Goal: Task Accomplishment & Management: Manage account settings

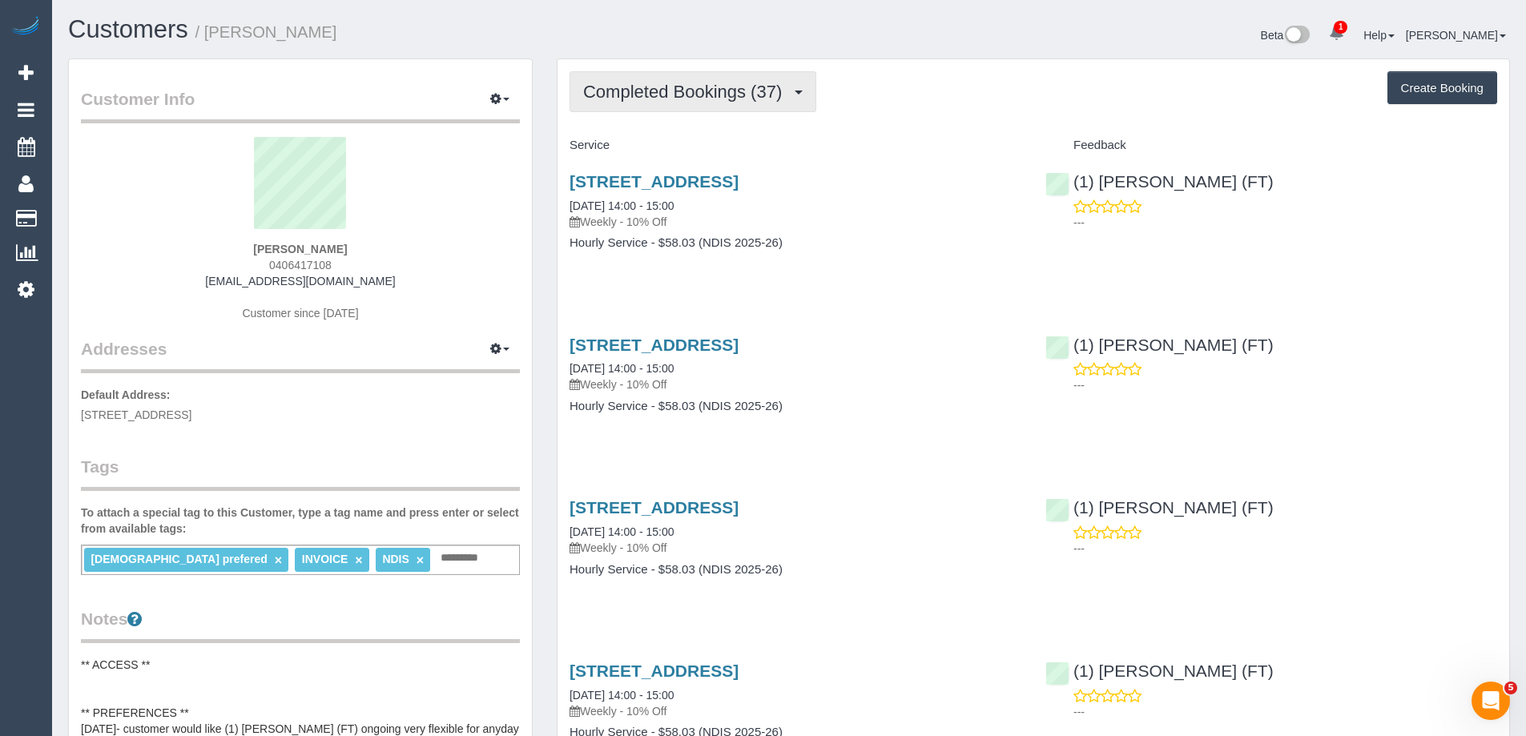
click at [666, 99] on span "Completed Bookings (37)" at bounding box center [686, 92] width 207 height 20
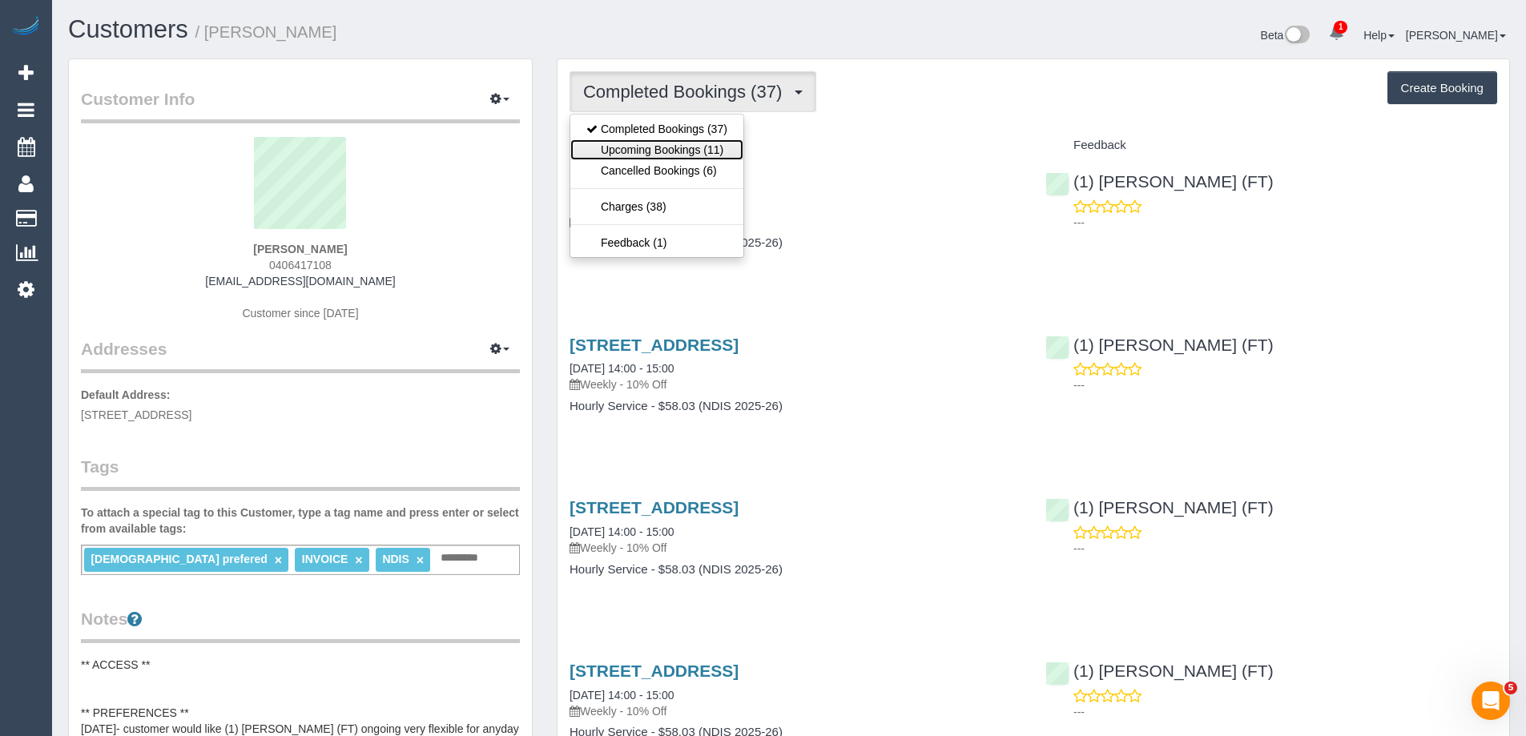
click at [686, 141] on link "Upcoming Bookings (11)" at bounding box center [656, 149] width 173 height 21
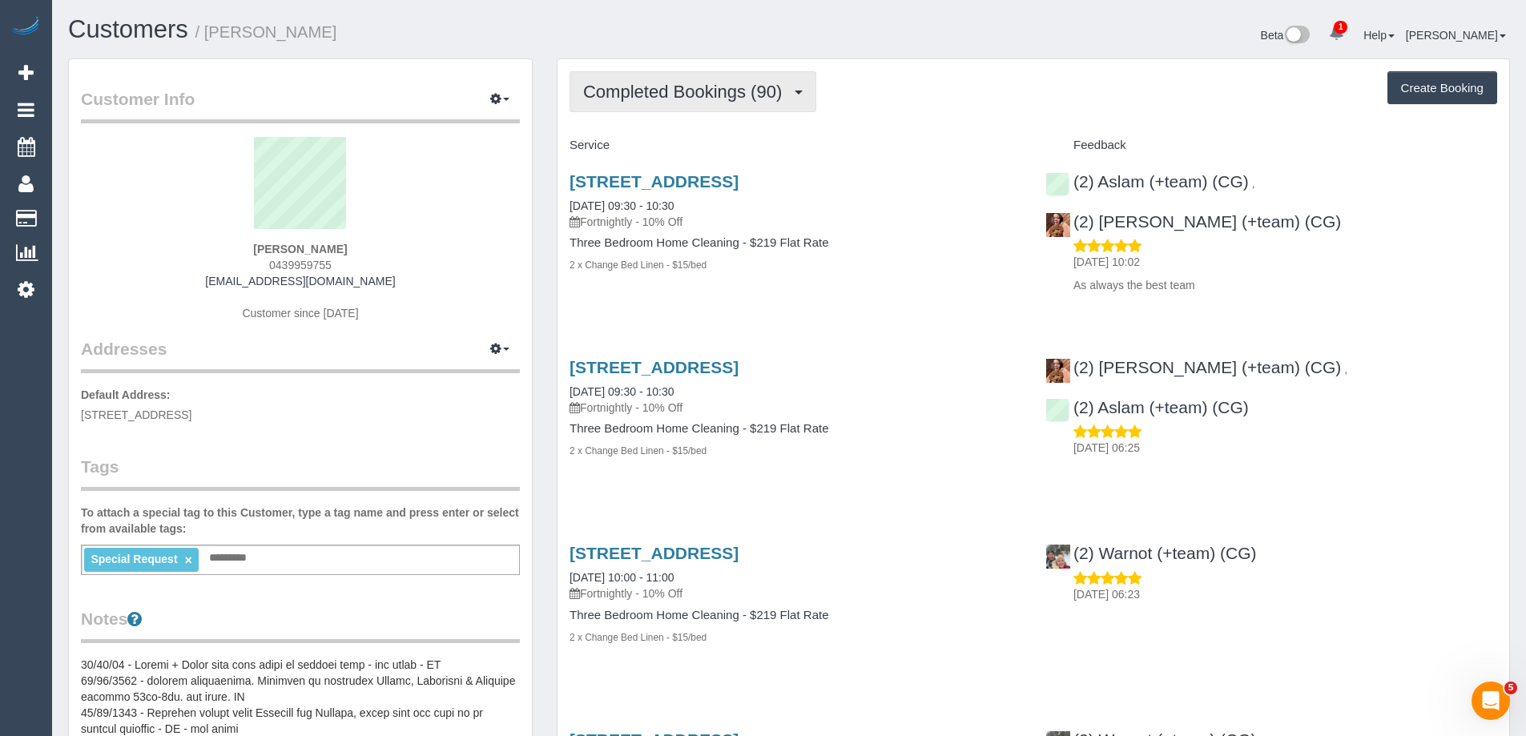
click at [670, 106] on button "Completed Bookings (90)" at bounding box center [693, 91] width 247 height 41
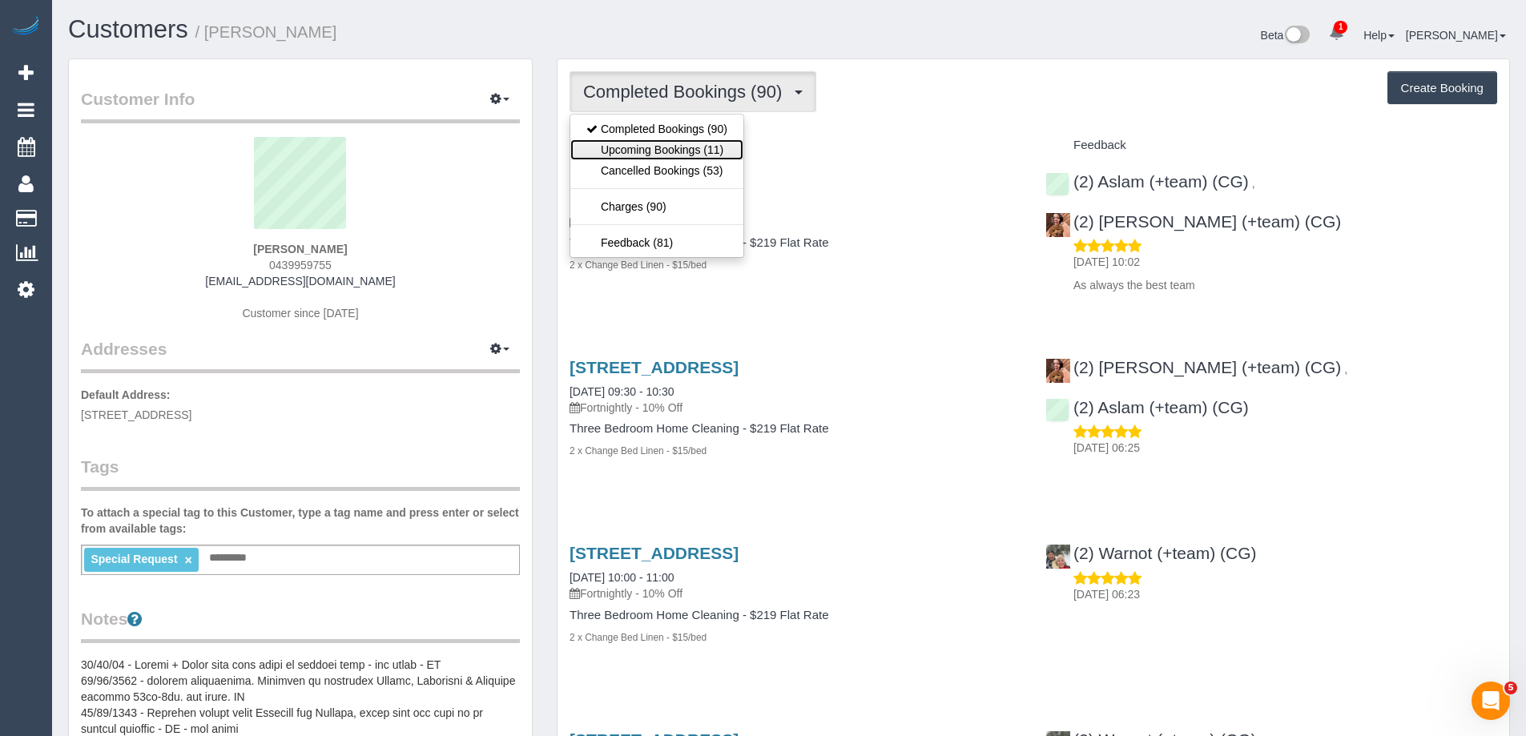
click at [695, 145] on link "Upcoming Bookings (11)" at bounding box center [656, 149] width 173 height 21
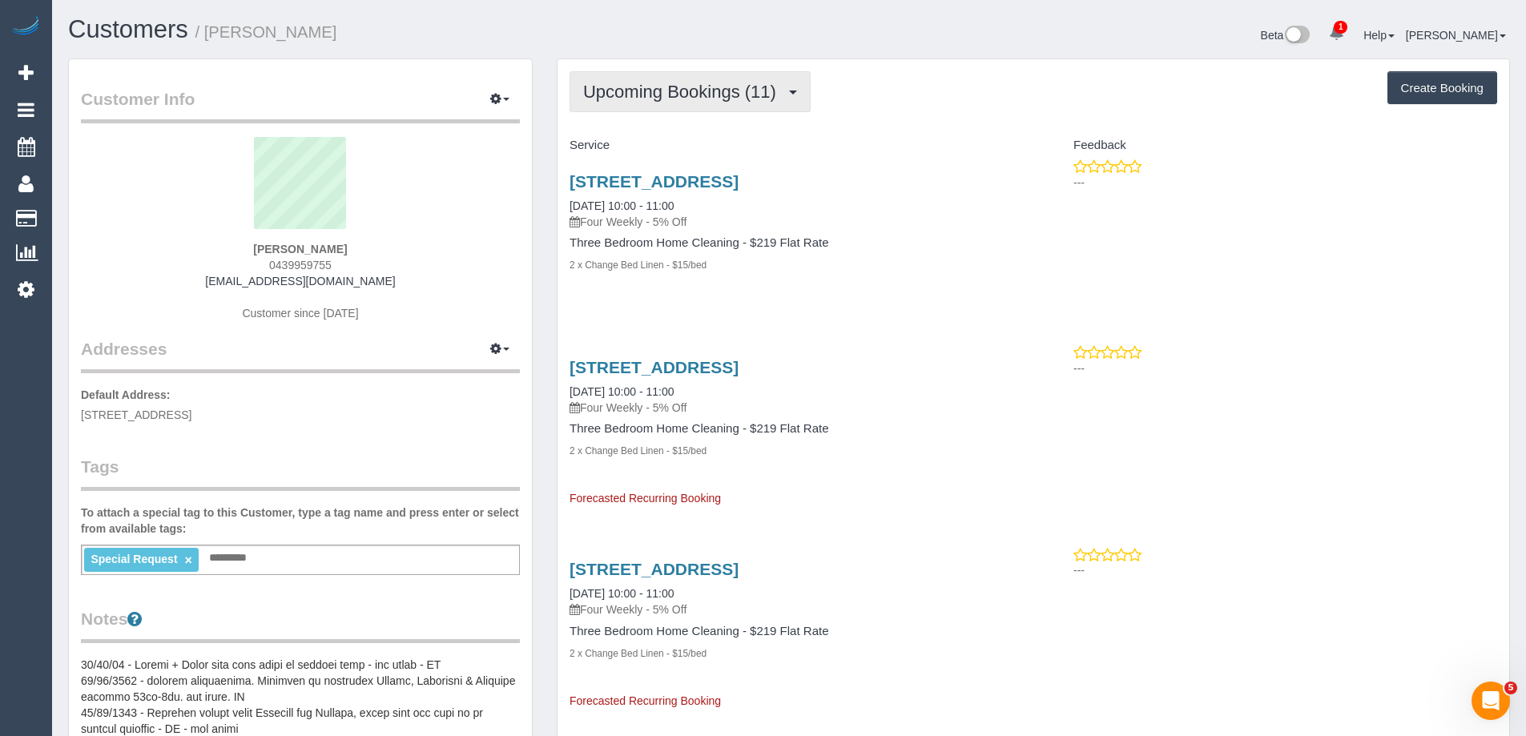
click at [625, 105] on button "Upcoming Bookings (11)" at bounding box center [690, 91] width 241 height 41
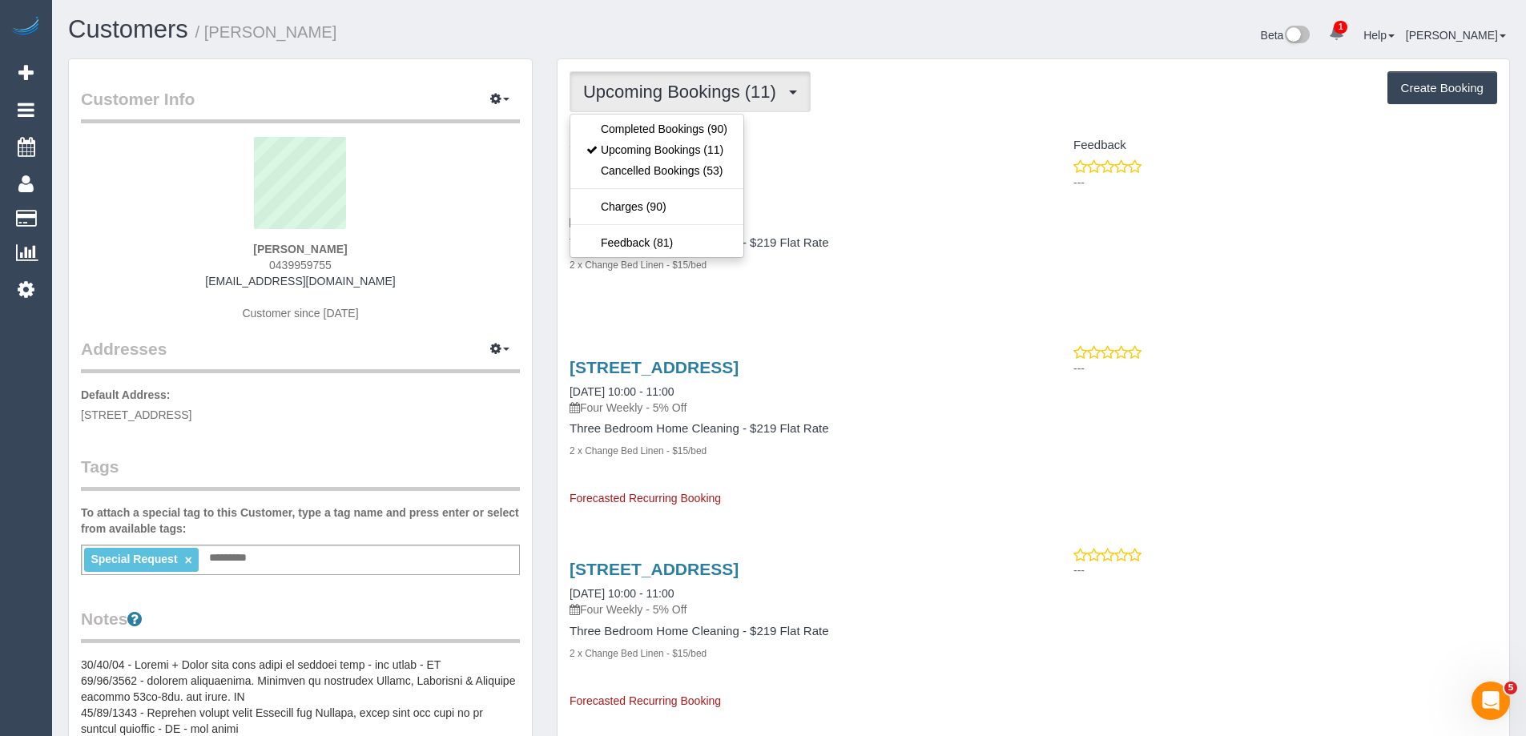
click at [784, 134] on div "Service" at bounding box center [796, 145] width 476 height 27
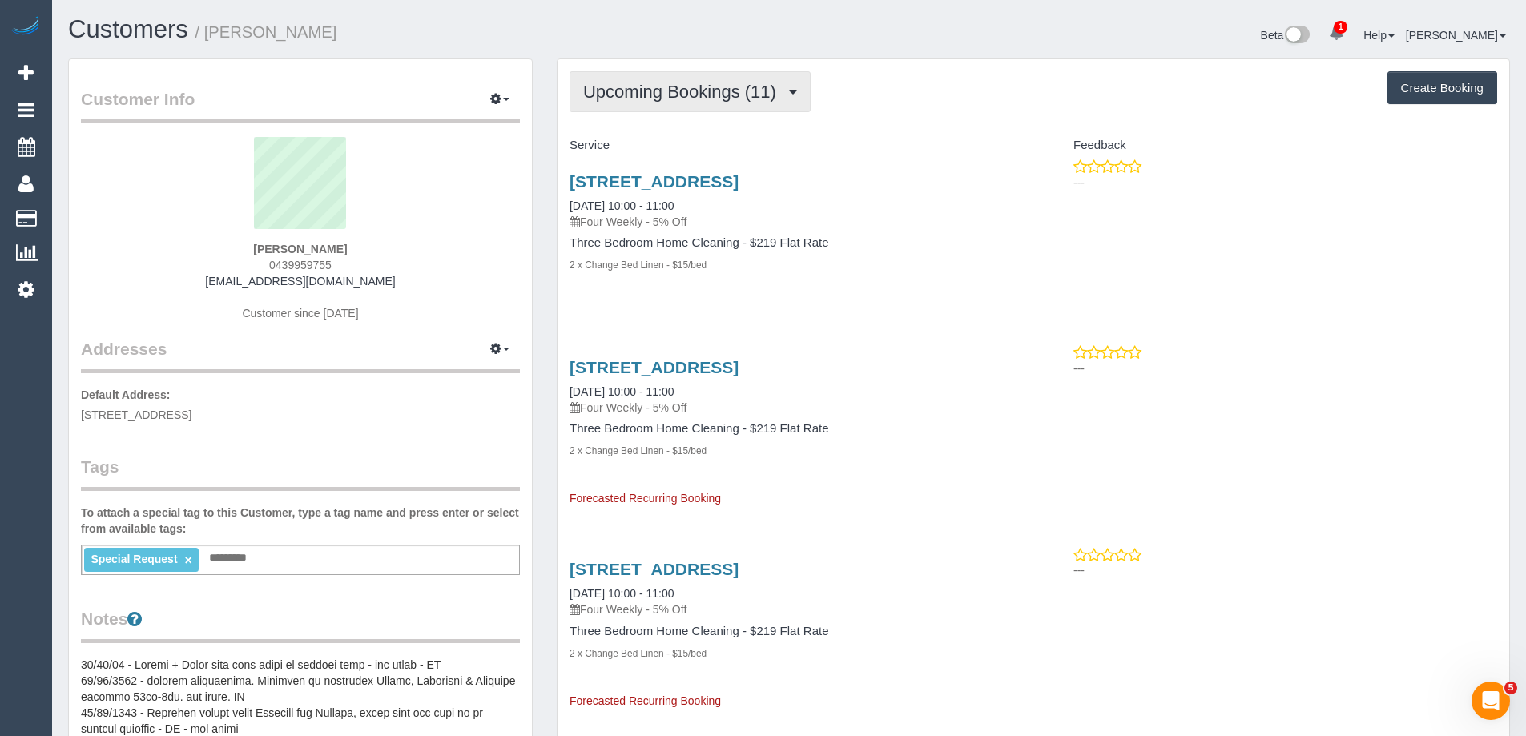
click at [673, 94] on span "Upcoming Bookings (11)" at bounding box center [683, 92] width 201 height 20
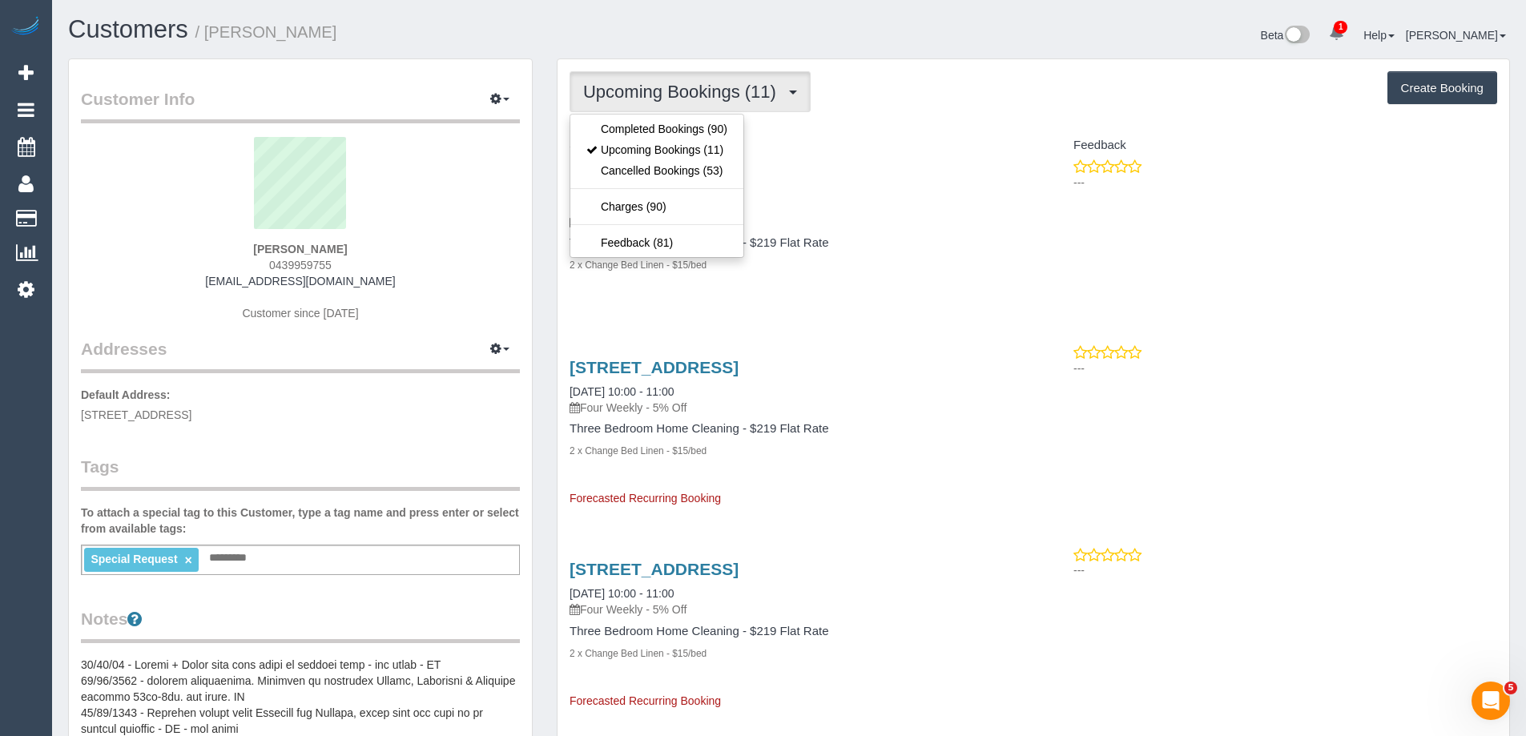
click at [786, 146] on h4 "Service" at bounding box center [796, 146] width 452 height 14
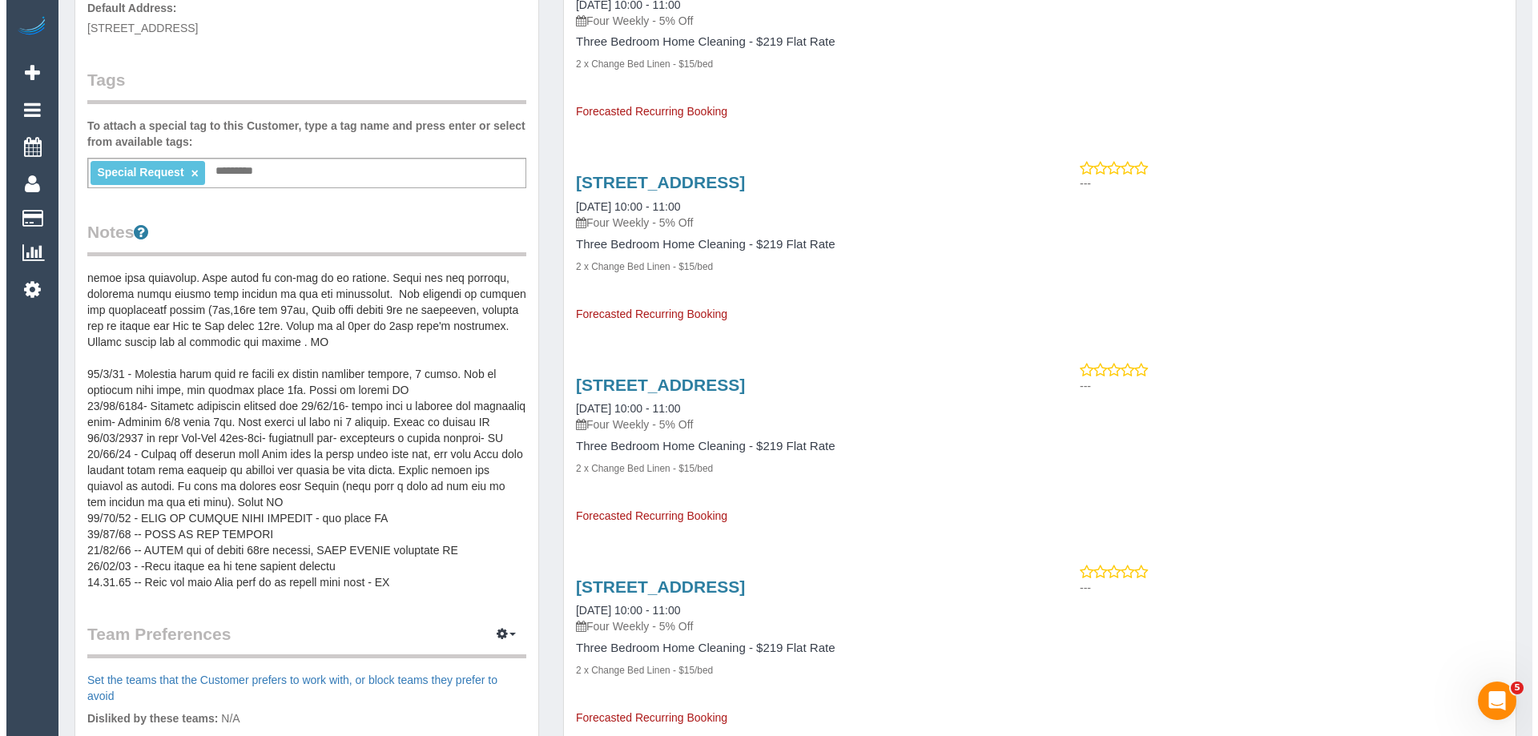
scroll to position [721, 0]
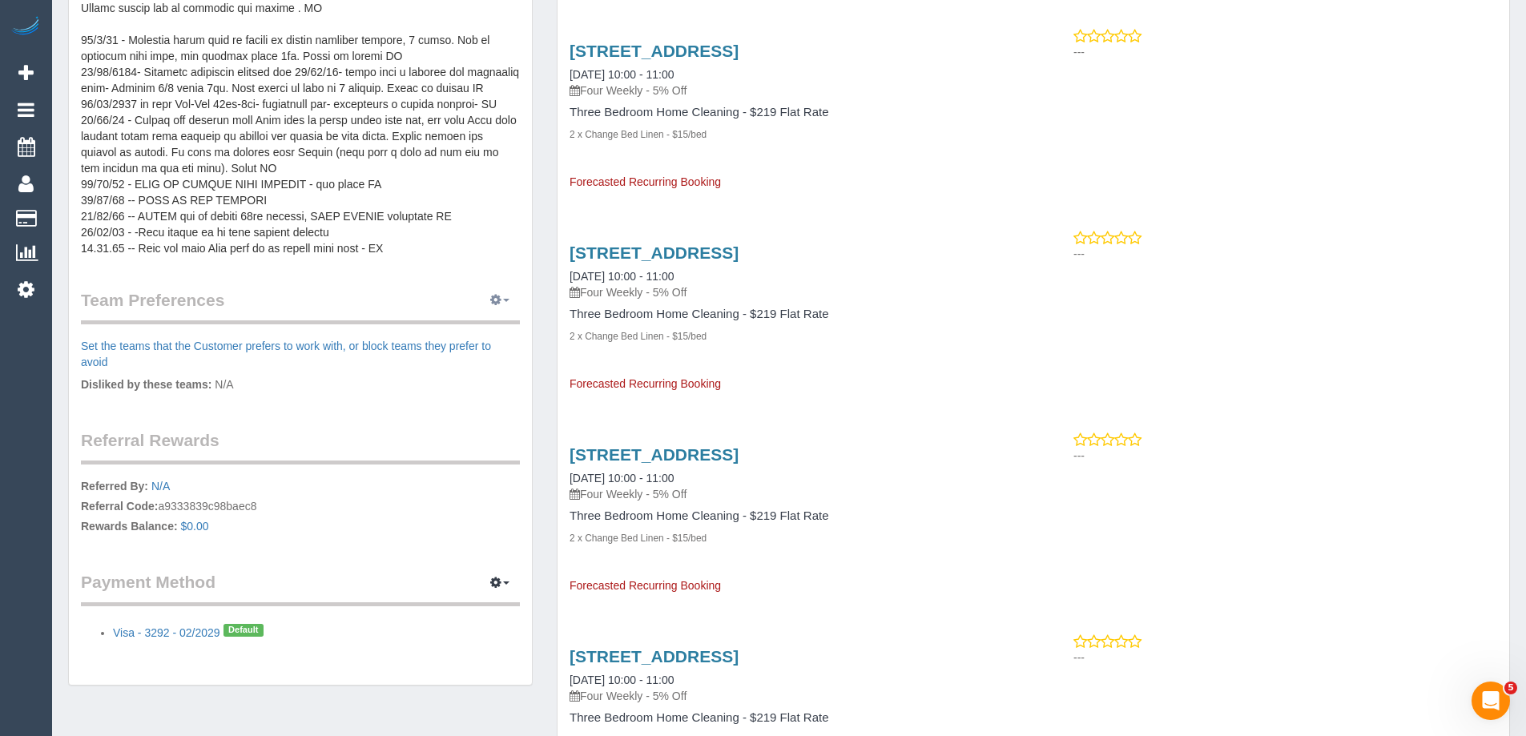
click at [490, 300] on icon "button" at bounding box center [495, 300] width 11 height 10
click at [465, 328] on link "Manage Preferences" at bounding box center [451, 330] width 136 height 21
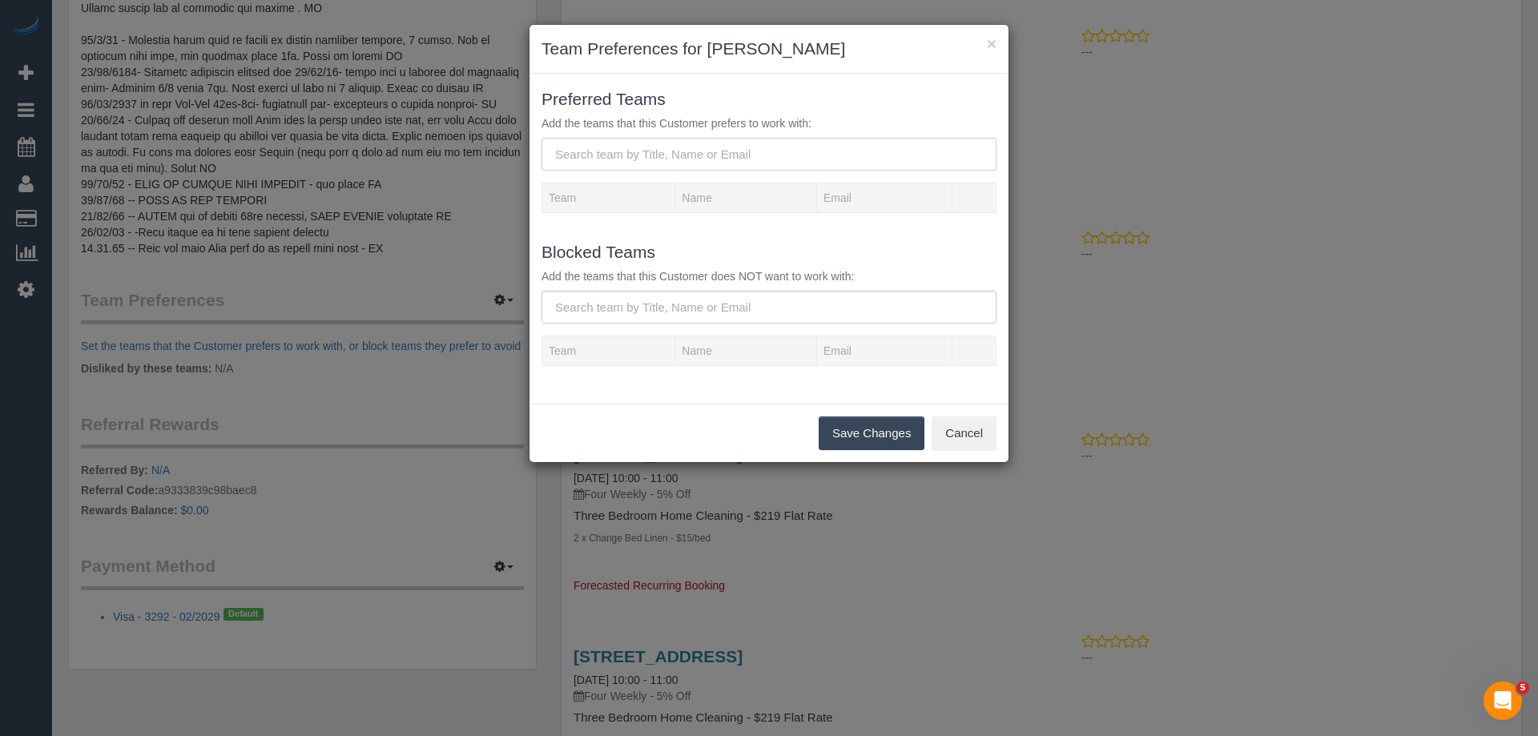
click at [599, 152] on input "text" at bounding box center [769, 154] width 455 height 33
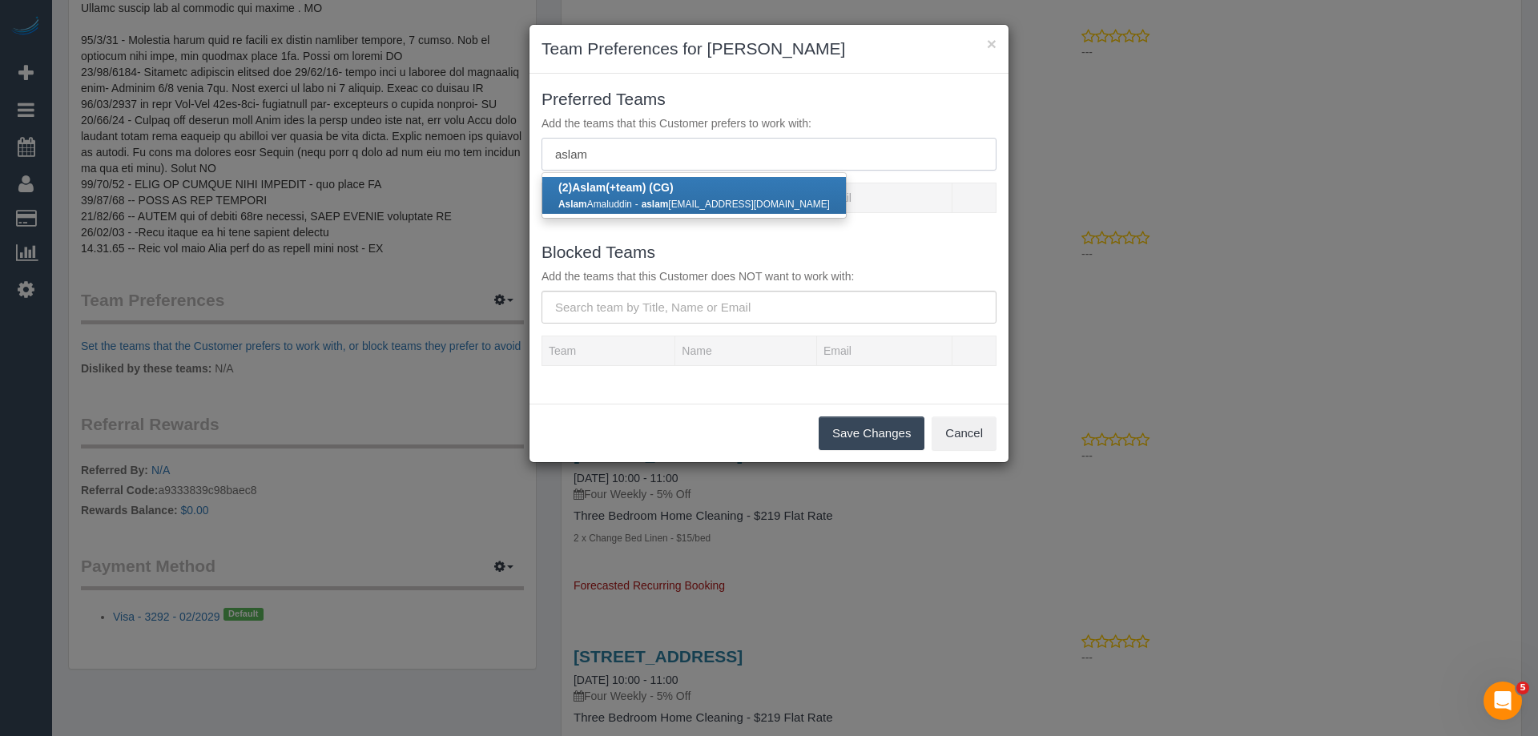
type input "aslam"
click at [610, 195] on div "Aslam Amaluddin - aslam zmz27@gmail.com" at bounding box center [694, 203] width 272 height 16
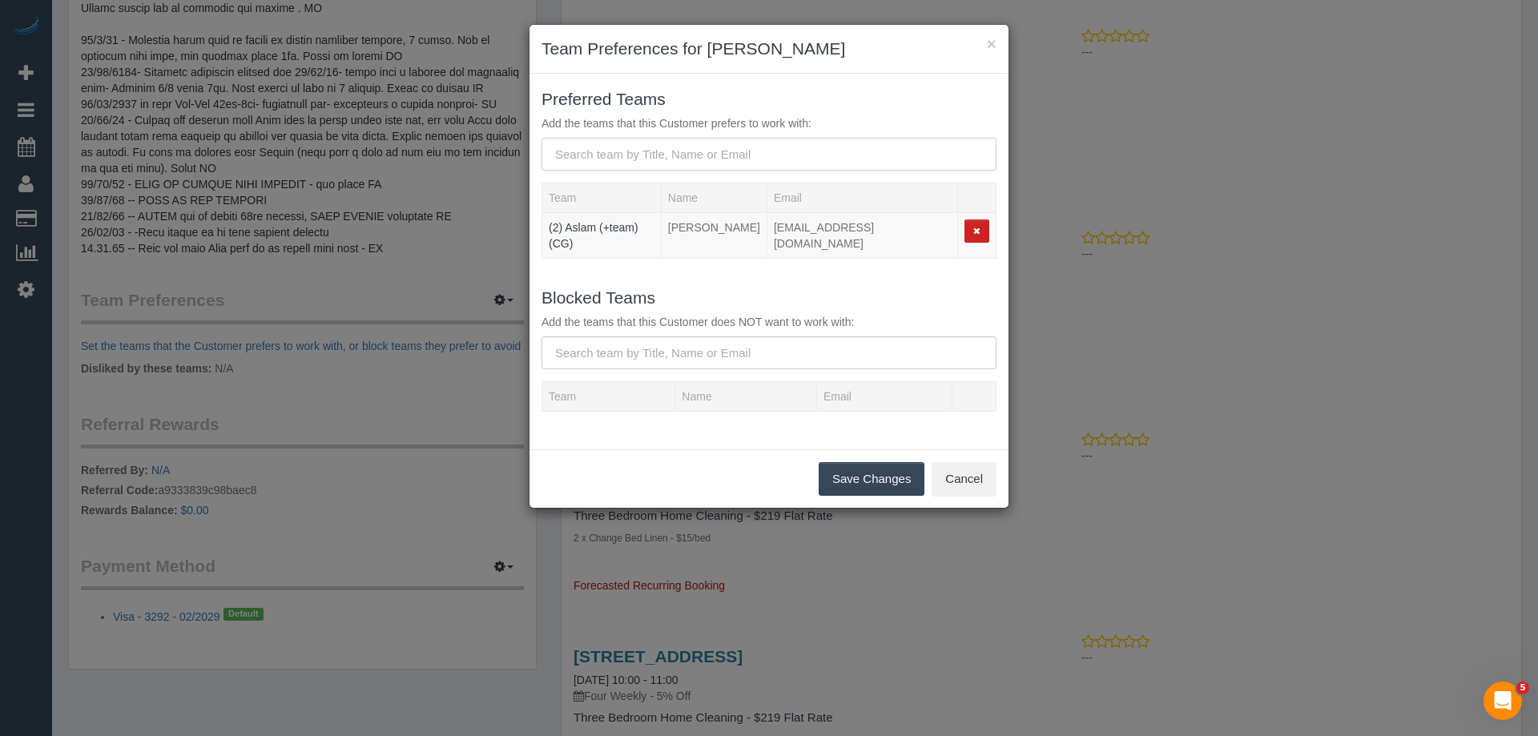
click at [667, 161] on input "text" at bounding box center [769, 154] width 455 height 33
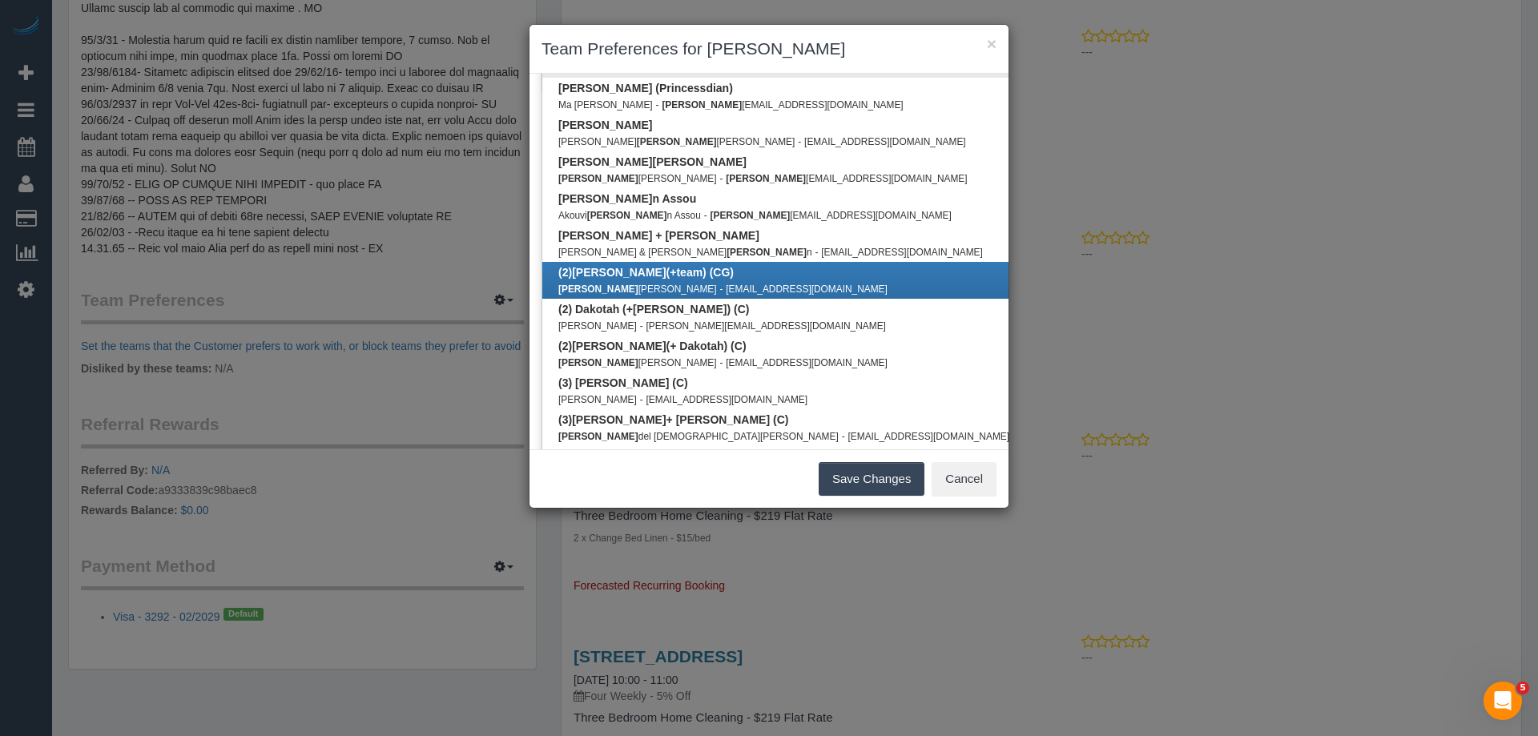
scroll to position [368, 0]
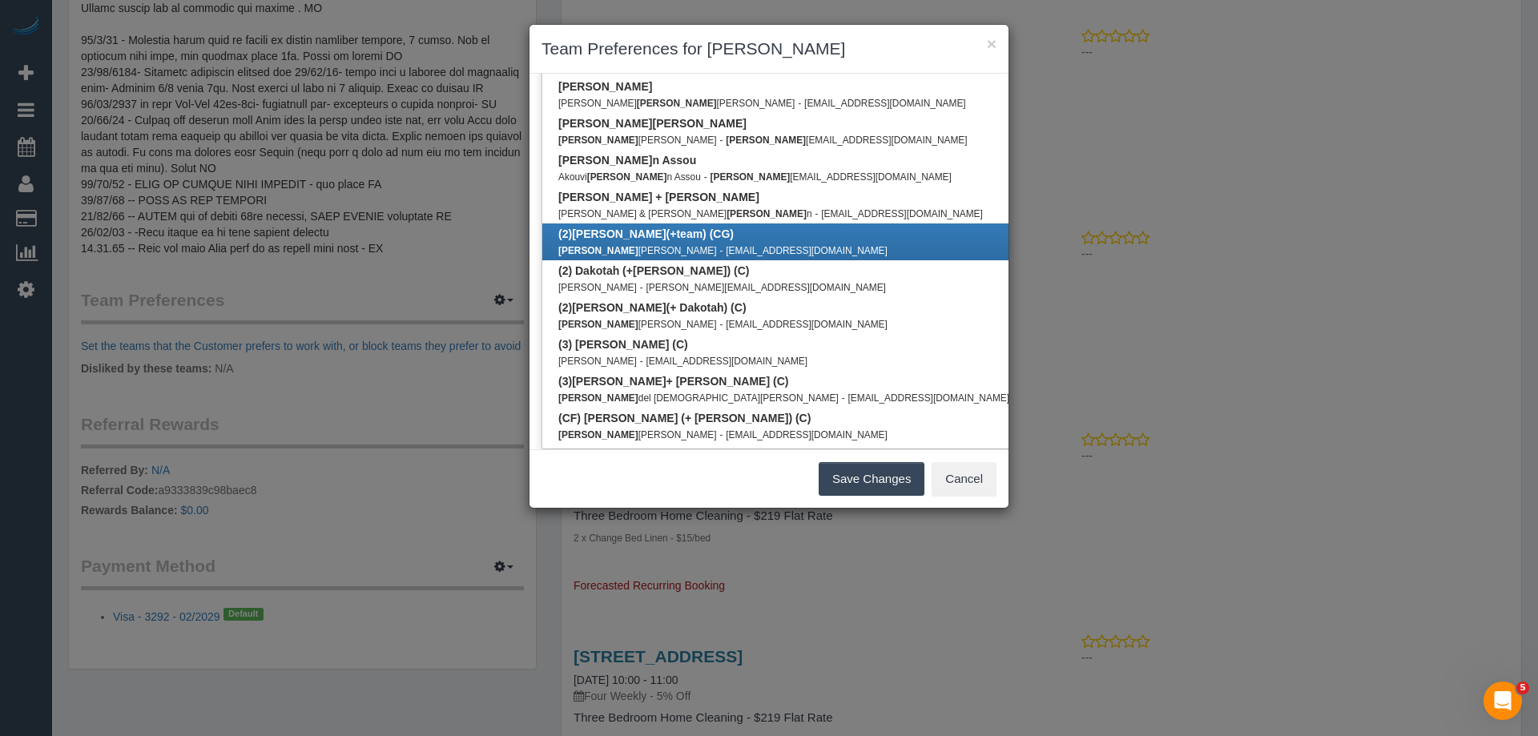
type input "maria"
click at [603, 245] on small "Maria Anjani" at bounding box center [637, 250] width 159 height 11
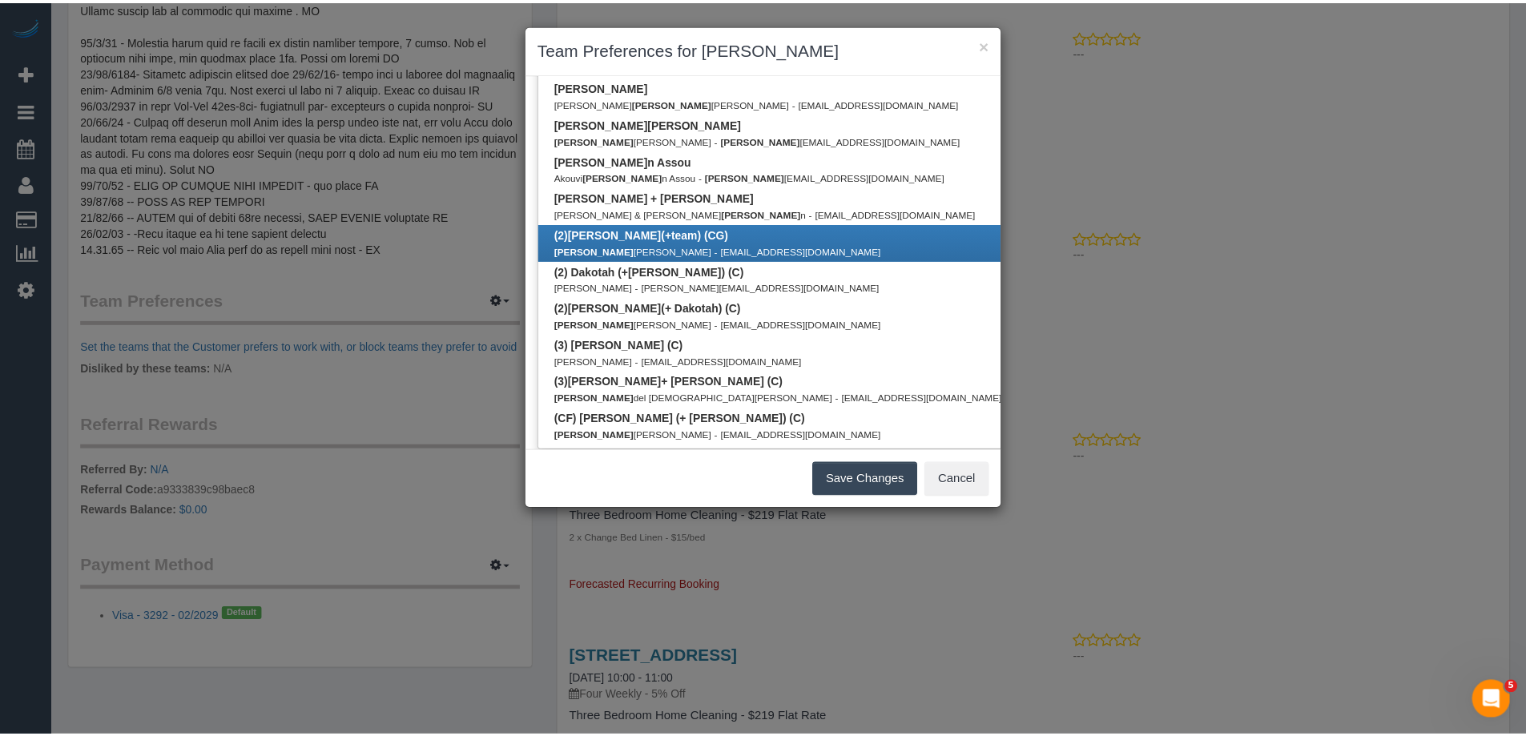
scroll to position [0, 0]
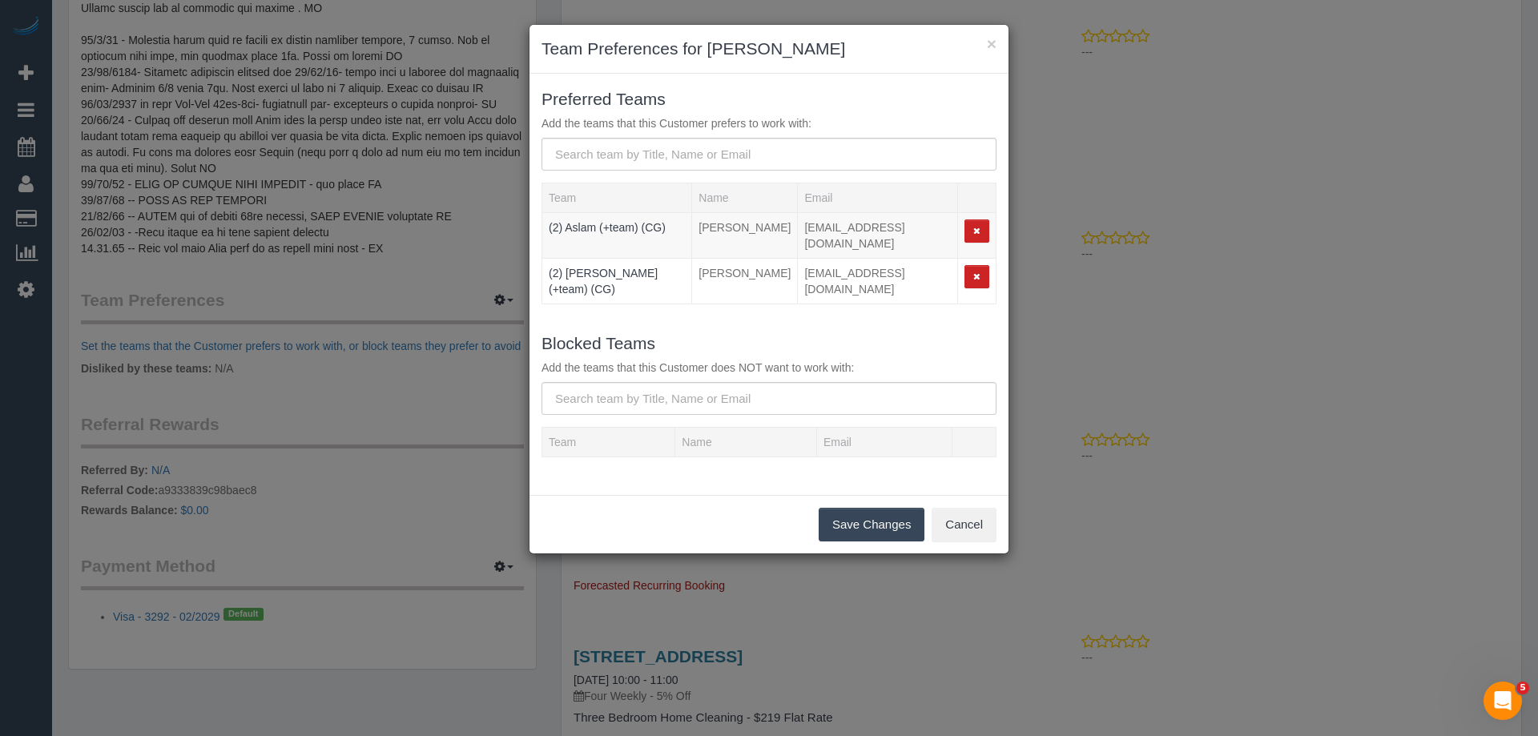
click at [847, 508] on button "Save Changes" at bounding box center [872, 525] width 106 height 34
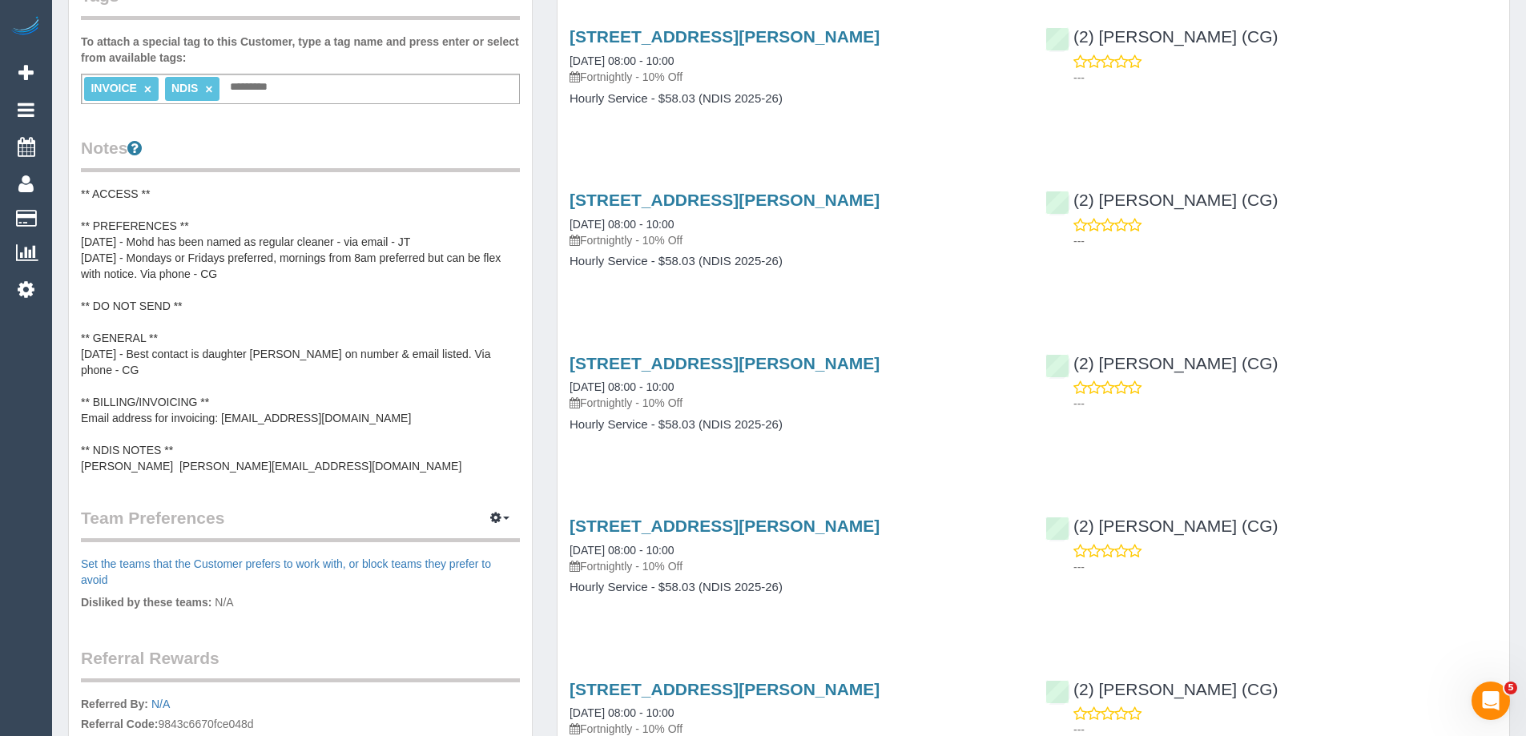
scroll to position [320, 0]
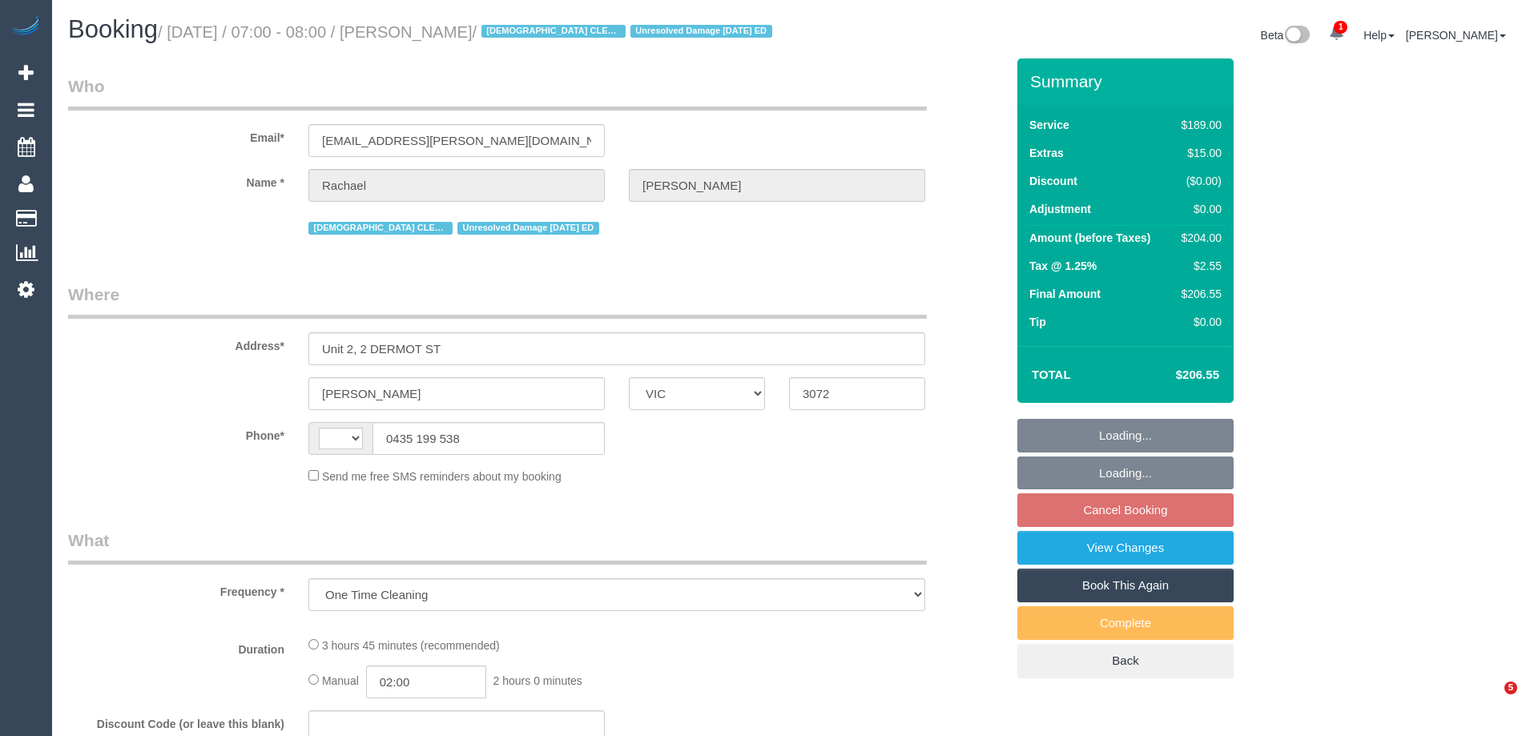
select select "VIC"
select select "string:AU"
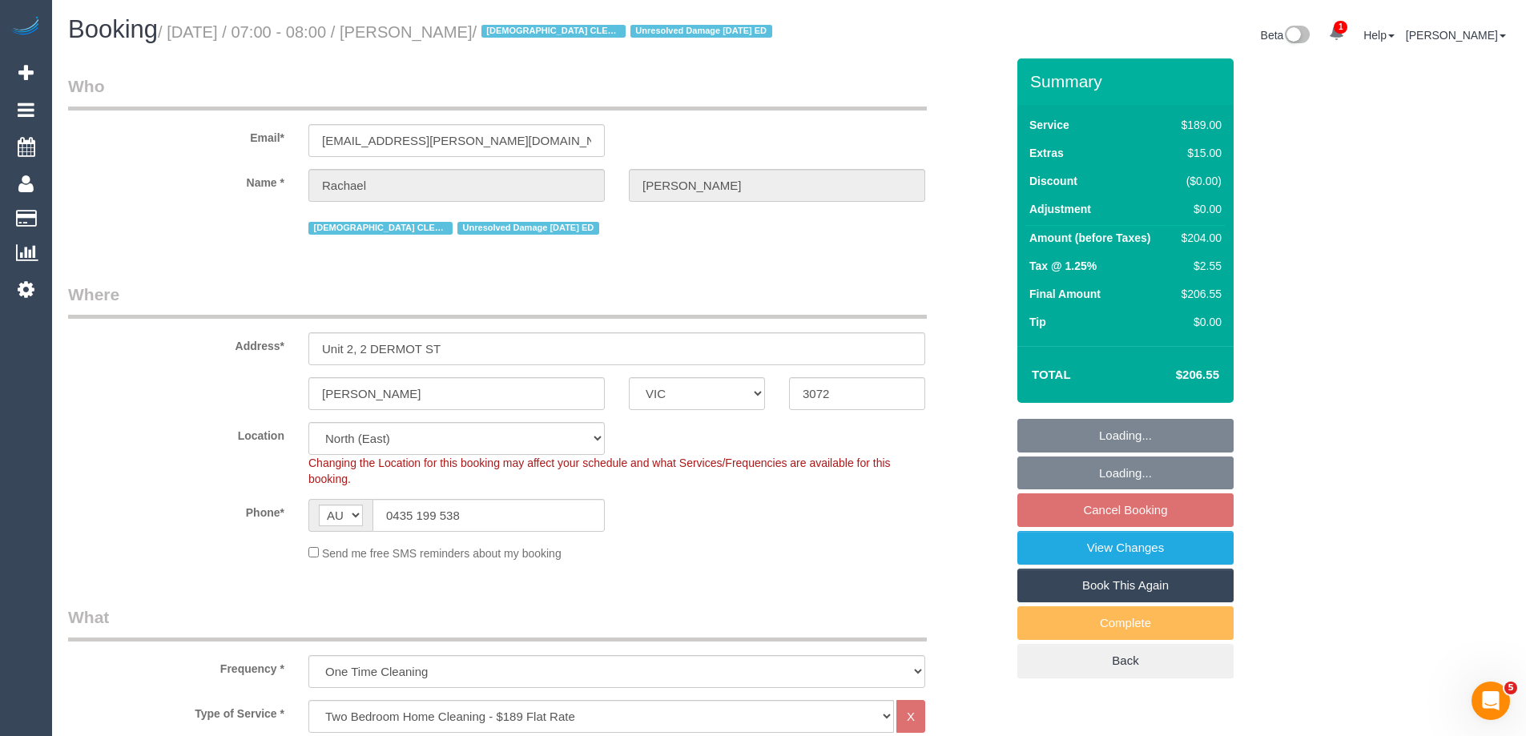
select select "object:703"
select select "string:stripe-pm_1RSUJz2GScqysDRVisqp5yF7"
select select "spot1"
select select "number:27"
select select "number:14"
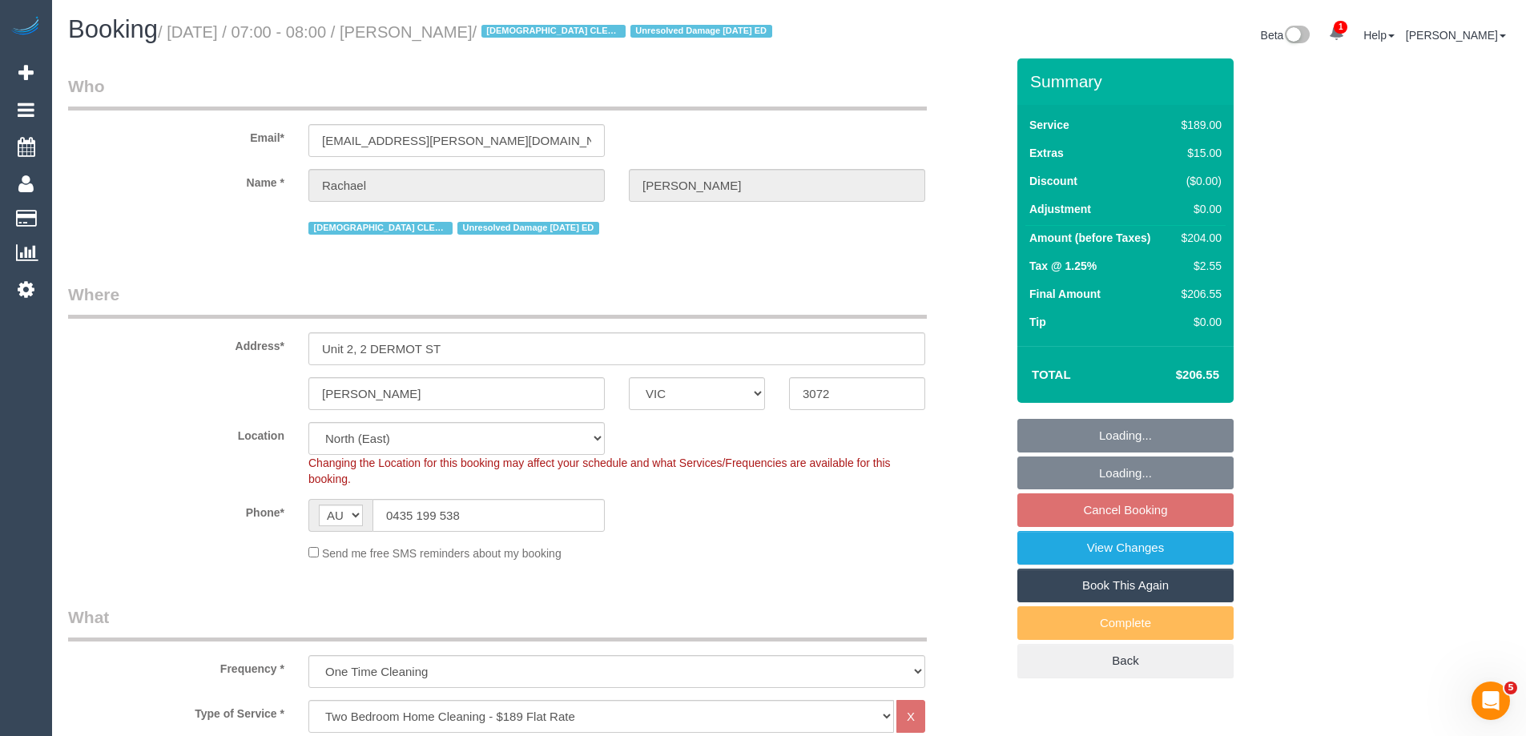
select select "number:18"
select select "number:24"
select select "number:35"
select select "number:13"
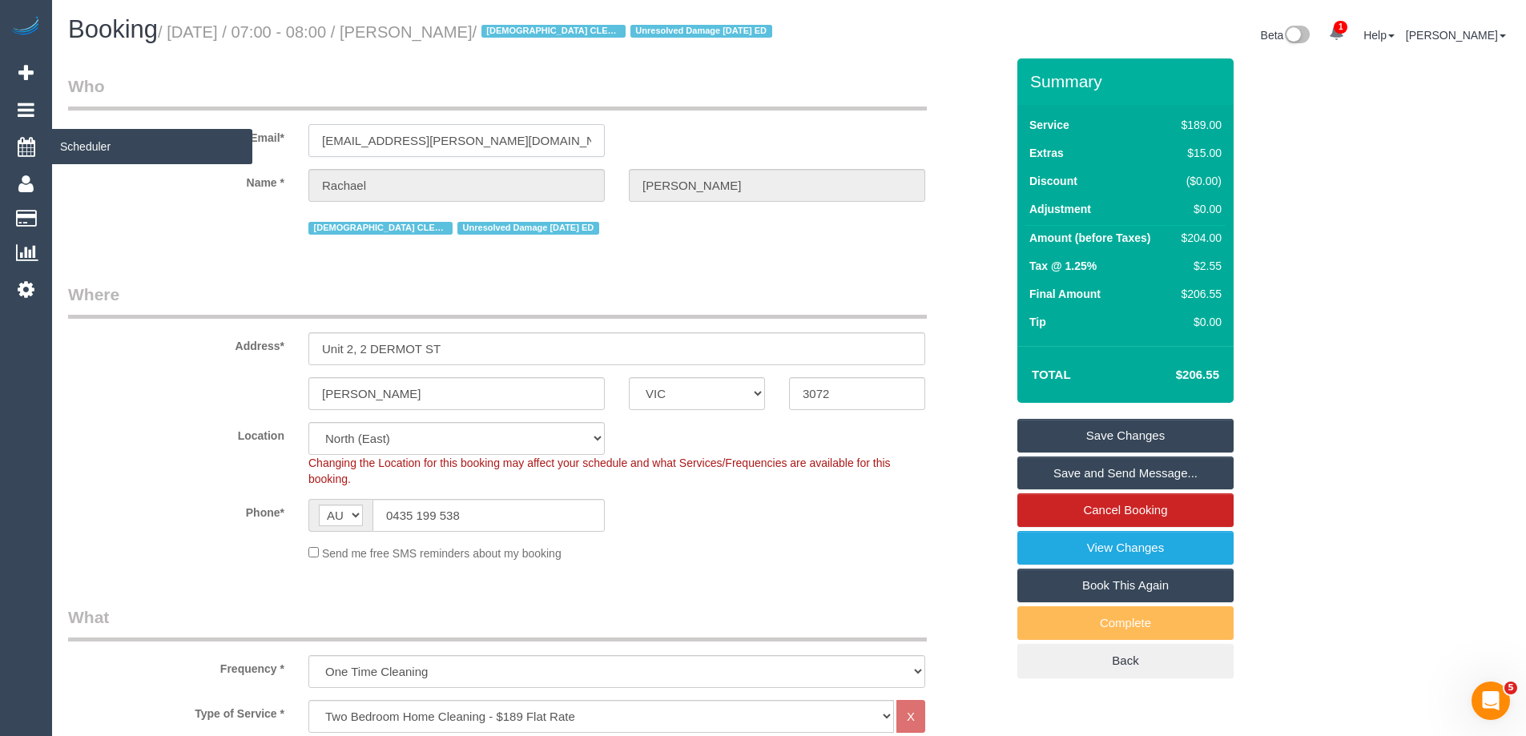
drag, startPoint x: 495, startPoint y: 151, endPoint x: 44, endPoint y: 163, distance: 451.1
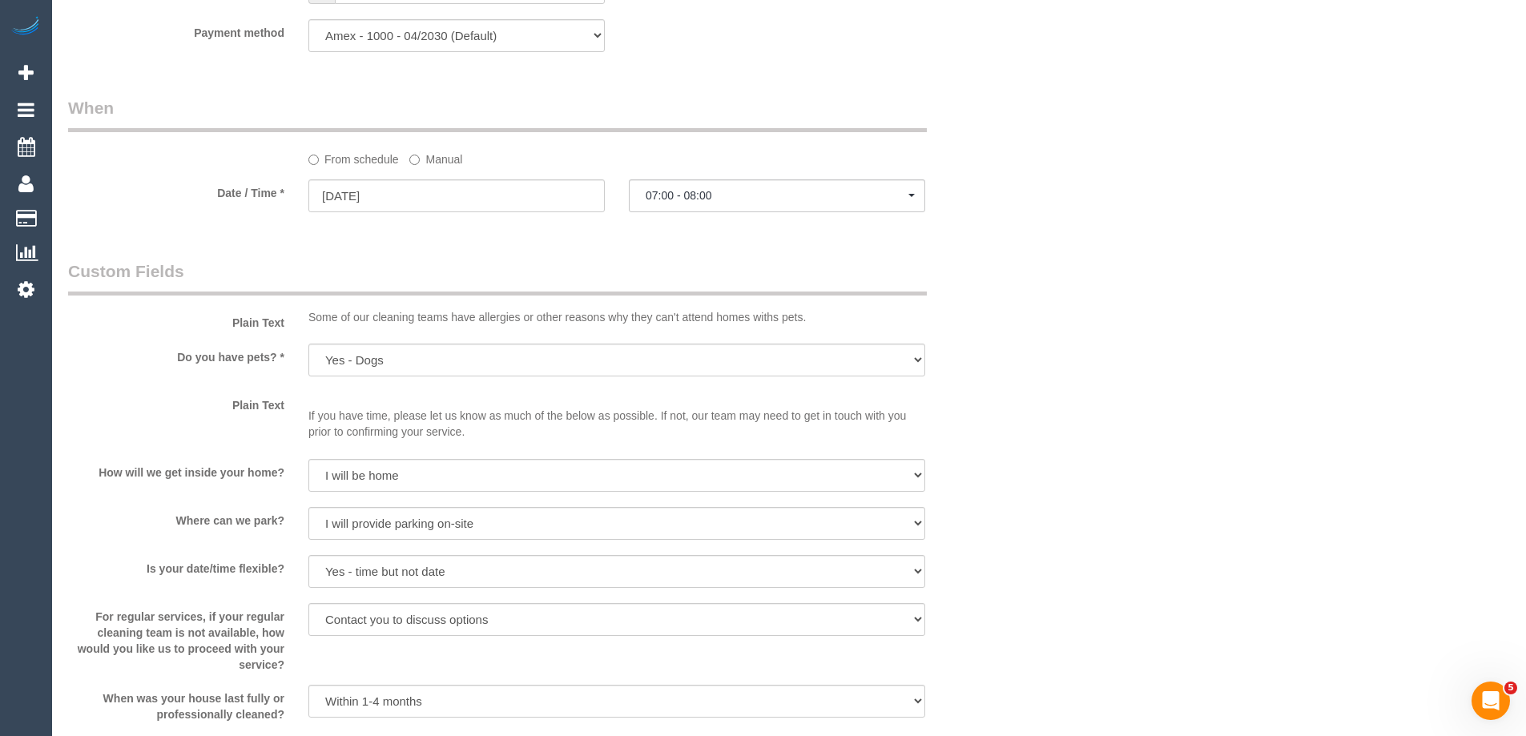
scroll to position [2946, 0]
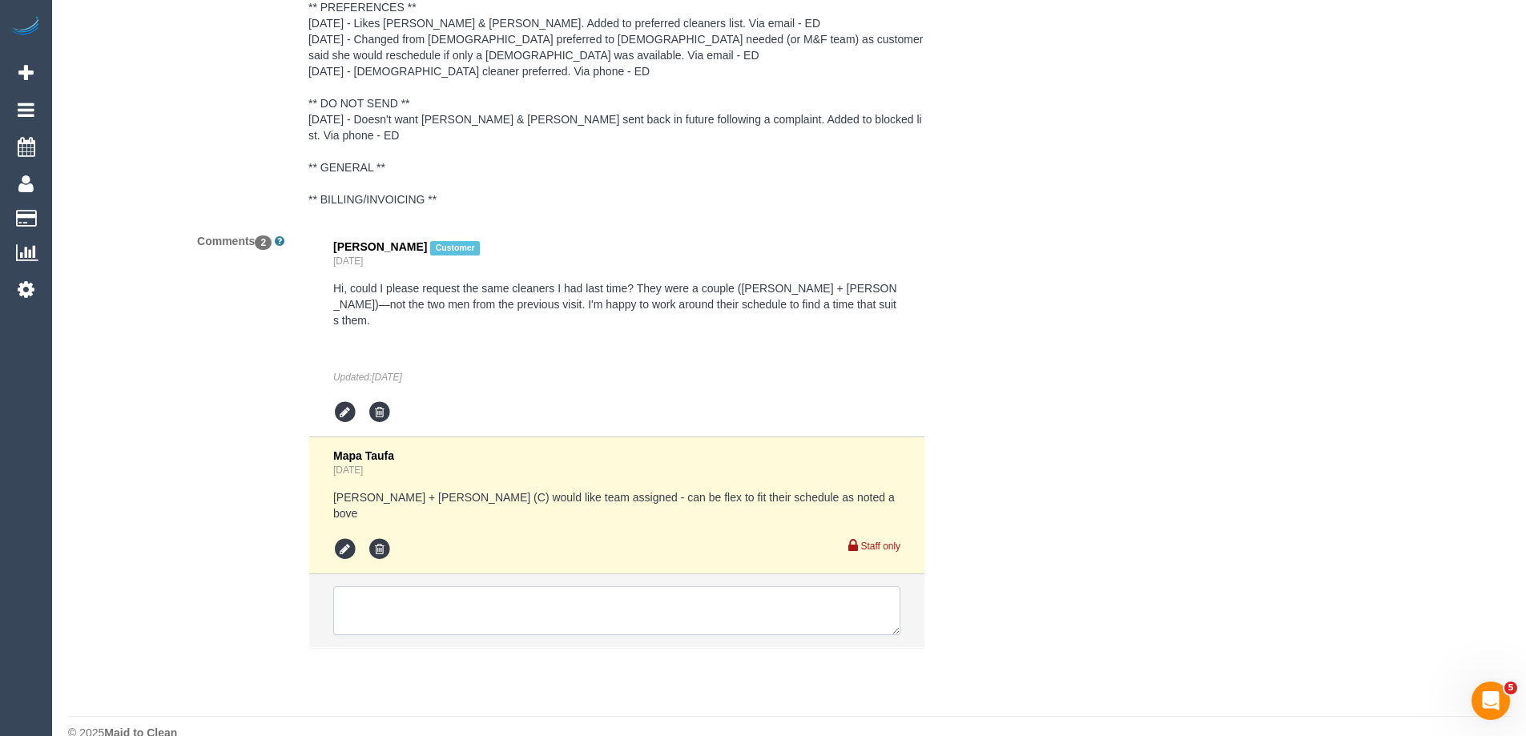
click at [396, 586] on textarea at bounding box center [616, 611] width 567 height 50
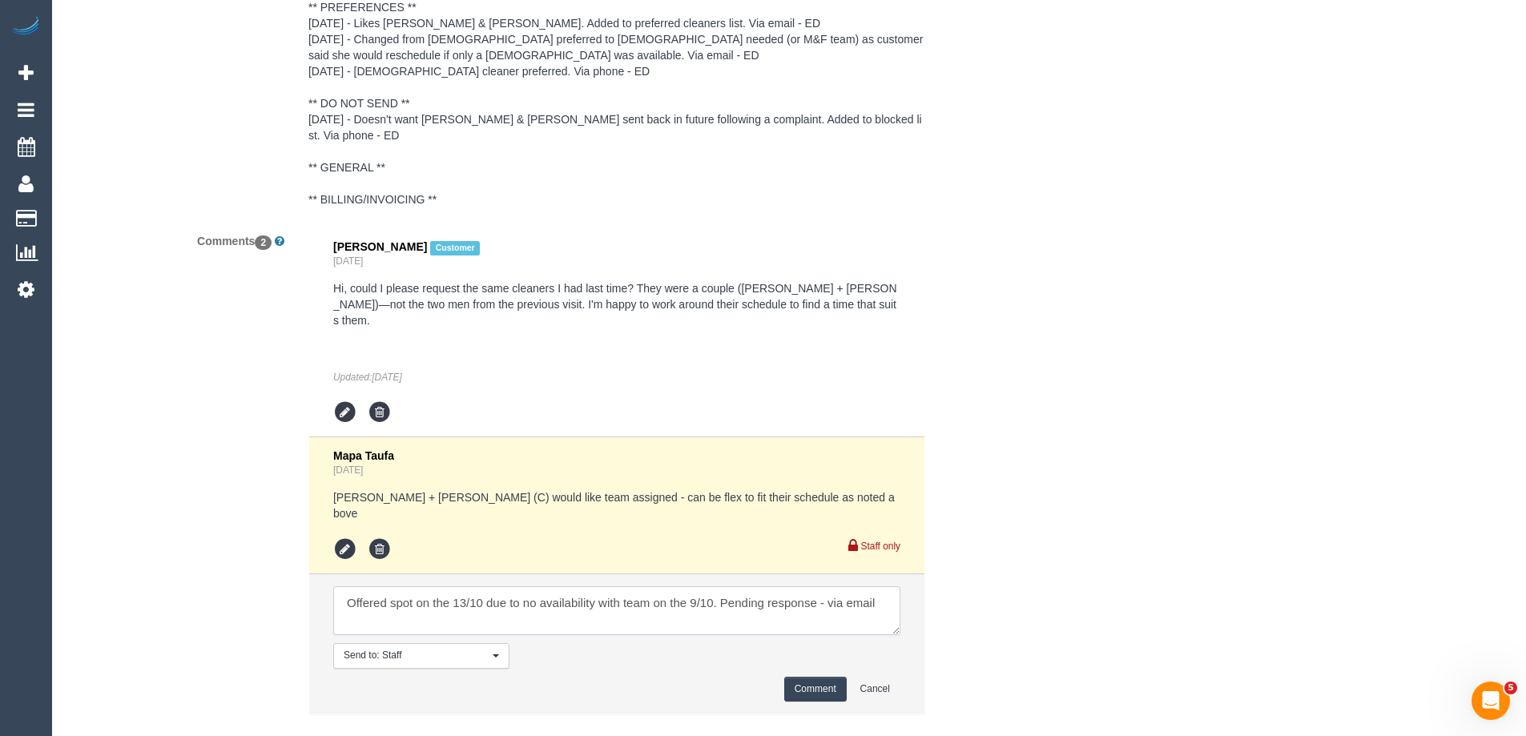
type textarea "Offered spot on the 13/10 due to no availability with team on the 9/10. Pending…"
click at [808, 677] on button "Comment" at bounding box center [815, 689] width 62 height 25
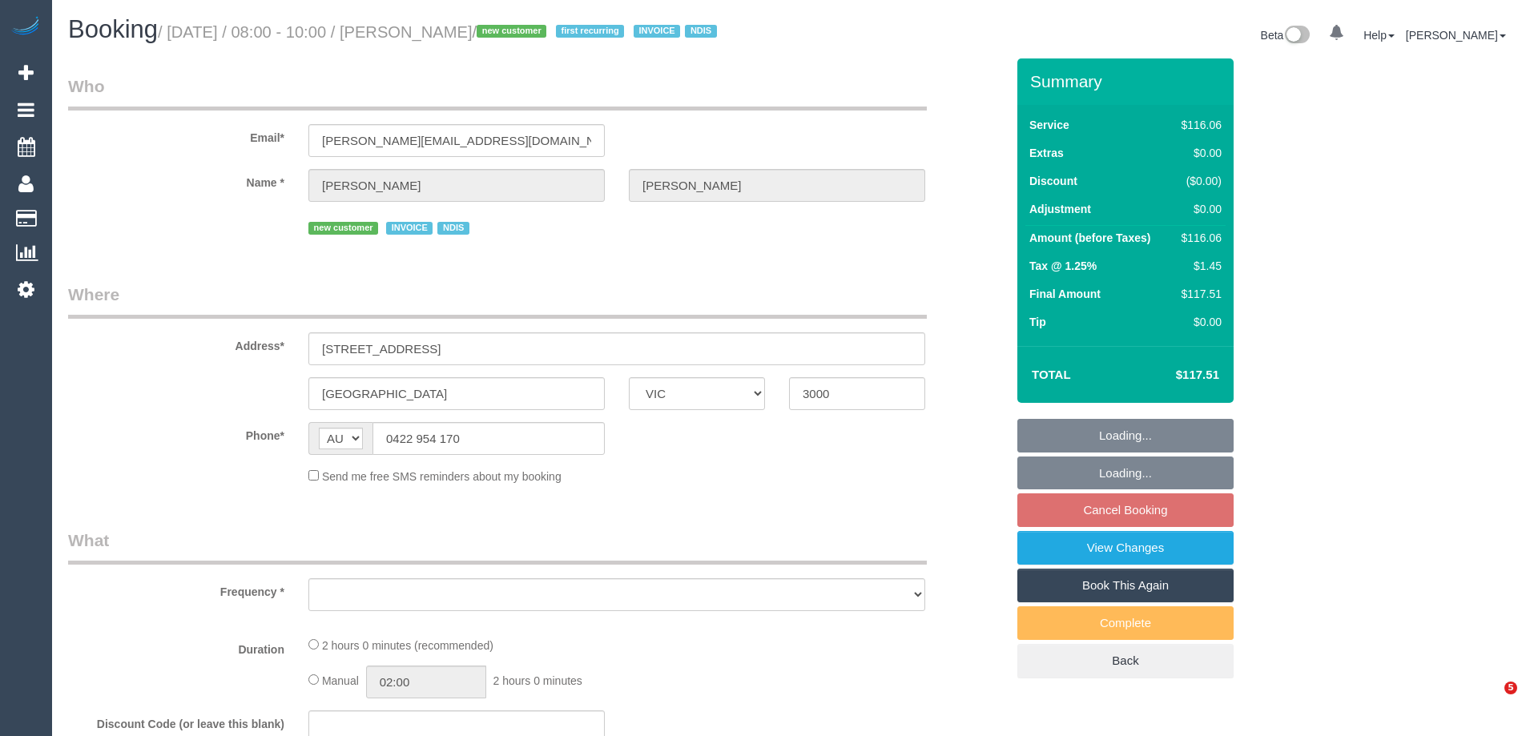
select select "VIC"
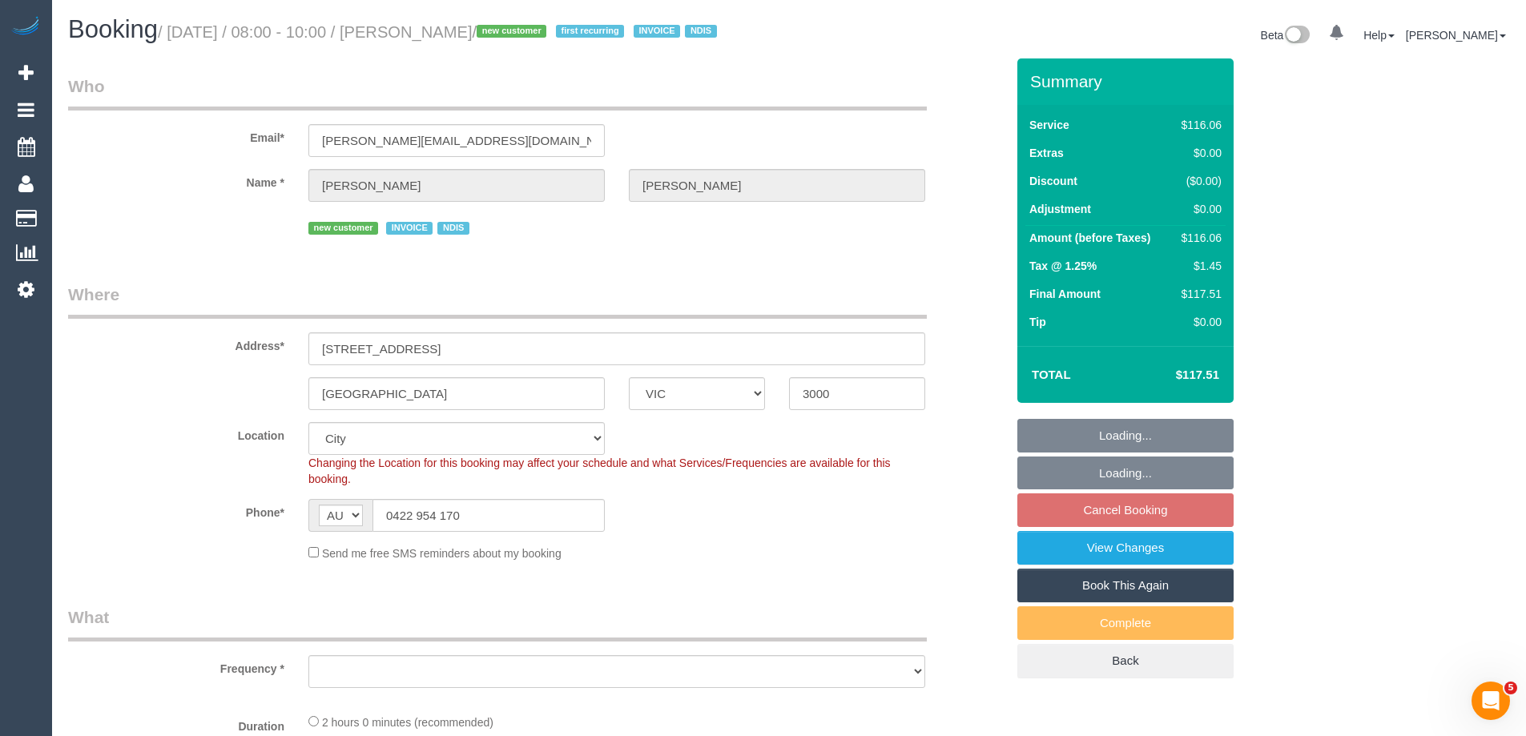
select select "object:694"
select select "number:28"
select select "number:14"
select select "number:21"
select select "number:25"
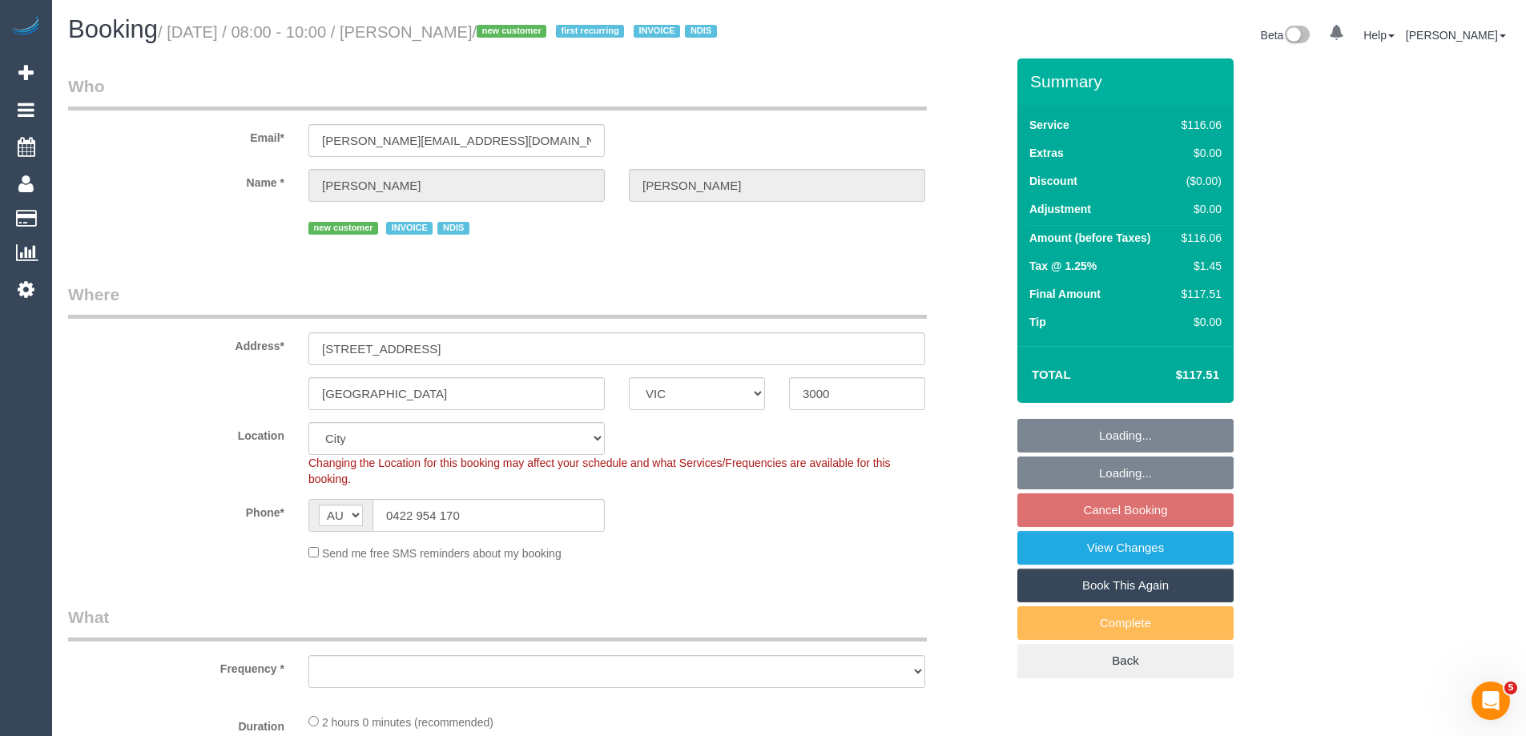
select select "number:35"
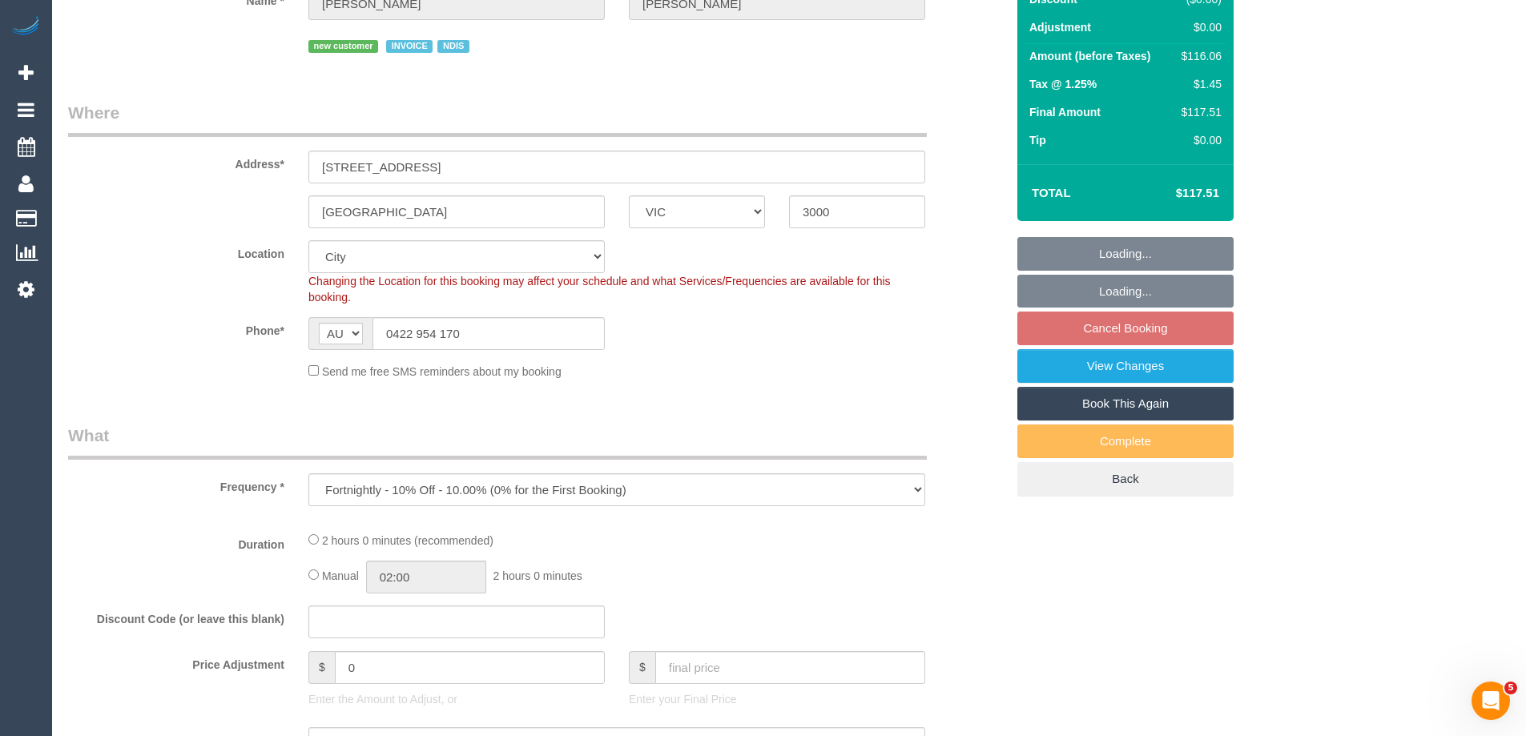
select select "object:758"
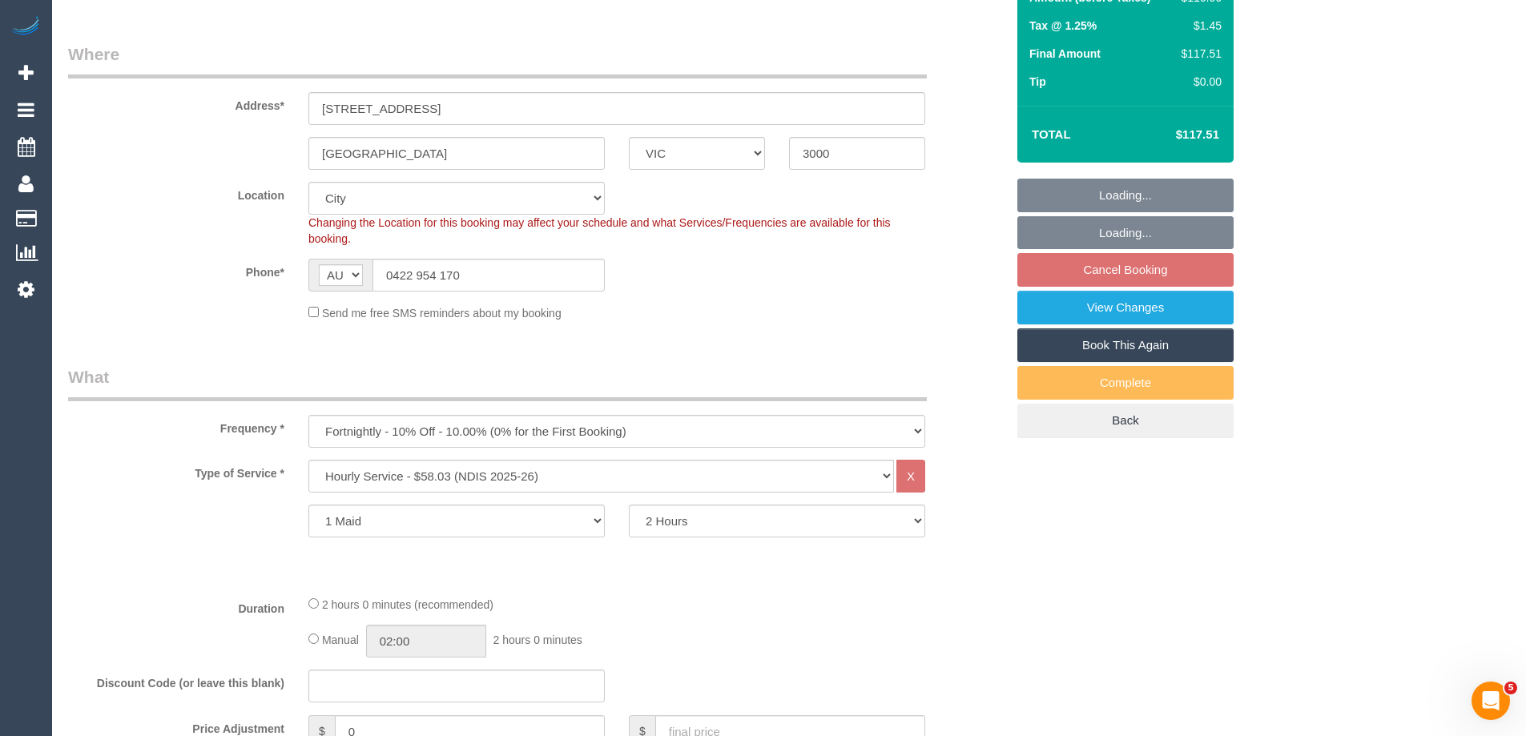
select select "spot2"
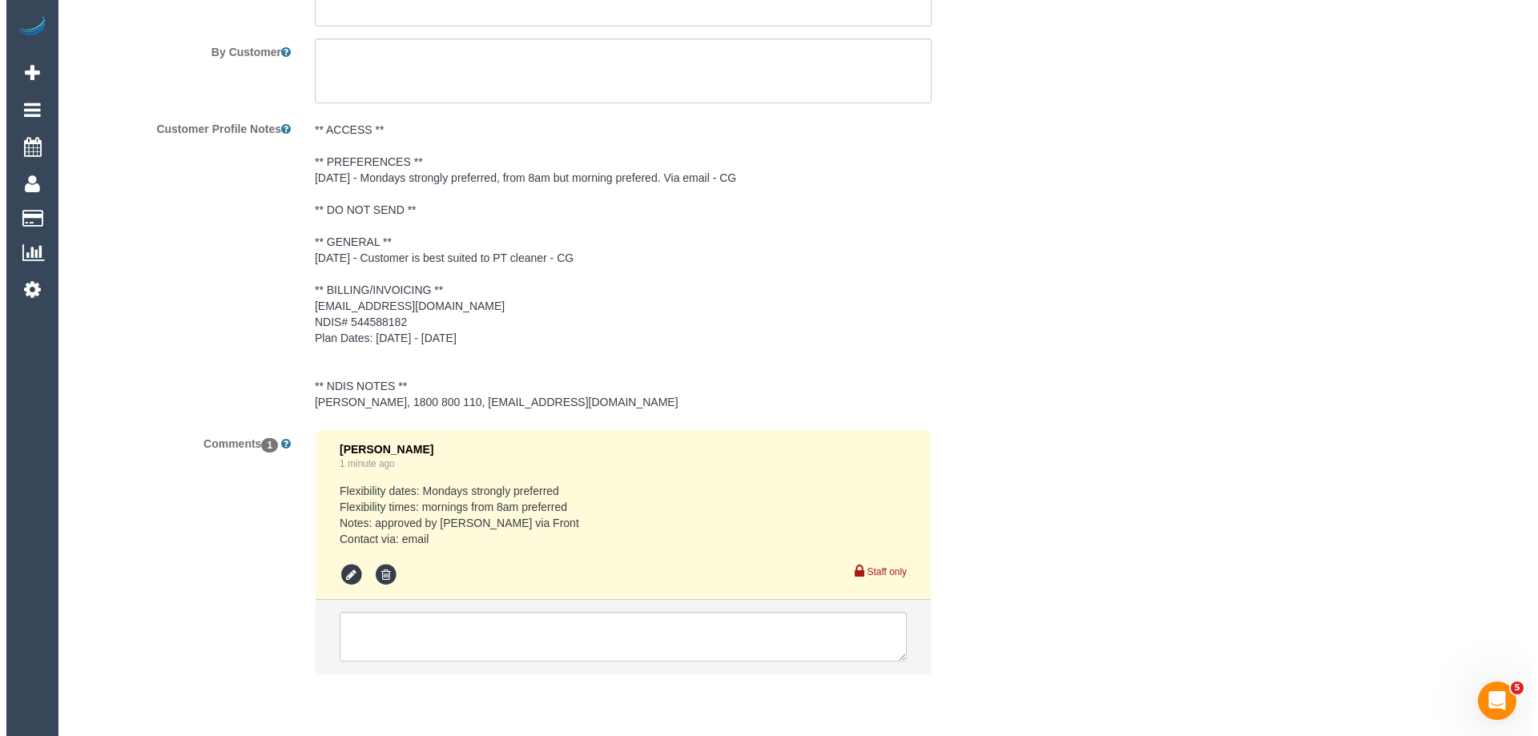
scroll to position [1834, 0]
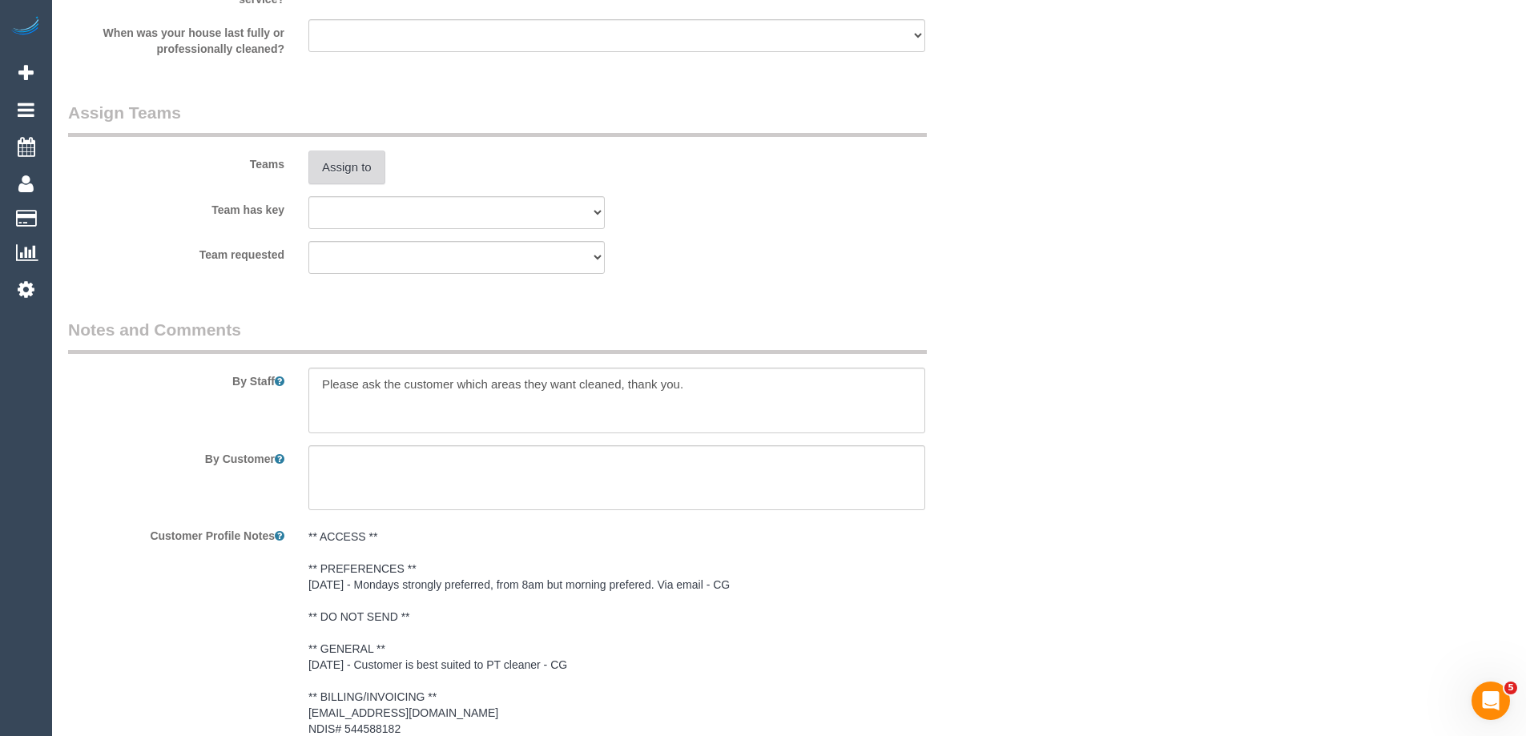
click at [340, 183] on button "Assign to" at bounding box center [346, 168] width 77 height 34
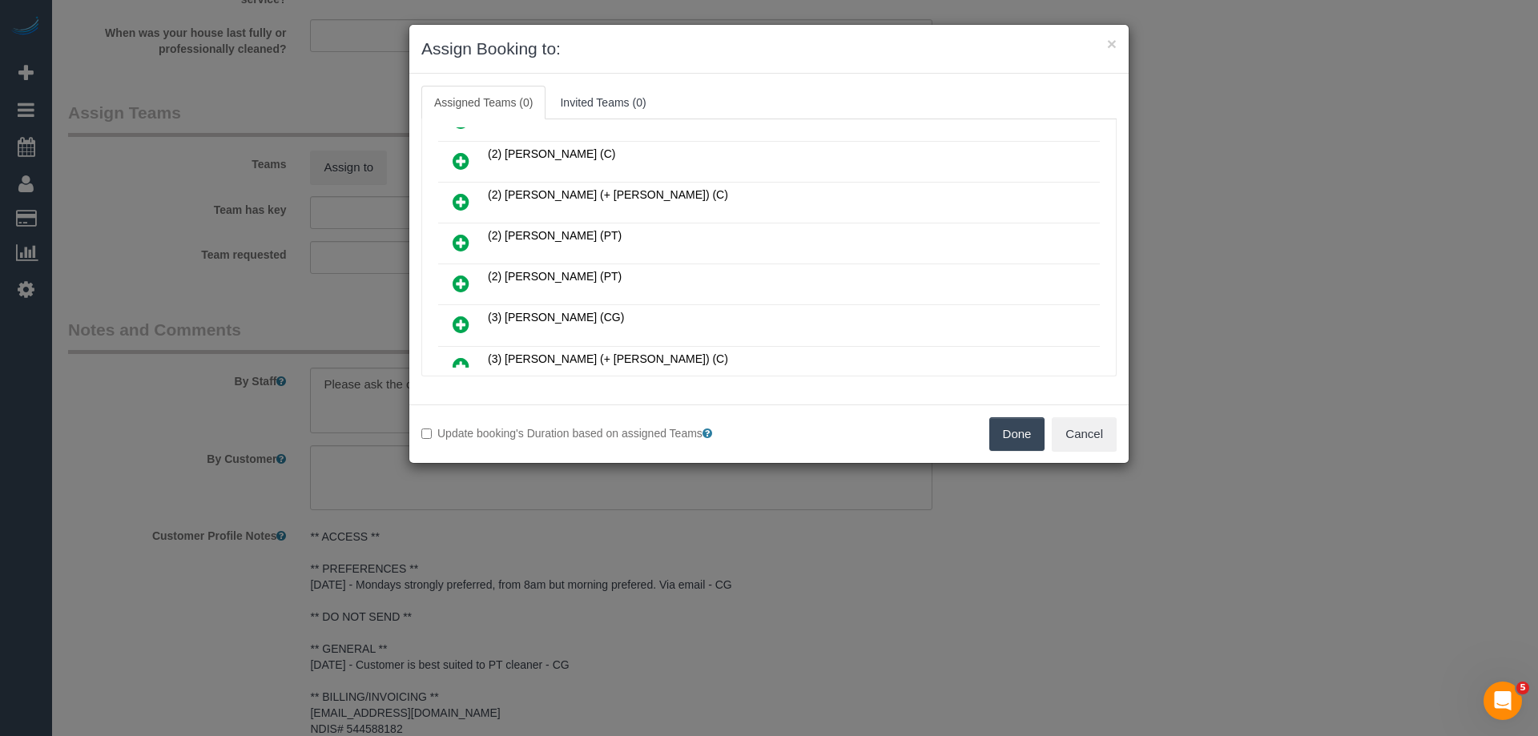
click at [457, 275] on icon at bounding box center [461, 283] width 17 height 19
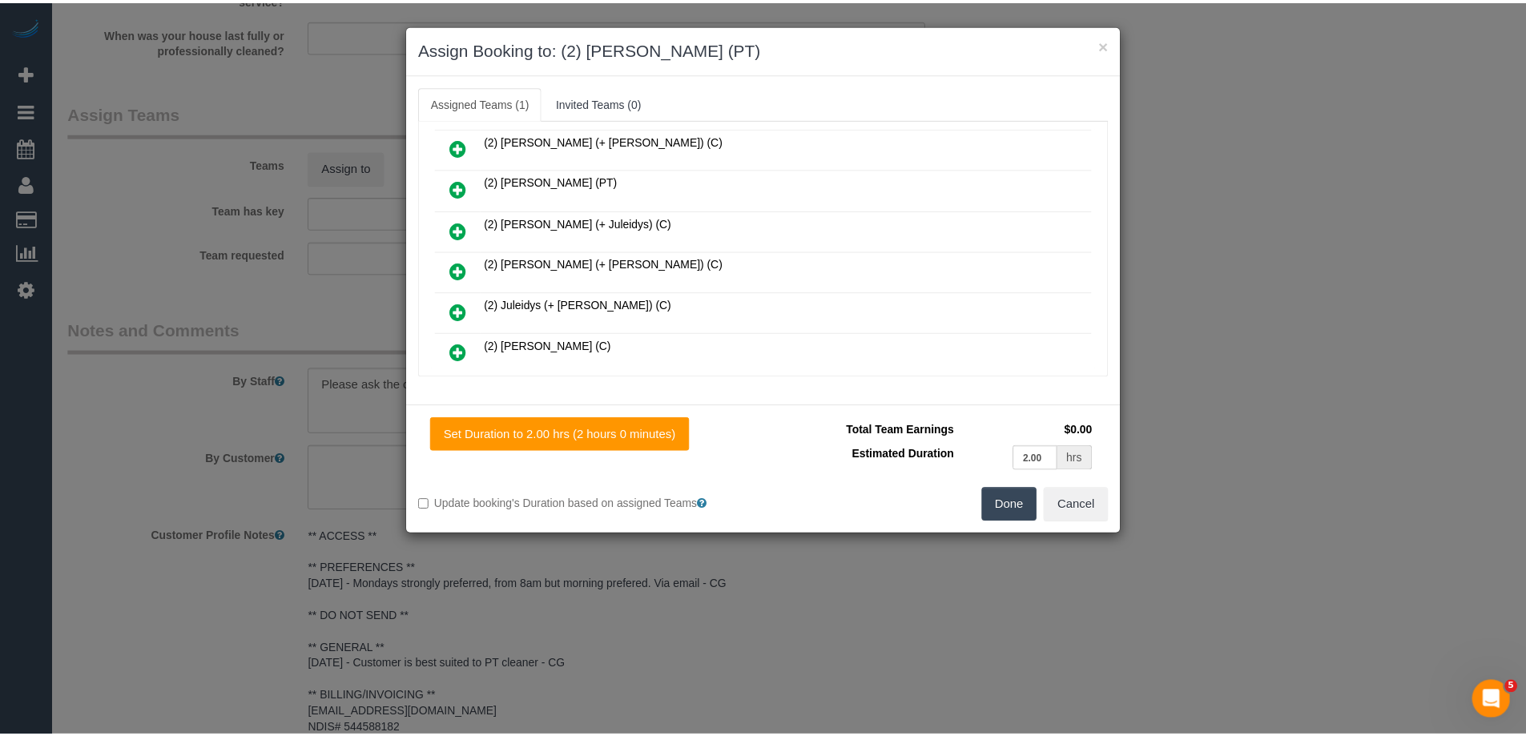
scroll to position [0, 0]
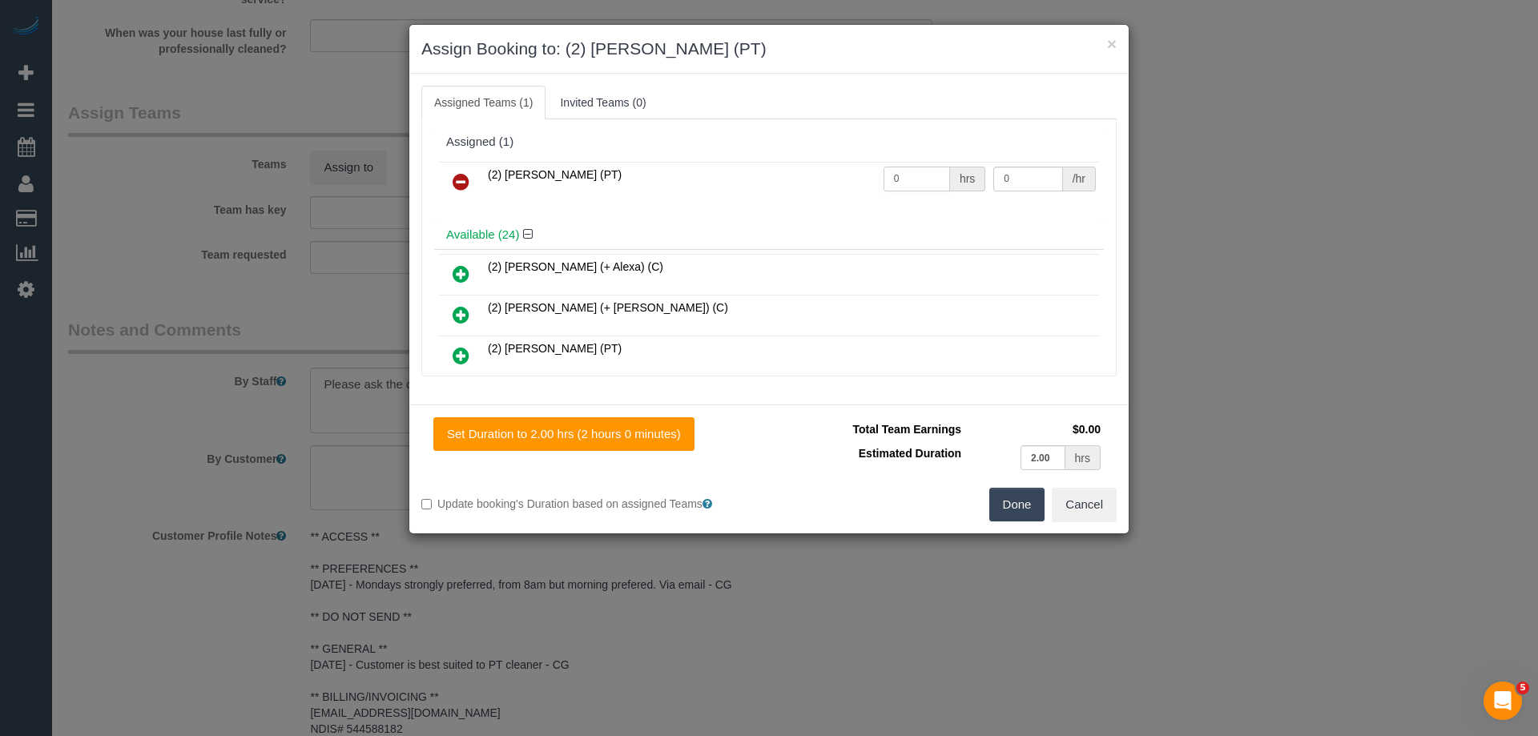
click at [839, 167] on tr "(2) Theo Rohmer (PT) 0 hrs 0 /hr" at bounding box center [769, 182] width 662 height 41
type input "2"
drag, startPoint x: 1013, startPoint y: 175, endPoint x: 941, endPoint y: 168, distance: 71.7
click at [943, 168] on tr "(2) Theo Rohmer (PT) 2 hrs 0 /hr" at bounding box center [769, 182] width 662 height 41
type input "37.5"
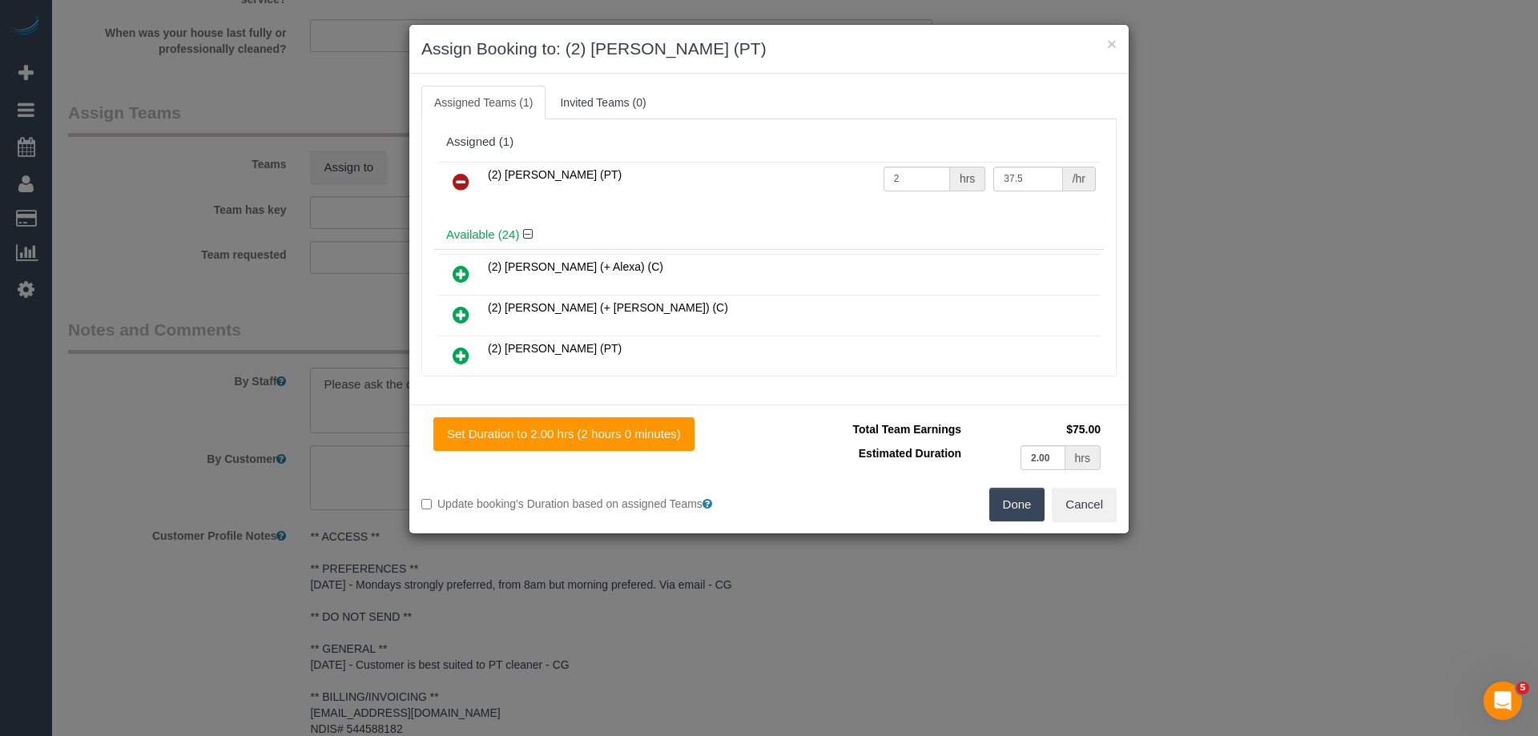
click at [1011, 504] on button "Done" at bounding box center [1017, 505] width 56 height 34
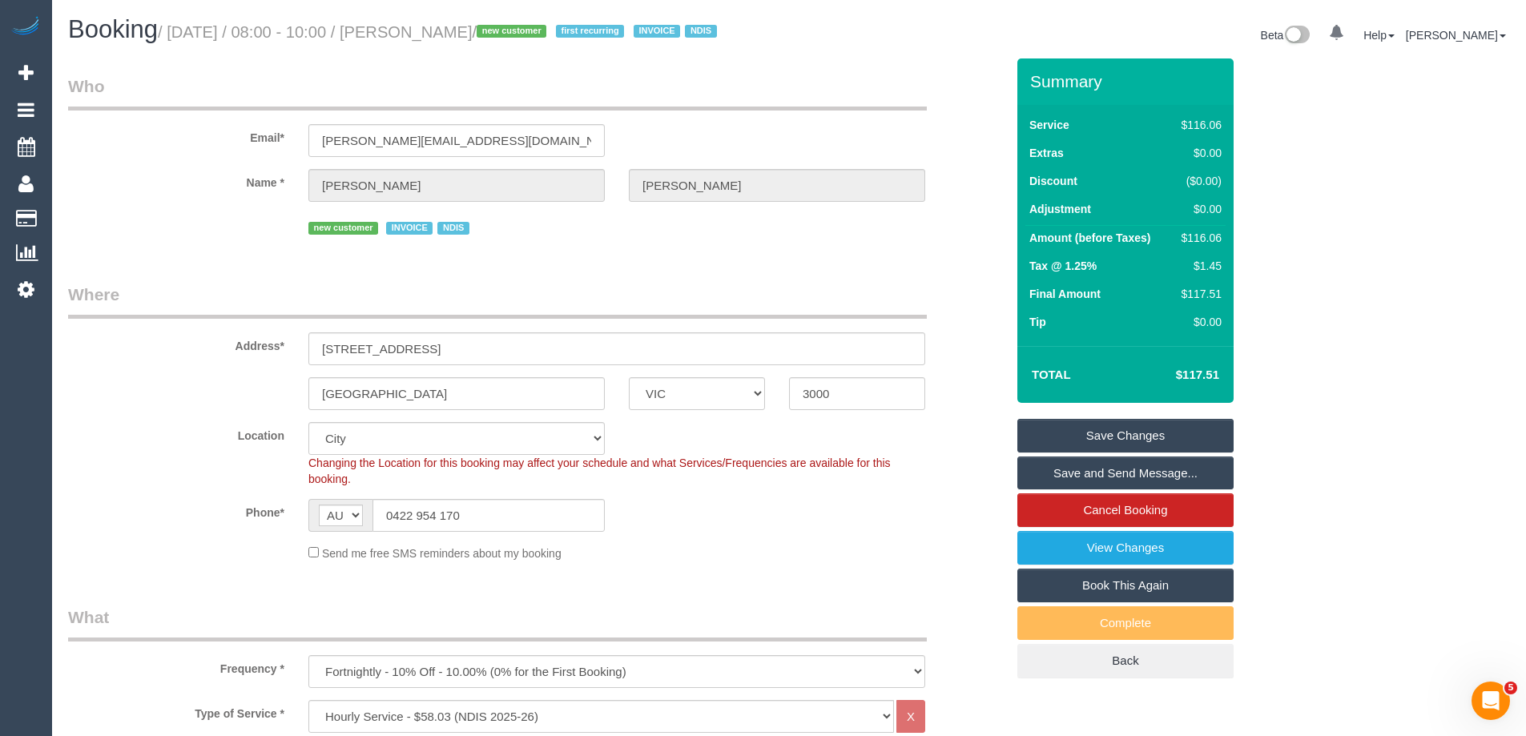
drag, startPoint x: 536, startPoint y: 33, endPoint x: 424, endPoint y: 22, distance: 112.6
click at [424, 22] on h1 "Booking / October 13, 2025 / 08:00 - 10:00 / Michael Hudson / new customer firs…" at bounding box center [422, 29] width 709 height 27
copy small "Michael Hudson"
click at [1055, 487] on link "Save and Send Message..." at bounding box center [1125, 474] width 216 height 34
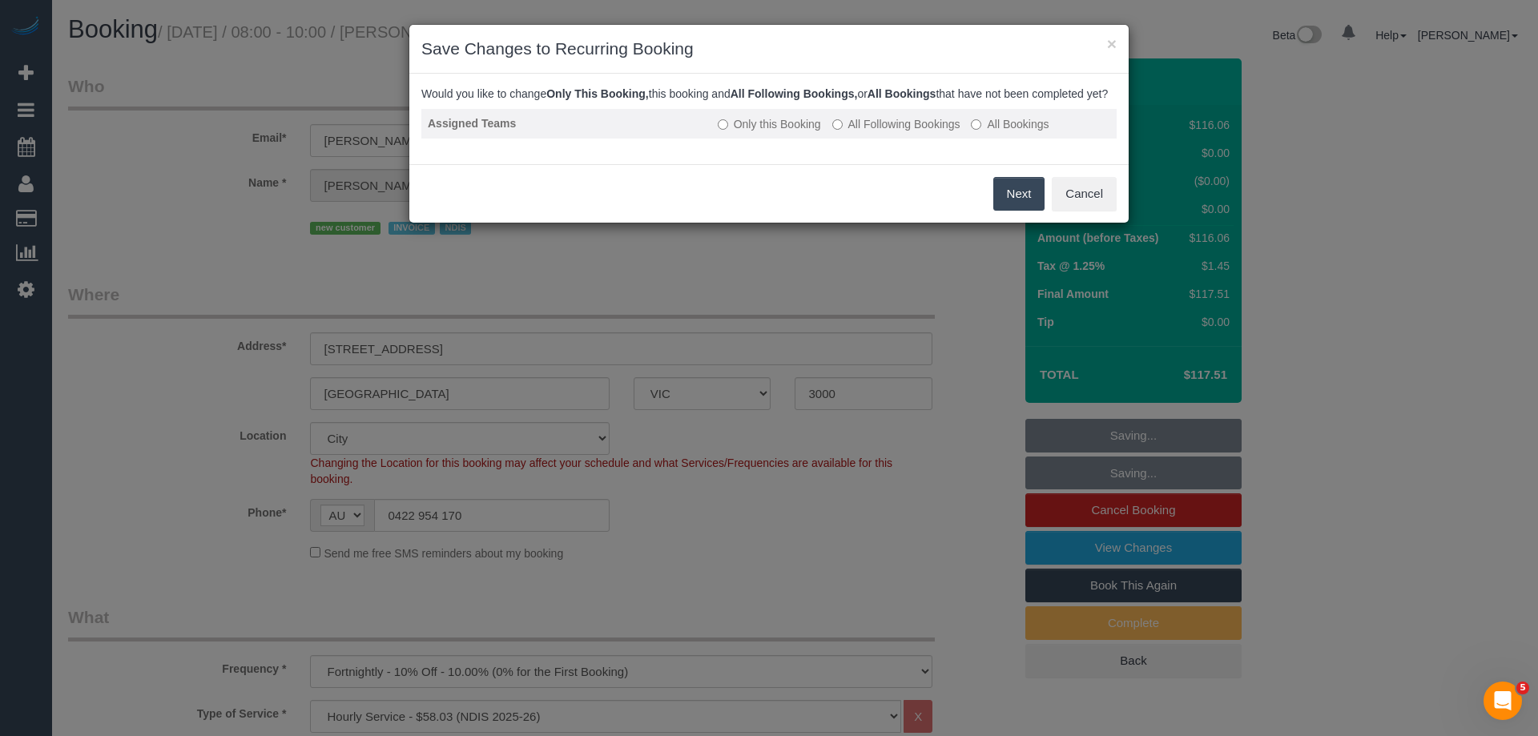
click at [859, 132] on label "All Following Bookings" at bounding box center [896, 124] width 128 height 16
drag, startPoint x: 997, startPoint y: 213, endPoint x: 1007, endPoint y: 212, distance: 10.4
click at [1006, 211] on button "Save" at bounding box center [1017, 194] width 54 height 34
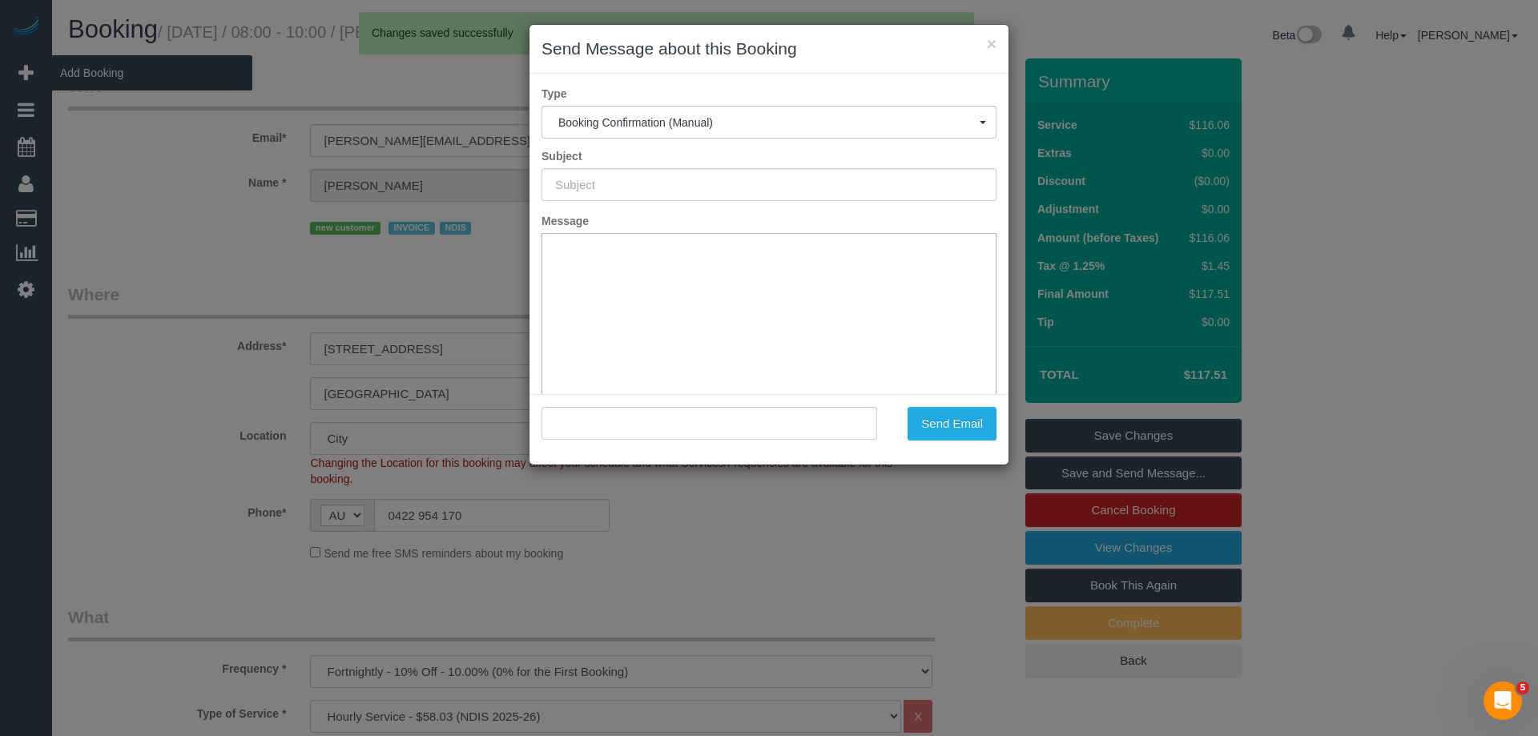
type input "Booking Confirmed"
type input ""Michael Hudson" <michaelhudson@mailfence.com>"
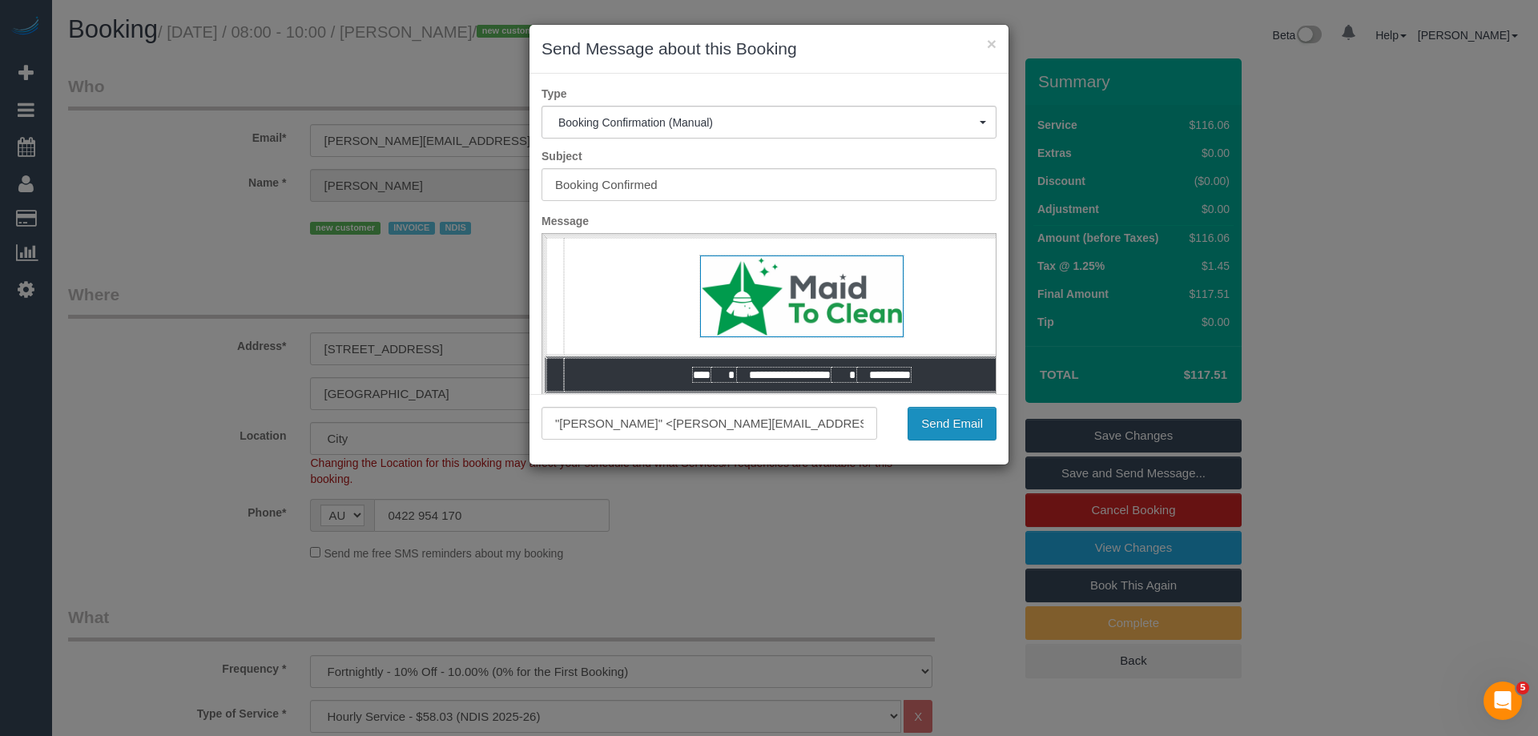
click at [934, 420] on button "Send Email" at bounding box center [952, 424] width 89 height 34
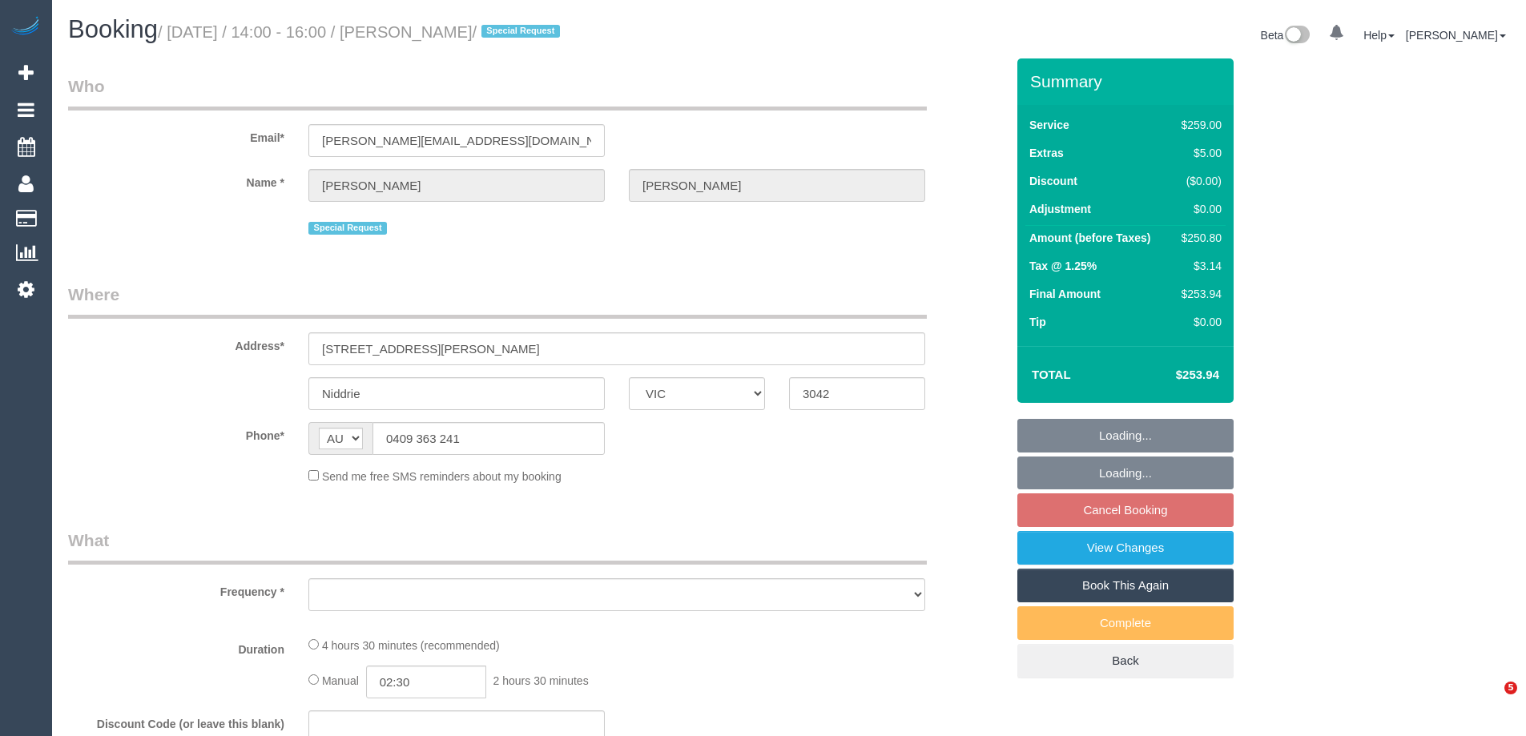
select select "VIC"
select select "object:541"
select select "string:stripe-pm_1RVOdo2GScqysDRVIPqA0kVJ"
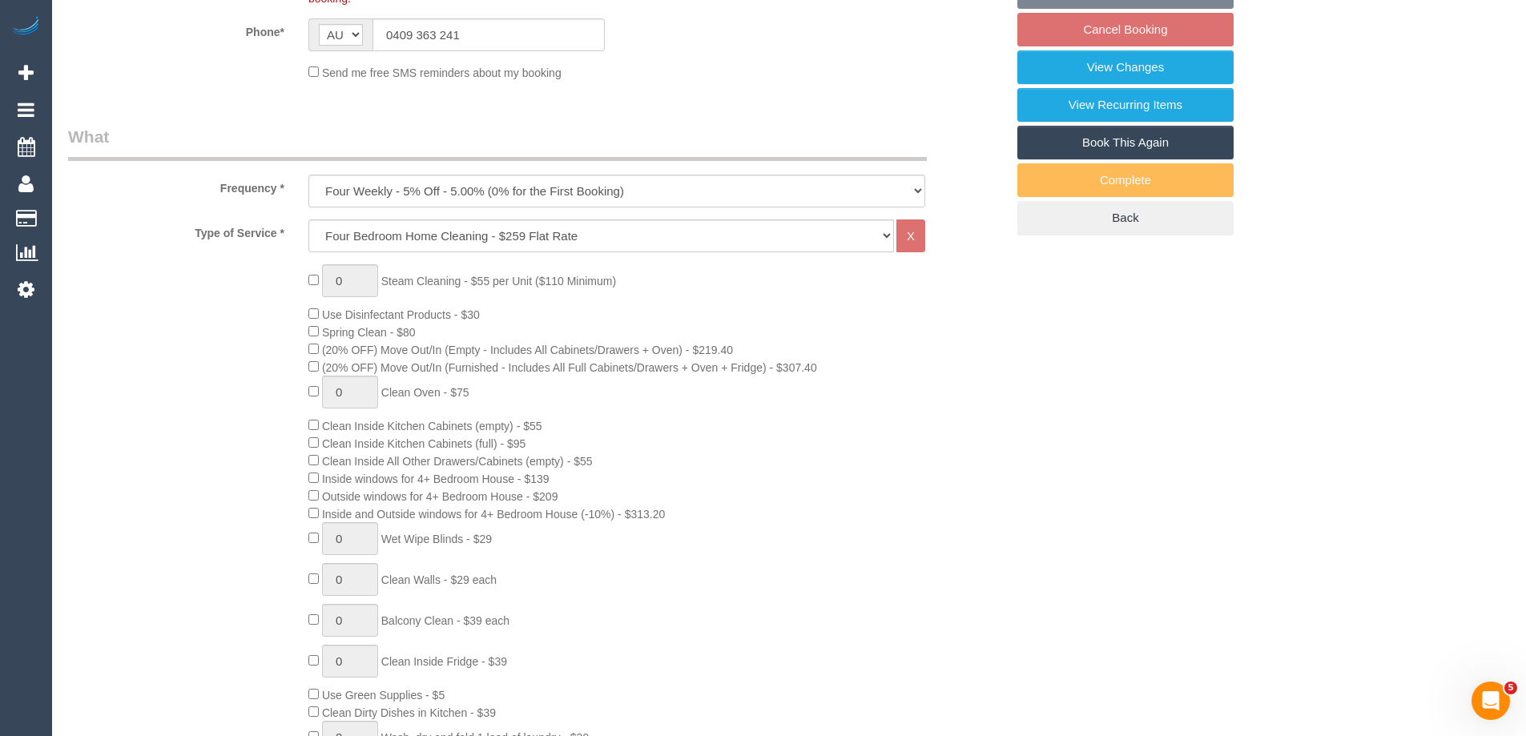
select select "number:29"
select select "number:15"
select select "number:19"
select select "number:36"
select select "number:34"
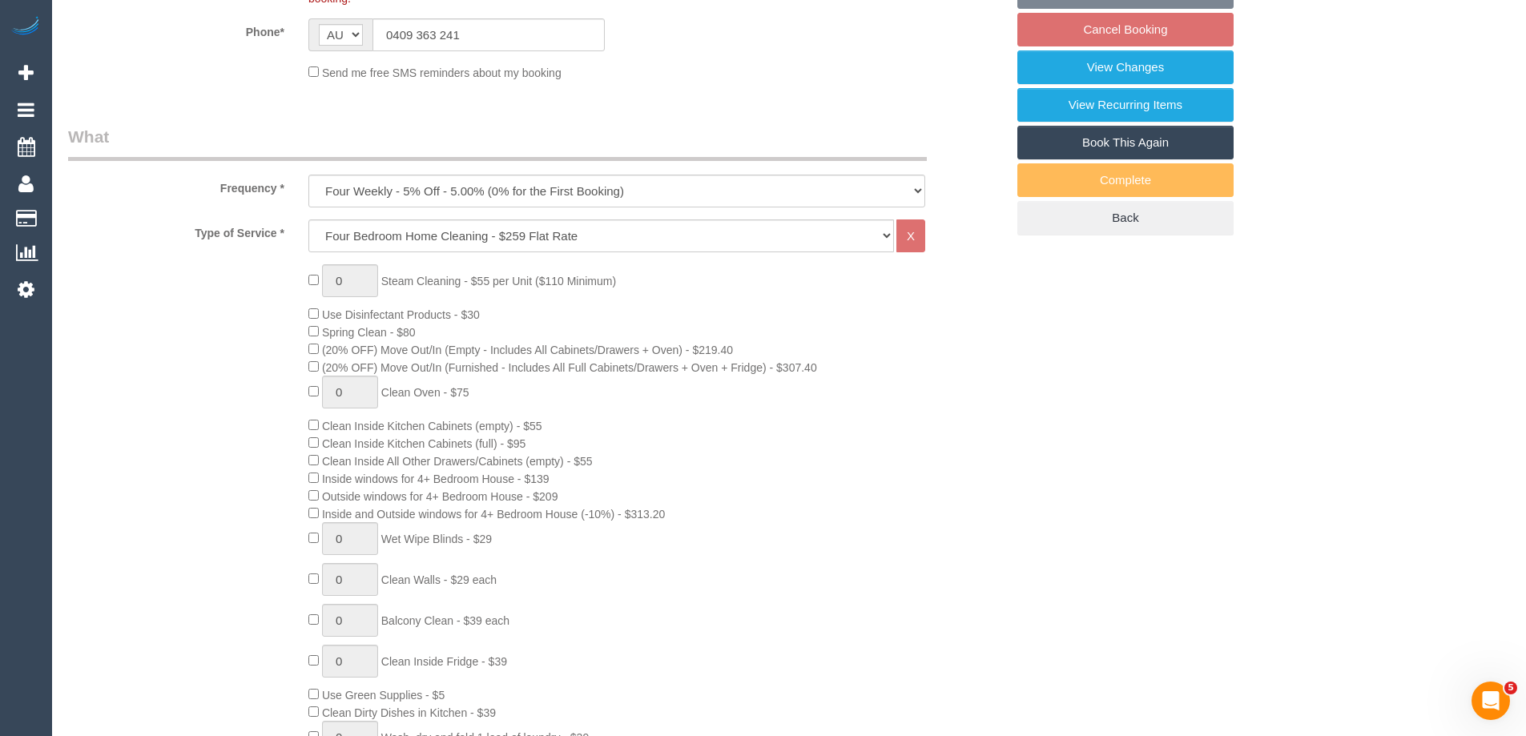
select select "number:12"
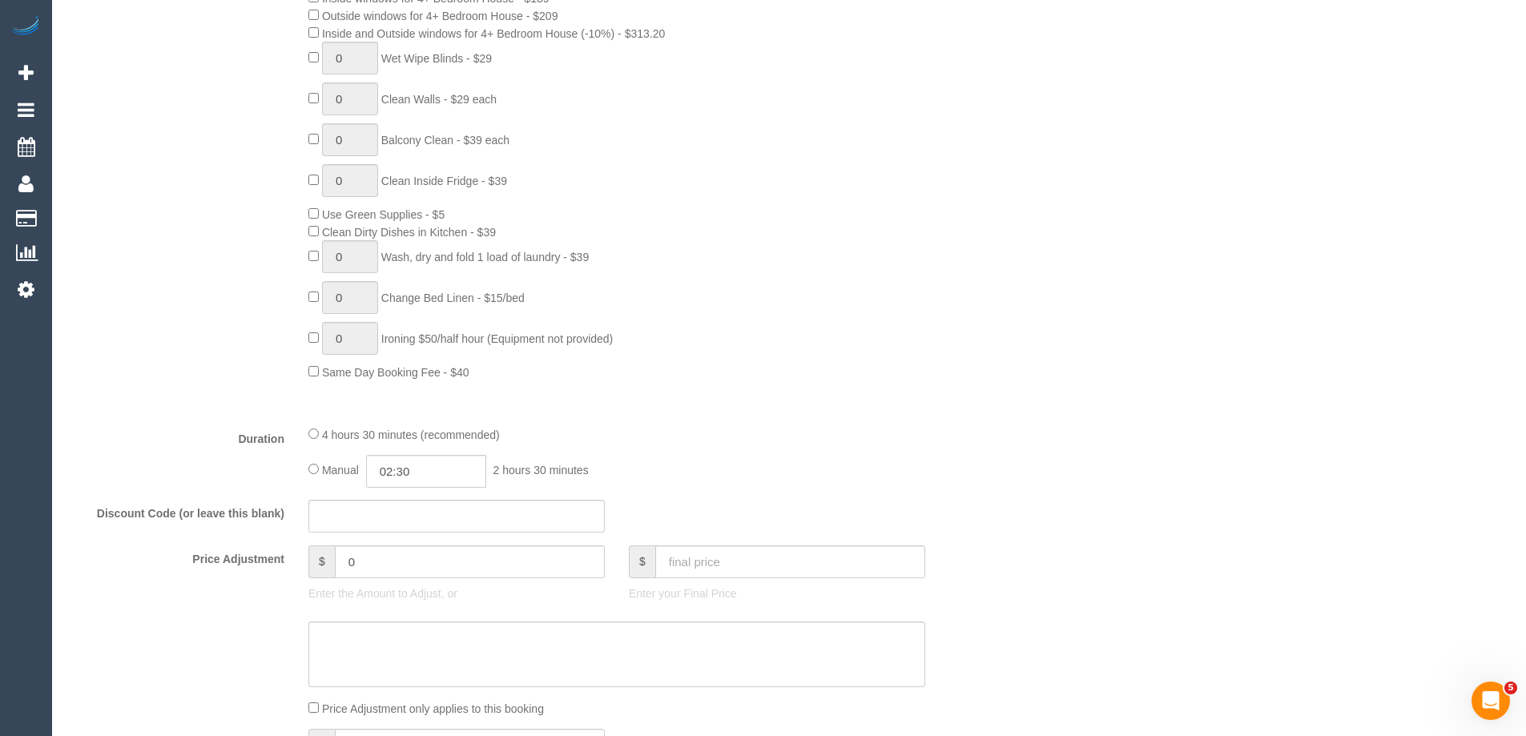
select select "object:1509"
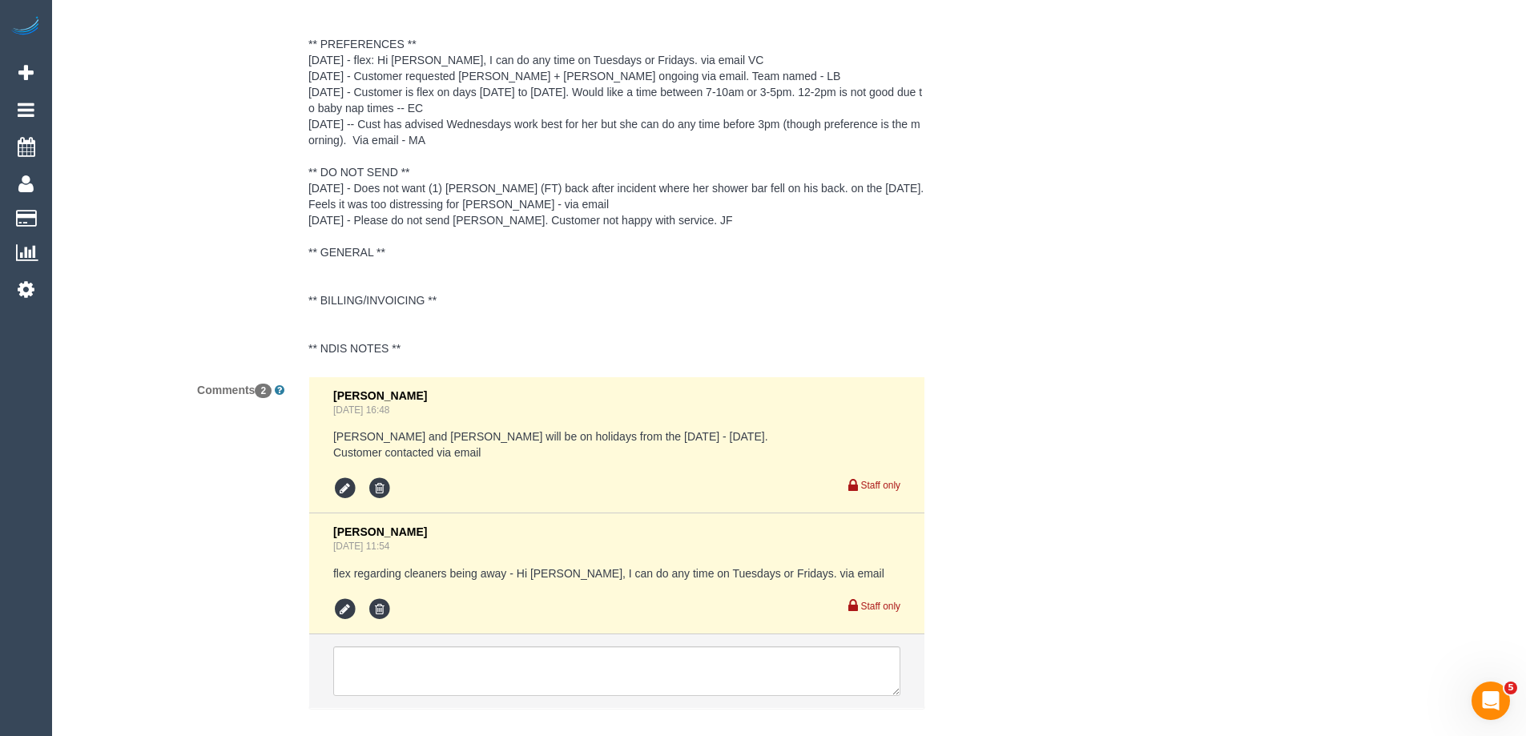
scroll to position [3050, 0]
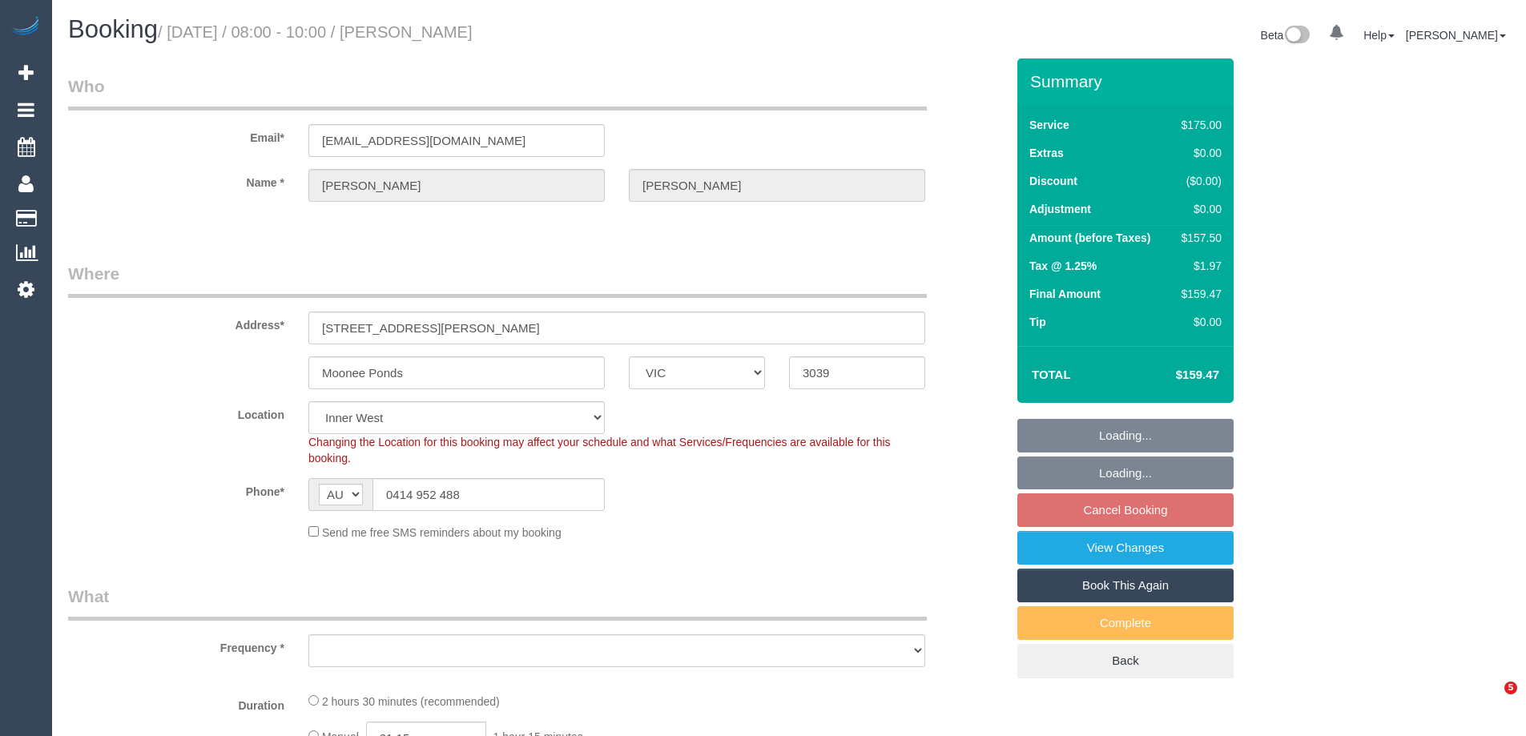
select select "VIC"
select select "object:861"
select select "150"
select select "number:27"
select select "number:17"
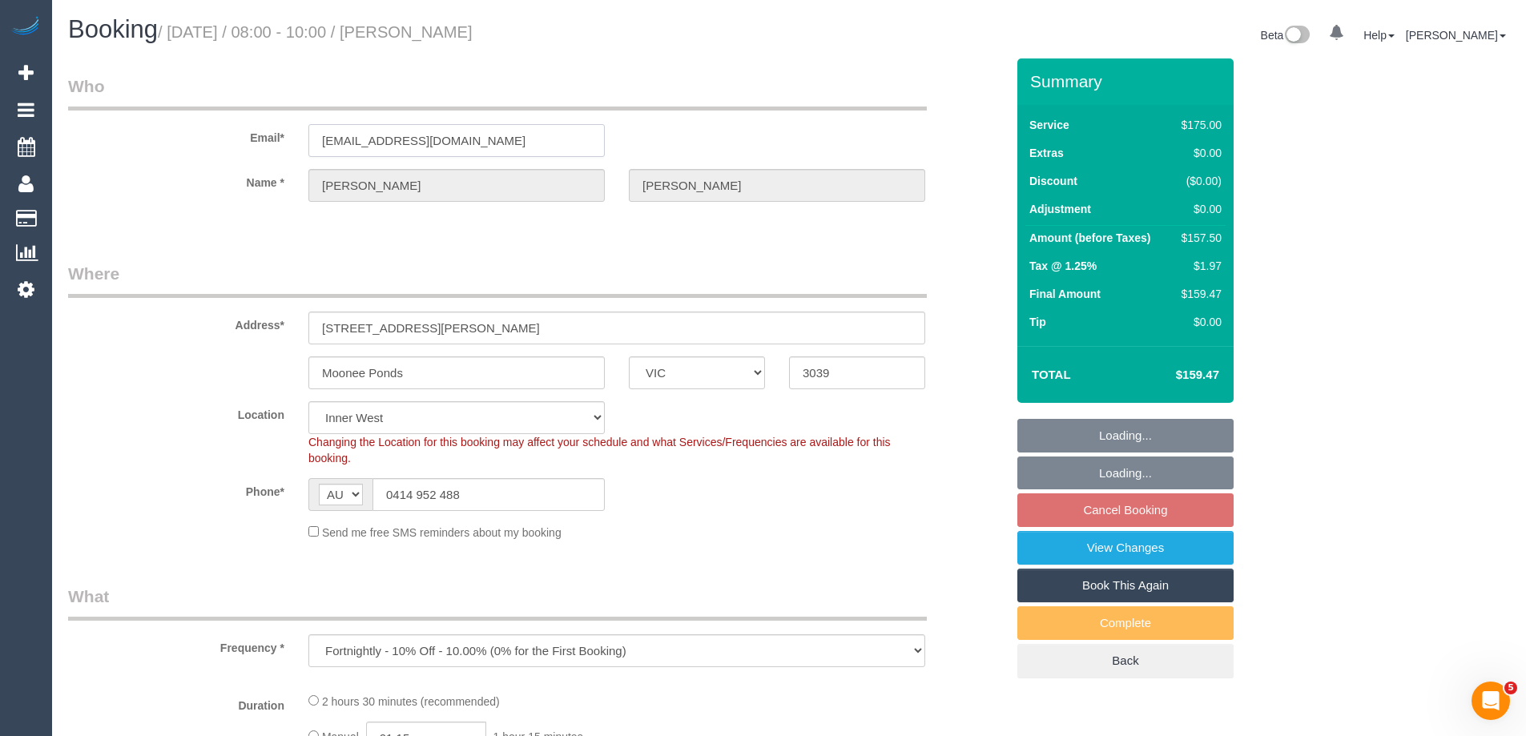
select select "number:19"
select select "number:24"
select select "number:34"
select select "number:12"
drag, startPoint x: 417, startPoint y: 140, endPoint x: 167, endPoint y: 138, distance: 249.9
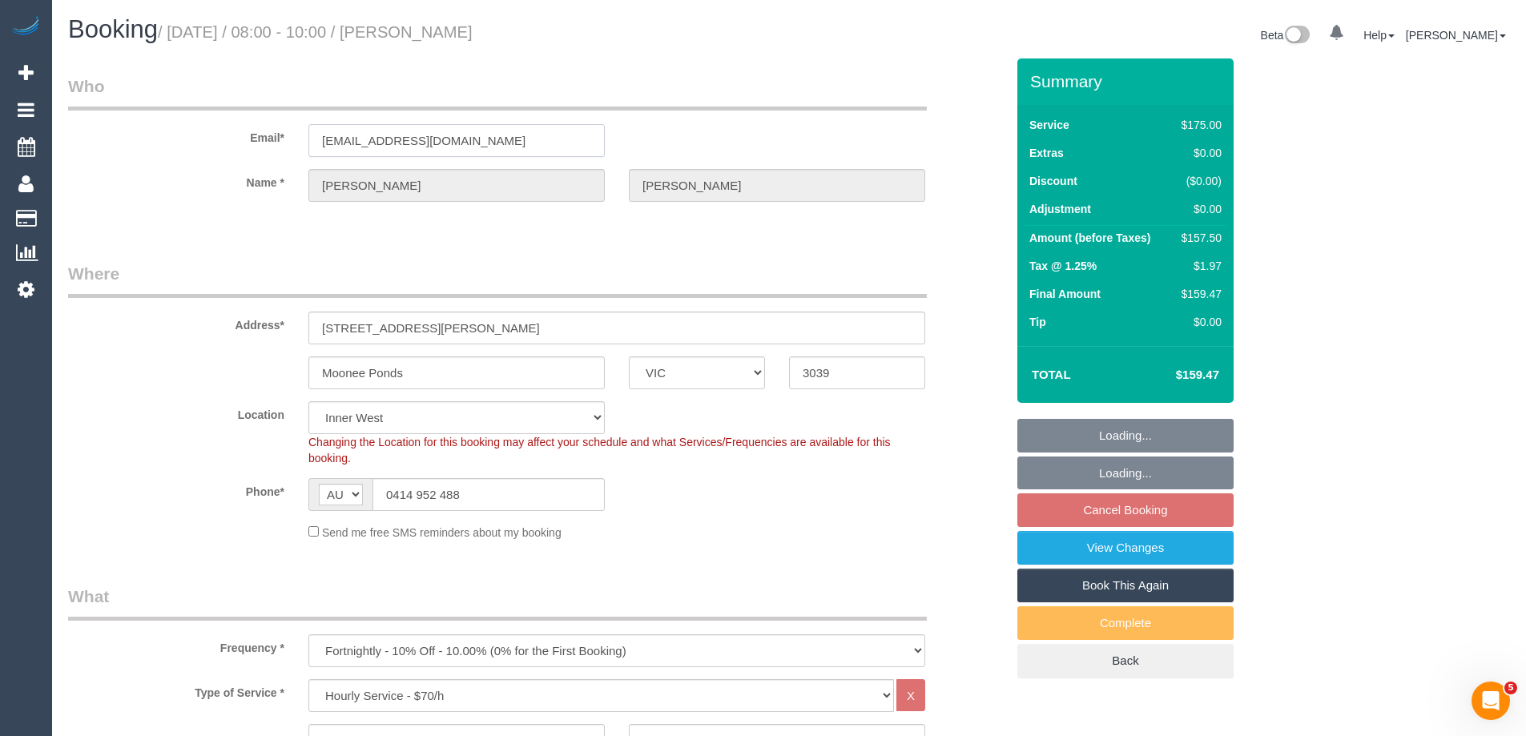
click at [167, 138] on div "Email* jfpadden@gmail.com" at bounding box center [536, 115] width 961 height 83
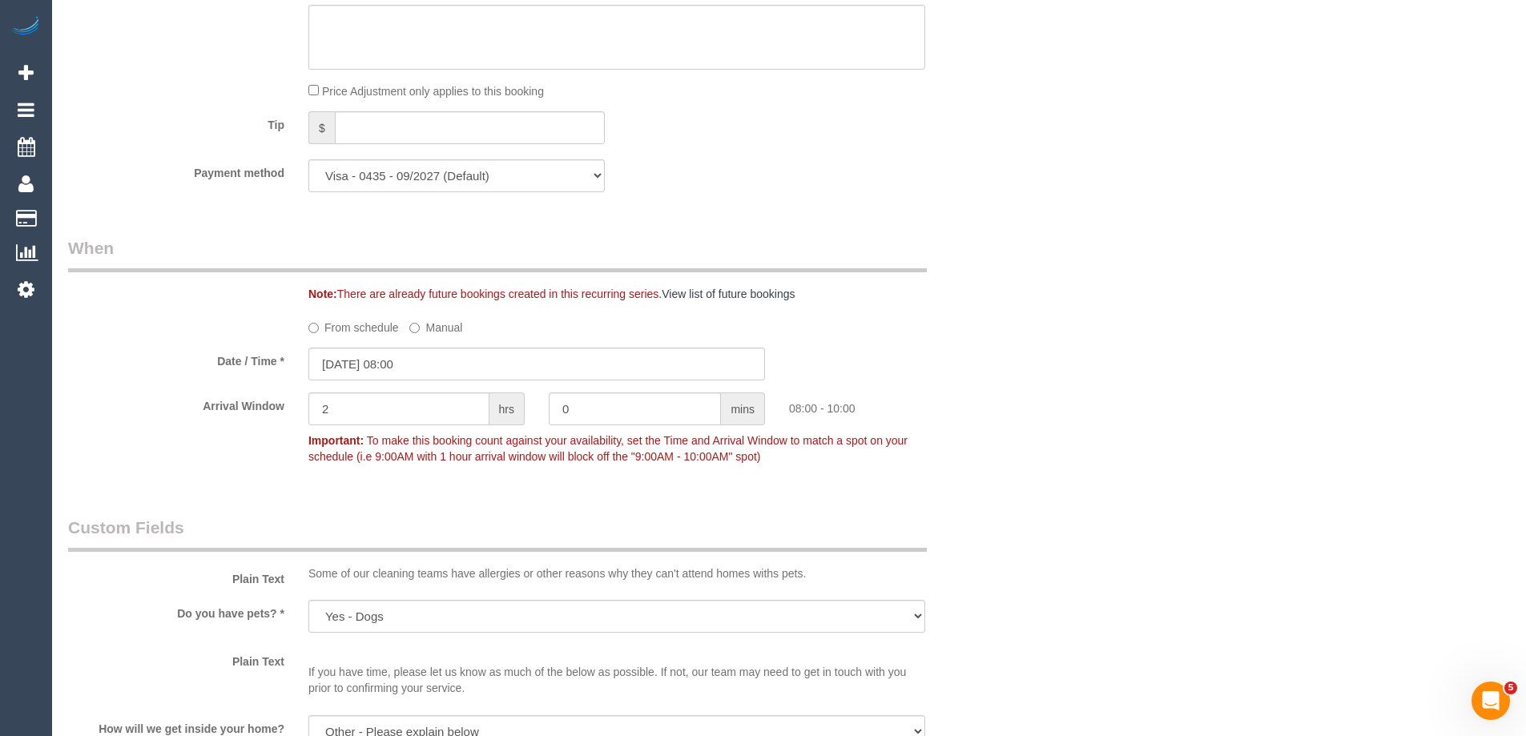
scroll to position [2507, 0]
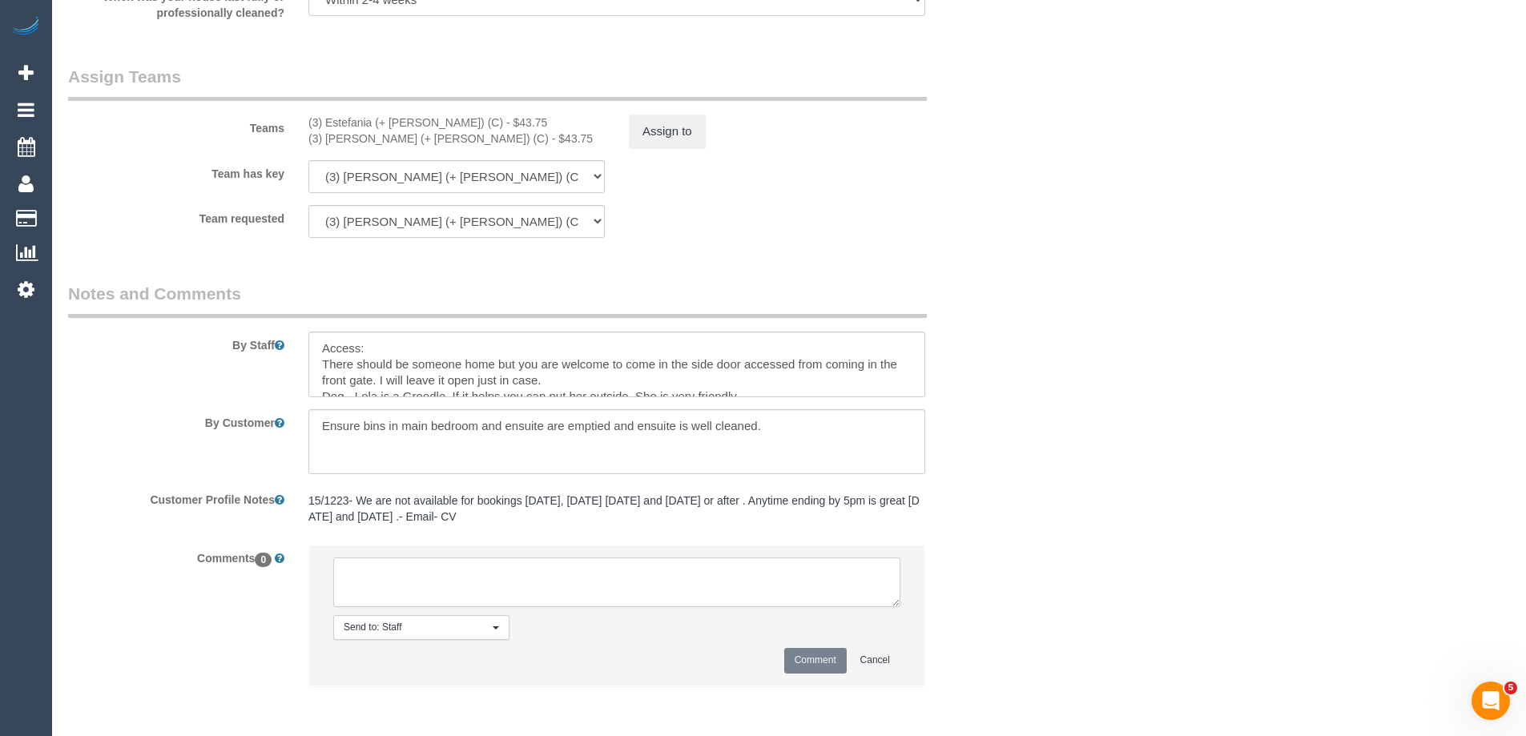
click at [411, 592] on textarea at bounding box center [616, 583] width 567 height 50
paste textarea "Notified via email of E+J working together - via email"
type textarea "Notified via email of E+J working together - via email"
click at [790, 659] on button "Comment" at bounding box center [815, 660] width 62 height 25
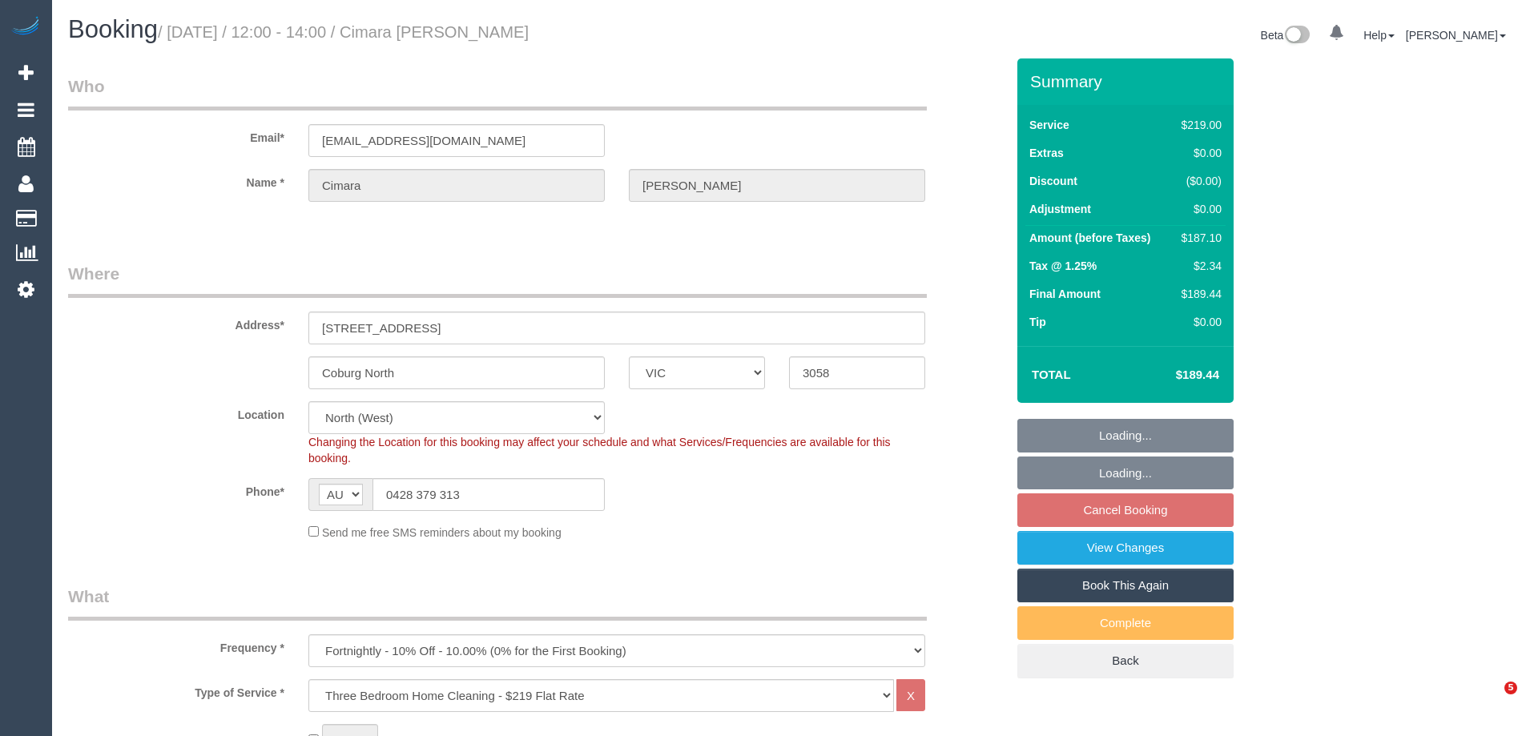
select select "VIC"
select select "number:28"
select select "number:14"
select select "number:19"
select select "number:36"
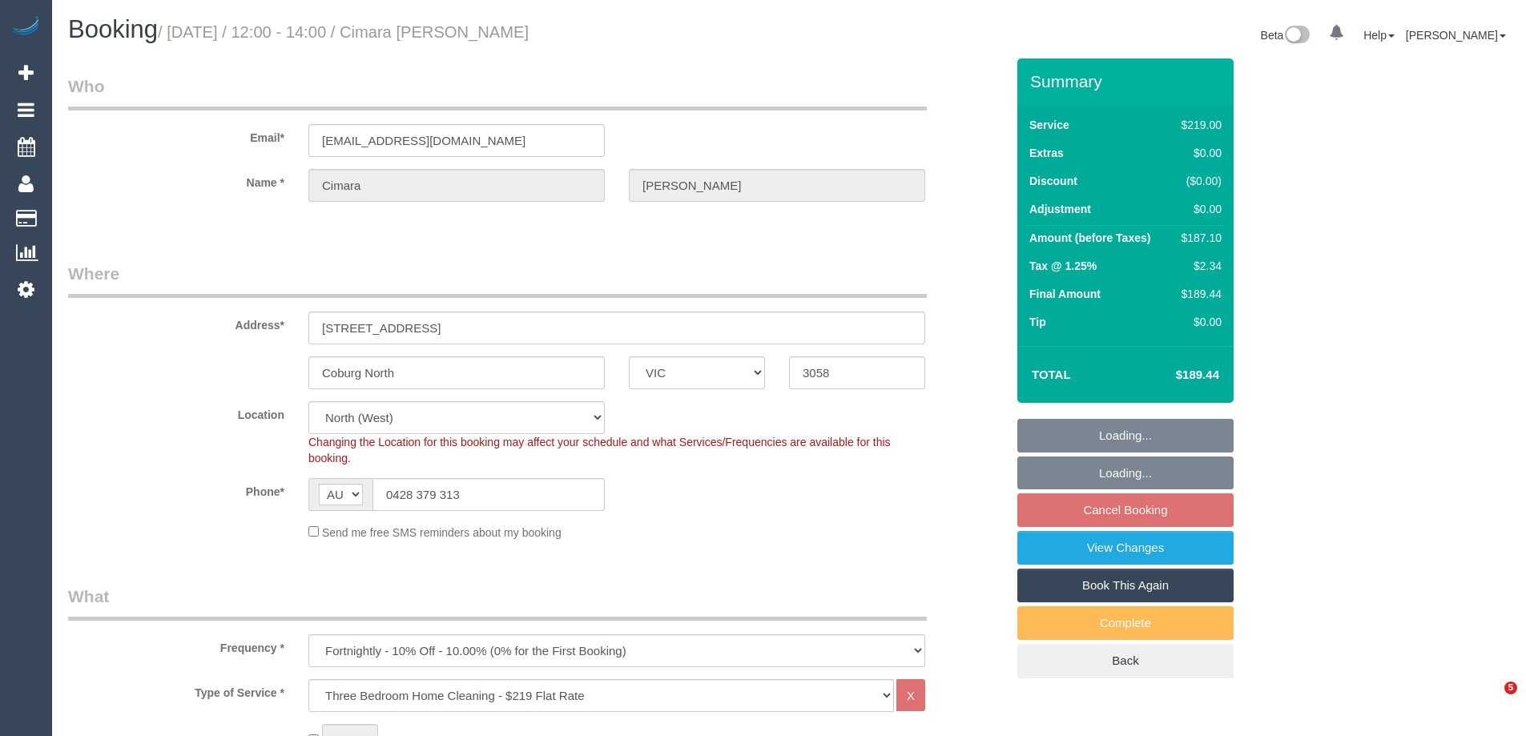
select select "number:35"
select select "number:26"
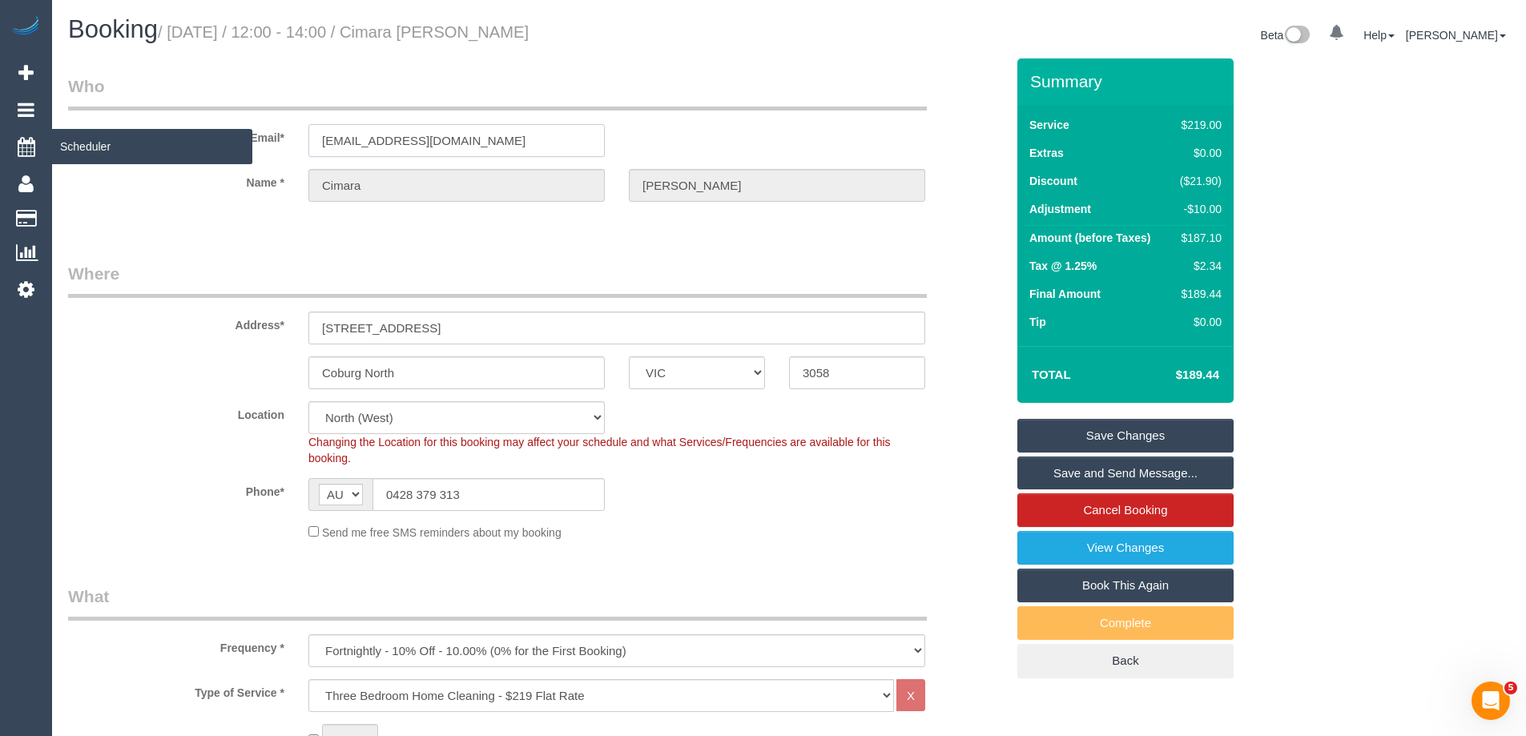
drag, startPoint x: 517, startPoint y: 149, endPoint x: 0, endPoint y: 145, distance: 516.7
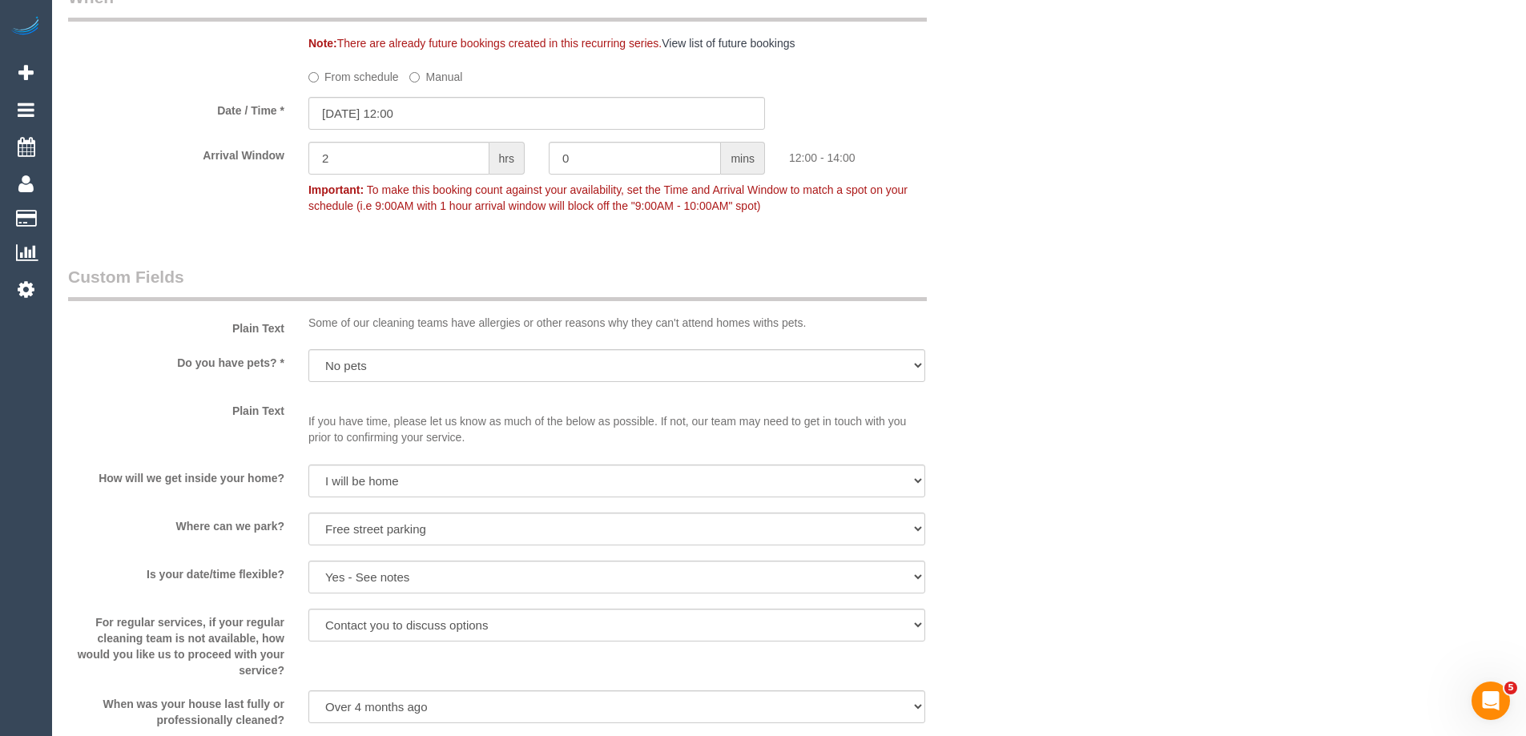
scroll to position [1644, 0]
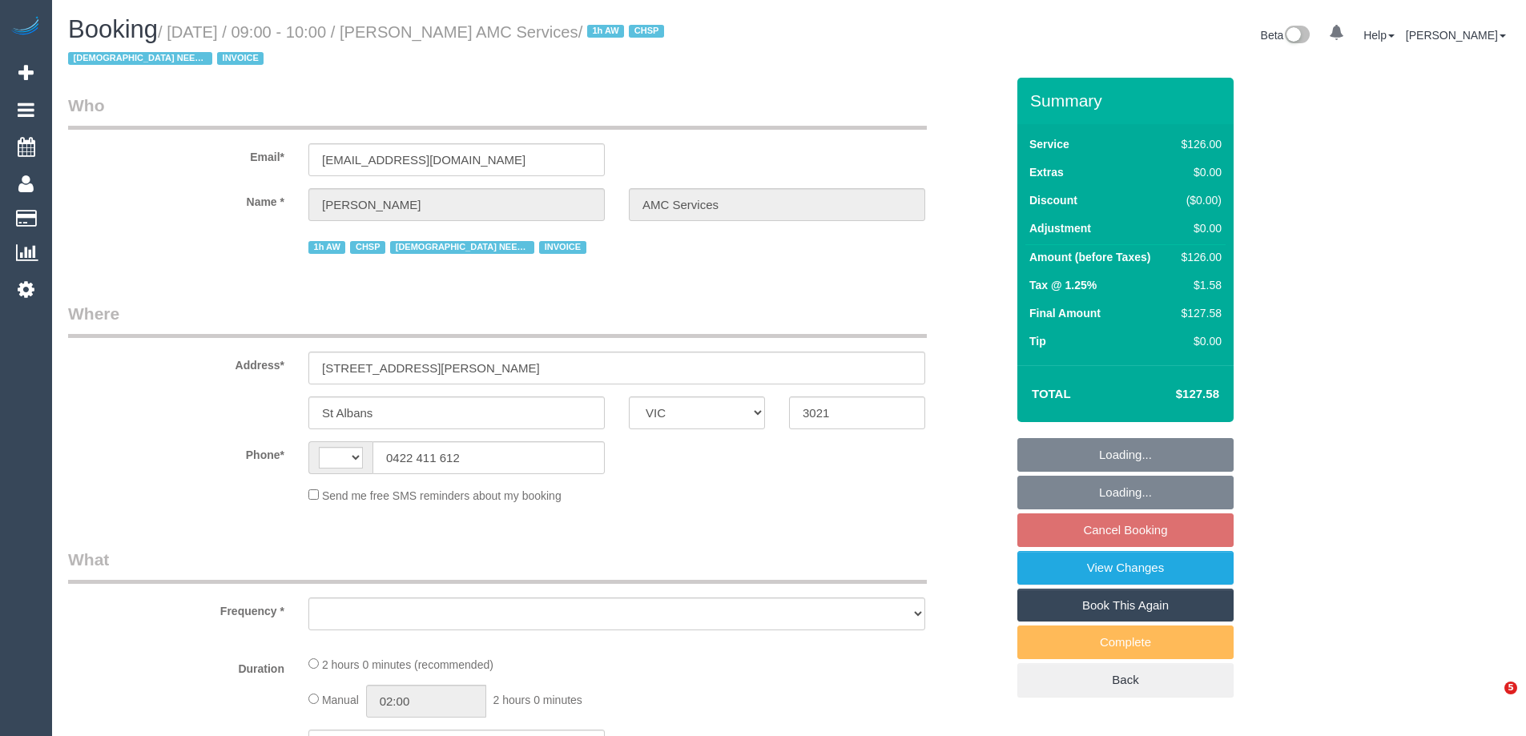
select select "VIC"
select select "120"
select select "number:28"
select select "number:14"
select select "number:19"
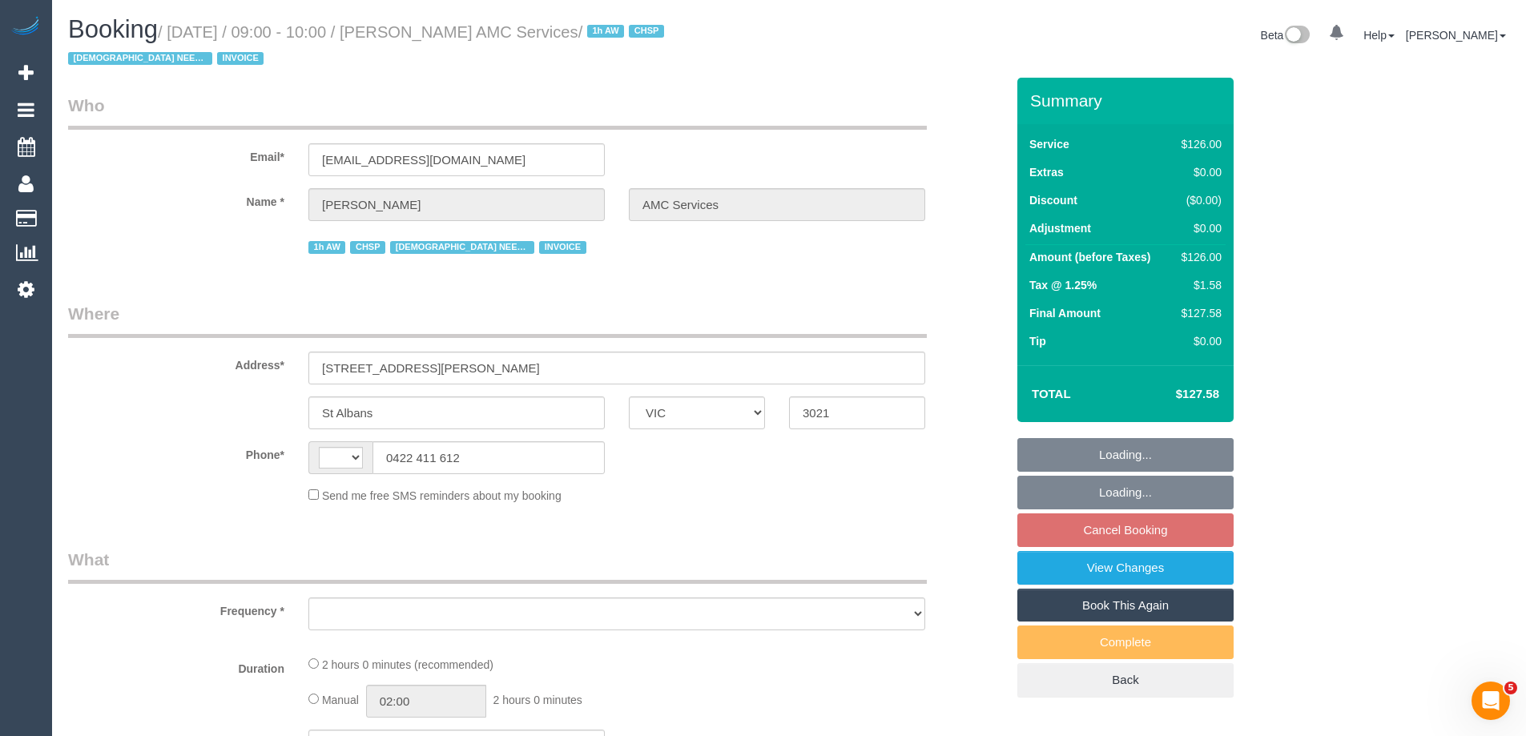
select select "number:25"
select select "number:35"
select select "string:AU"
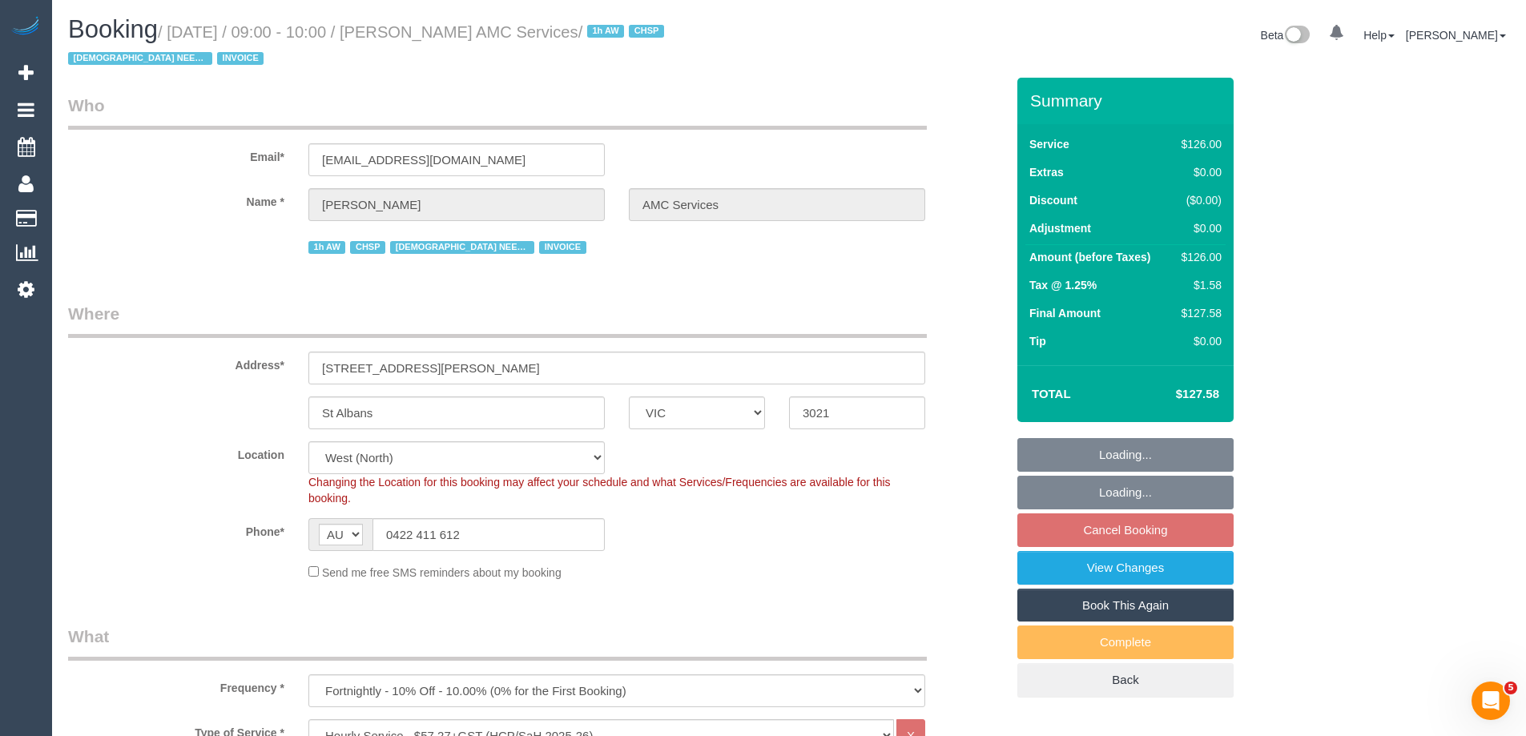
select select "object:1351"
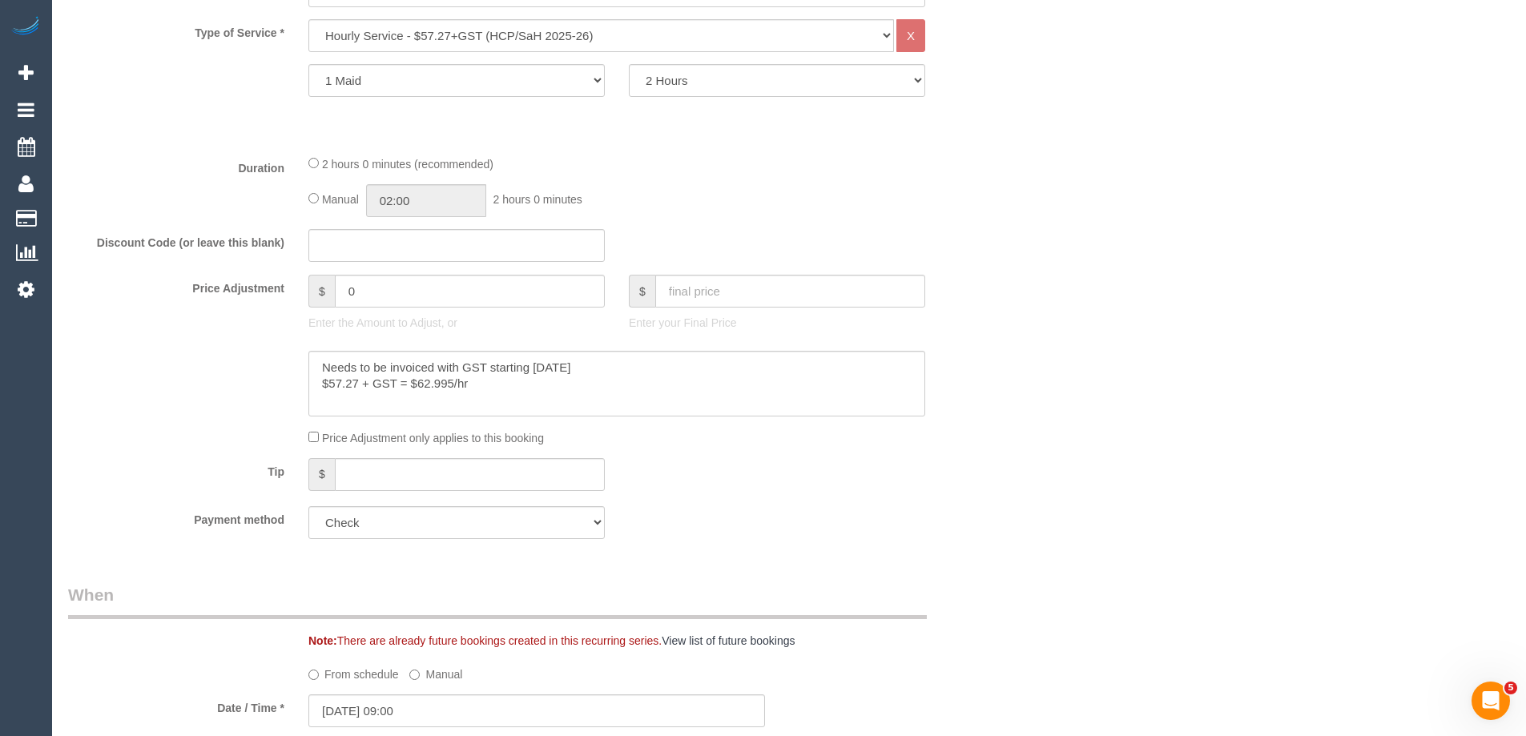
scroll to position [721, 0]
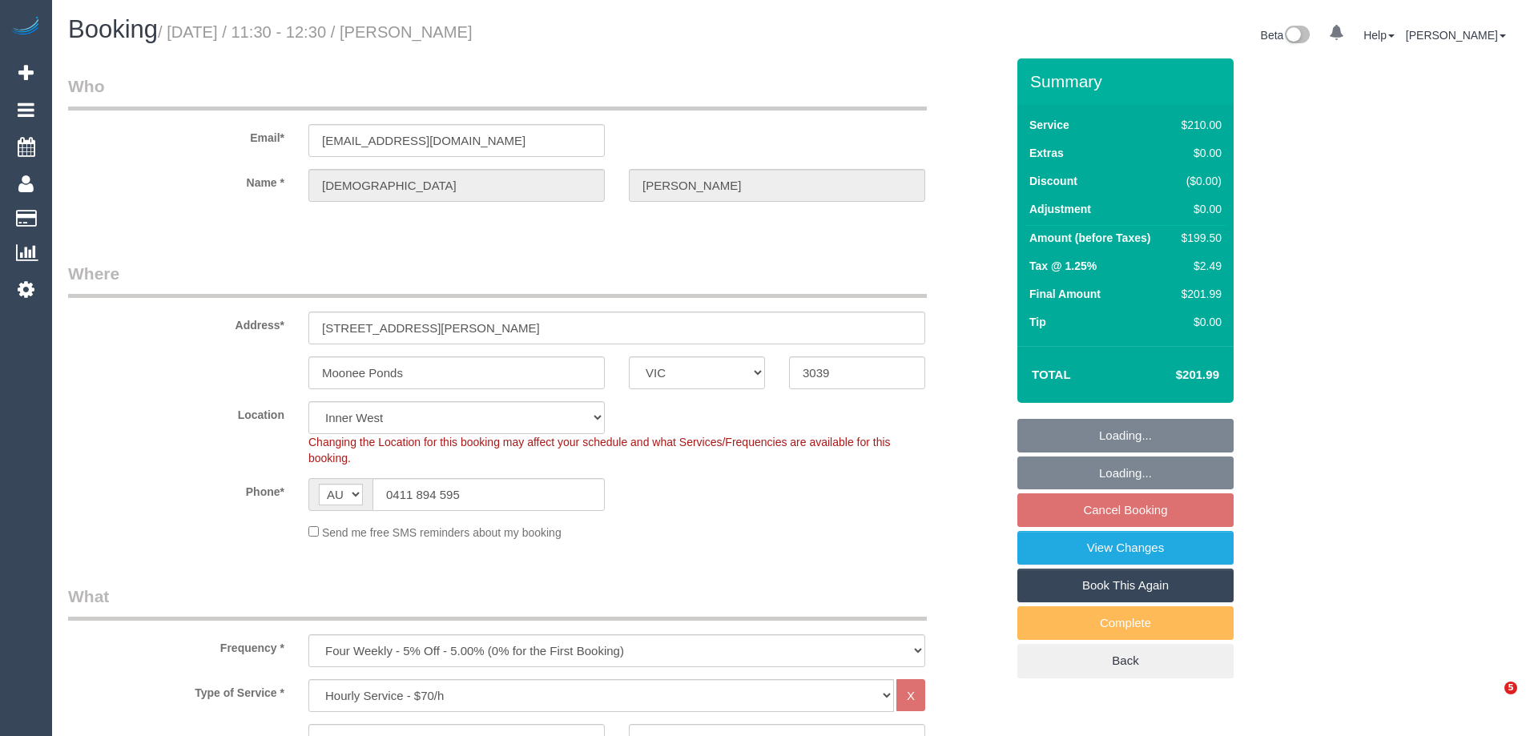
select select "VIC"
select select "180"
select select "number:28"
select select "number:14"
select select "number:19"
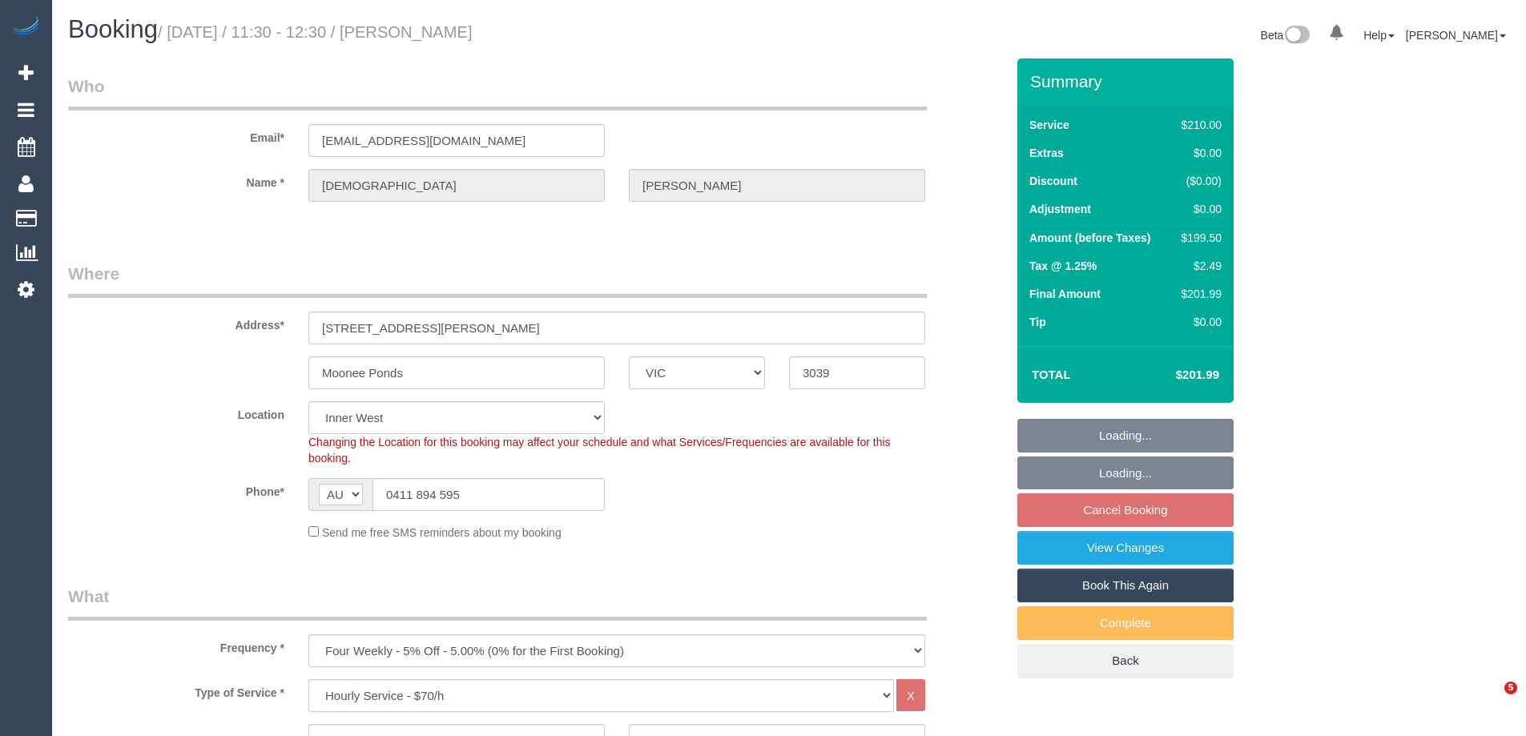
select select "number:25"
select select "number:35"
select select "number:12"
select select "object:875"
drag, startPoint x: 517, startPoint y: 140, endPoint x: 58, endPoint y: 127, distance: 458.4
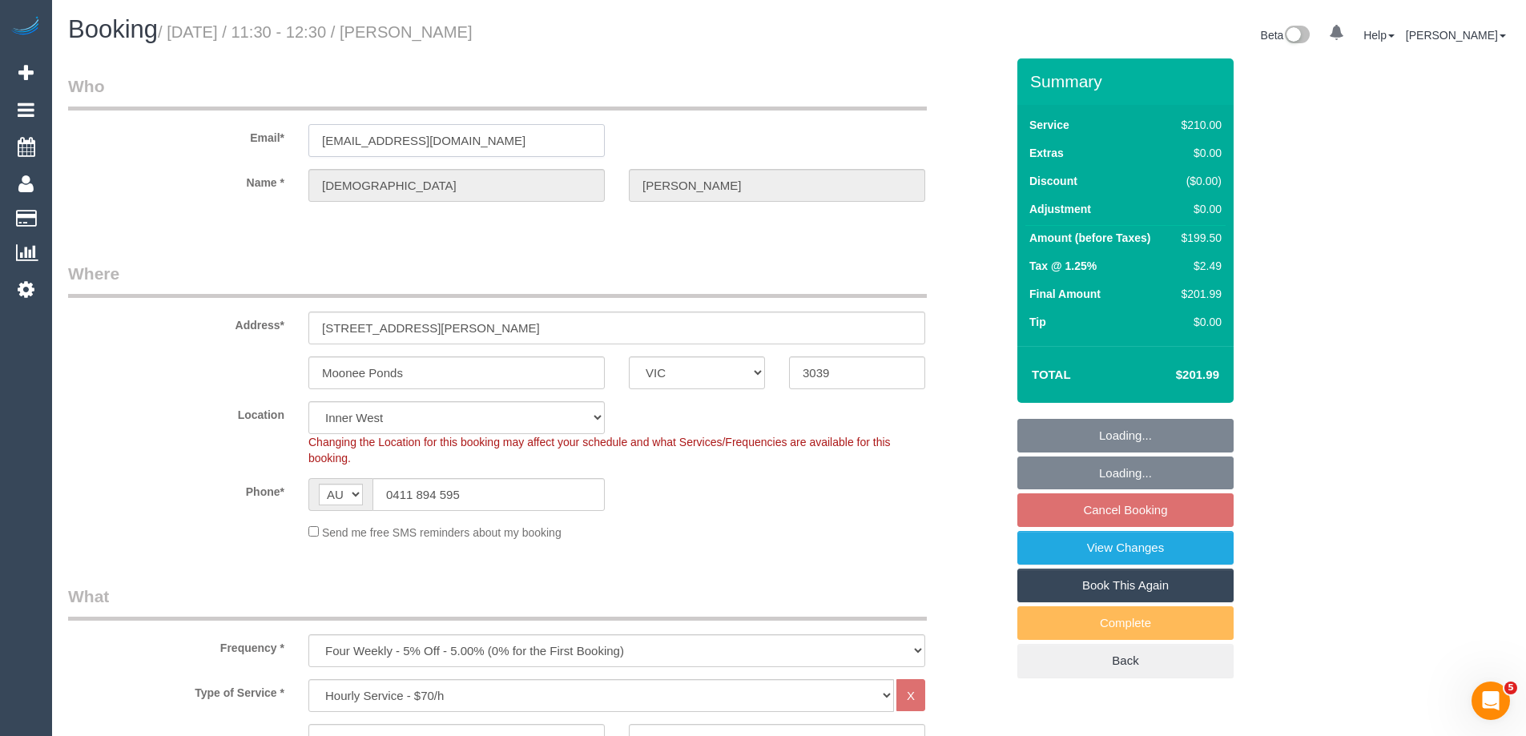
click at [58, 127] on div "Email* krishnajames81@yahoo.com" at bounding box center [536, 115] width 961 height 83
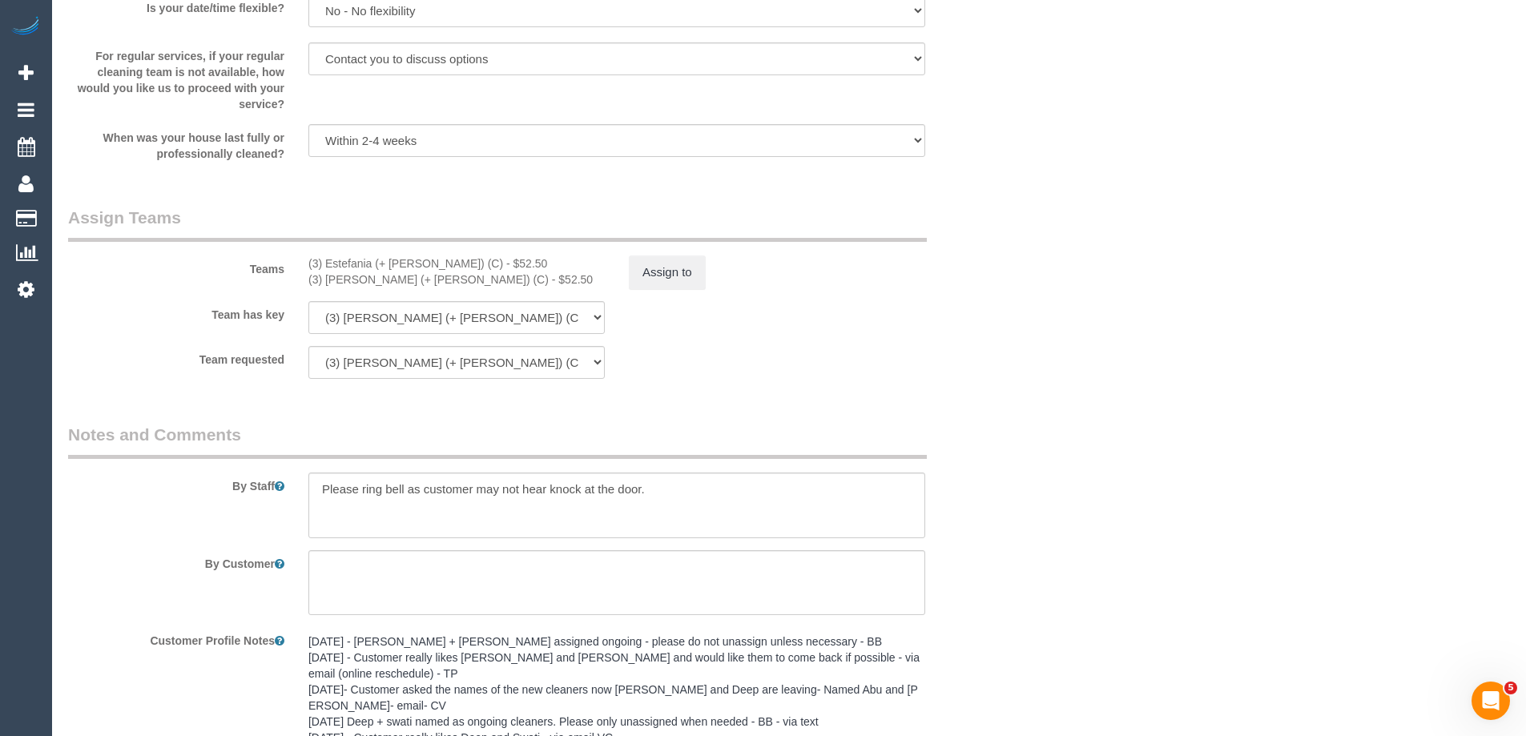
scroll to position [2652, 0]
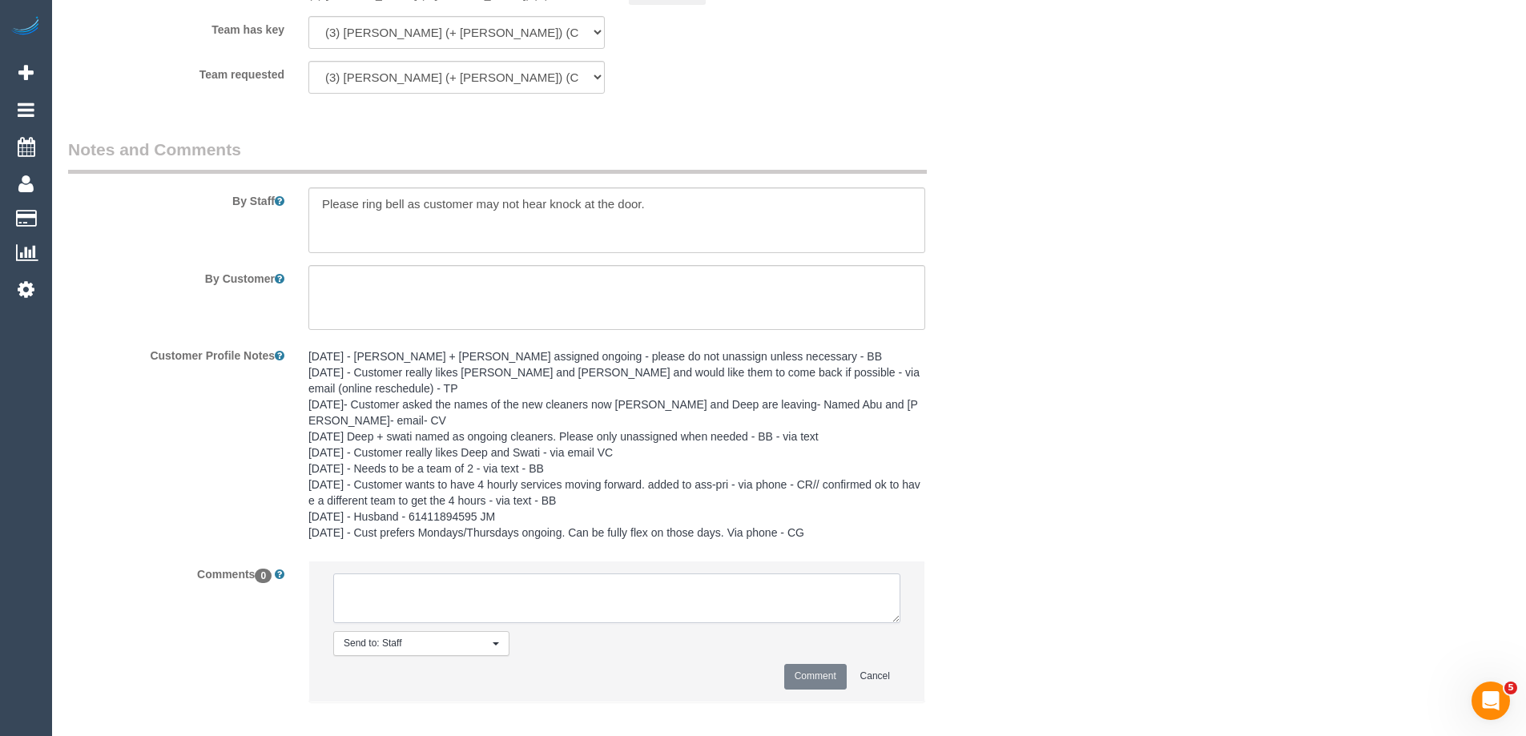
click at [393, 574] on textarea at bounding box center [616, 599] width 567 height 50
drag, startPoint x: 675, startPoint y: 575, endPoint x: 154, endPoint y: 570, distance: 520.7
click at [154, 570] on div "Comments 0 Send to: Staff Nothing selected Send to: Staff Send to: Customer Sen…" at bounding box center [536, 639] width 961 height 157
type textarea "Notified via email of E+J working together - via email"
click at [817, 668] on button "Comment" at bounding box center [815, 676] width 62 height 25
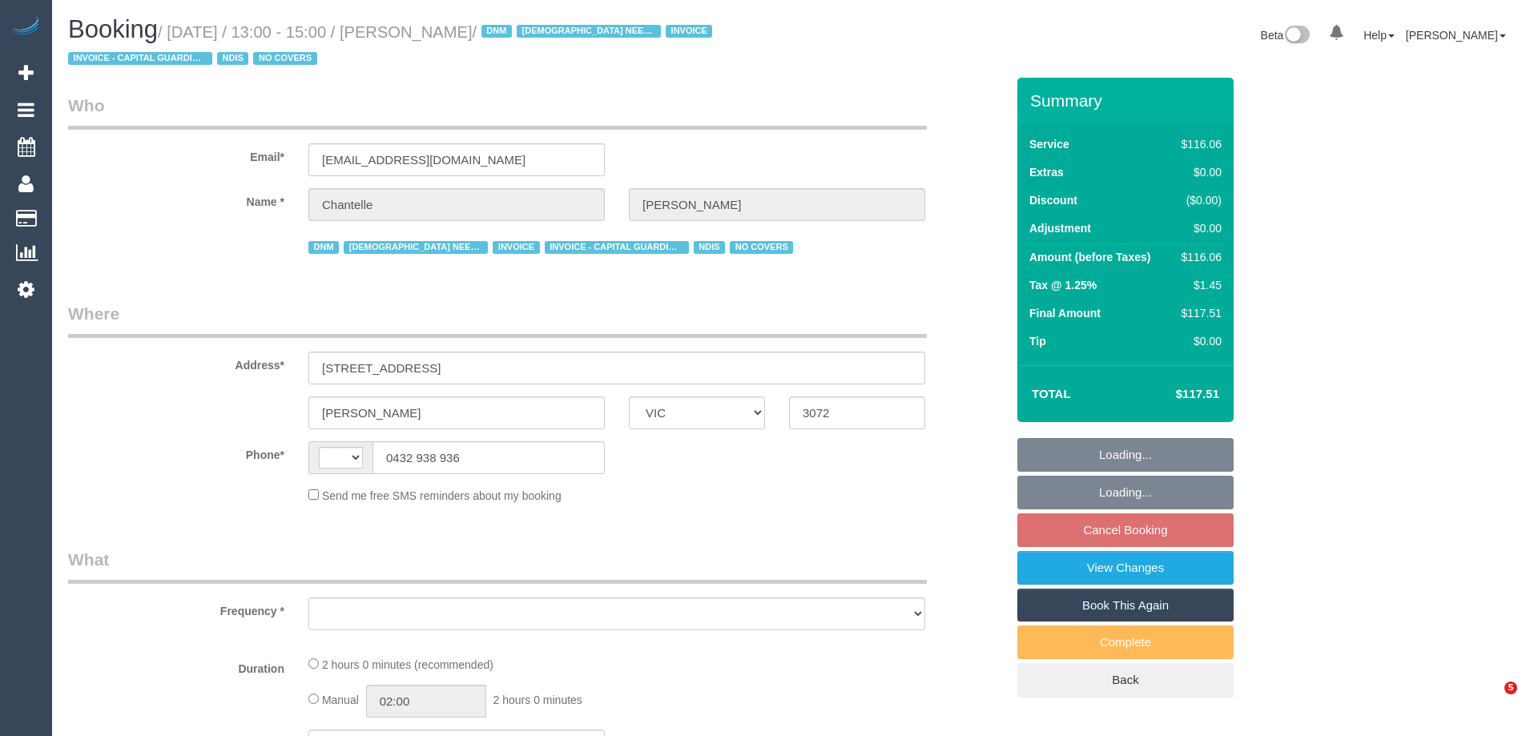
select select "VIC"
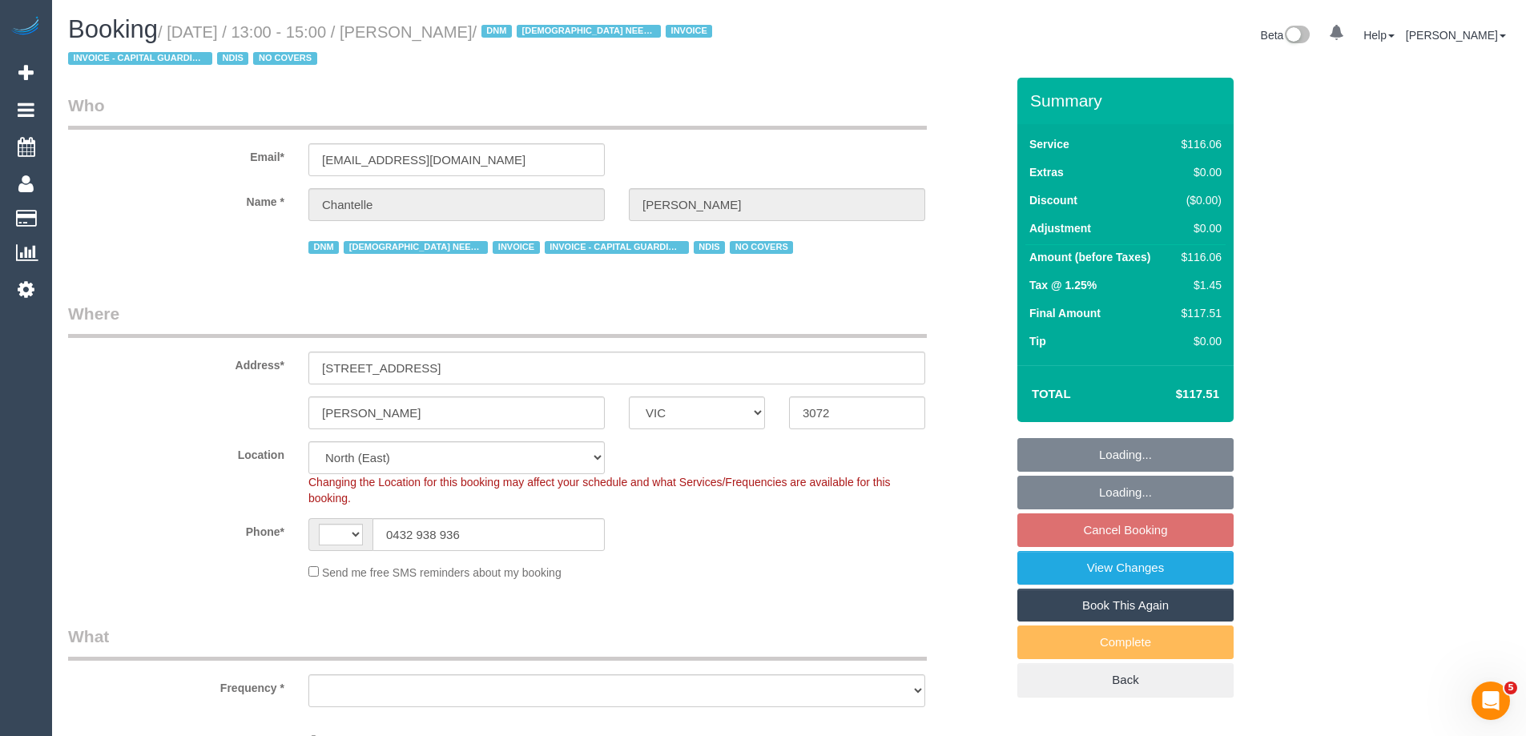
select select "string:AU"
select select "object:463"
select select "number:29"
select select "number:14"
select select "number:19"
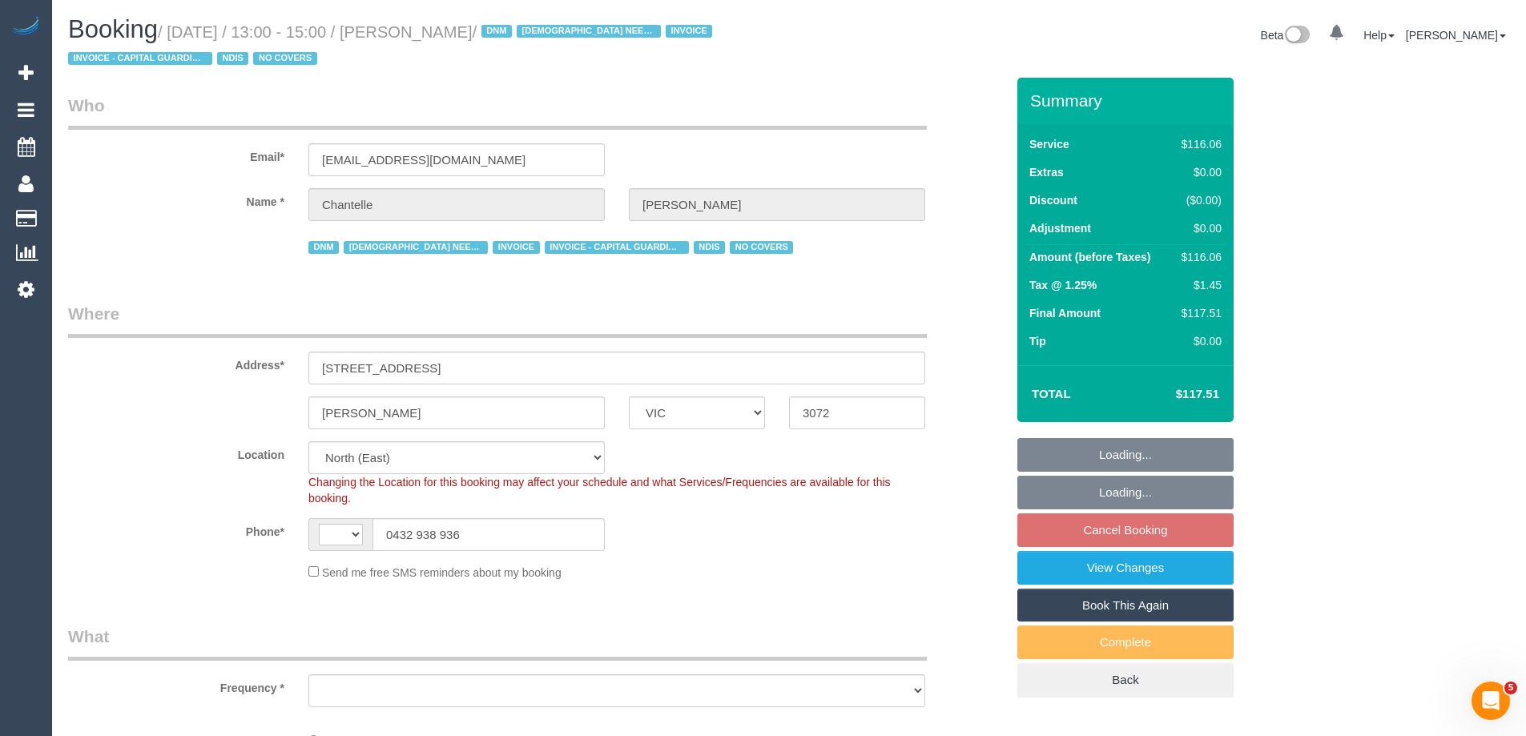
select select "number:25"
select select "number:35"
select select "object:715"
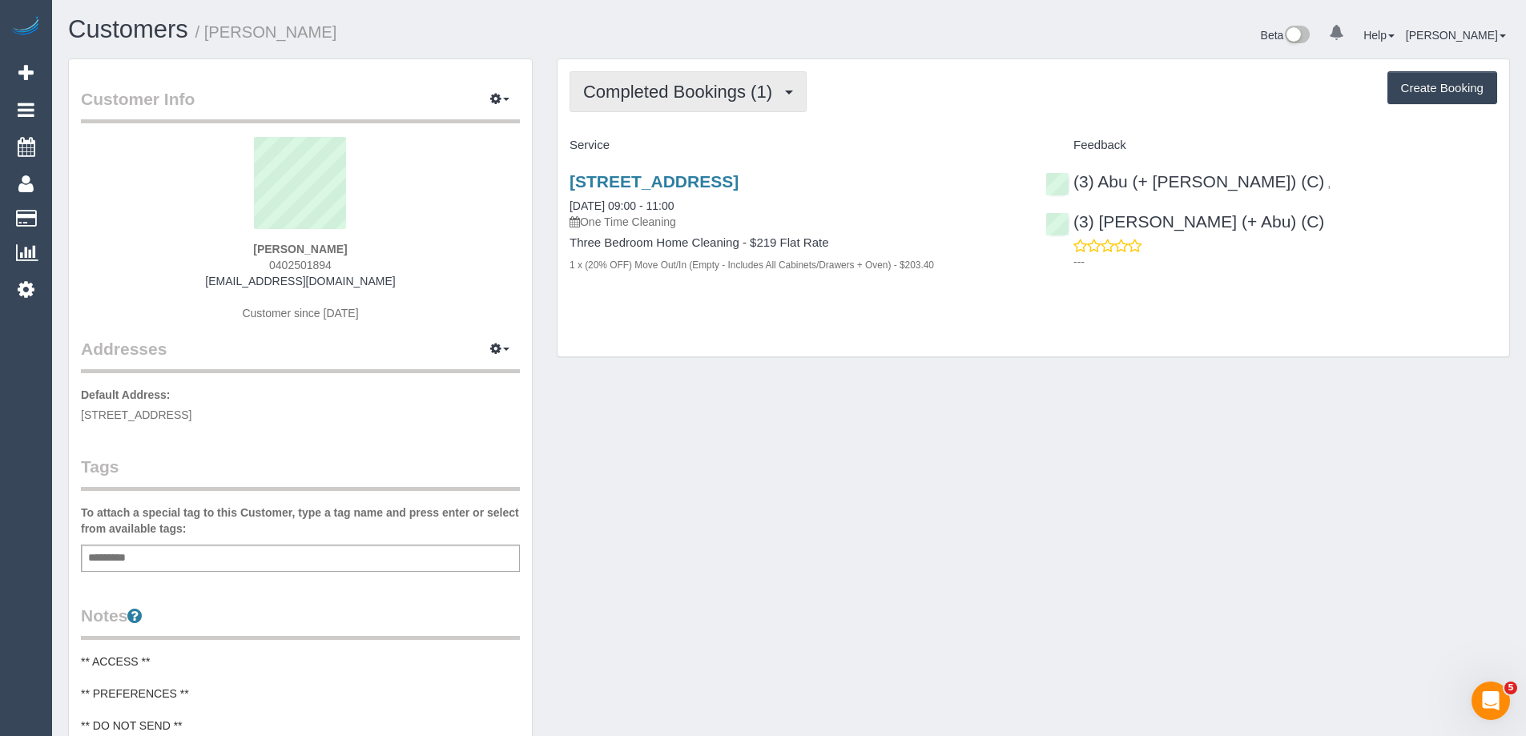
click at [643, 89] on span "Completed Bookings (1)" at bounding box center [681, 92] width 197 height 20
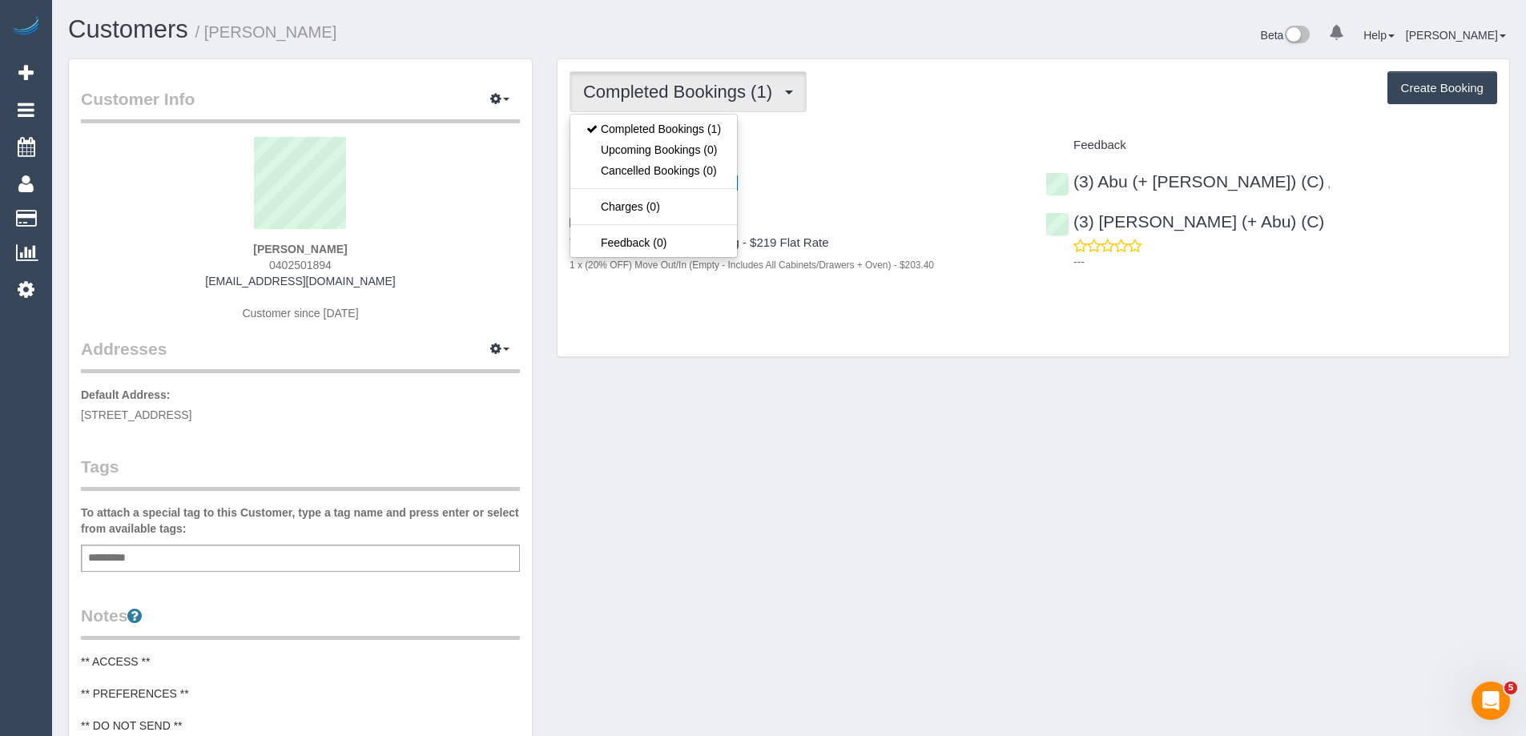
click at [944, 123] on div "Completed Bookings (1) Completed Bookings (1) Upcoming Bookings (0) Cancelled B…" at bounding box center [1034, 208] width 952 height 298
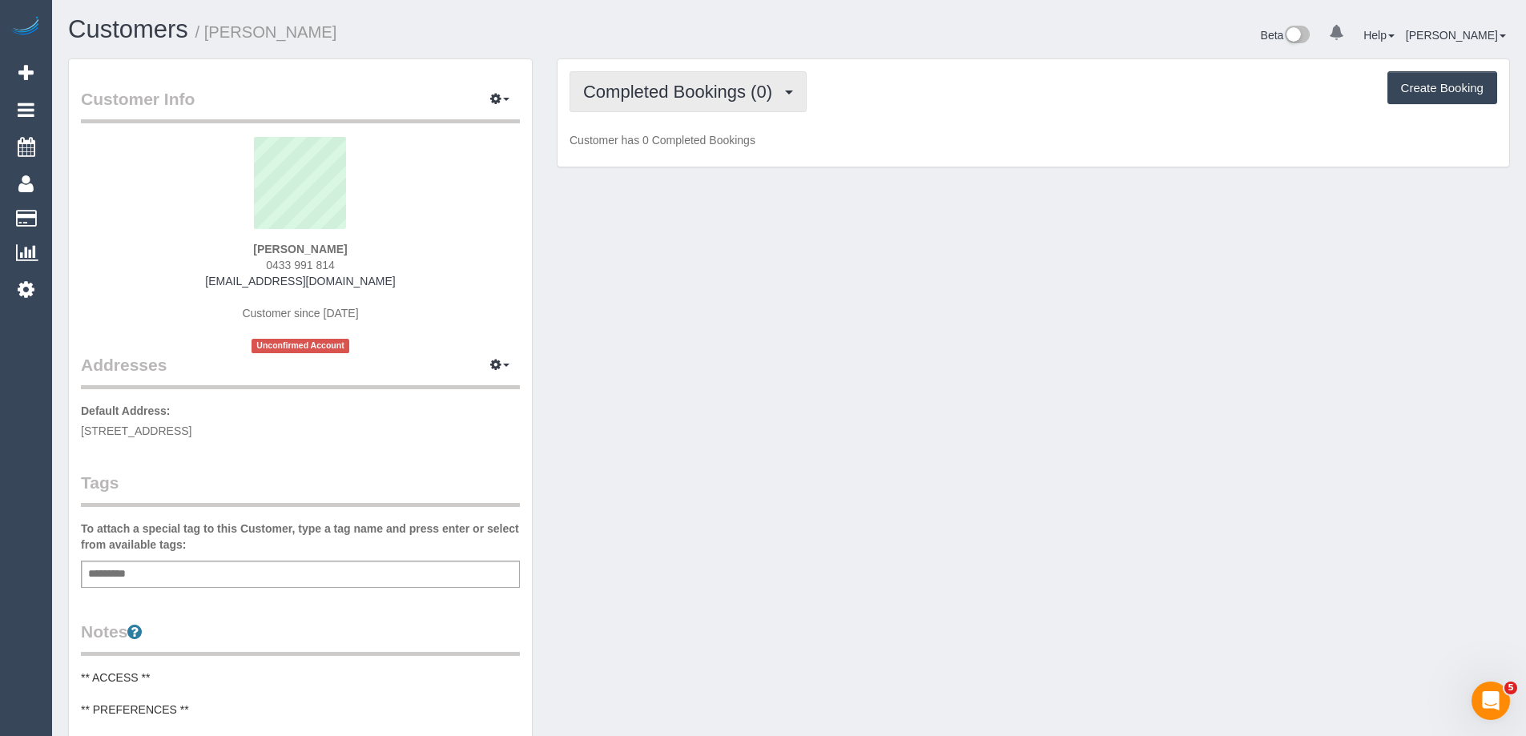
click at [670, 97] on span "Completed Bookings (0)" at bounding box center [681, 92] width 197 height 20
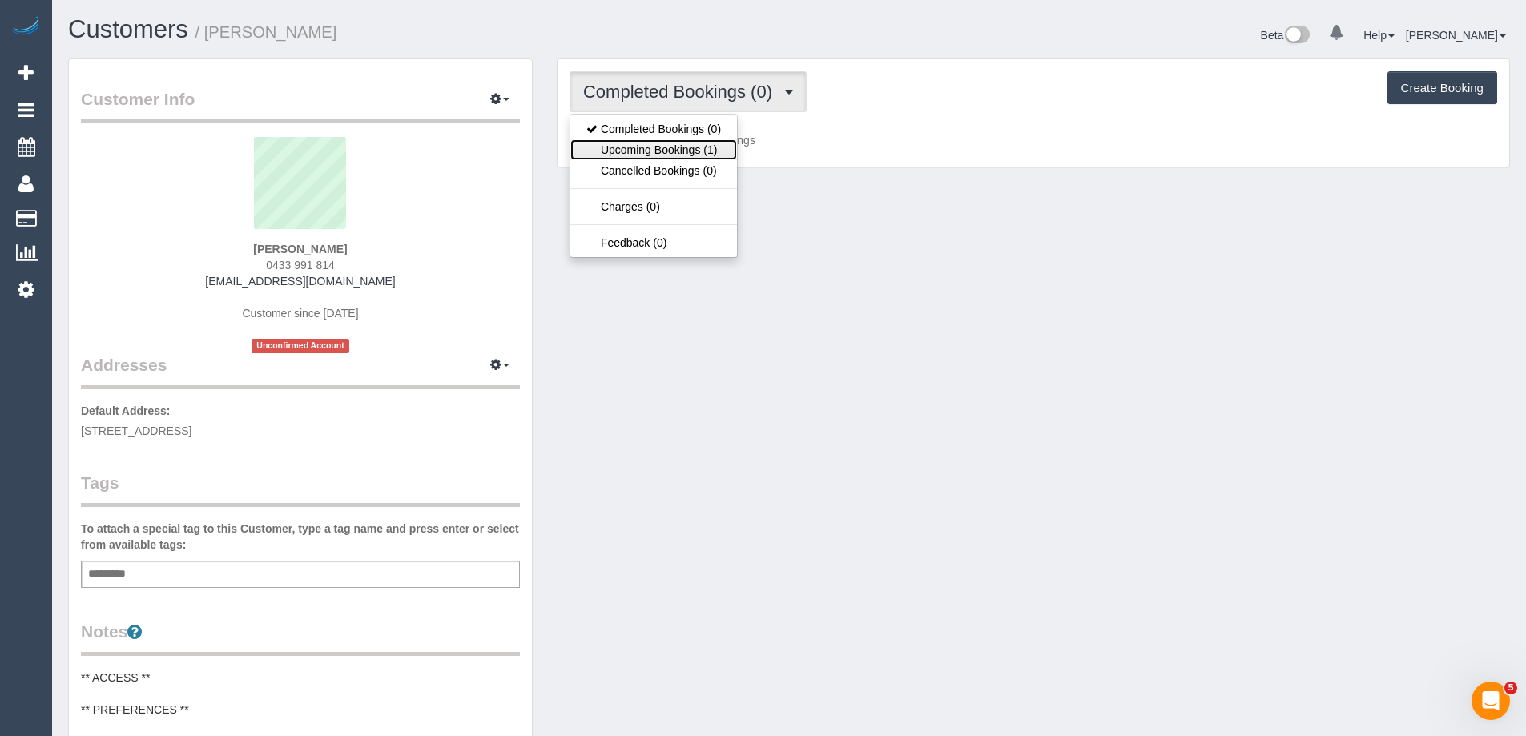
click at [688, 154] on link "Upcoming Bookings (1)" at bounding box center [653, 149] width 167 height 21
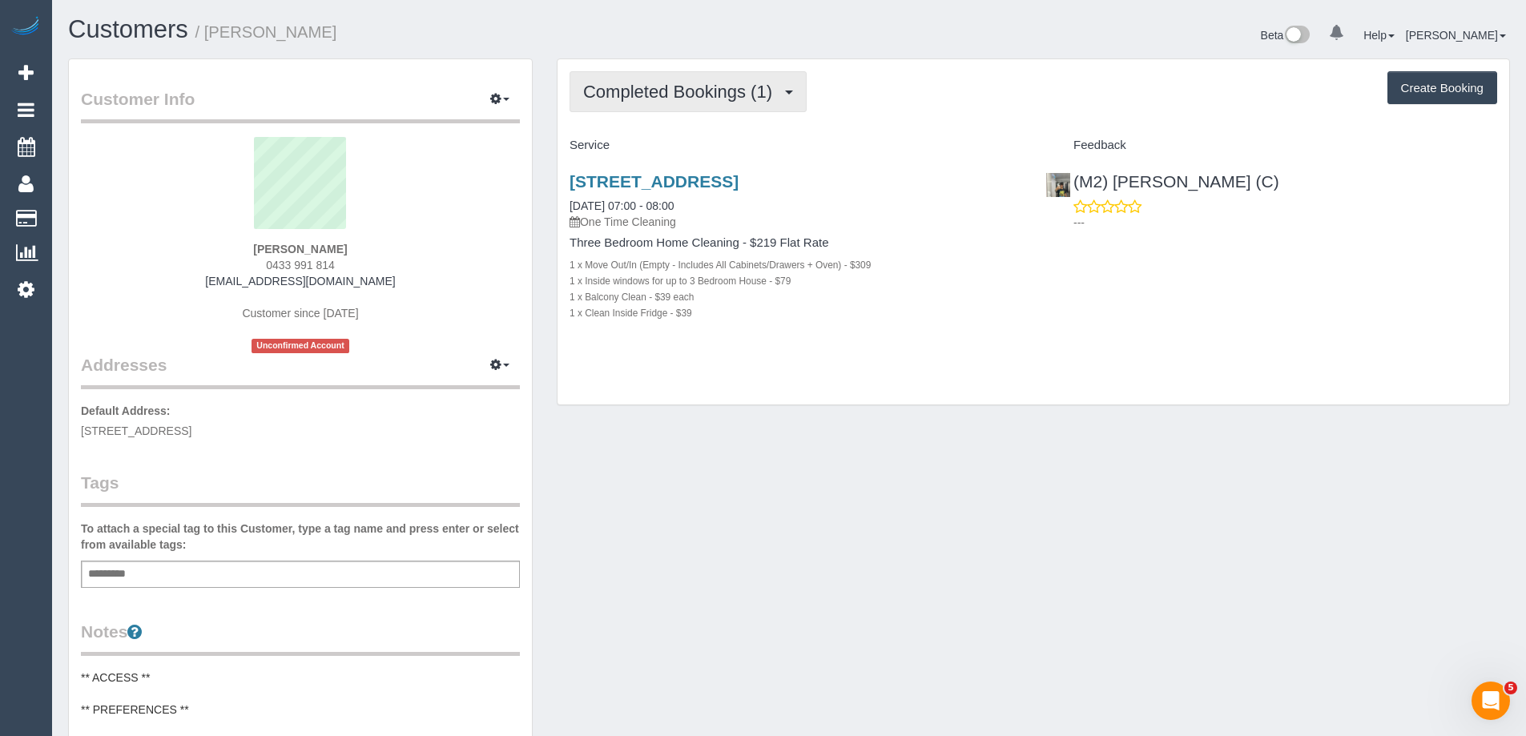
click at [692, 95] on span "Completed Bookings (1)" at bounding box center [681, 92] width 197 height 20
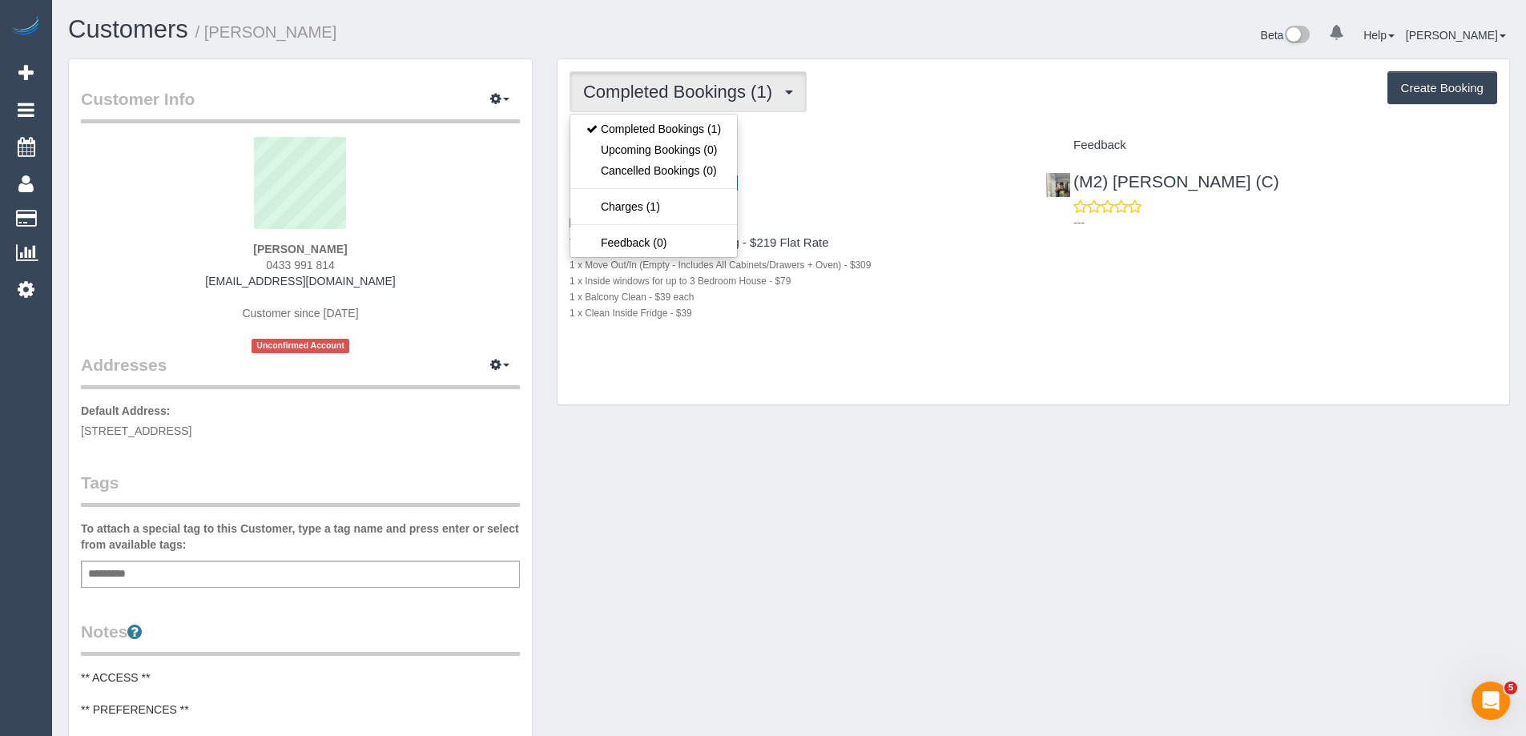
click at [840, 139] on h4 "Service" at bounding box center [796, 146] width 452 height 14
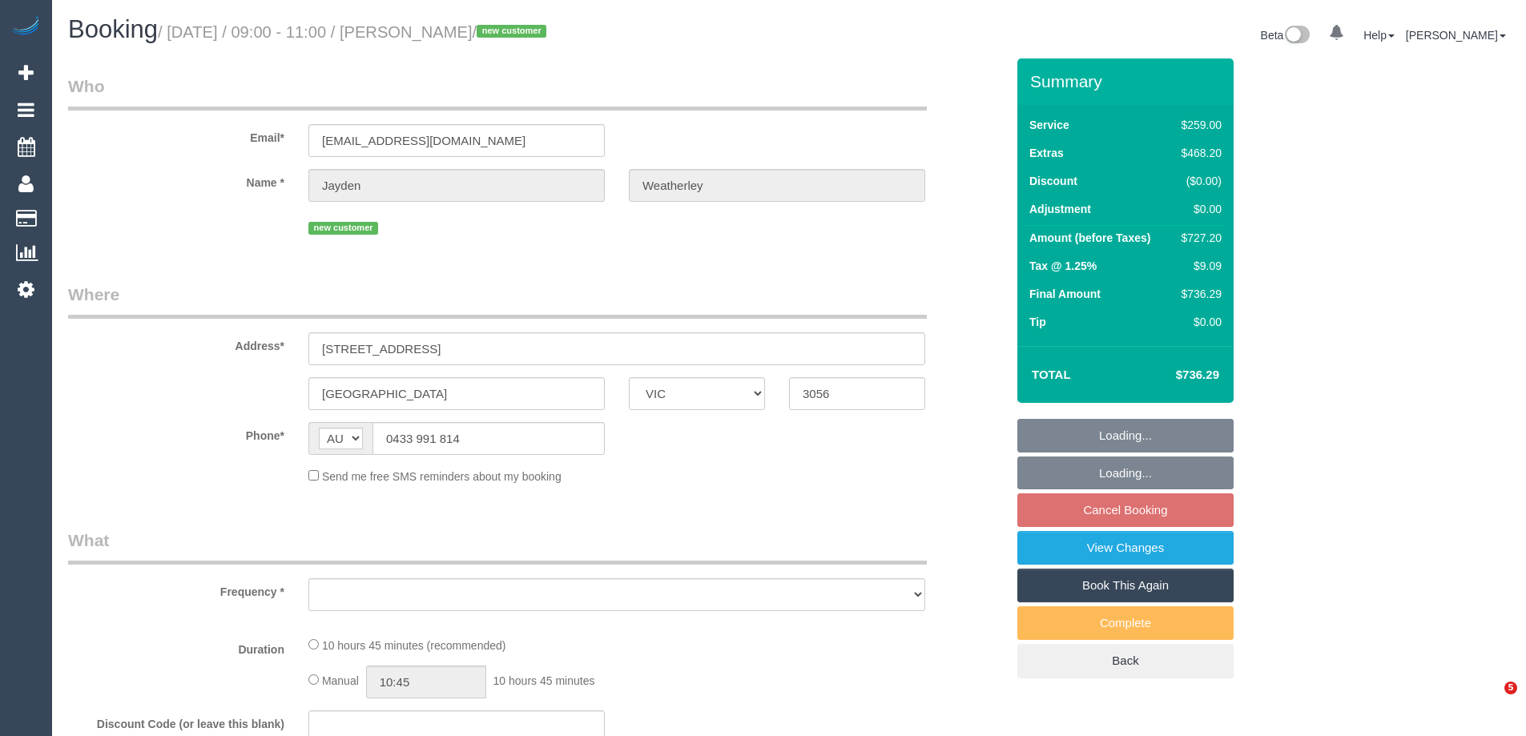
select select "VIC"
select select "string:stripe-pm_1SF3Uw2GScqysDRVJwb8tuCH"
select select "number:28"
select select "number:14"
select select "number:18"
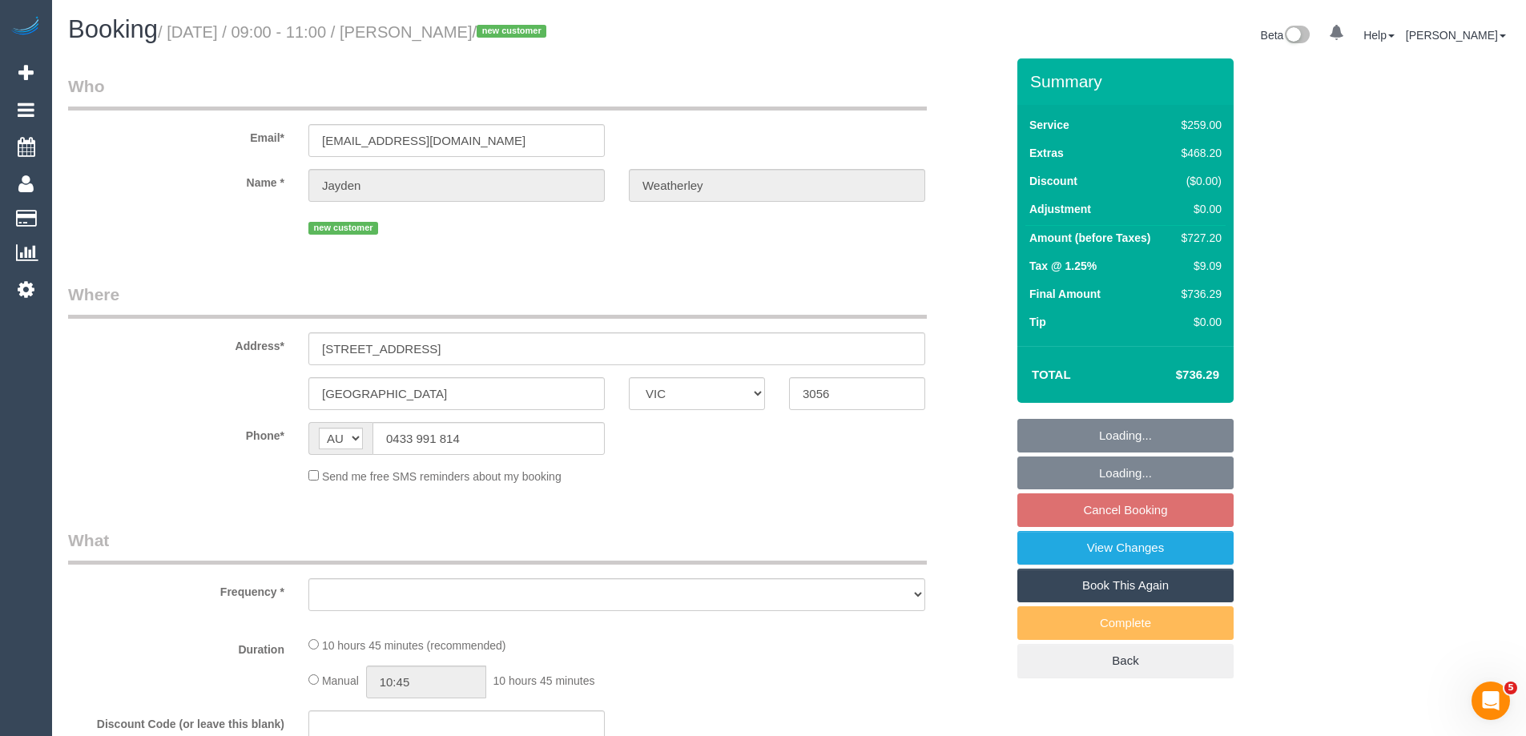
select select "number:25"
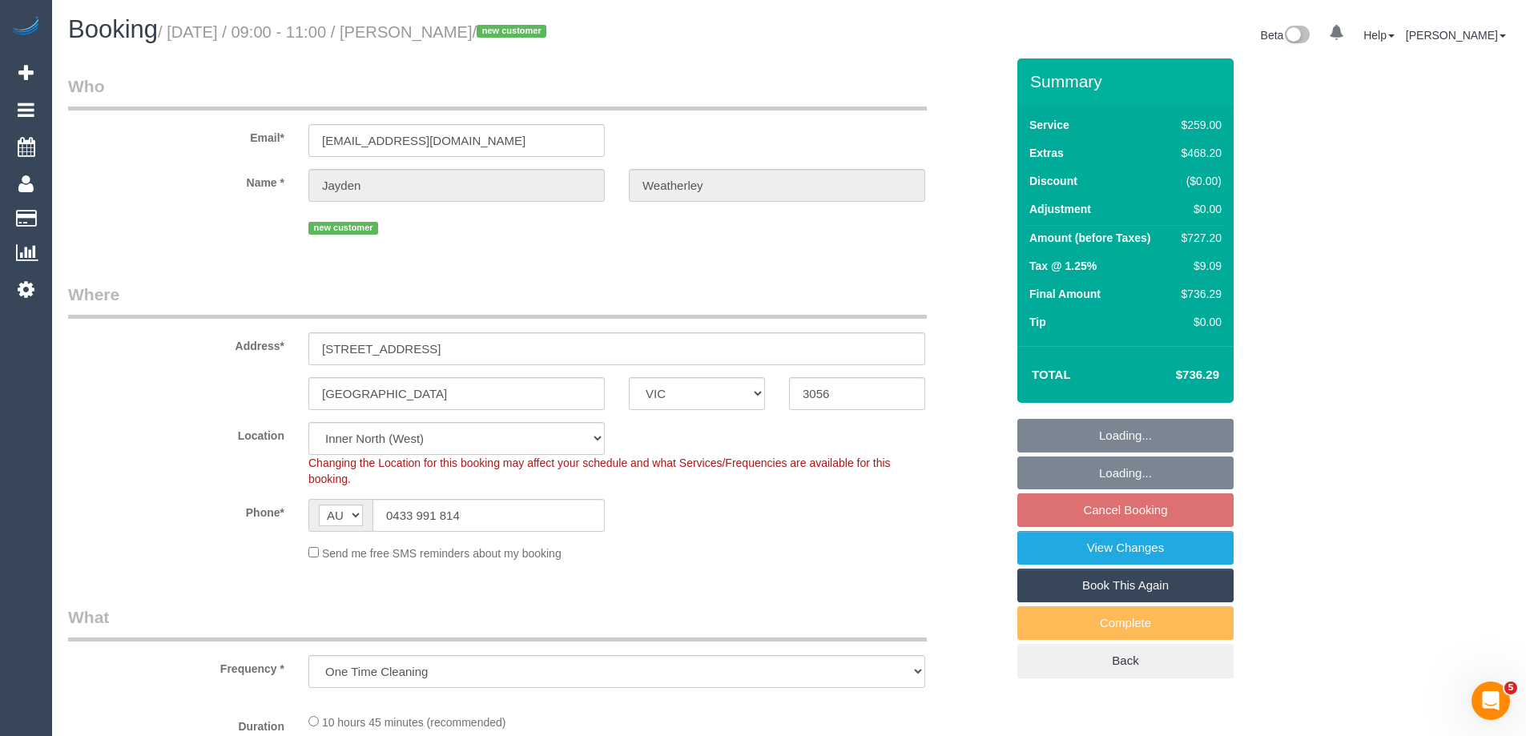
select select "object:1628"
select select "spot3"
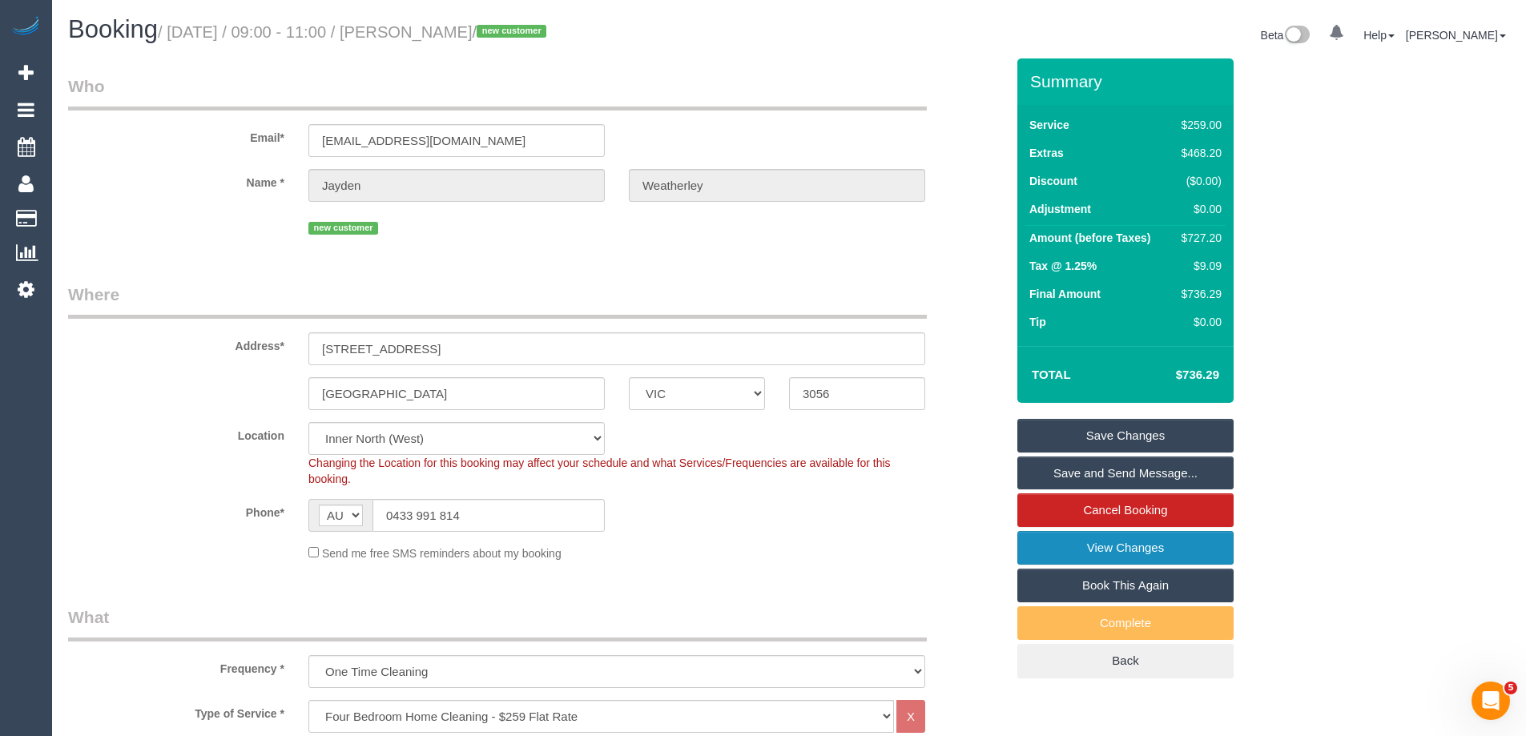
click at [1085, 548] on link "View Changes" at bounding box center [1125, 548] width 216 height 34
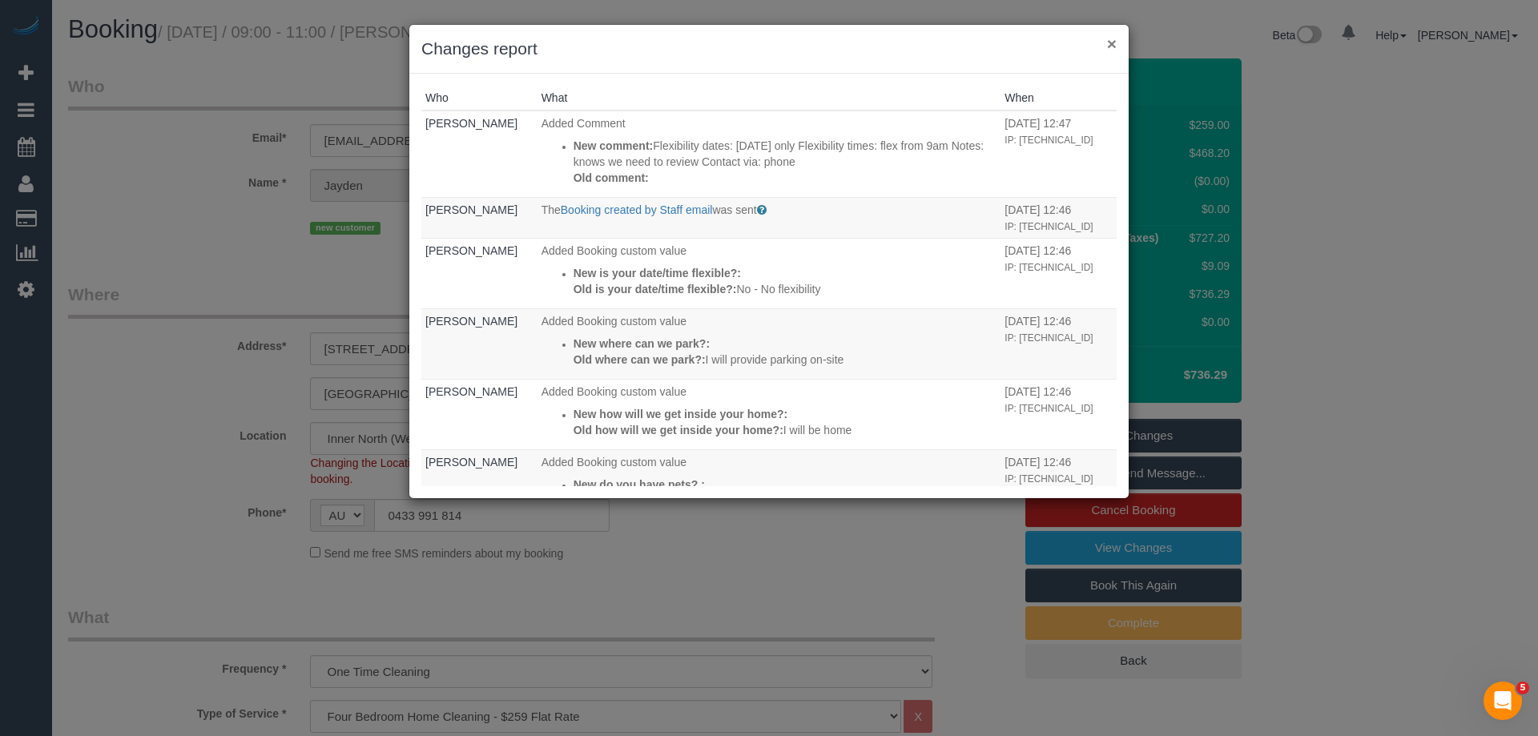
click at [1110, 46] on button "×" at bounding box center [1112, 43] width 10 height 17
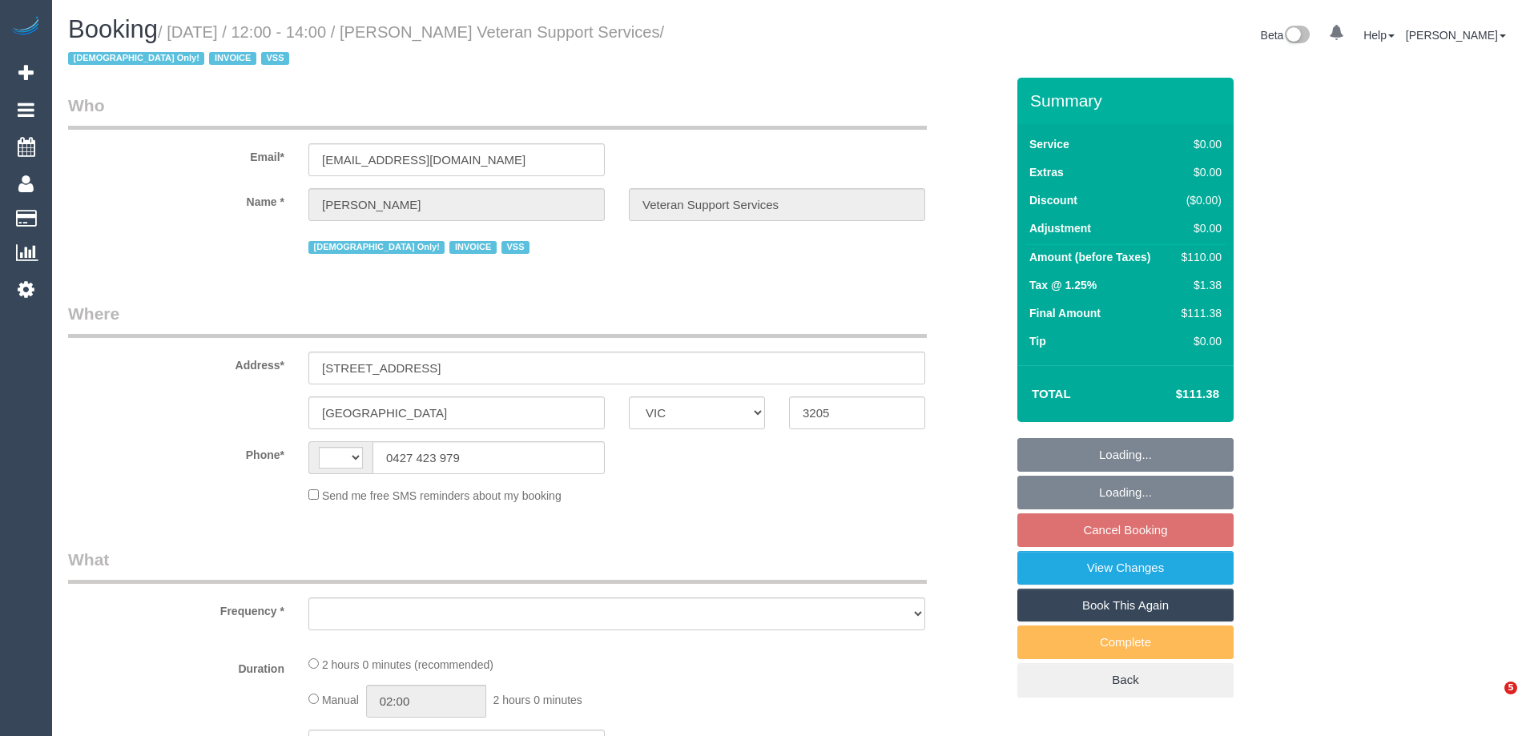
select select "VIC"
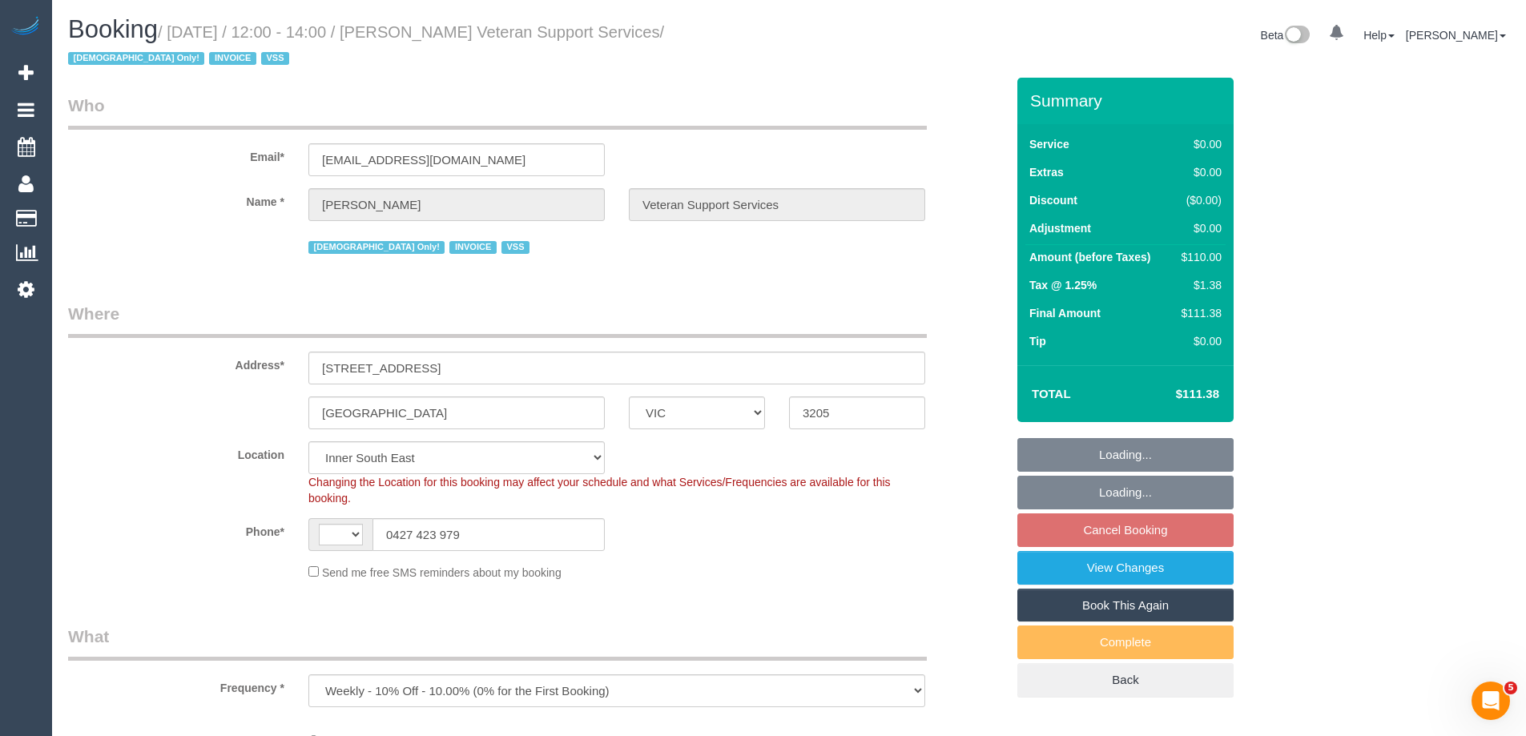
select select "object:721"
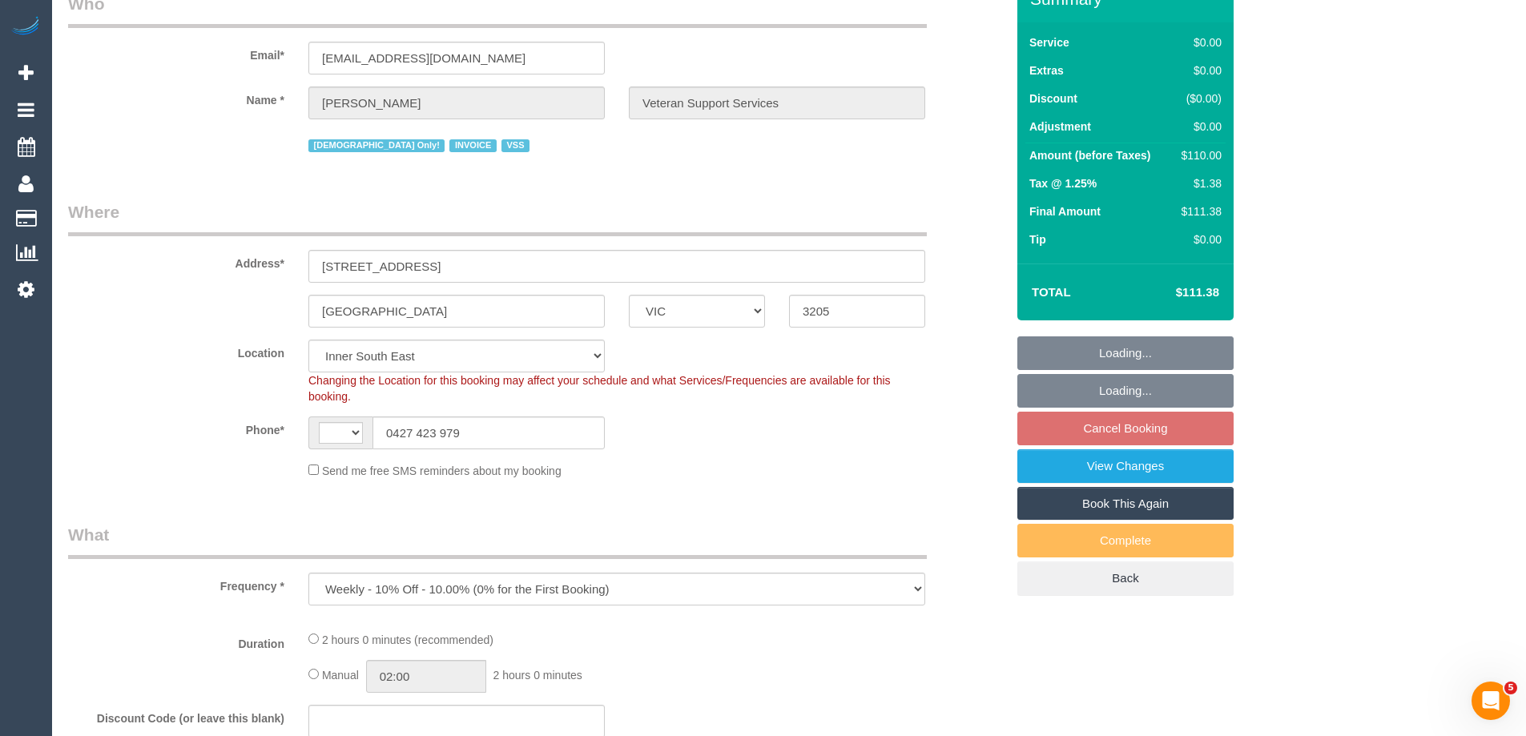
select select "string:AU"
select select "number:27"
select select "number:14"
select select "number:19"
select select "number:36"
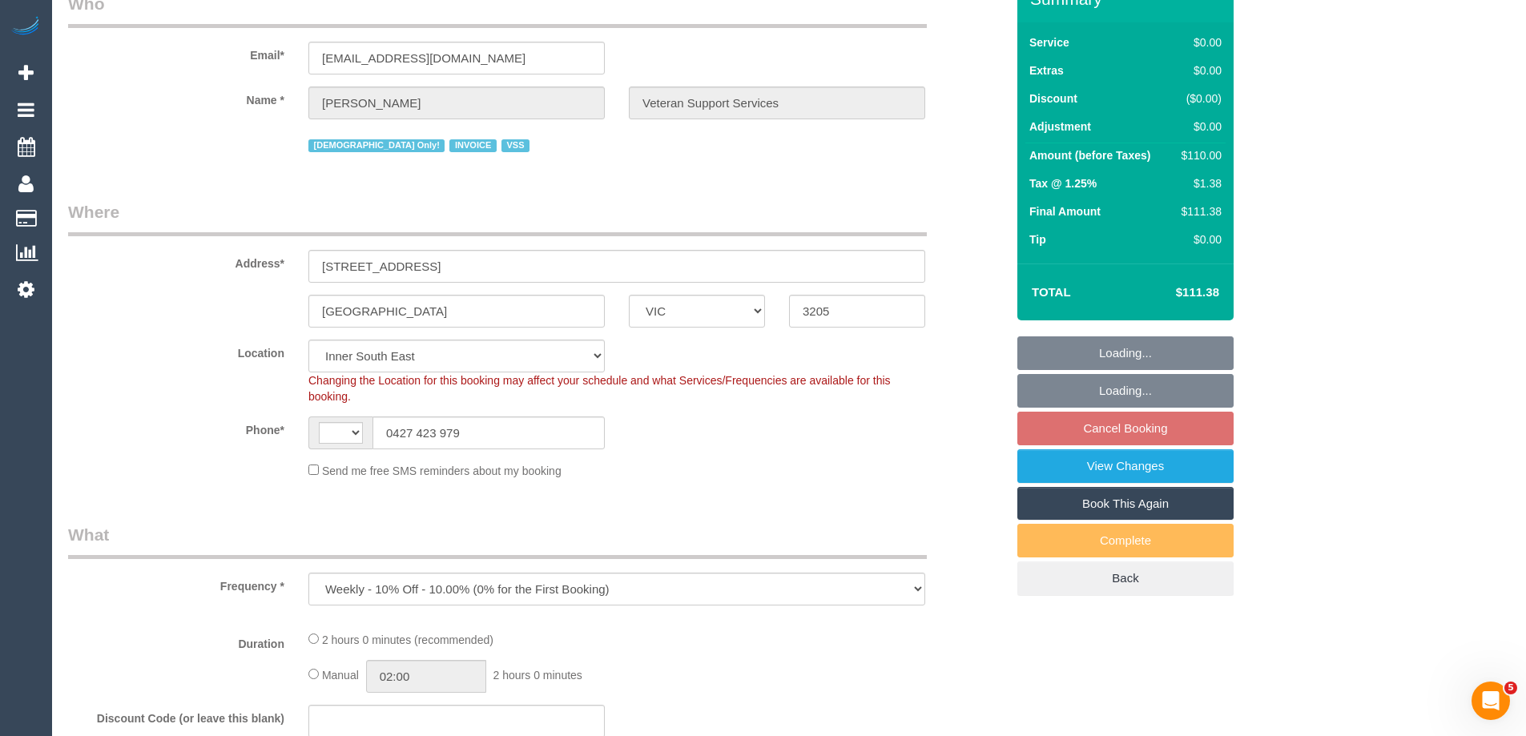
select select "number:34"
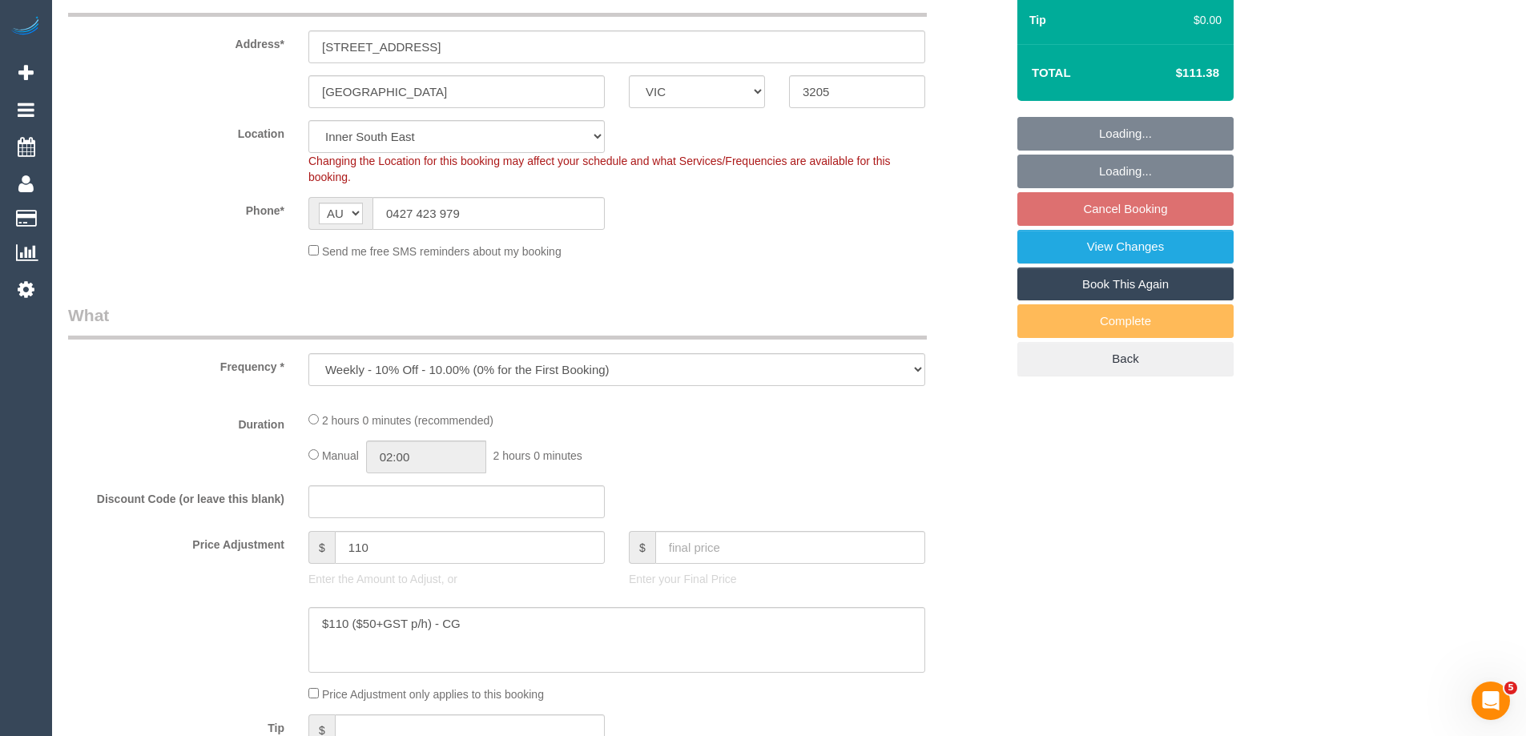
select select "120"
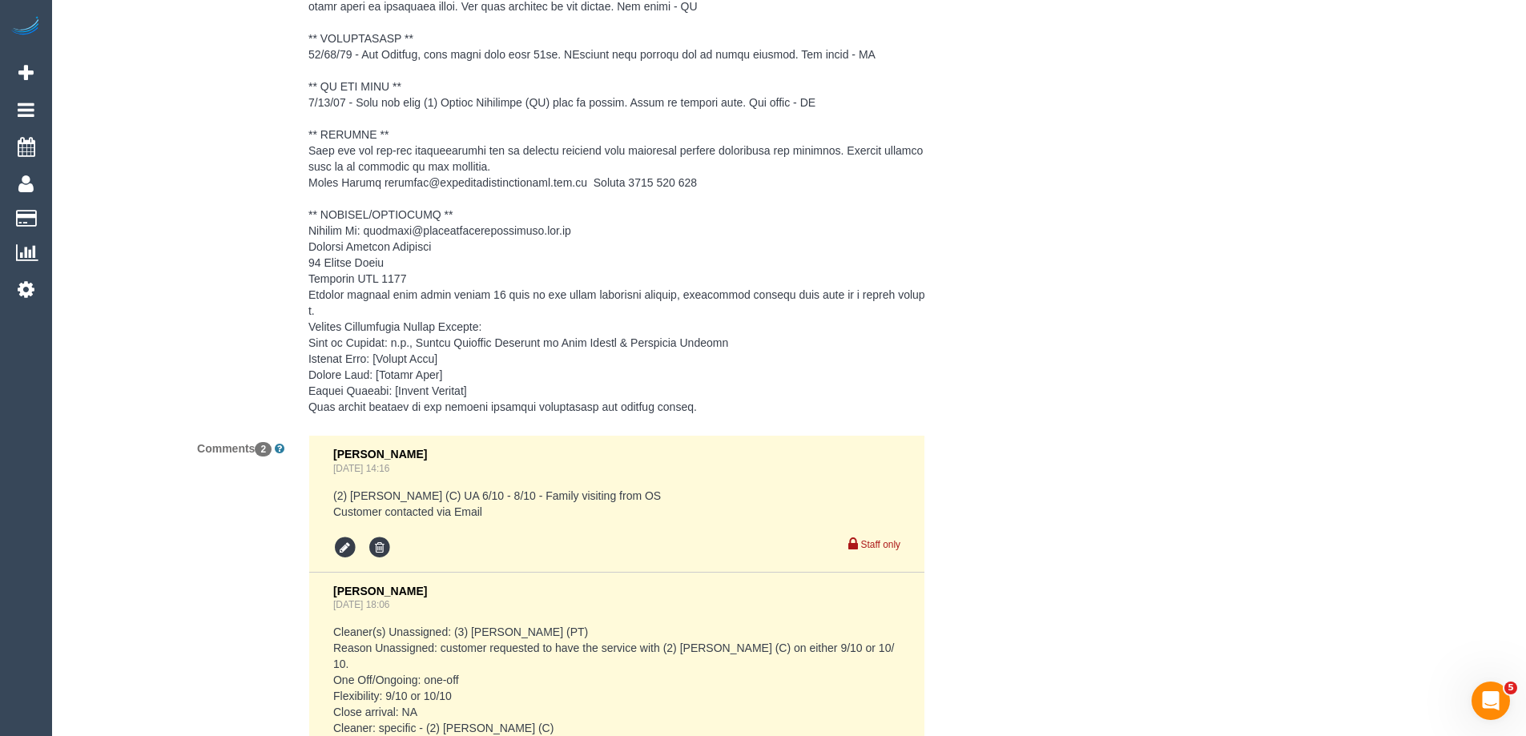
scroll to position [2823, 0]
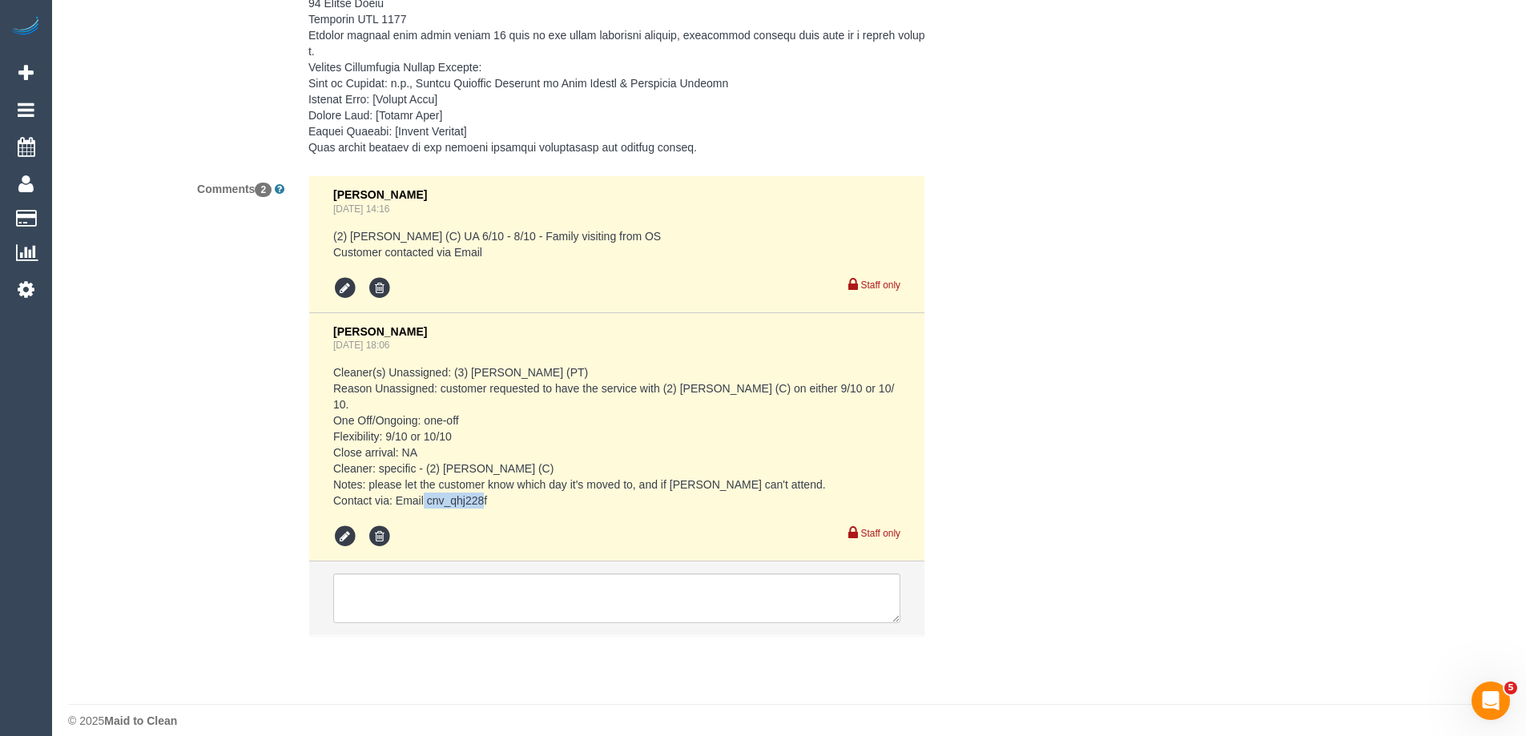
drag, startPoint x: 493, startPoint y: 484, endPoint x: 426, endPoint y: 487, distance: 67.4
click at [426, 487] on pre "Cleaner(s) Unassigned: (3) Passang Tamang (PT) Reason Unassigned: customer requ…" at bounding box center [616, 436] width 567 height 144
copy pre "cnv_qhj228f"
click at [400, 562] on li at bounding box center [616, 599] width 615 height 74
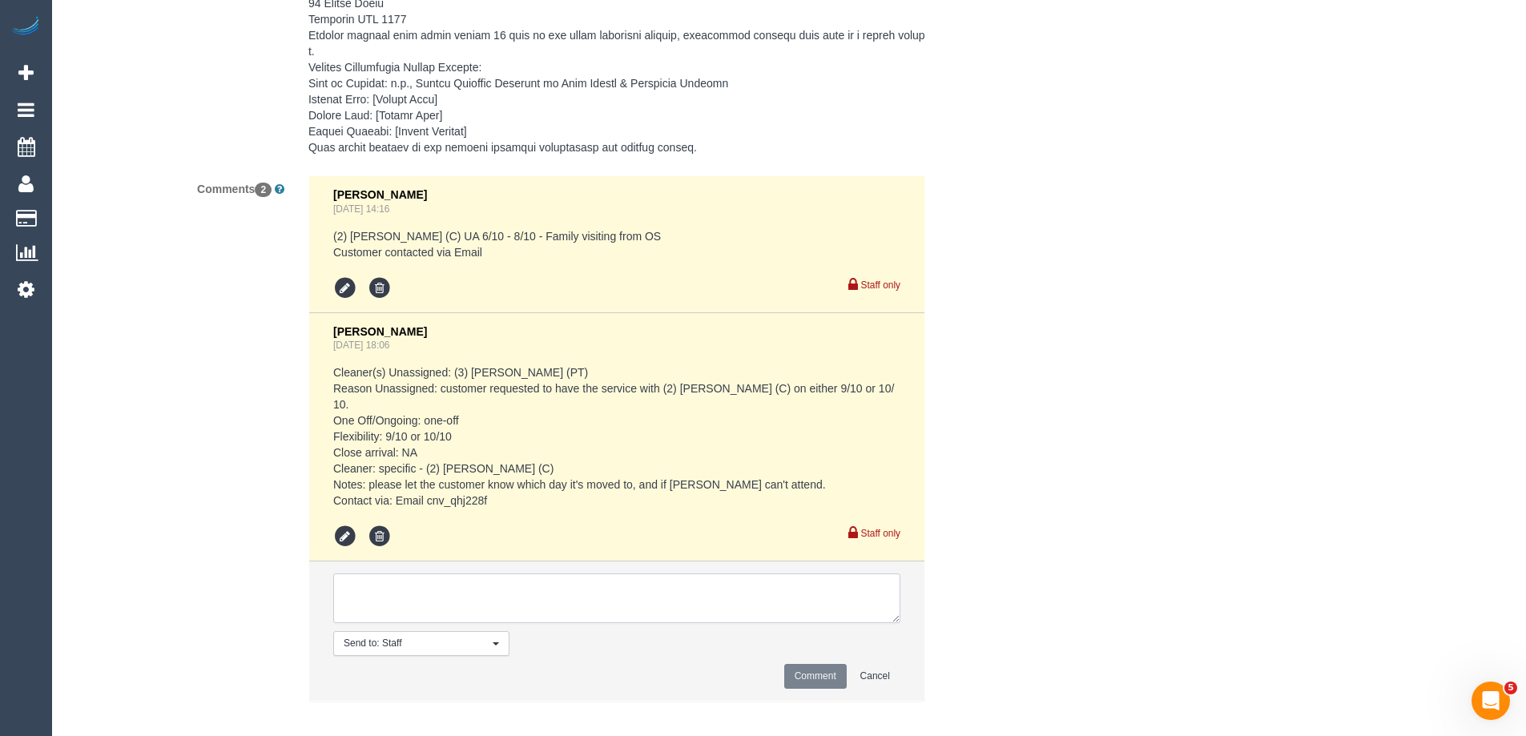
click at [394, 593] on textarea at bounding box center [616, 599] width 567 height 50
type textarea "Notified of one off cover cleaner attending on the 10/10 - via email"
click at [823, 664] on button "Comment" at bounding box center [815, 676] width 62 height 25
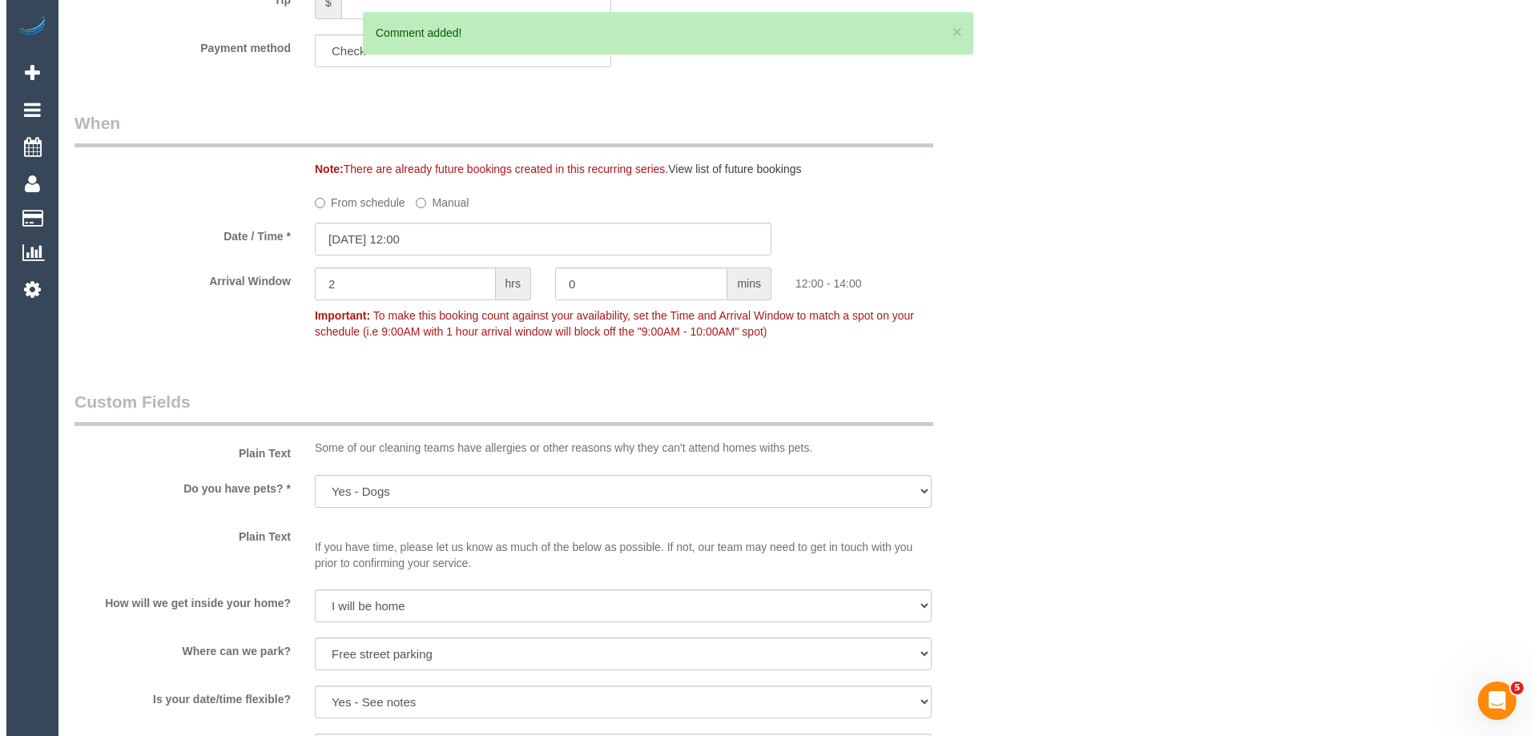
scroll to position [0, 0]
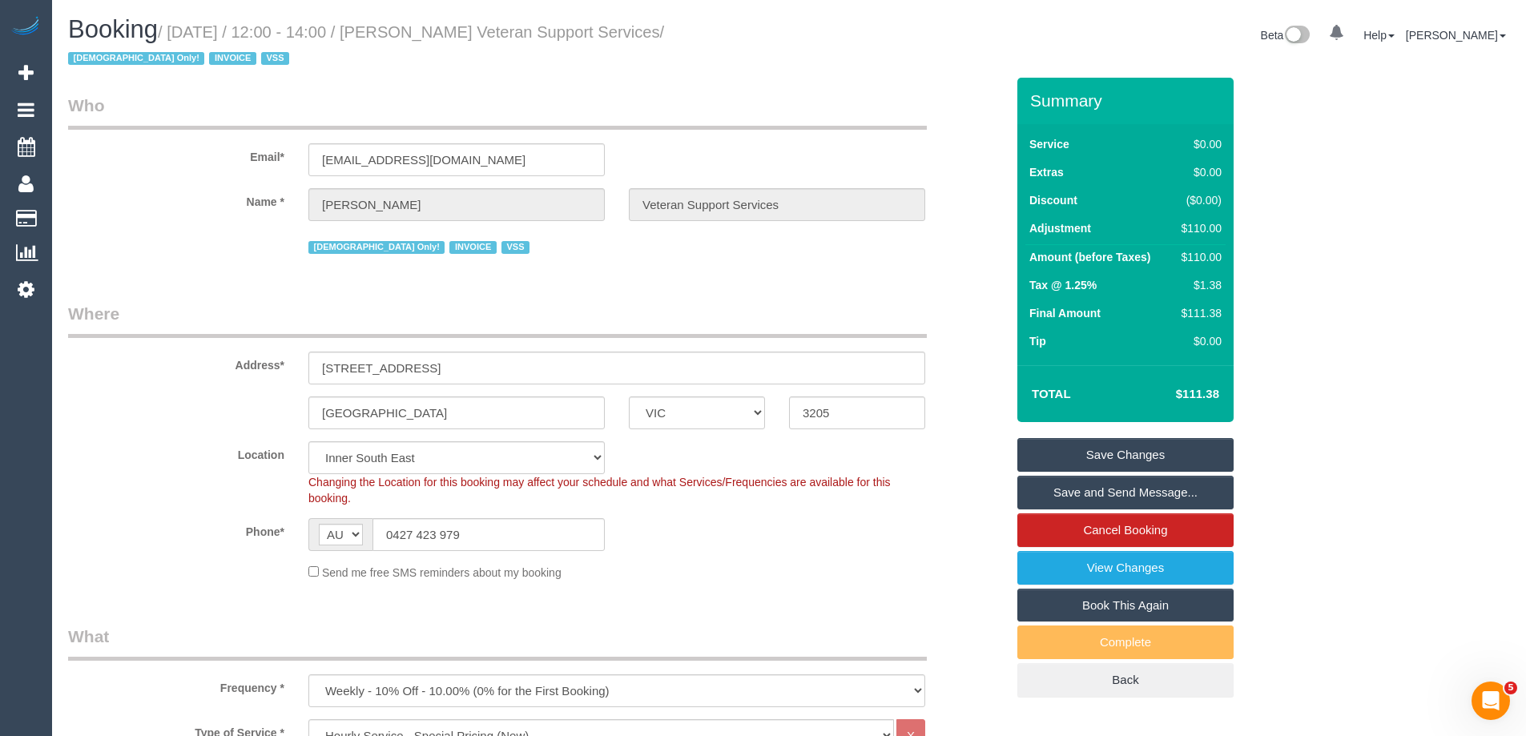
click at [1043, 495] on link "Save and Send Message..." at bounding box center [1125, 493] width 216 height 34
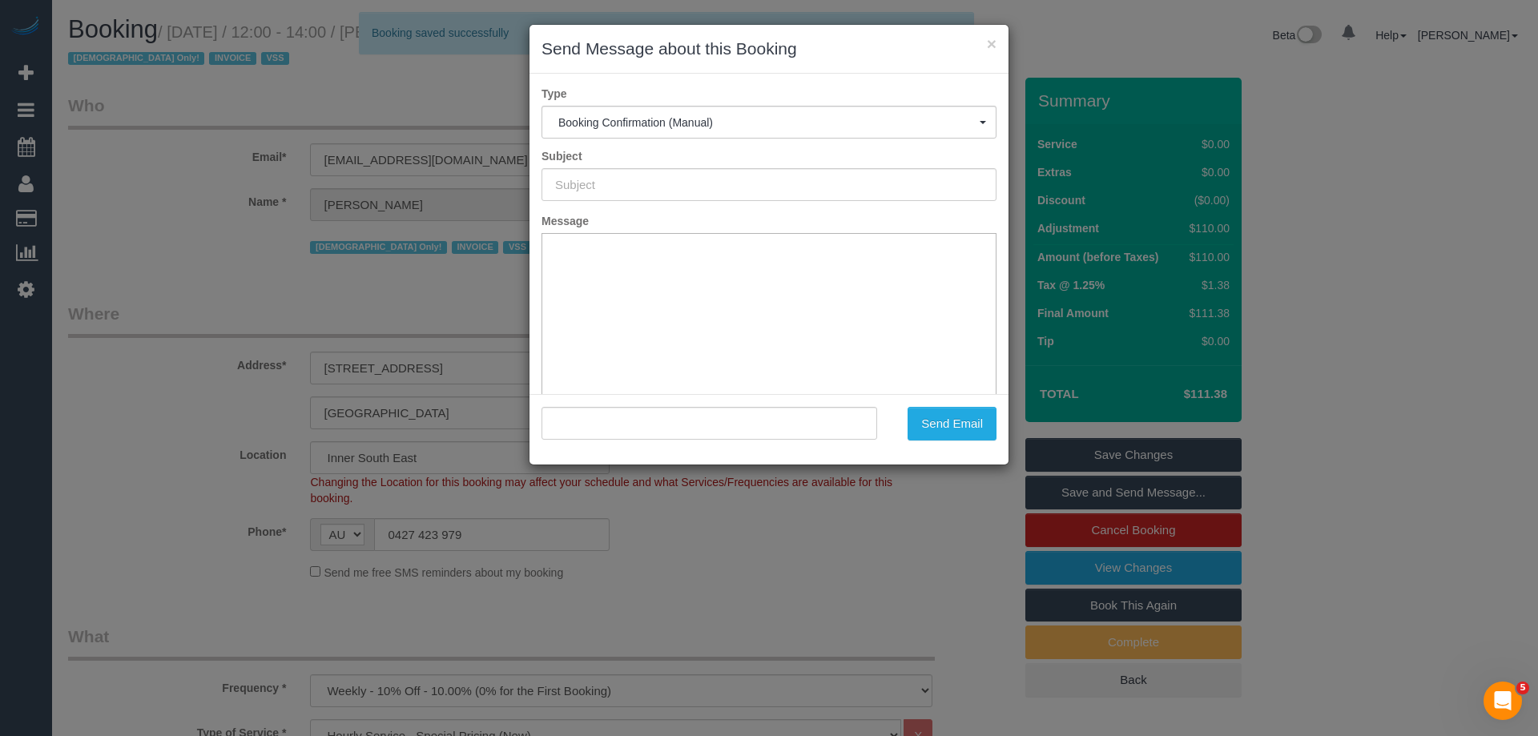
type input "Booking Confirmed"
type input ""Evelyne Ward Veteran Support Services" <evelyneward24@gmail.com>"
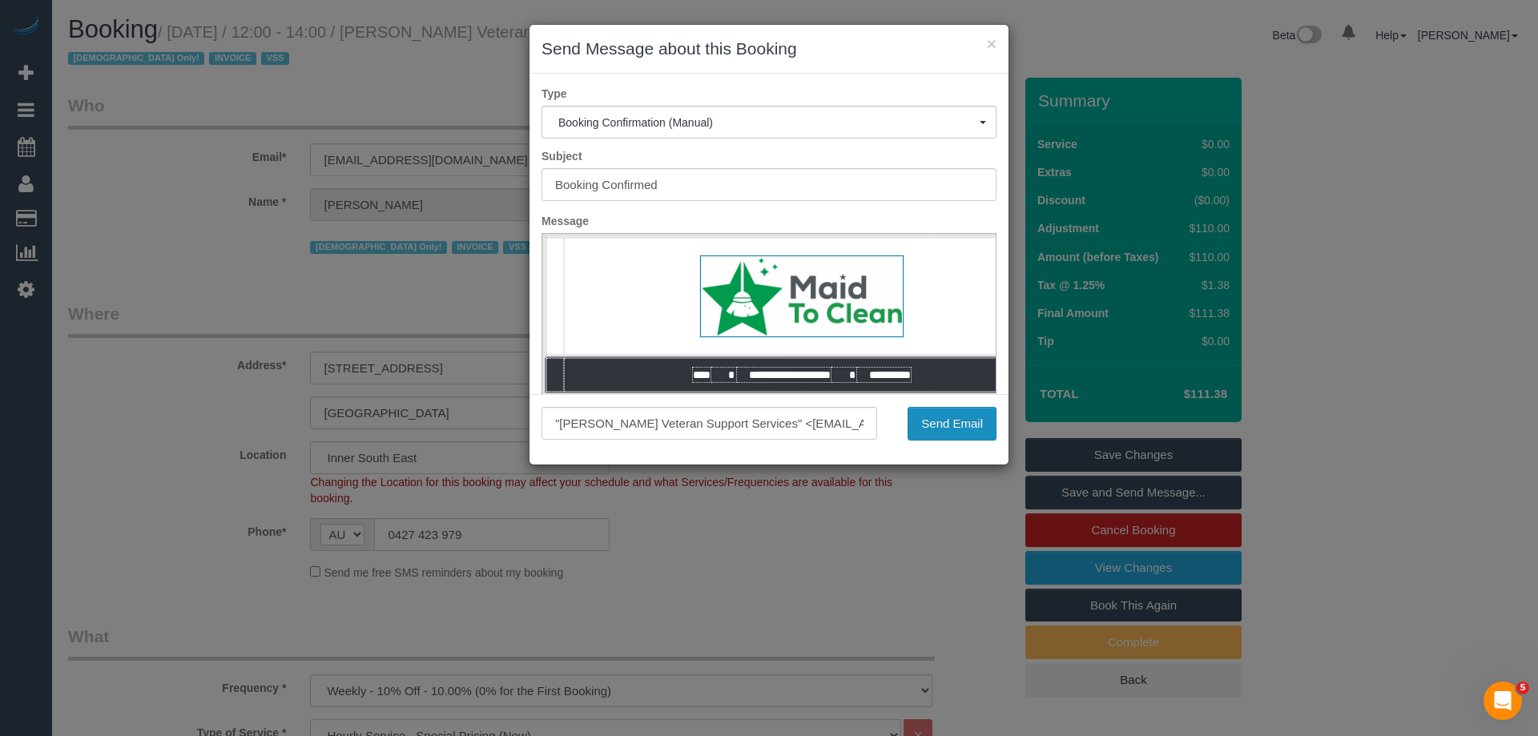
click at [940, 424] on button "Send Email" at bounding box center [952, 424] width 89 height 34
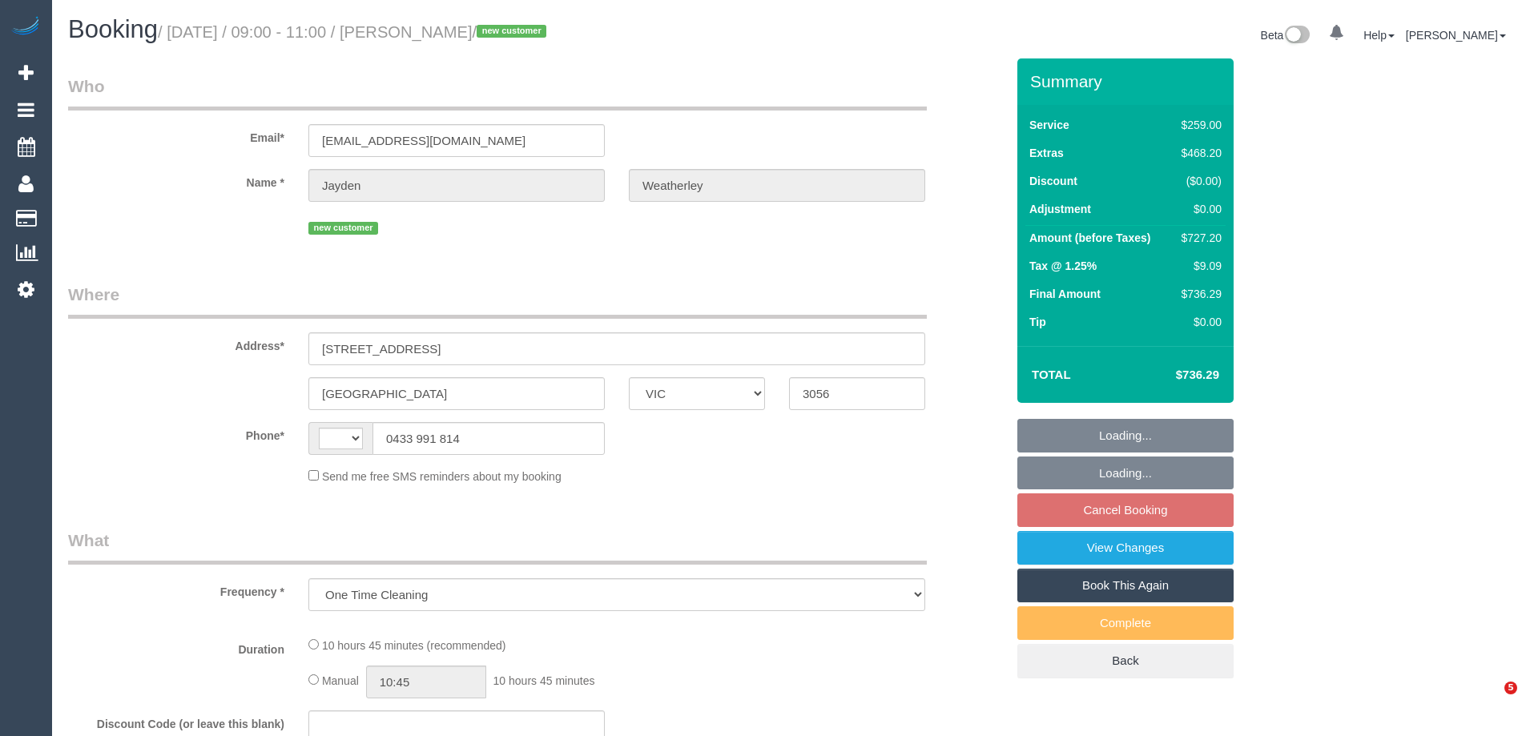
select select "VIC"
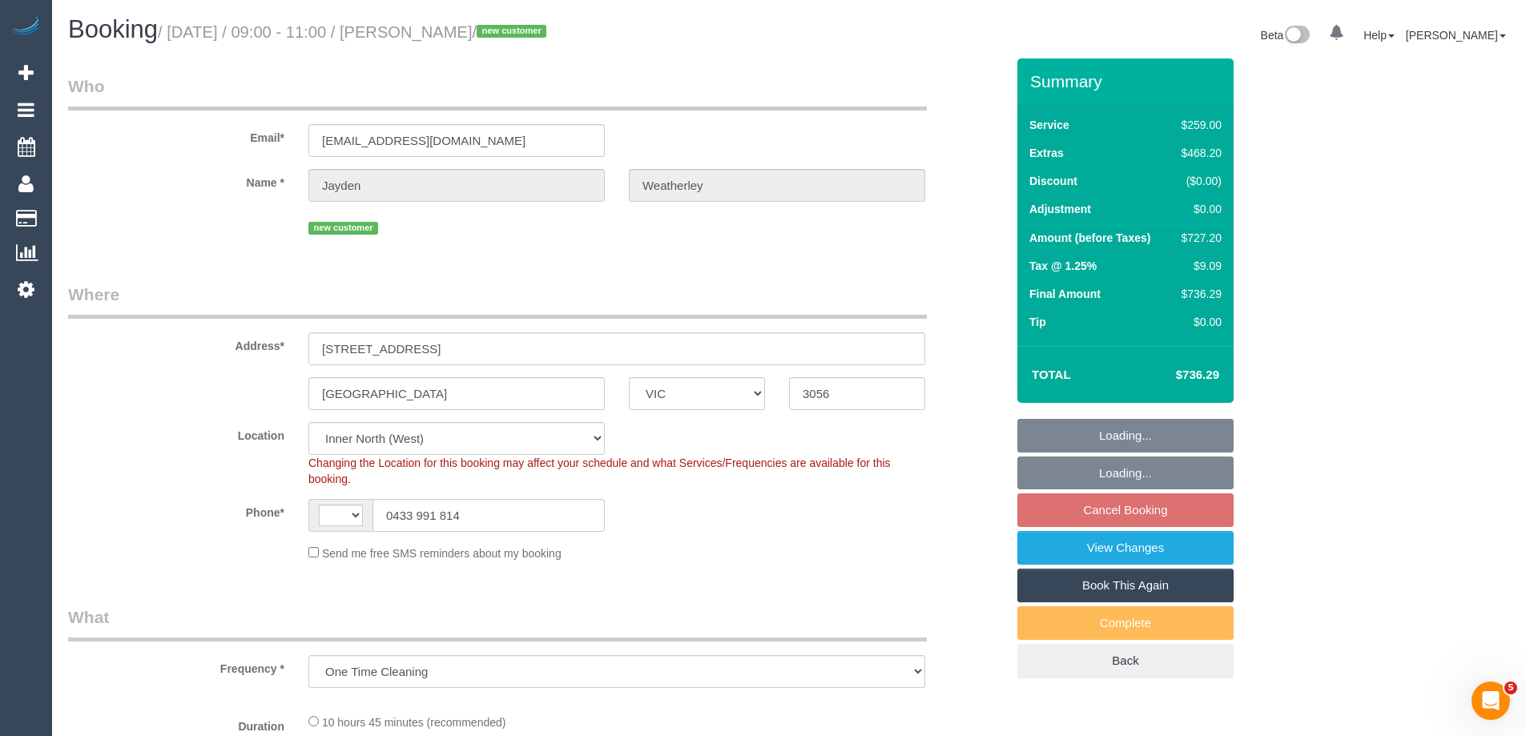
select select "object:661"
select select "string:AU"
select select "string:stripe-pm_1SF3Uw2GScqysDRVJwb8tuCH"
select select "number:28"
select select "number:14"
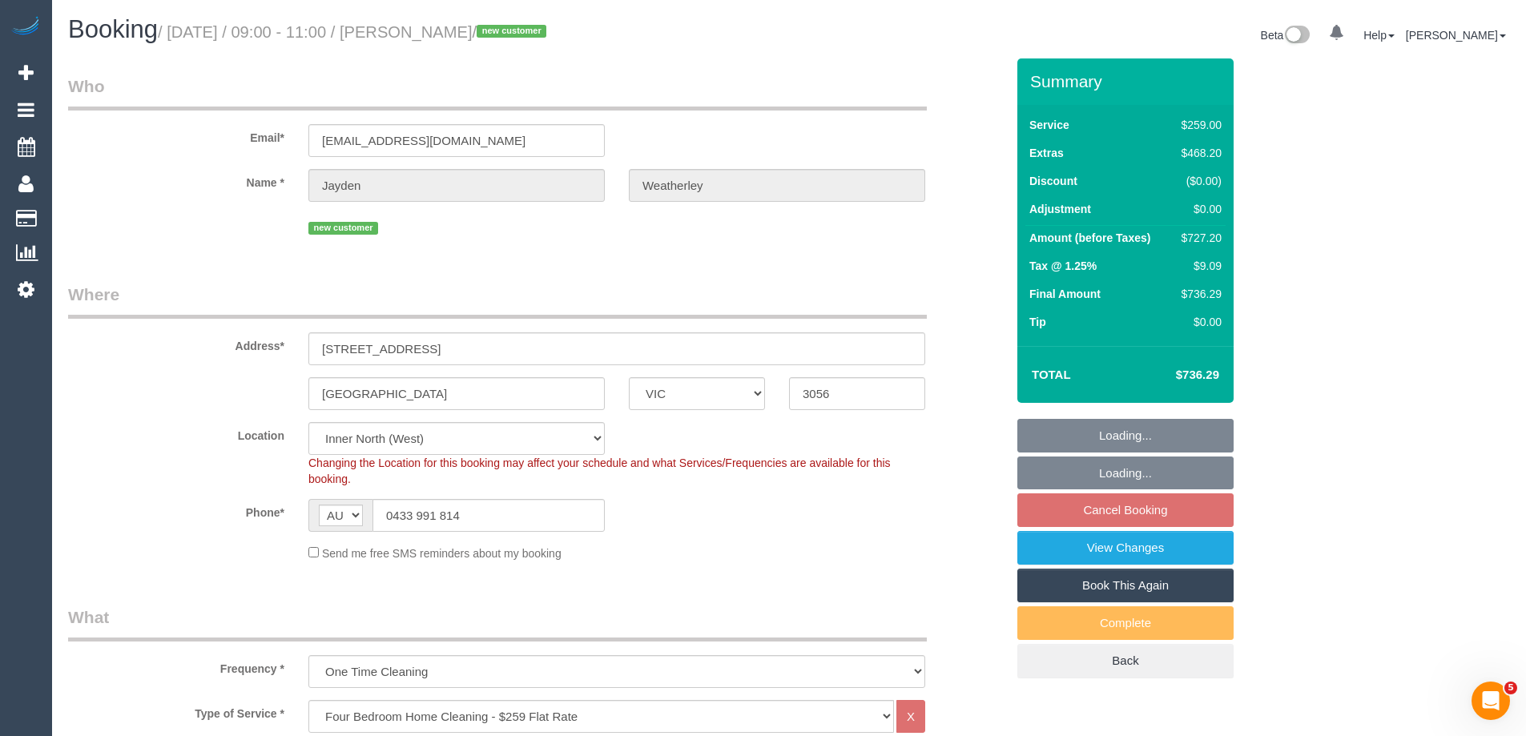
select select "number:18"
select select "number:25"
select select "spot3"
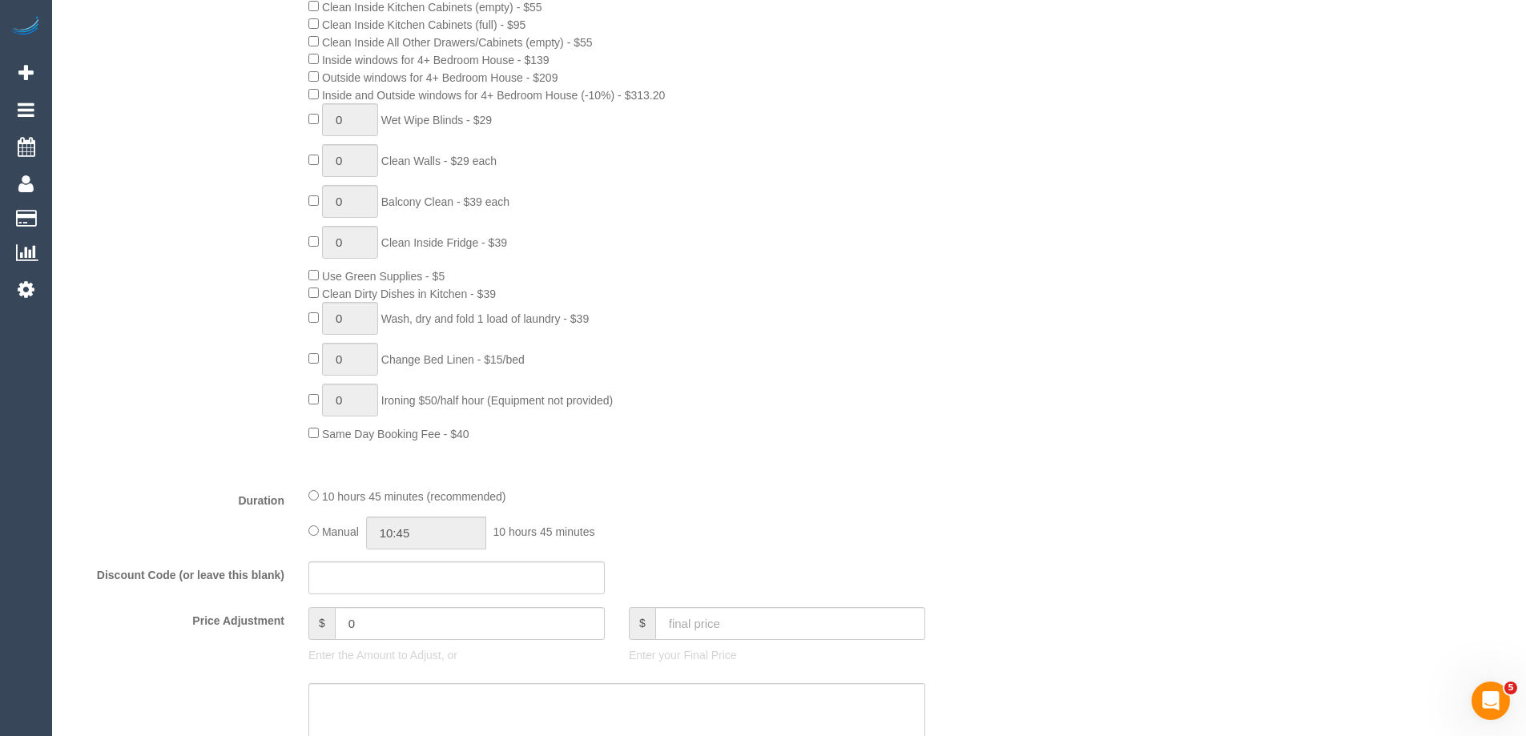
scroll to position [1041, 0]
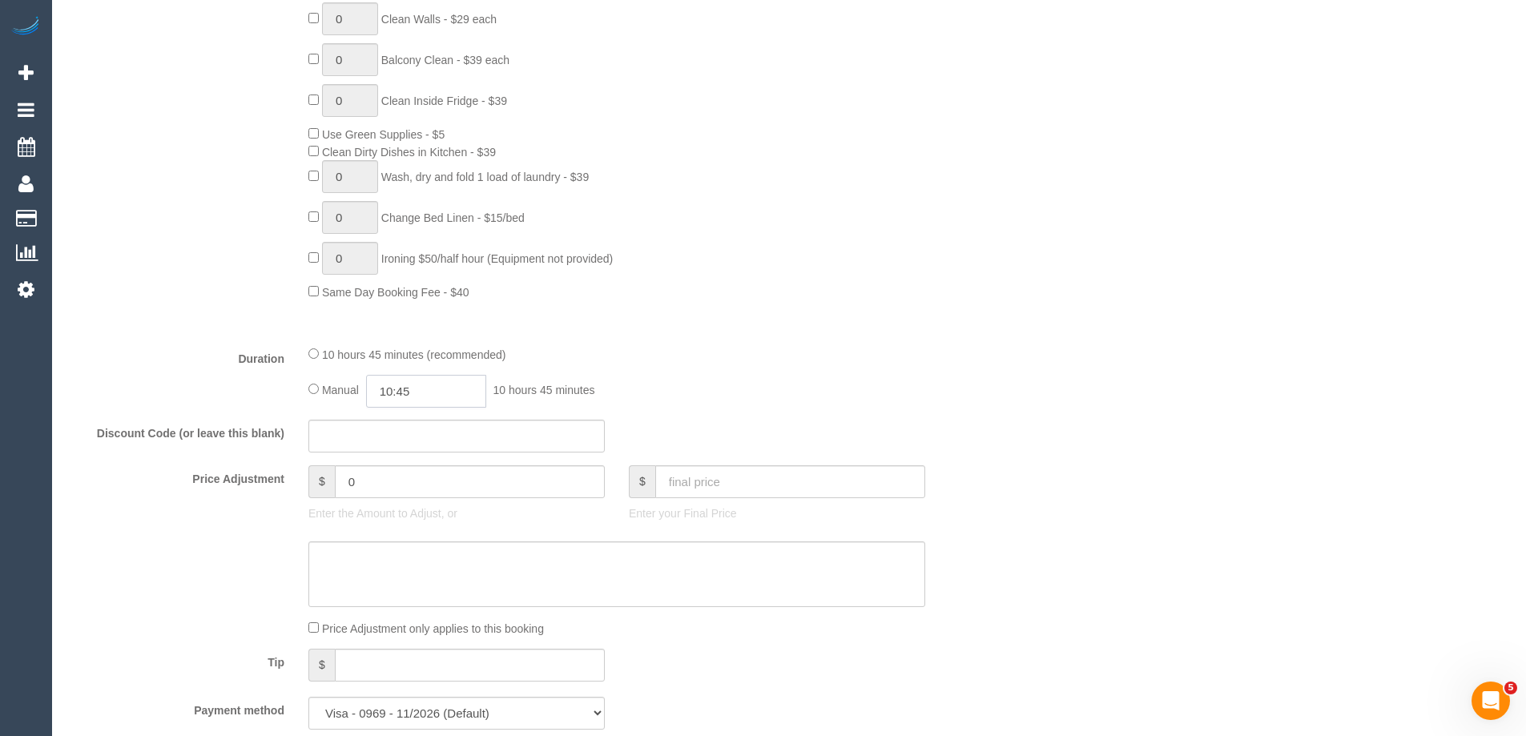
click at [431, 391] on input "10:45" at bounding box center [426, 391] width 120 height 33
type input "06:00"
click at [393, 414] on li "06:00" at bounding box center [407, 412] width 71 height 21
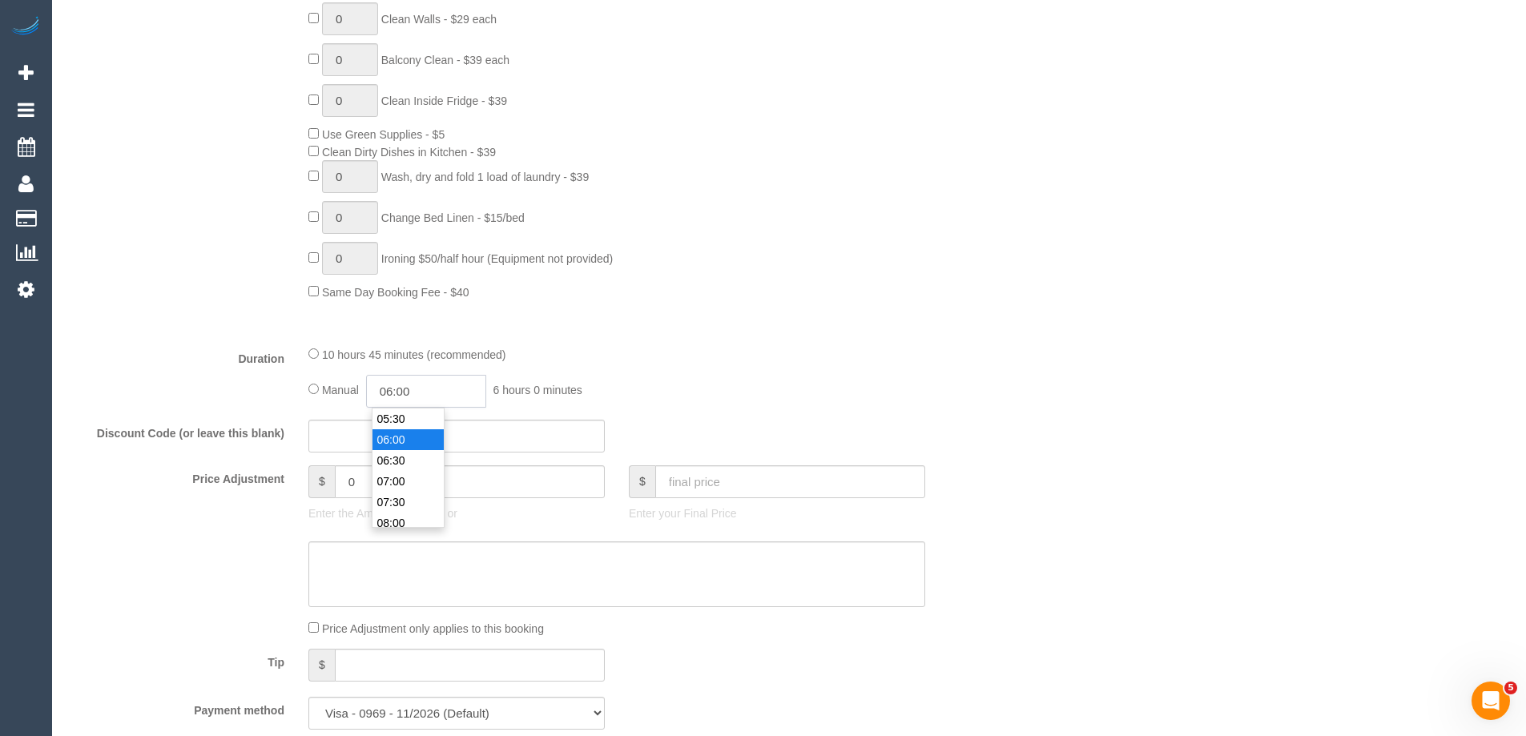
drag, startPoint x: 430, startPoint y: 391, endPoint x: 405, endPoint y: 389, distance: 25.7
click at [405, 389] on input "06:00" at bounding box center [426, 391] width 120 height 33
select select "spot43"
type input "06:45"
click at [683, 294] on div "0 Steam Cleaning - $55 per Unit ($110 Minimum) Use Disinfectant Products - $30 …" at bounding box center [656, 2] width 721 height 597
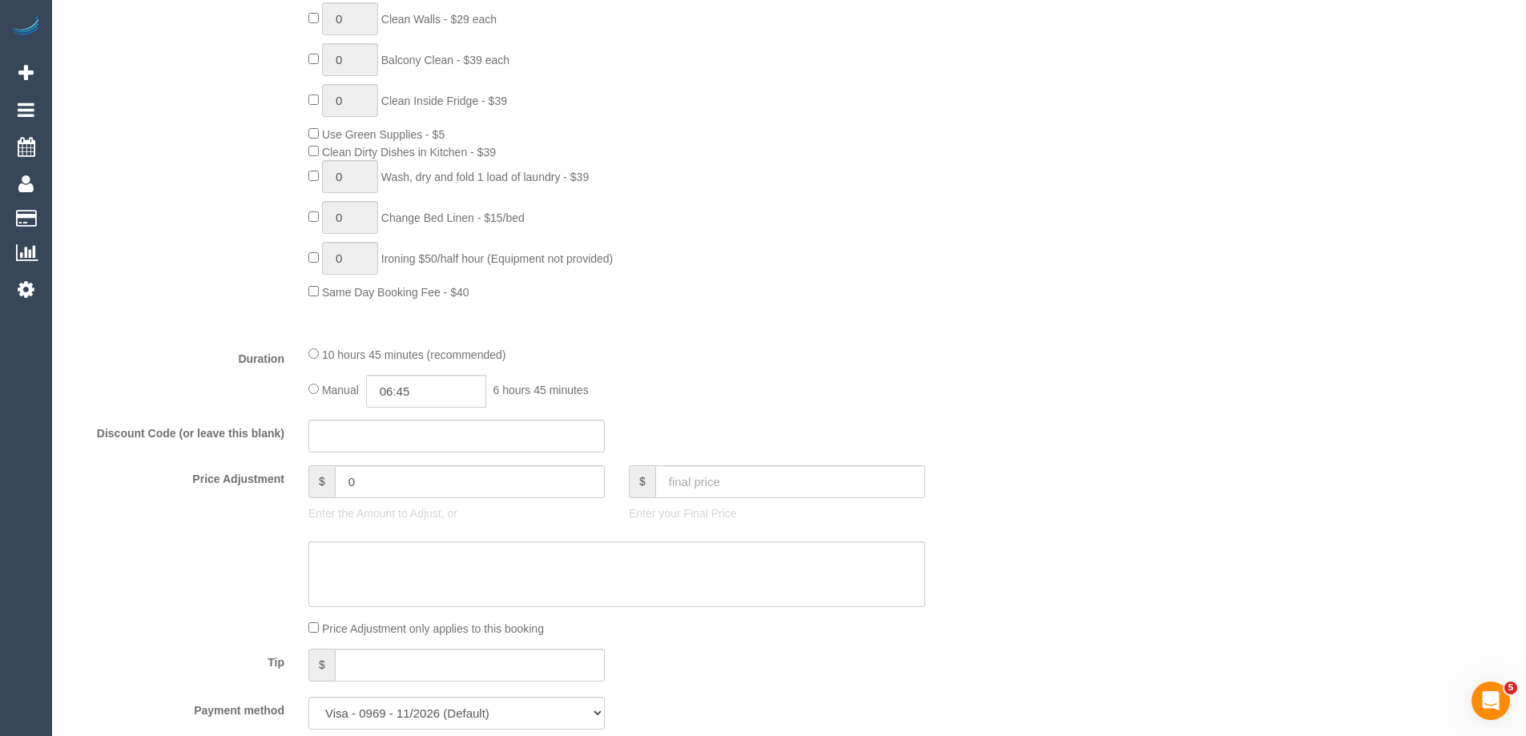
select select "spot83"
select select "spot123"
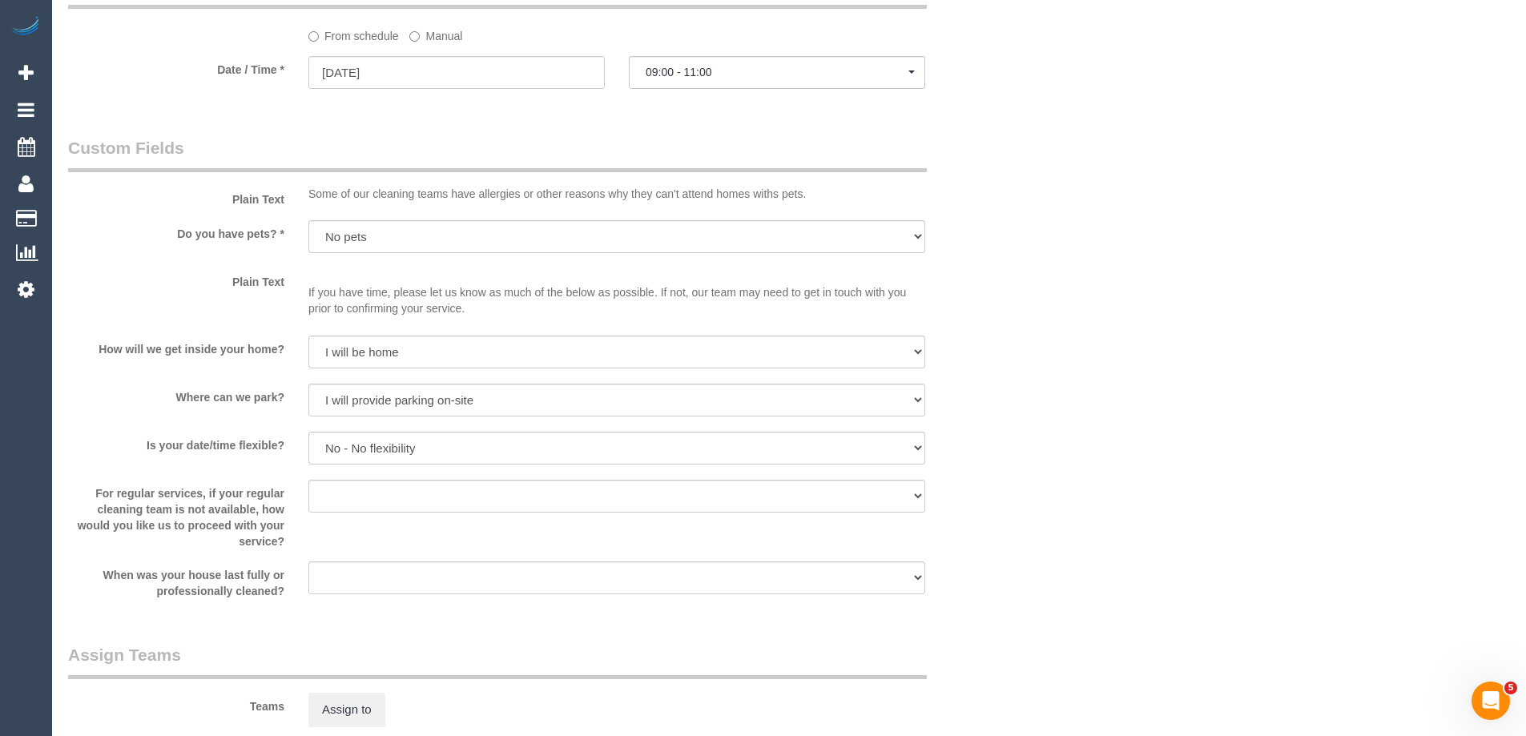
scroll to position [2323, 0]
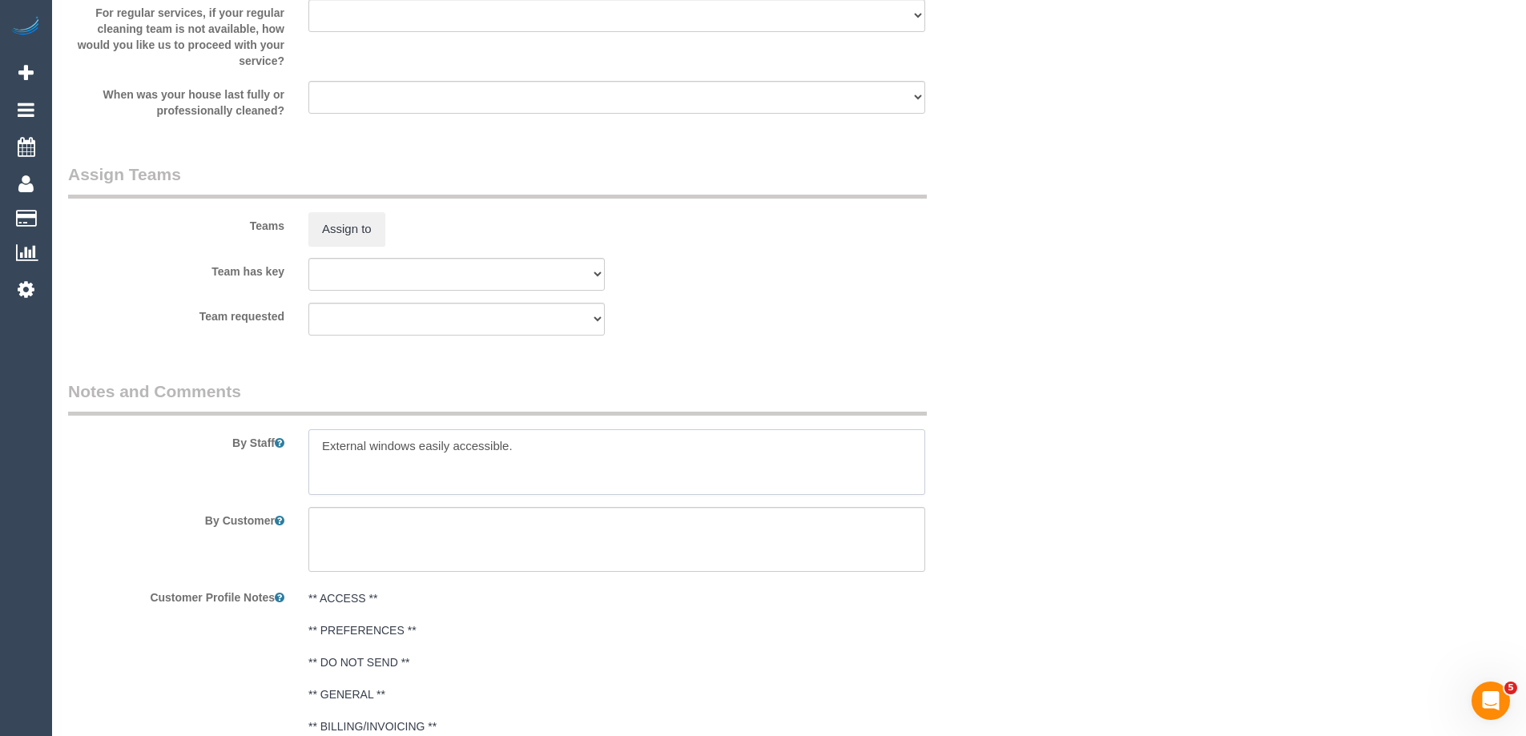
click at [319, 445] on textarea at bounding box center [616, 462] width 617 height 66
type textarea "Estimated time of 10.5-13.5 hrs. External windows easily accessible."
click at [340, 215] on button "Assign to" at bounding box center [346, 229] width 77 height 34
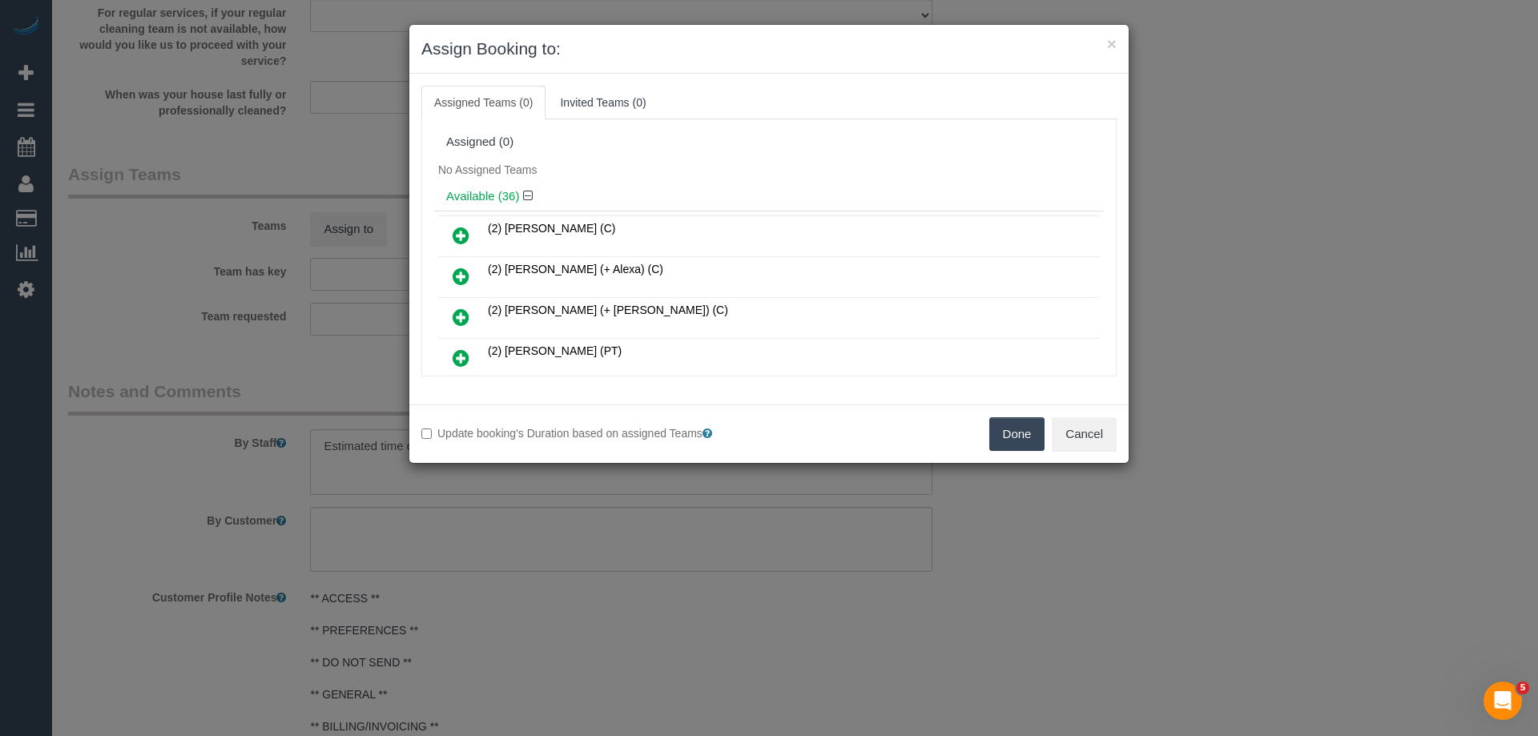
click at [446, 274] on link at bounding box center [461, 277] width 38 height 32
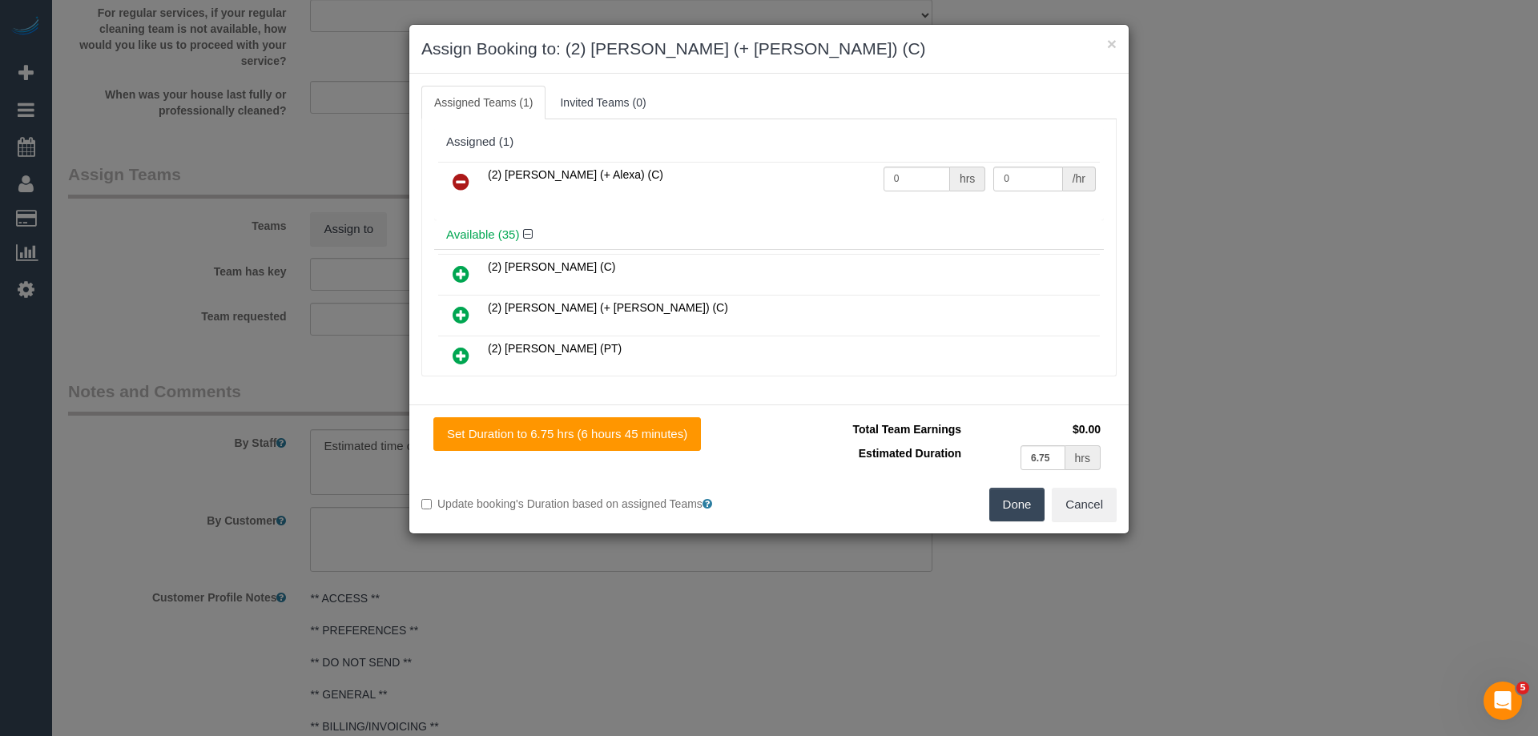
click at [455, 312] on icon at bounding box center [461, 314] width 17 height 19
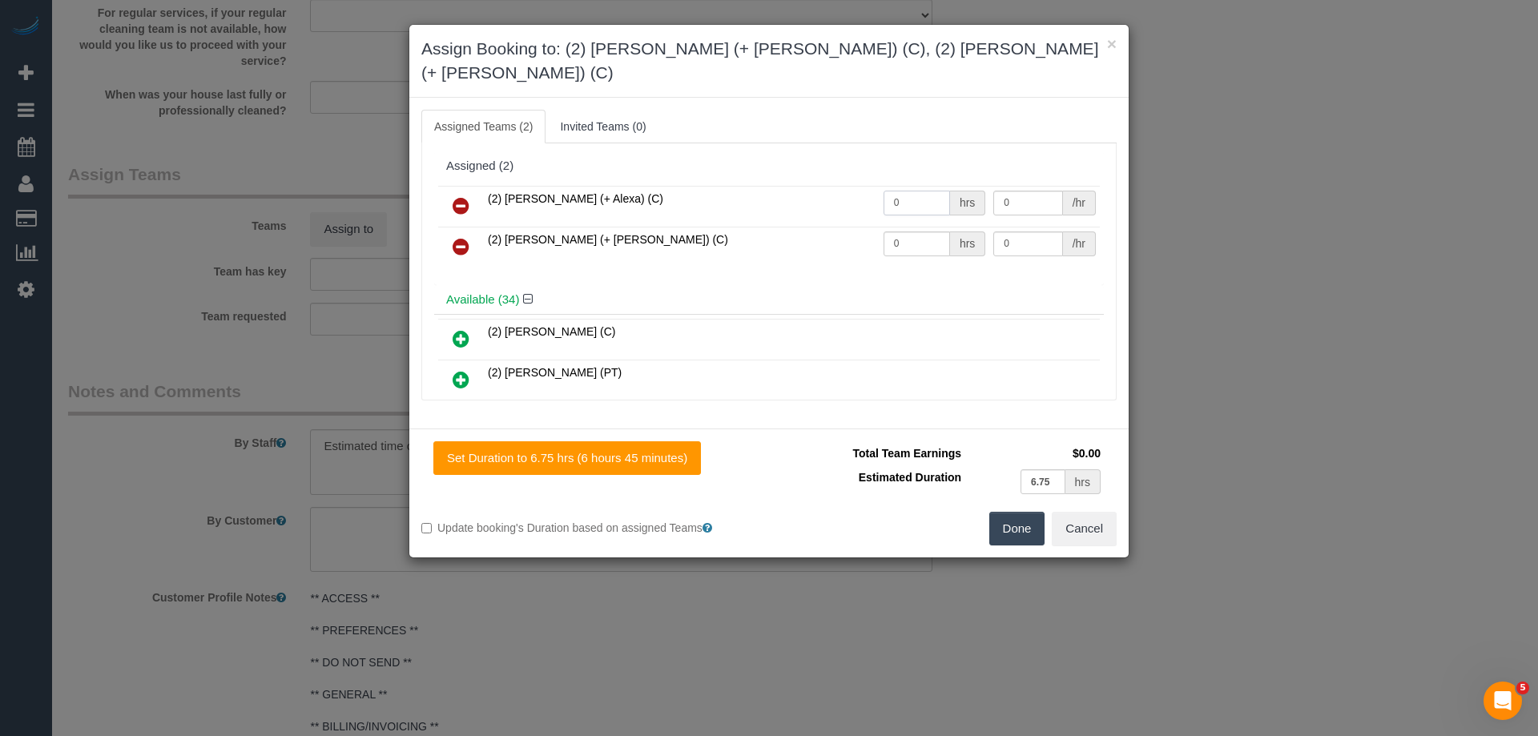
drag, startPoint x: 912, startPoint y: 178, endPoint x: 795, endPoint y: 187, distance: 116.5
click at [796, 187] on tr "(2) Alejandro (+ Alexa) (C) 0 hrs 0 /hr" at bounding box center [769, 206] width 662 height 41
drag, startPoint x: 912, startPoint y: 215, endPoint x: 745, endPoint y: 219, distance: 166.7
click at [745, 227] on tr "(2) Alexa (+ Alejandro) (C) 0 hrs 0 /hr" at bounding box center [769, 247] width 662 height 41
drag, startPoint x: 916, startPoint y: 175, endPoint x: 638, endPoint y: 175, distance: 277.2
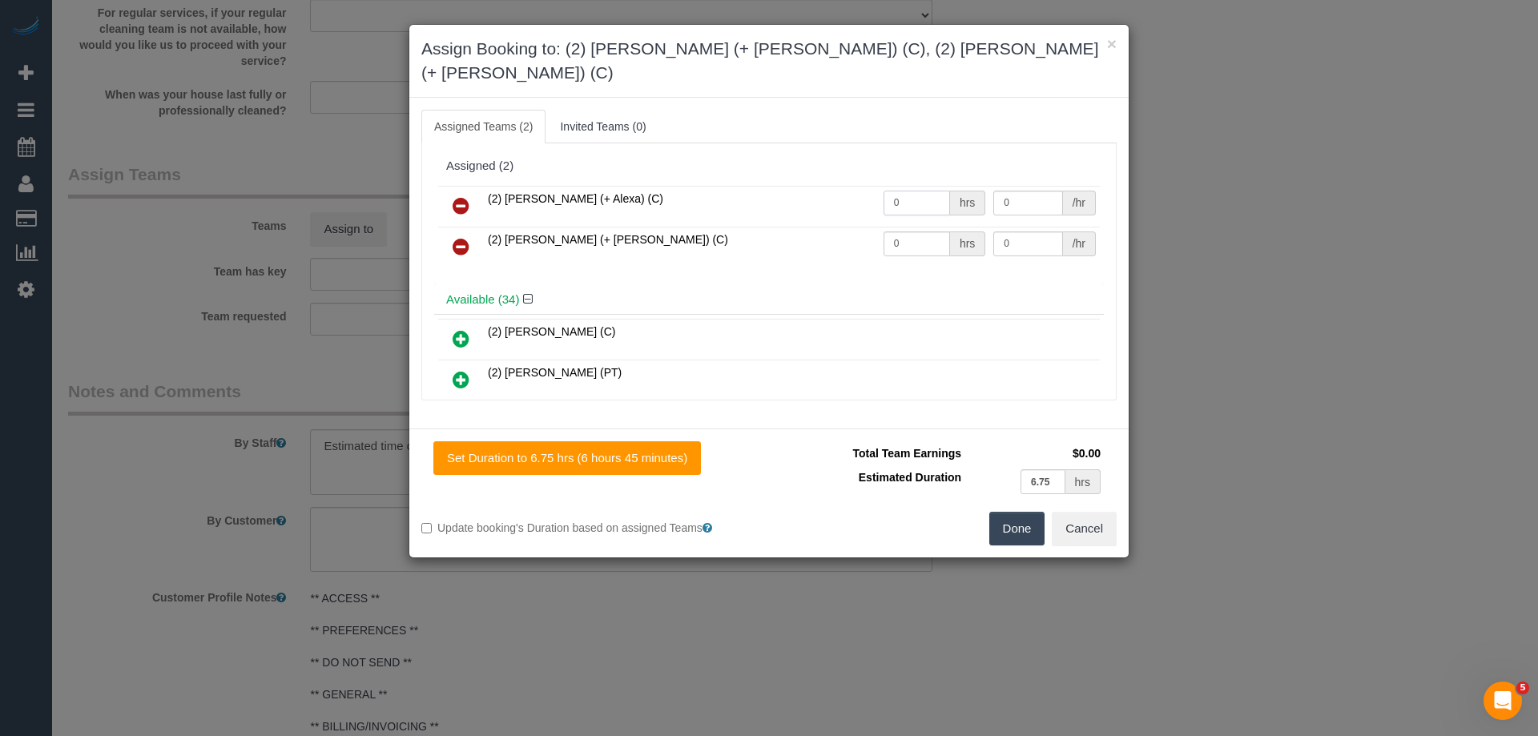
click at [634, 186] on tr "(2) Alejandro (+ Alexa) (C) 0 hrs 0 /hr" at bounding box center [769, 206] width 662 height 41
type input "1"
drag, startPoint x: 881, startPoint y: 219, endPoint x: 819, endPoint y: 215, distance: 61.8
click at [797, 227] on tr "(2) Alexa (+ Alejandro) (C) 0 hrs 0 /hr" at bounding box center [769, 247] width 662 height 41
type input "1"
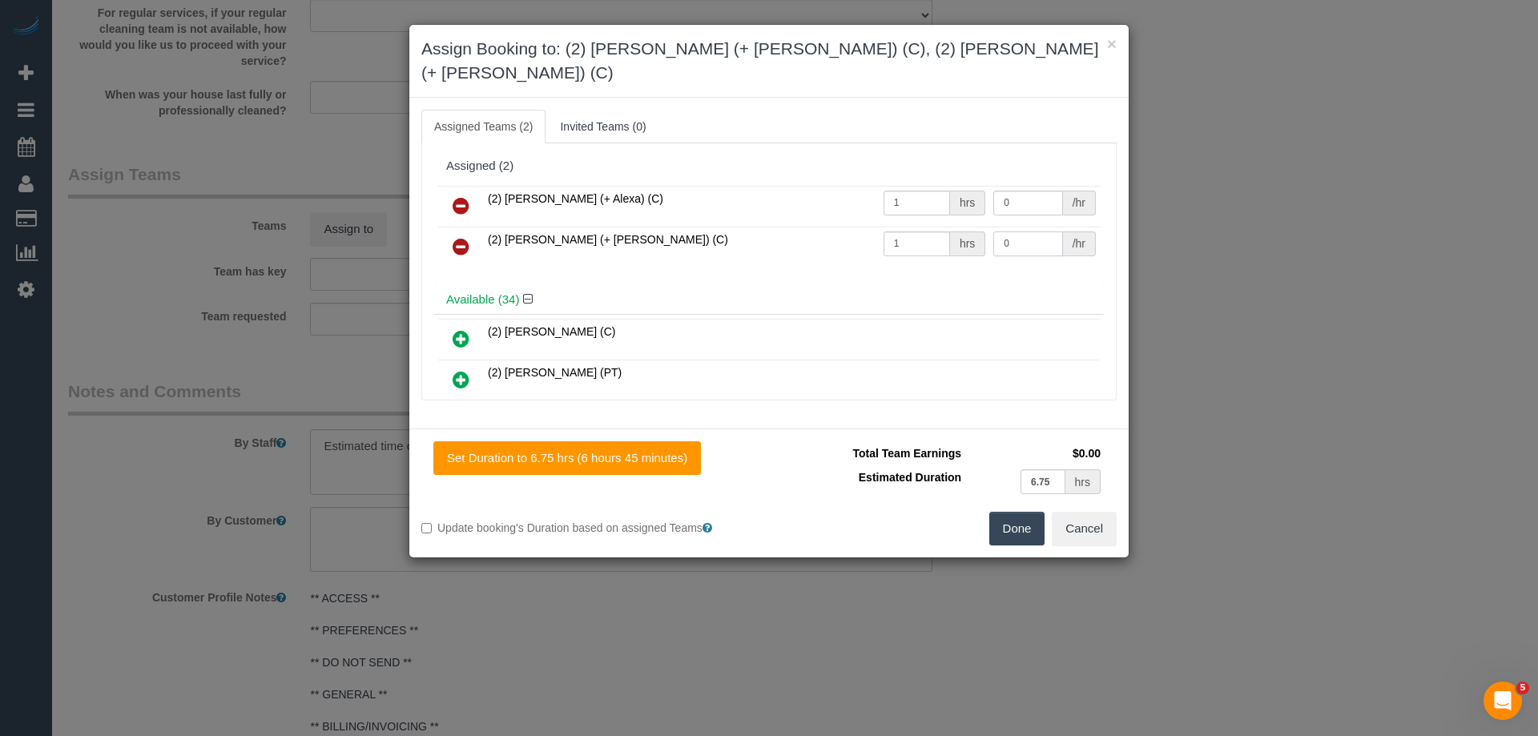
drag, startPoint x: 944, startPoint y: 219, endPoint x: 907, endPoint y: 219, distance: 37.7
click at [907, 227] on tr "(2) Alexa (+ Alejandro) (C) 1 hrs 0 /hr" at bounding box center [769, 247] width 662 height 41
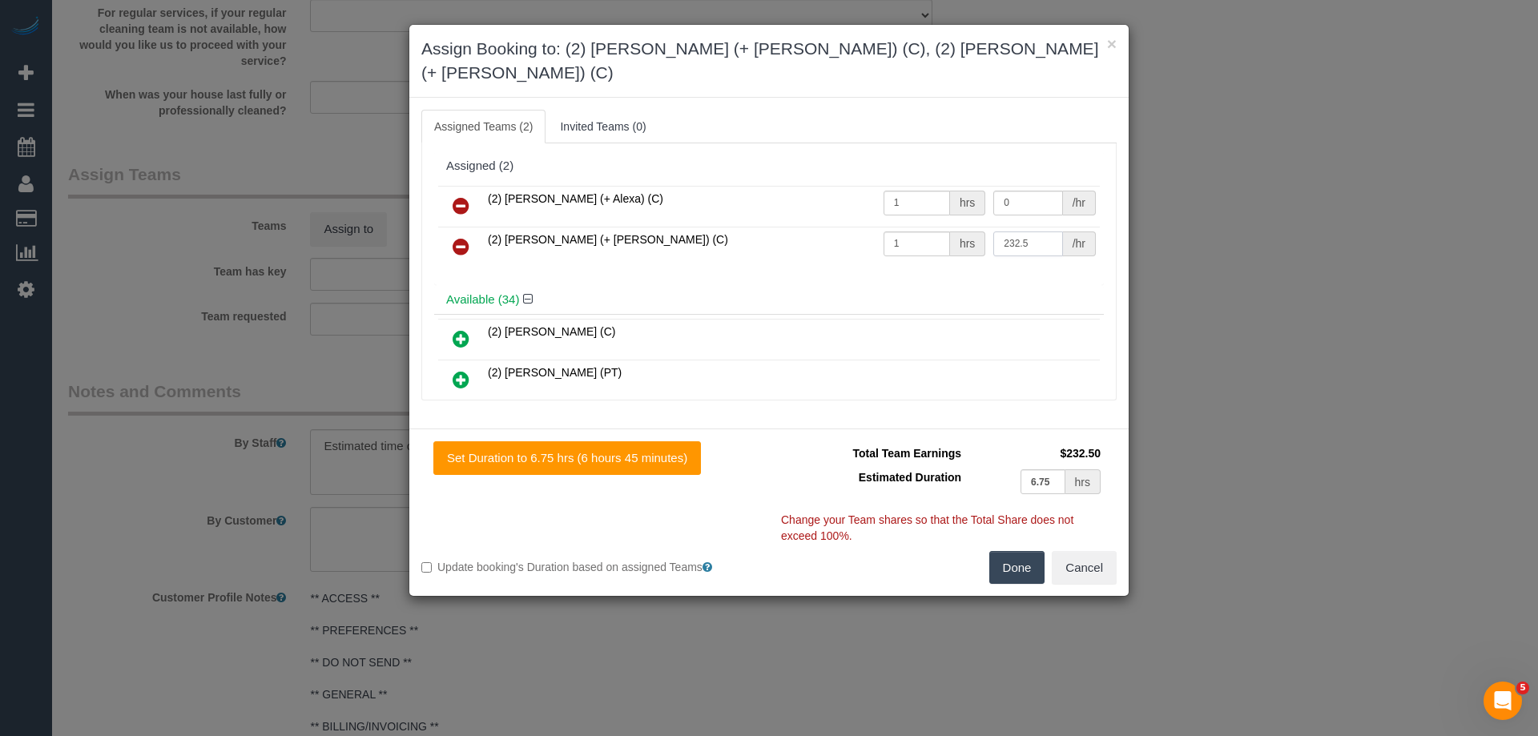
type input "232.5"
drag, startPoint x: 1020, startPoint y: 179, endPoint x: 912, endPoint y: 175, distance: 108.2
click at [912, 186] on tr "(2) Alejandro (+ Alexa) (C) 1 hrs 0 /hr" at bounding box center [769, 206] width 662 height 41
type input "232.5"
click at [1013, 551] on button "Done" at bounding box center [1017, 568] width 56 height 34
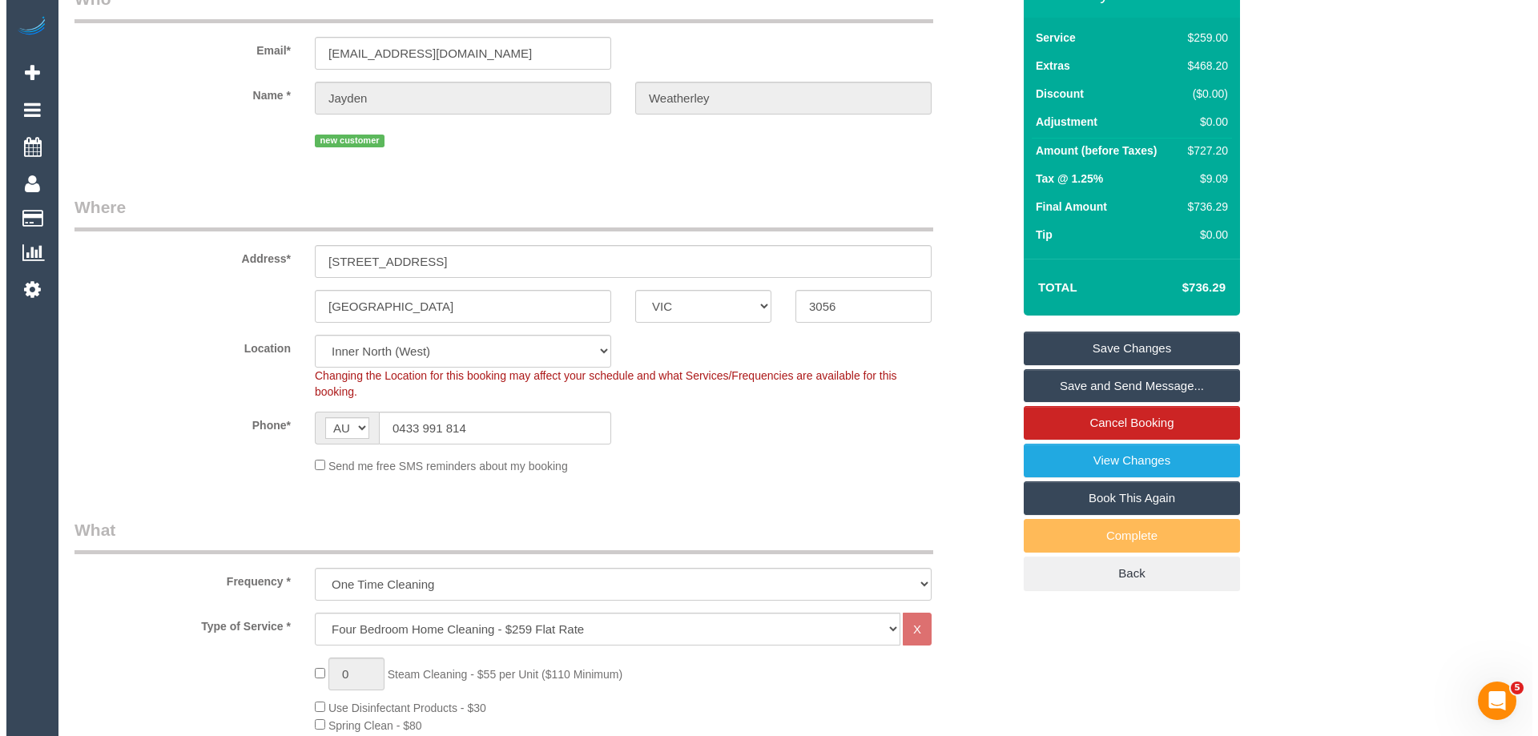
scroll to position [0, 0]
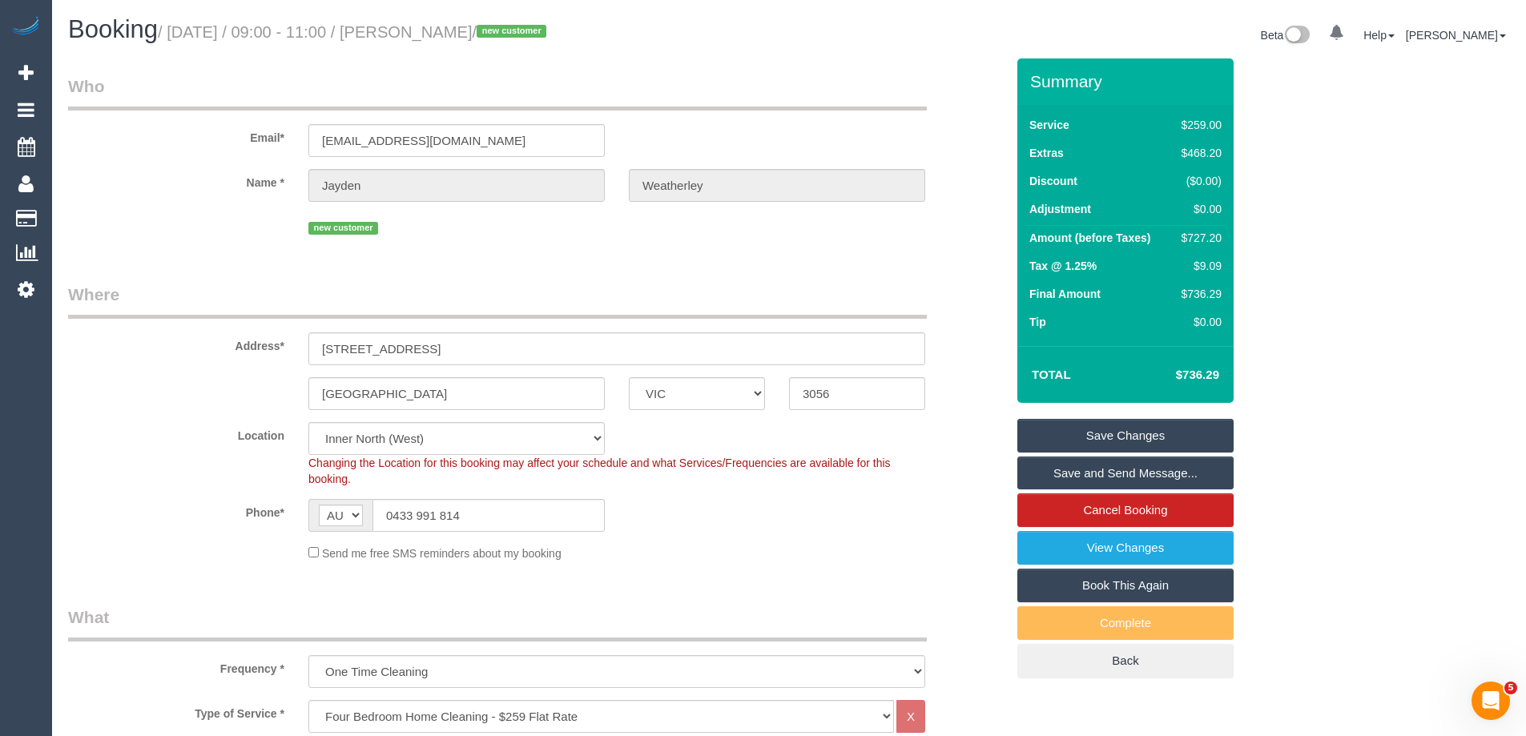
drag, startPoint x: 556, startPoint y: 29, endPoint x: 421, endPoint y: 39, distance: 135.8
click at [421, 39] on small "/ October 13, 2025 / 09:00 - 11:00 / Jayden Weatherley / new customer" at bounding box center [354, 32] width 393 height 18
copy small "Jayden Weatherley"
click at [1073, 472] on link "Save and Send Message..." at bounding box center [1125, 474] width 216 height 34
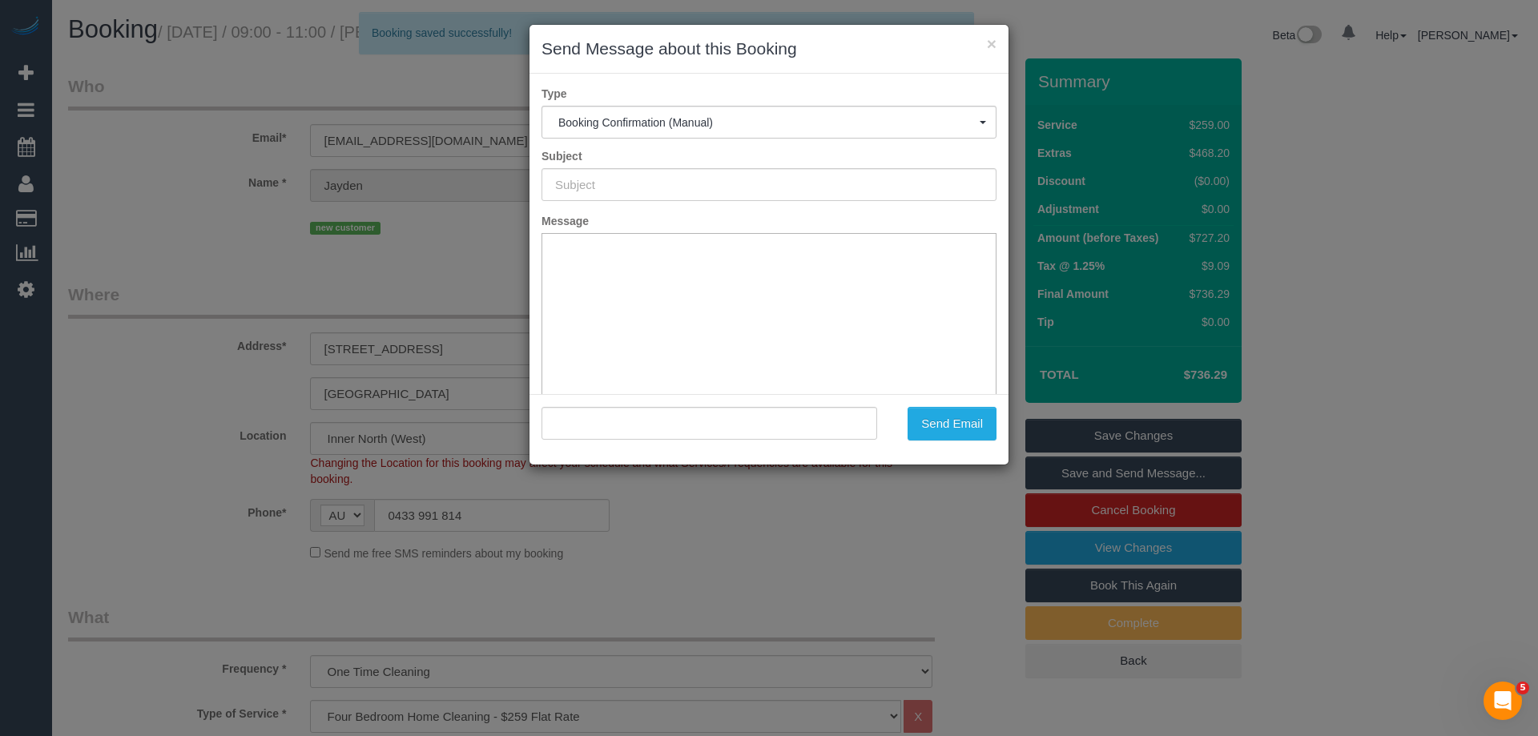
type input "Booking Confirmed"
type input ""Jayden Weatherley" <jcweatherley@gmail.com>"
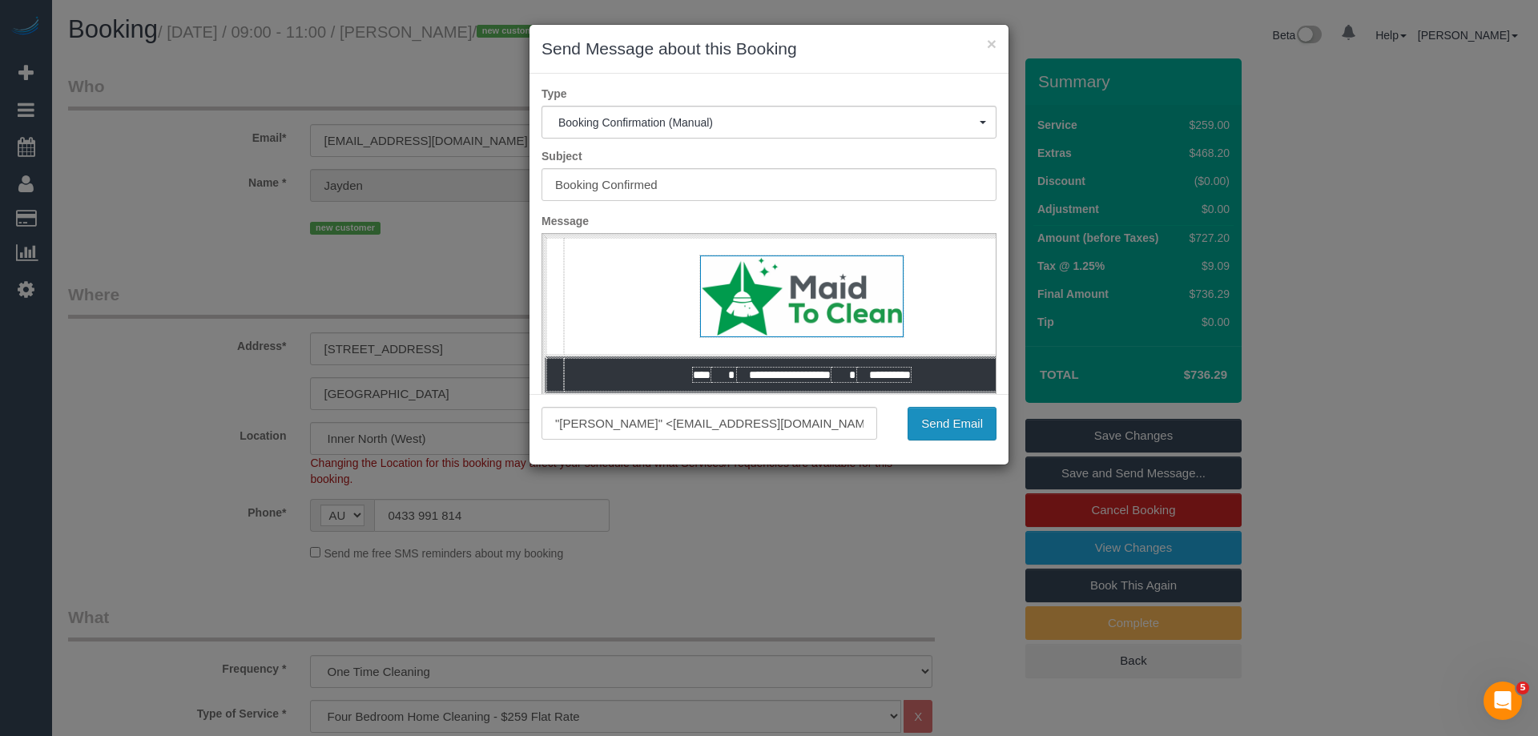
click at [934, 425] on button "Send Email" at bounding box center [952, 424] width 89 height 34
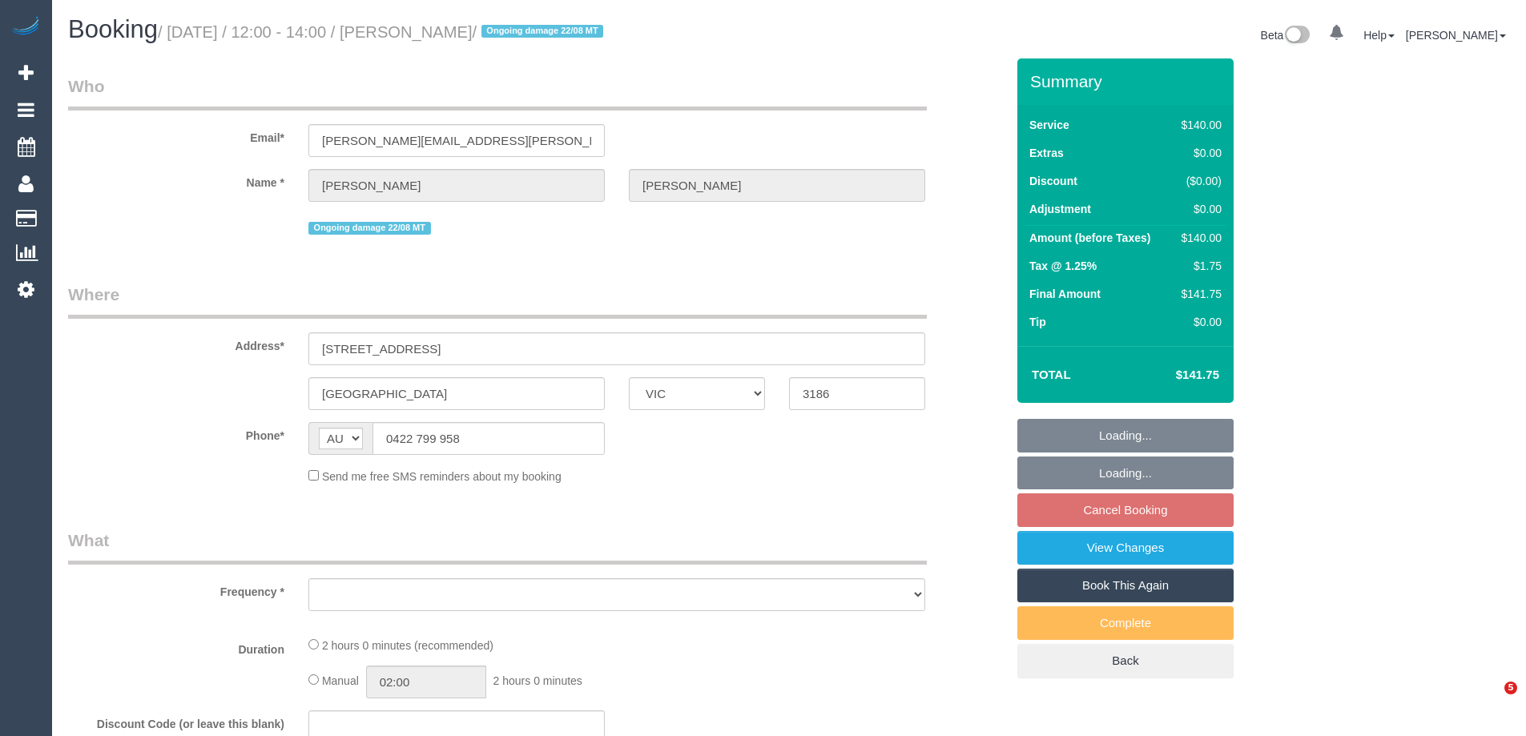
select select "VIC"
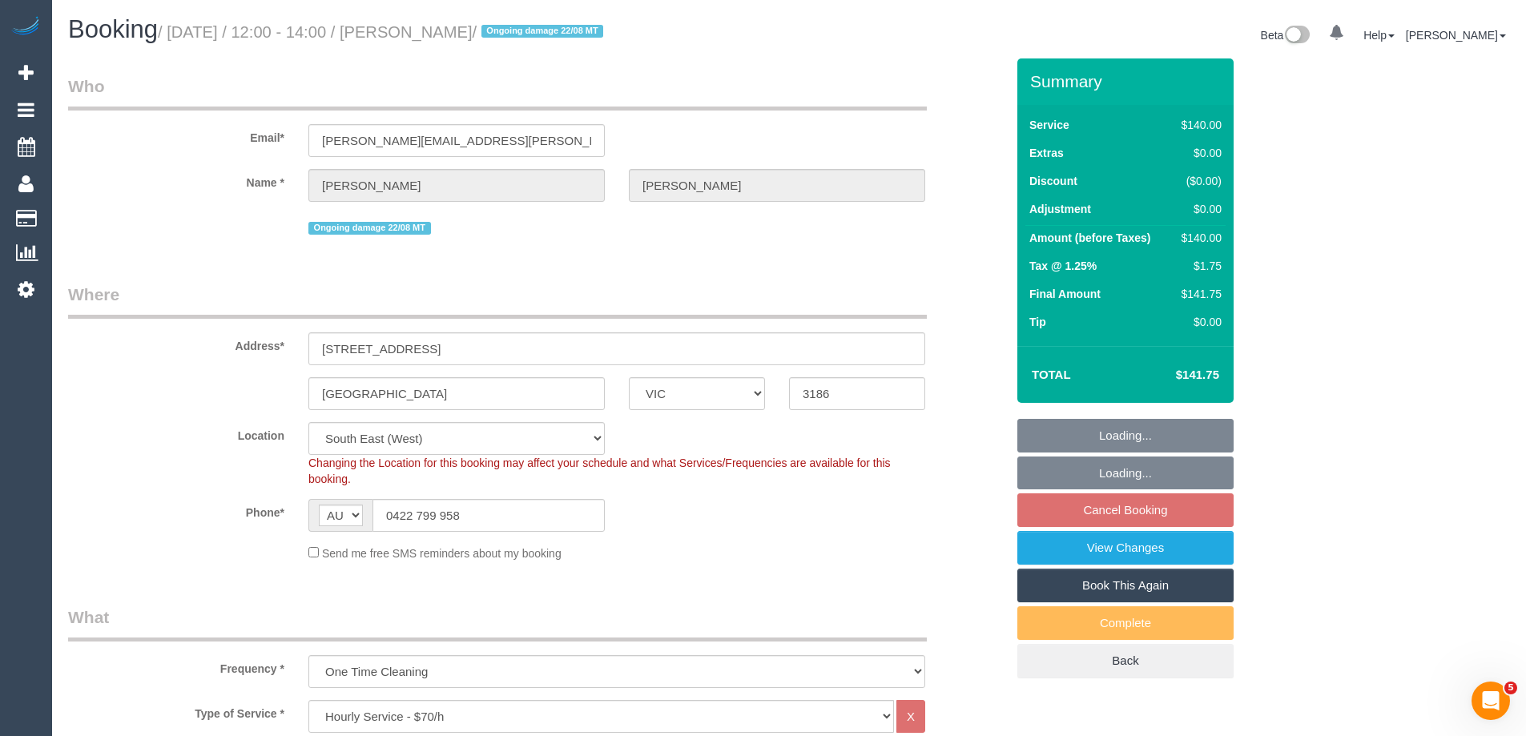
select select "object:866"
select select "string:stripe-pm_1QXwfs2GScqysDRVCBdcMq9N"
select select "number:28"
select select "number:15"
select select "number:18"
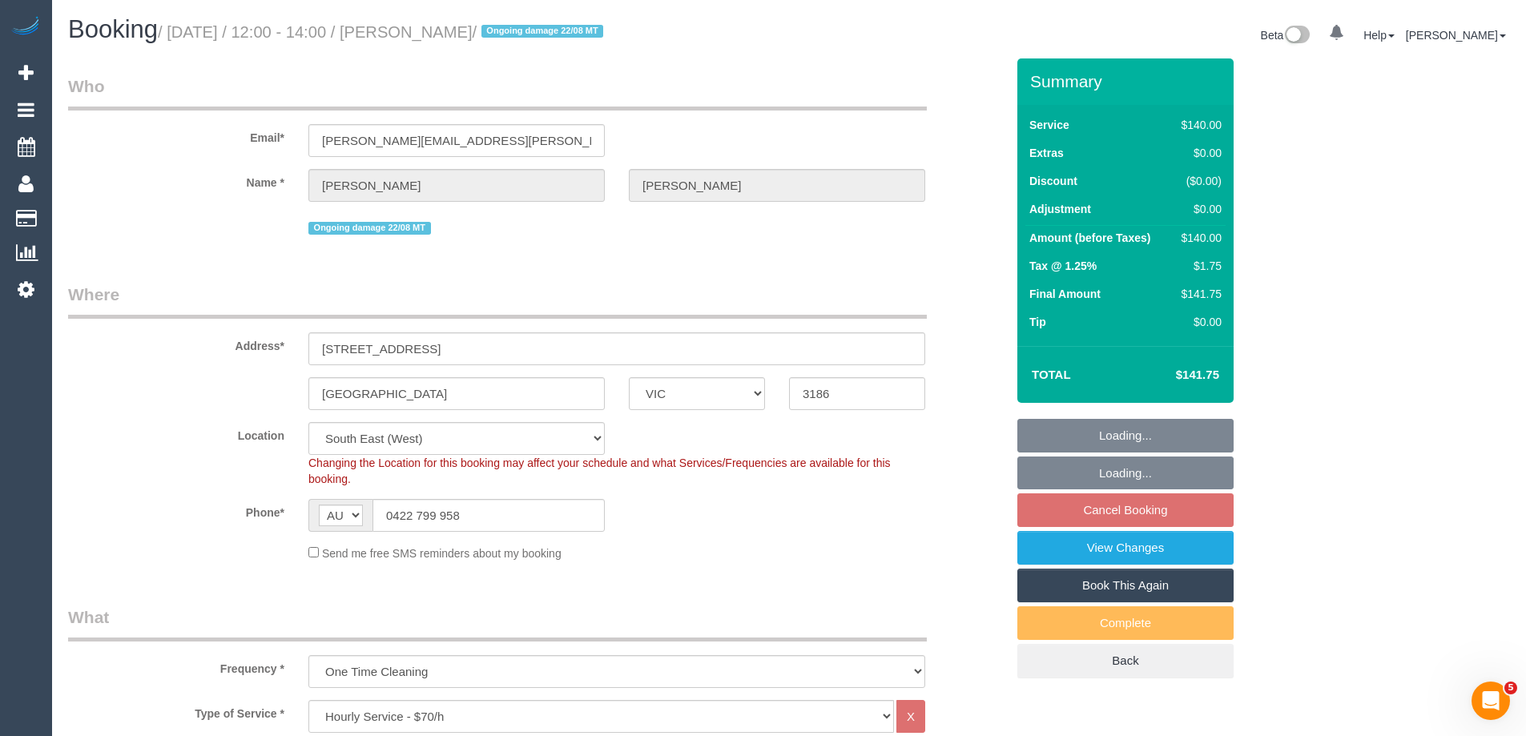
select select "number:24"
select select "number:11"
drag, startPoint x: 481, startPoint y: 151, endPoint x: 147, endPoint y: 148, distance: 334.1
click at [147, 148] on div "Email* nance.phan@gmail.com" at bounding box center [536, 115] width 961 height 83
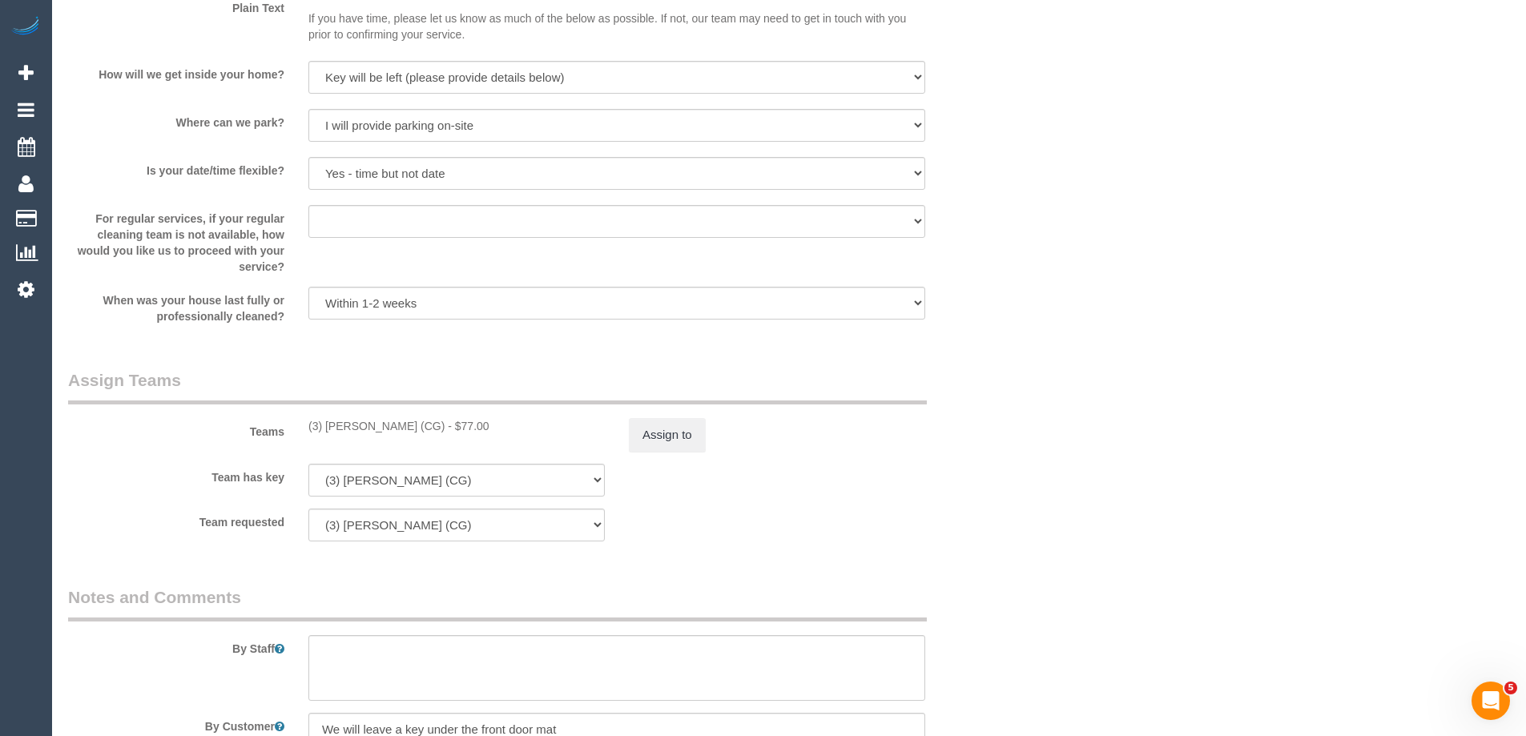
scroll to position [2677, 0]
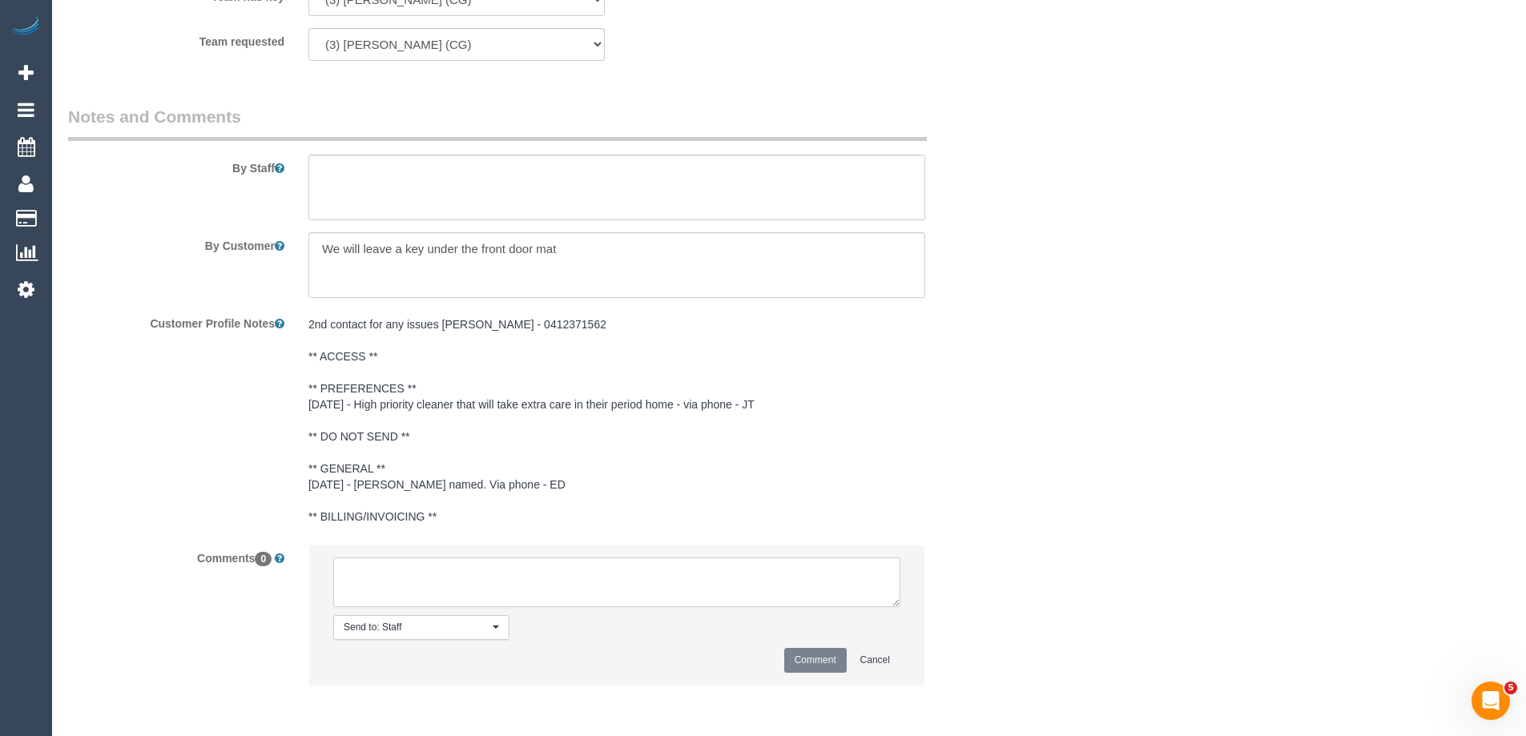
click at [437, 585] on textarea at bounding box center [616, 583] width 567 height 50
type textarea "Offered spot from 12-2pm. Pending response - via email"
click at [803, 661] on button "Comment" at bounding box center [815, 660] width 62 height 25
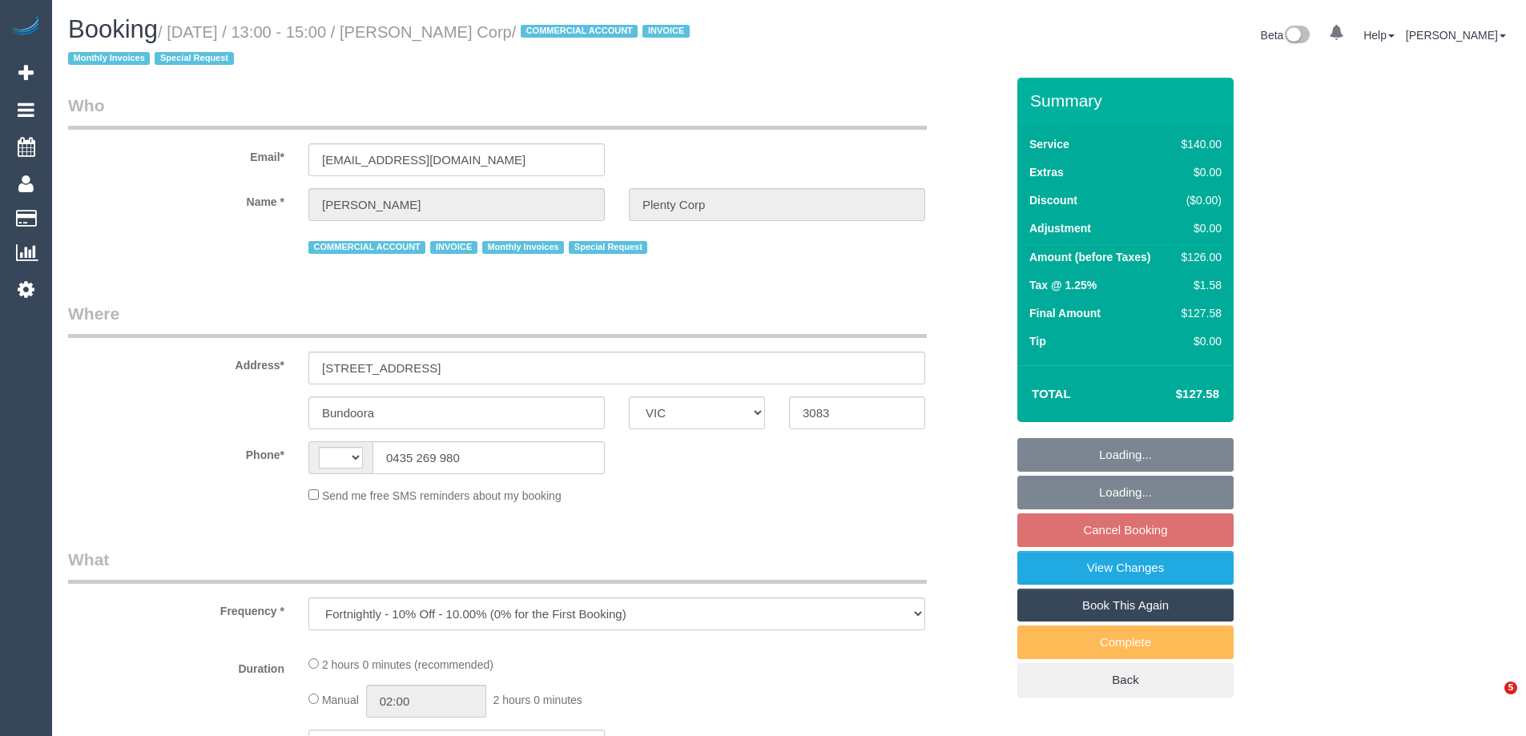
select select "VIC"
select select "string:AU"
select select "number:28"
select select "number:14"
select select "number:18"
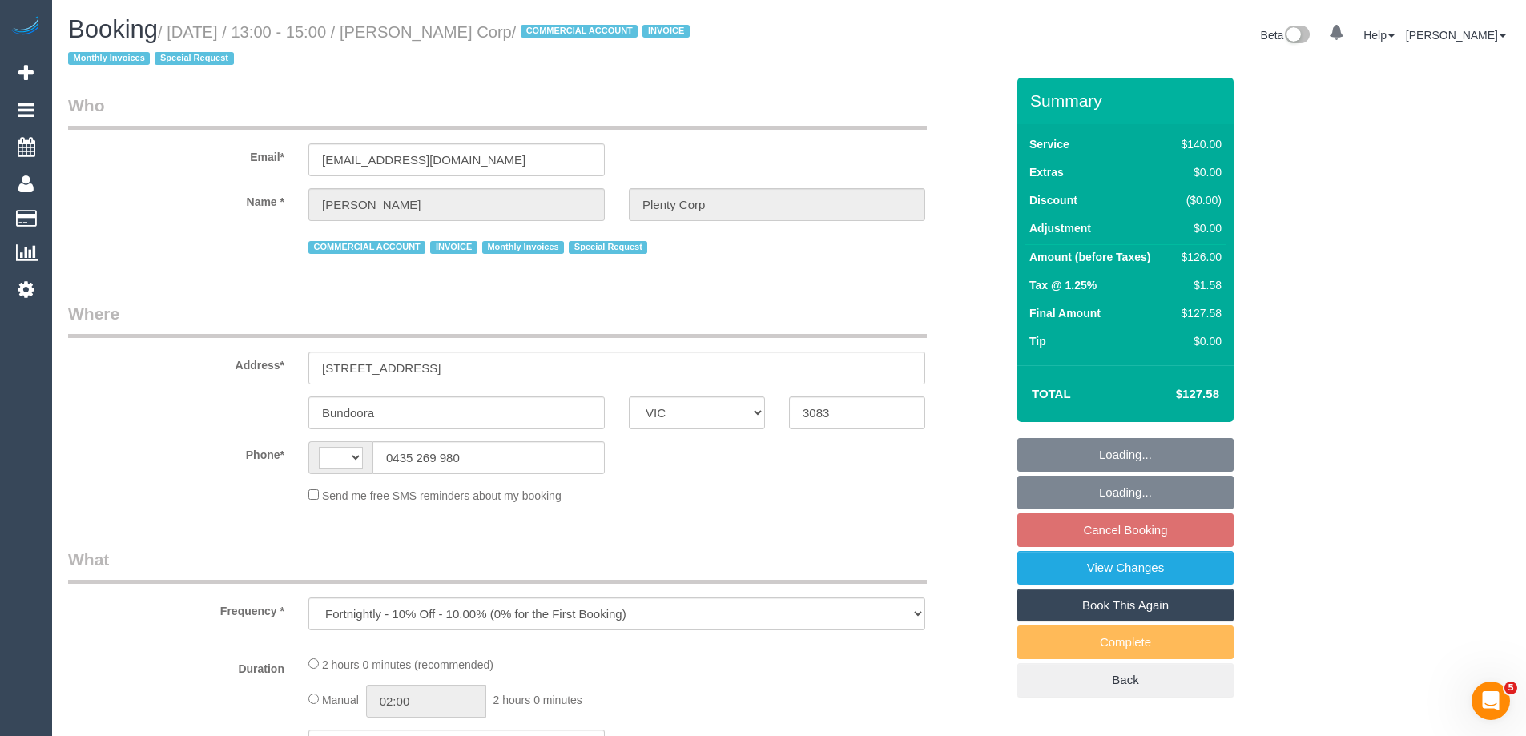
select select "number:24"
select select "number:34"
select select "number:11"
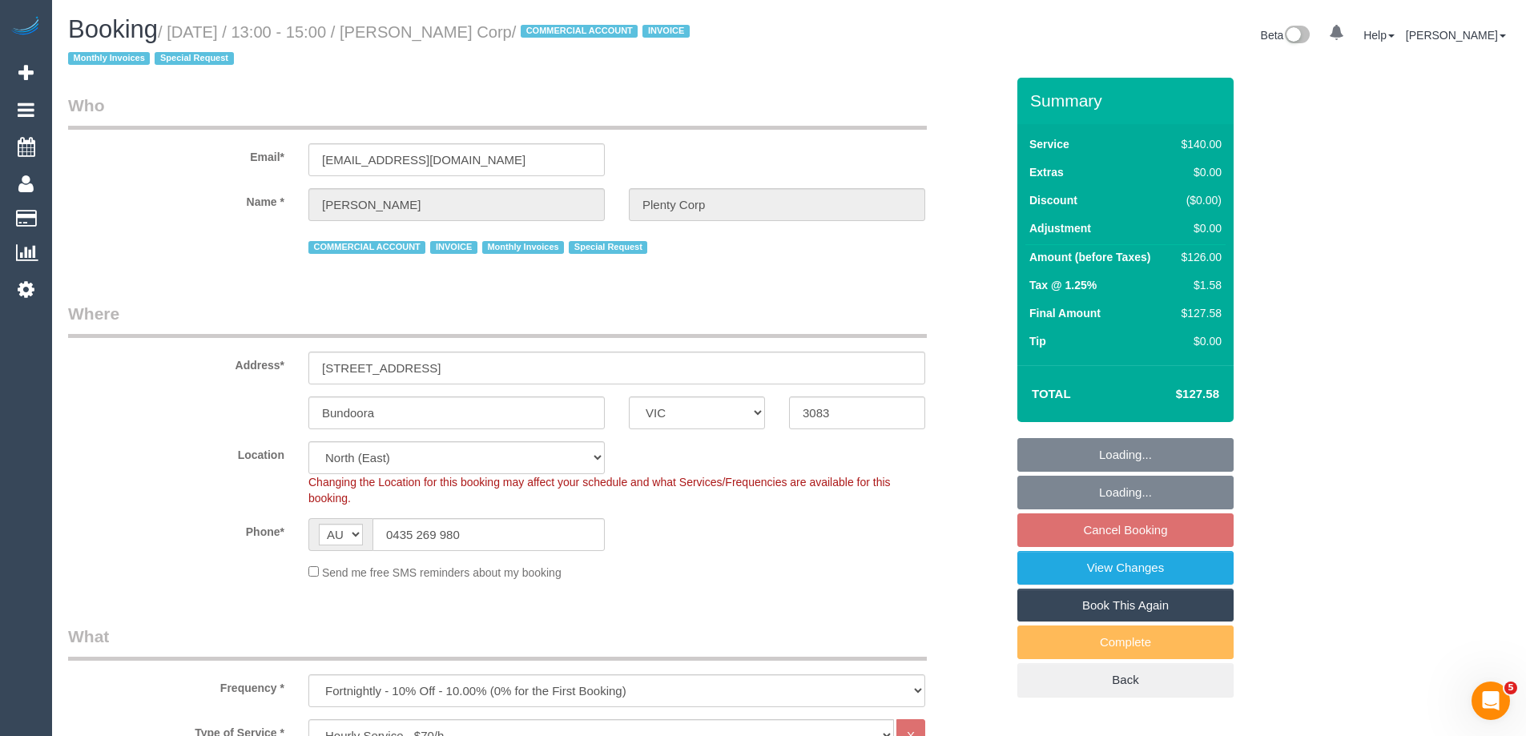
select select "object:897"
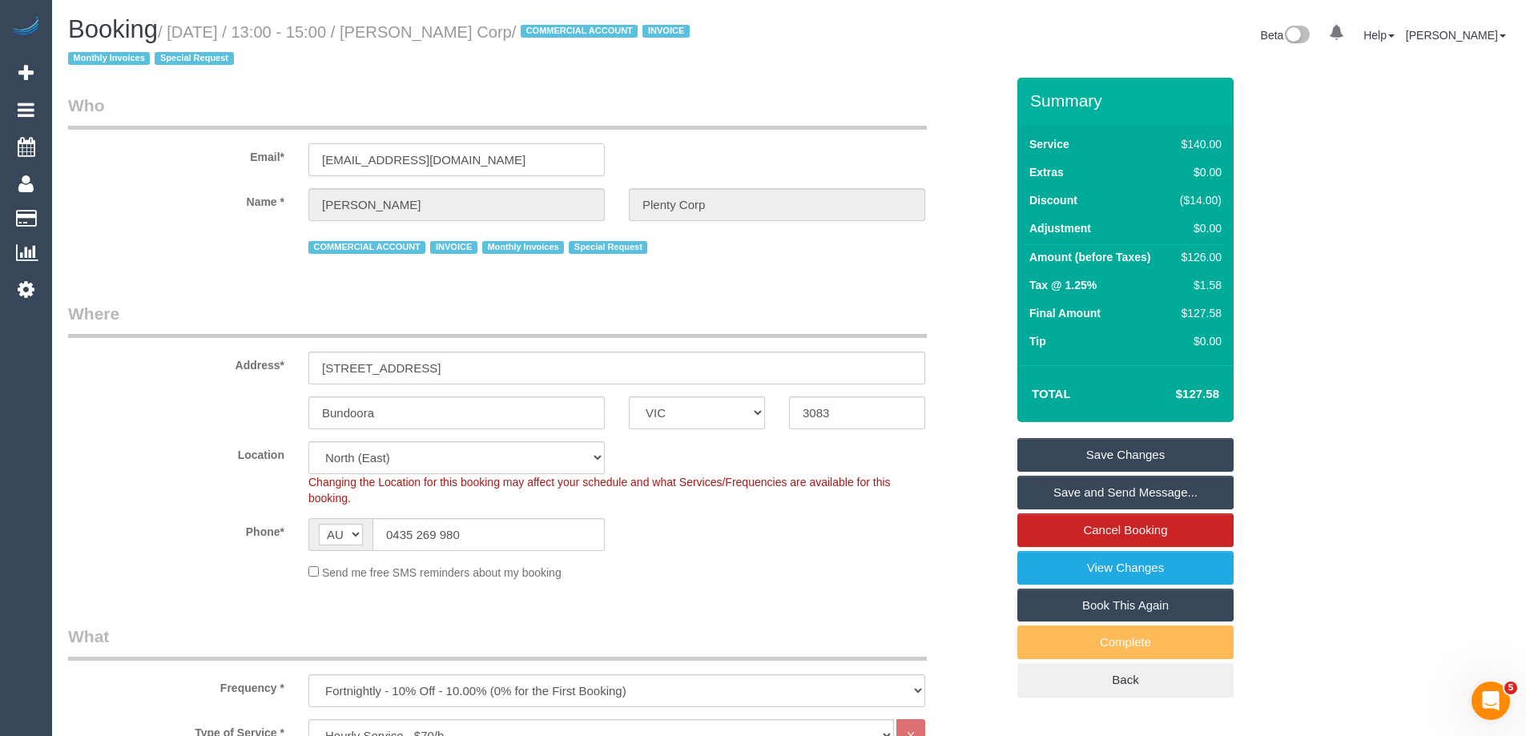
drag, startPoint x: 514, startPoint y: 163, endPoint x: 185, endPoint y: 164, distance: 329.2
click at [185, 164] on div "Email* [EMAIL_ADDRESS][DOMAIN_NAME]" at bounding box center [536, 135] width 961 height 83
click at [1066, 497] on link "Save and Send Message..." at bounding box center [1125, 493] width 216 height 34
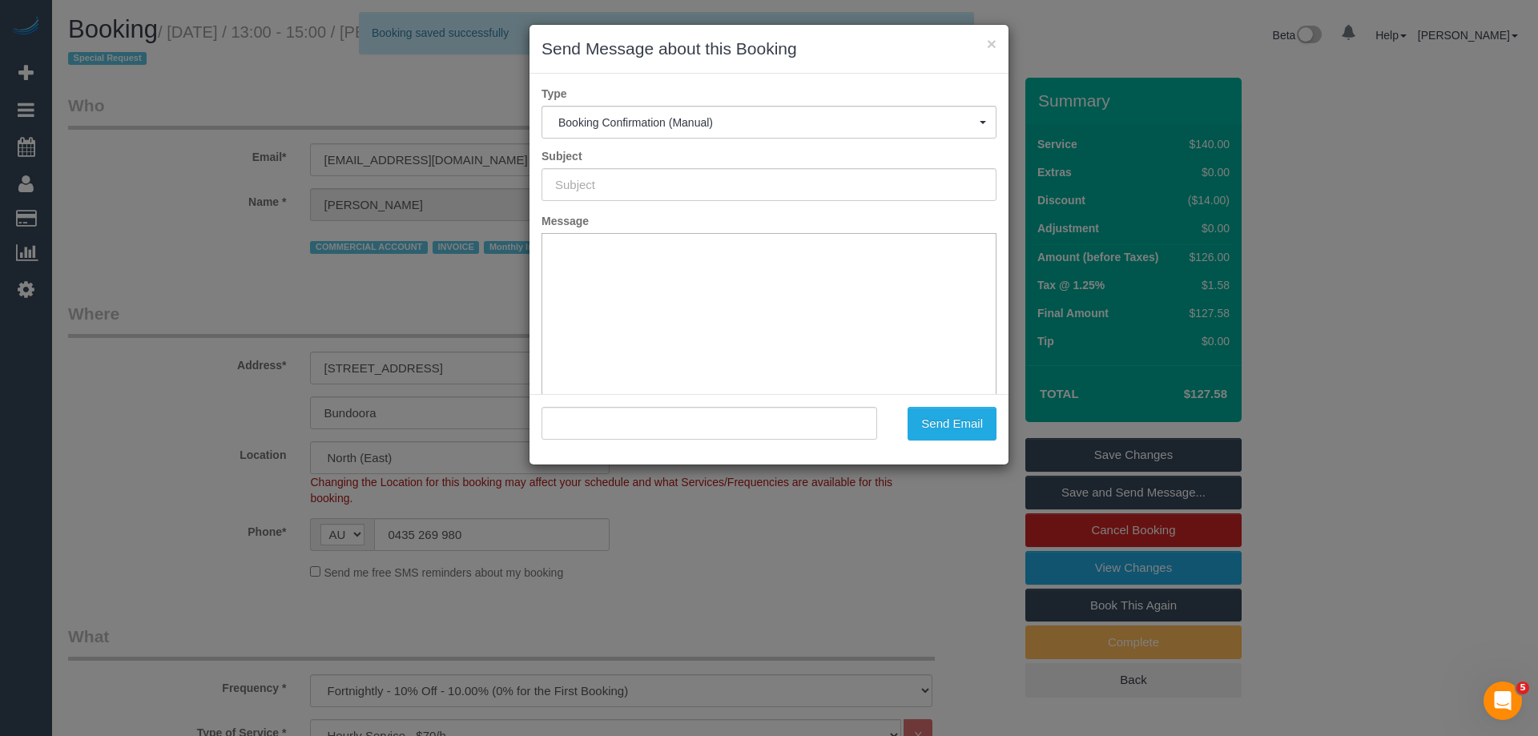
type input "Booking Confirmed"
type input ""Brendan Plenty Corp" <bcosgriff@plentycorp.com.au>"
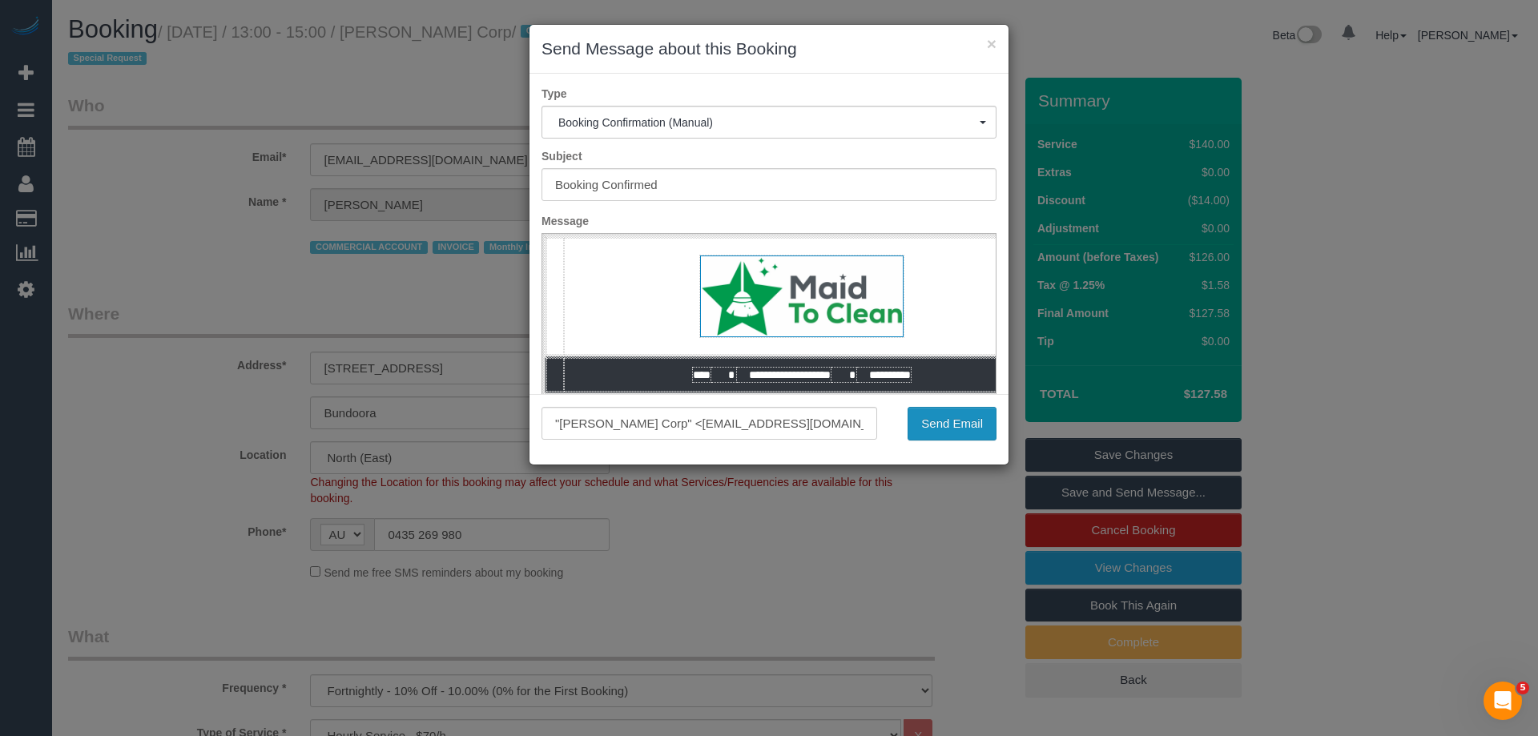
click at [944, 431] on button "Send Email" at bounding box center [952, 424] width 89 height 34
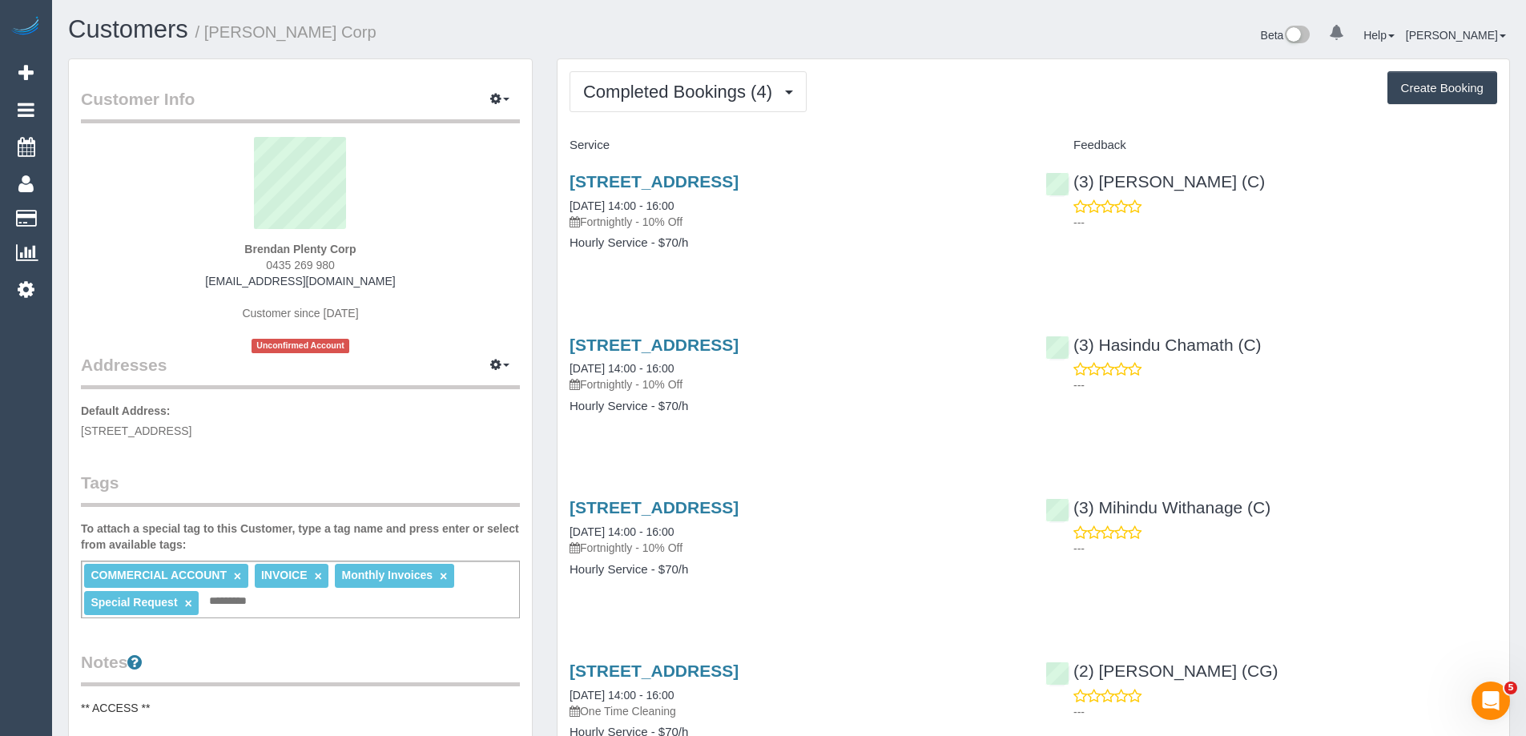
click at [188, 602] on link "×" at bounding box center [187, 604] width 7 height 14
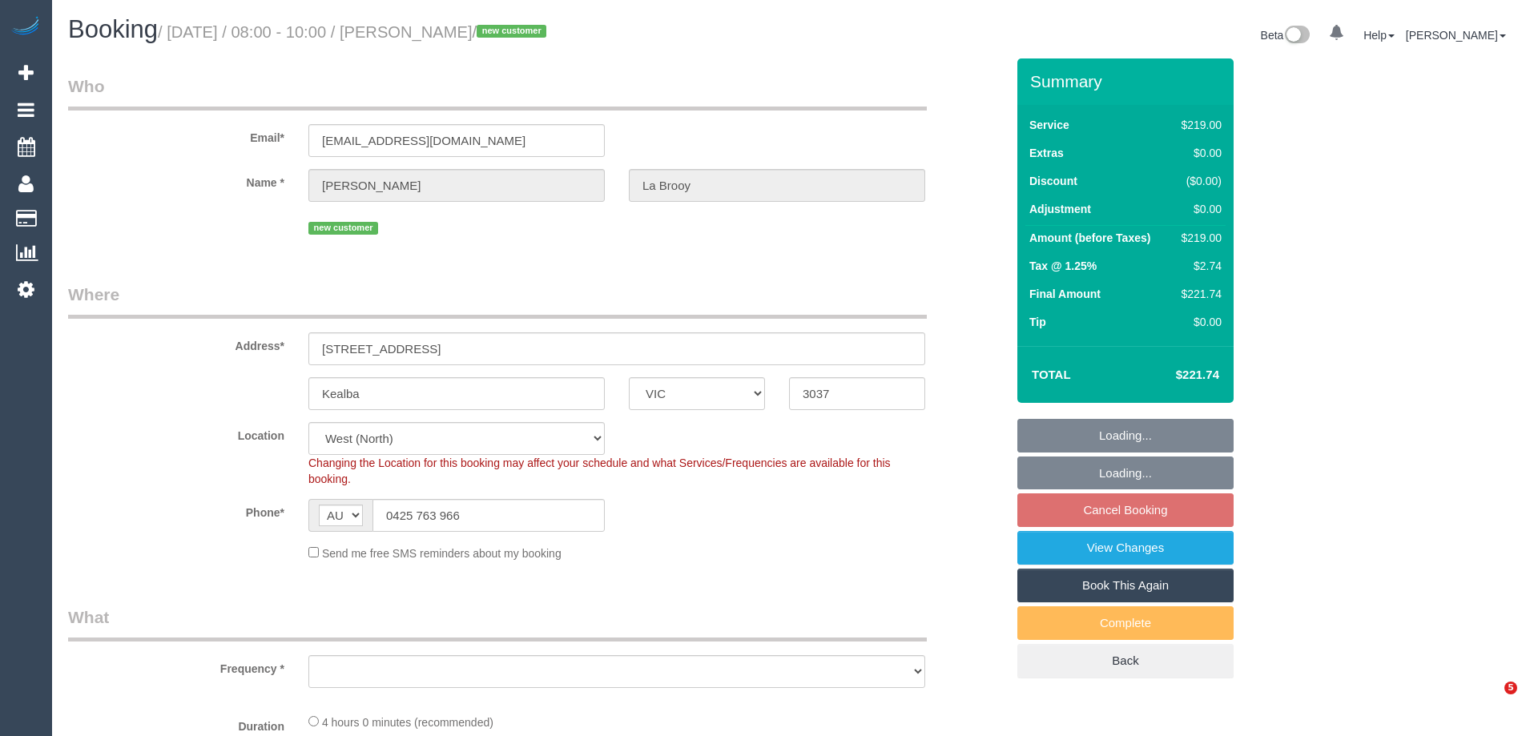
select select "VIC"
select select "string:stripe-pm_1SDbdC2GScqysDRVpOaZAemn"
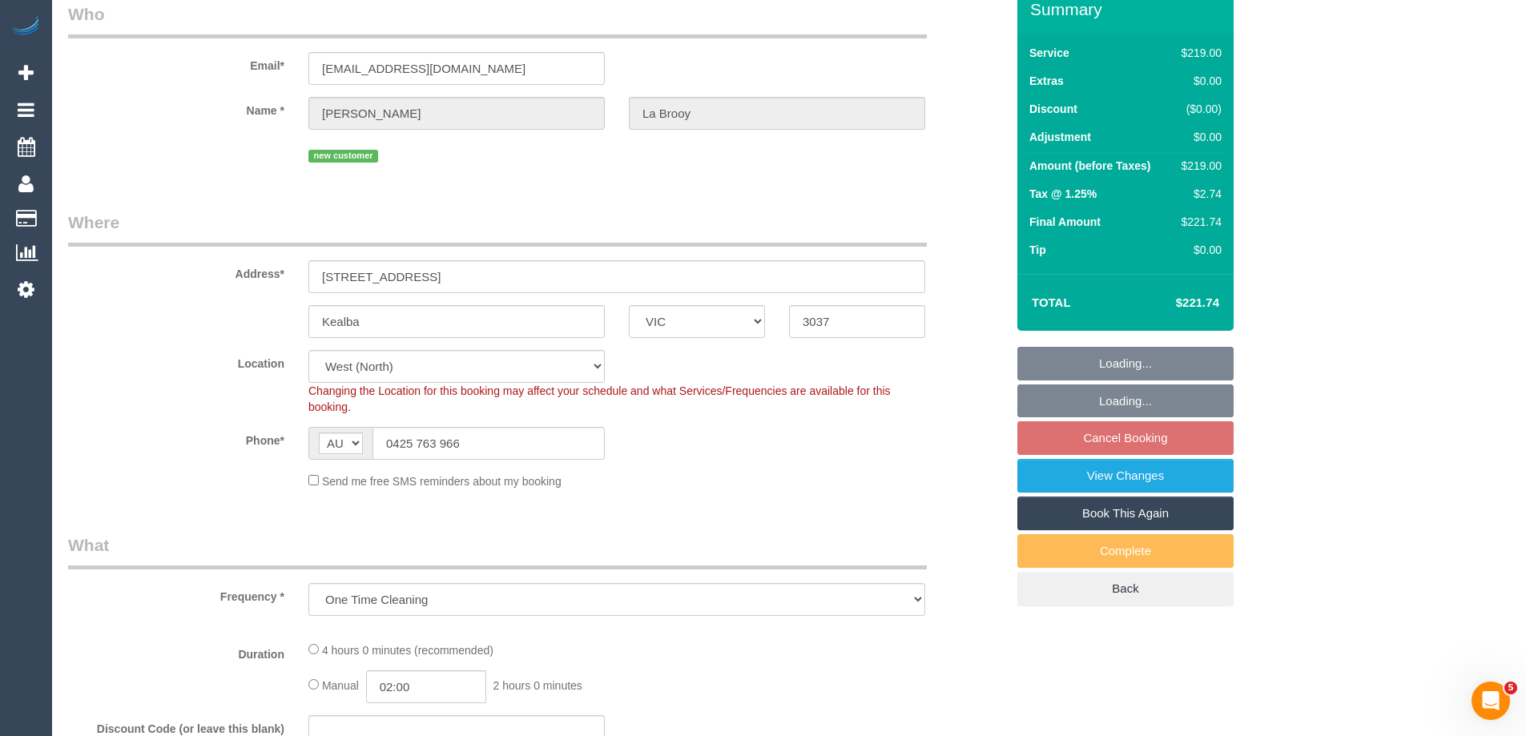
select select "object:1097"
select select "number:28"
select select "number:14"
select select "number:19"
select select "number:24"
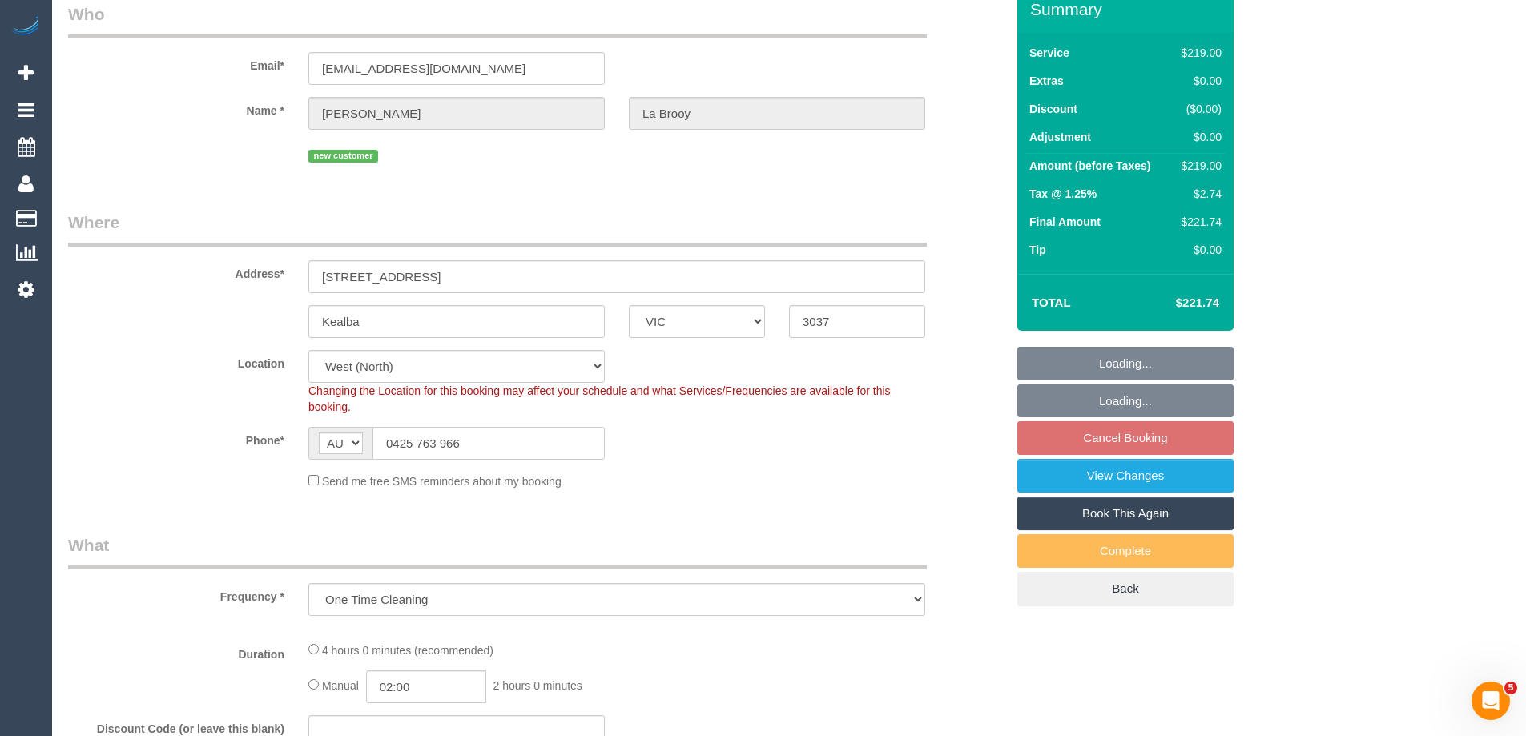
select select "number:35"
select select "number:26"
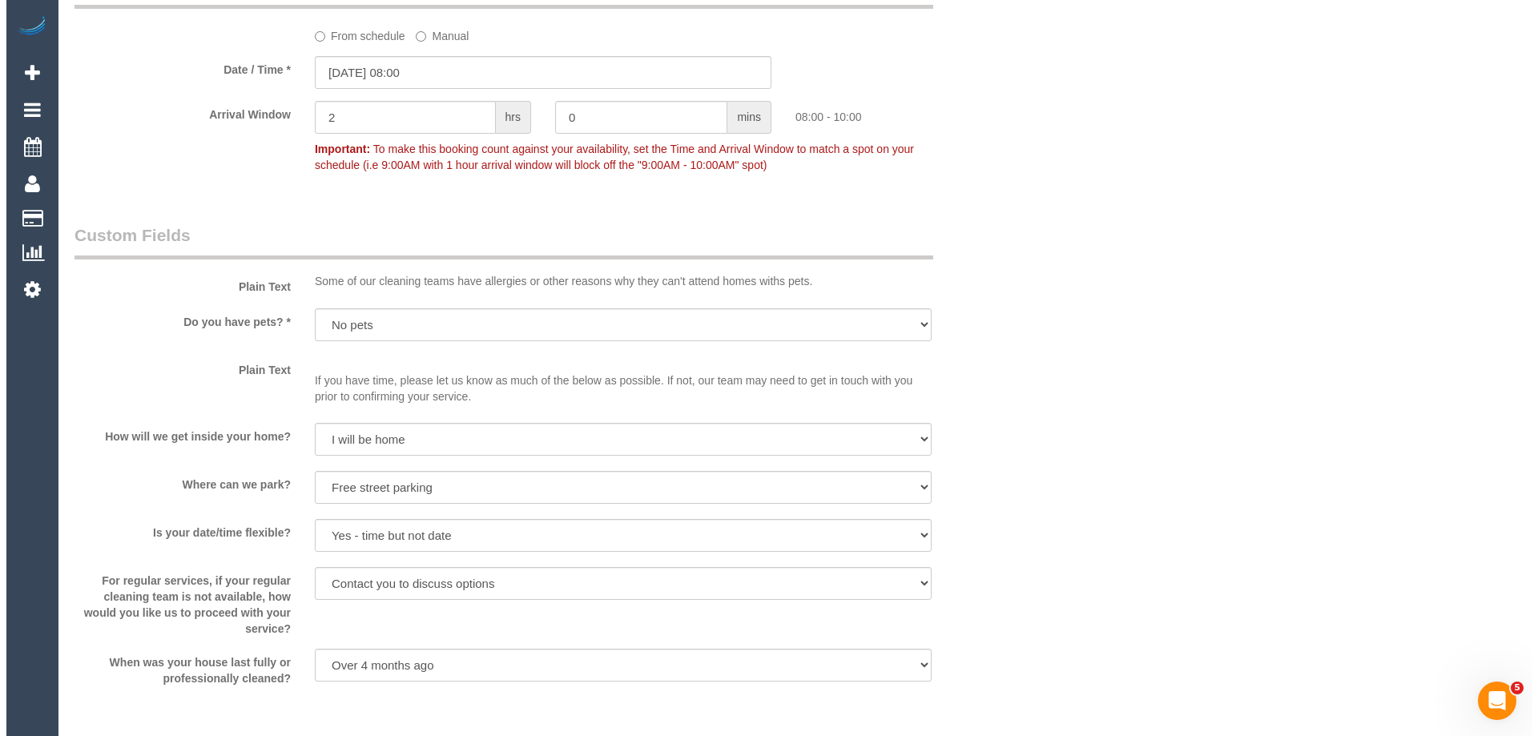
scroll to position [2403, 0]
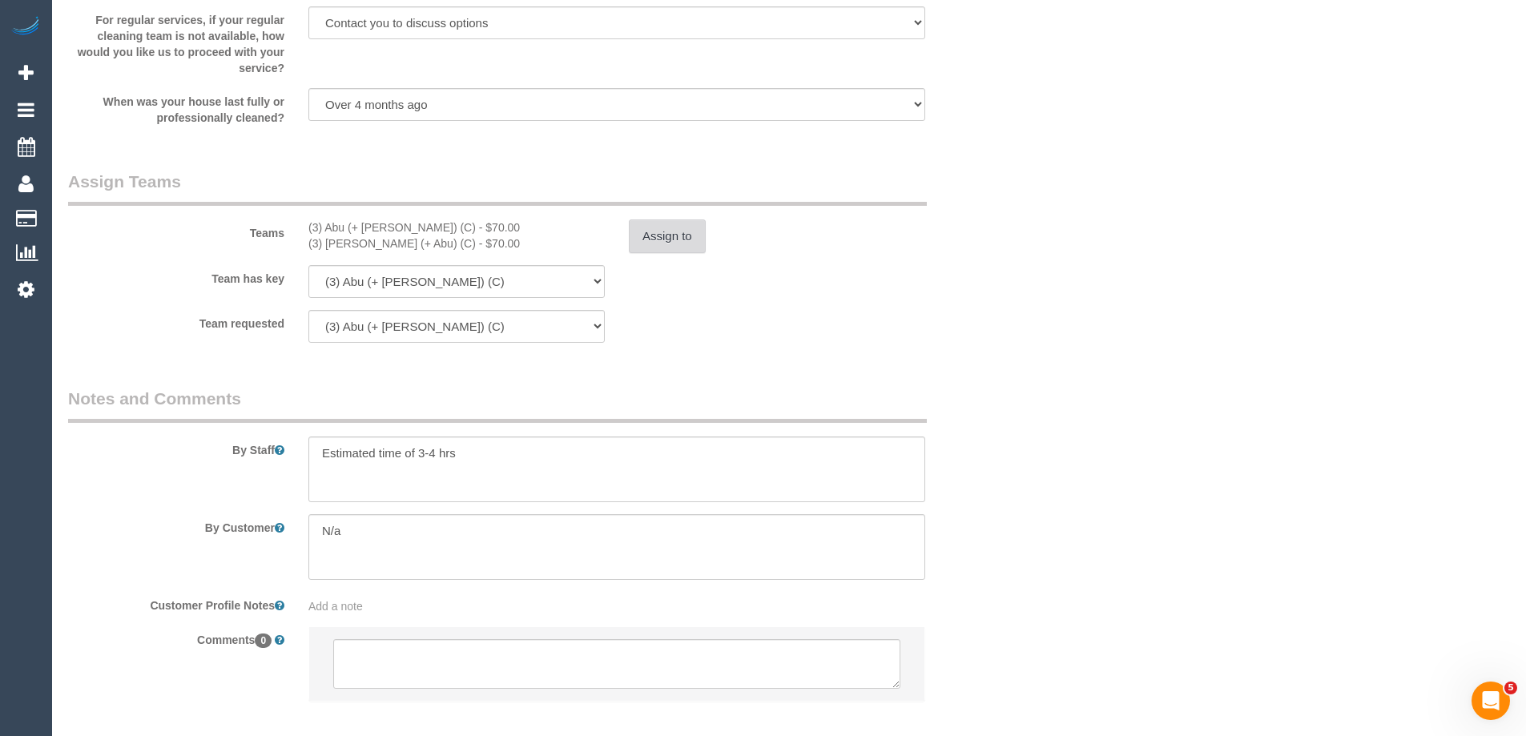
click at [662, 219] on button "Assign to" at bounding box center [667, 236] width 77 height 34
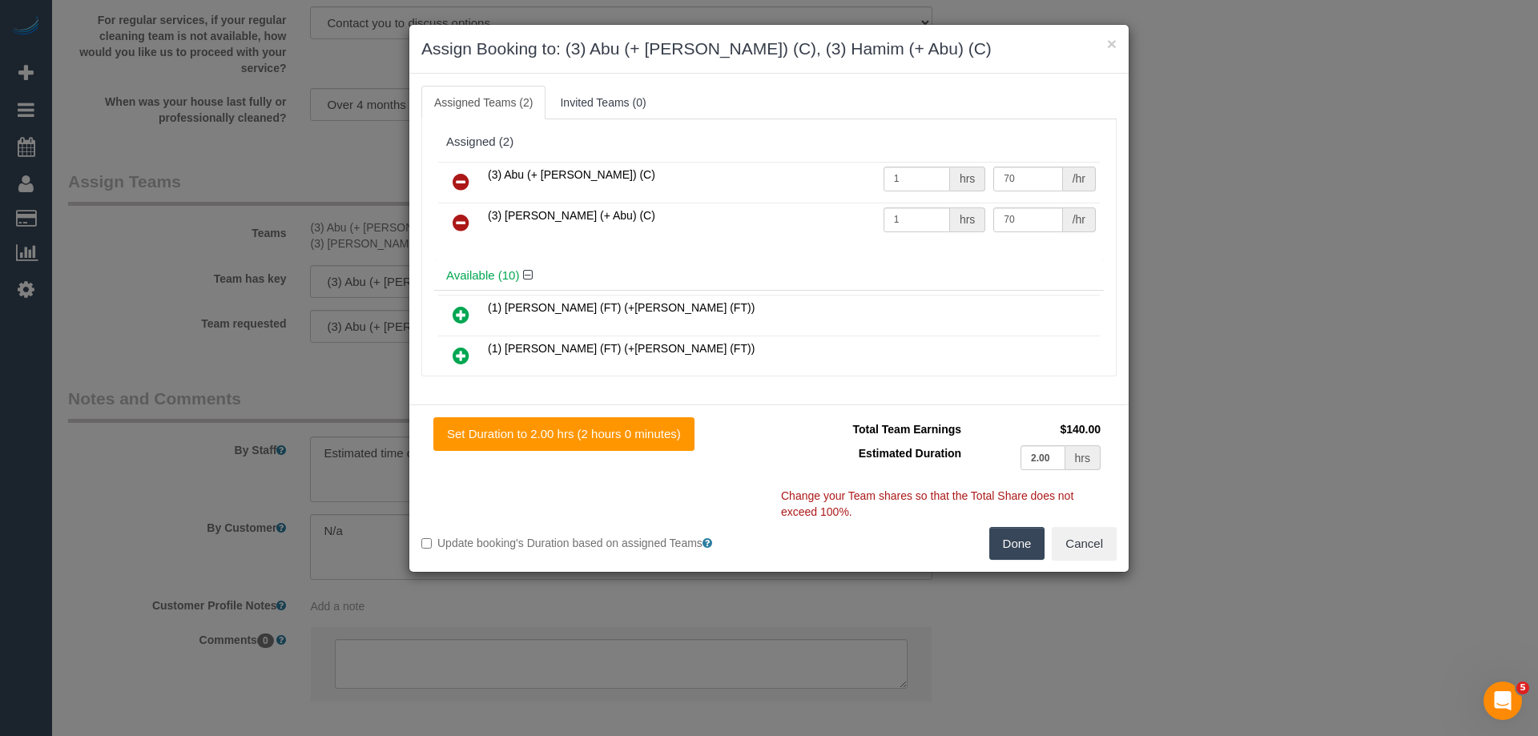
click at [459, 182] on icon at bounding box center [461, 181] width 17 height 19
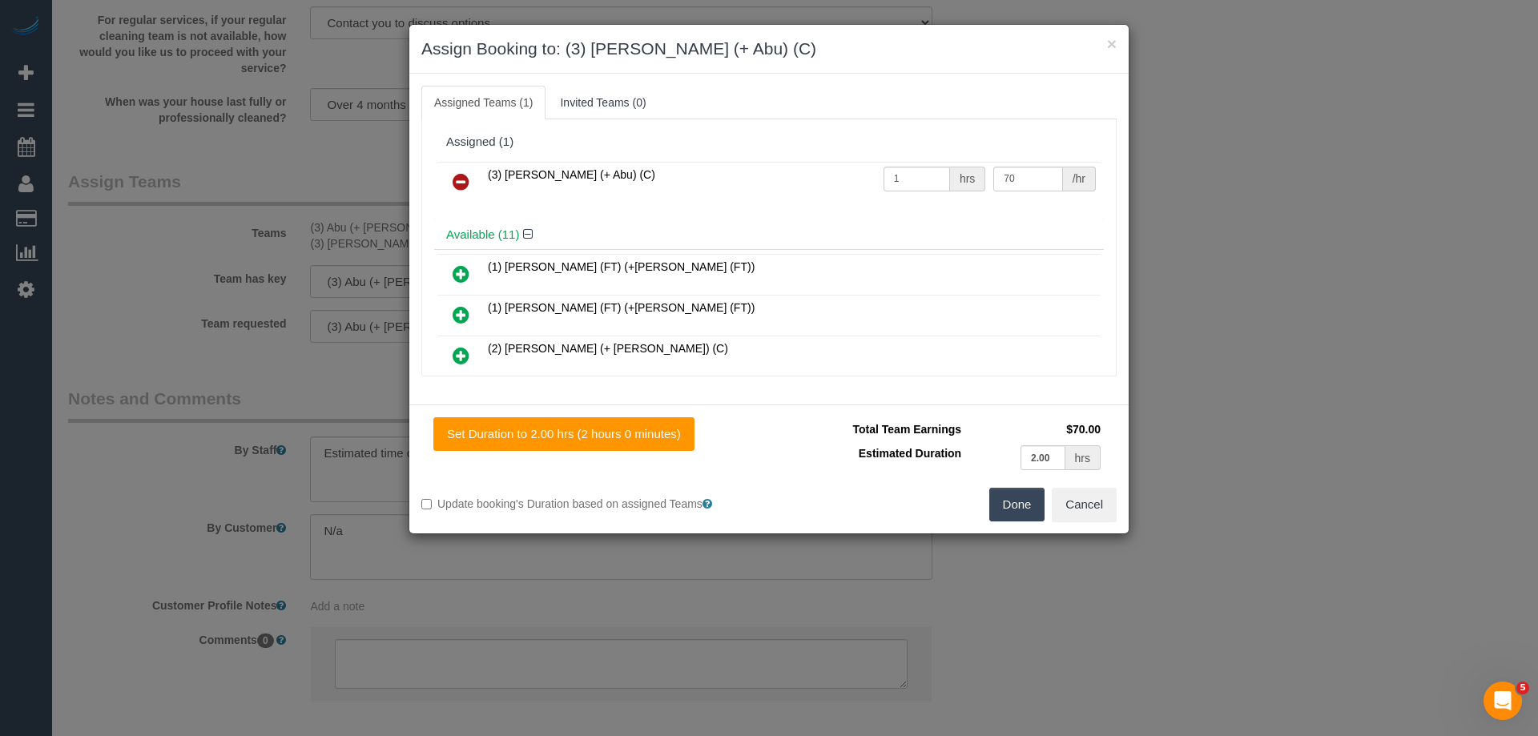
click at [459, 179] on icon at bounding box center [461, 181] width 17 height 19
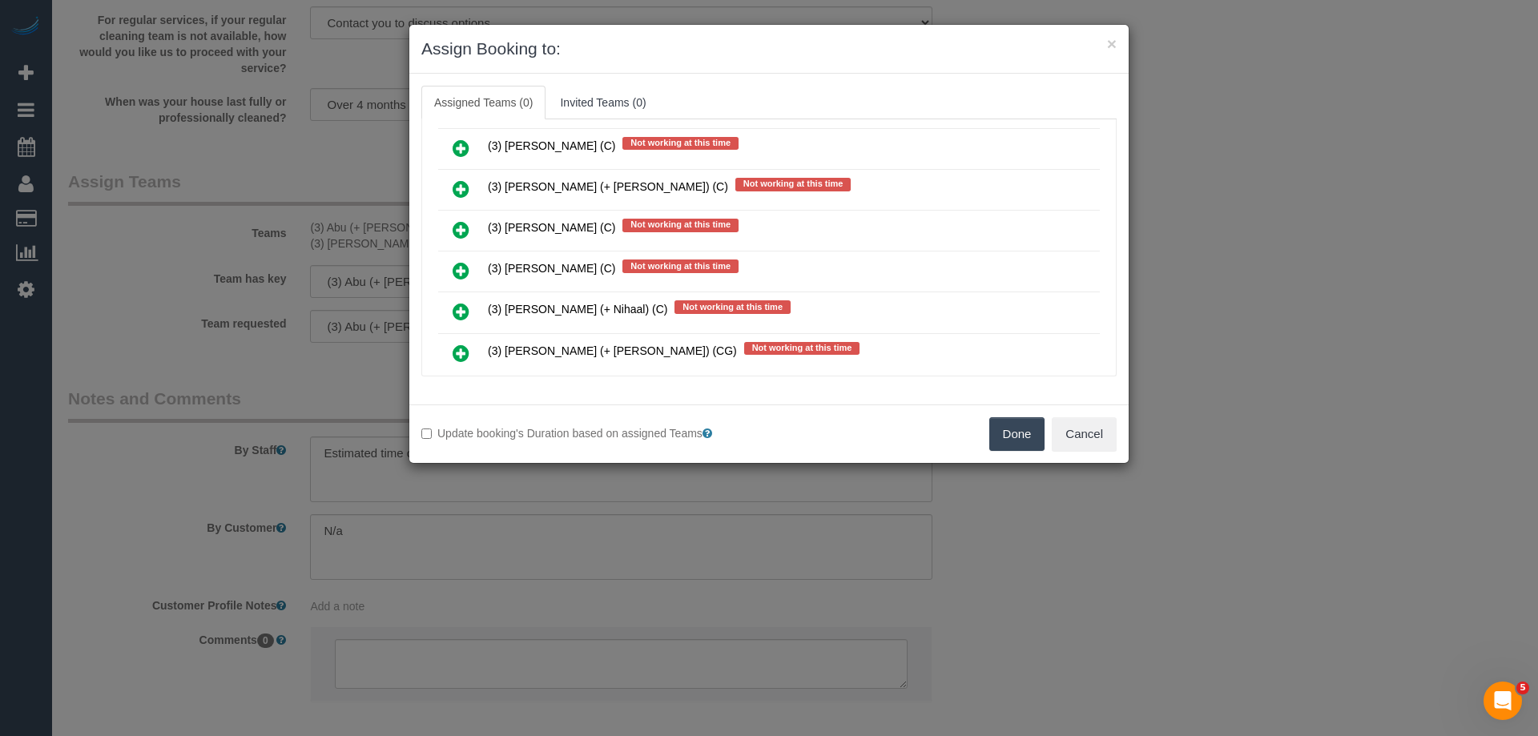
scroll to position [2184, 0]
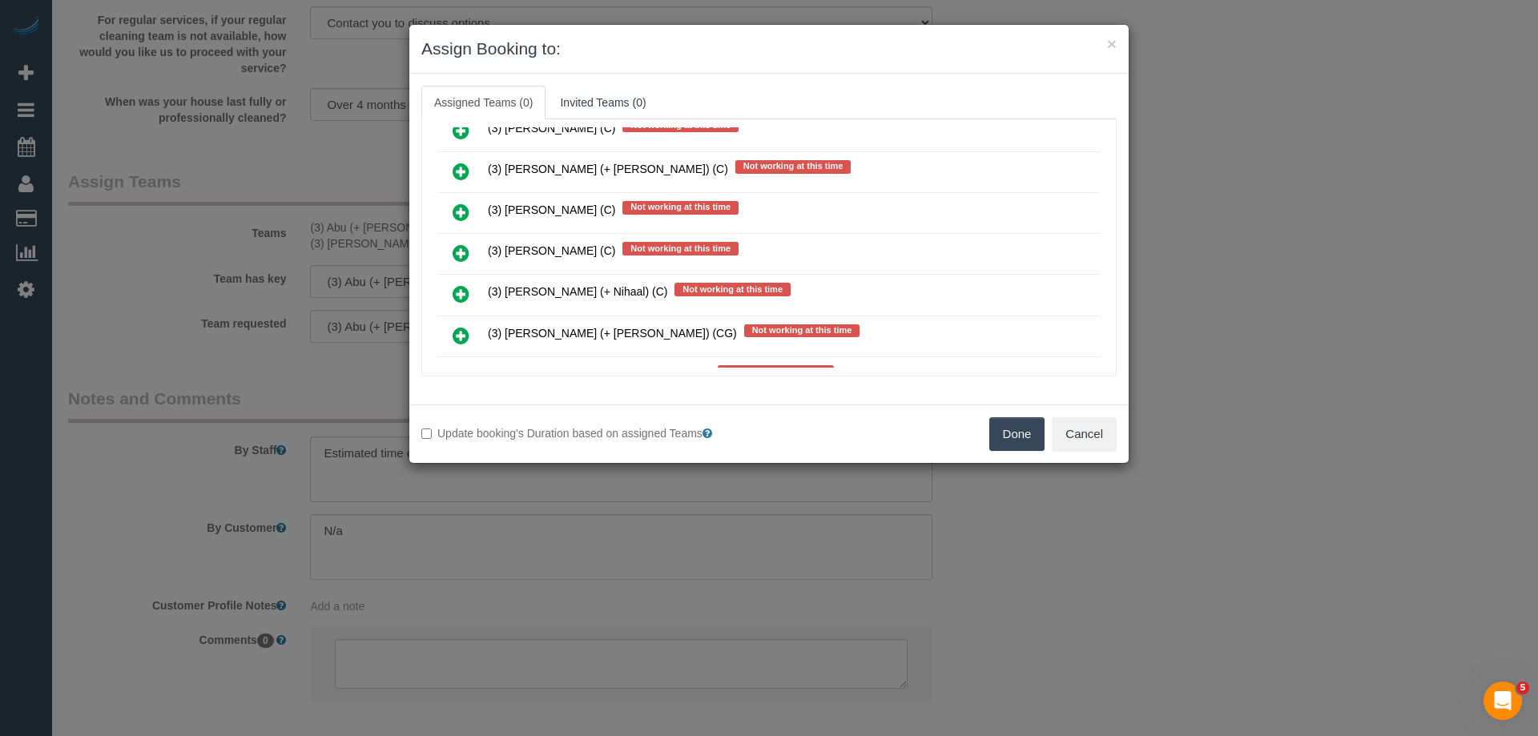
click at [465, 332] on icon at bounding box center [461, 335] width 17 height 19
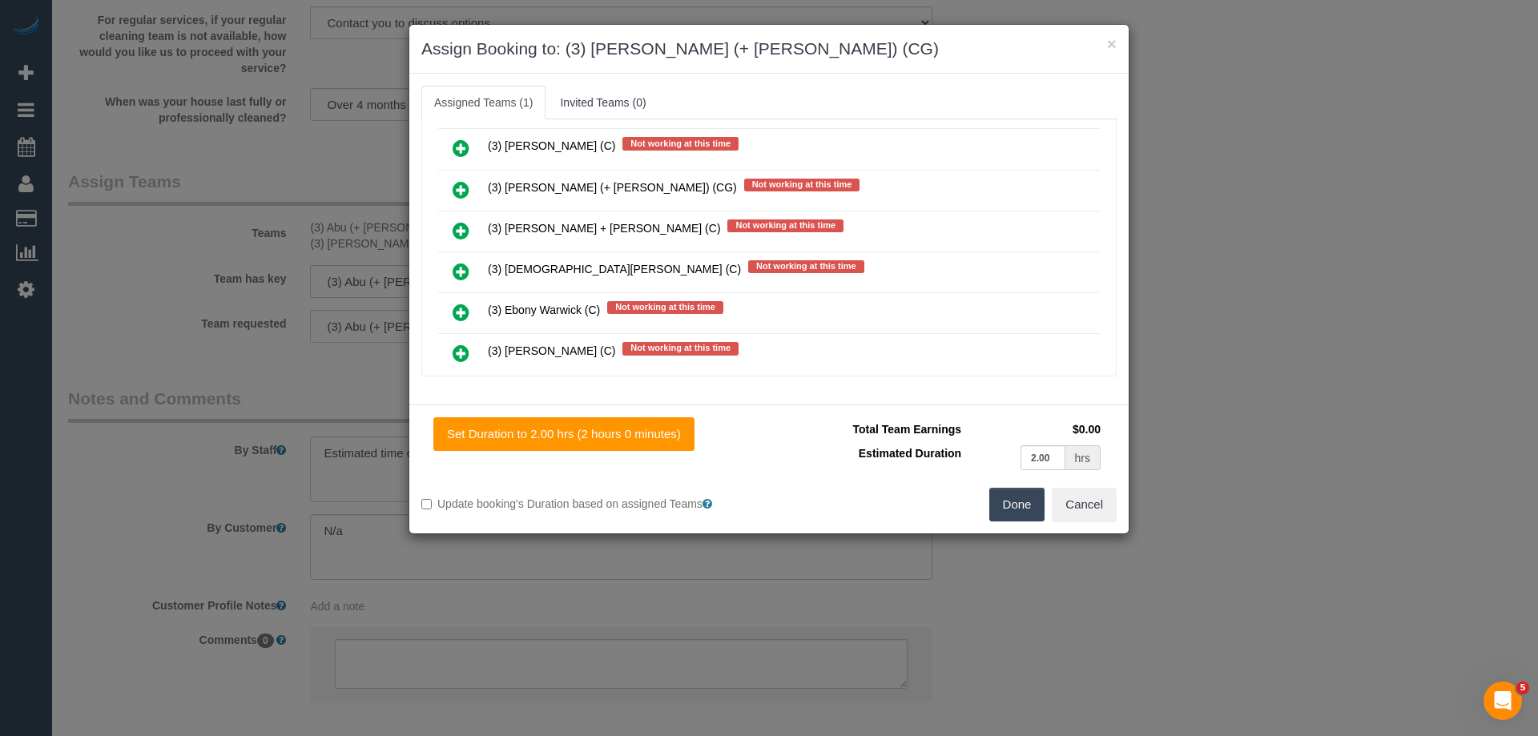
scroll to position [1421, 0]
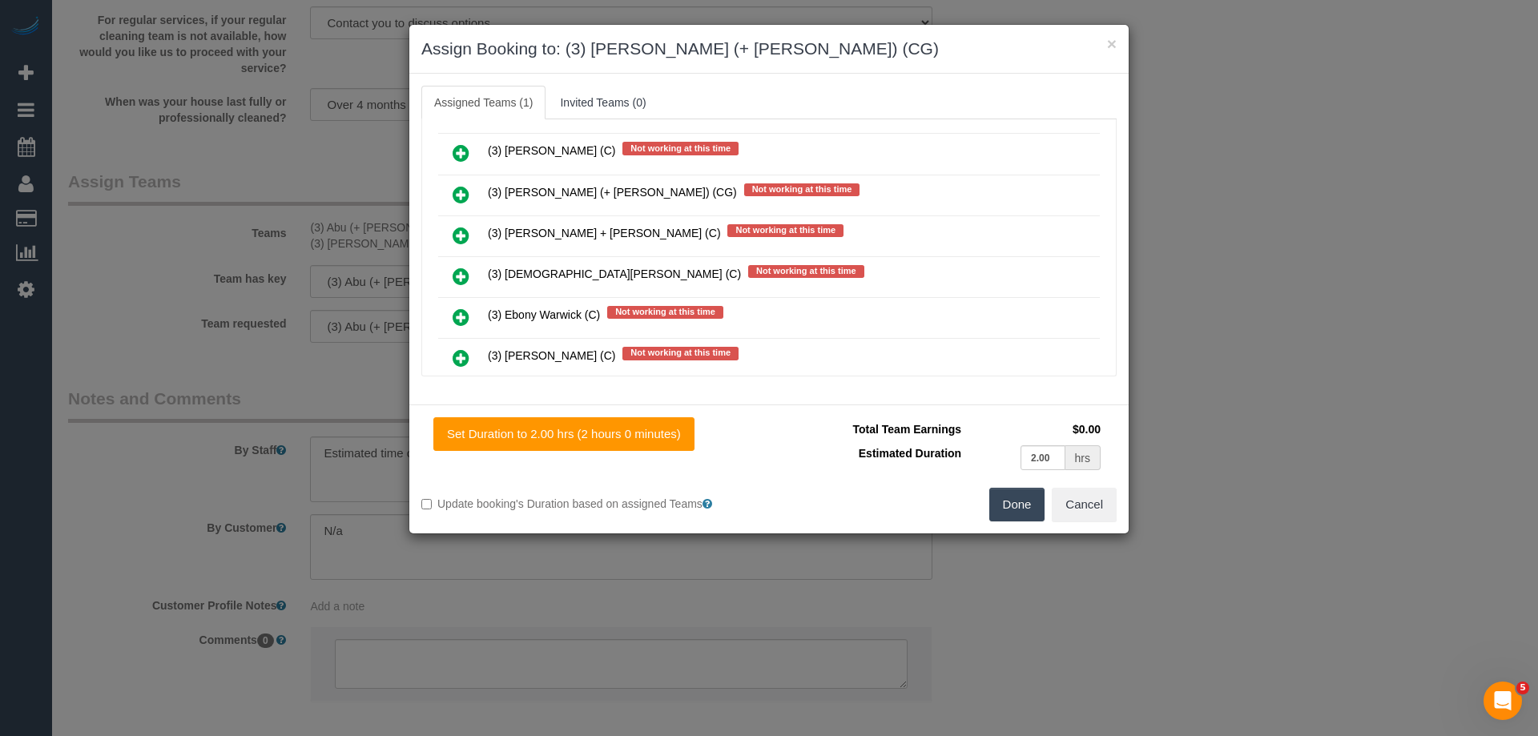
click at [462, 191] on icon at bounding box center [461, 194] width 17 height 19
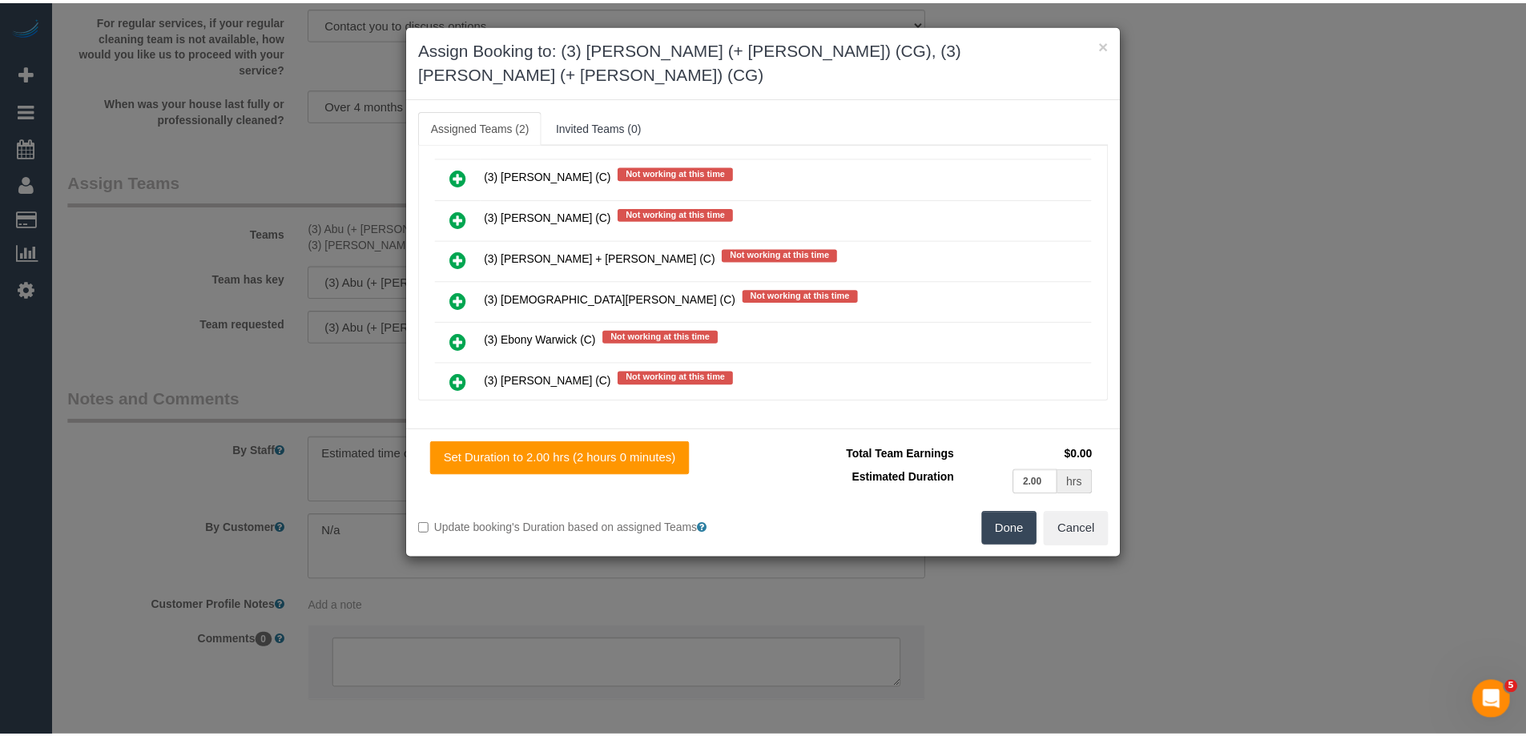
scroll to position [1462, 0]
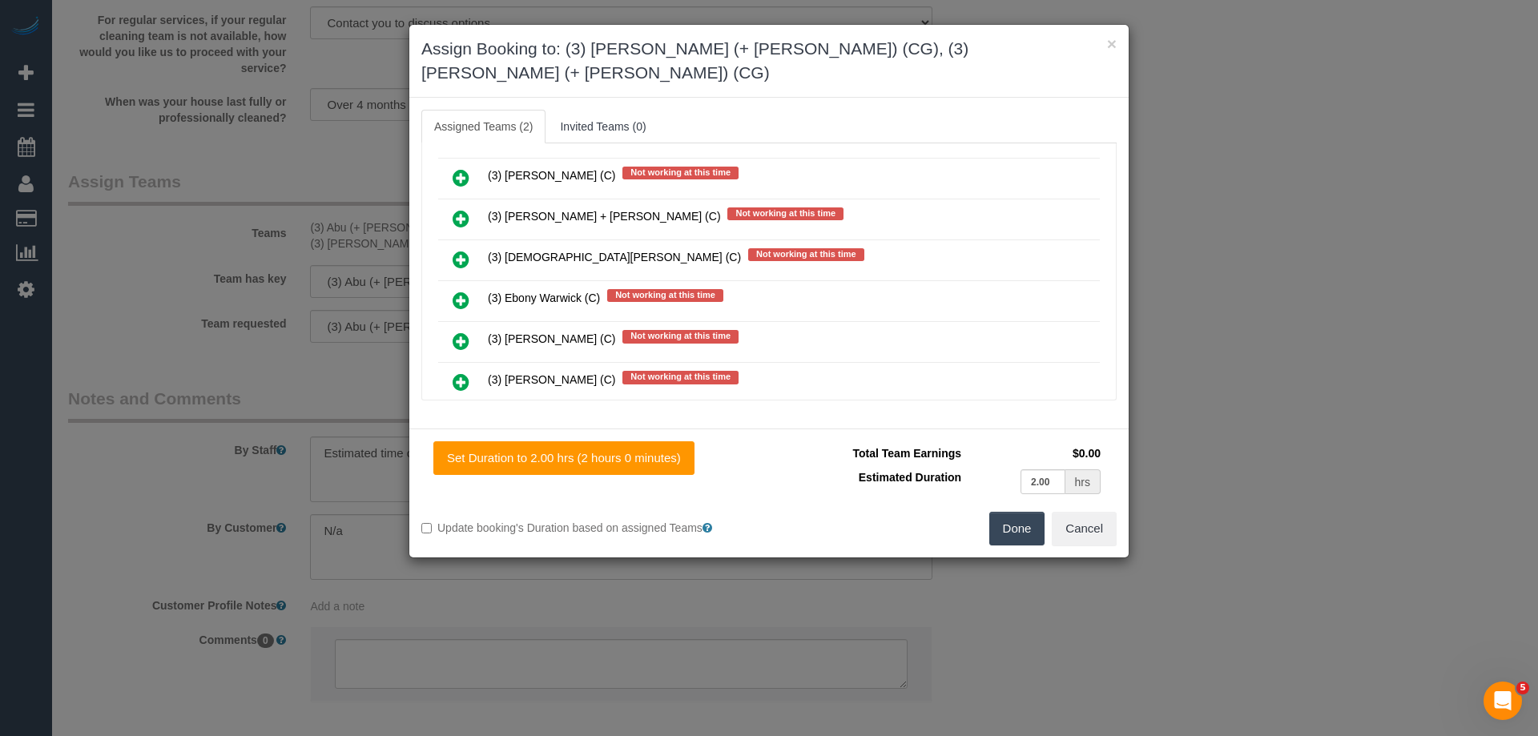
click at [998, 512] on button "Done" at bounding box center [1017, 529] width 56 height 34
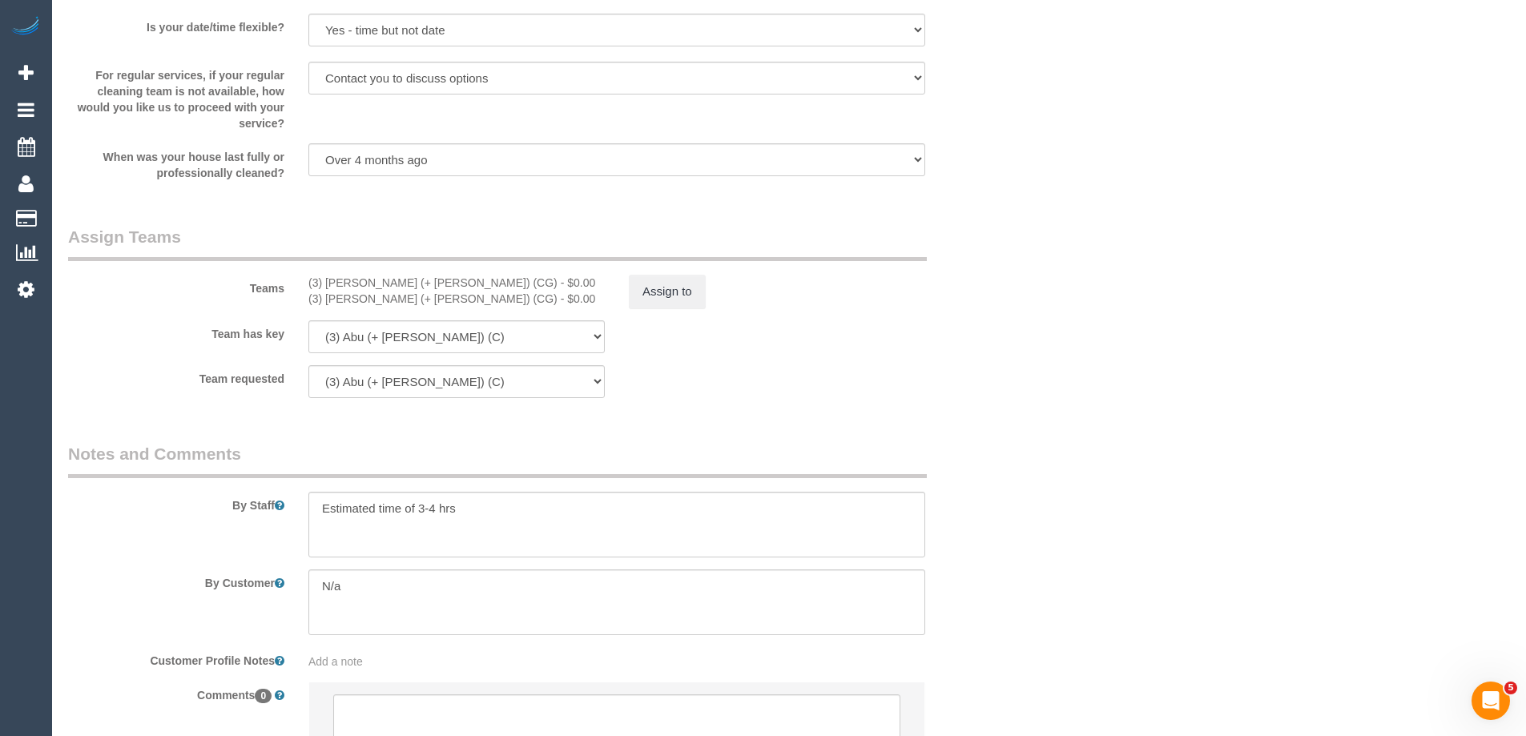
scroll to position [2483, 0]
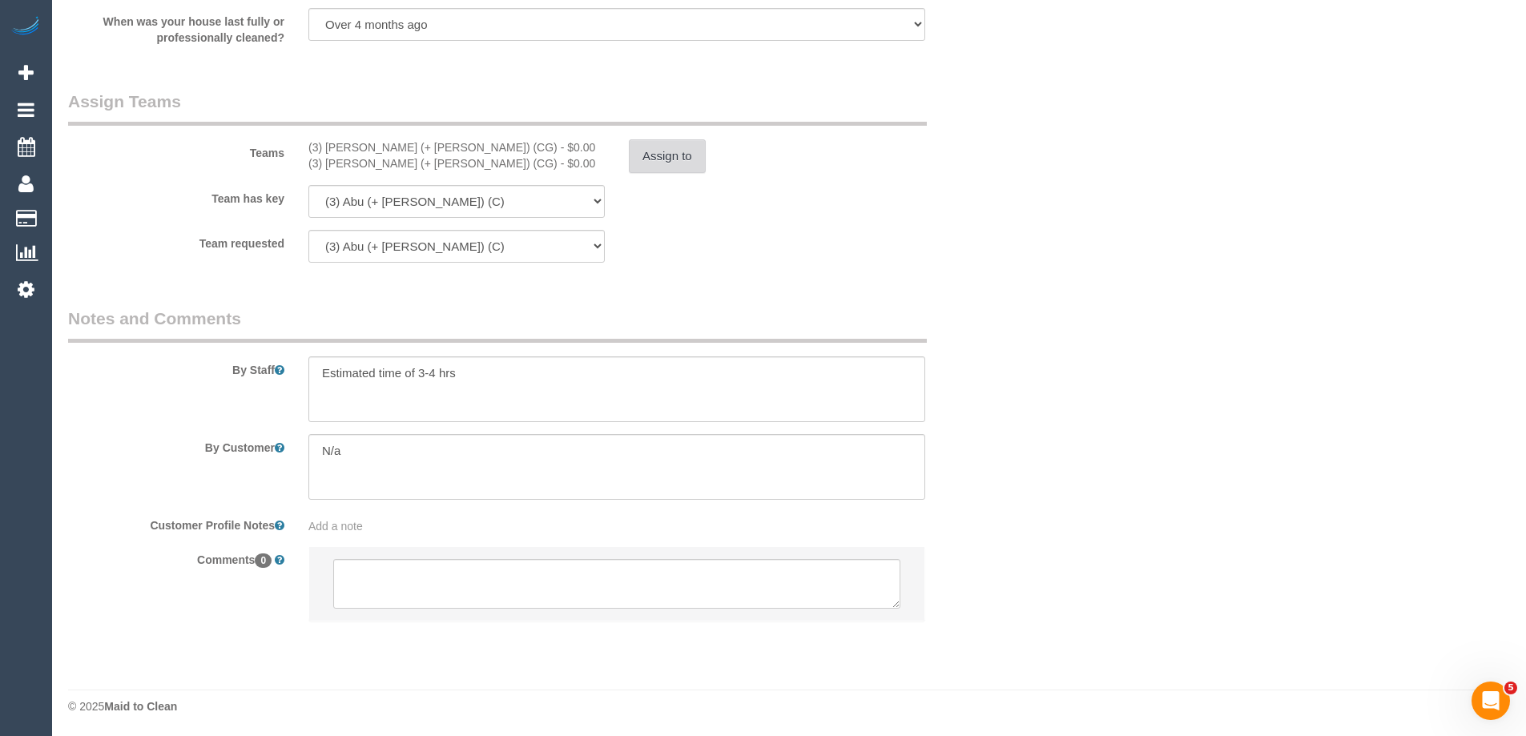
click at [695, 163] on button "Assign to" at bounding box center [667, 156] width 77 height 34
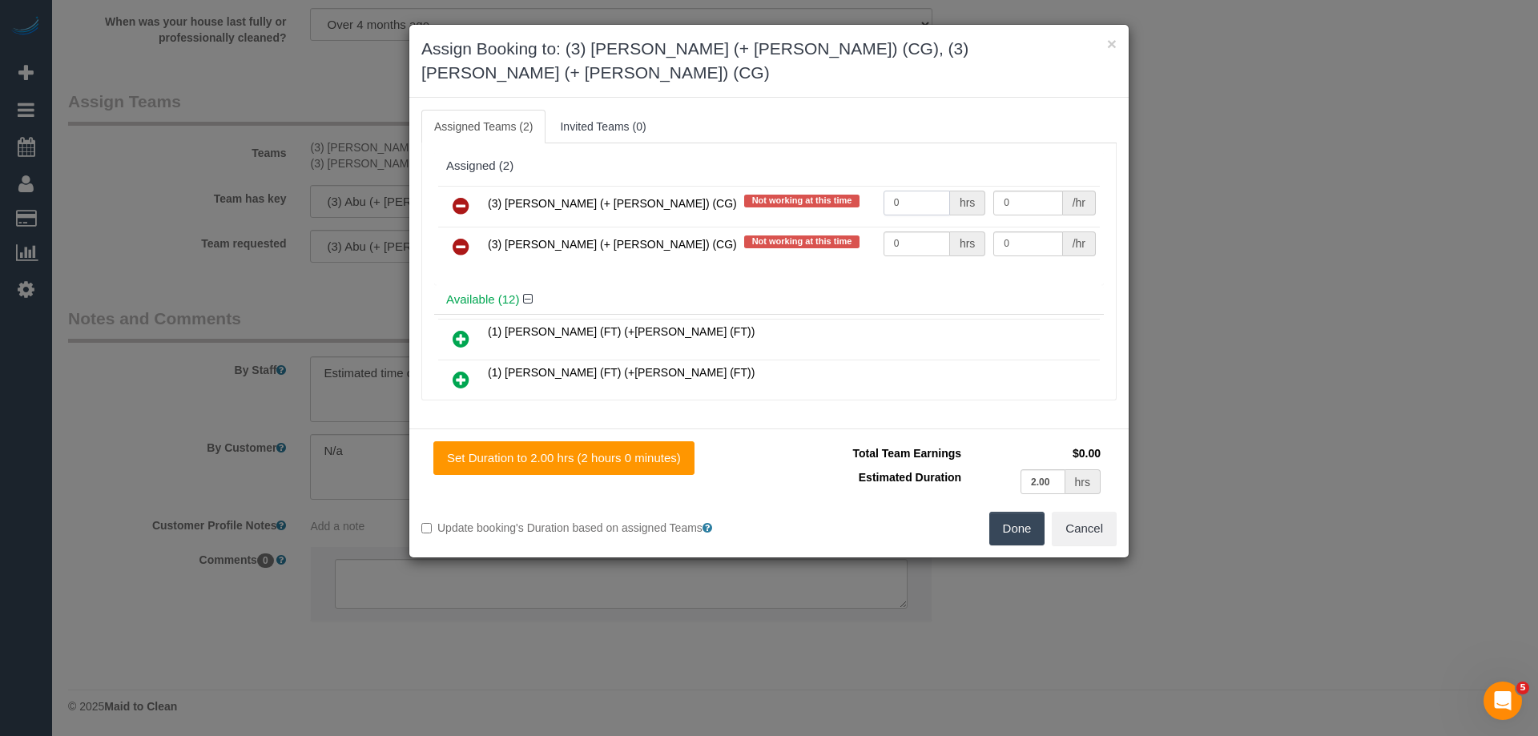
drag, startPoint x: 913, startPoint y: 182, endPoint x: 767, endPoint y: 182, distance: 146.6
click at [778, 186] on tr "(3) Amninder (+ Sohail) (CG) Not working at this time 0 hrs 0 /hr" at bounding box center [769, 206] width 662 height 41
type input "1"
drag, startPoint x: 905, startPoint y: 218, endPoint x: 823, endPoint y: 216, distance: 81.7
click at [823, 227] on tr "(3) Sohail (+ Amninder) (CG) Not working at this time 0 hrs 0 /hr" at bounding box center [769, 247] width 662 height 41
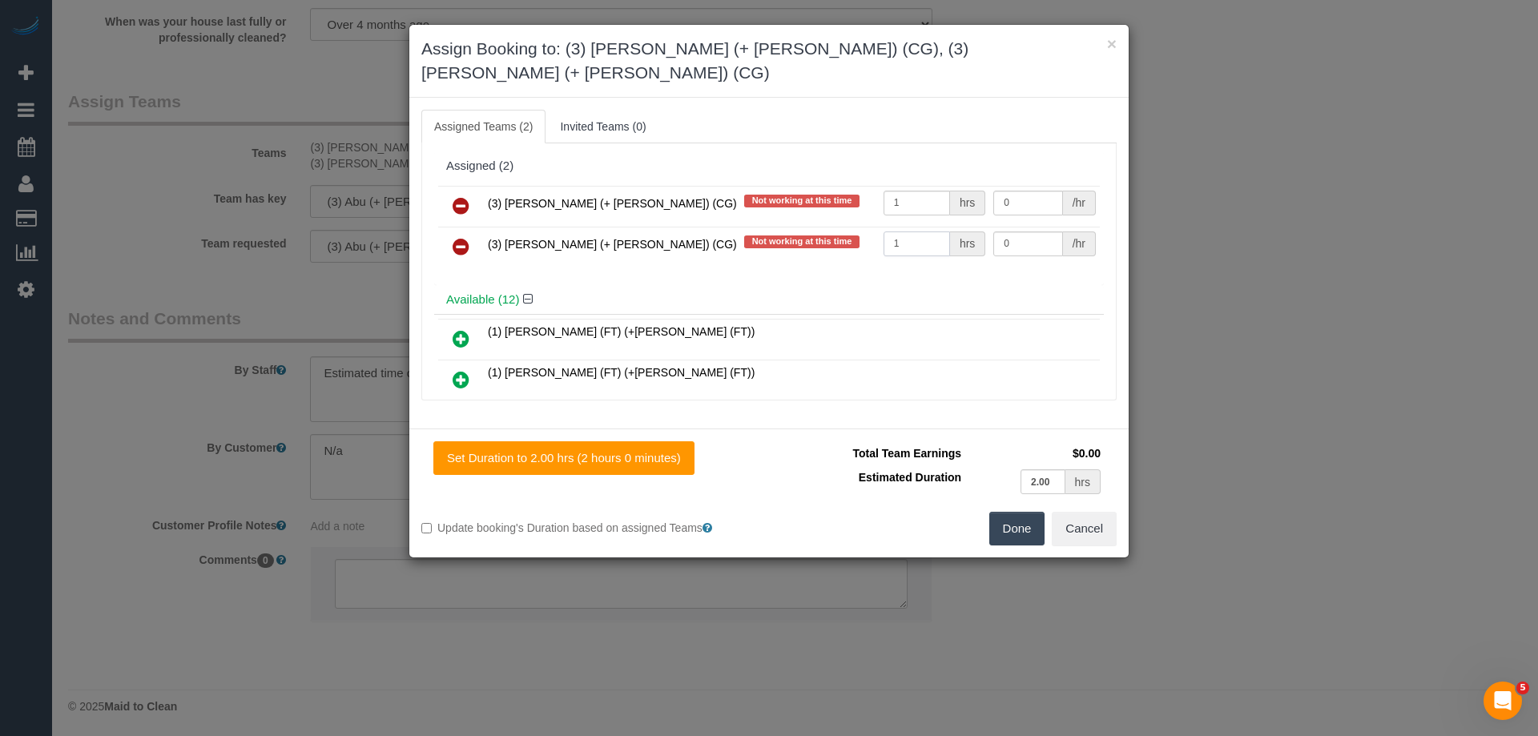
type input "1"
drag, startPoint x: 1018, startPoint y: 170, endPoint x: 805, endPoint y: 171, distance: 213.1
click at [808, 186] on tr "(3) Amninder (+ Sohail) (CG) Not working at this time 1 hrs 0 /hr" at bounding box center [769, 206] width 662 height 41
type input "77.5"
drag, startPoint x: 1009, startPoint y: 223, endPoint x: 927, endPoint y: 210, distance: 83.6
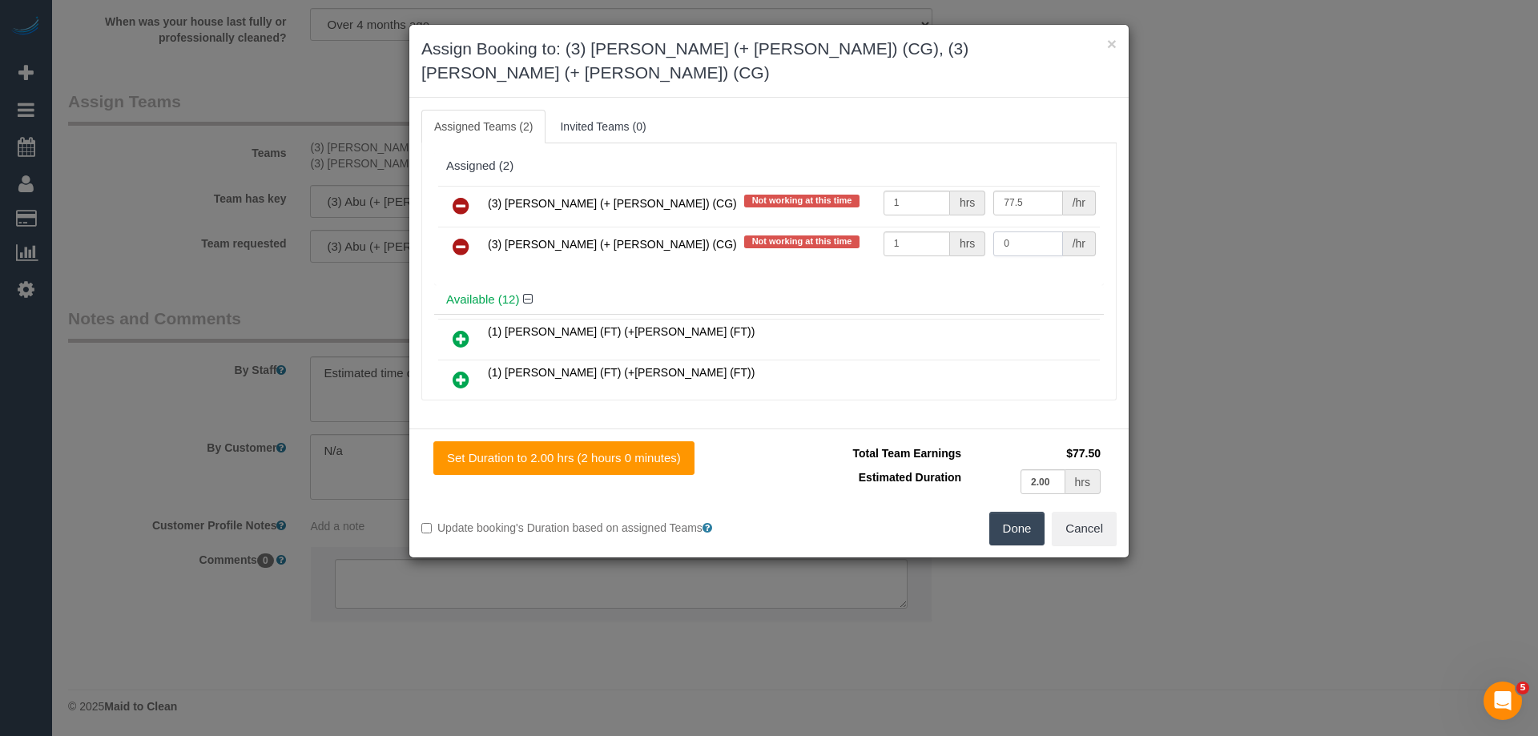
click at [929, 227] on tr "(3) Sohail (+ Amninder) (CG) Not working at this time 1 hrs 0 /hr" at bounding box center [769, 247] width 662 height 41
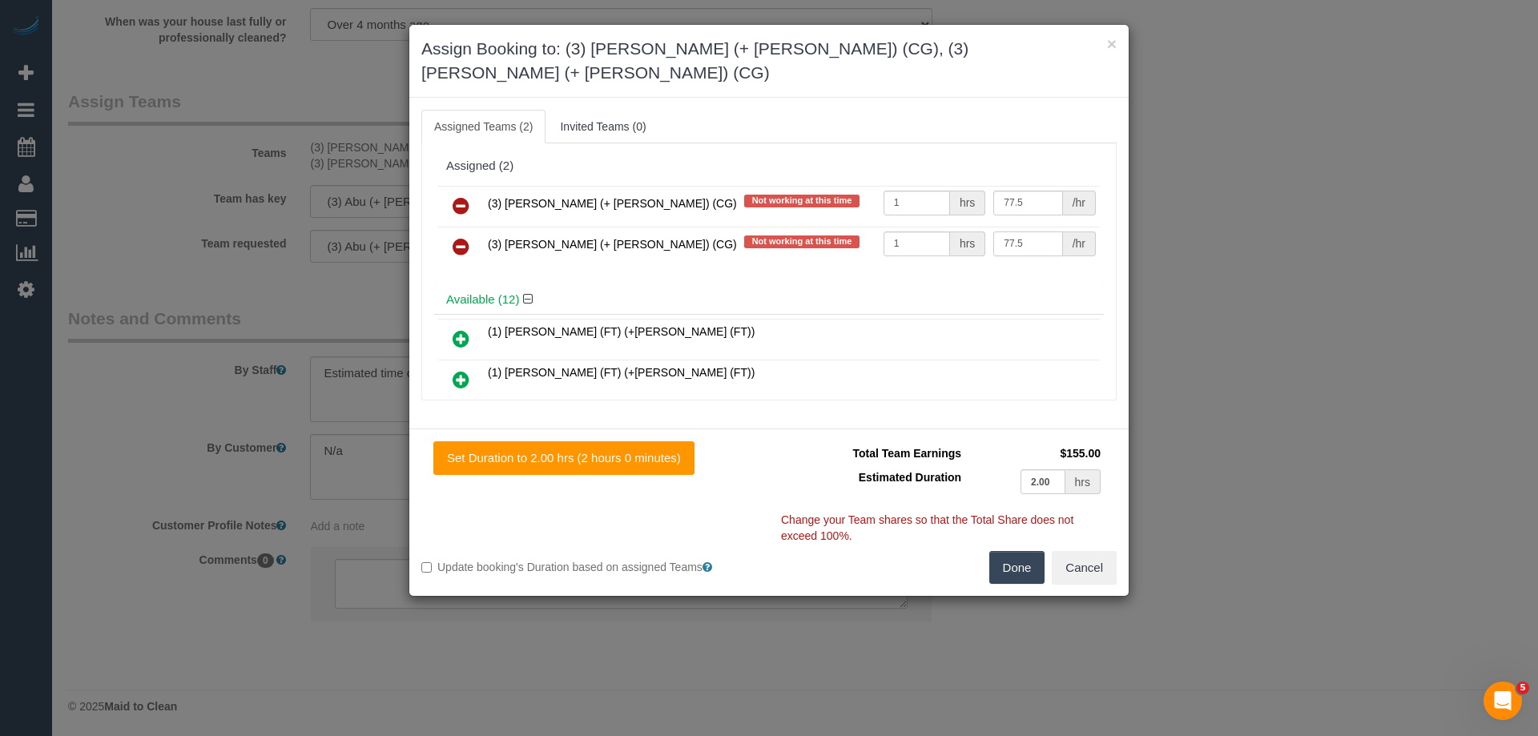
type input "77.5"
drag, startPoint x: 1018, startPoint y: 542, endPoint x: 1052, endPoint y: 532, distance: 35.0
click at [1017, 551] on button "Done" at bounding box center [1017, 568] width 56 height 34
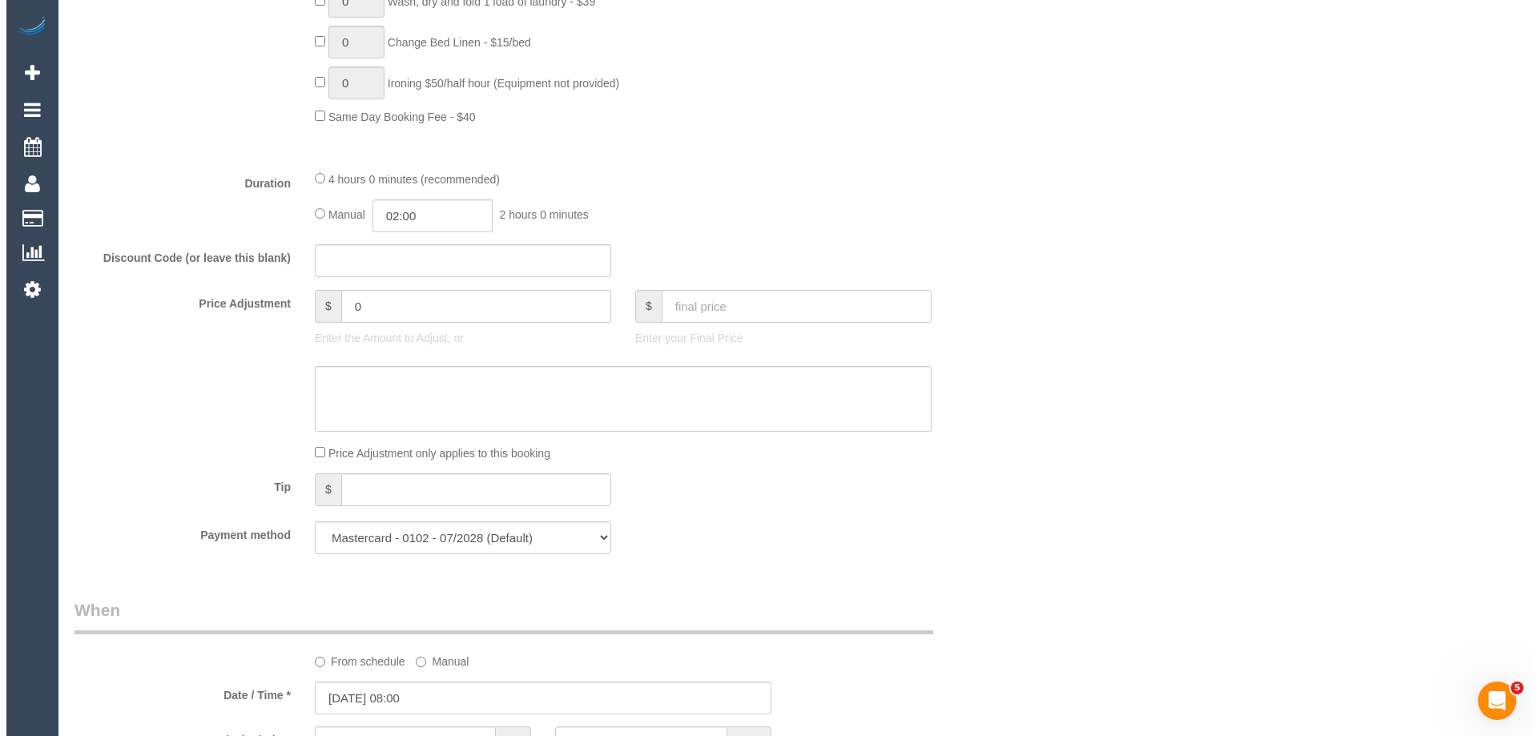
scroll to position [0, 0]
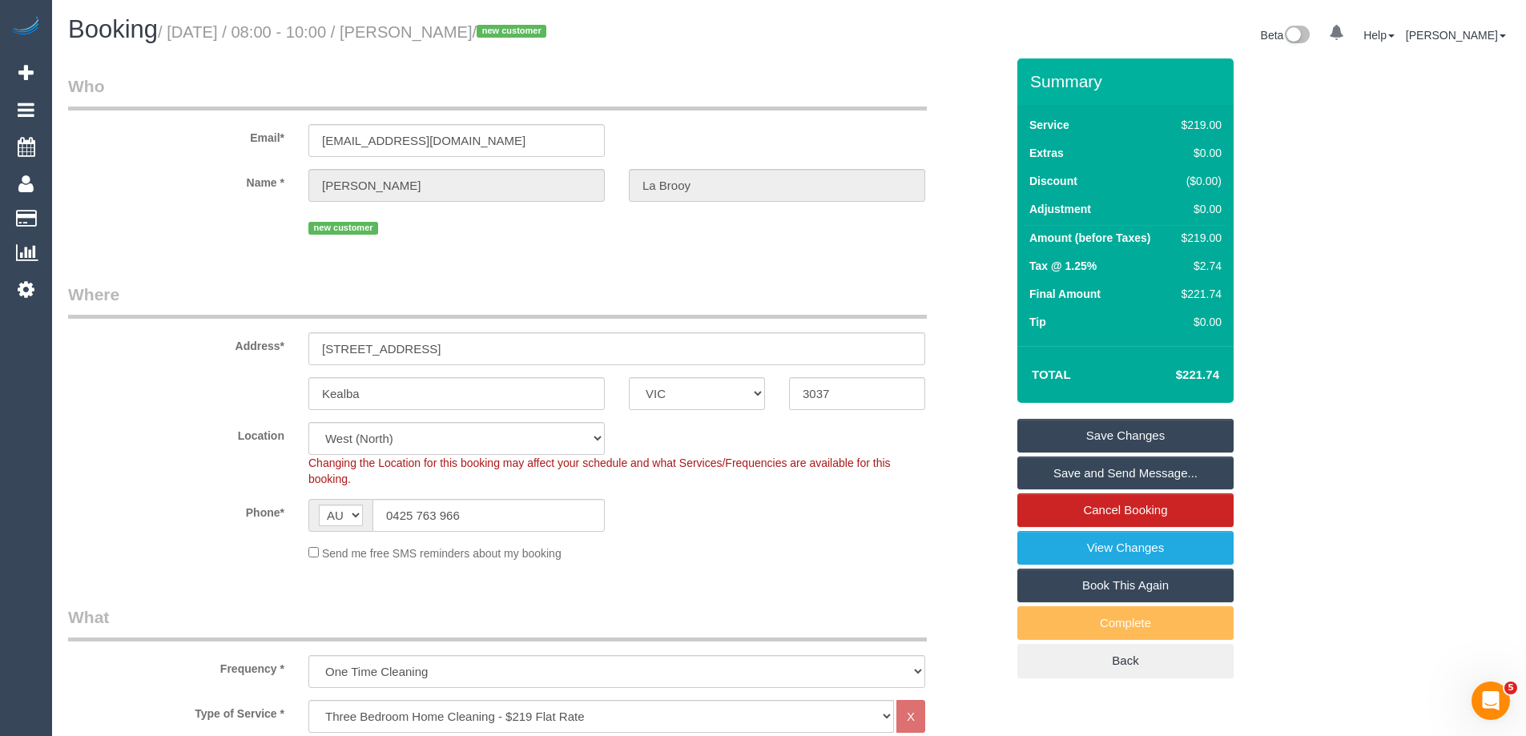
drag, startPoint x: 509, startPoint y: 34, endPoint x: 421, endPoint y: 31, distance: 88.2
click at [421, 31] on small "/ October 09, 2025 / 08:00 - 10:00 / Liz La Brooy / new customer" at bounding box center [354, 32] width 393 height 18
copy small "Liz La Brooy"
click at [1053, 428] on link "Save Changes" at bounding box center [1125, 436] width 216 height 34
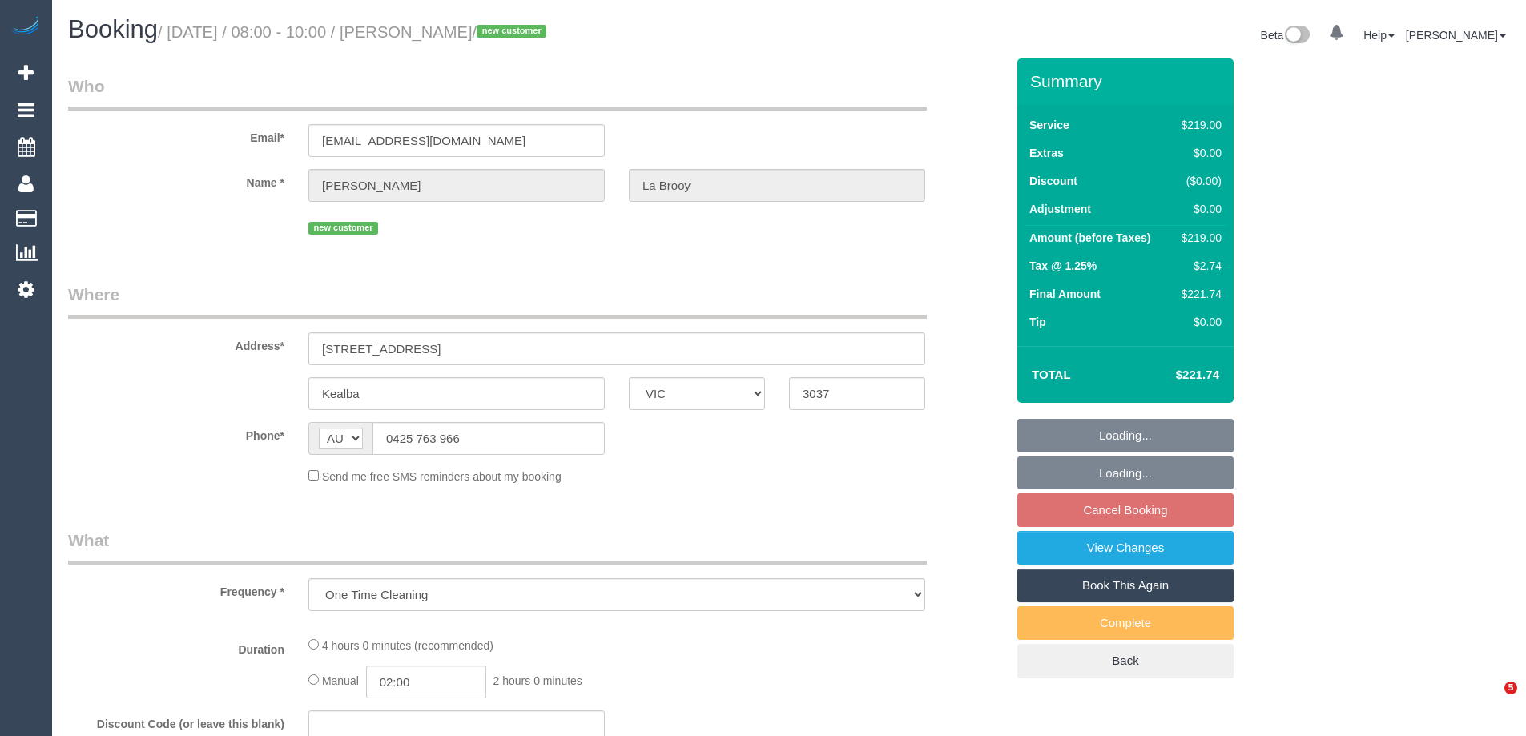
select select "VIC"
select select "string:stripe-pm_1SDbdC2GScqysDRVpOaZAemn"
select select "number:28"
select select "number:14"
select select "number:19"
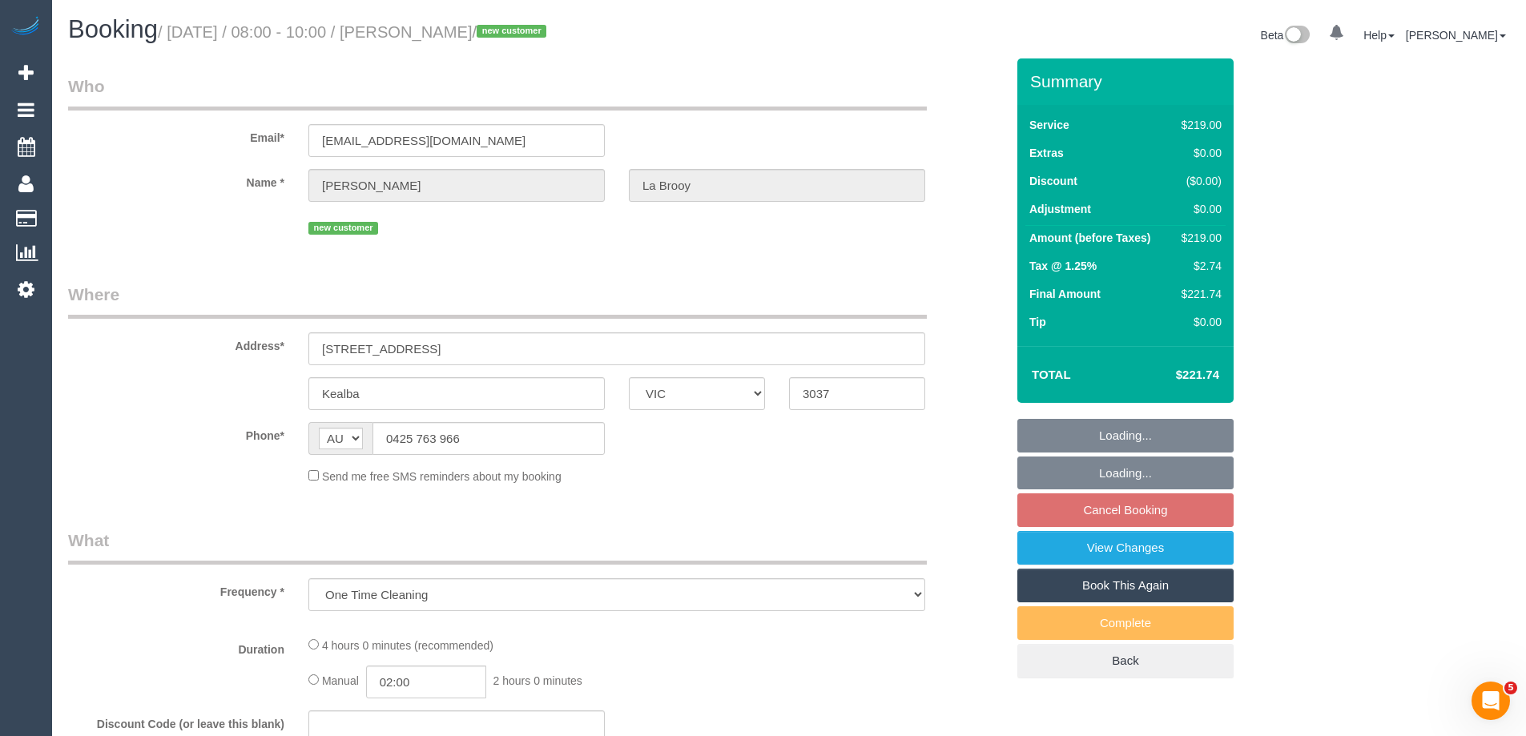
select select "number:24"
select select "number:35"
select select "number:26"
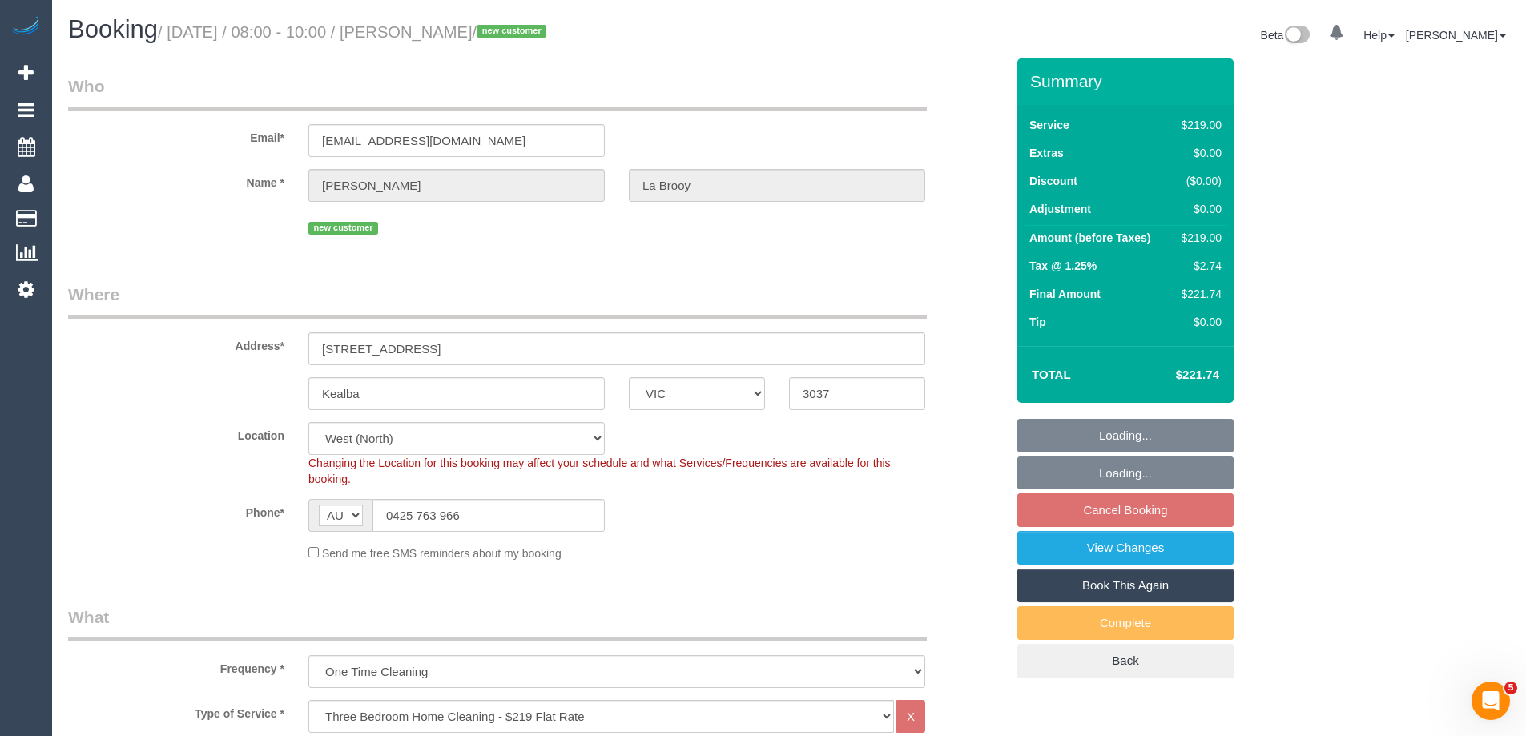
select select "object:796"
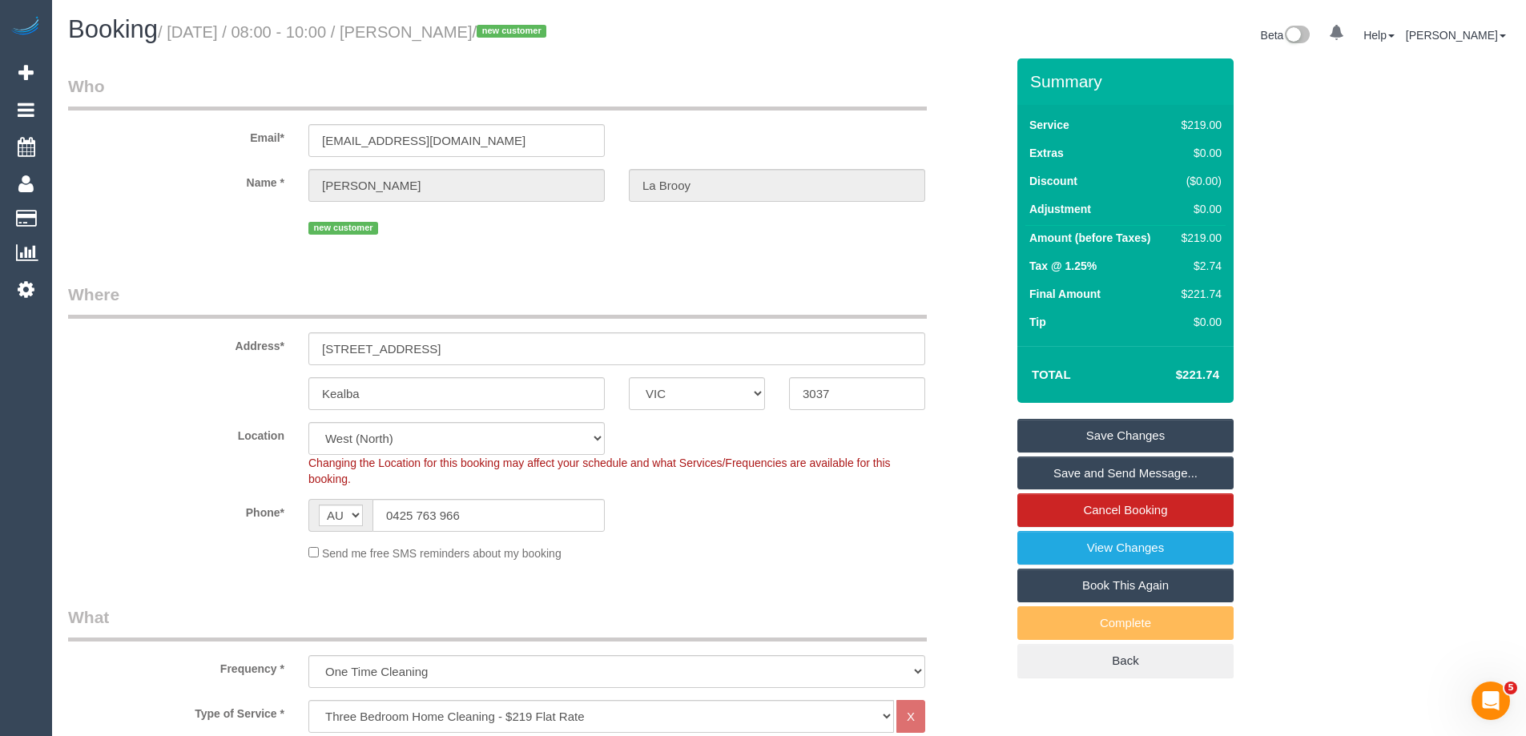
click at [1083, 443] on link "Save Changes" at bounding box center [1125, 436] width 216 height 34
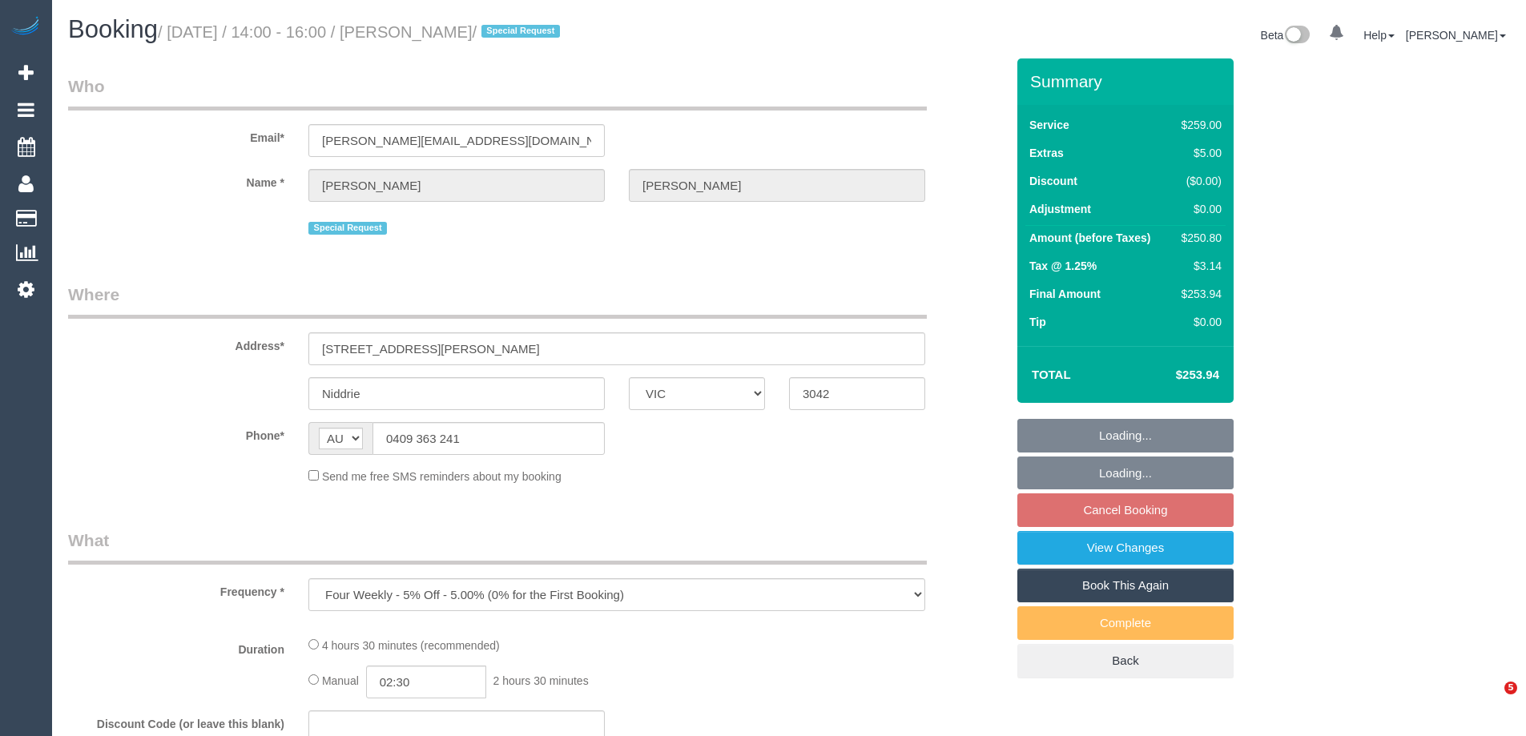
select select "VIC"
select select "string:stripe-pm_1RVOdo2GScqysDRVIPqA0kVJ"
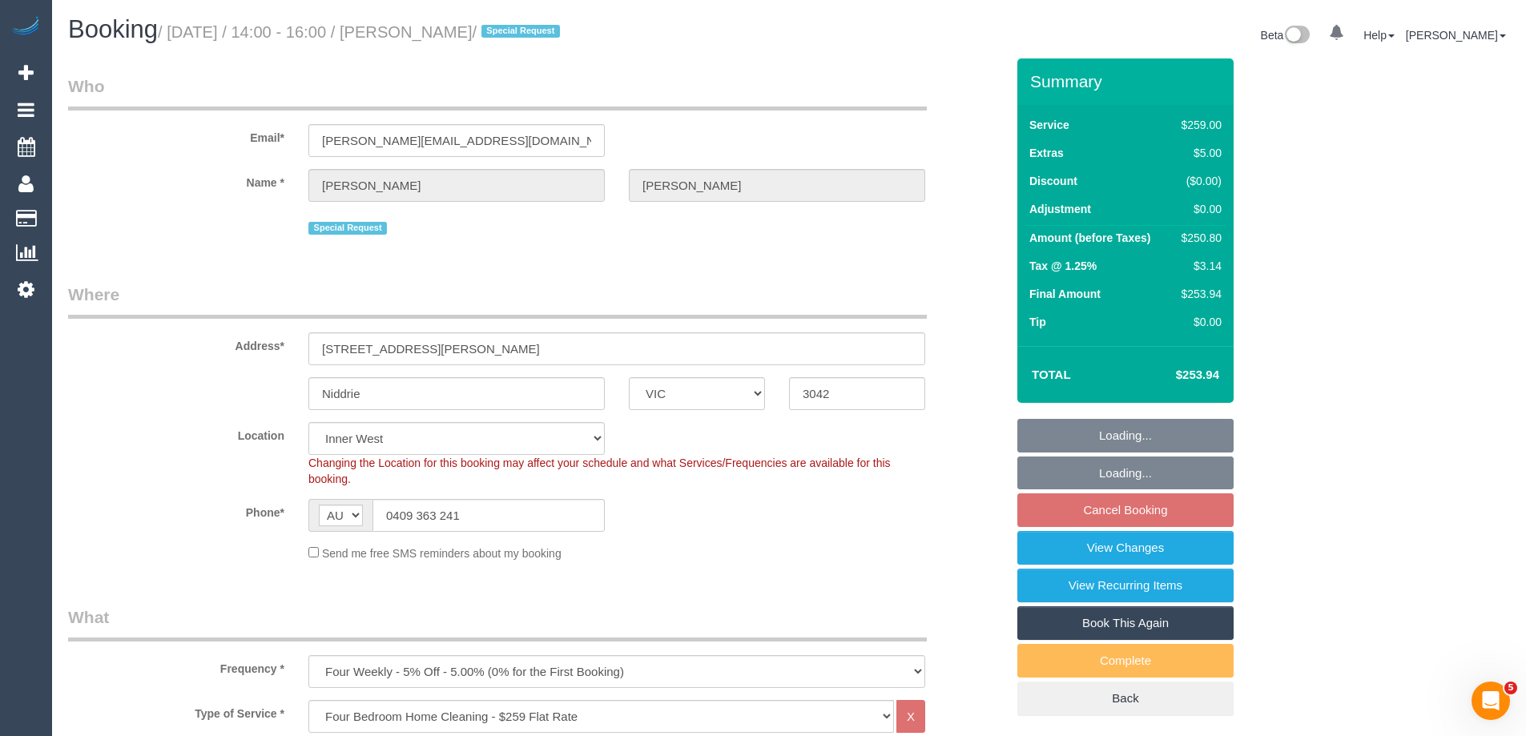
select select "object:851"
select select "number:29"
select select "number:15"
select select "number:19"
select select "number:36"
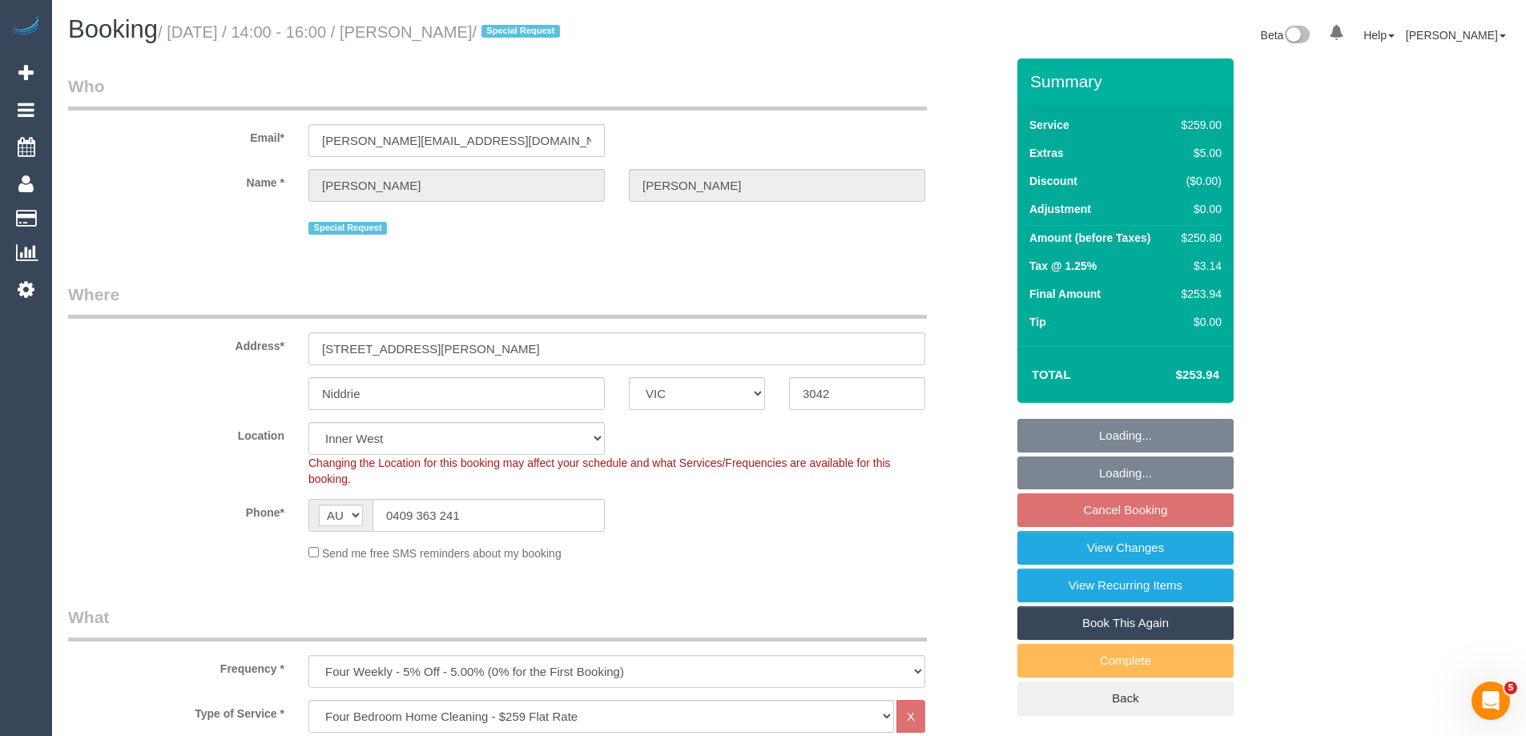
select select "number:34"
select select "number:12"
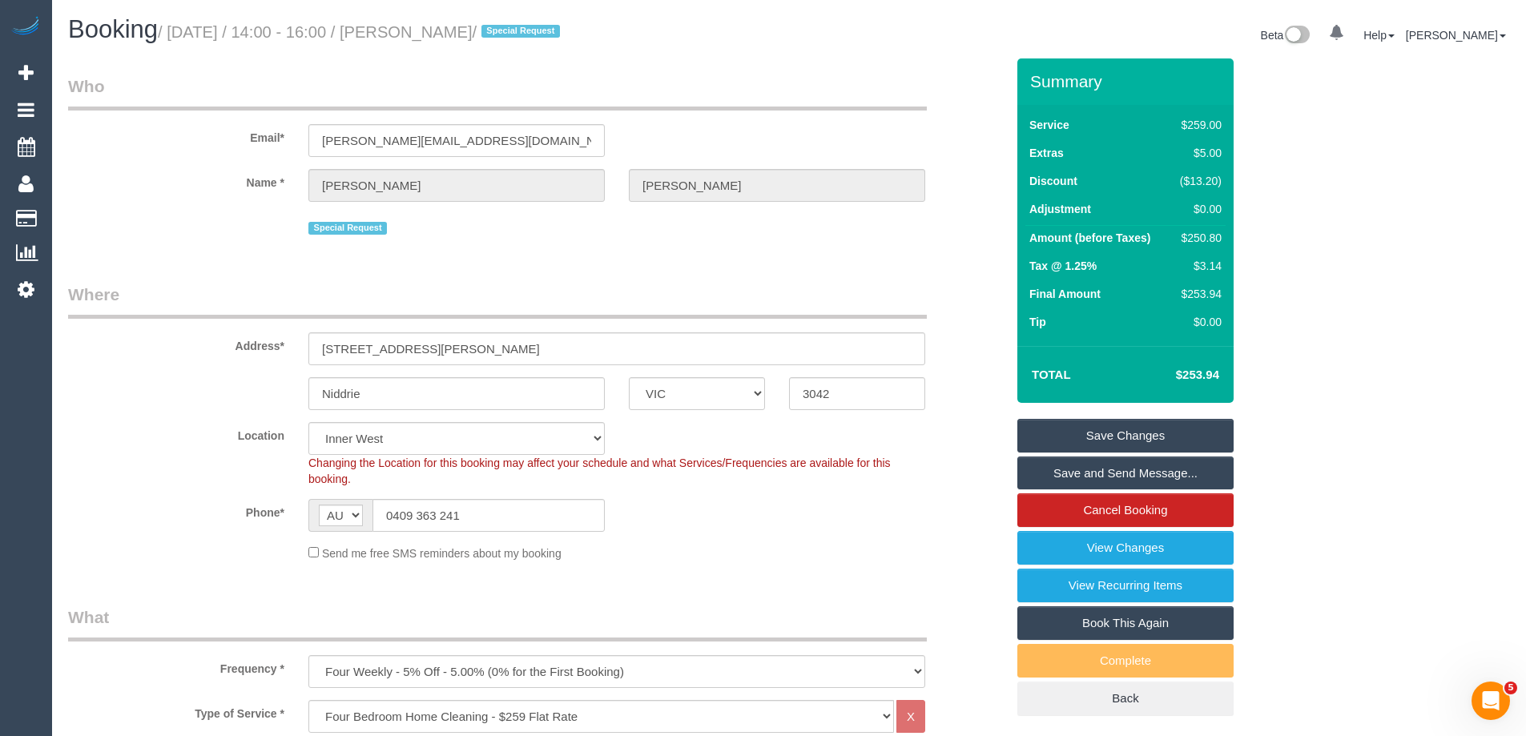
click at [1093, 477] on link "Save and Send Message..." at bounding box center [1125, 474] width 216 height 34
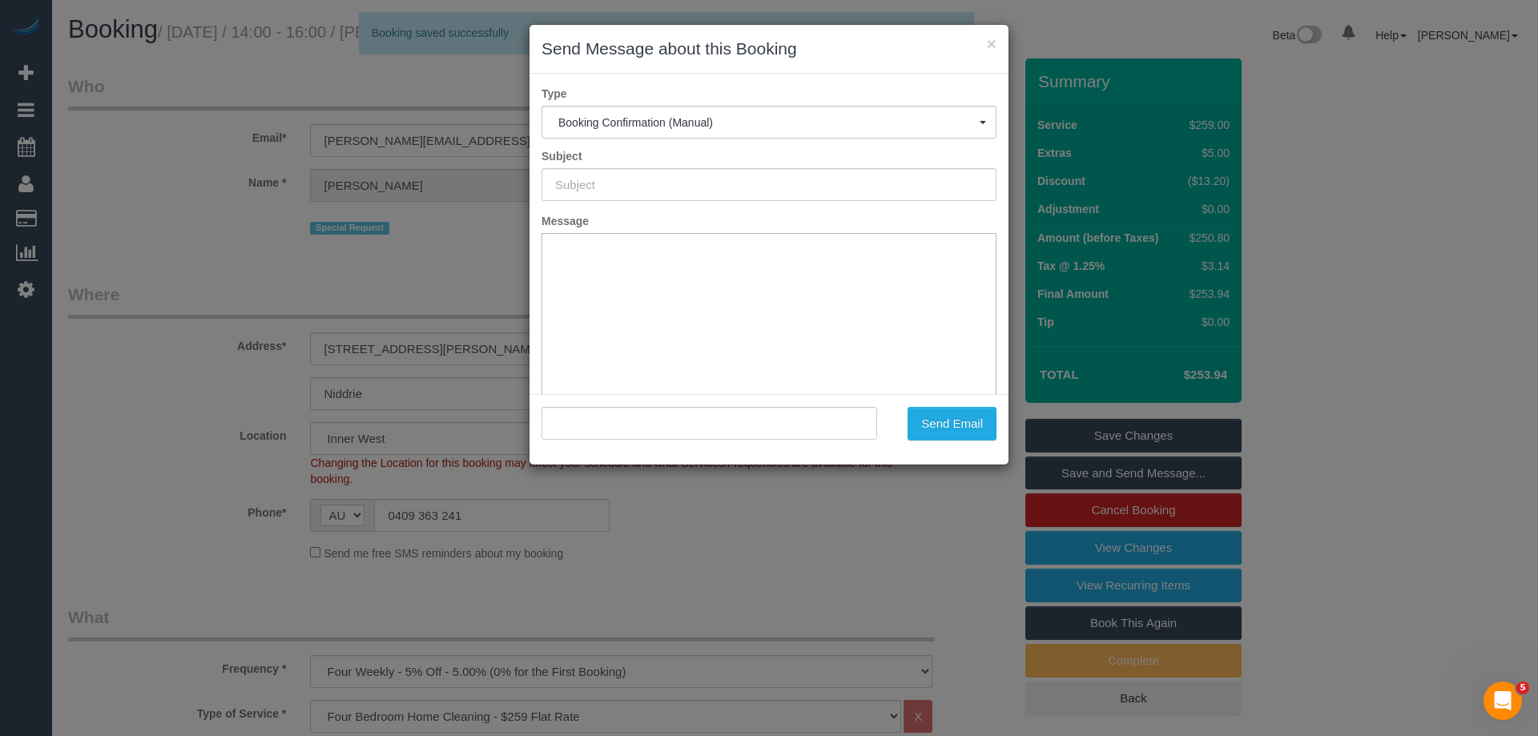
type input "Booking Confirmed"
type input ""Ellen Wilson" <ellen-wilson@hotmail.com>"
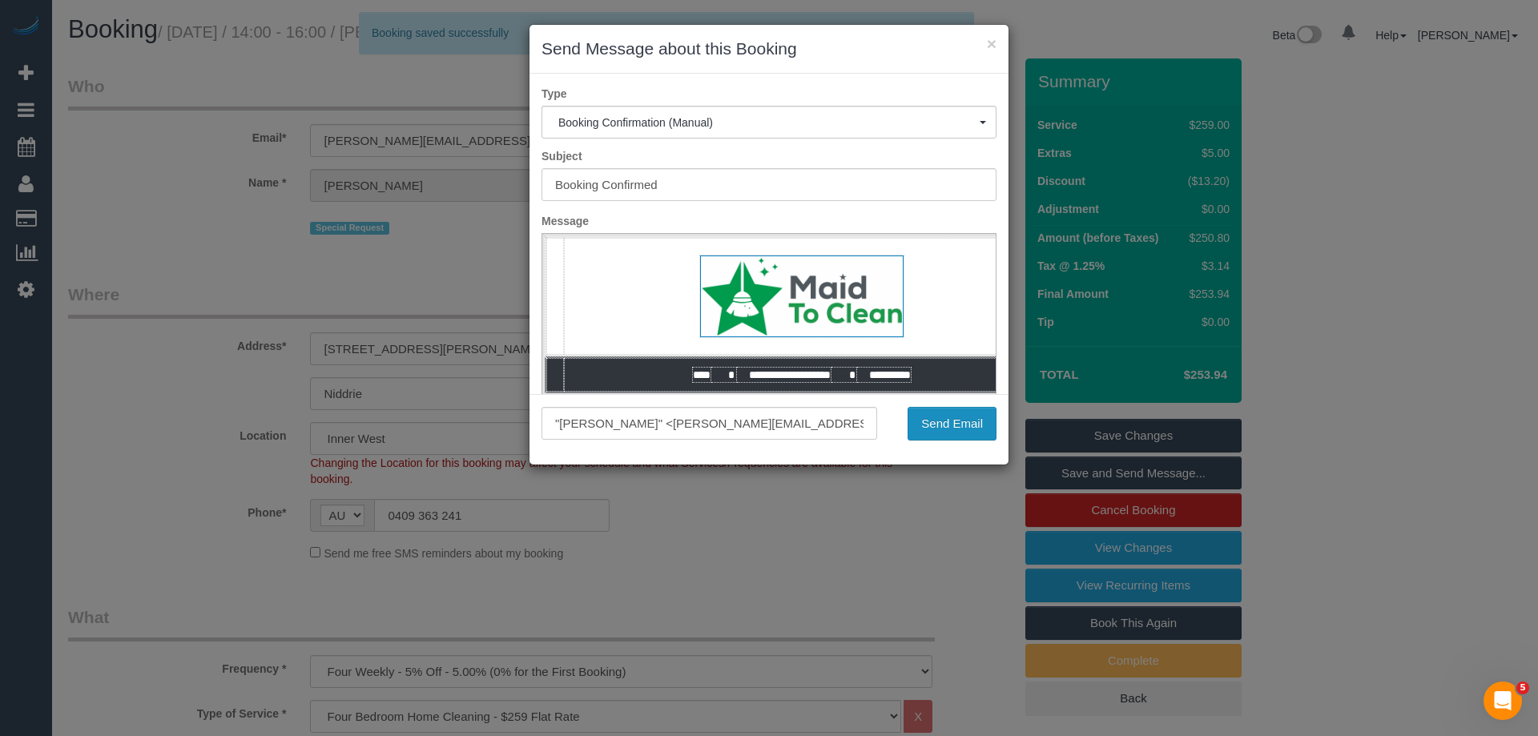
click at [928, 429] on button "Send Email" at bounding box center [952, 424] width 89 height 34
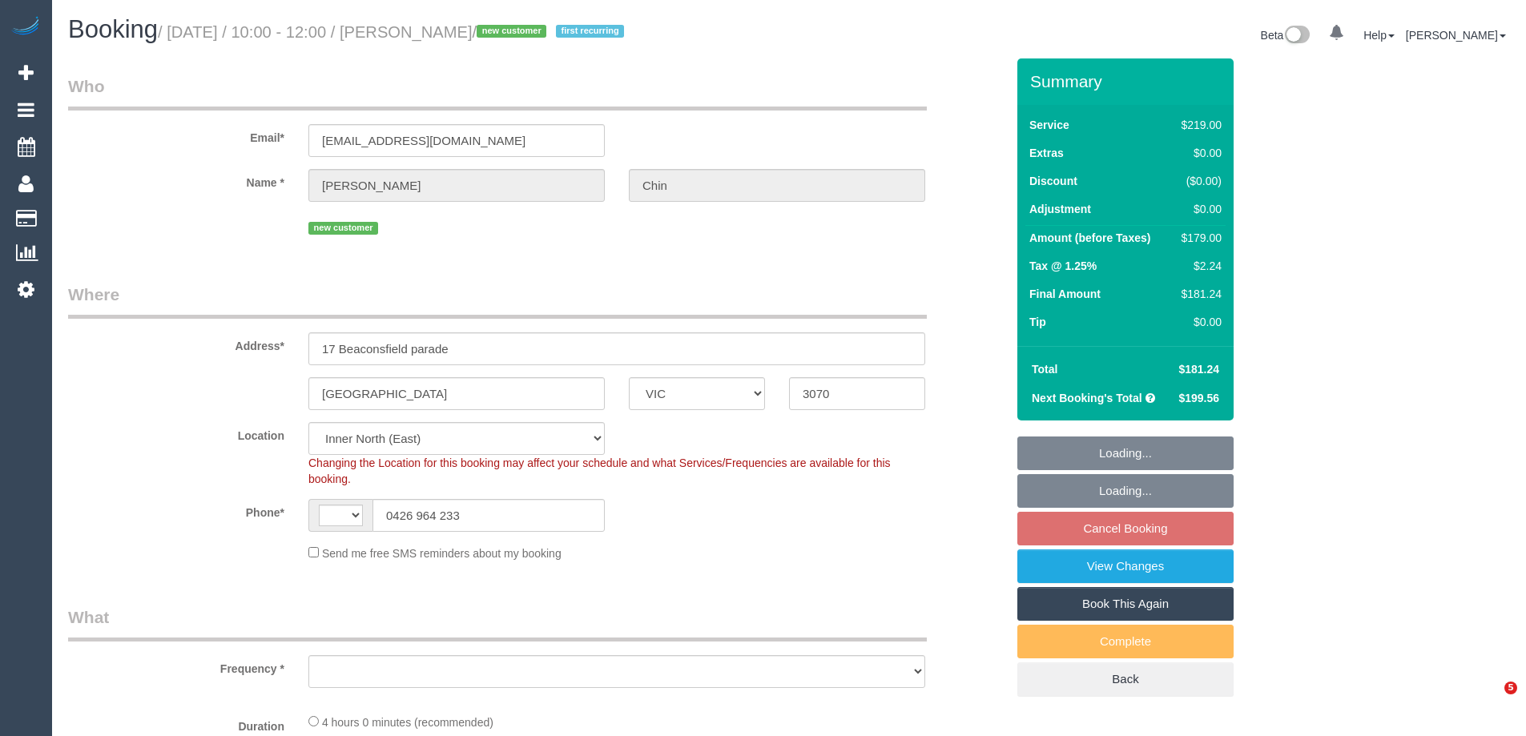
select select "VIC"
select select "string:AU"
select select "string:stripe-pm_1SCWE12GScqysDRVxiMX51pW"
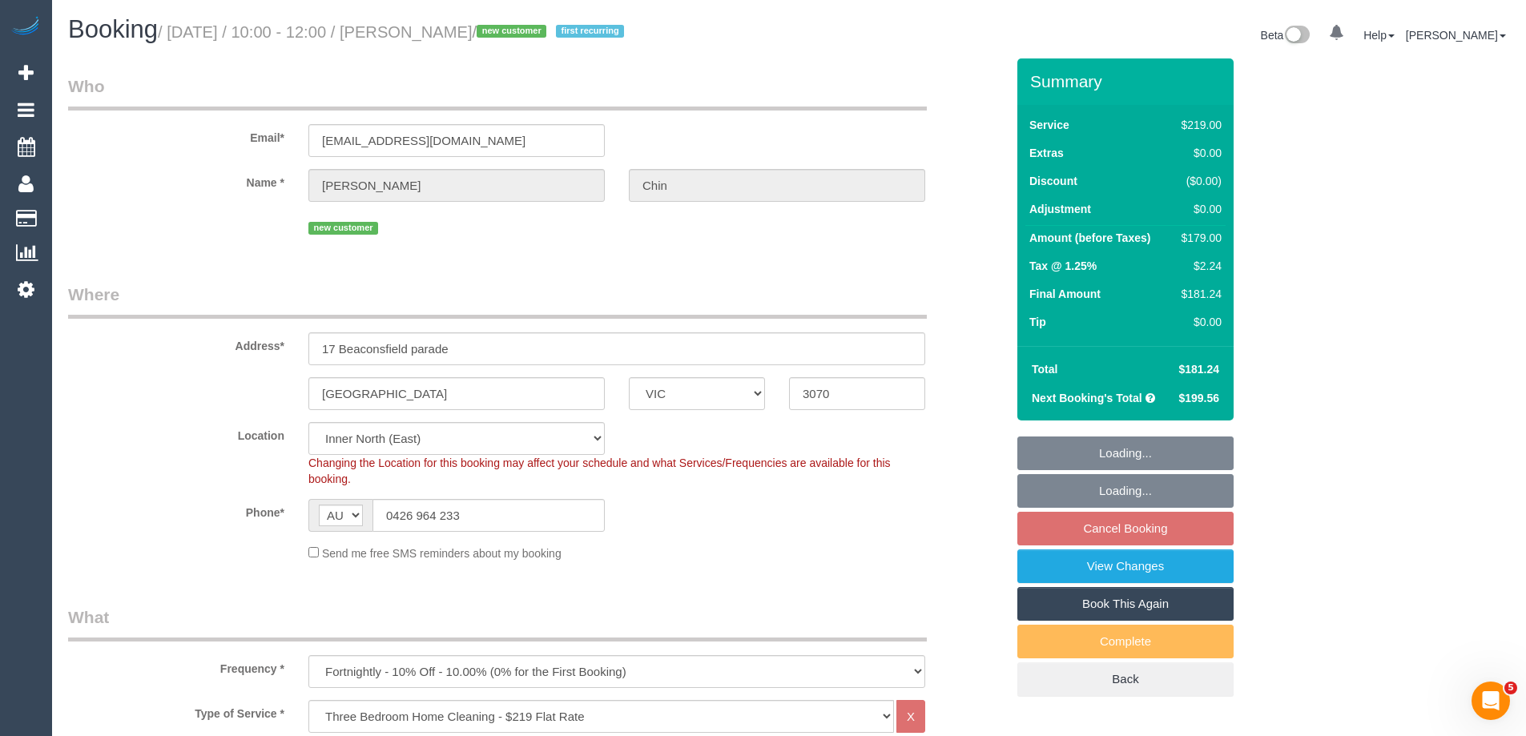
select select "object:655"
select select "number:29"
select select "number:15"
select select "number:19"
select select "number:22"
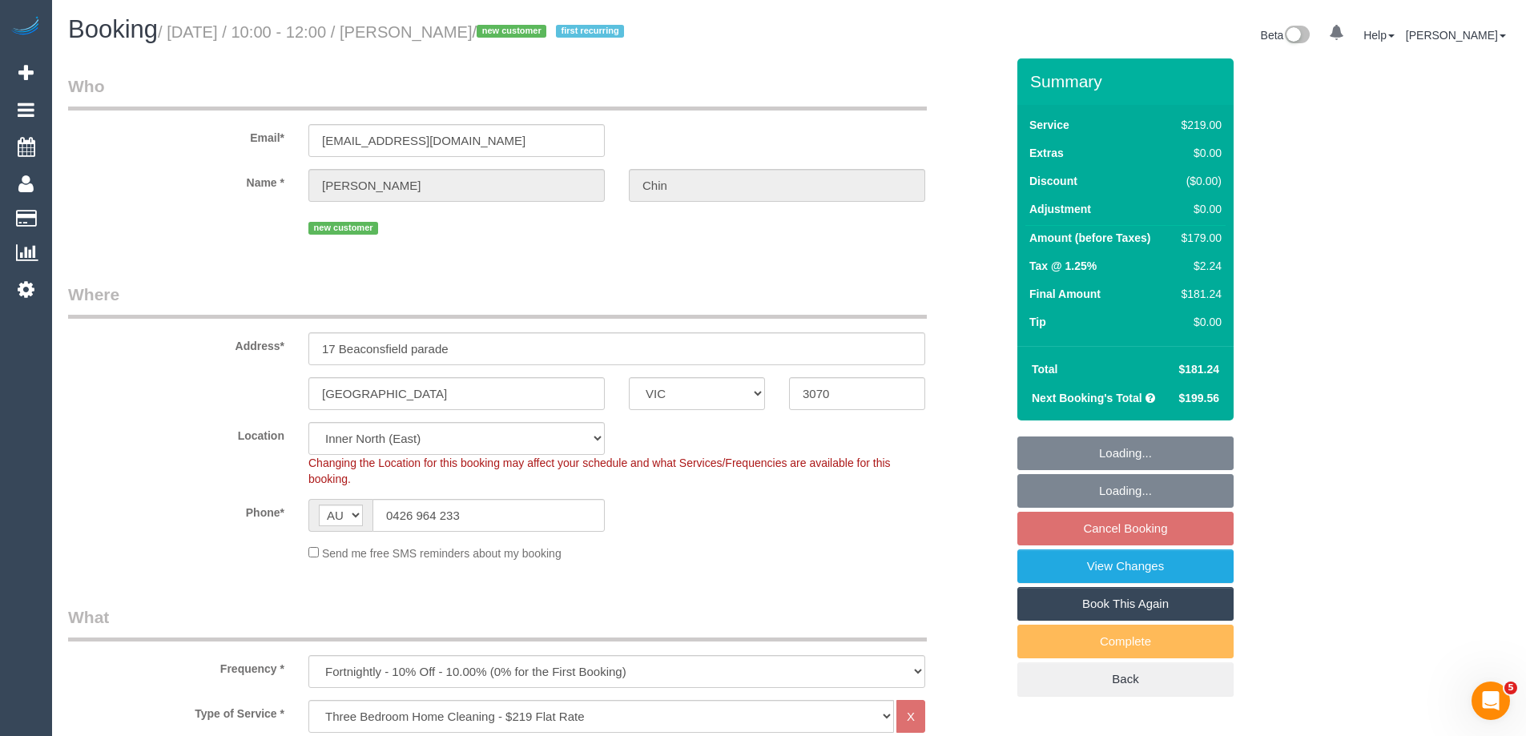
select select "number:34"
select select "number:11"
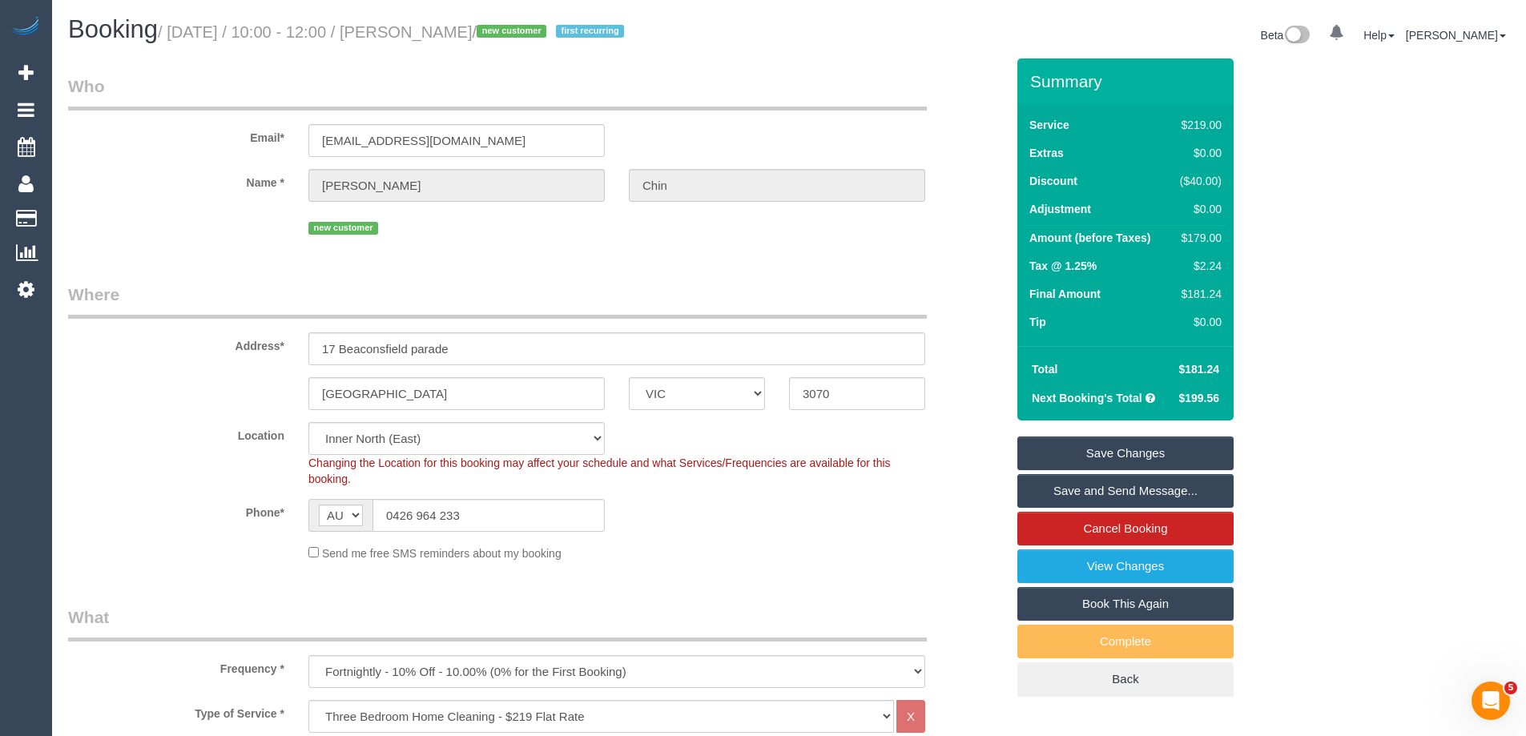
click at [1085, 496] on link "Save and Send Message..." at bounding box center [1125, 491] width 216 height 34
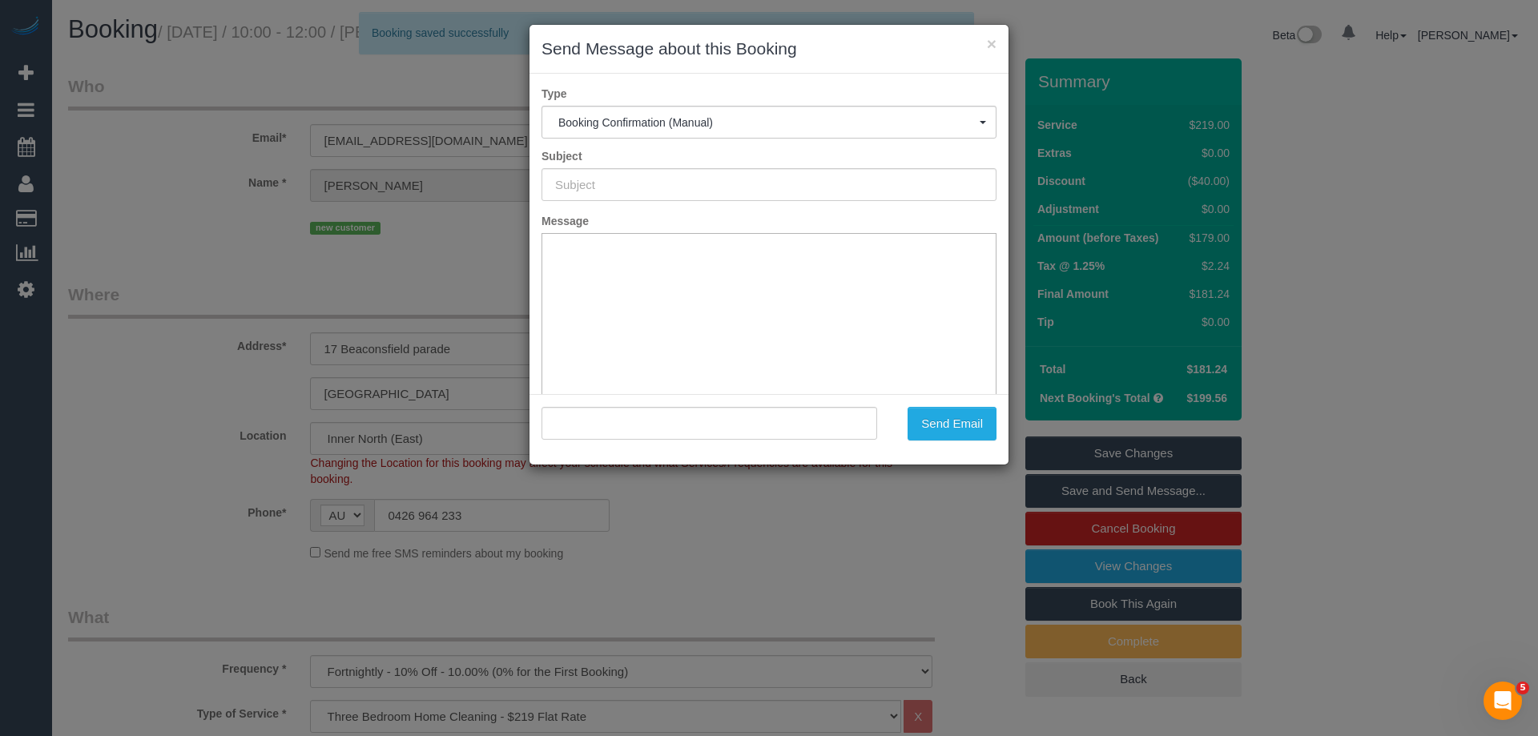
type input "Booking Confirmed"
type input ""Charlene Chin" <charlyychin@gmail.com>"
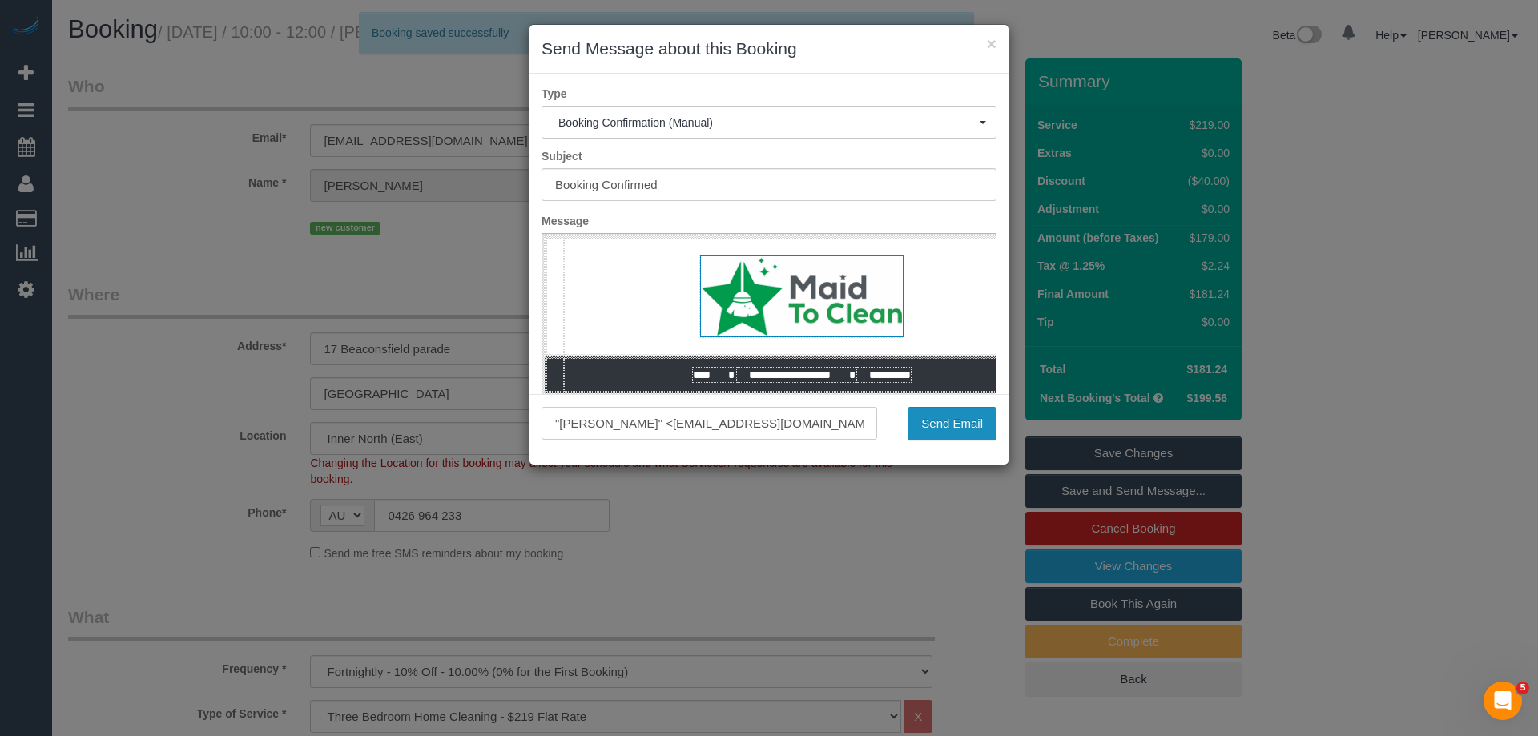
click at [946, 426] on button "Send Email" at bounding box center [952, 424] width 89 height 34
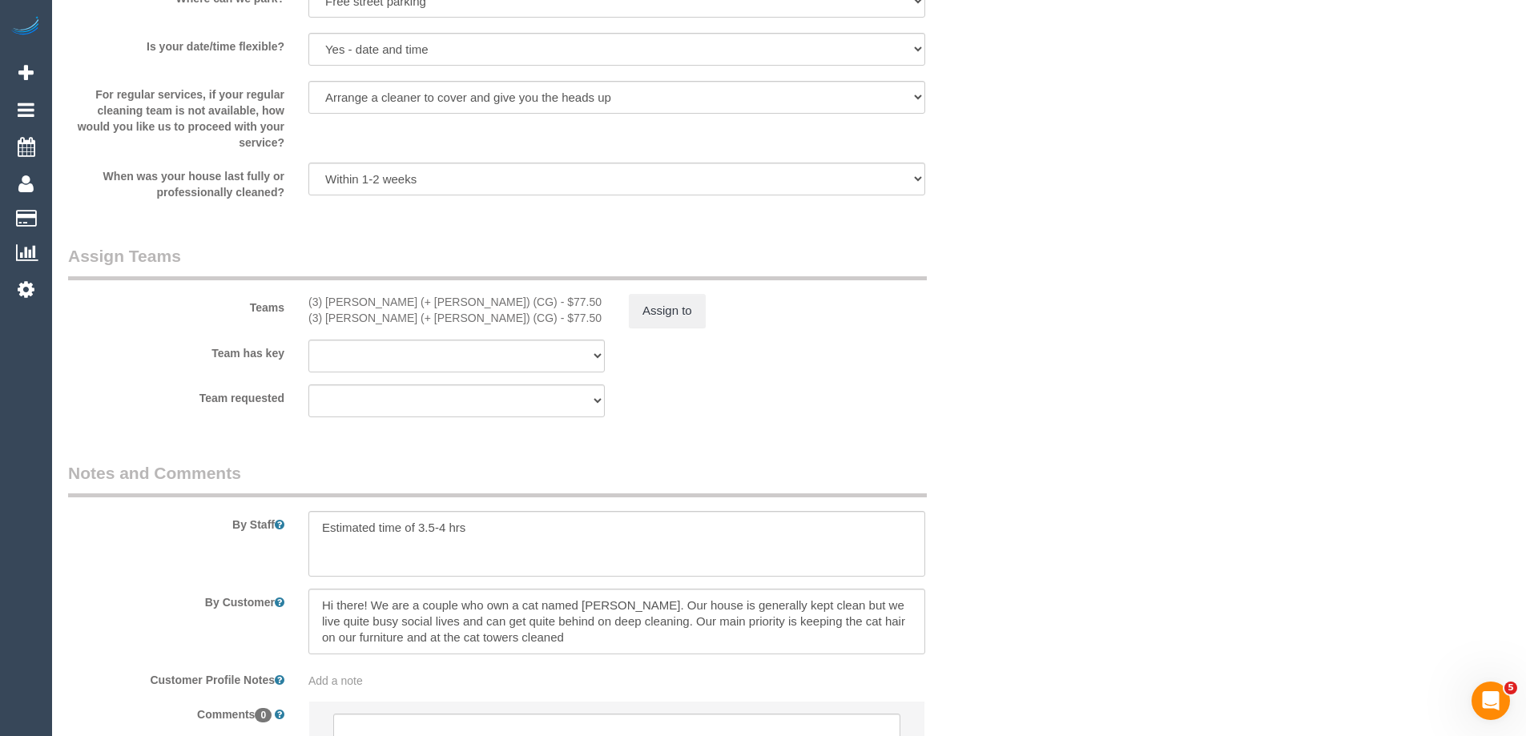
scroll to position [2403, 0]
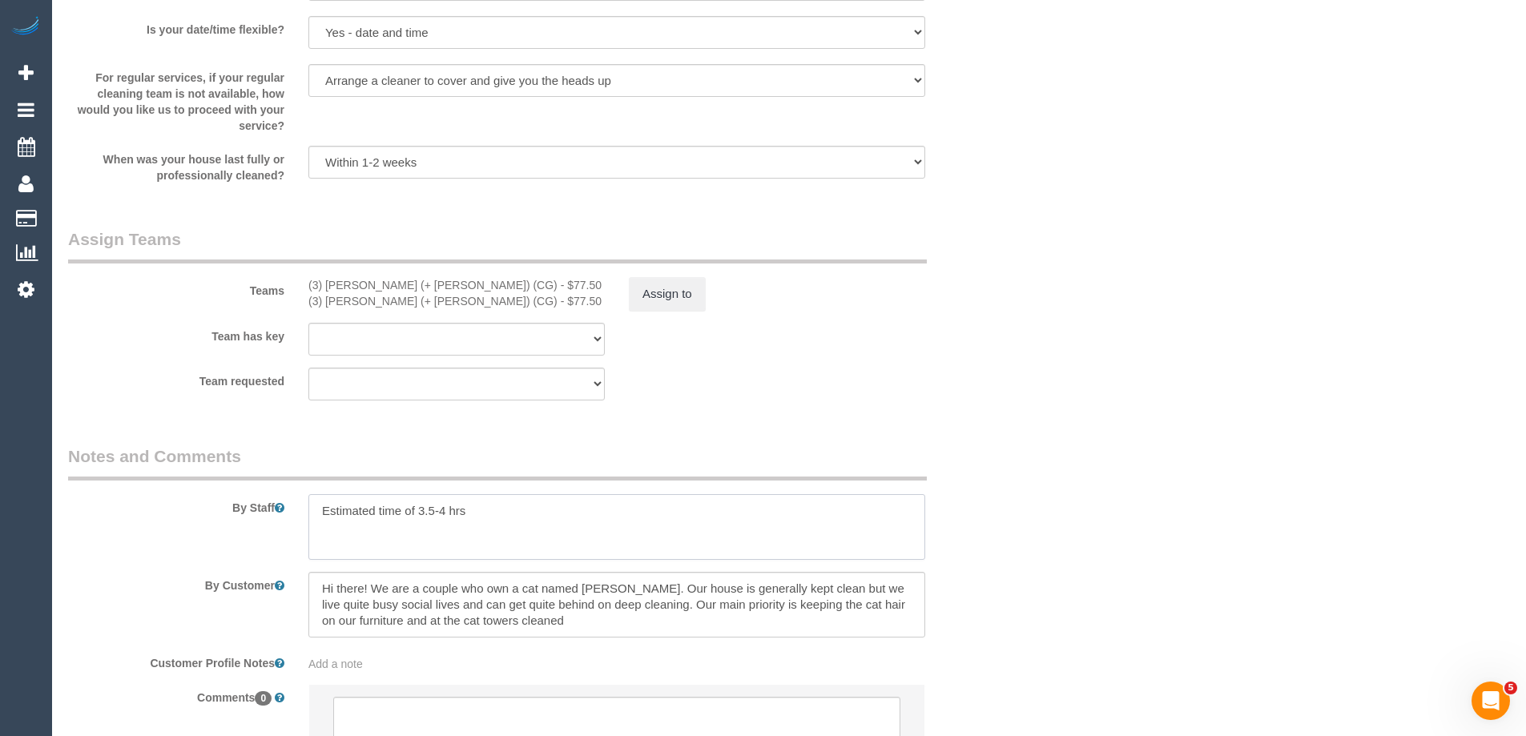
click at [497, 516] on textarea at bounding box center [616, 527] width 617 height 66
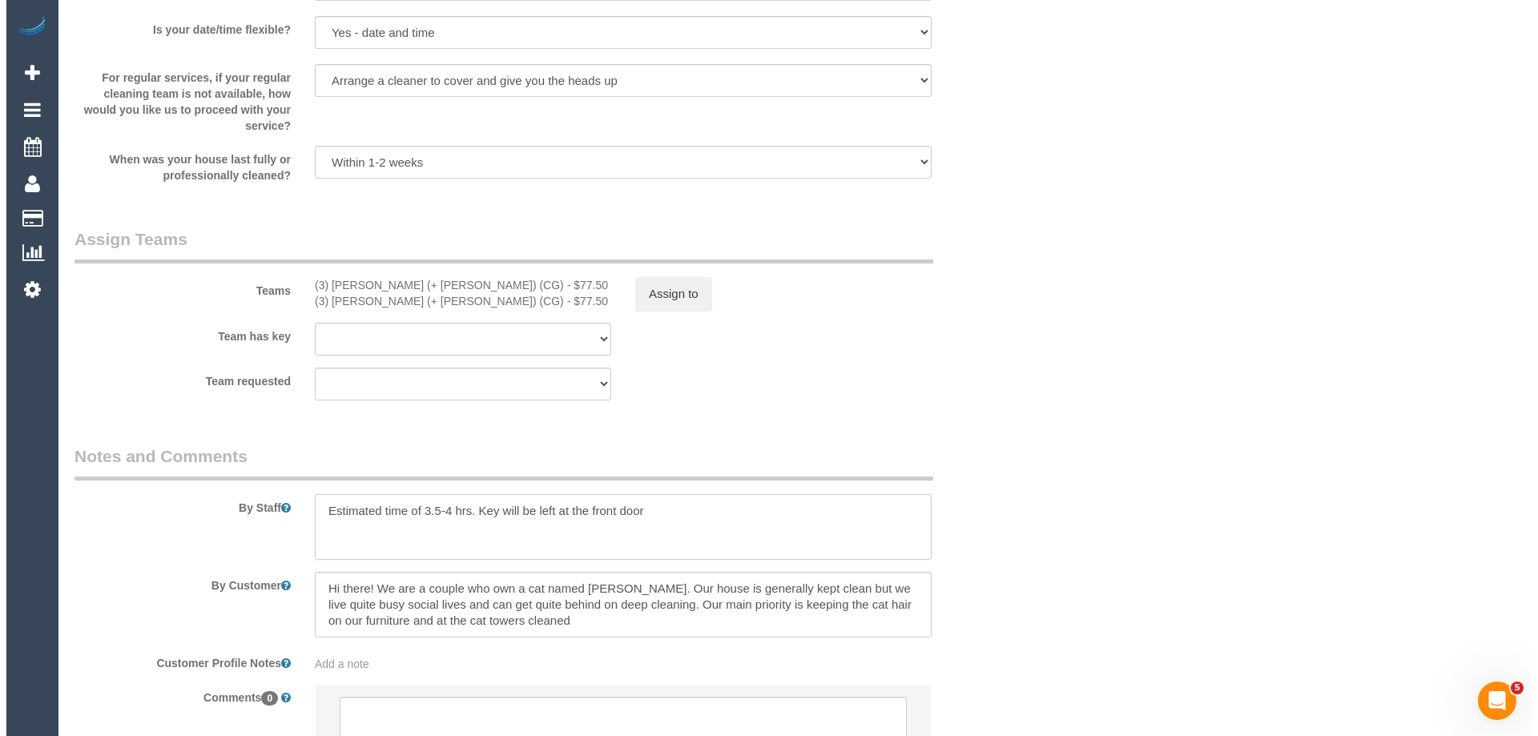
scroll to position [0, 0]
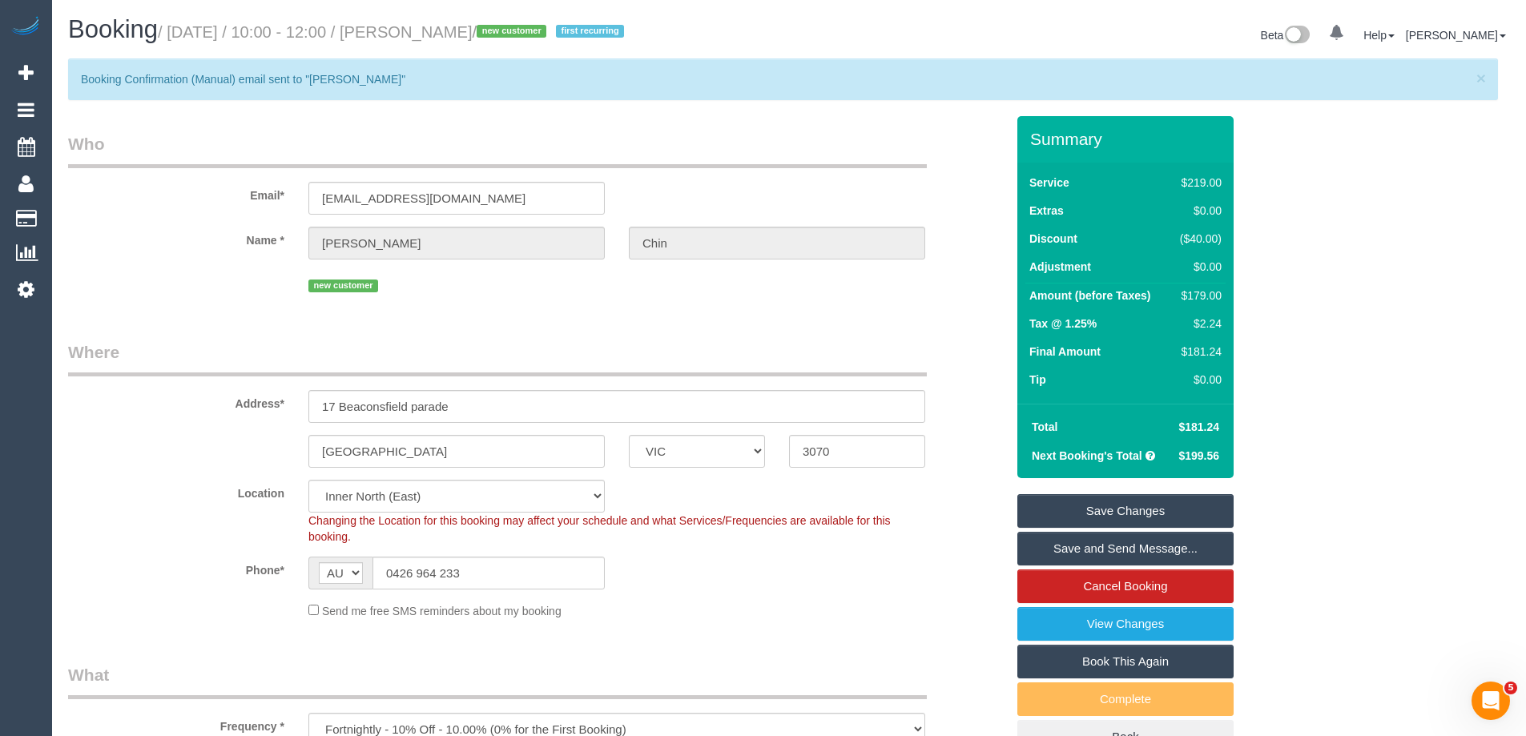
type textarea "Estimated time of 3.5-4 hrs. Key will be left at the front door"
click at [1078, 507] on link "Save Changes" at bounding box center [1125, 511] width 216 height 34
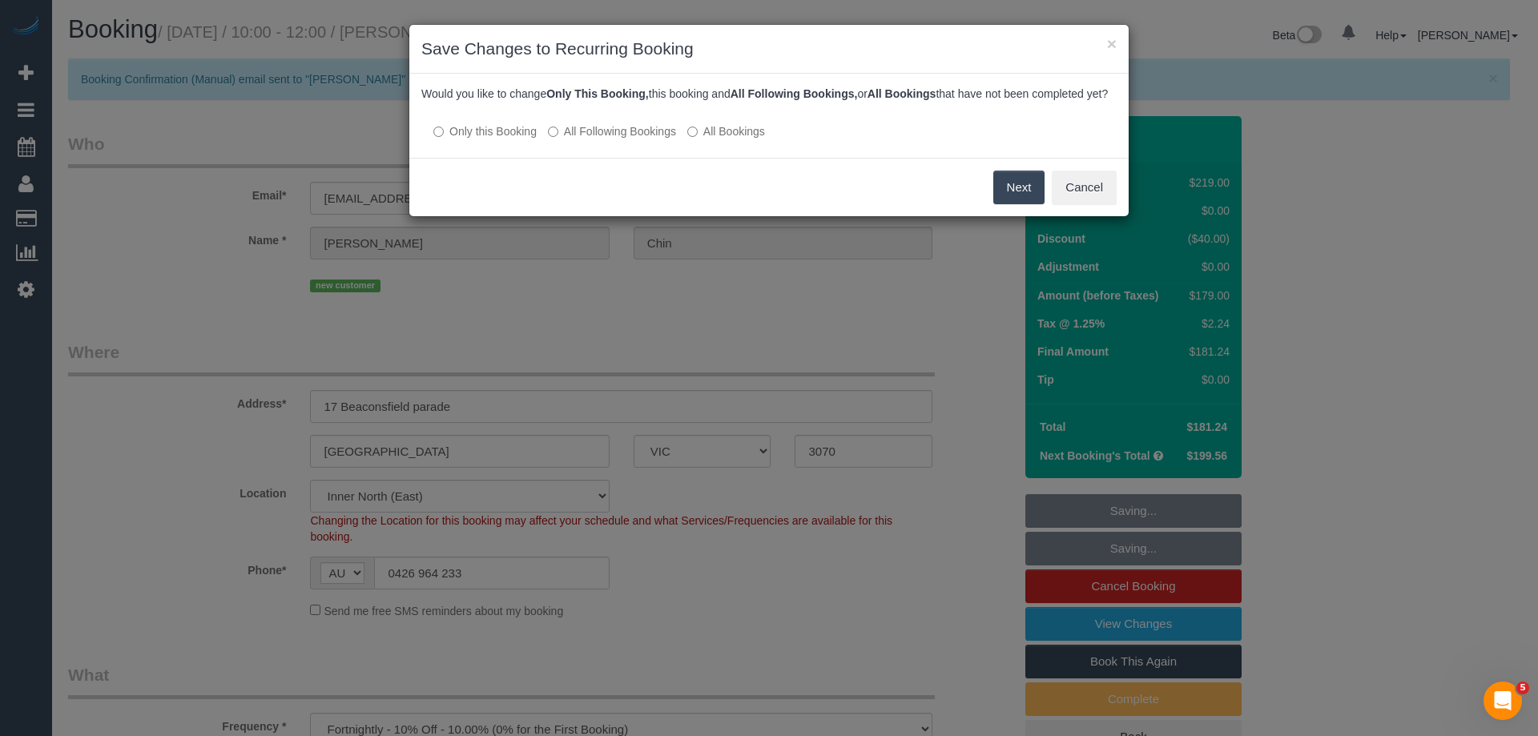
click at [1002, 203] on button "Next" at bounding box center [1019, 188] width 52 height 34
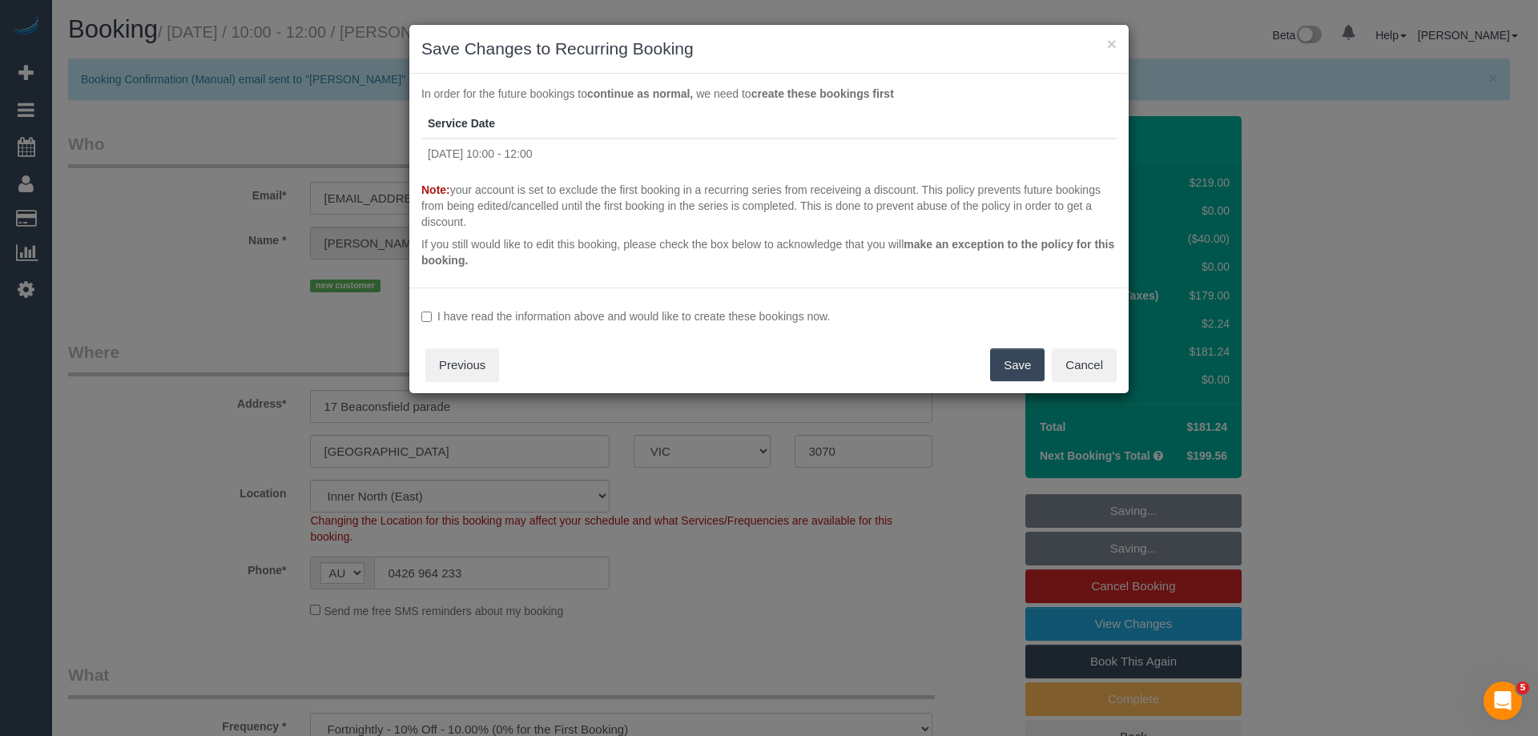
click at [461, 316] on label "I have read the information above and would like to create these bookings now." at bounding box center [768, 316] width 695 height 16
click at [1006, 367] on button "Save" at bounding box center [1017, 365] width 54 height 34
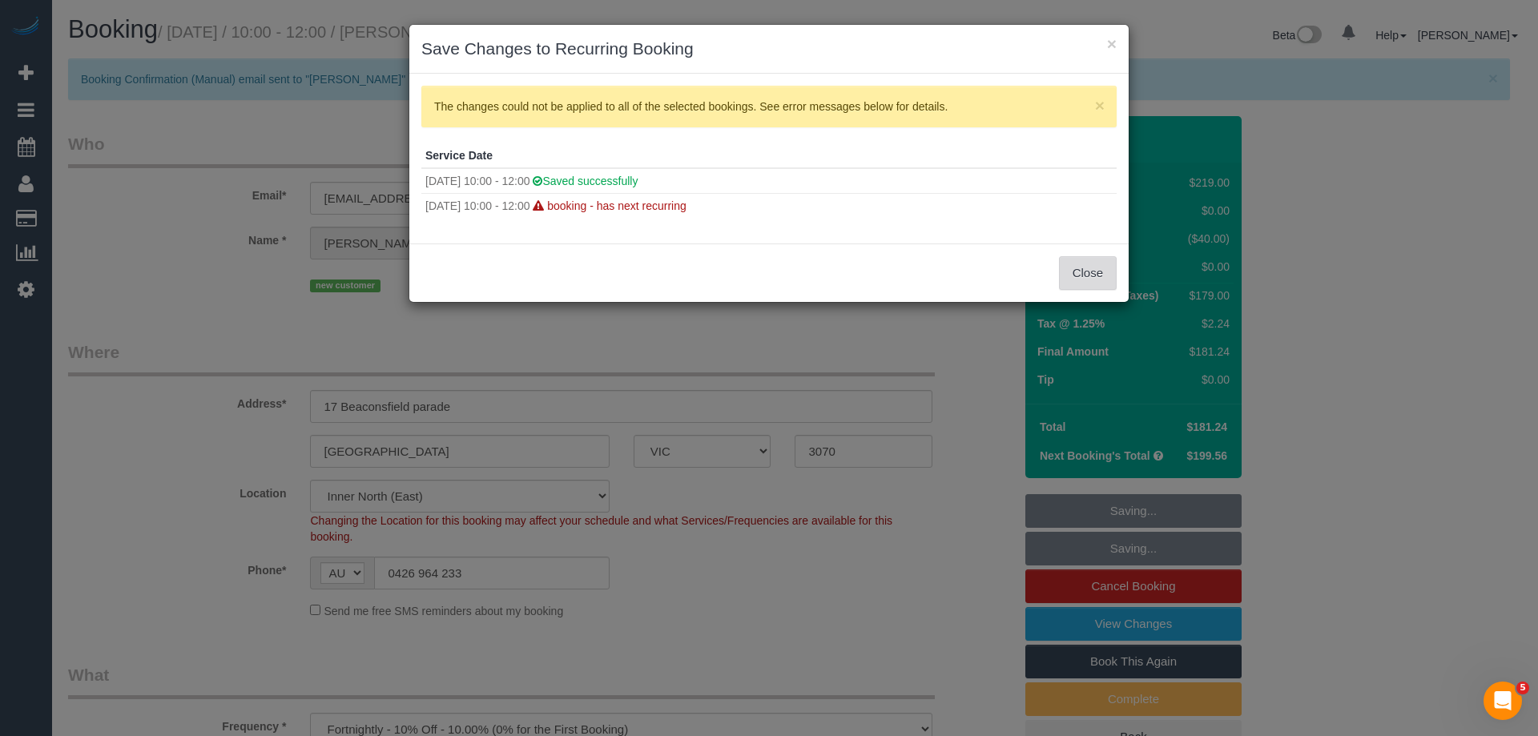
click at [1112, 273] on button "Close" at bounding box center [1088, 273] width 58 height 34
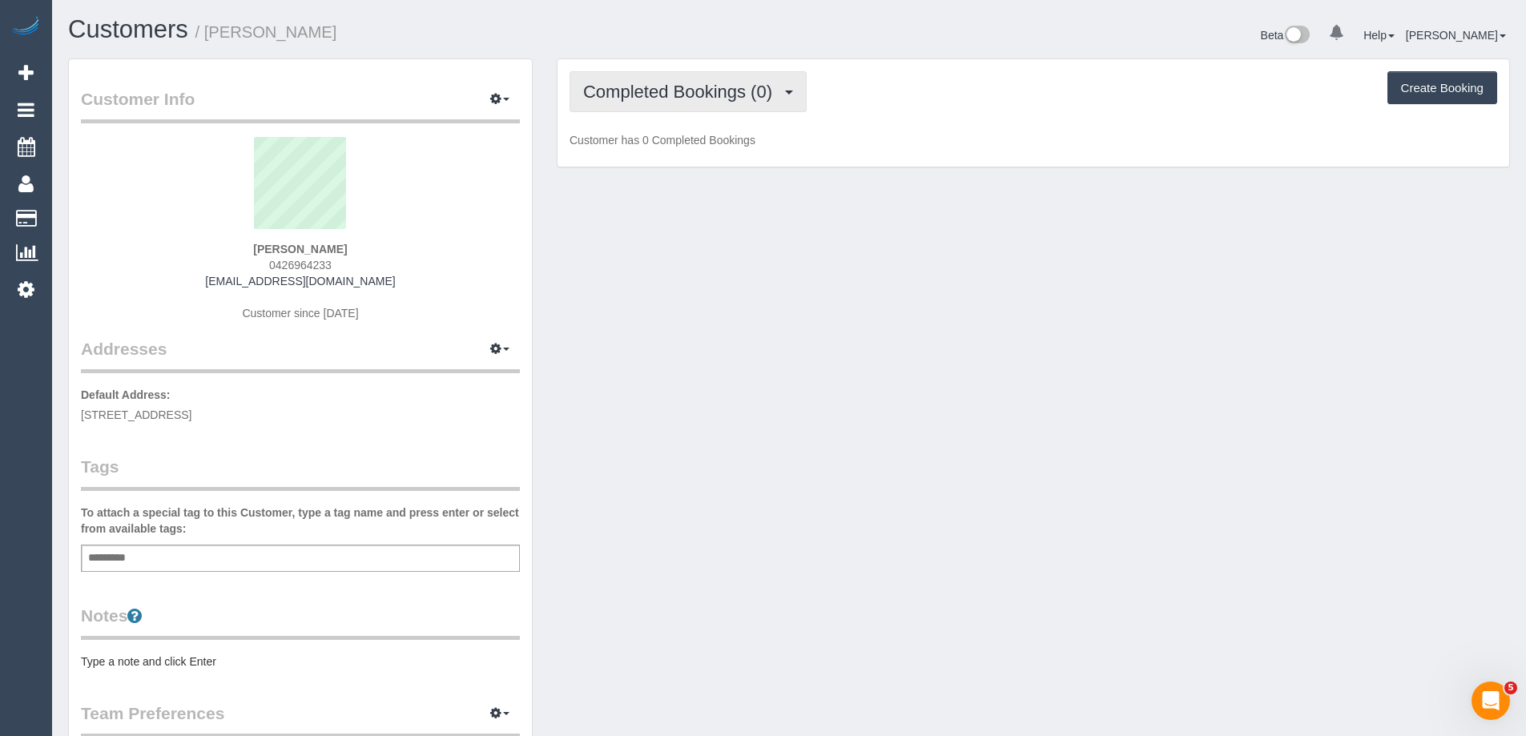
click at [715, 107] on button "Completed Bookings (0)" at bounding box center [688, 91] width 237 height 41
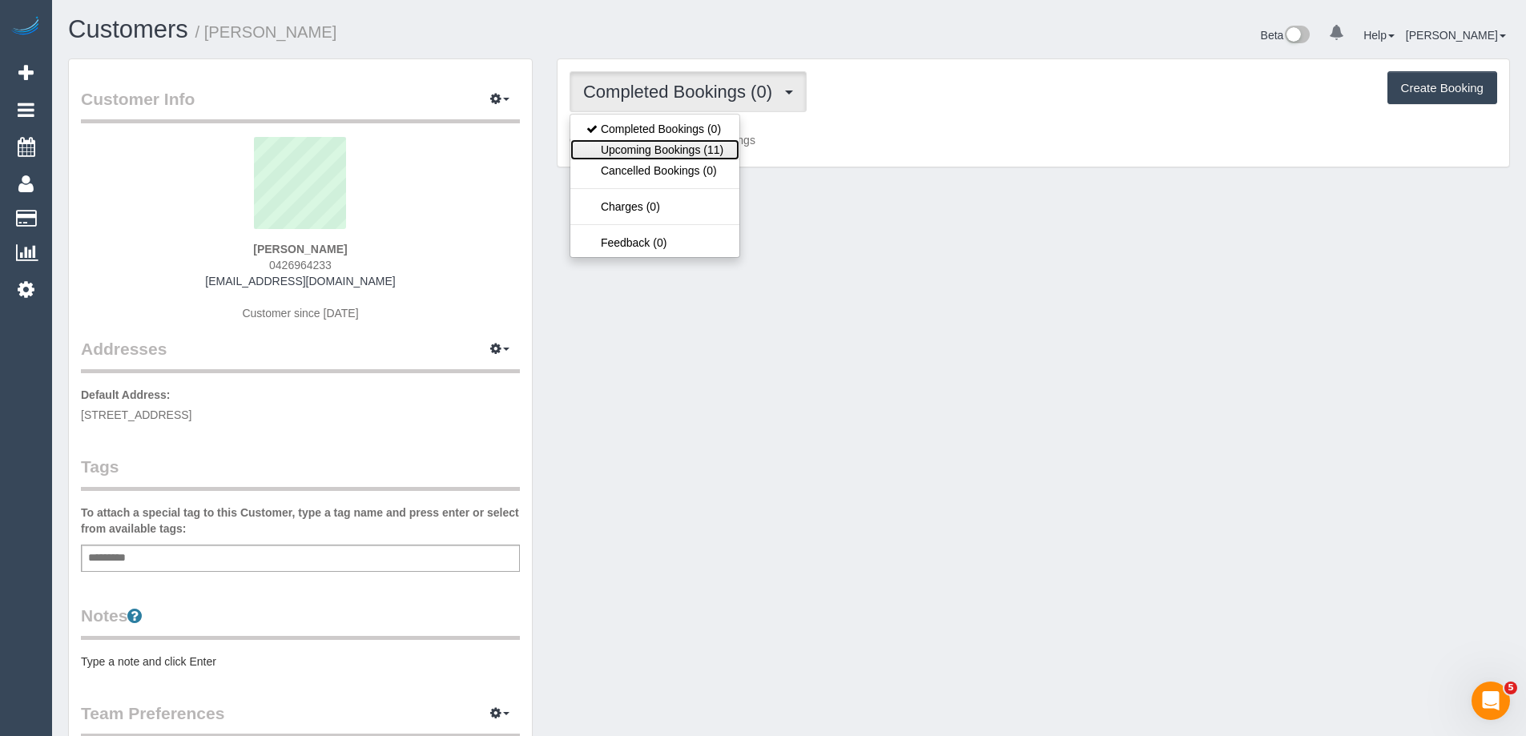
click at [705, 153] on link "Upcoming Bookings (11)" at bounding box center [654, 149] width 169 height 21
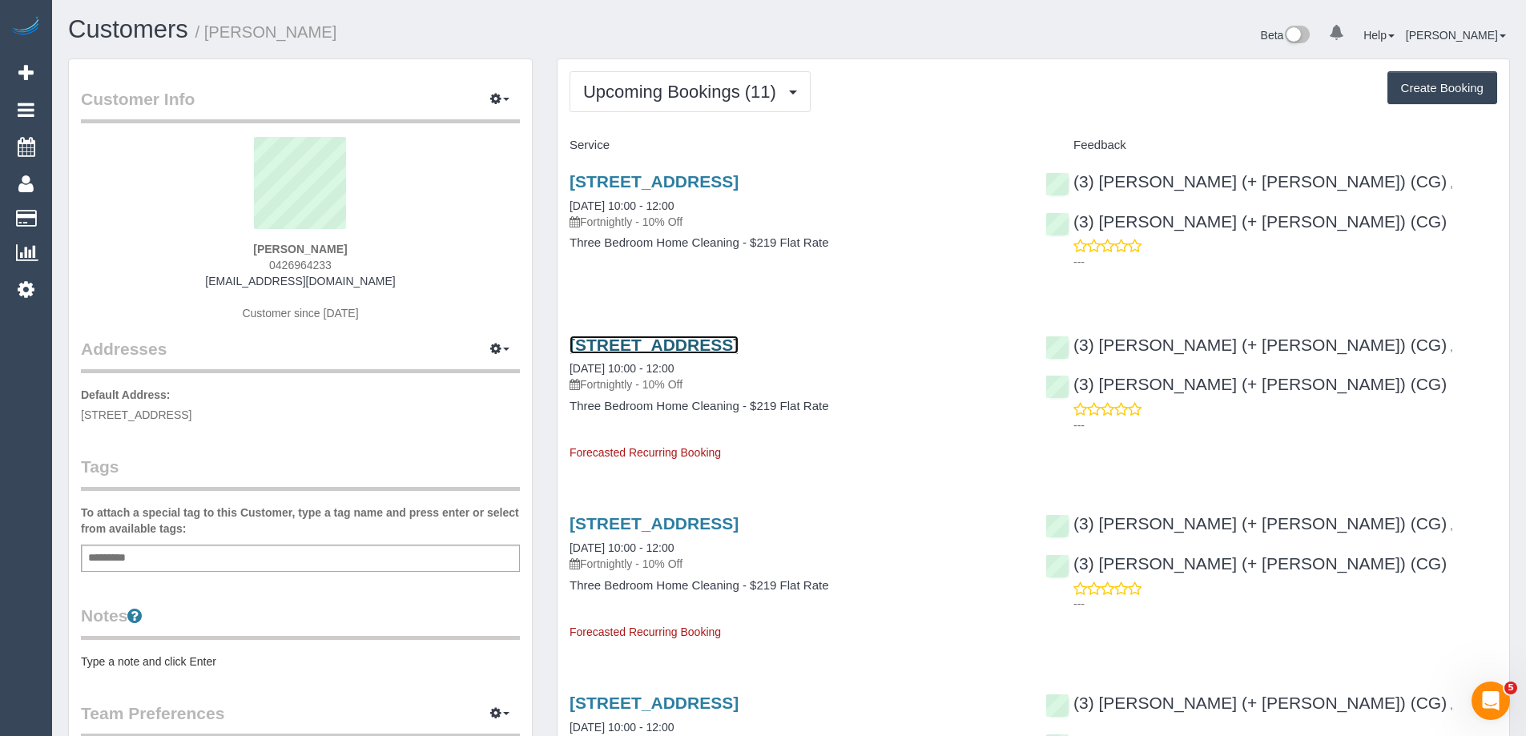
click at [672, 346] on link "[STREET_ADDRESS]" at bounding box center [654, 345] width 169 height 18
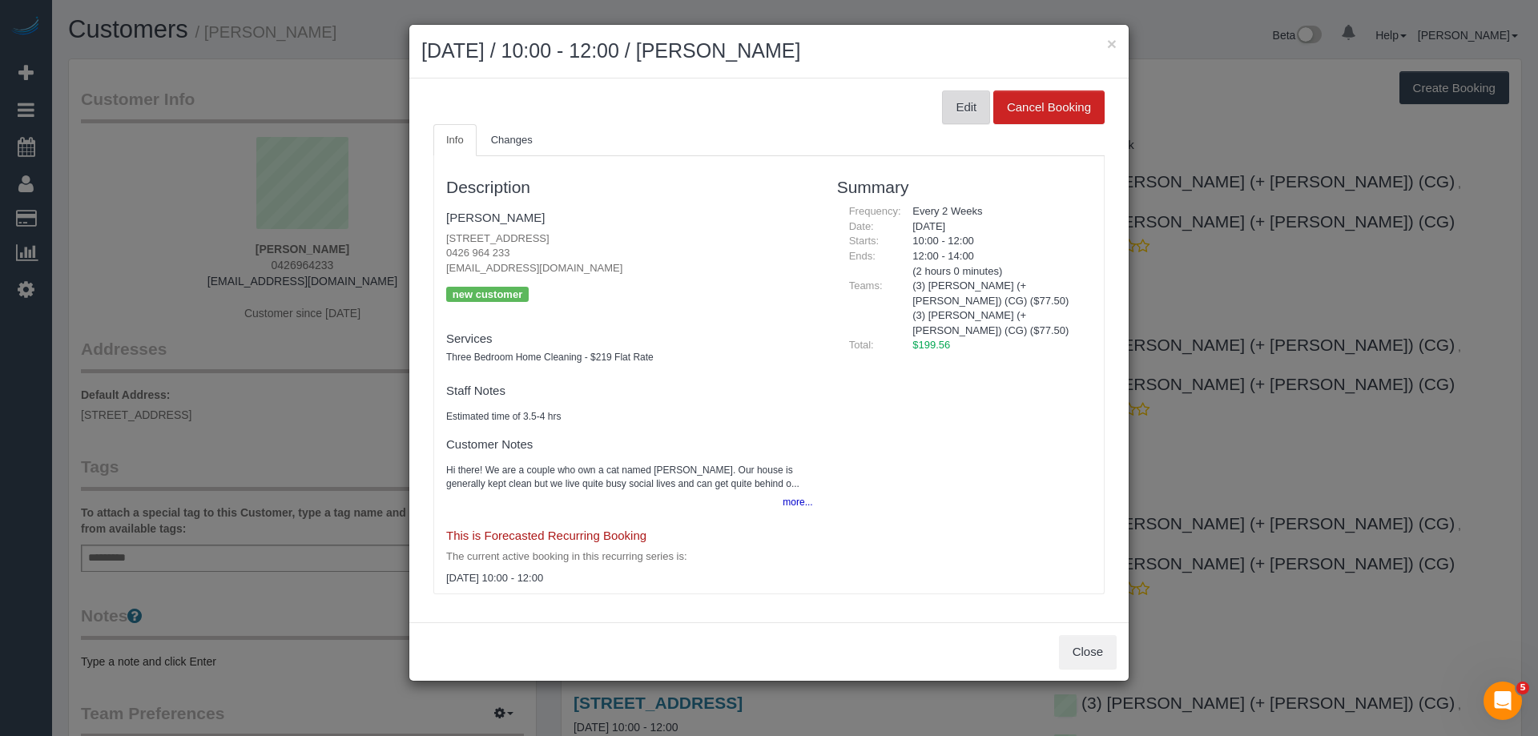
click at [957, 111] on button "Edit" at bounding box center [966, 108] width 48 height 34
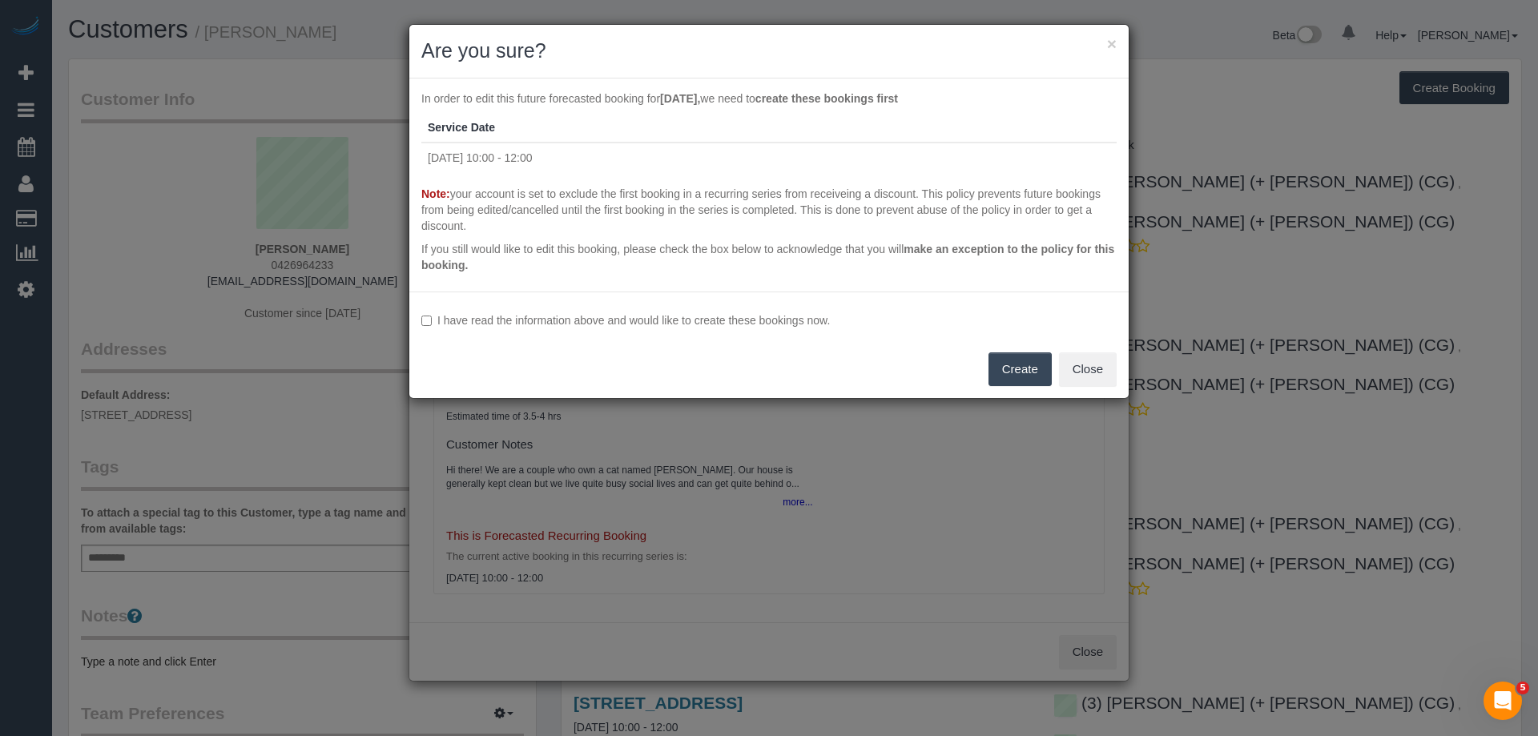
drag, startPoint x: 642, startPoint y: 328, endPoint x: 642, endPoint y: 318, distance: 9.6
click at [642, 326] on label "I have read the information above and would like to create these bookings now." at bounding box center [768, 320] width 695 height 16
click at [1017, 368] on button "Create" at bounding box center [1020, 369] width 63 height 34
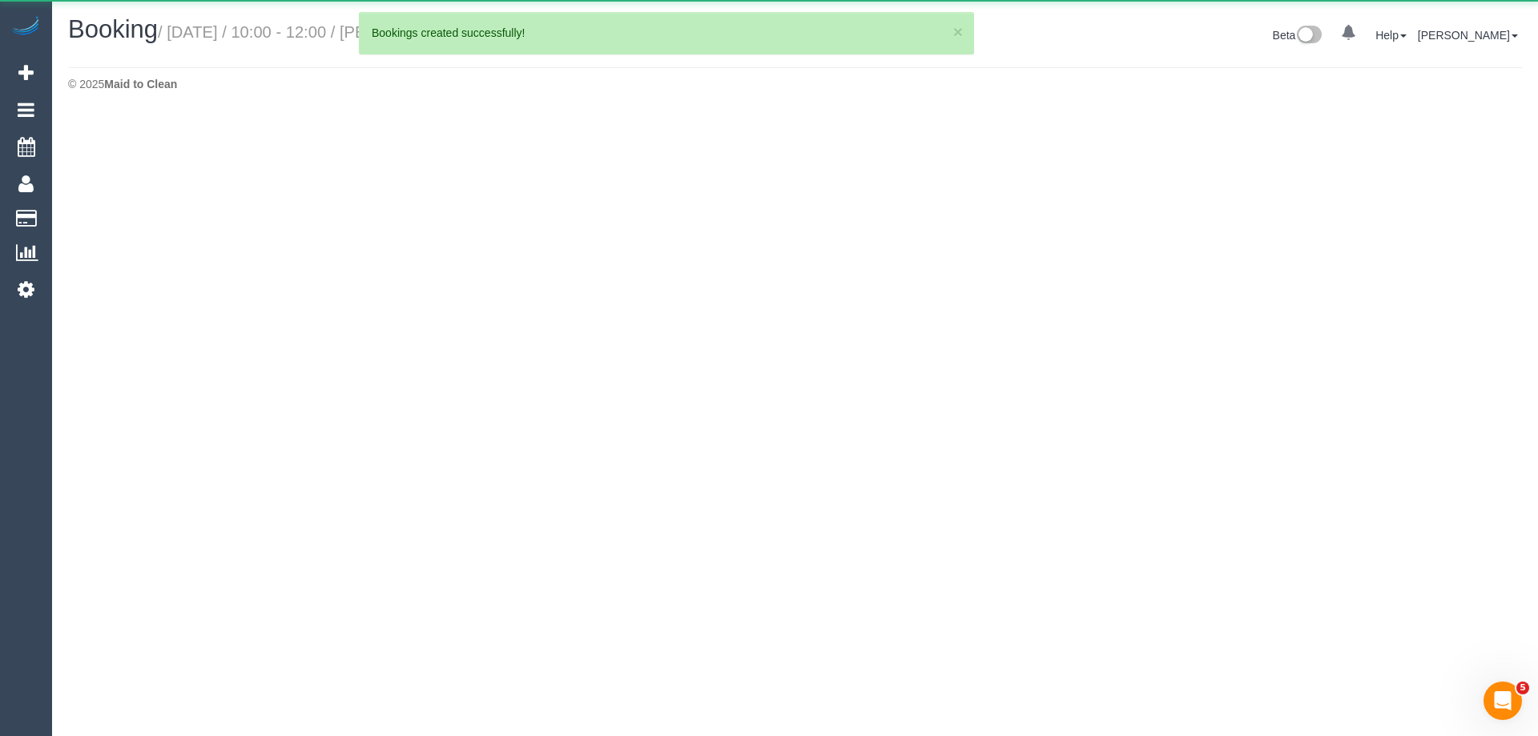
select select "VIC"
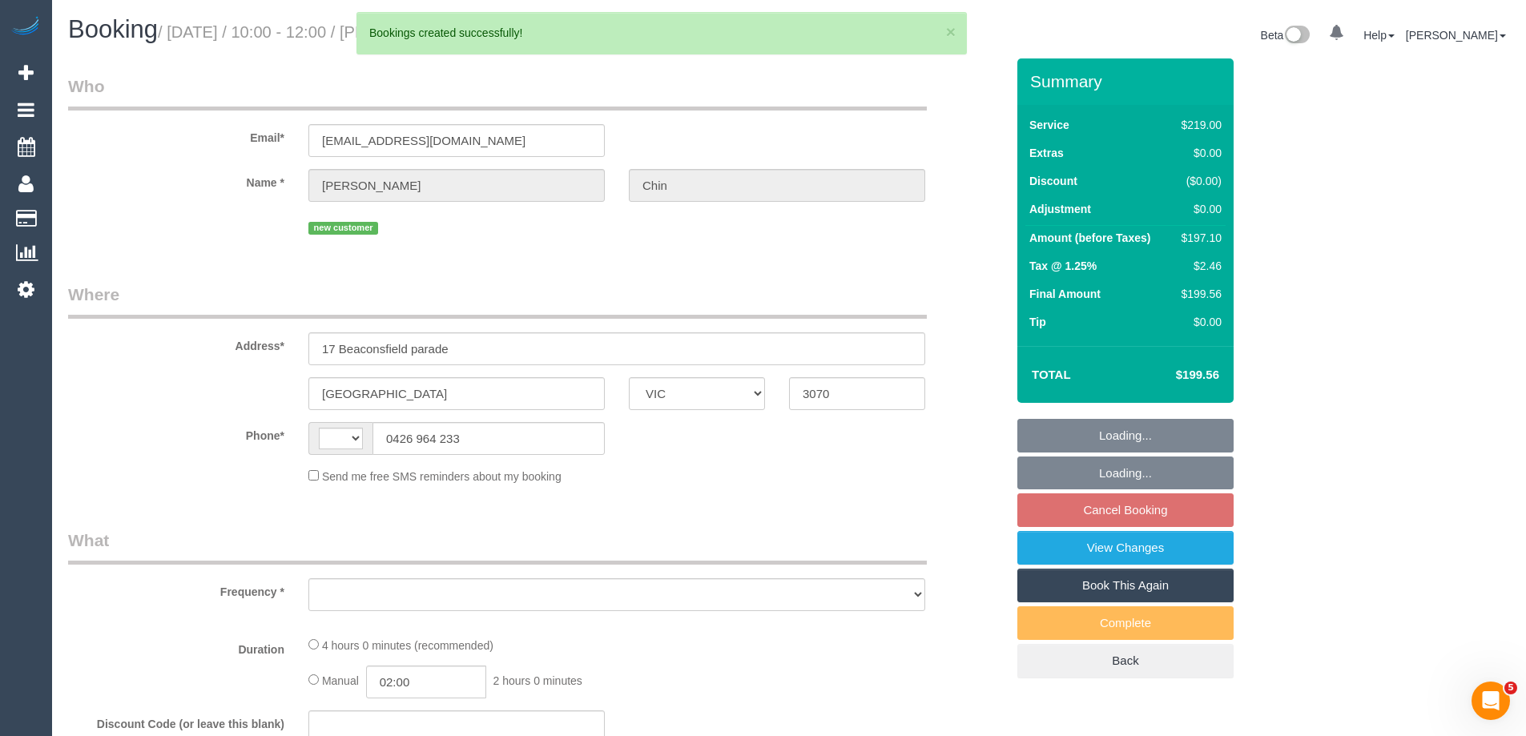
select select "string:AU"
select select "object:1297"
select select "string:stripe-pm_1SCWE12GScqysDRVxiMX51pW"
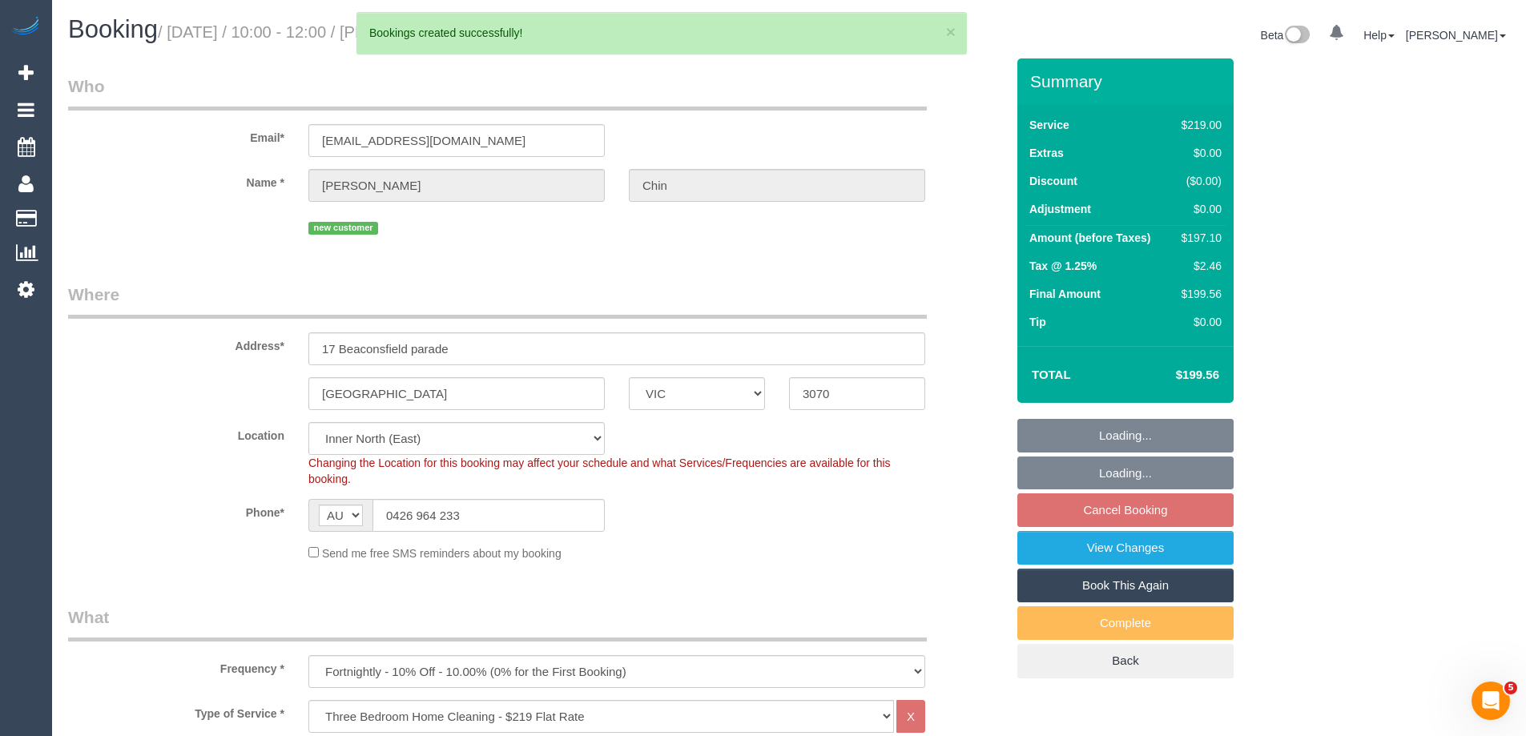
select select "object:1406"
select select "spot3"
select select "number:29"
select select "number:15"
select select "number:19"
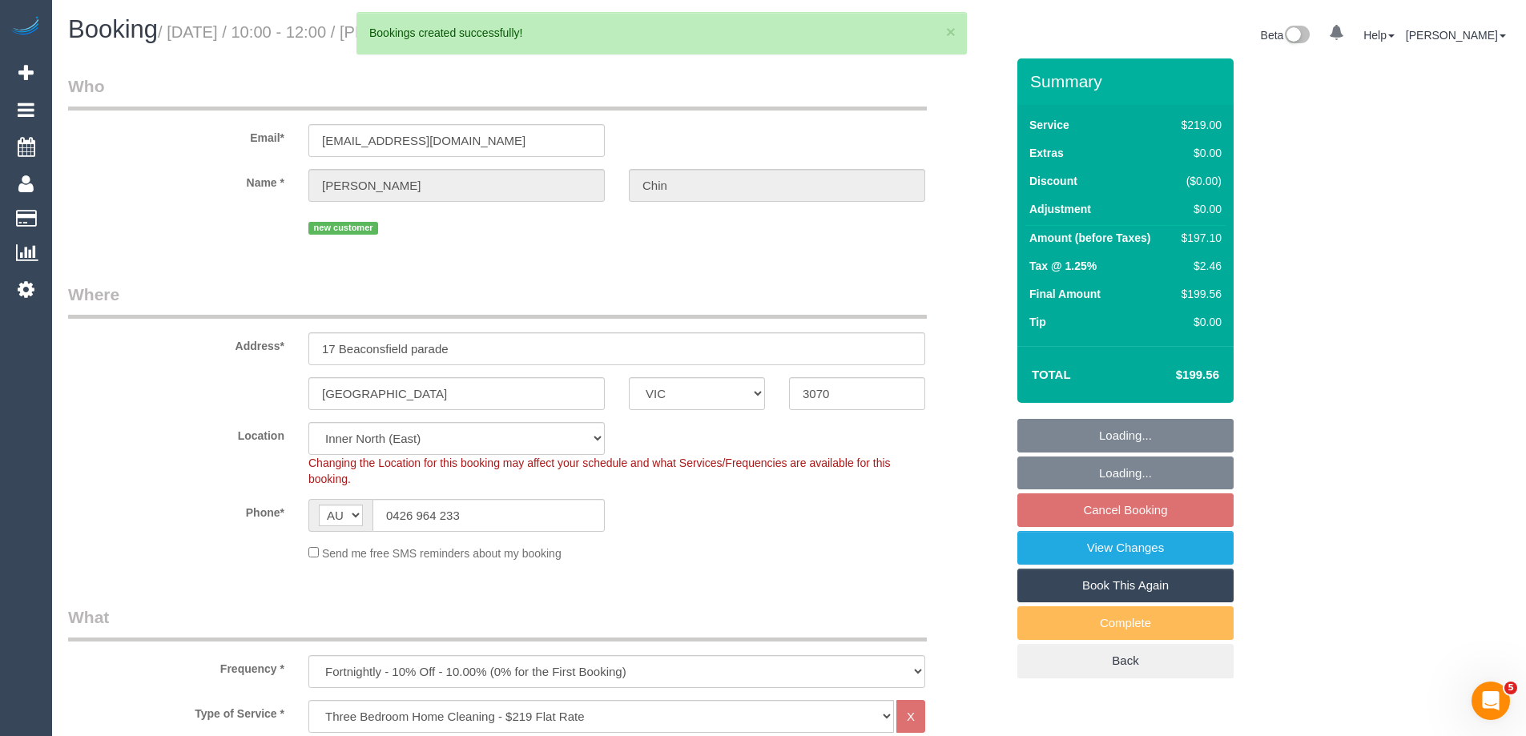
select select "number:22"
select select "number:34"
select select "number:11"
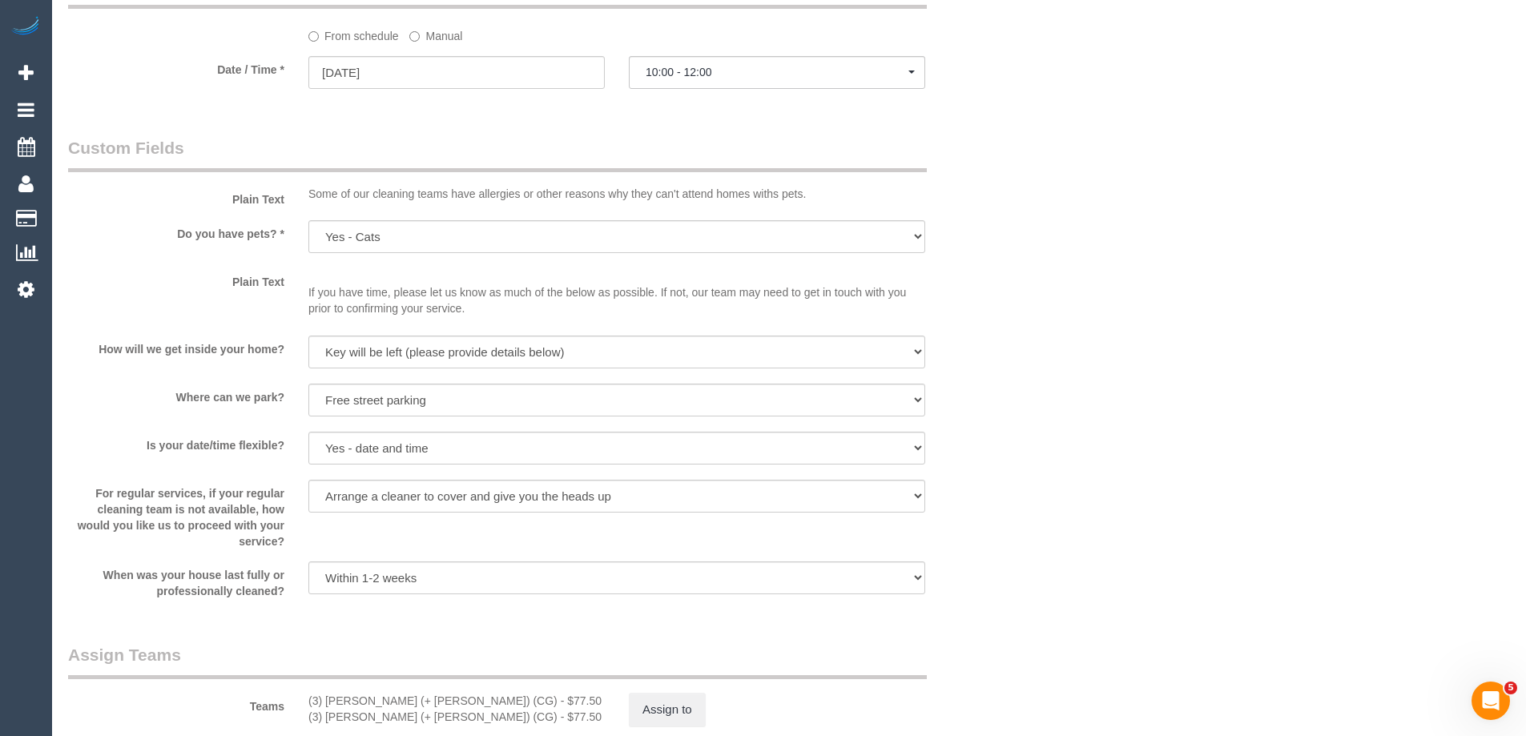
scroll to position [2323, 0]
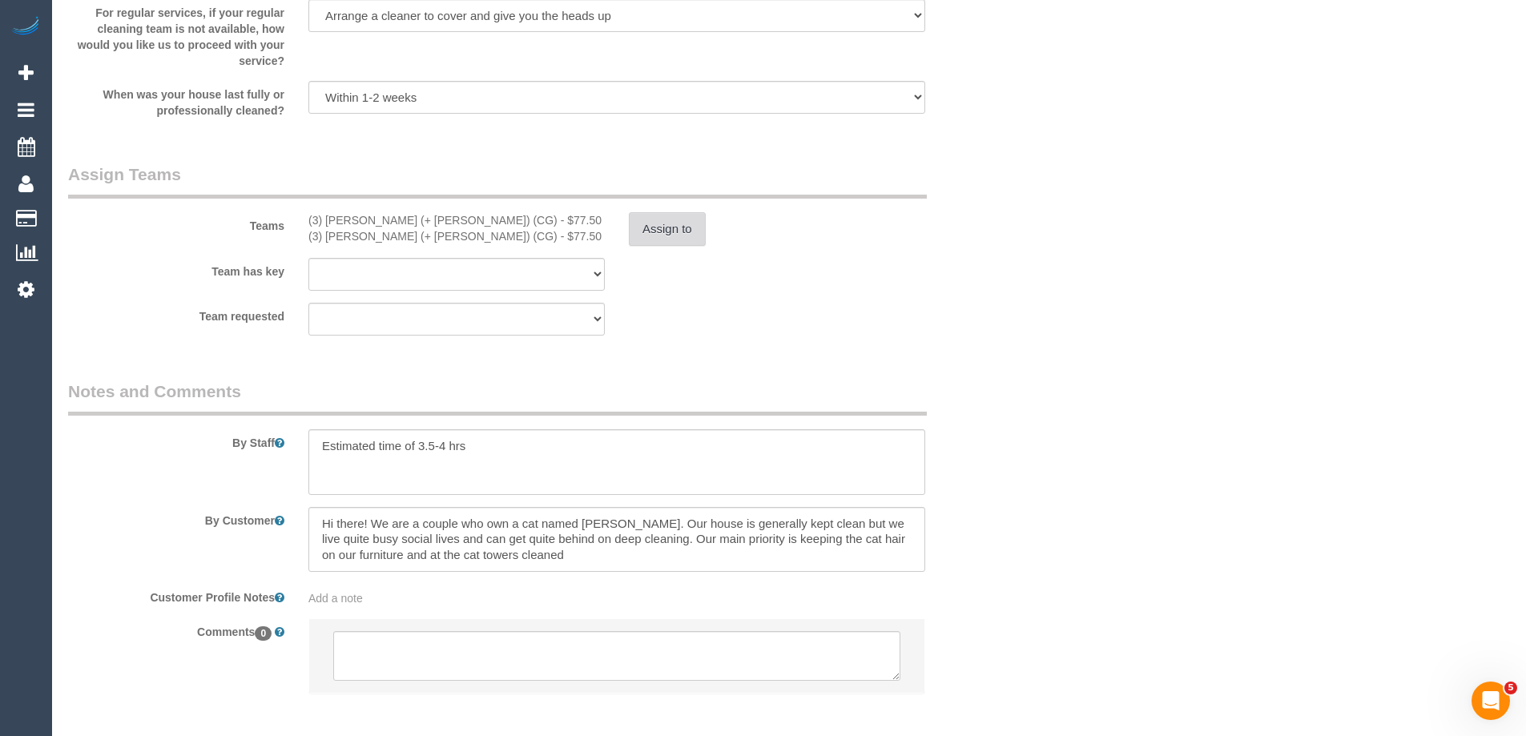
click at [656, 237] on button "Assign to" at bounding box center [667, 229] width 77 height 34
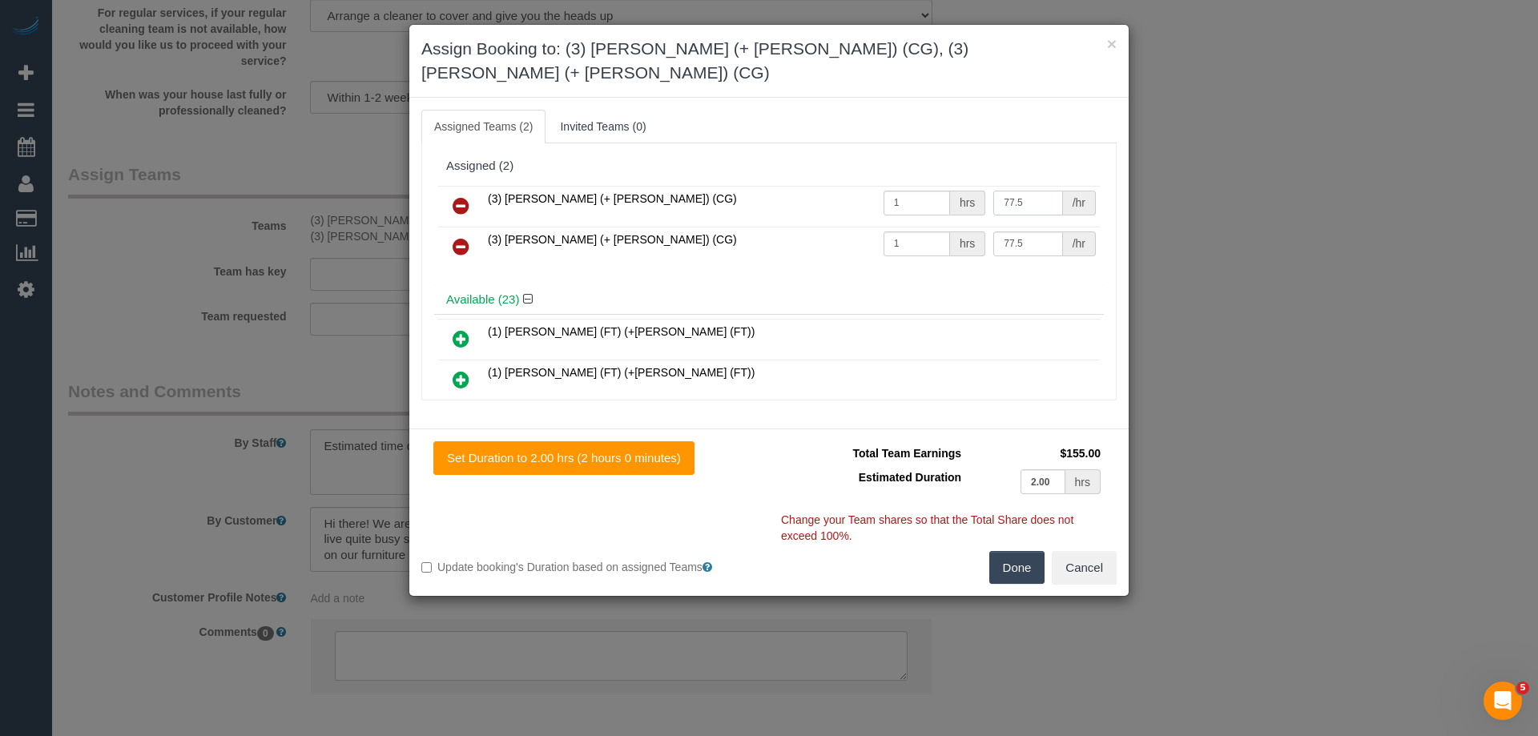
drag, startPoint x: 1021, startPoint y: 180, endPoint x: 914, endPoint y: 163, distance: 108.0
click at [914, 186] on tr "(3) Amninder (+ Sohail) (CG) 1 hrs 77.5 /hr" at bounding box center [769, 206] width 662 height 41
type input "70"
drag, startPoint x: 1020, startPoint y: 226, endPoint x: 936, endPoint y: 223, distance: 84.1
click at [937, 227] on tr "(3) Sohail (+ Amninder) (CG) 1 hrs 77.5 /hr" at bounding box center [769, 247] width 662 height 41
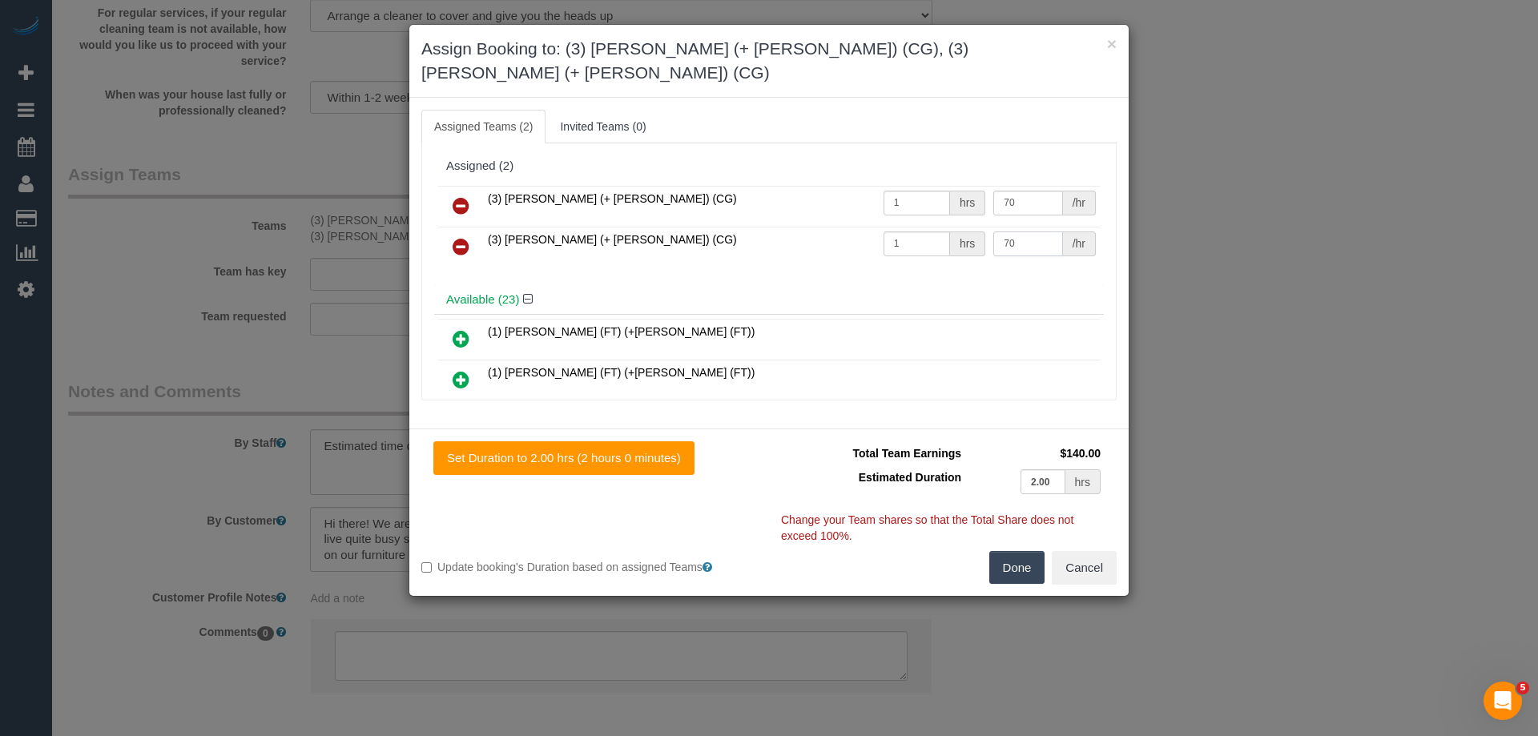
type input "70"
click at [1036, 551] on button "Done" at bounding box center [1017, 568] width 56 height 34
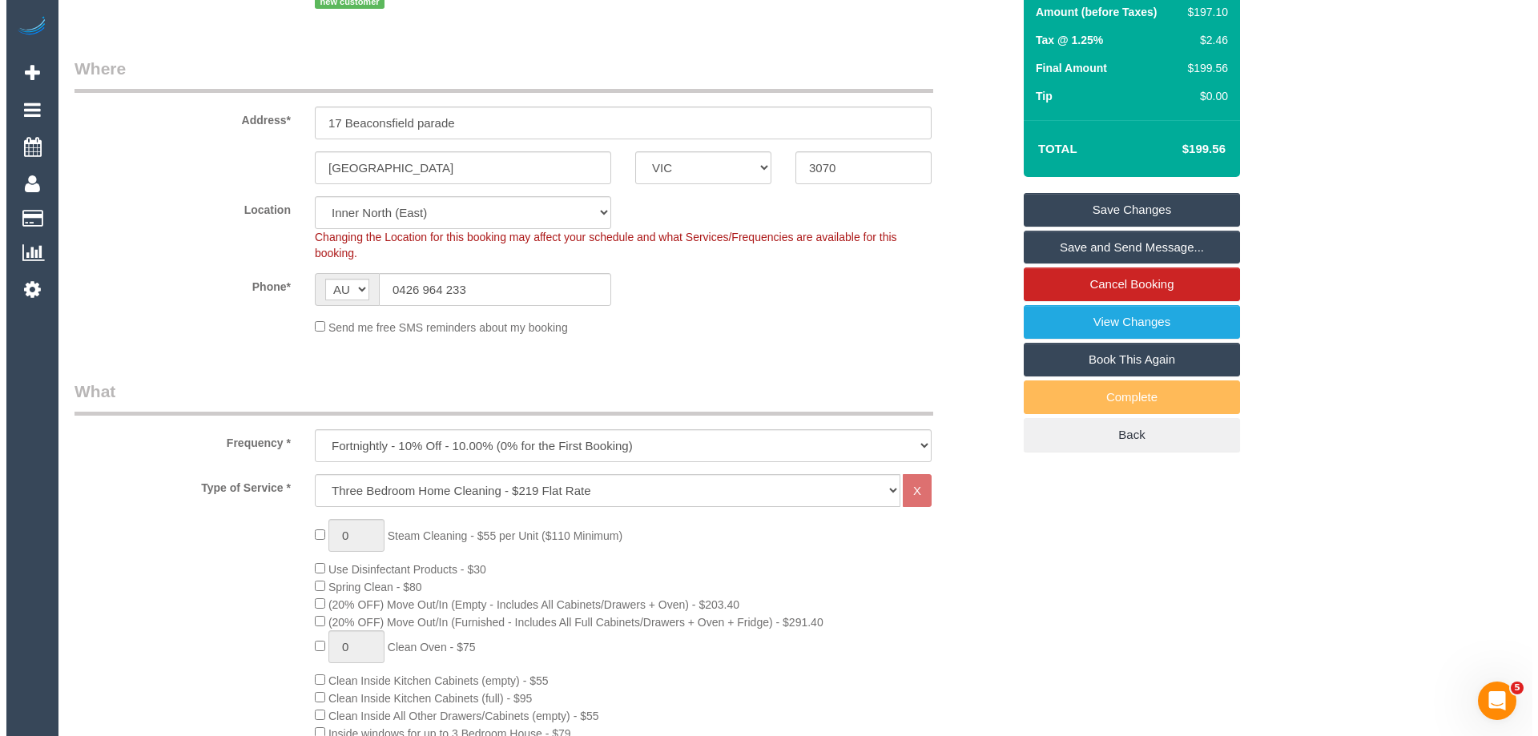
scroll to position [0, 0]
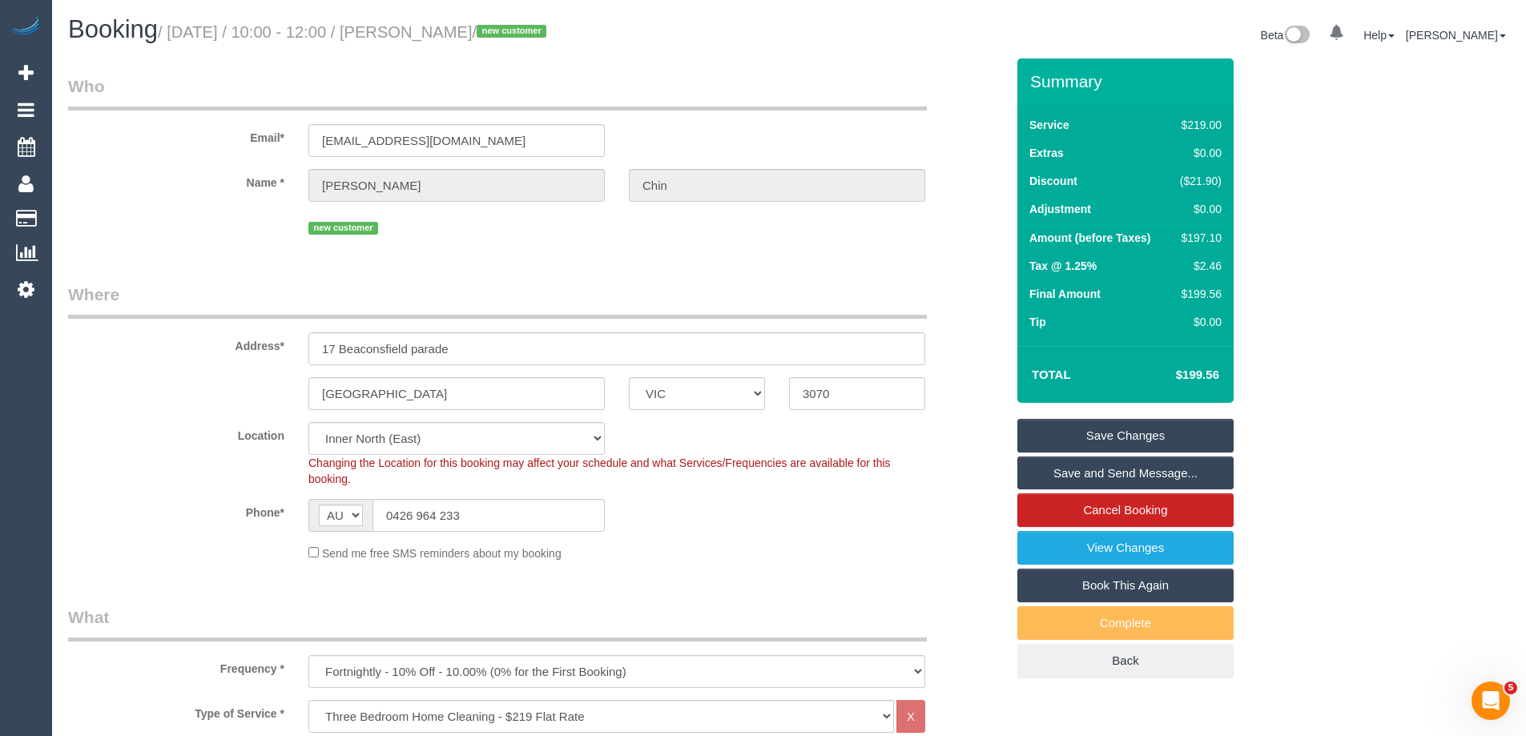
click at [1049, 436] on link "Save Changes" at bounding box center [1125, 436] width 216 height 34
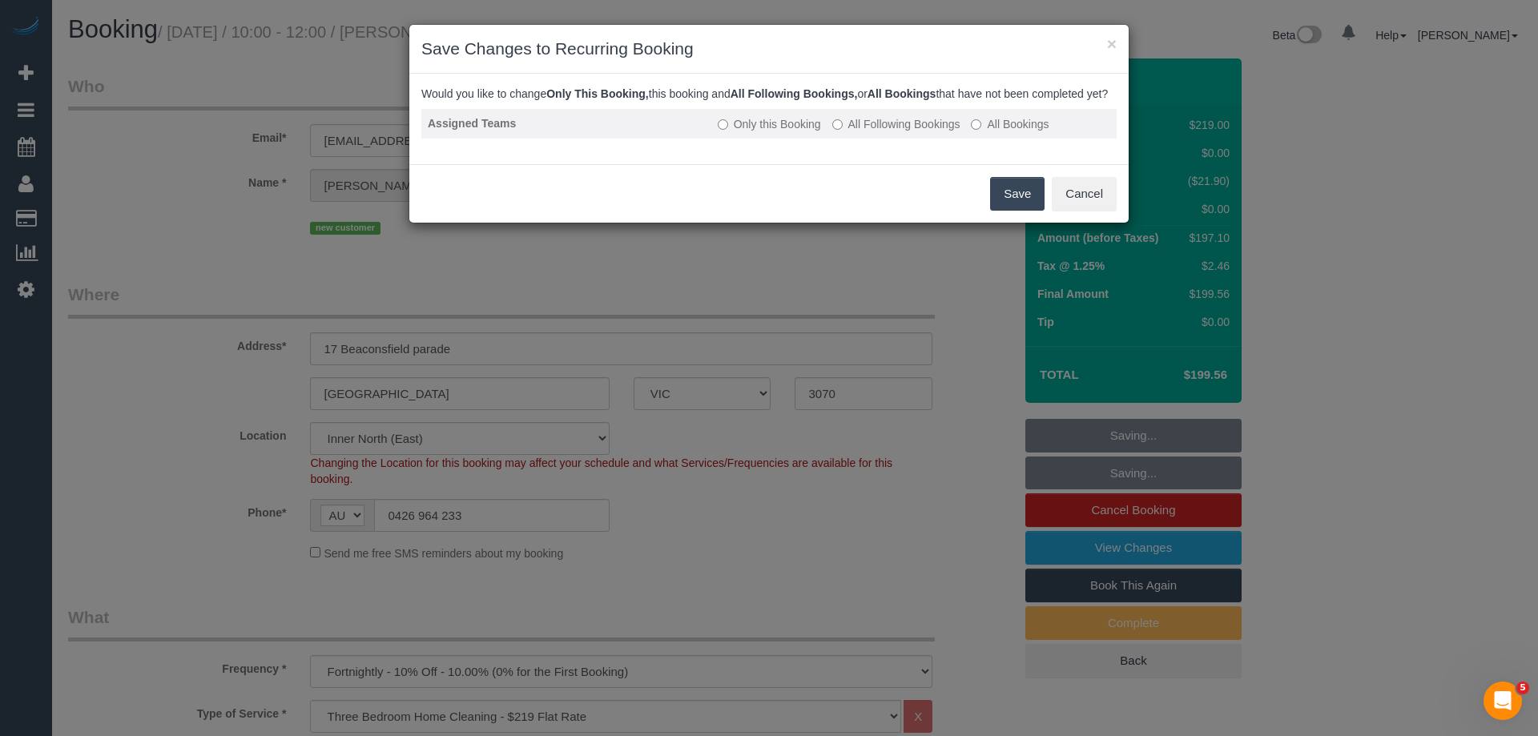
click at [891, 132] on label "All Following Bookings" at bounding box center [896, 124] width 128 height 16
click at [1017, 210] on button "Save" at bounding box center [1017, 194] width 54 height 34
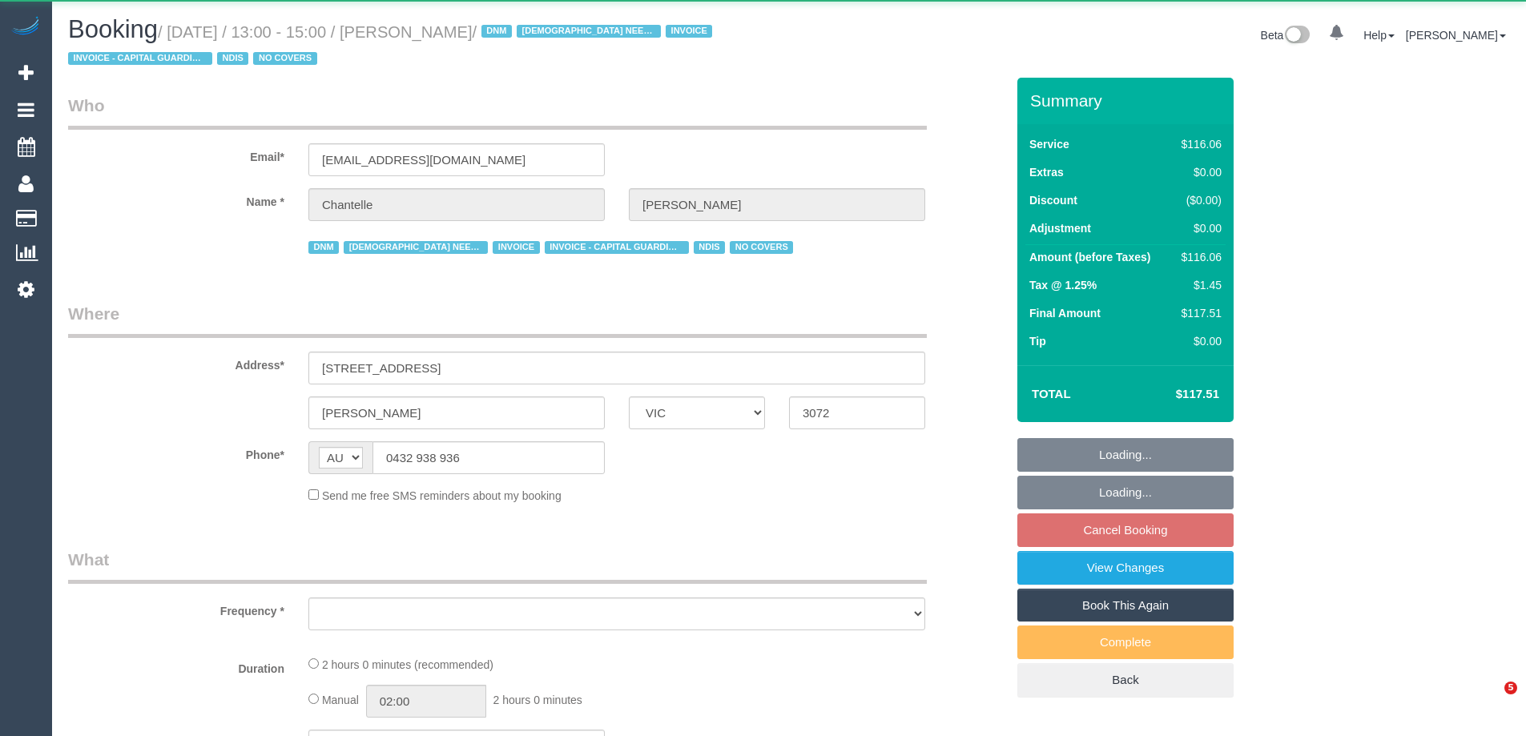
select select "VIC"
select select "object:564"
select select "number:29"
select select "number:14"
select select "number:19"
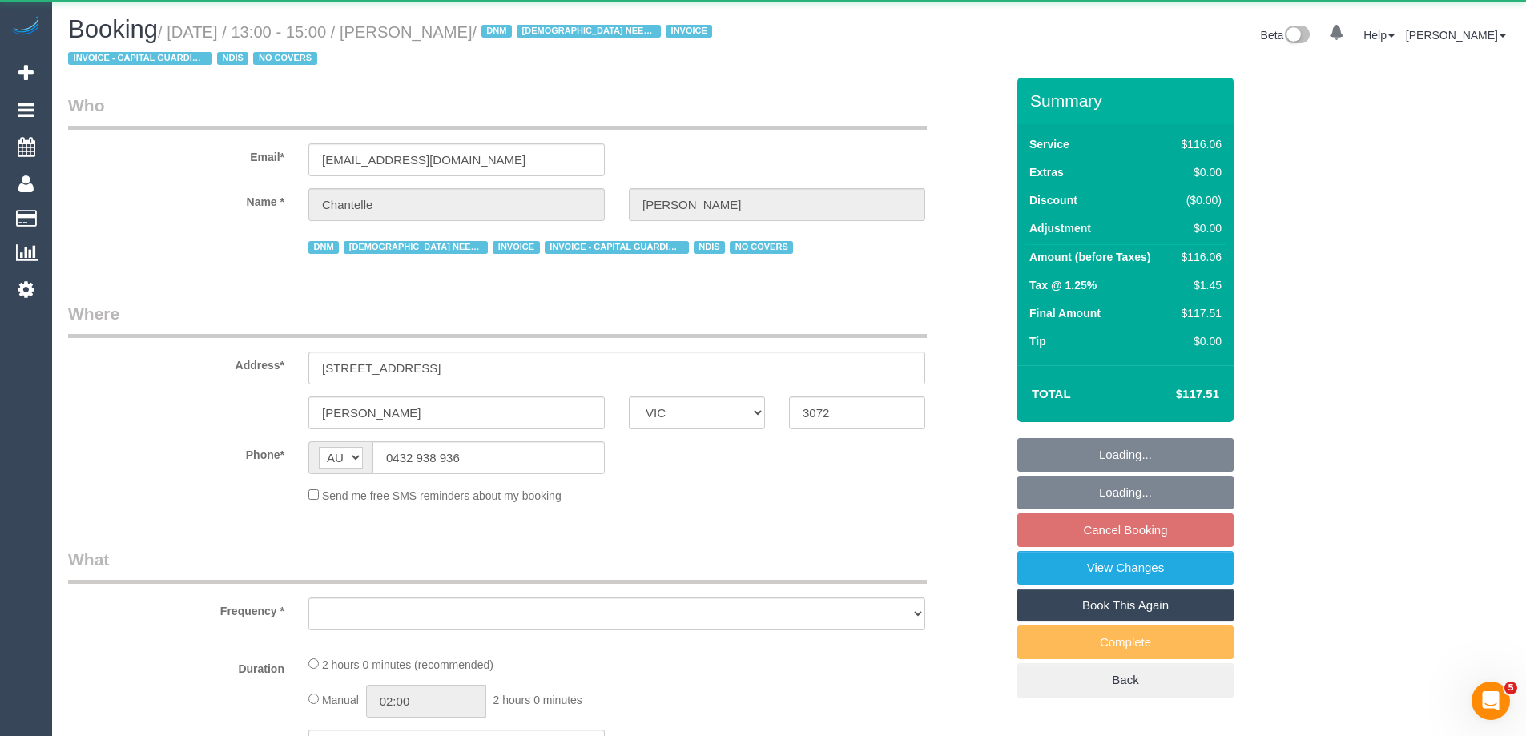
select select "number:25"
select select "number:35"
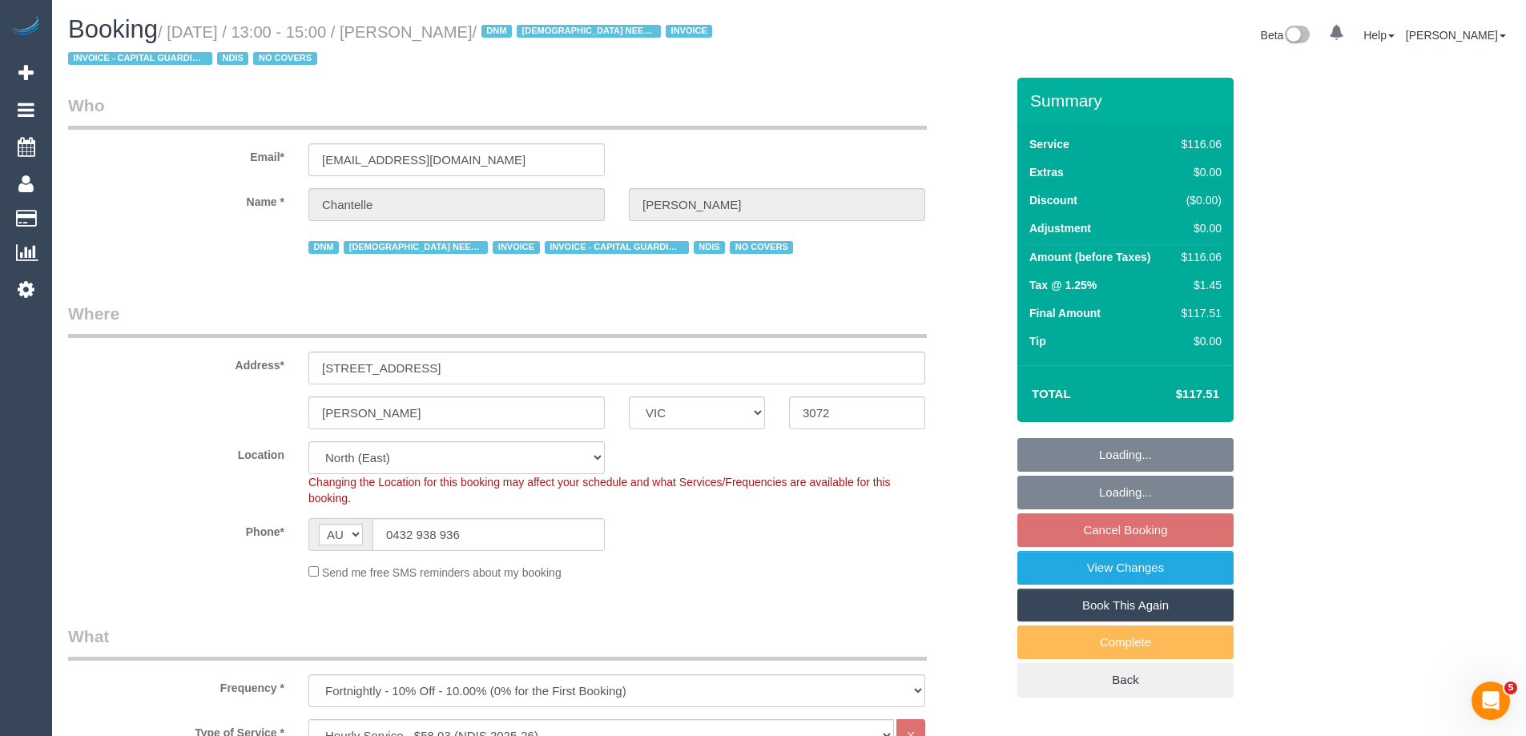
select select "object:774"
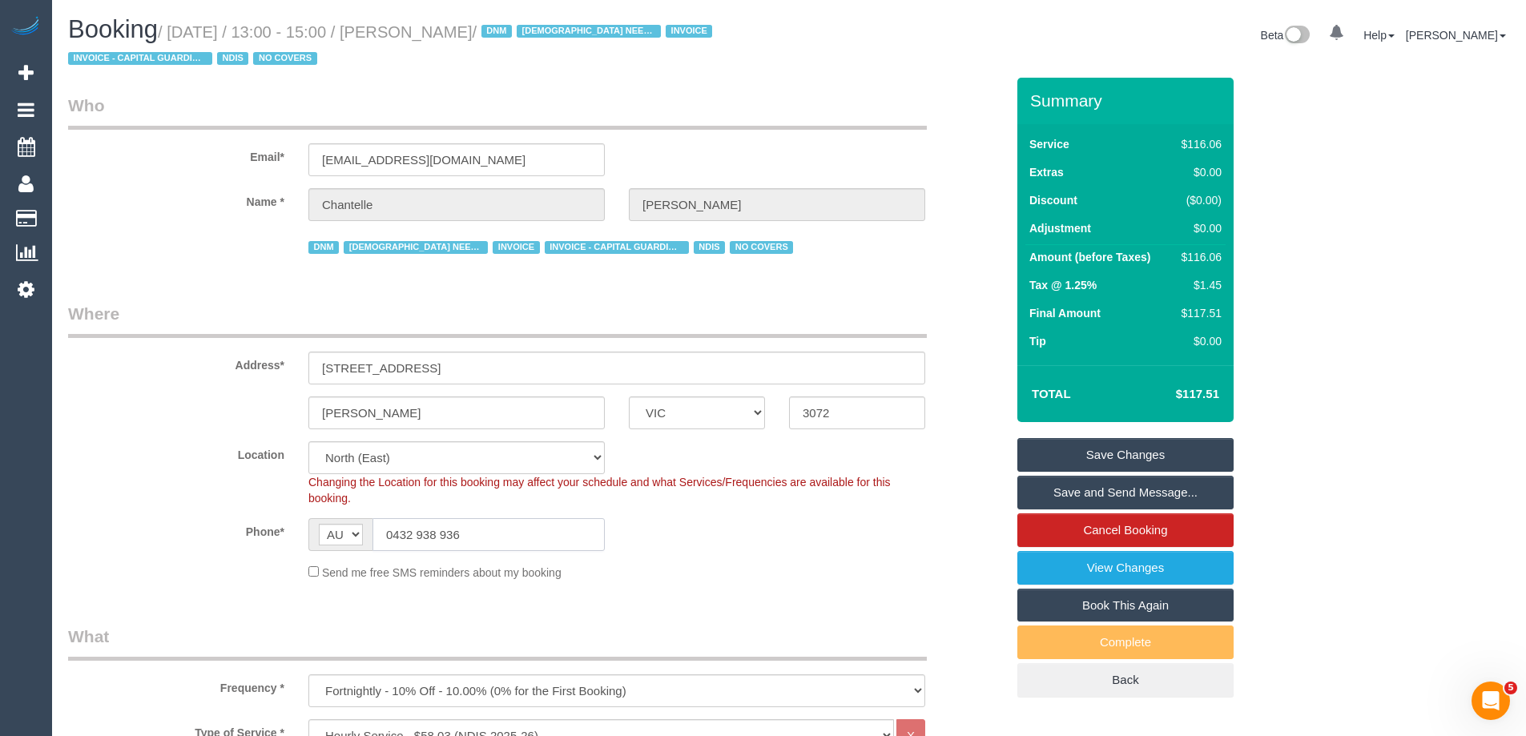
drag, startPoint x: 478, startPoint y: 540, endPoint x: 214, endPoint y: 531, distance: 264.5
click at [214, 531] on div "Phone* AF AL DZ AD AO AI AQ AG AR AM AW AU AT AZ BS BH BD BB BY BE BZ BJ BM BT …" at bounding box center [536, 534] width 961 height 33
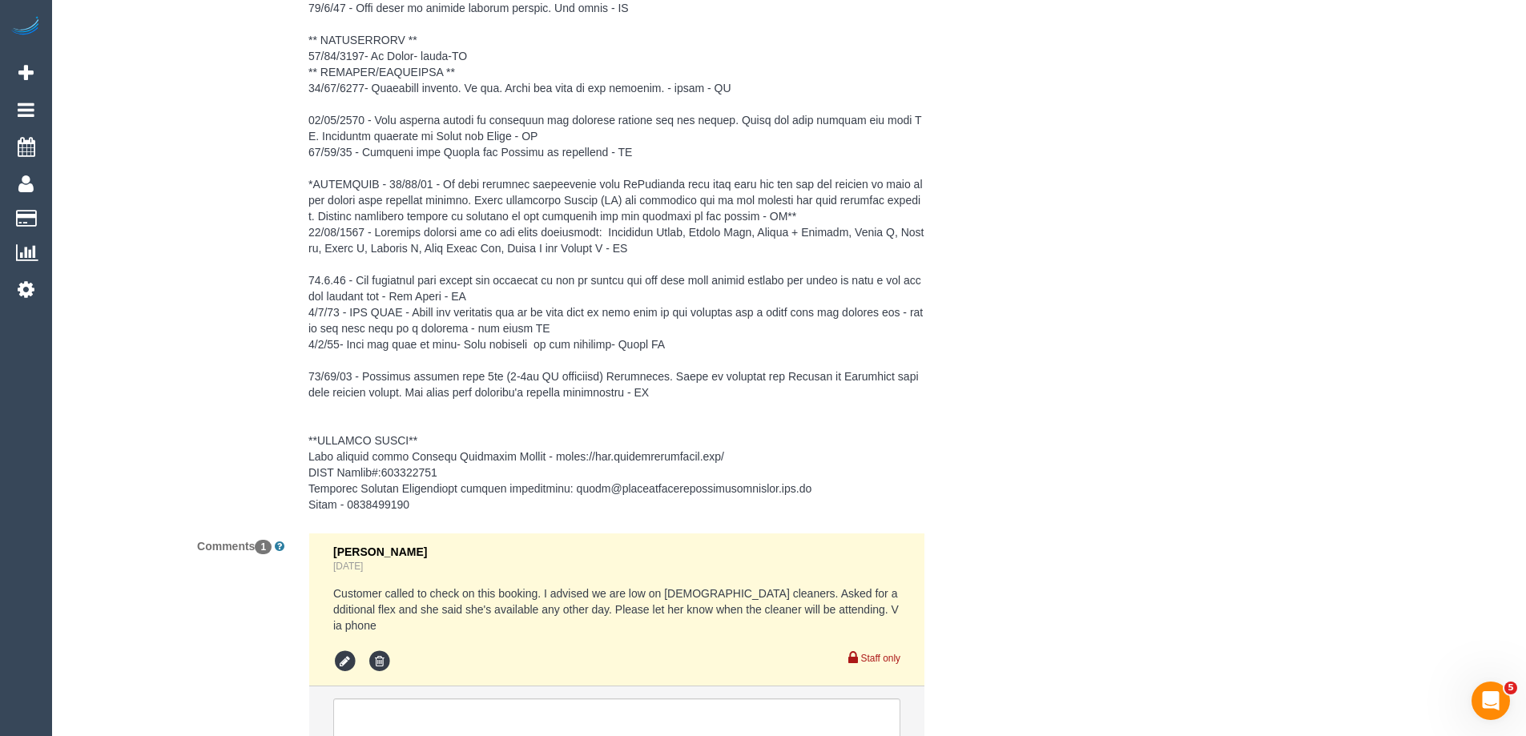
scroll to position [2563, 0]
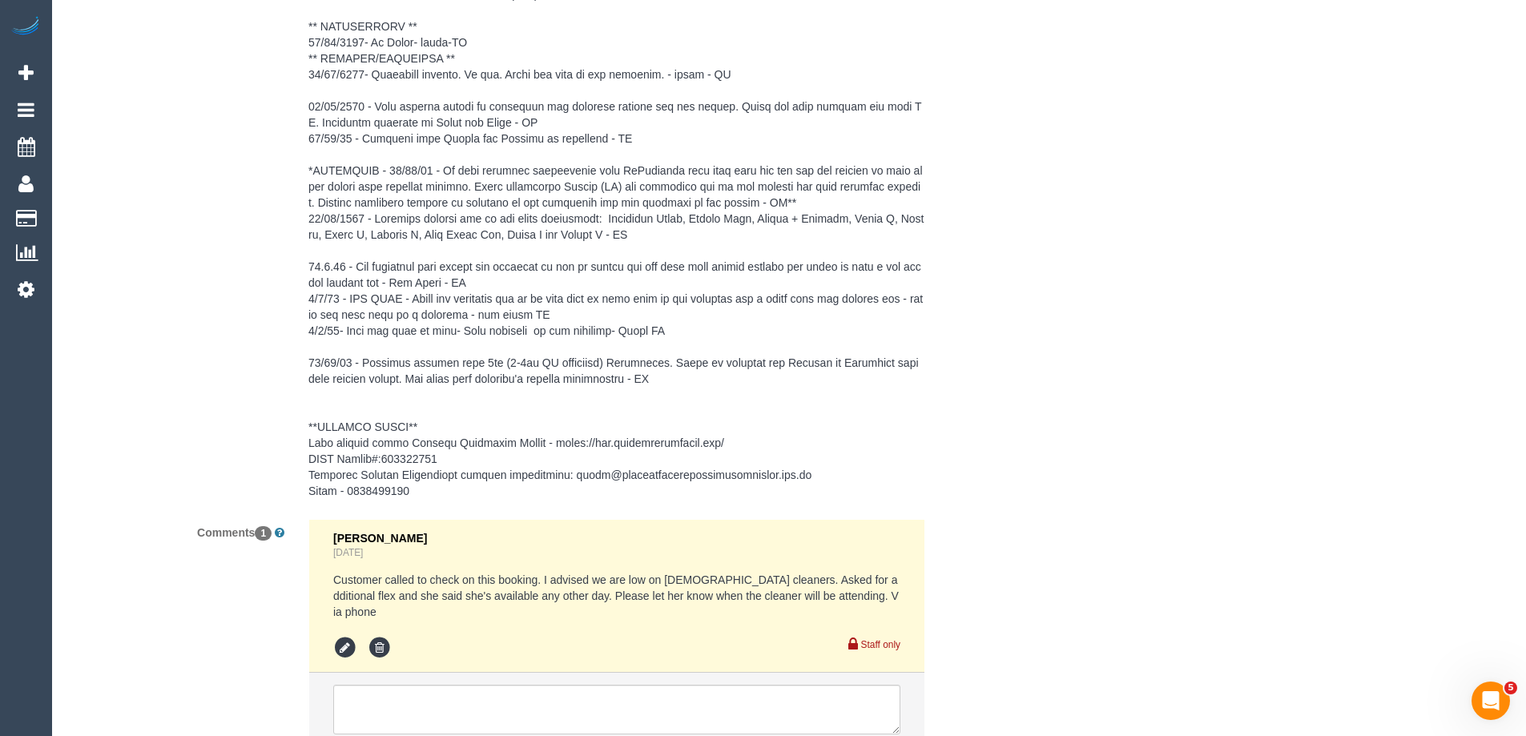
click at [248, 439] on div "Customer Profile Notes" at bounding box center [536, 203] width 961 height 607
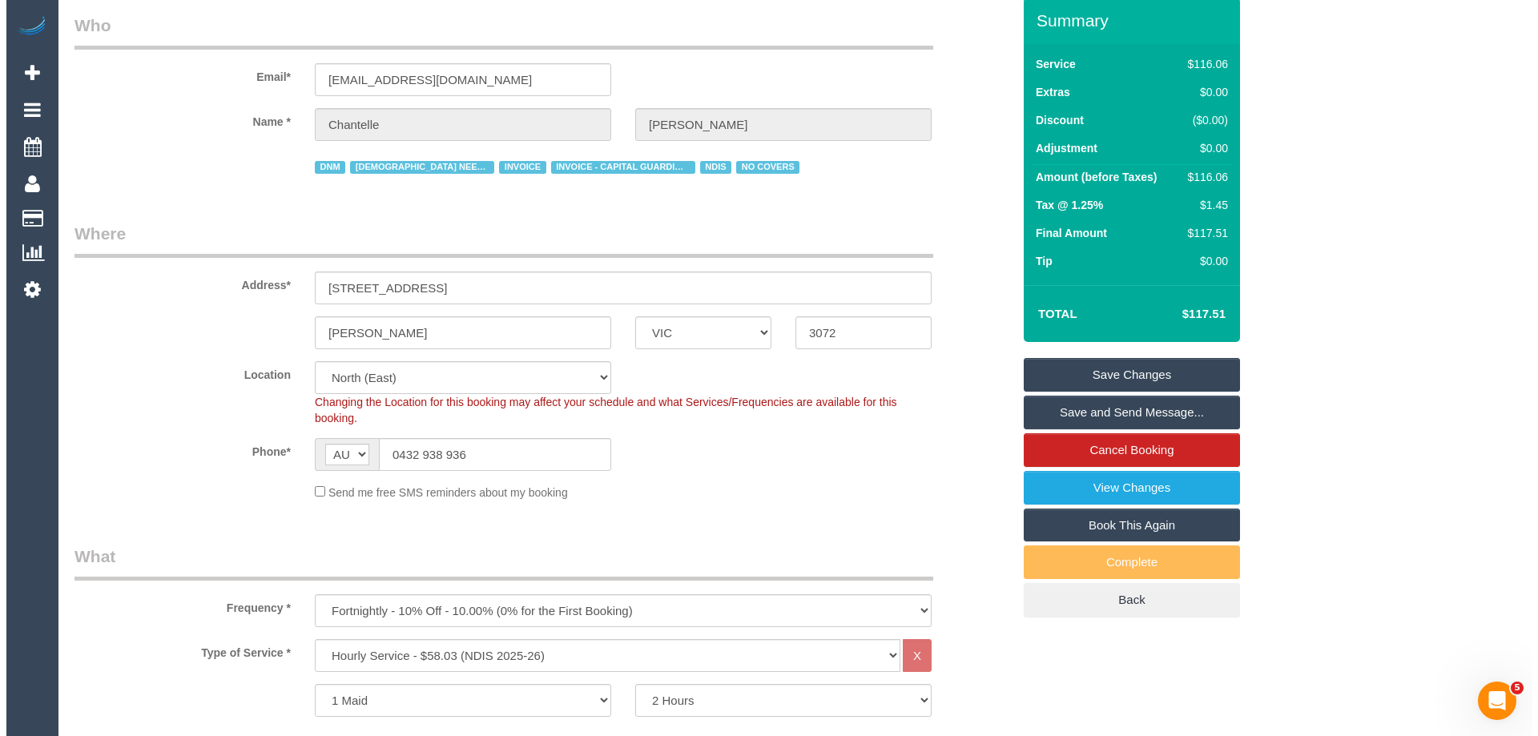
scroll to position [0, 0]
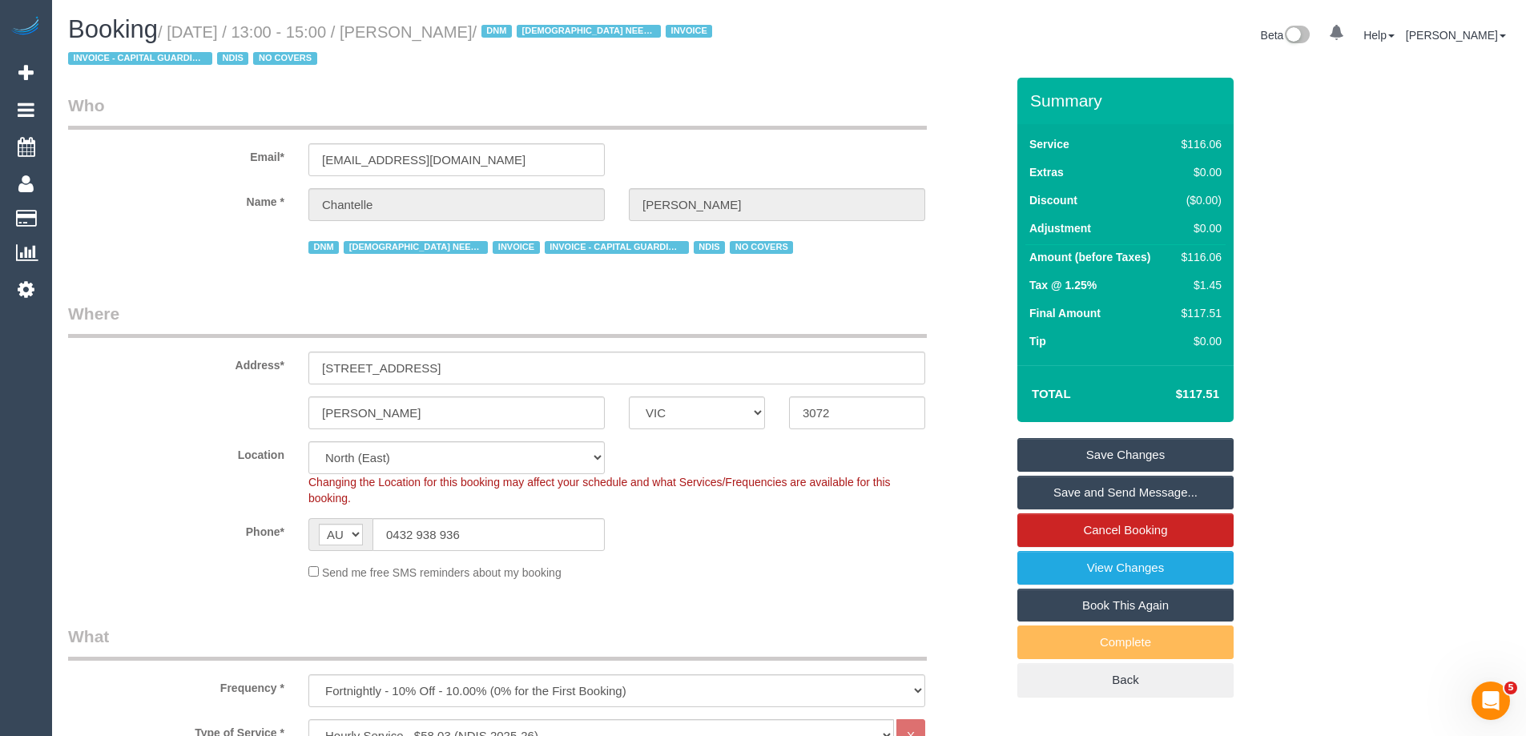
click at [1070, 494] on link "Save and Send Message..." at bounding box center [1125, 493] width 216 height 34
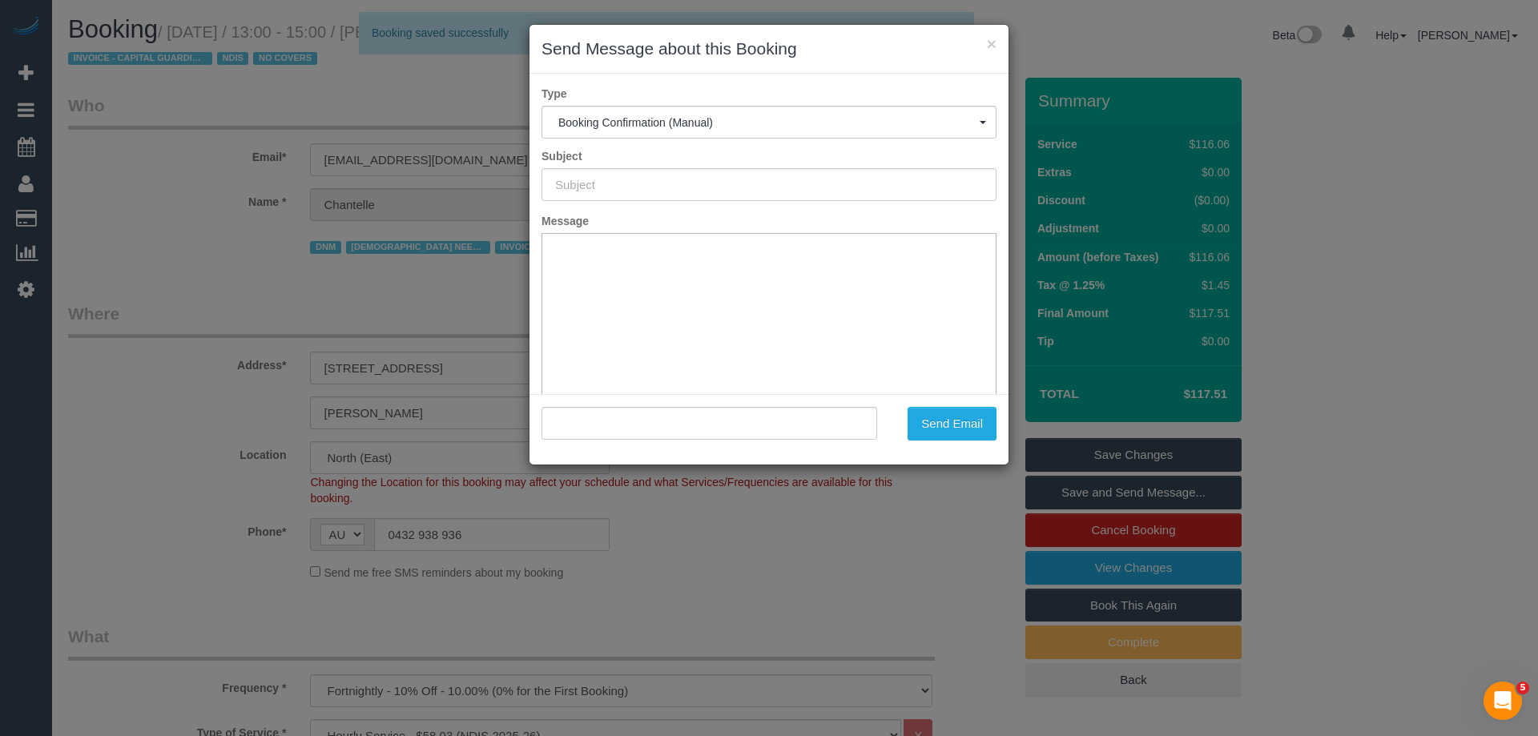
type input "Booking Confirmed"
type input ""Chantelle Roberts" <suns4in35891@gmail.com>"
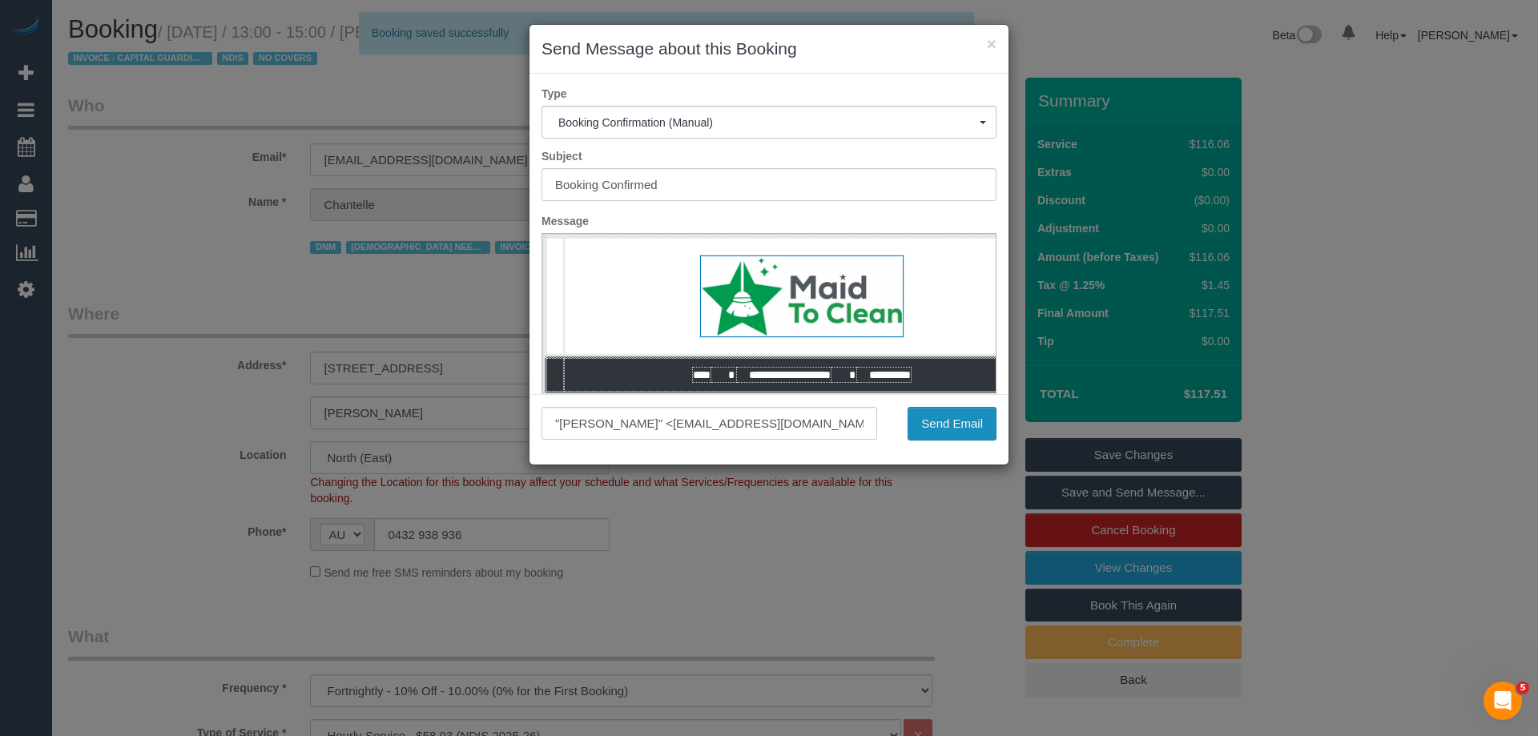
click at [939, 428] on button "Send Email" at bounding box center [952, 424] width 89 height 34
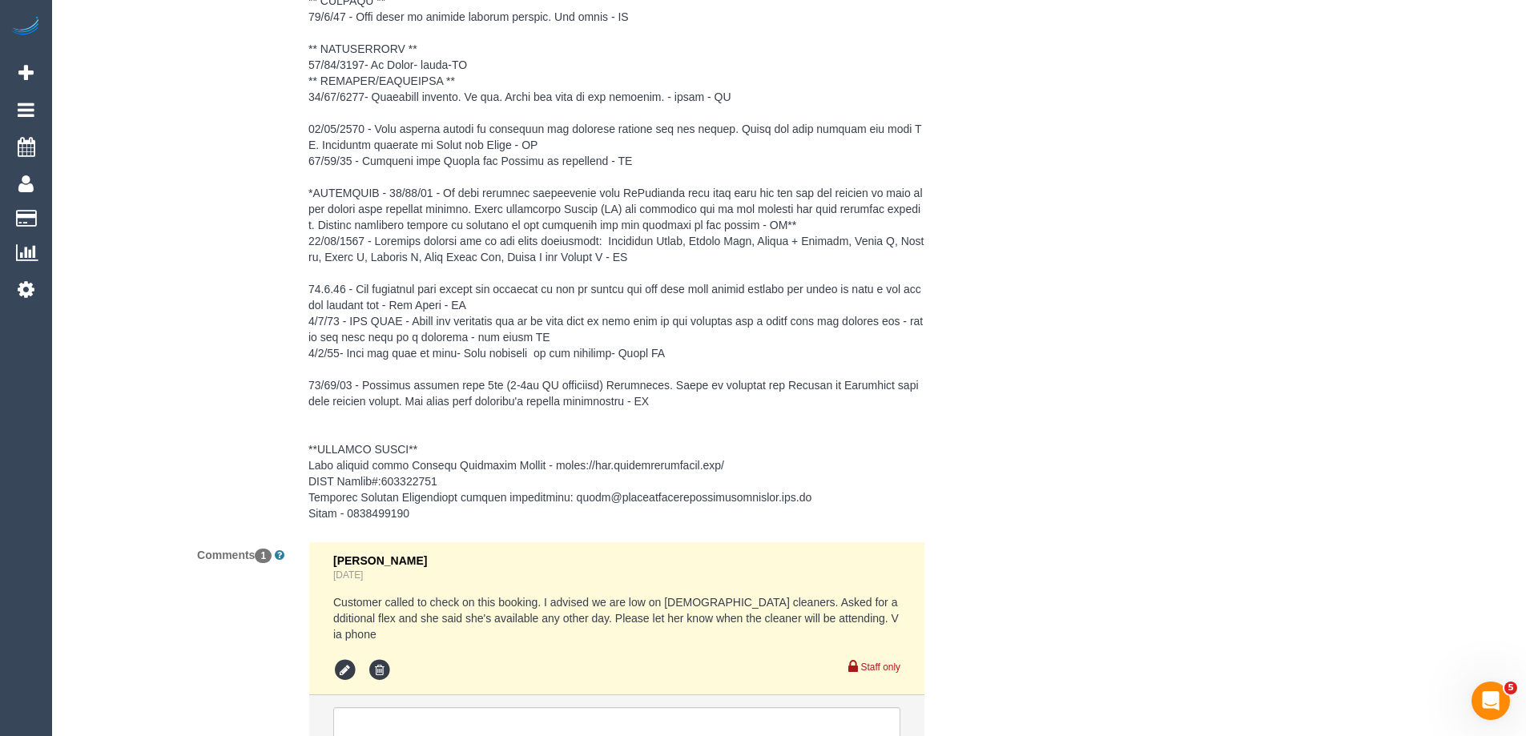
scroll to position [2732, 0]
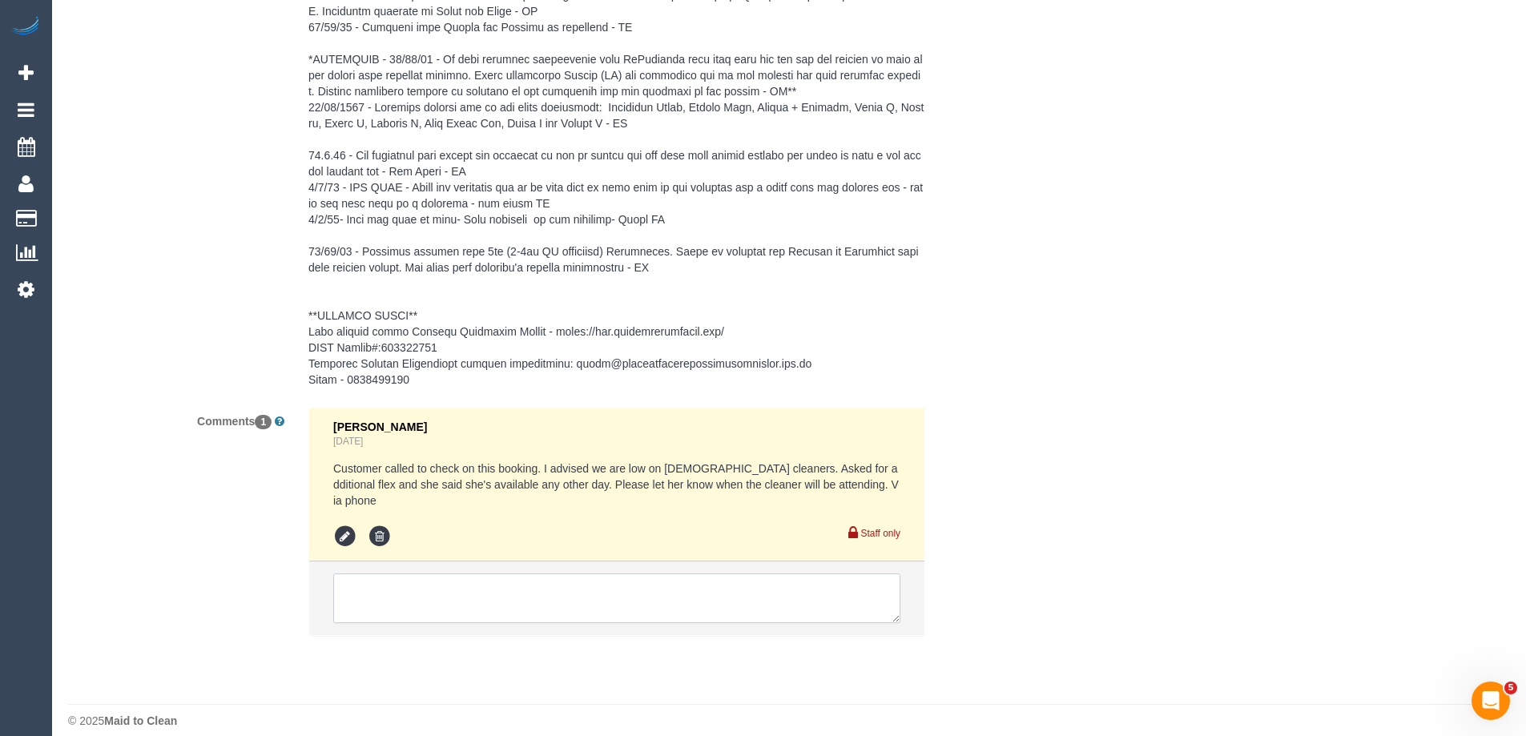
click at [429, 583] on textarea at bounding box center [616, 599] width 567 height 50
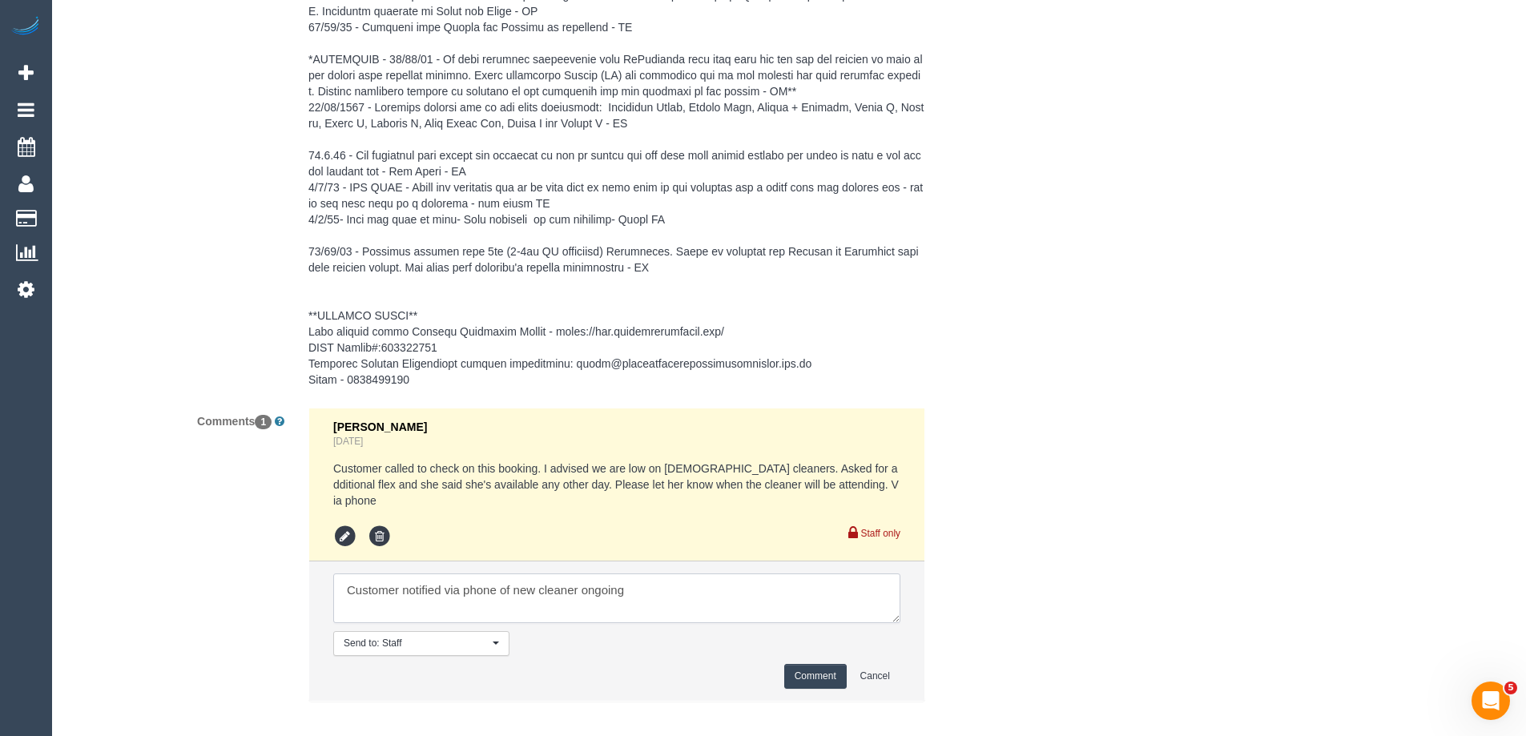
type textarea "Customer notified via phone of new cleaner ongoing"
click at [822, 664] on button "Comment" at bounding box center [815, 676] width 62 height 25
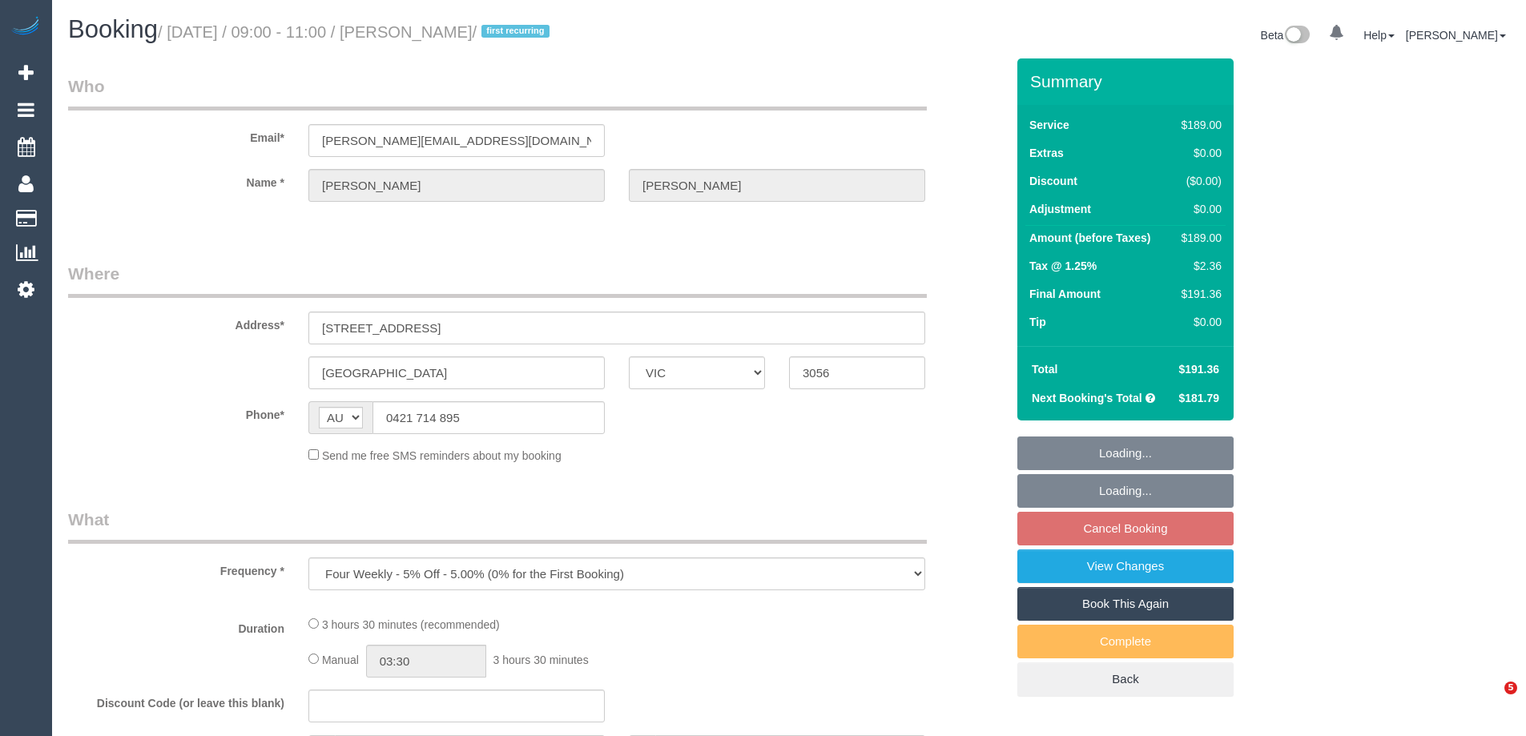
select select "VIC"
select select "string:stripe-pm_1SDZ8u2GScqysDRVX4Ruxdko"
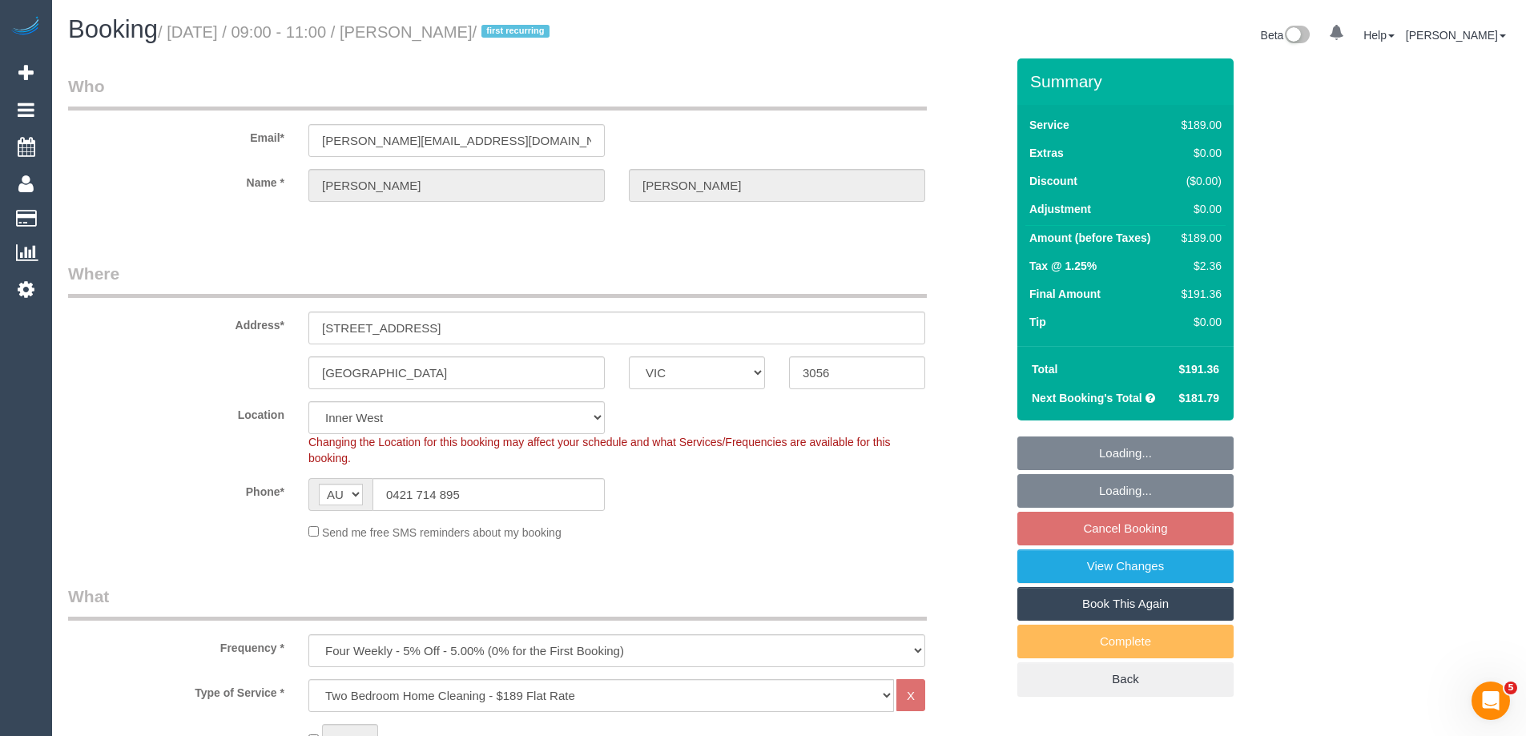
select select "object:825"
select select "number:29"
select select "number:15"
select select "number:19"
select select "number:22"
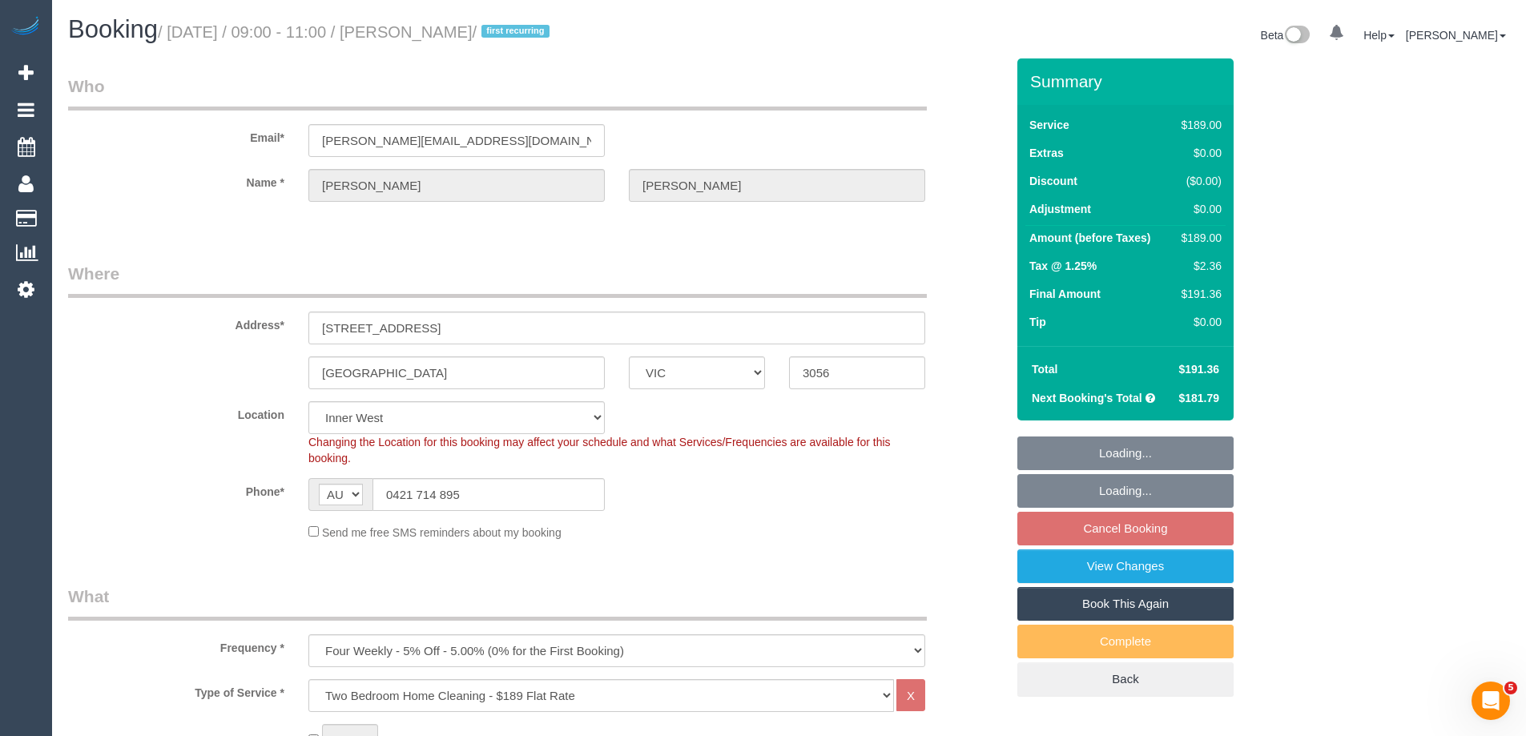
select select "number:34"
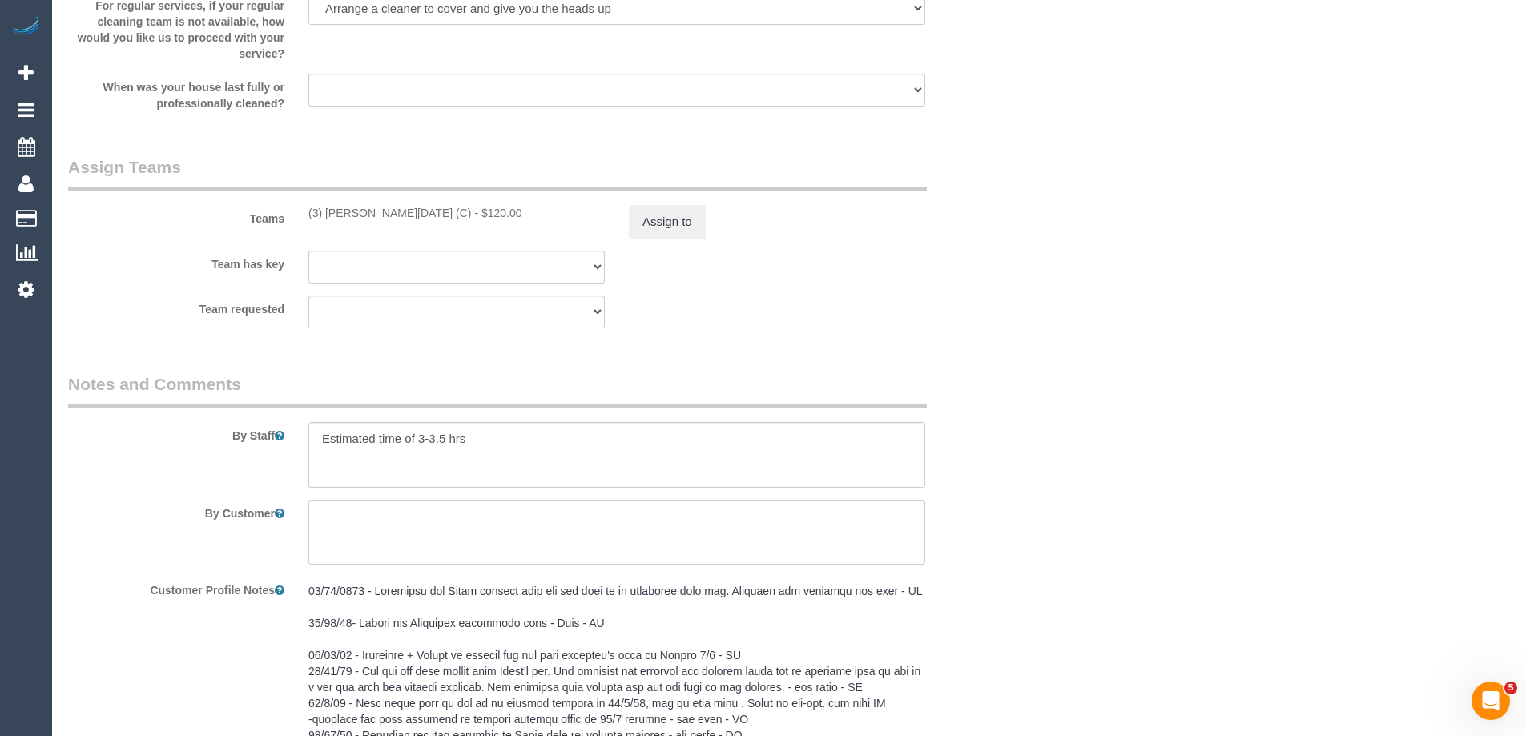
scroll to position [2403, 0]
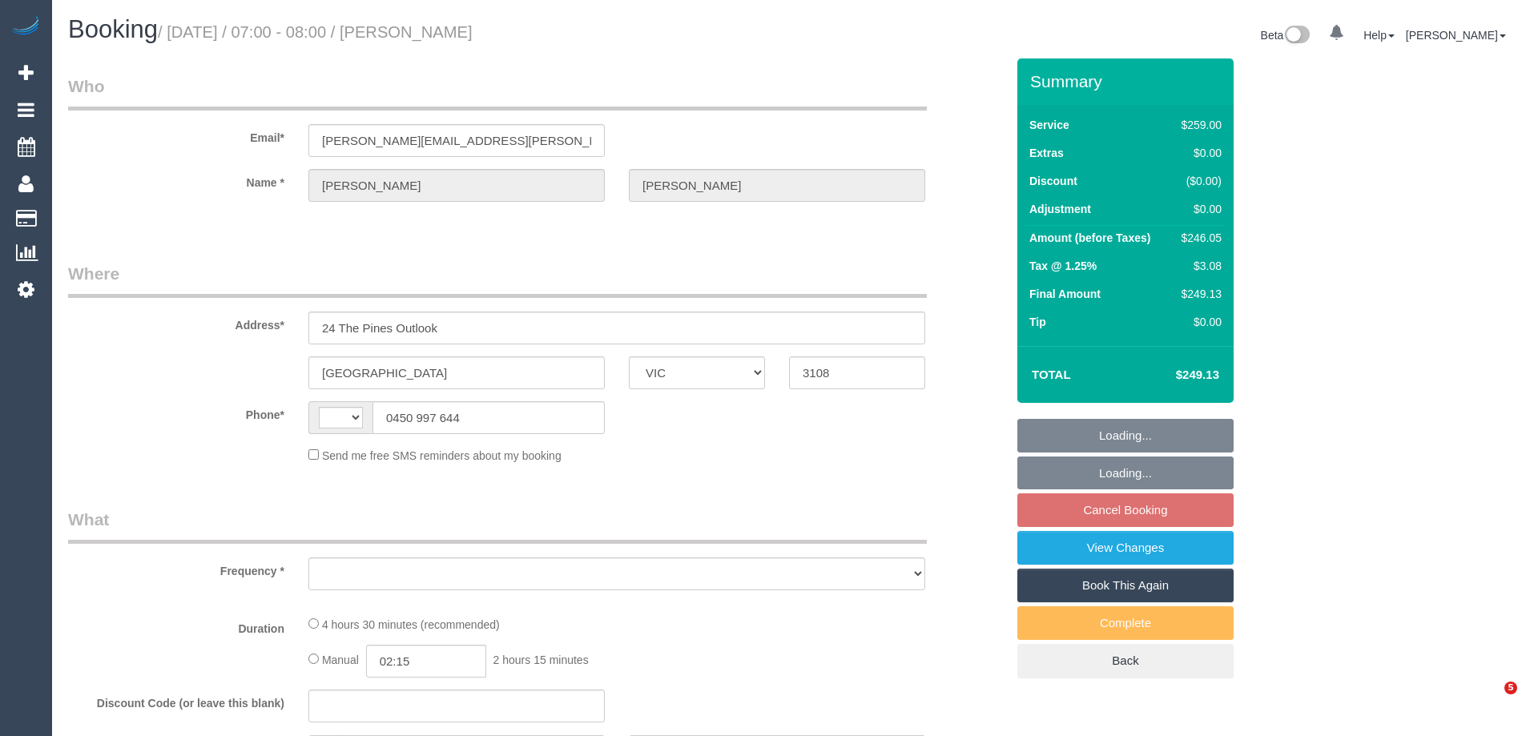
select select "VIC"
select select "object:281"
select select "string:stripe-pm_1Qfa3Q2GScqysDRVSf6bx62l"
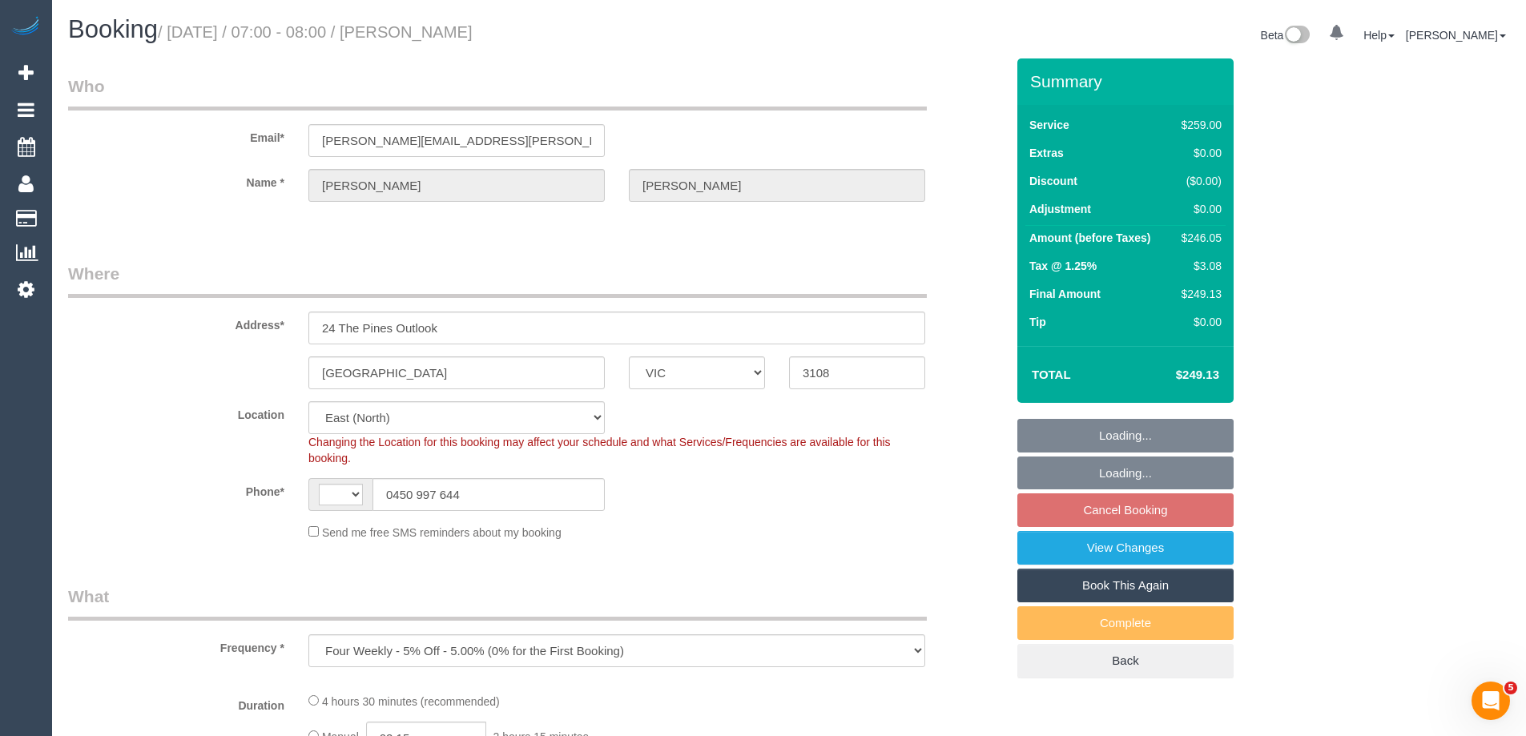
select select "string:AU"
select select "number:27"
select select "number:14"
select select "number:19"
select select "number:25"
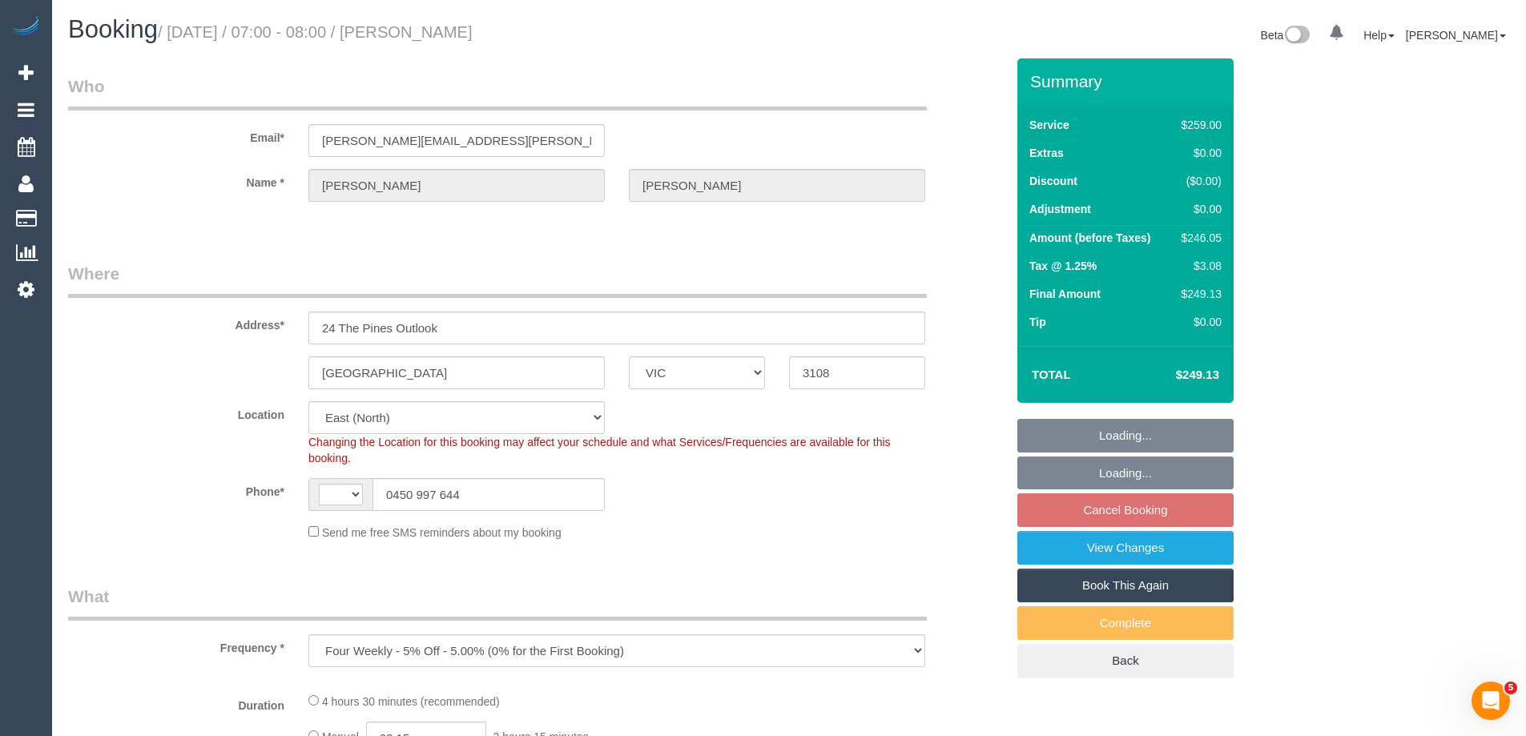
select select "number:33"
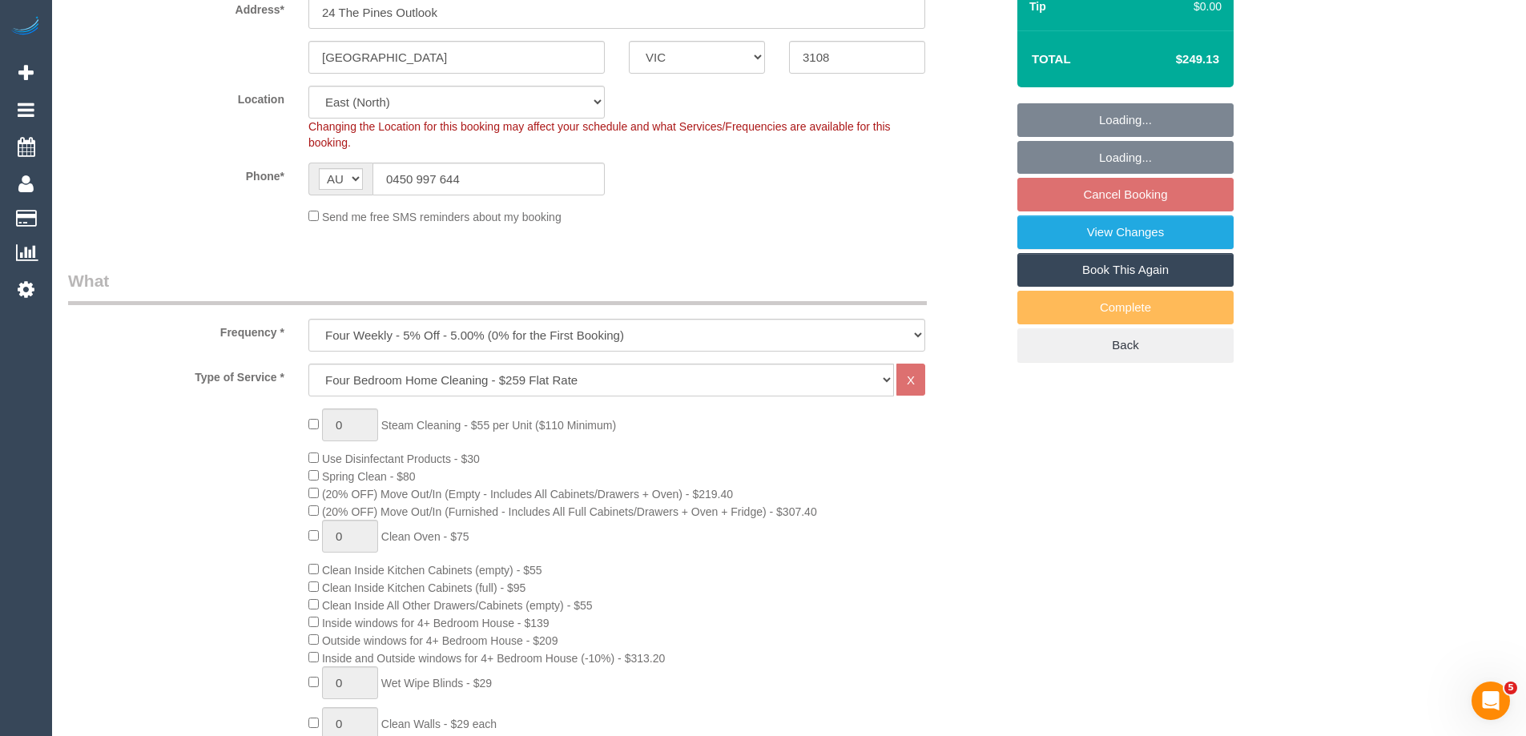
select select "object:804"
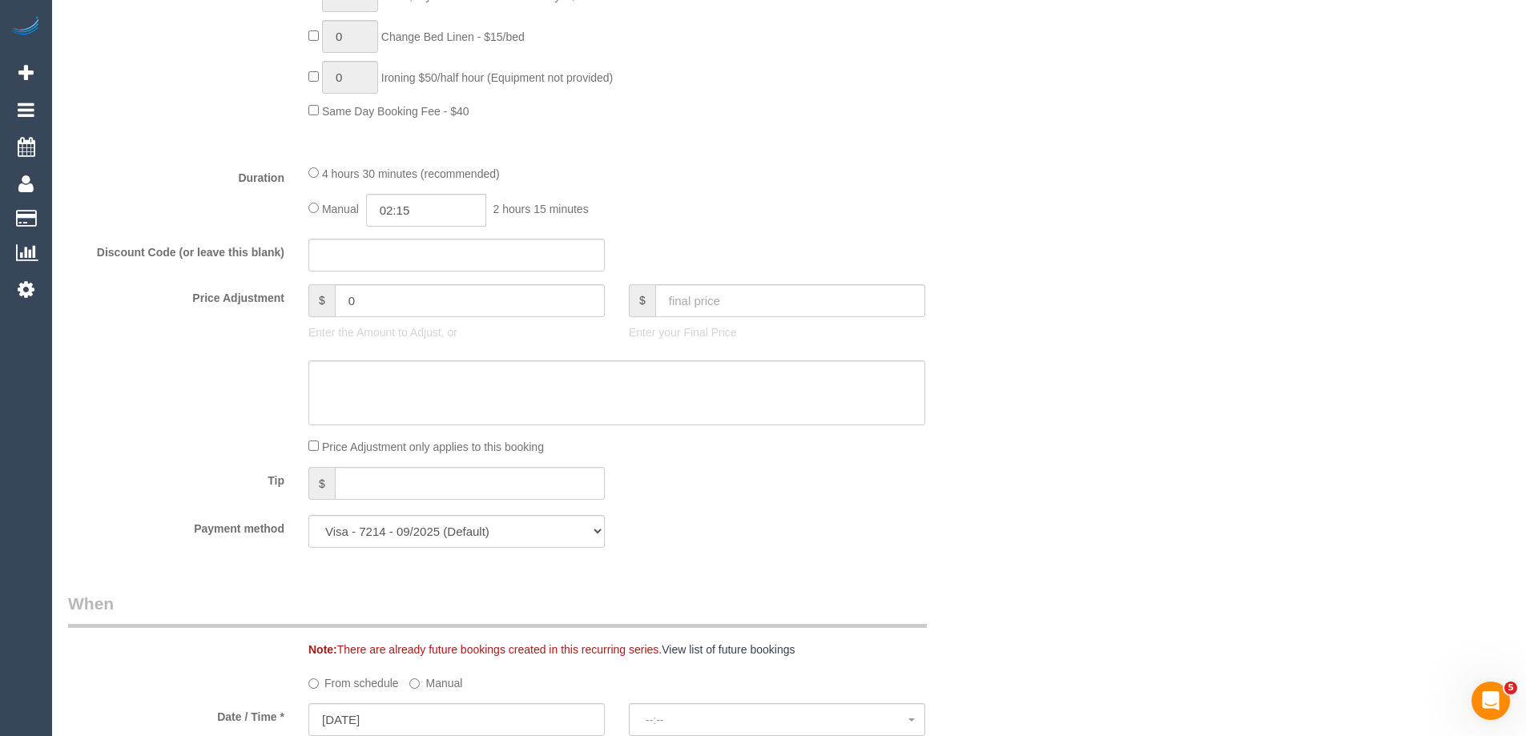
select select "spot1"
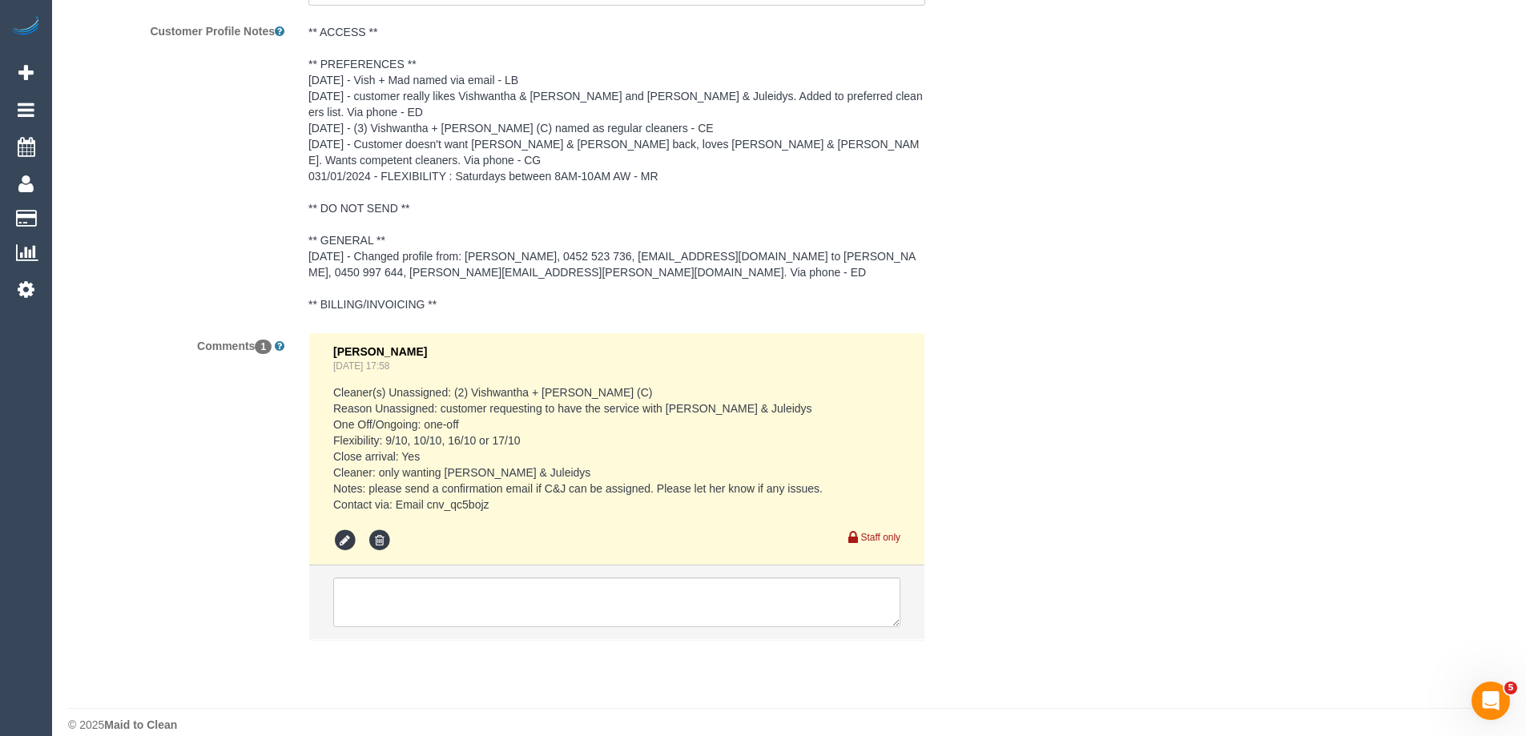
scroll to position [2901, 0]
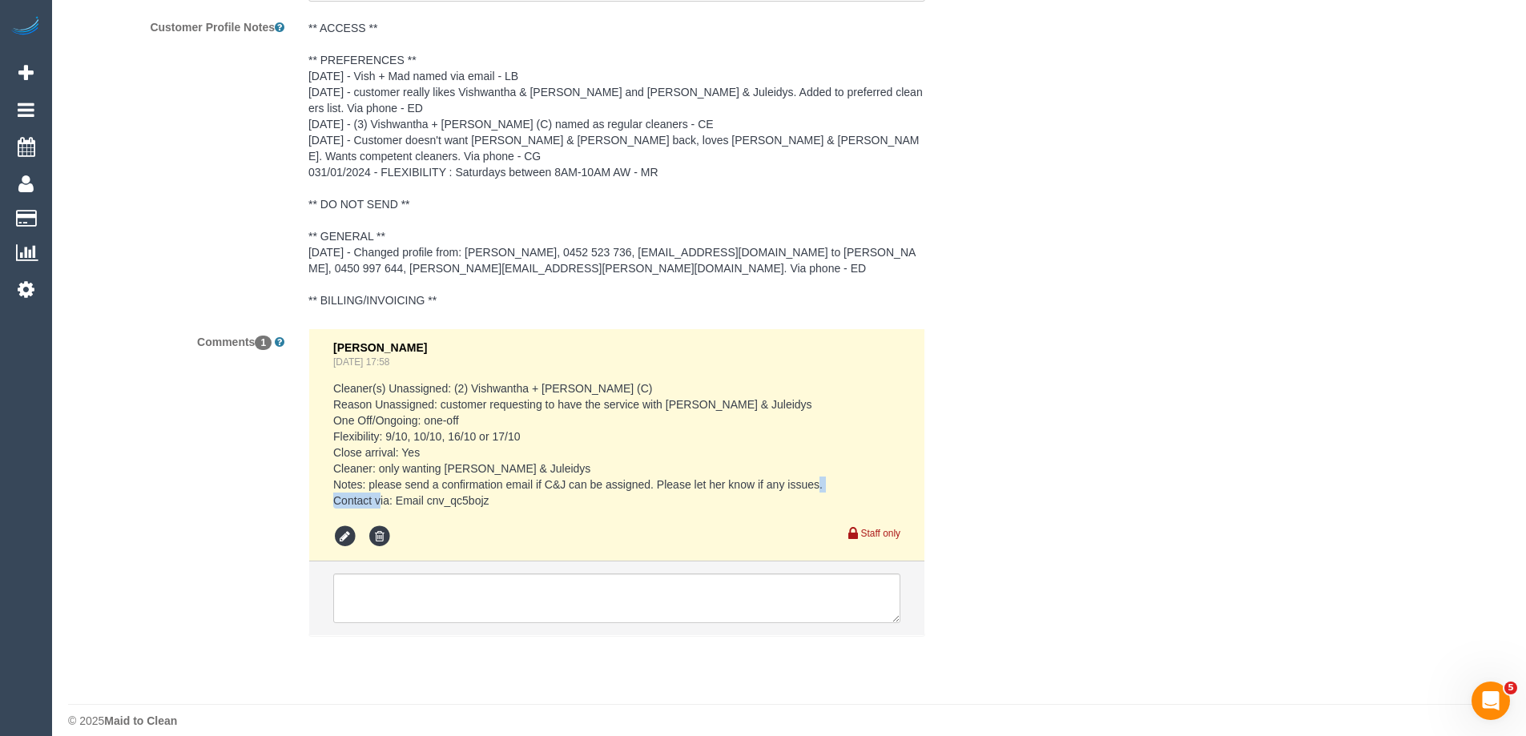
drag, startPoint x: 496, startPoint y: 486, endPoint x: 425, endPoint y: 485, distance: 70.5
click at [425, 485] on pre "Cleaner(s) Unassigned: (2) Vishwantha + Madhushika (C) Reason Unassigned: custo…" at bounding box center [616, 445] width 567 height 128
copy pre "cnv_qc5bojz"
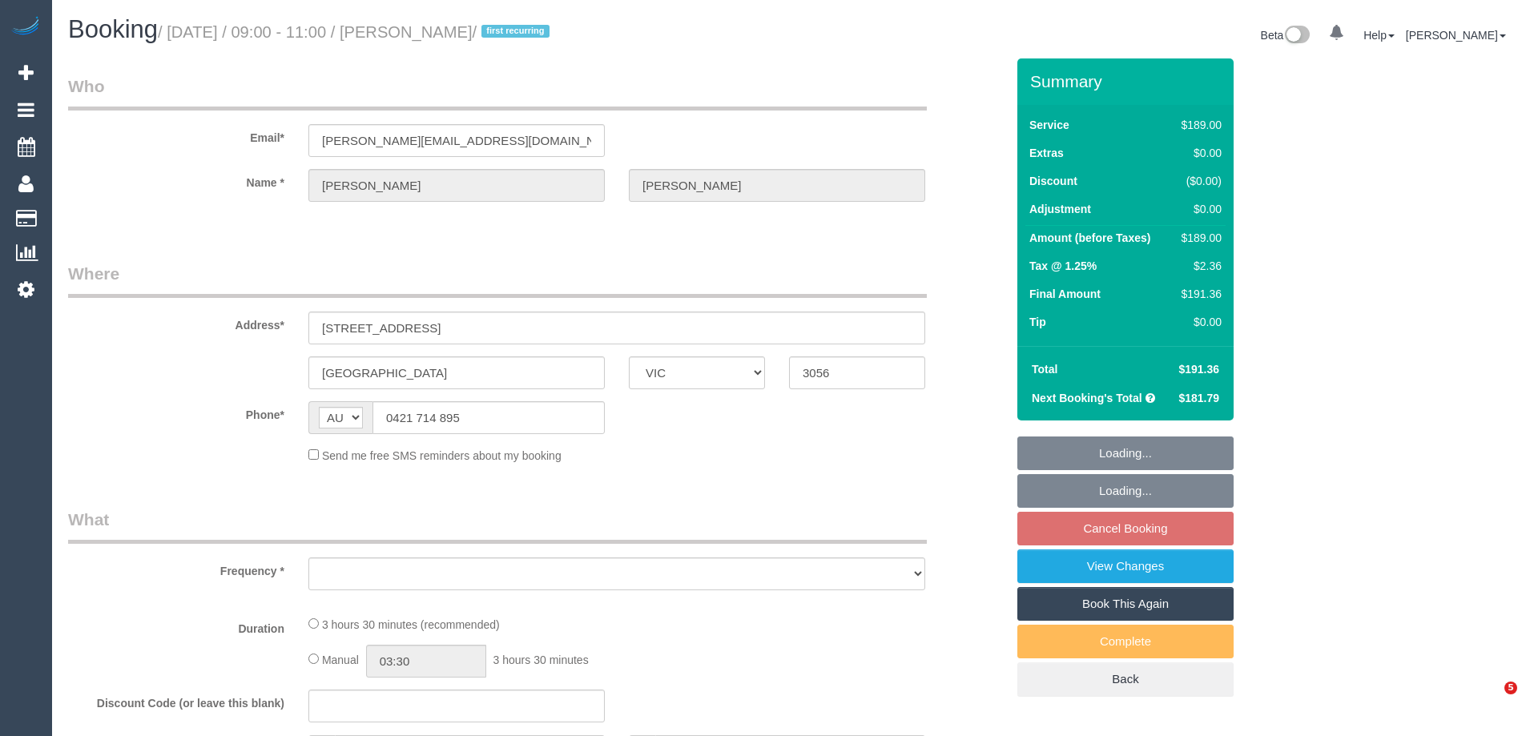
select select "VIC"
select select "object:556"
select select "string:stripe-pm_1SDZ8u2GScqysDRVX4Ruxdko"
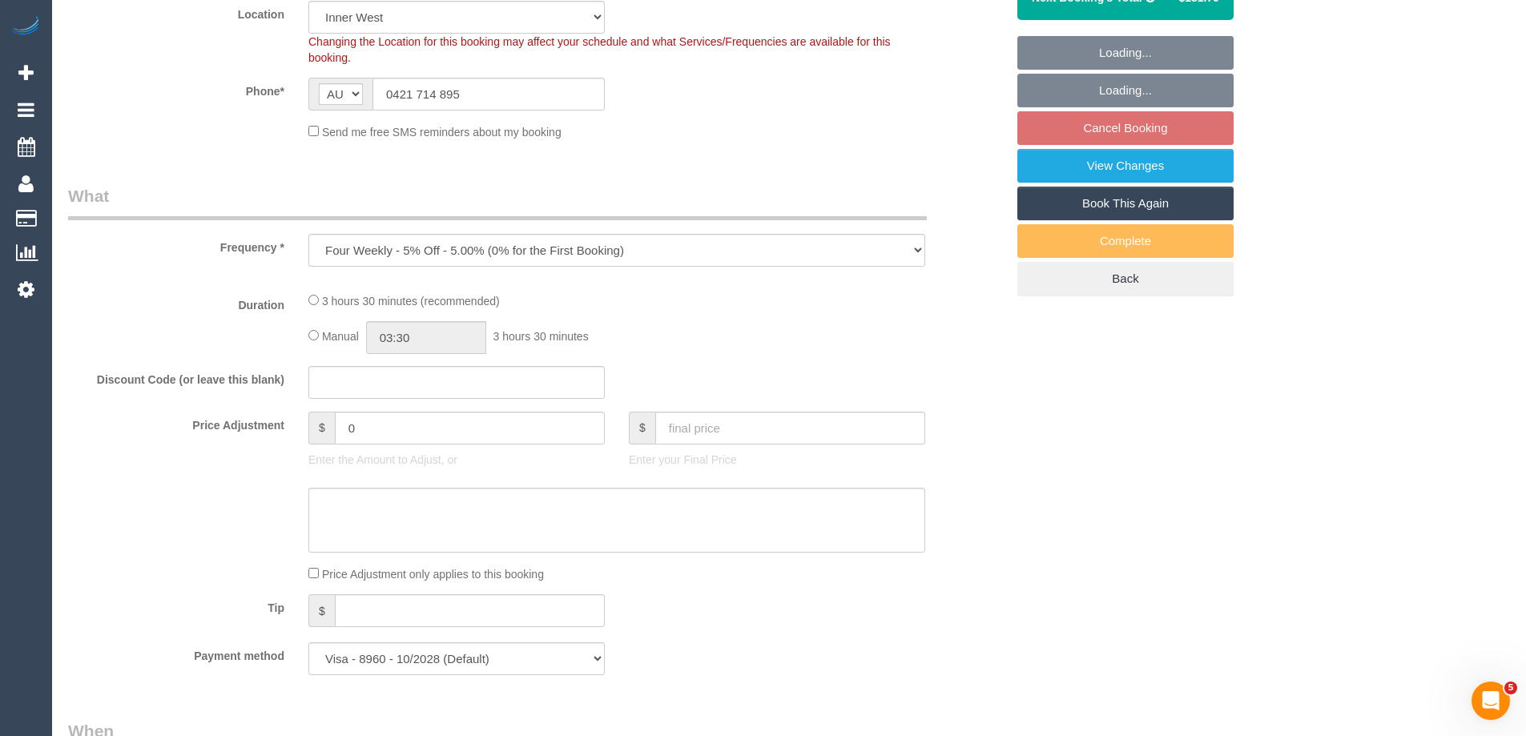
select select "object:665"
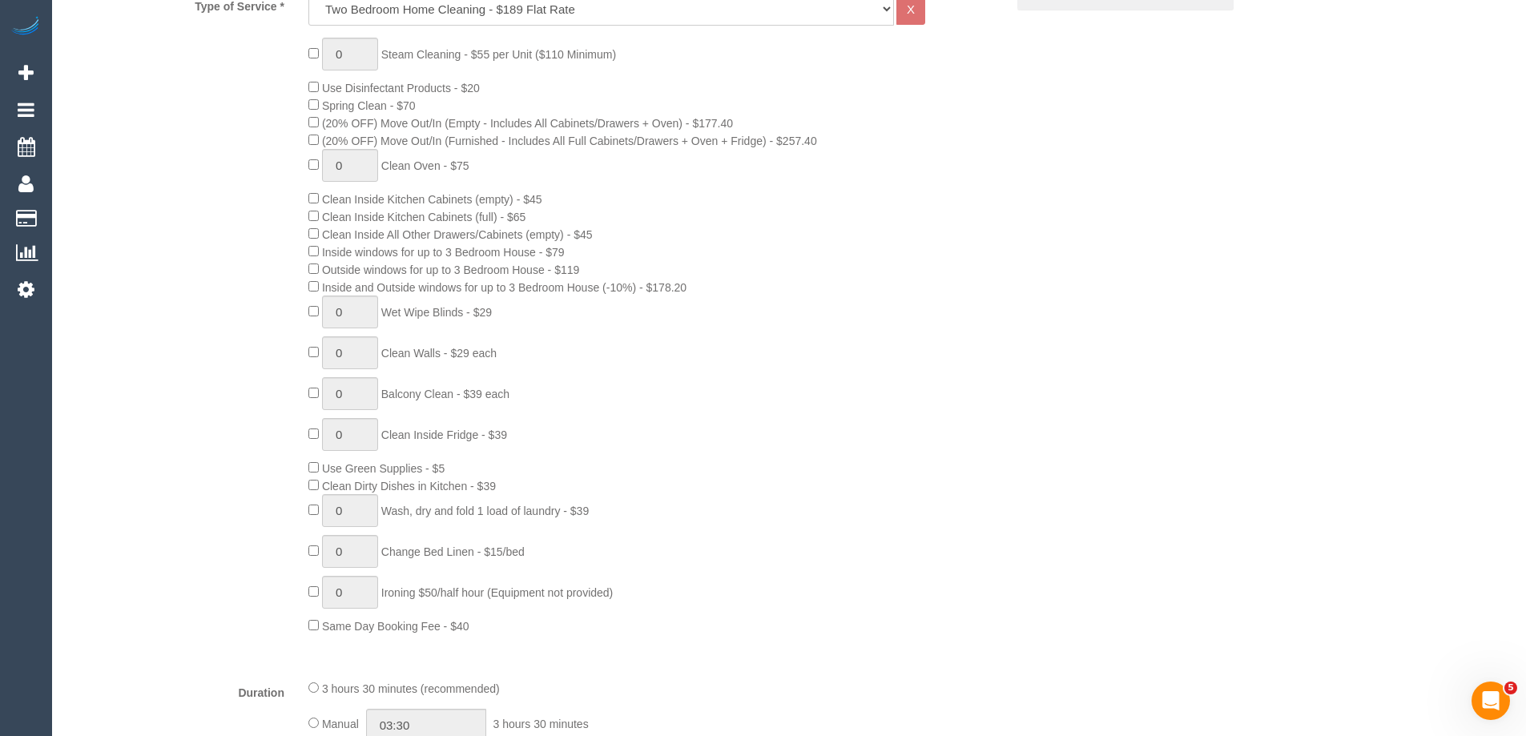
select select "number:29"
select select "number:15"
select select "number:19"
select select "number:22"
select select "number:34"
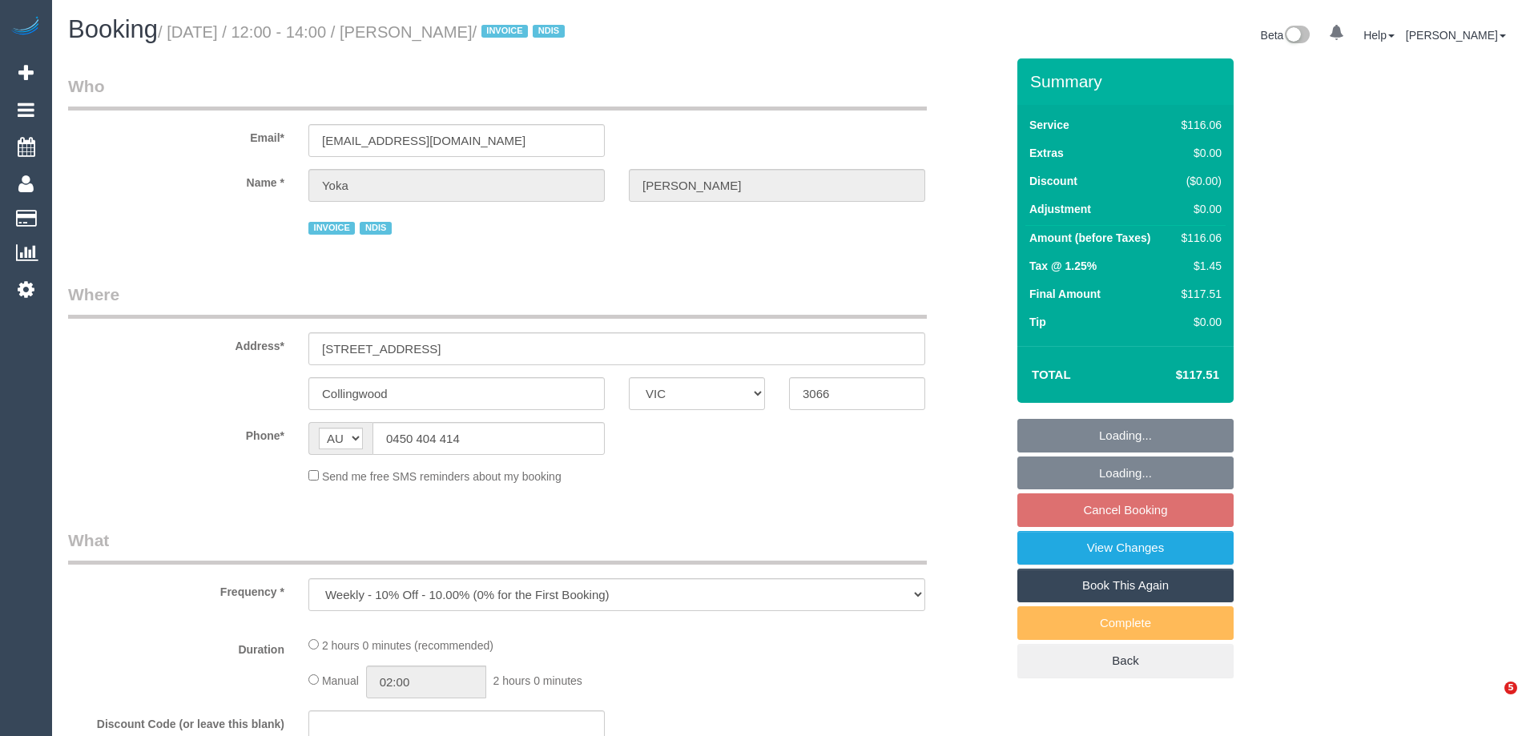
select select "VIC"
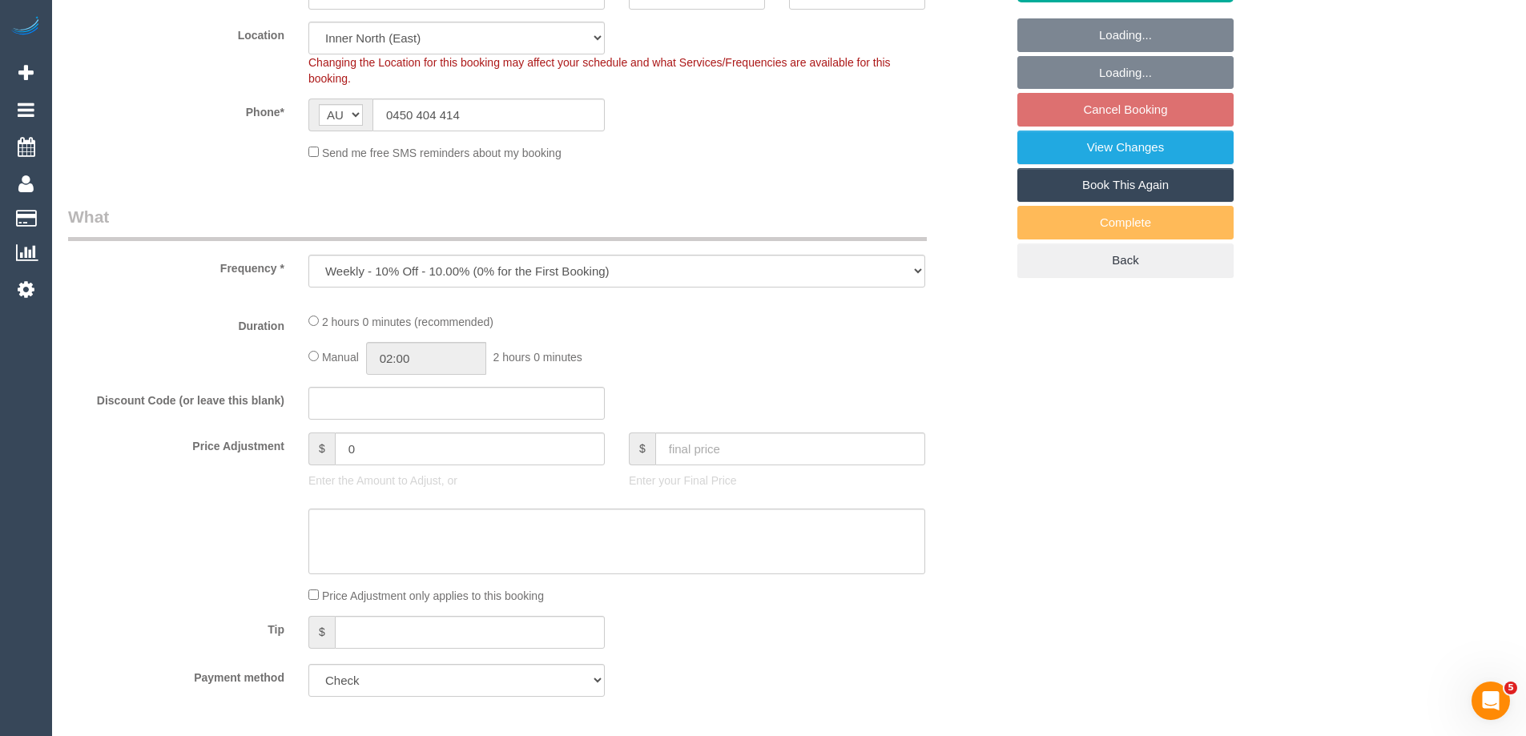
select select "object:547"
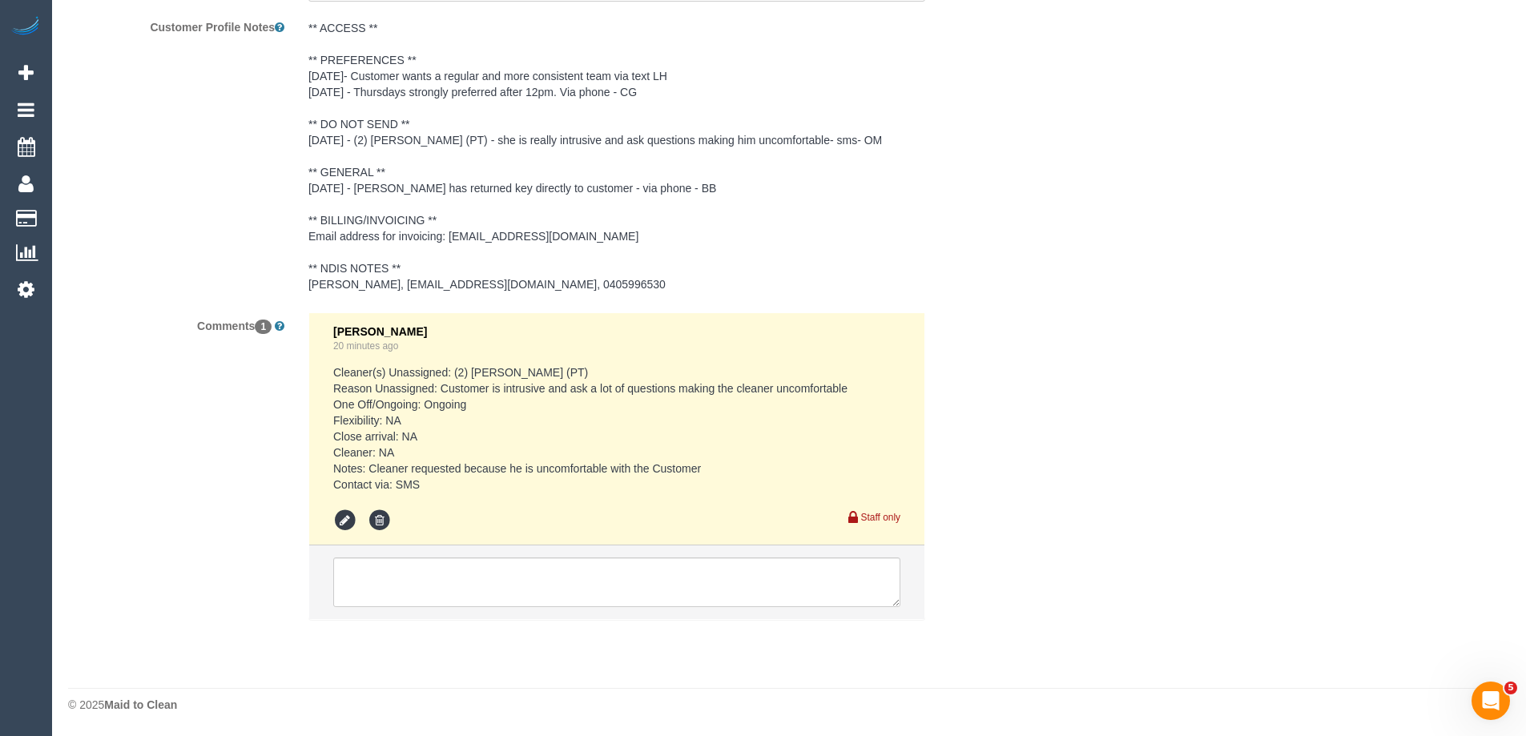
select select "number:28"
select select "number:14"
select select "number:19"
select select "number:25"
select select "number:35"
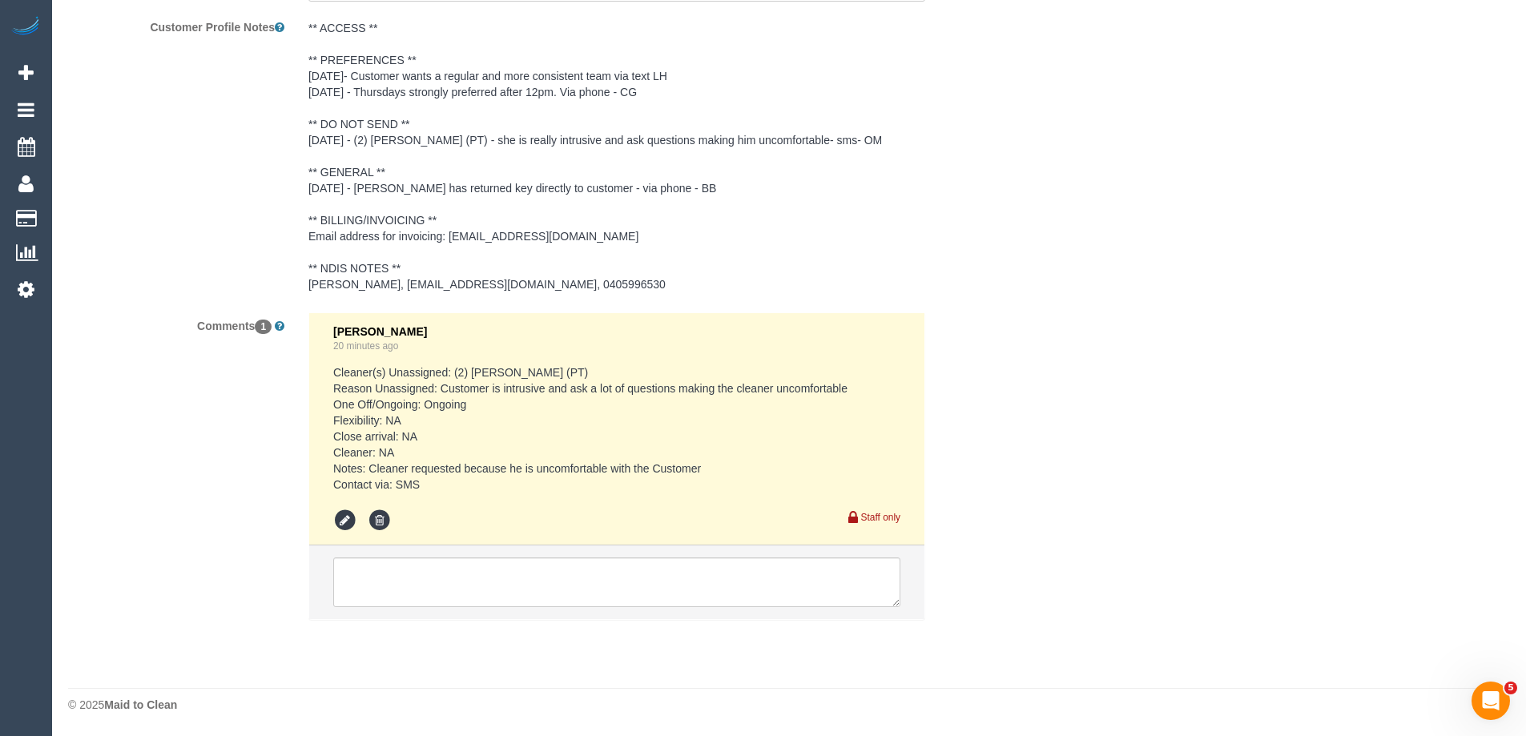
select select "number:11"
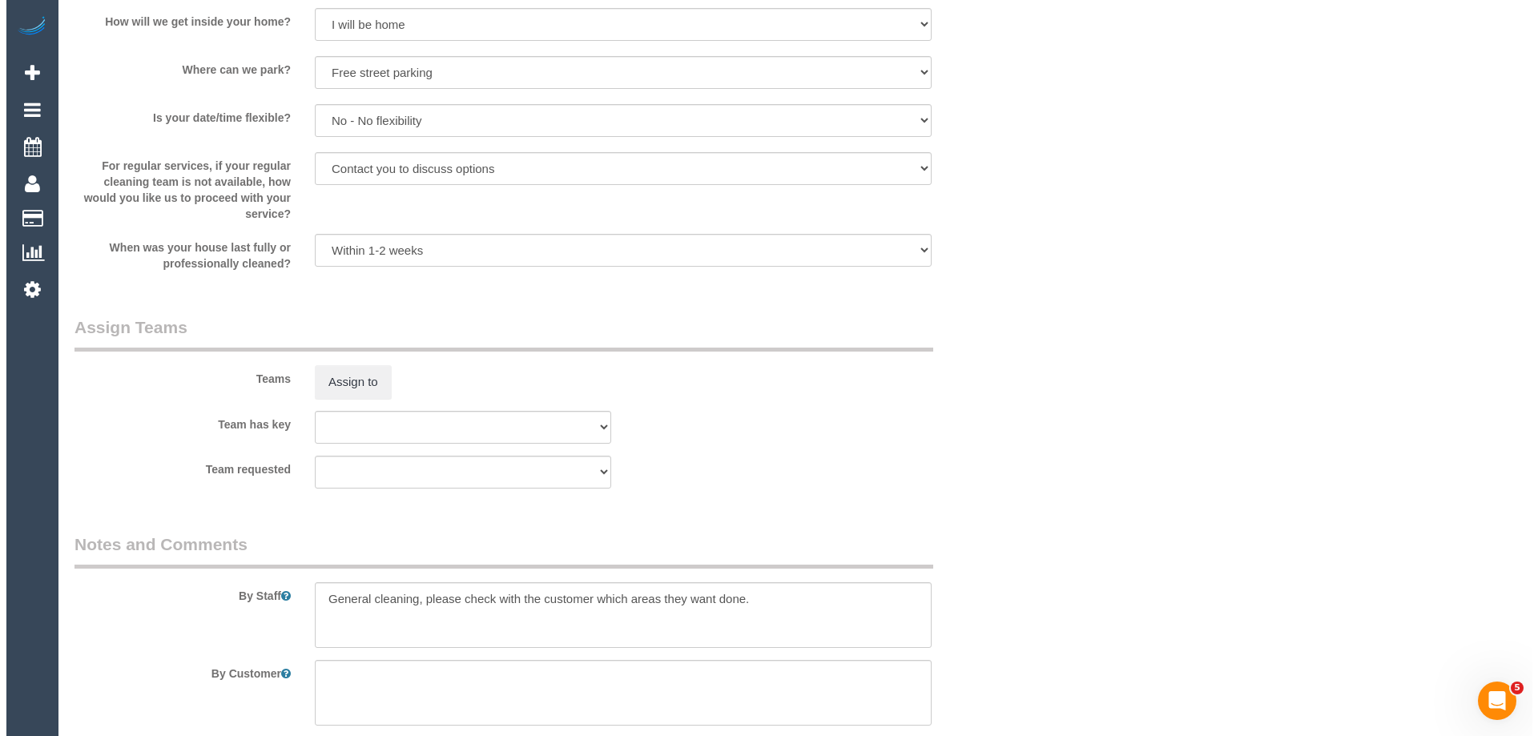
scroll to position [1870, 0]
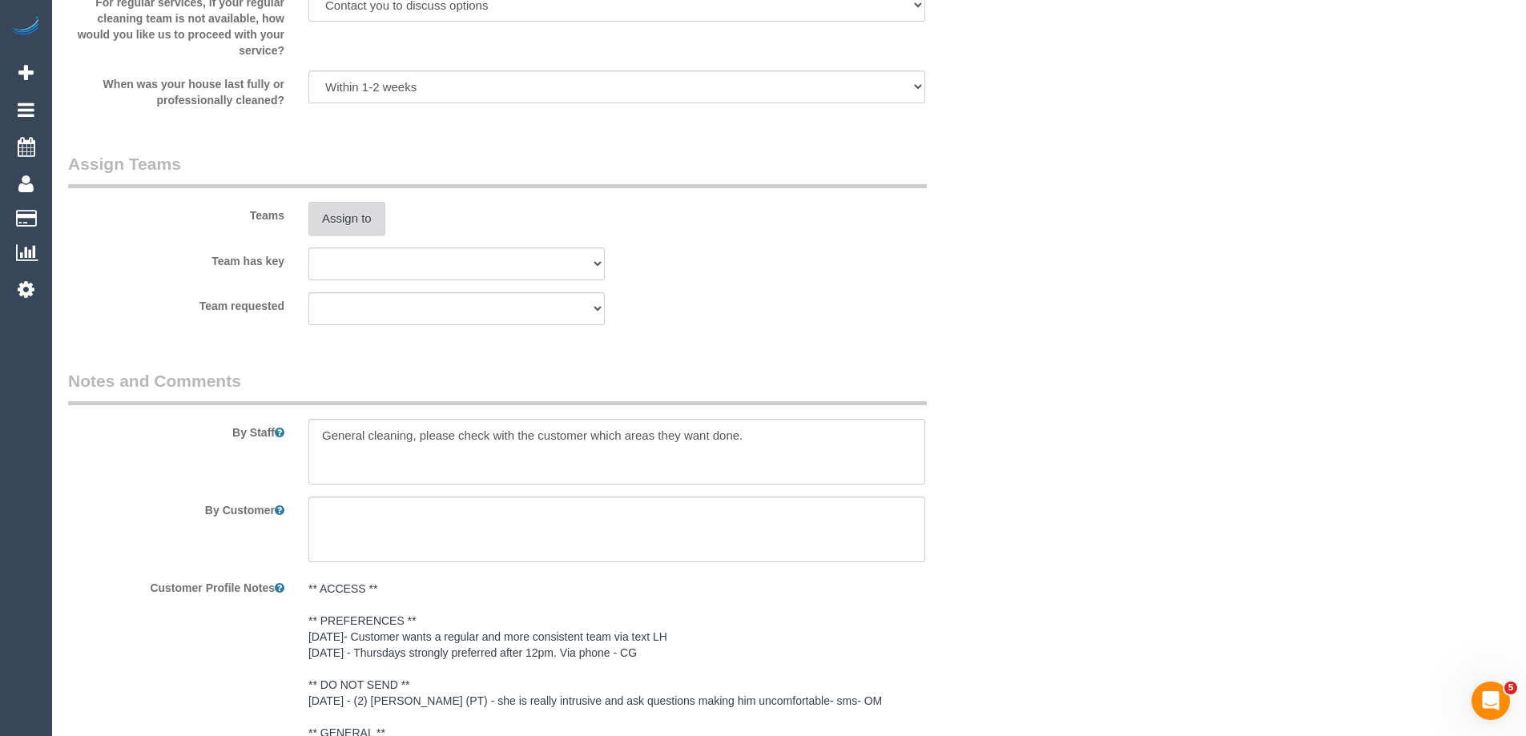
click at [352, 223] on button "Assign to" at bounding box center [346, 219] width 77 height 34
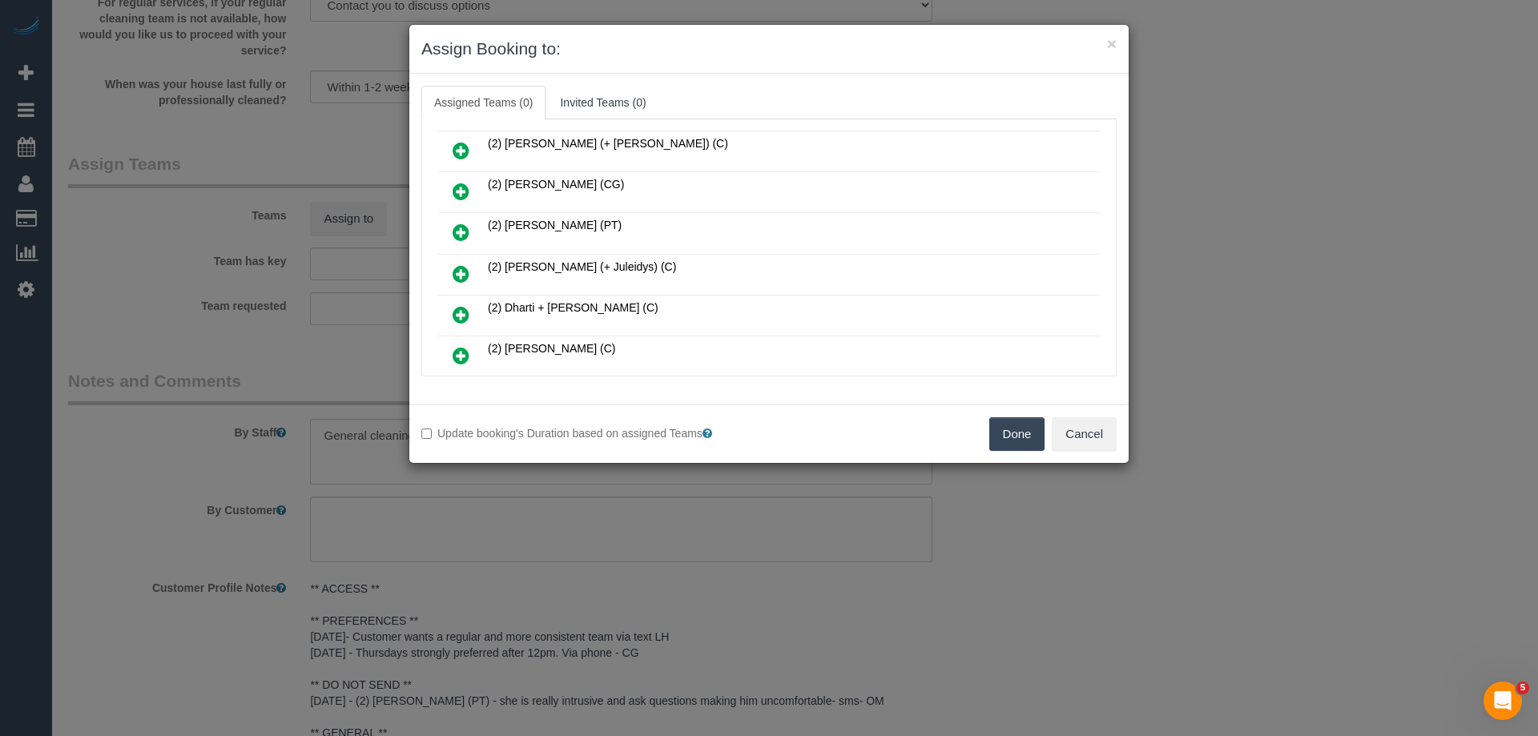
scroll to position [160, 0]
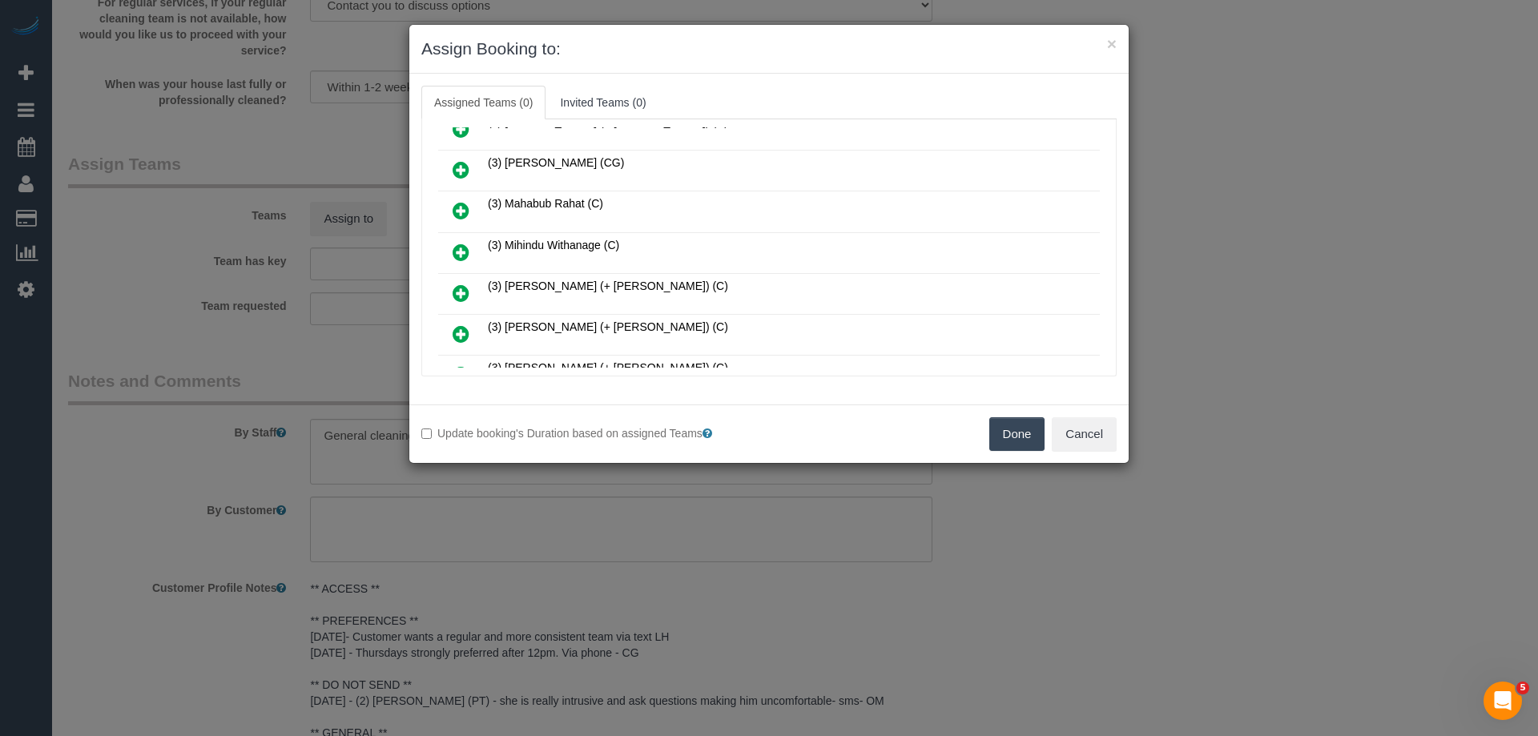
click at [461, 248] on icon at bounding box center [461, 252] width 17 height 19
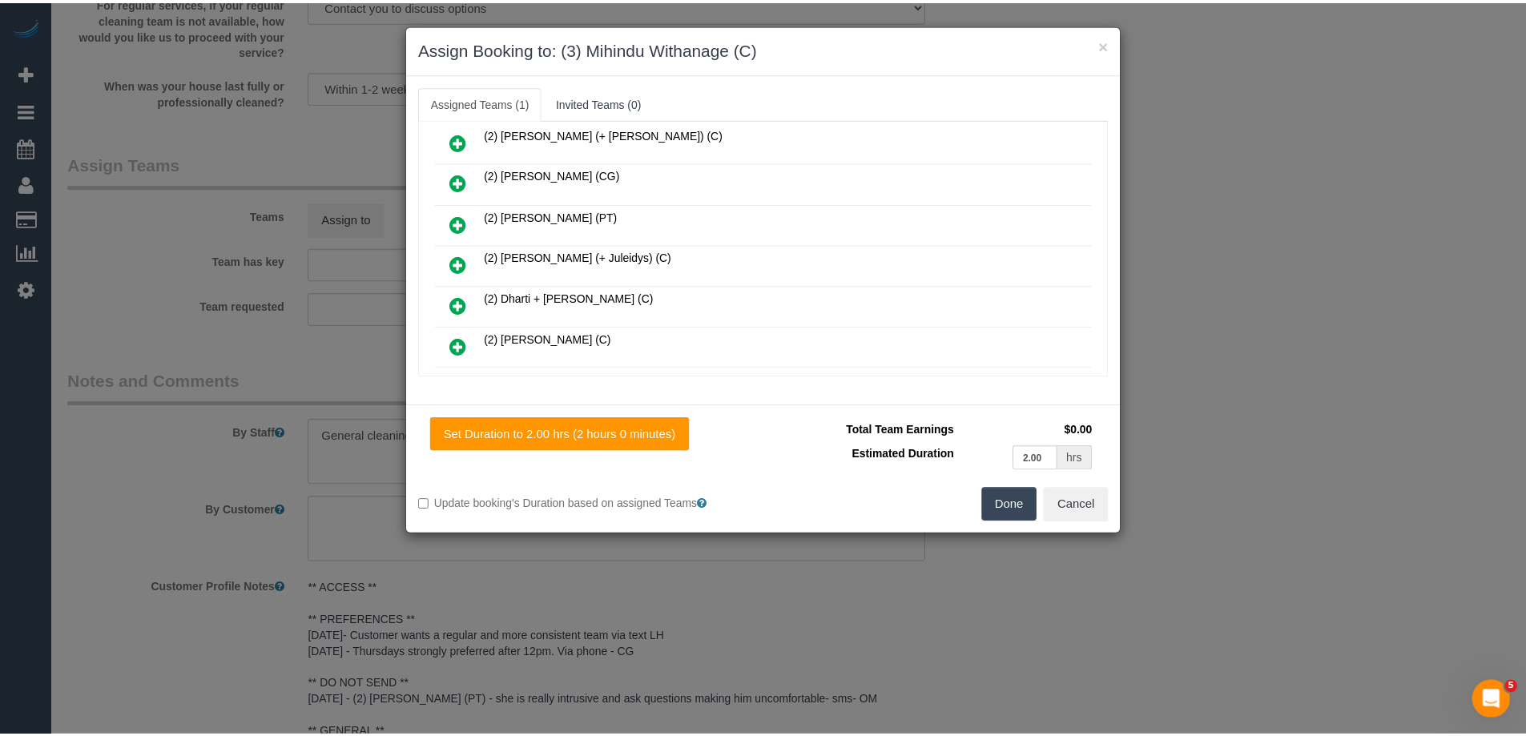
scroll to position [0, 0]
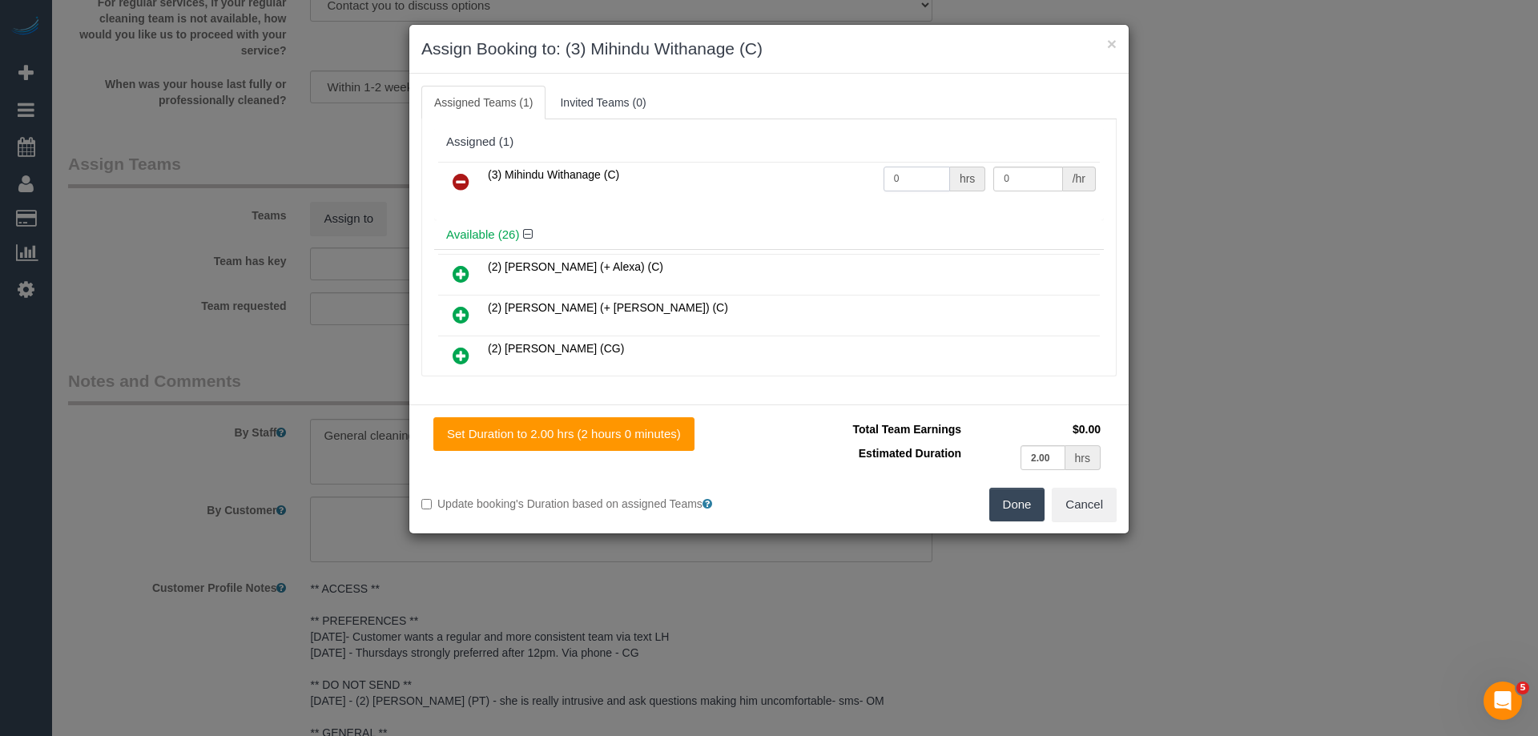
drag, startPoint x: 910, startPoint y: 179, endPoint x: 787, endPoint y: 183, distance: 122.6
click at [803, 179] on tr "(3) Mihindu Withanage (C) 0 hrs 0 /hr" at bounding box center [769, 182] width 662 height 41
type input "2"
drag, startPoint x: 910, startPoint y: 170, endPoint x: 888, endPoint y: 170, distance: 22.4
click at [888, 170] on tr "(3) Mihindu Withanage (C) 2 hrs 0 /hr" at bounding box center [769, 182] width 662 height 41
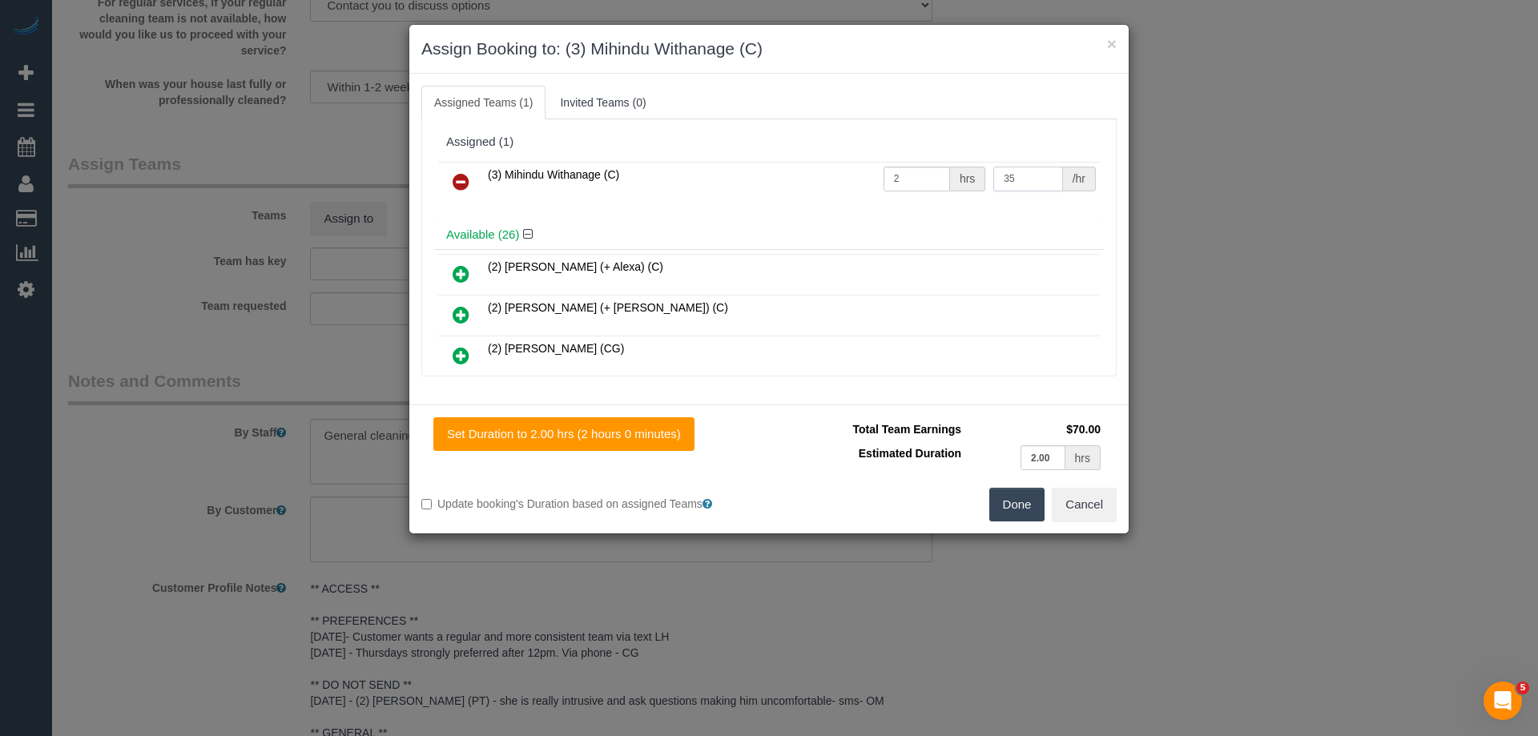
type input "35"
click at [1017, 494] on button "Done" at bounding box center [1017, 505] width 56 height 34
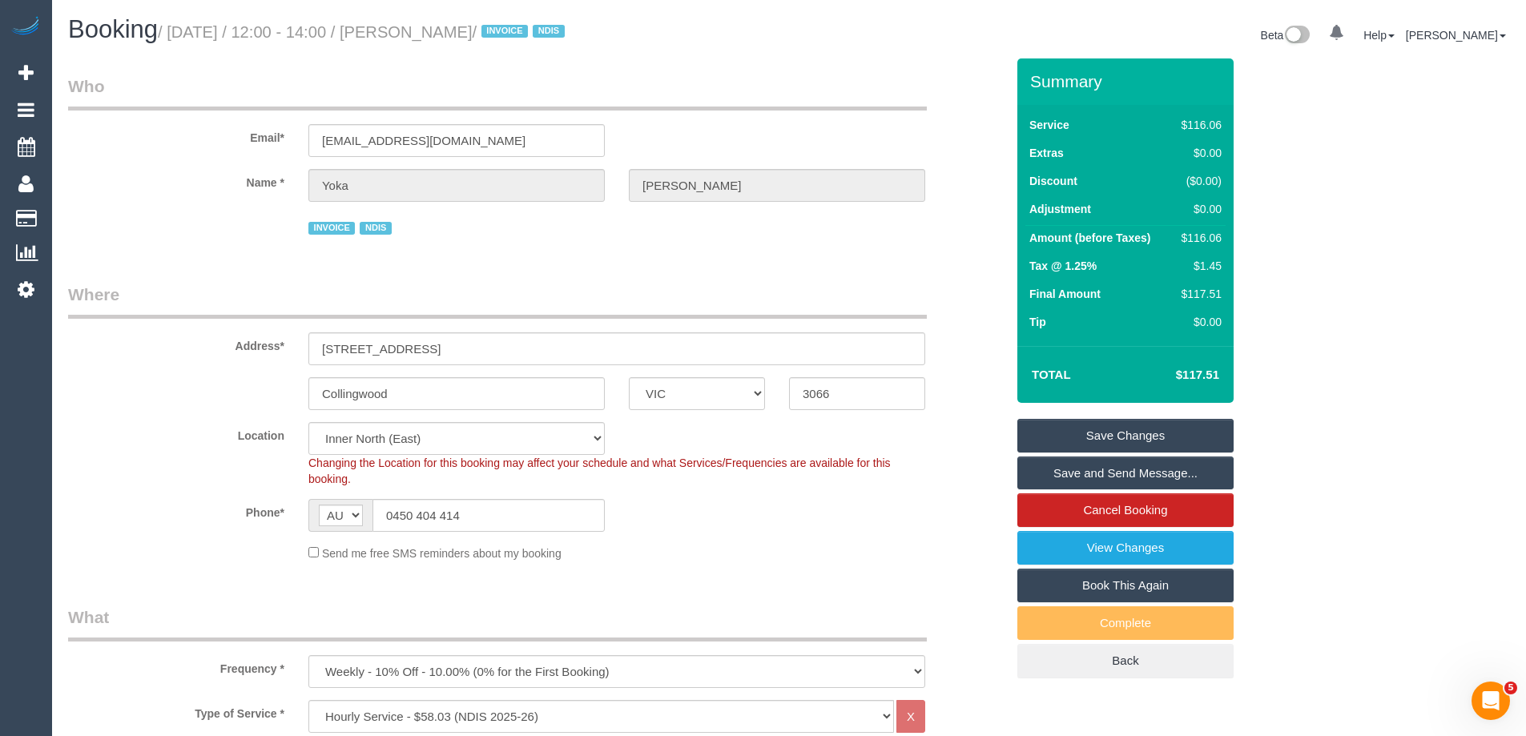
drag, startPoint x: 505, startPoint y: 32, endPoint x: 423, endPoint y: 30, distance: 81.7
click at [423, 30] on small "/ October 09, 2025 / 12:00 - 14:00 / Yoka Jones / INVOICE NDIS" at bounding box center [364, 32] width 412 height 18
copy small "Yoka Jones"
click at [1079, 436] on link "Save Changes" at bounding box center [1125, 436] width 216 height 34
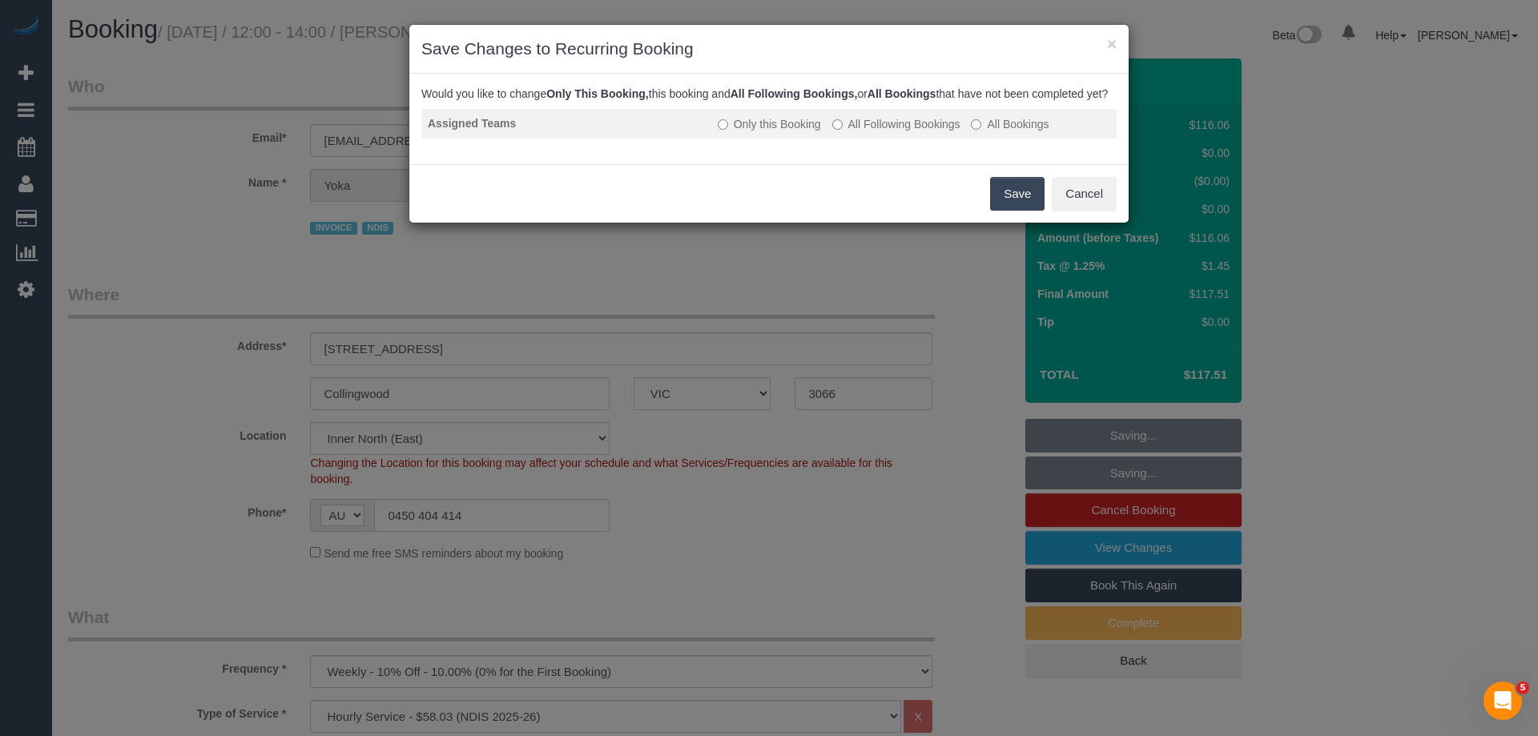
click at [878, 132] on label "All Following Bookings" at bounding box center [896, 124] width 128 height 16
click at [1003, 211] on button "Save" at bounding box center [1017, 194] width 54 height 34
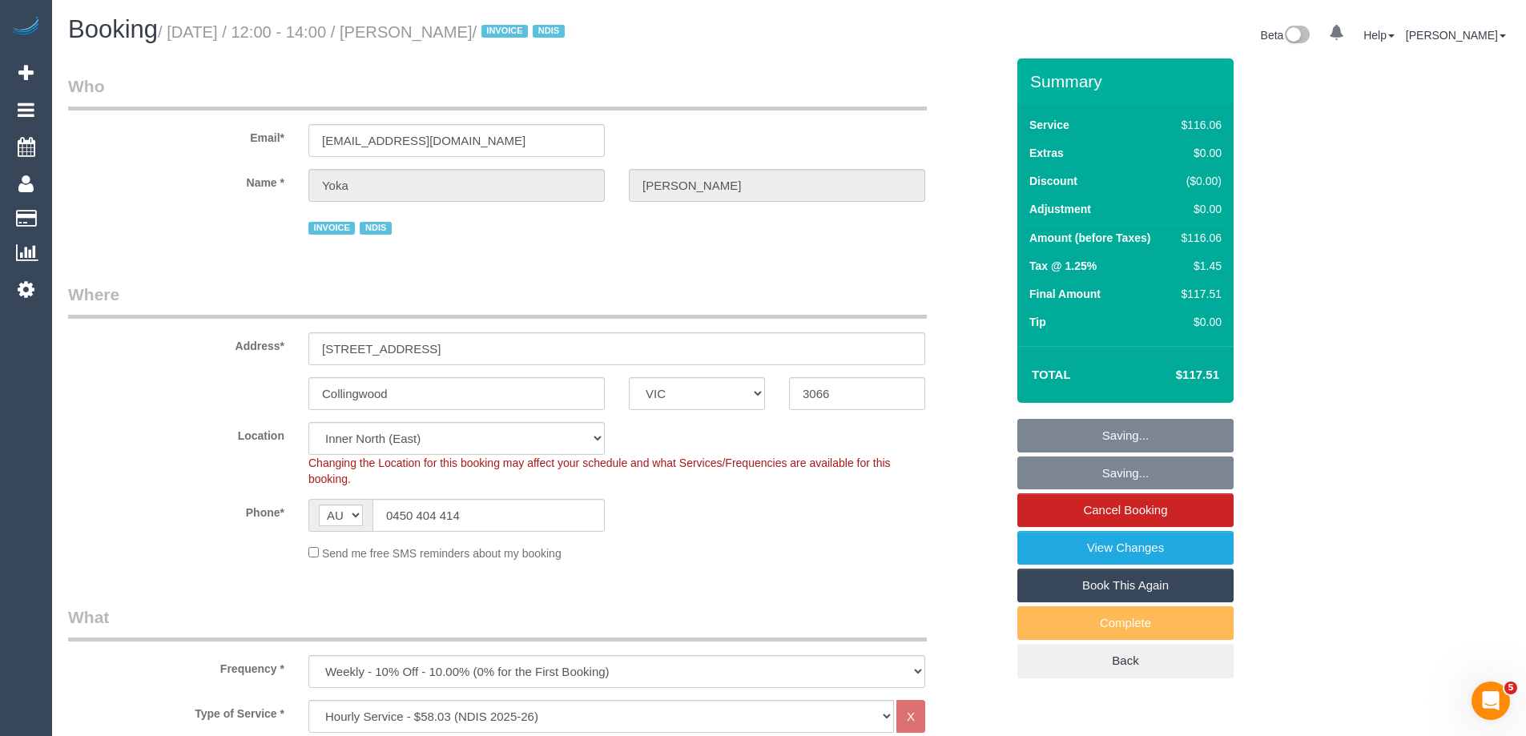
drag, startPoint x: 504, startPoint y: 29, endPoint x: 427, endPoint y: 33, distance: 77.0
click at [427, 33] on small "/ October 09, 2025 / 12:00 - 14:00 / Yoka Jones / INVOICE NDIS" at bounding box center [364, 32] width 412 height 18
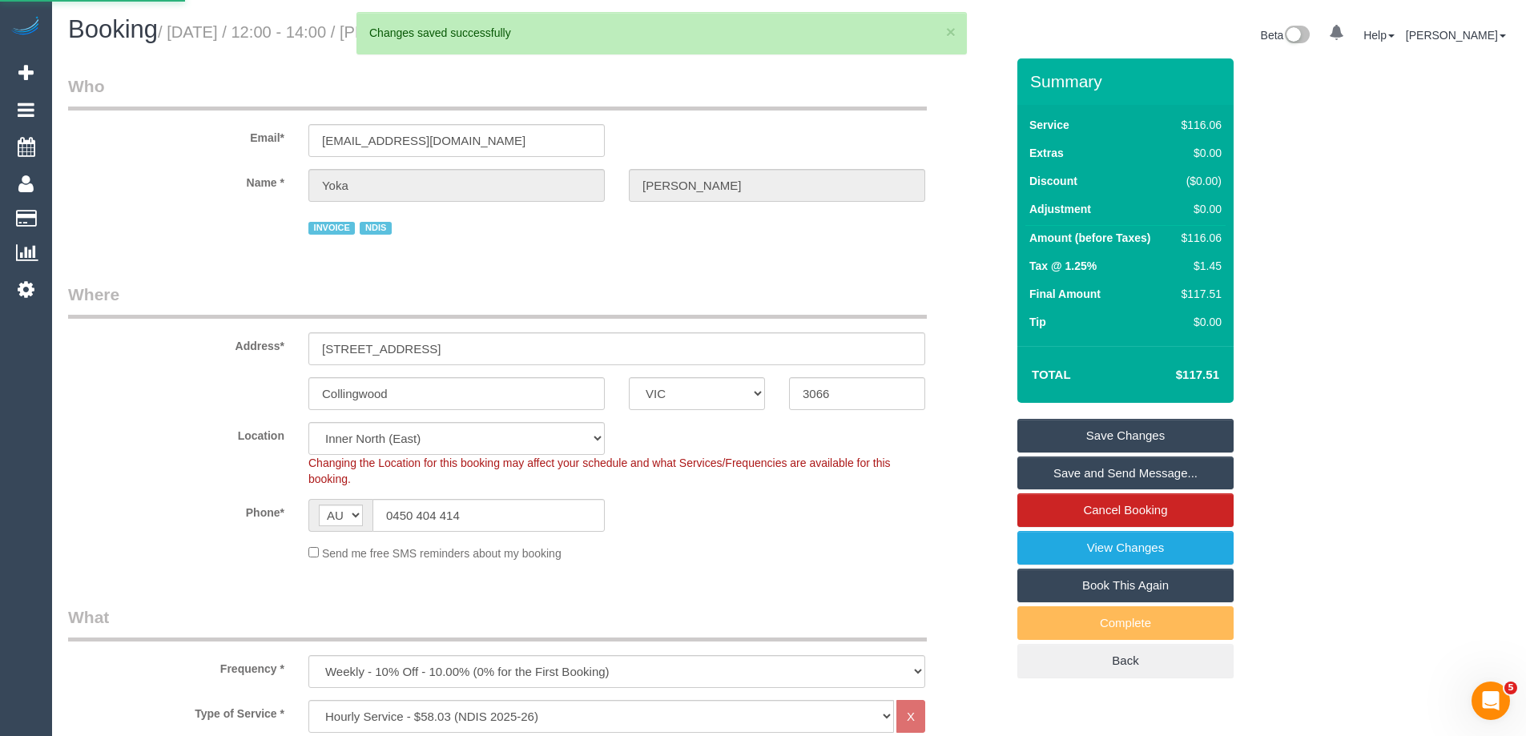
drag, startPoint x: 421, startPoint y: 29, endPoint x: 498, endPoint y: 40, distance: 78.5
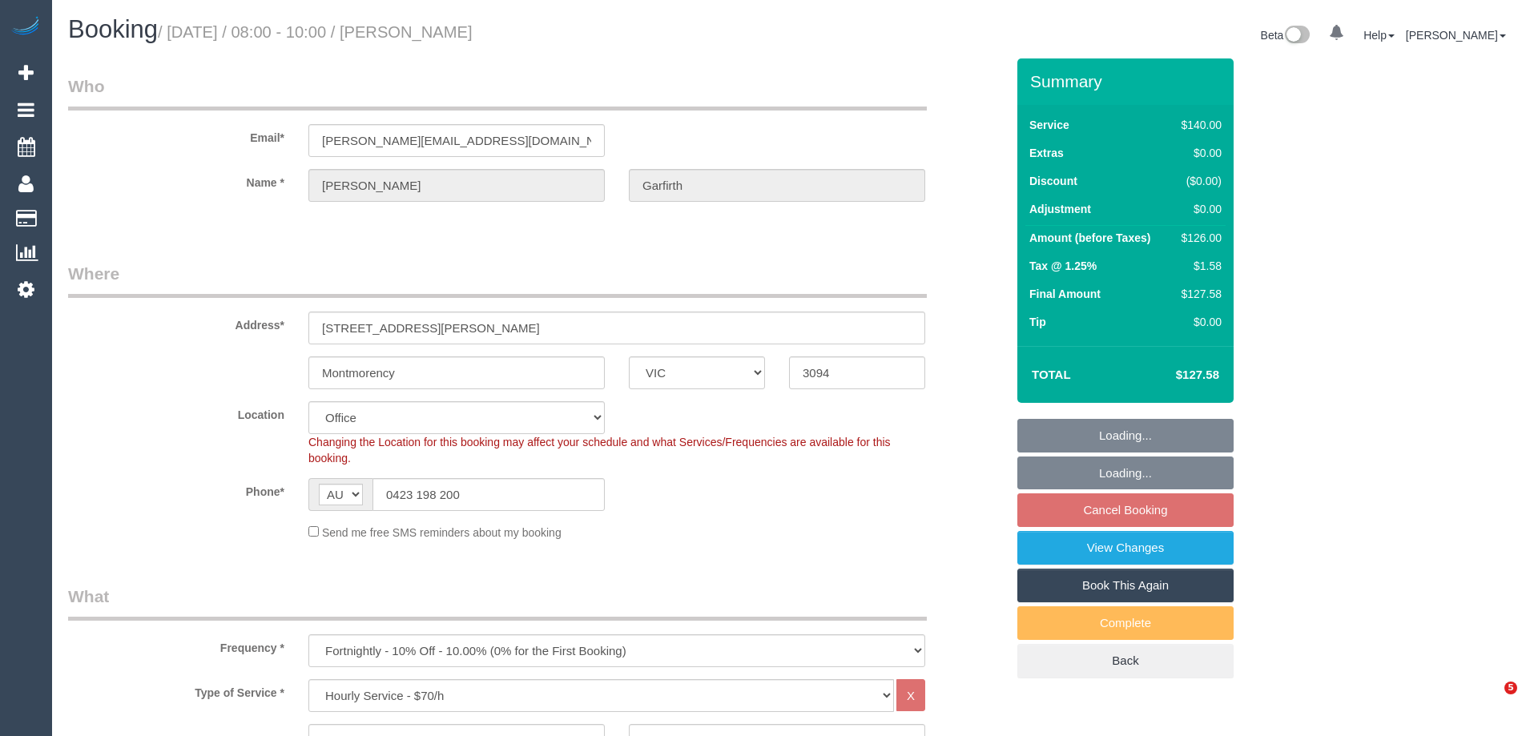
select select "VIC"
select select "number:27"
select select "number:16"
select select "number:18"
select select "number:24"
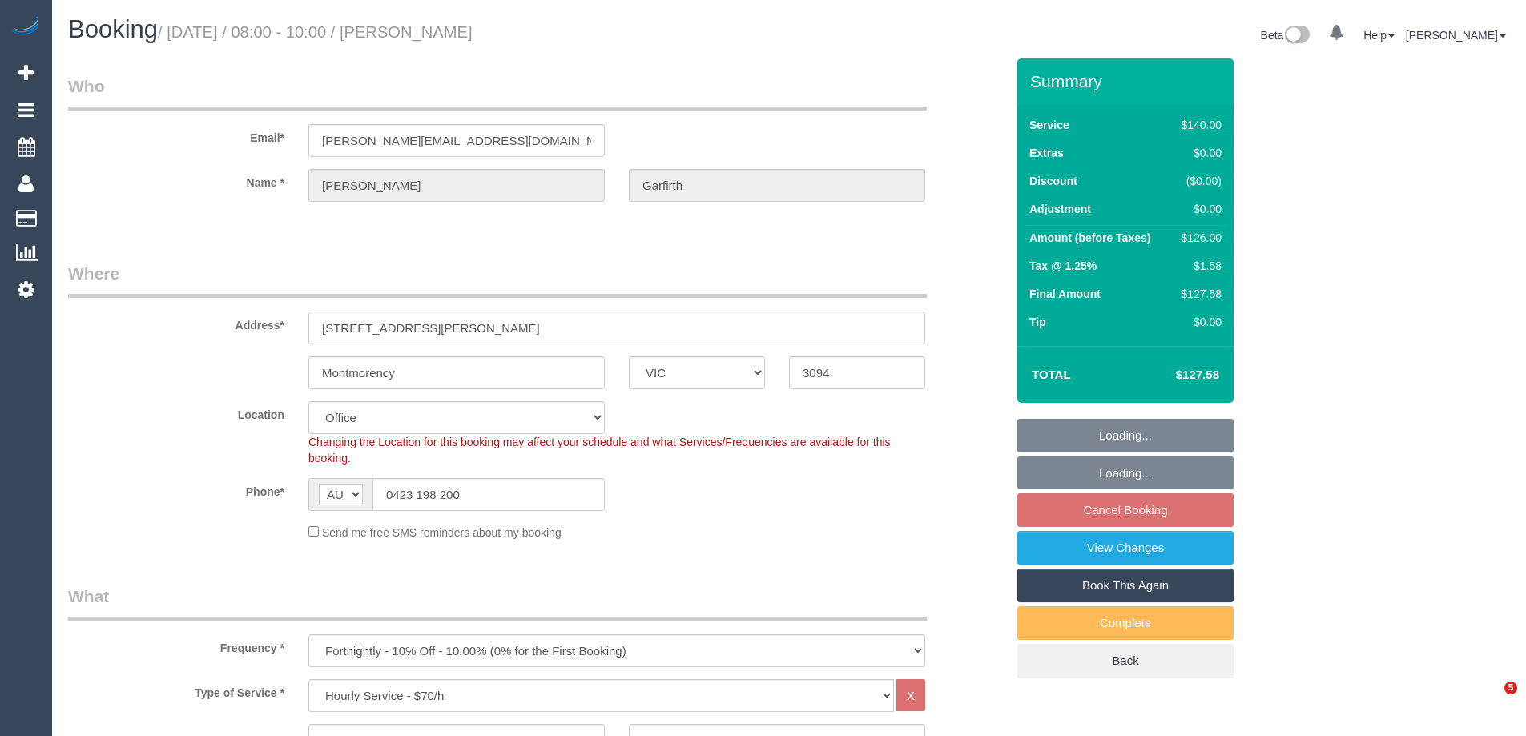
select select "number:34"
select select "number:26"
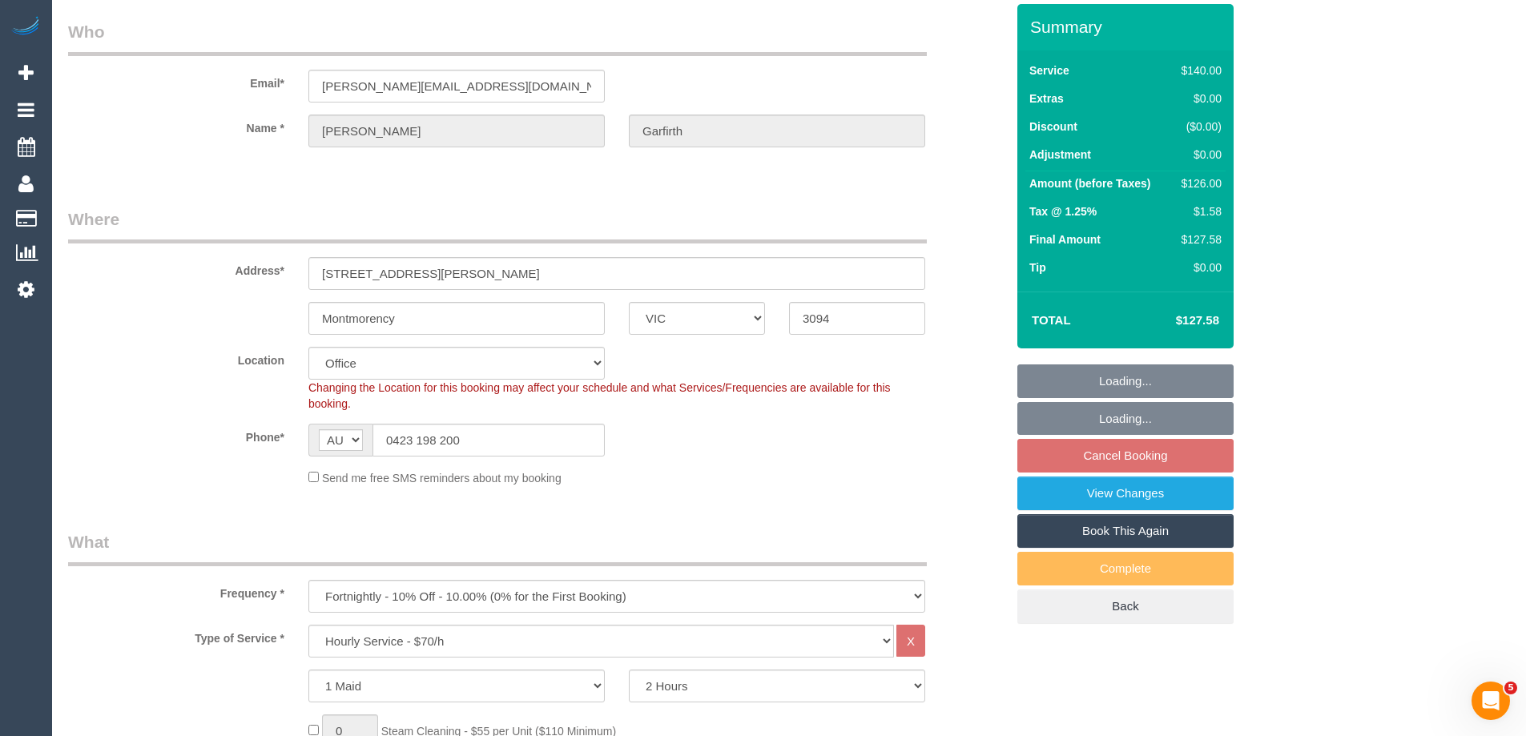
scroll to position [80, 0]
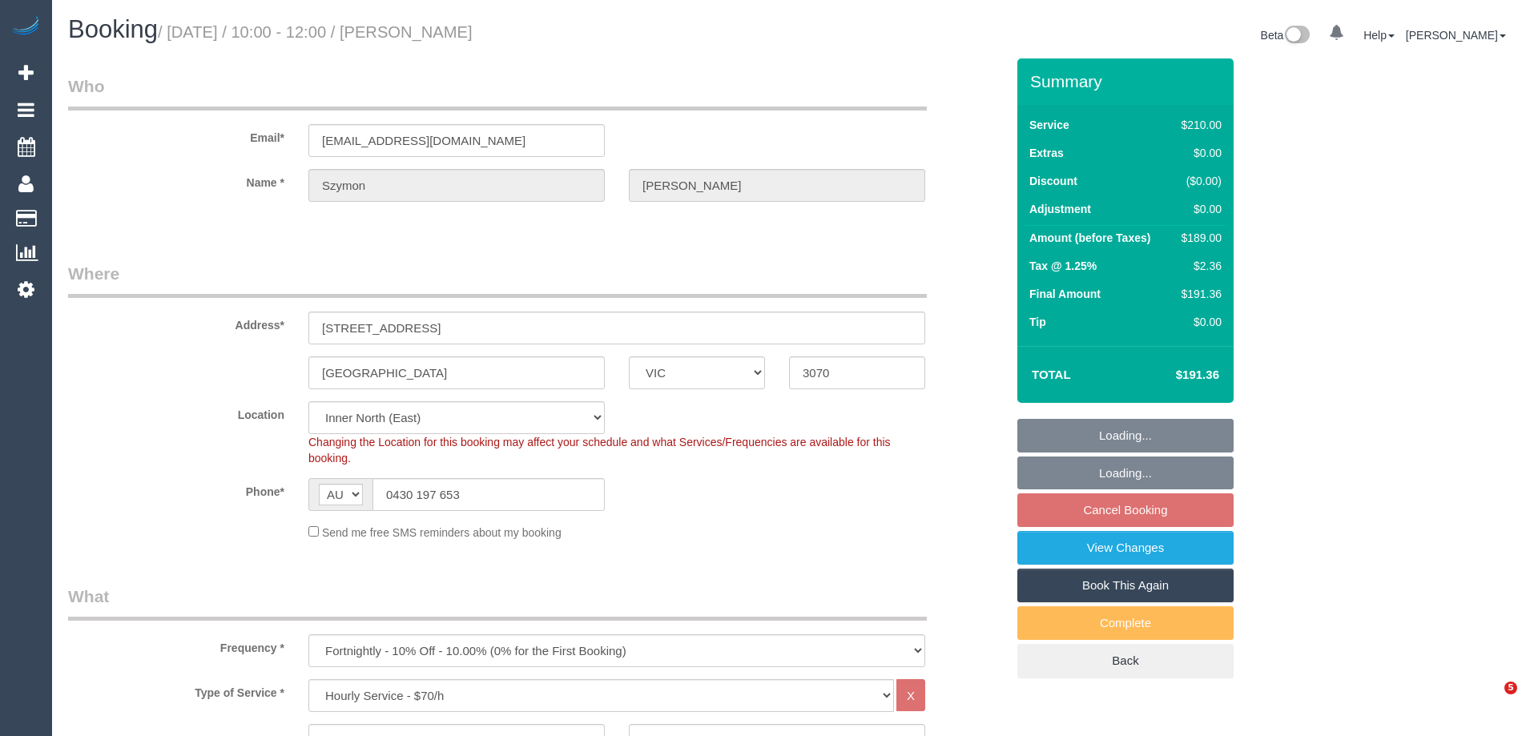
select select "VIC"
select select "180"
select select "spot3"
select select "number:28"
select select "number:14"
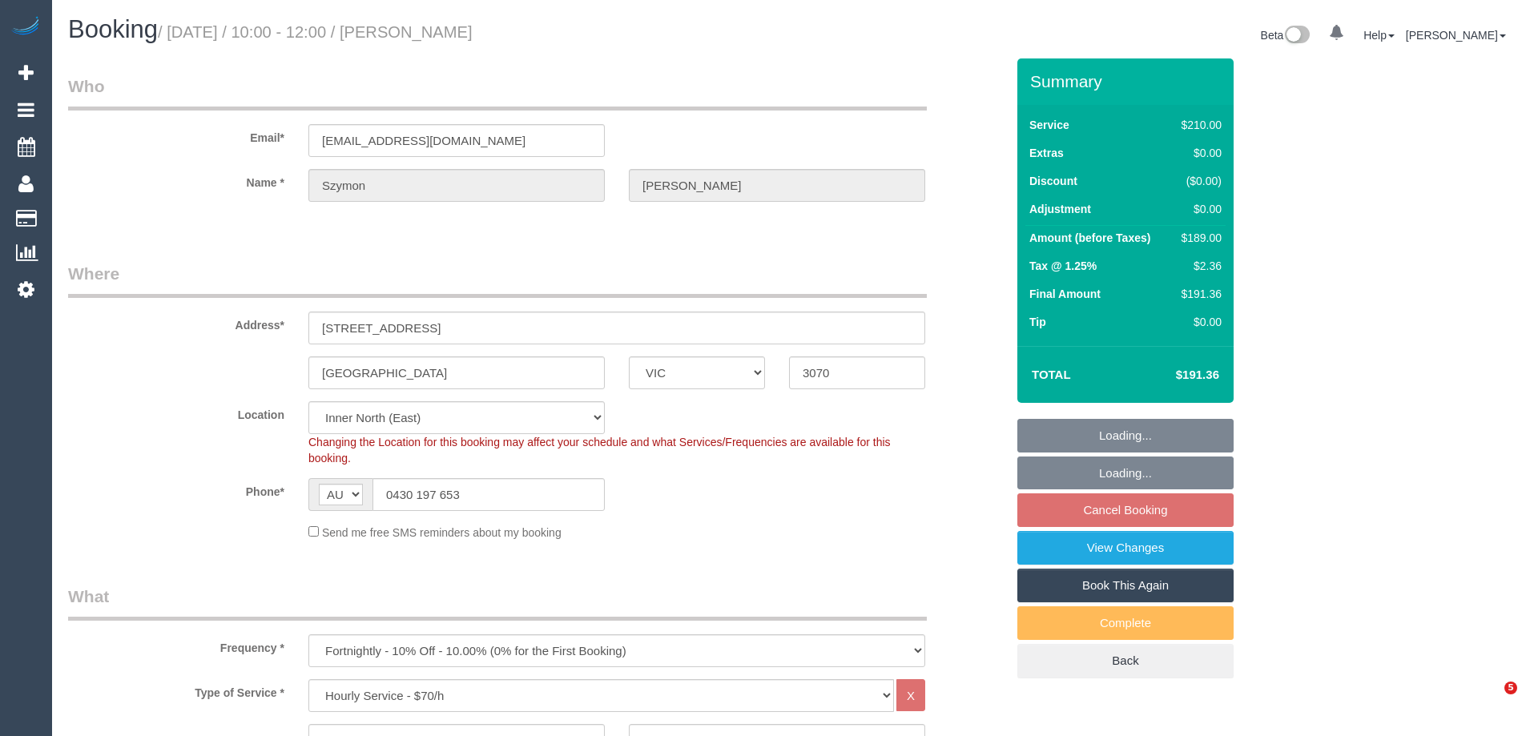
select select "number:19"
select select "number:25"
select select "number:34"
select select "number:26"
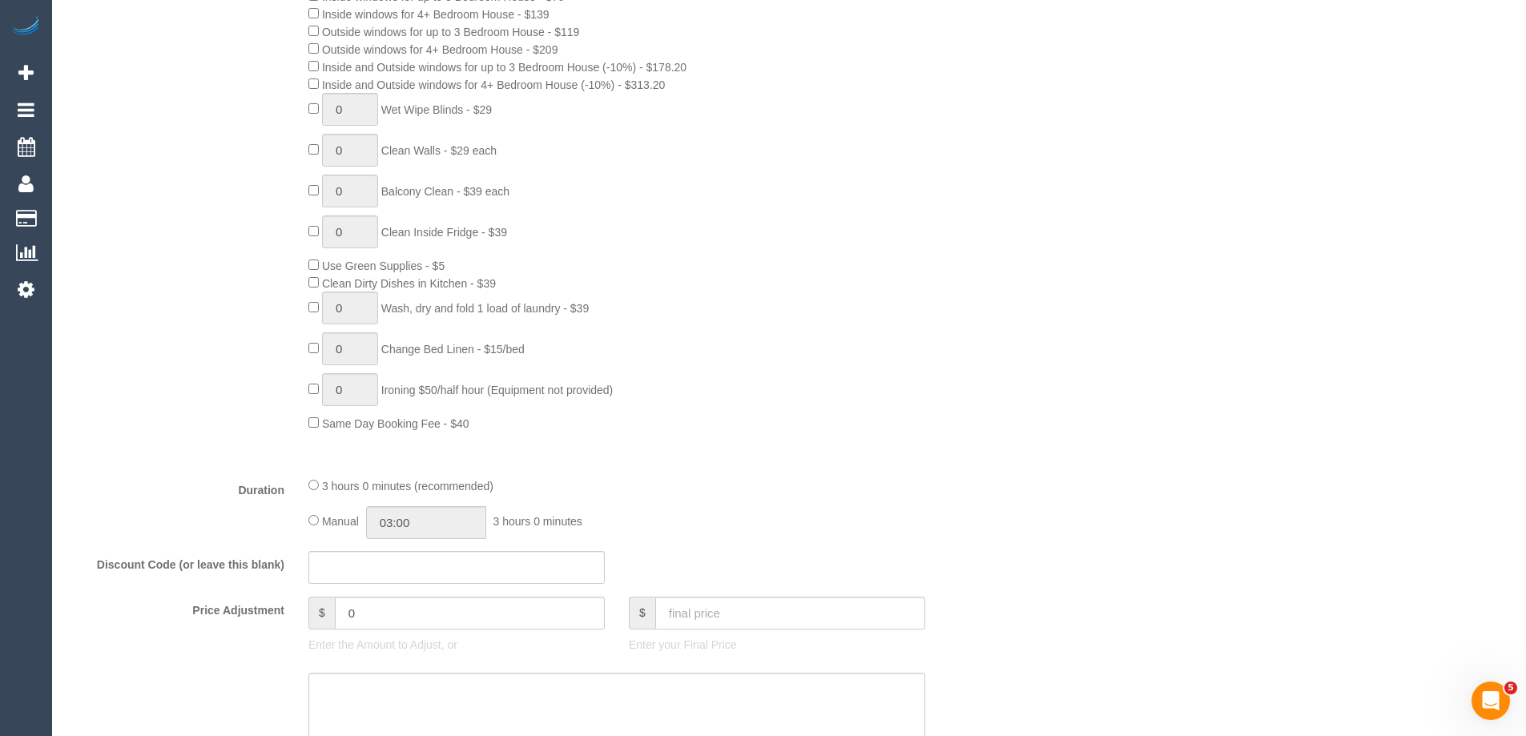
scroll to position [1202, 0]
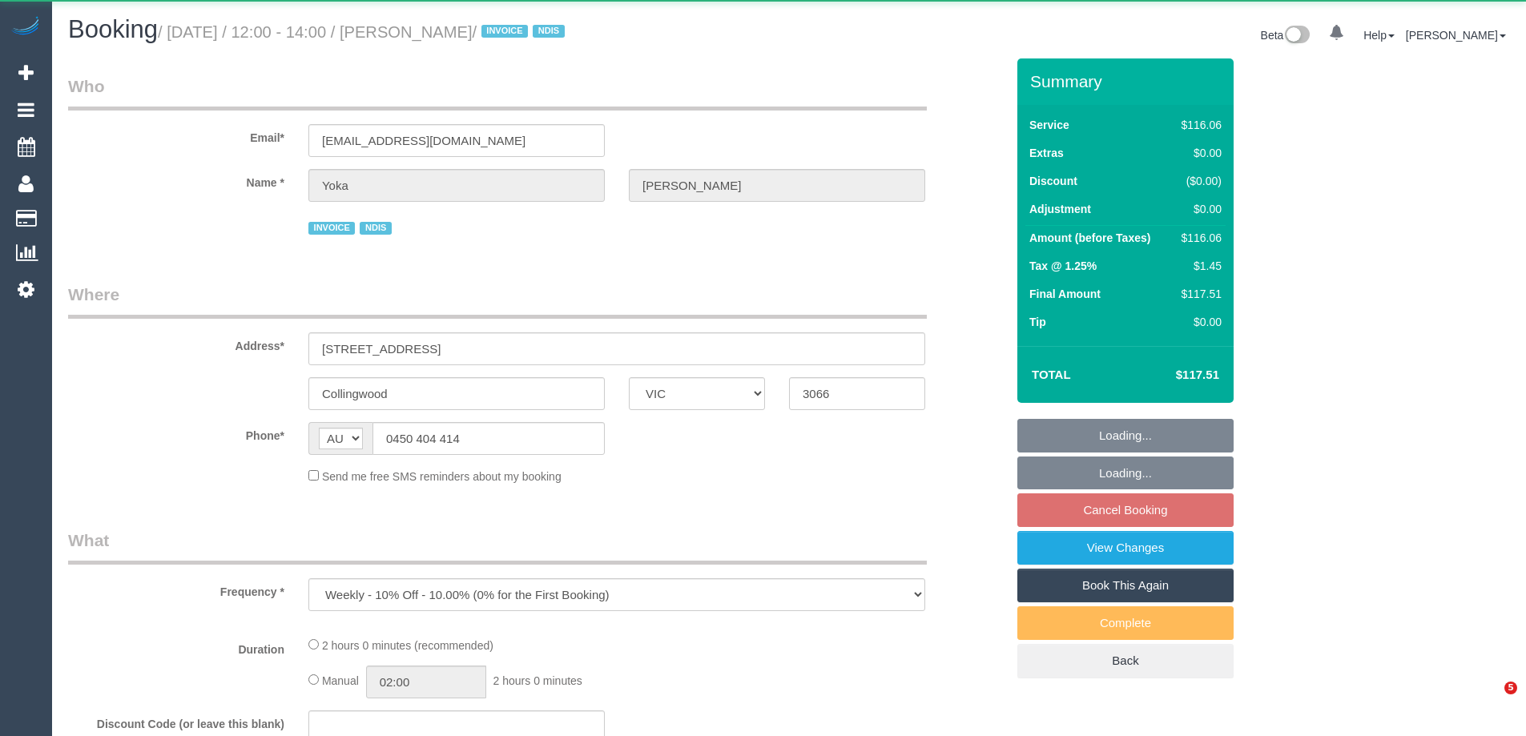
select select "VIC"
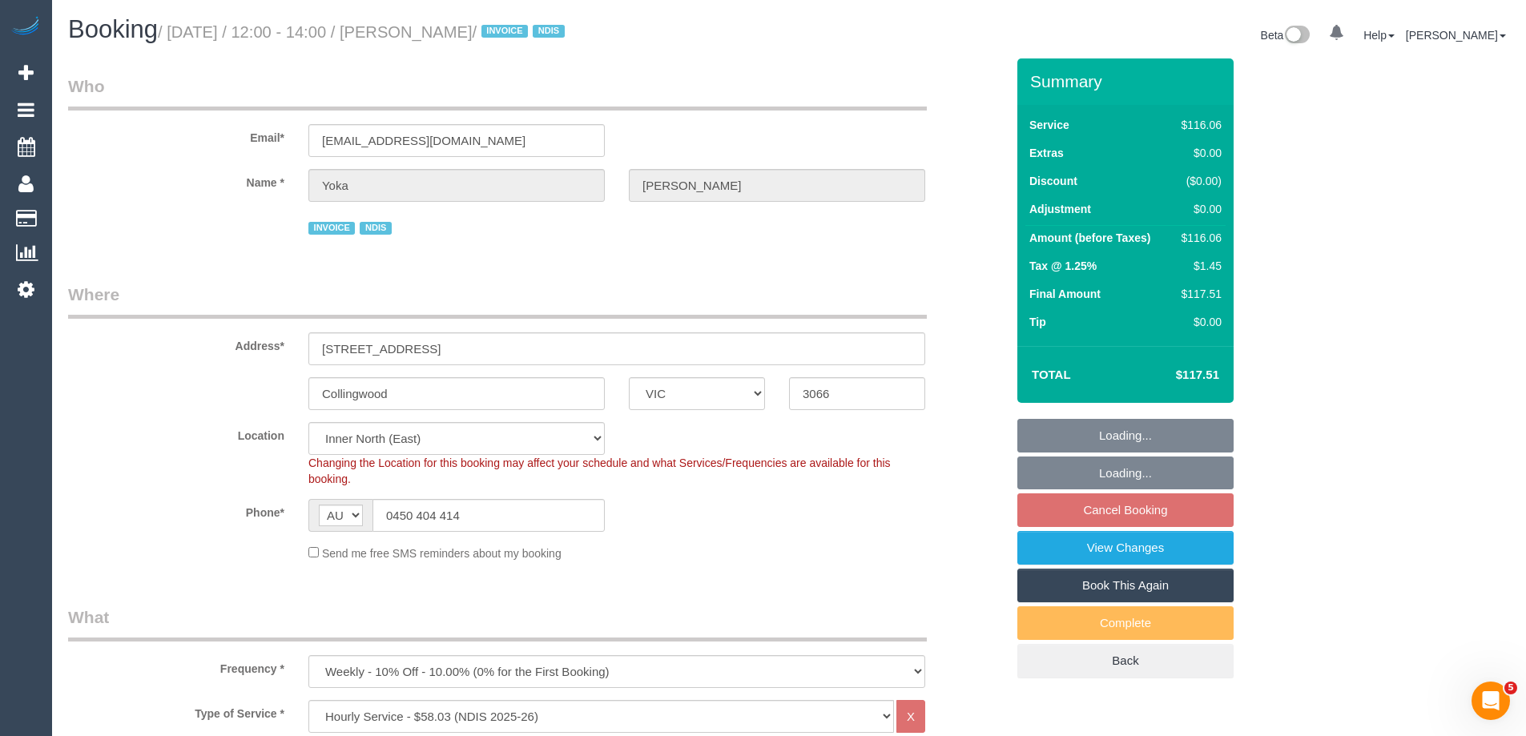
select select "object:776"
select select "number:28"
select select "number:14"
select select "number:19"
select select "number:25"
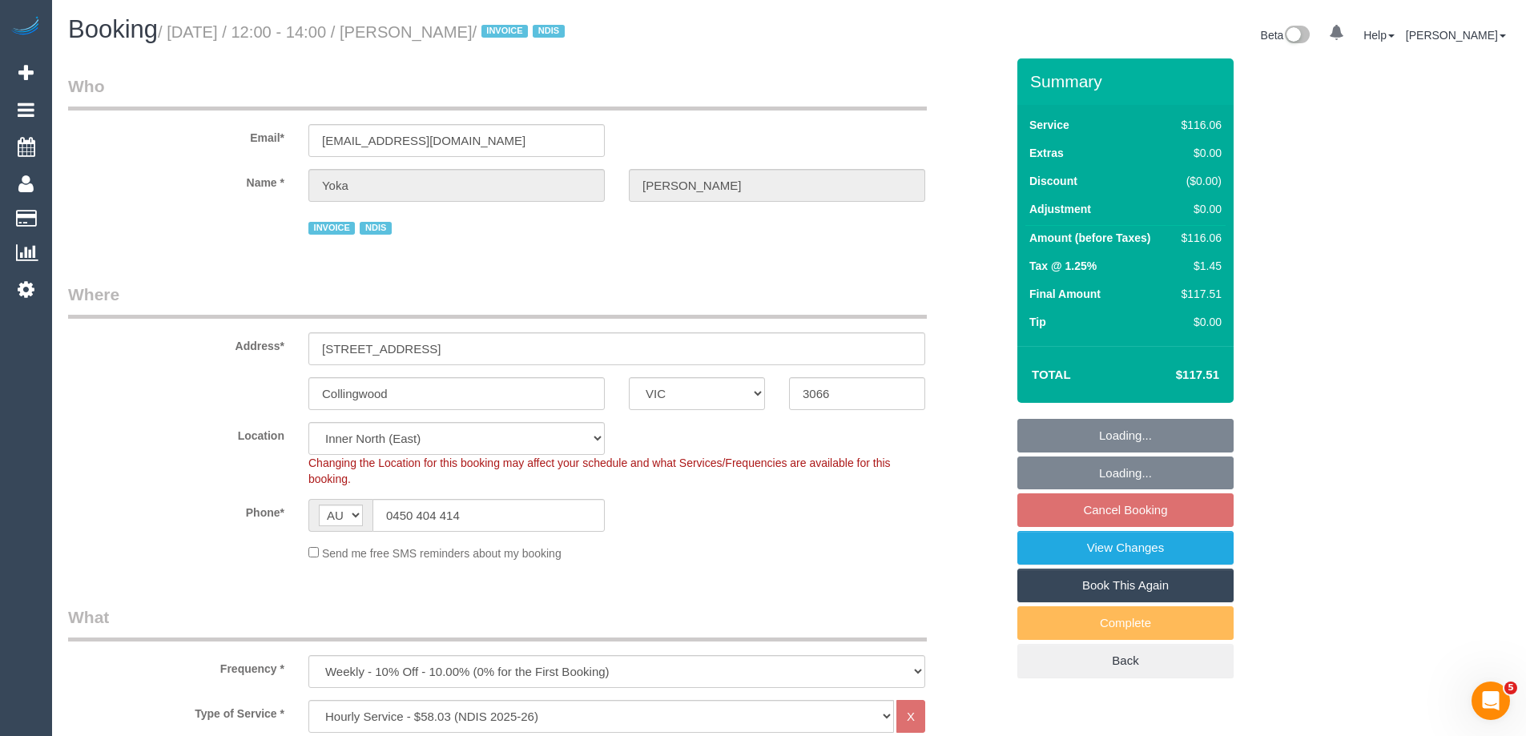
select select "number:35"
select select "number:11"
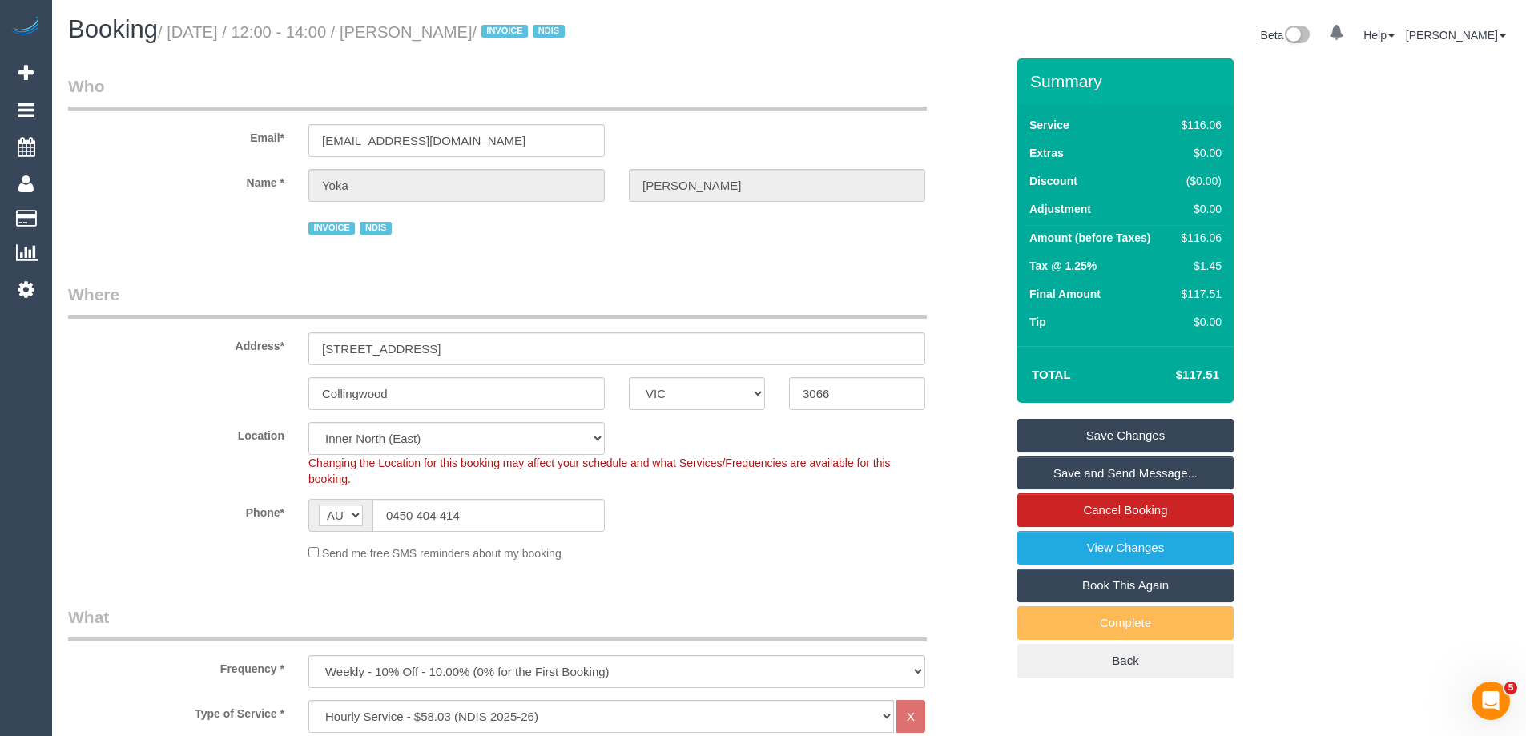
drag, startPoint x: 503, startPoint y: 31, endPoint x: 424, endPoint y: 33, distance: 79.3
click at [424, 33] on small "/ [DATE] / 12:00 - 14:00 / [PERSON_NAME] / INVOICE NDIS" at bounding box center [364, 32] width 412 height 18
copy small "[PERSON_NAME]"
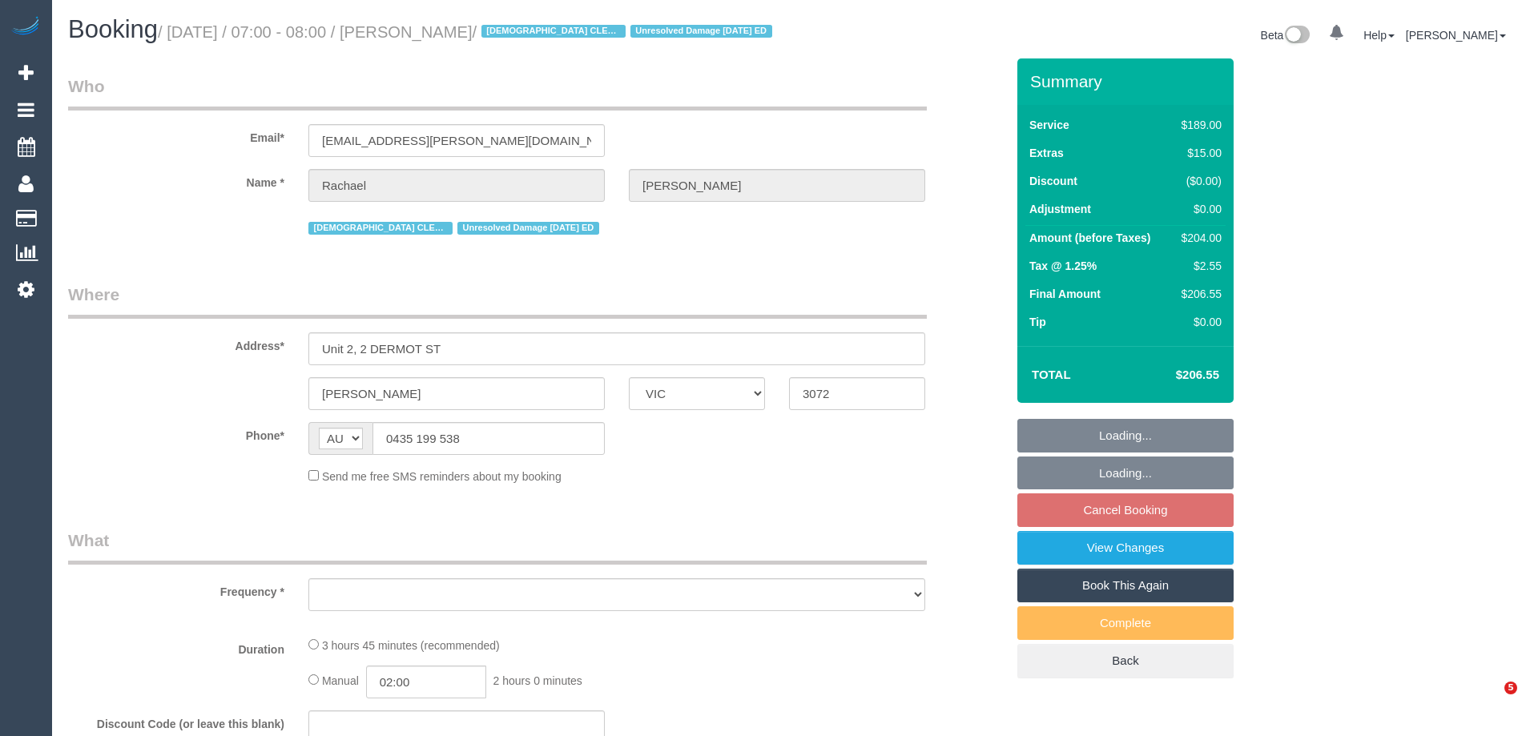
select select "VIC"
select select "string:stripe-pm_1RSUJz2GScqysDRVisqp5yF7"
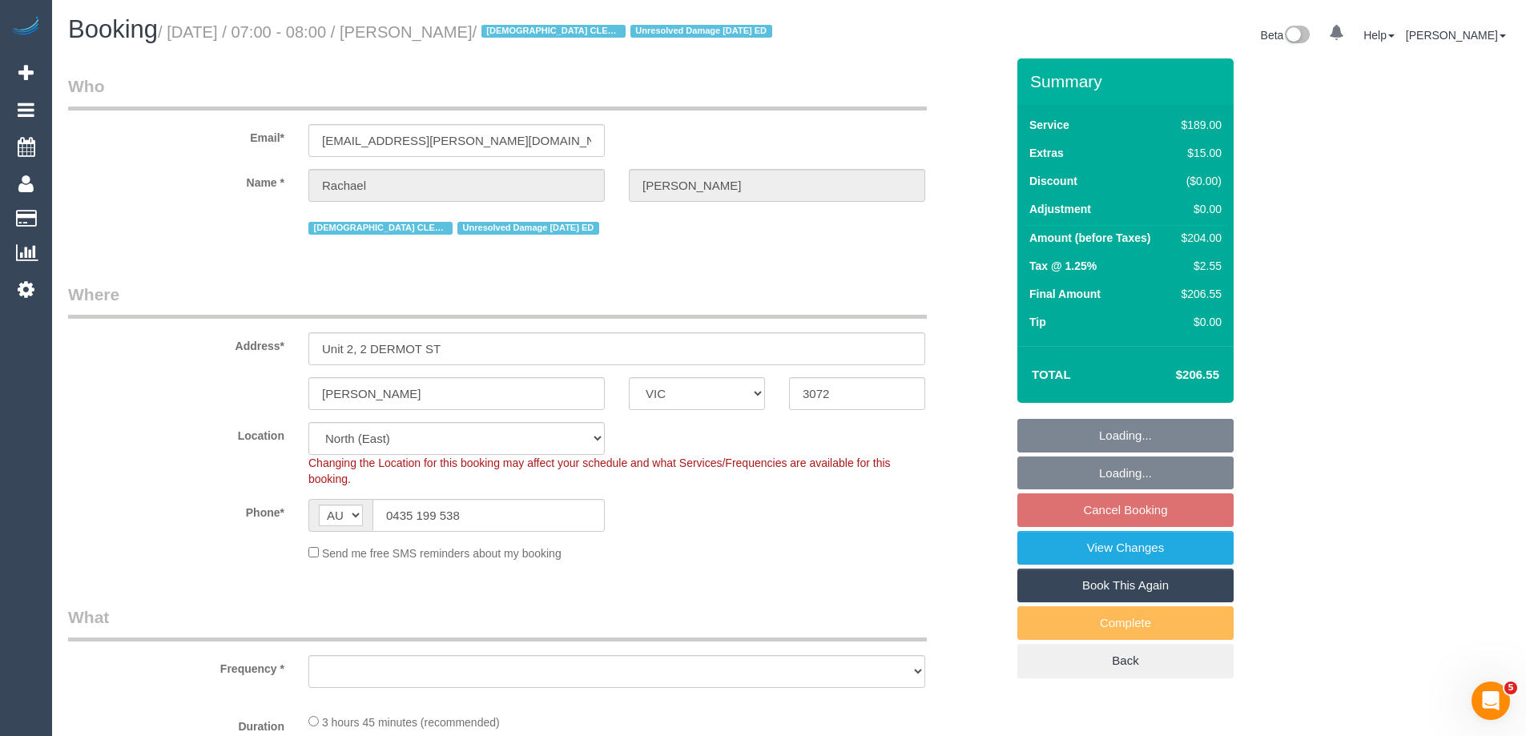
select select "object:707"
select select "number:27"
select select "number:14"
select select "number:18"
select select "number:24"
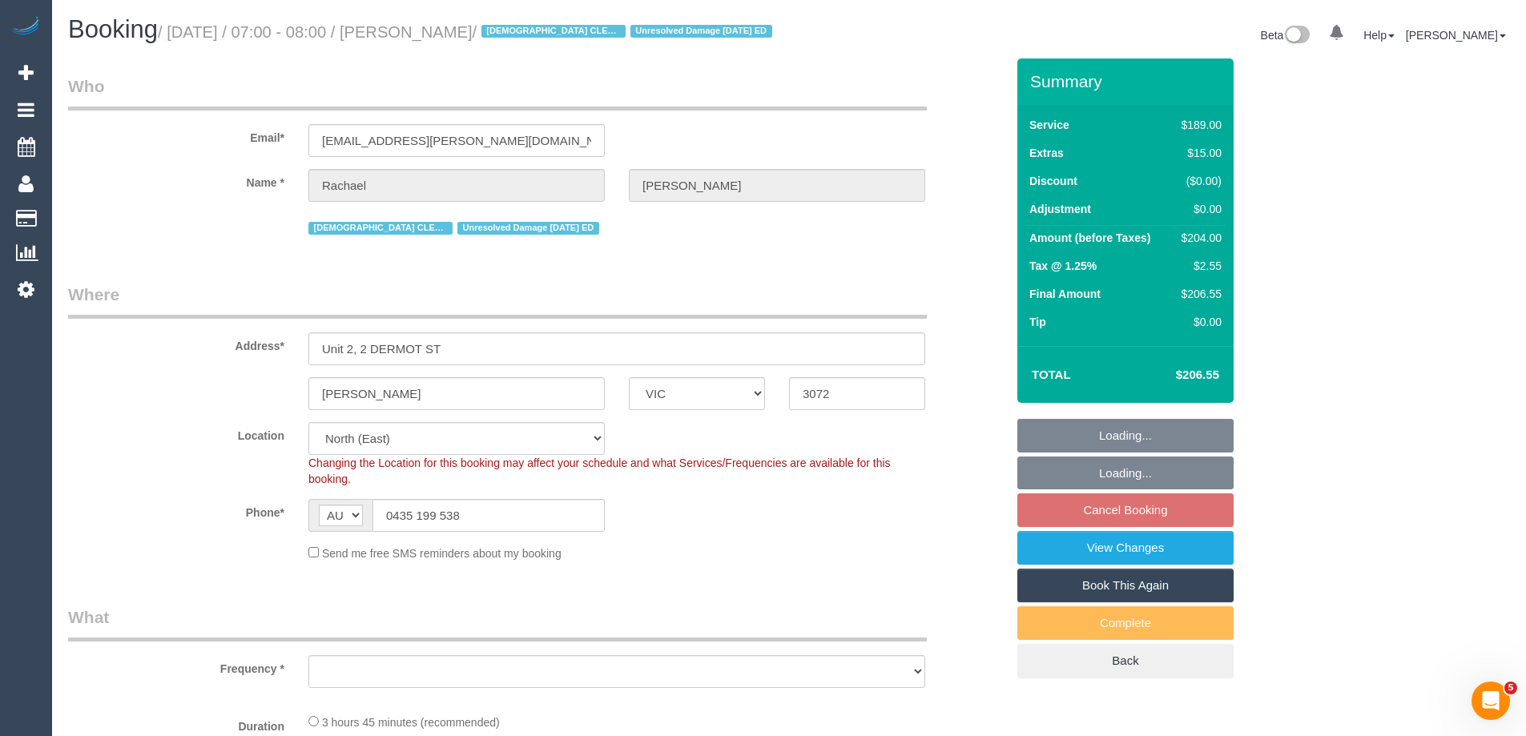
select select "number:35"
select select "number:13"
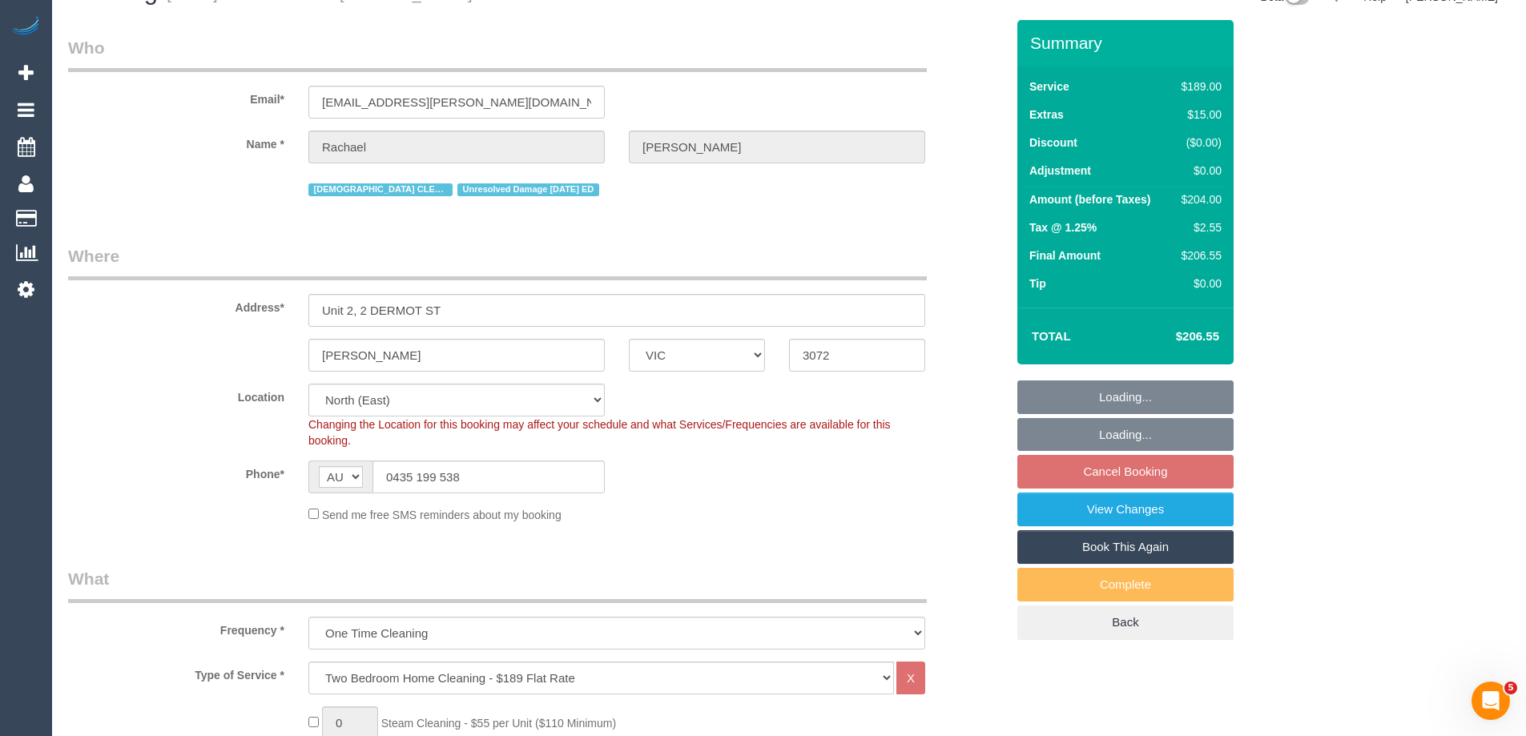
select select "object:863"
select select "spot1"
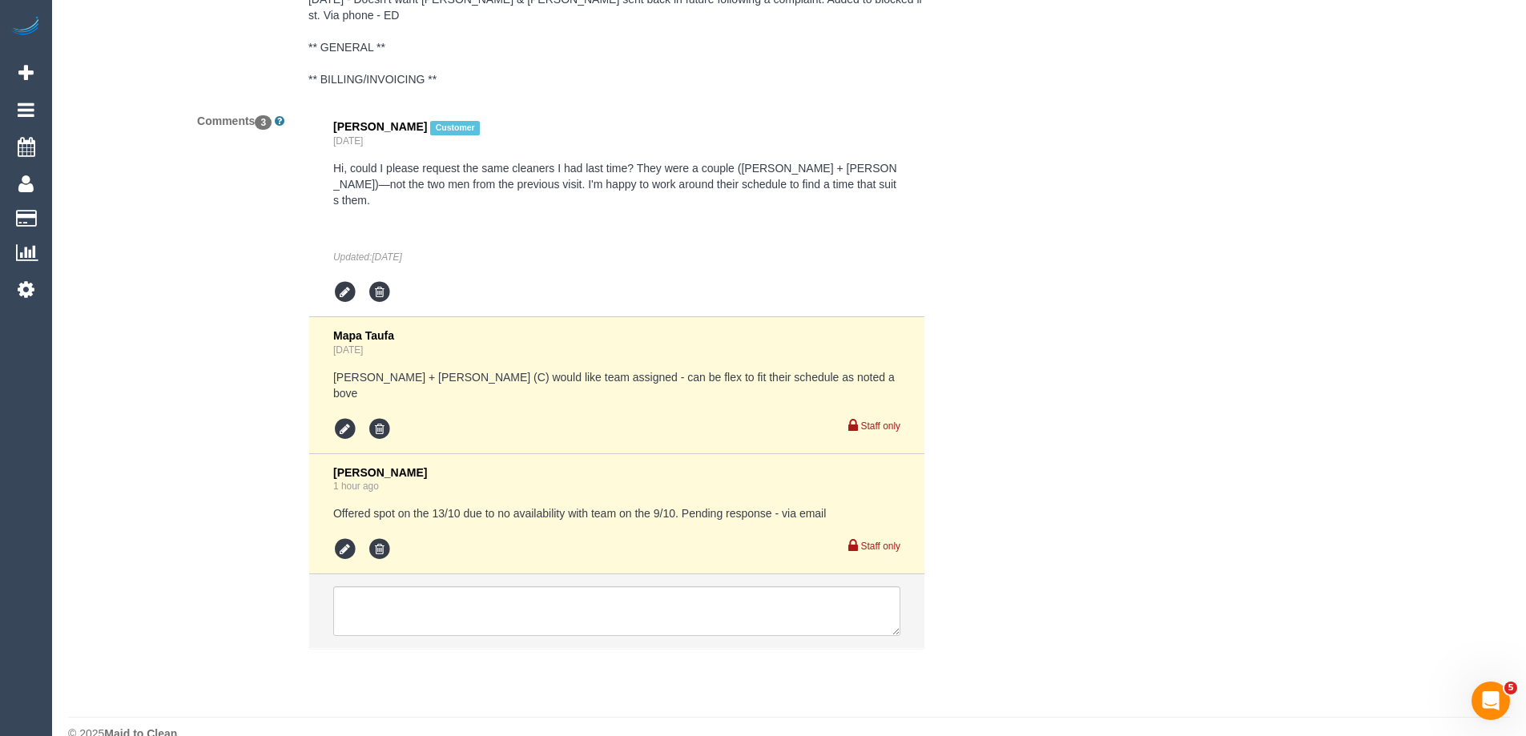
scroll to position [3053, 0]
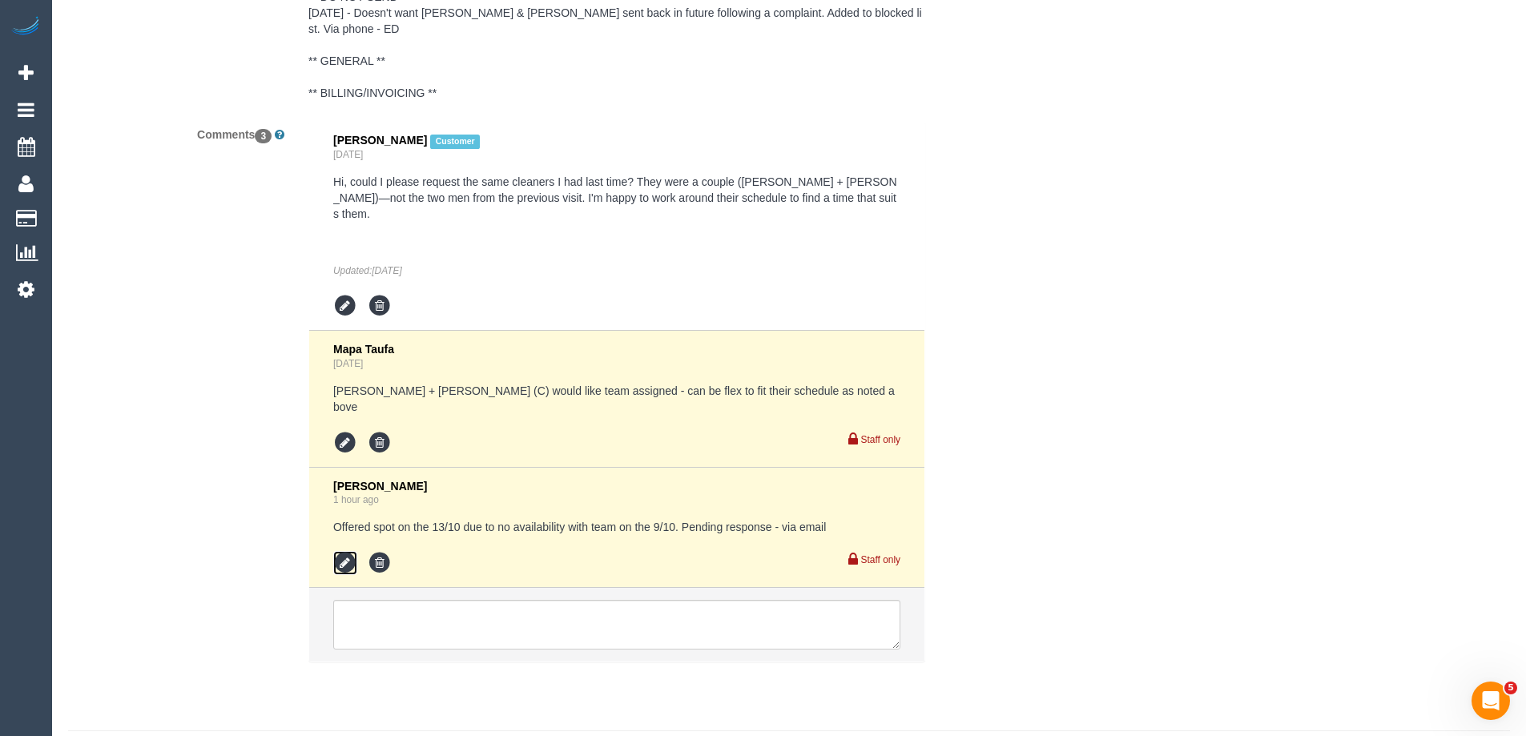
click at [340, 551] on icon at bounding box center [345, 563] width 24 height 24
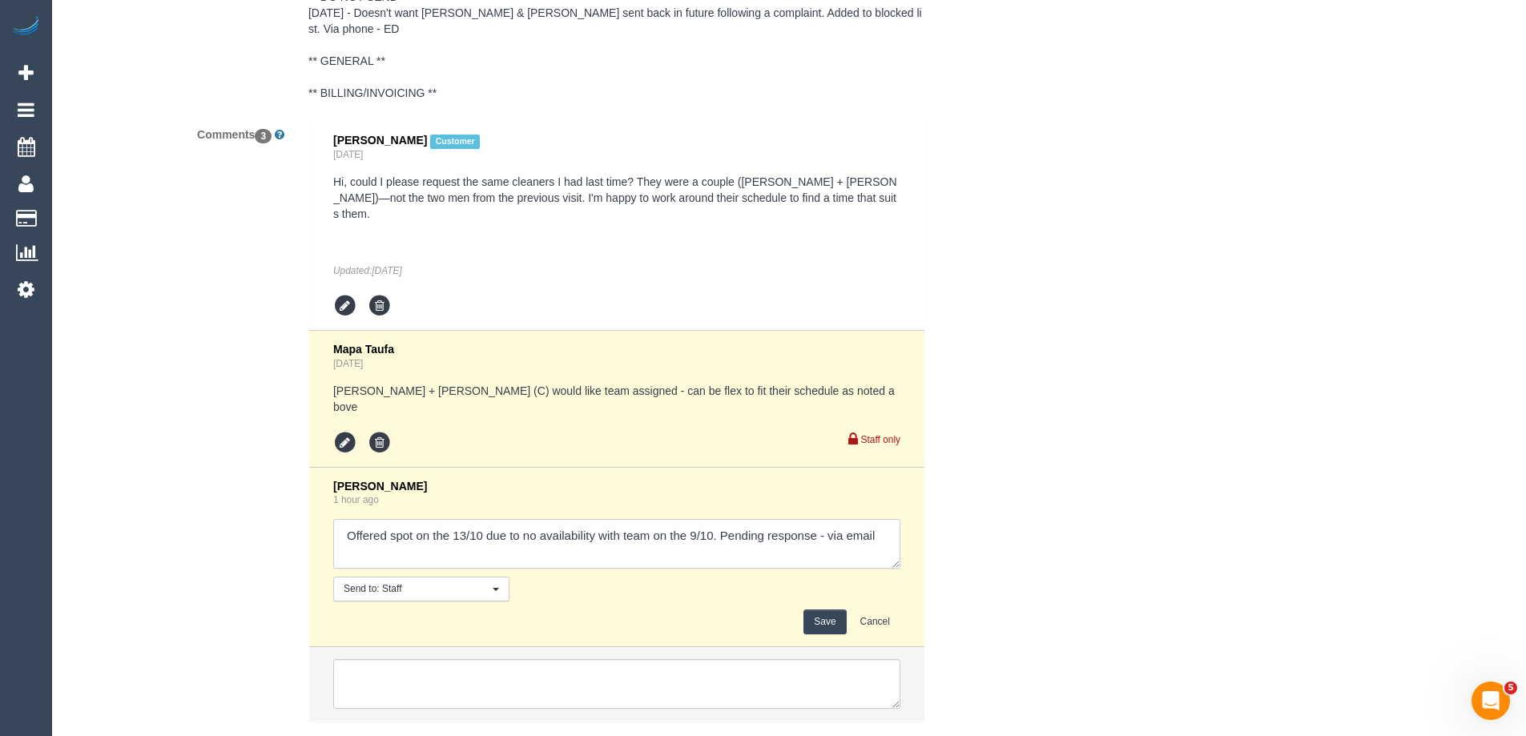
click at [825, 519] on textarea at bounding box center [616, 544] width 567 height 50
type textarea "Offered spot on the 13/10 due to no availability with team on the 9/10. Pending…"
click at [819, 610] on button "Save" at bounding box center [824, 622] width 42 height 25
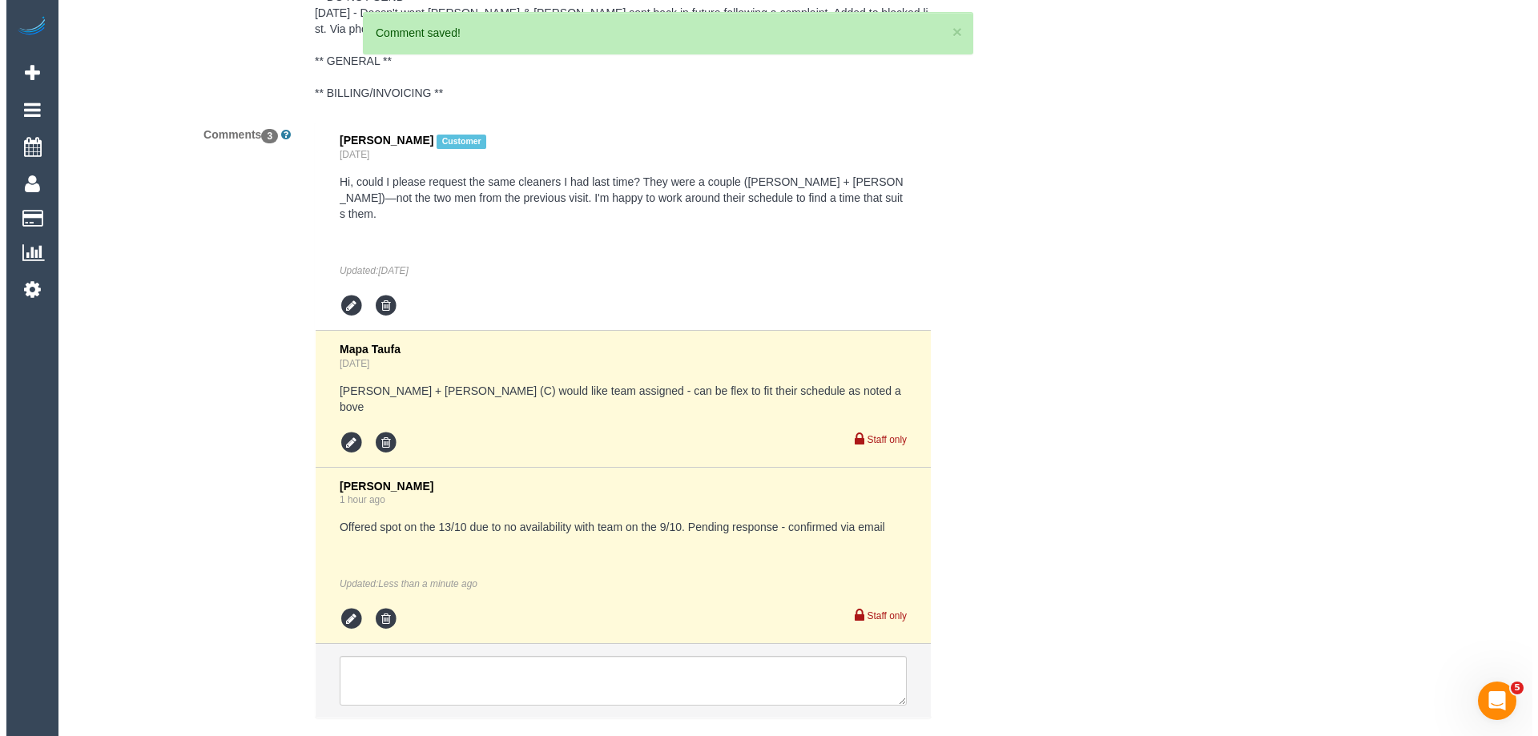
scroll to position [0, 0]
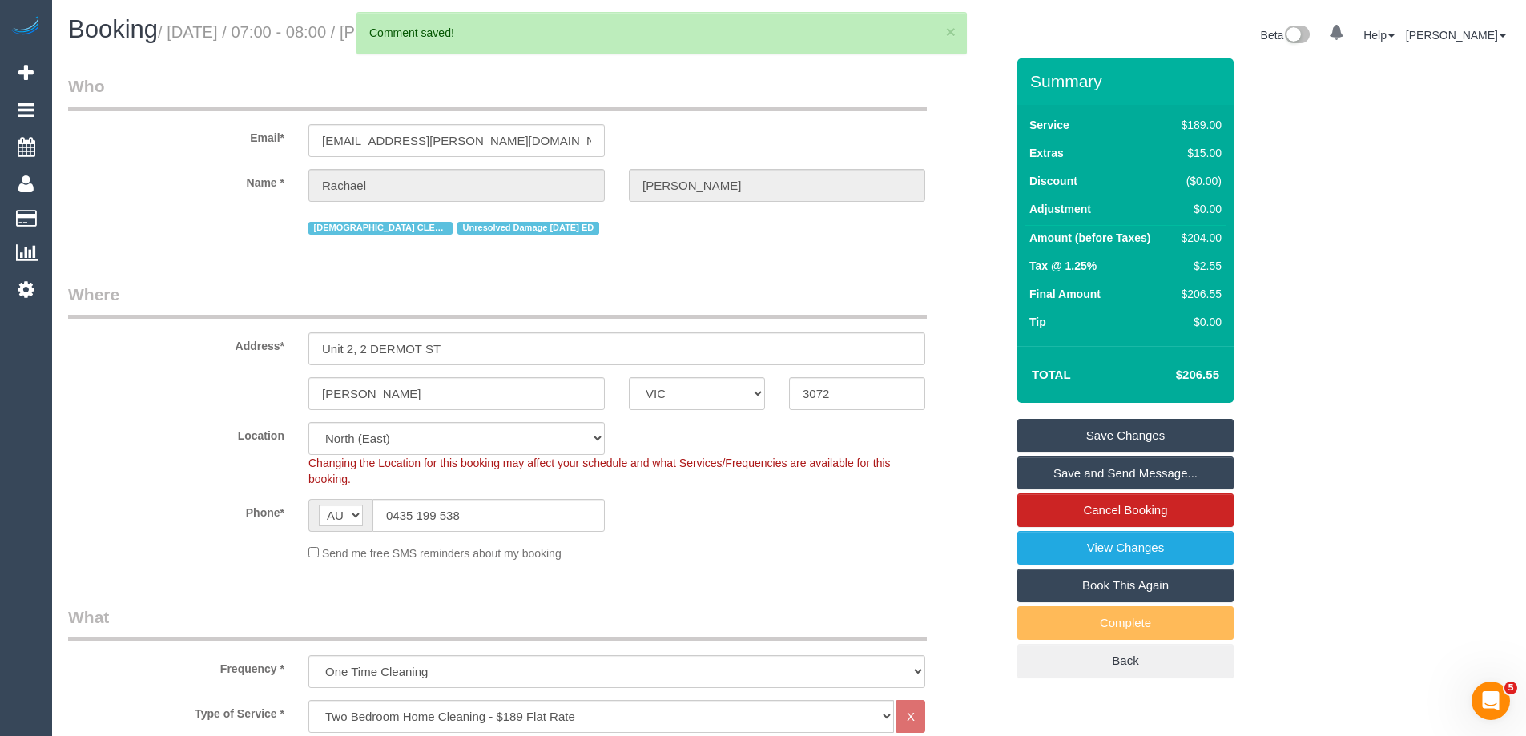
click at [1062, 489] on link "Save and Send Message..." at bounding box center [1125, 474] width 216 height 34
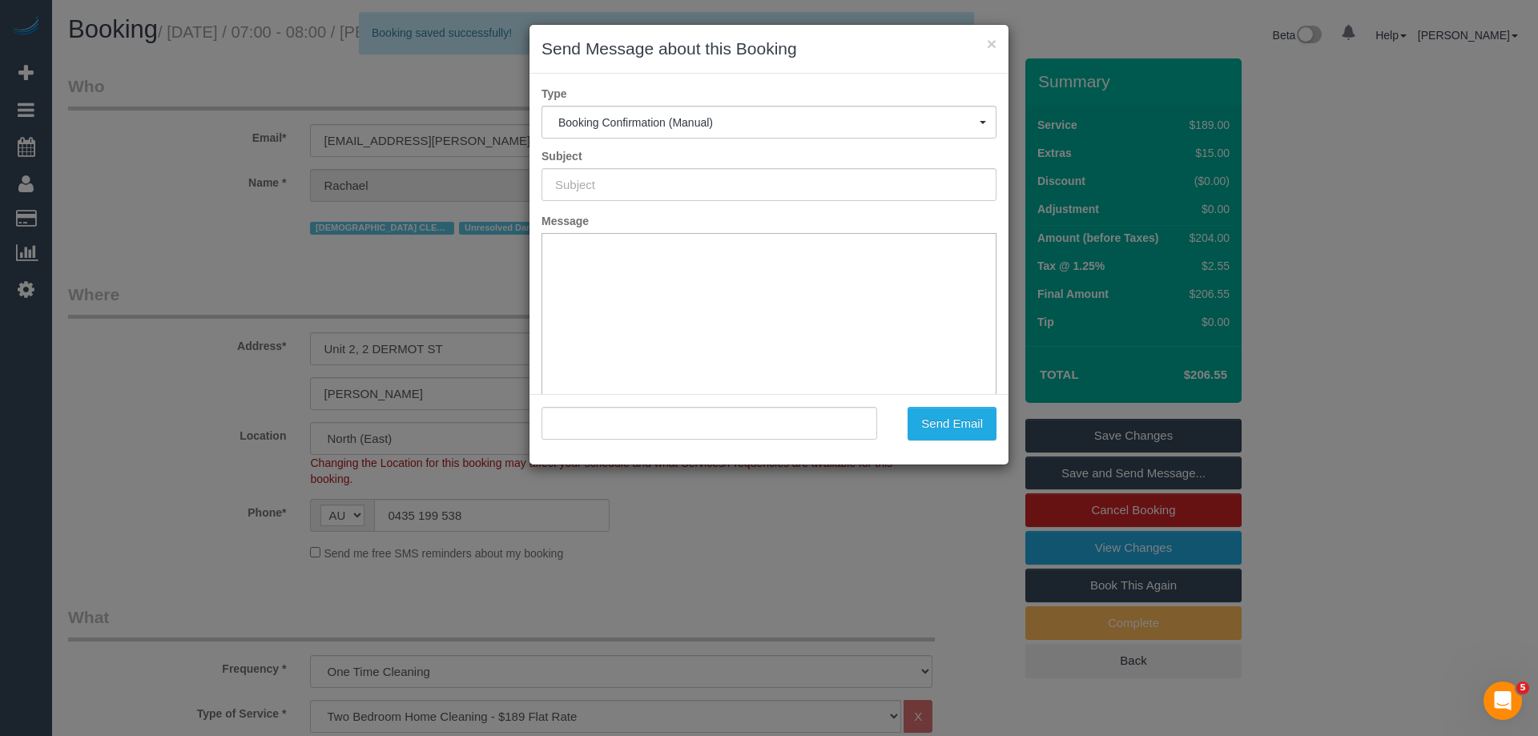
type input "Booking Confirmed"
type input ""Rachael geaney" <rachael.geaney@gmail.com>"
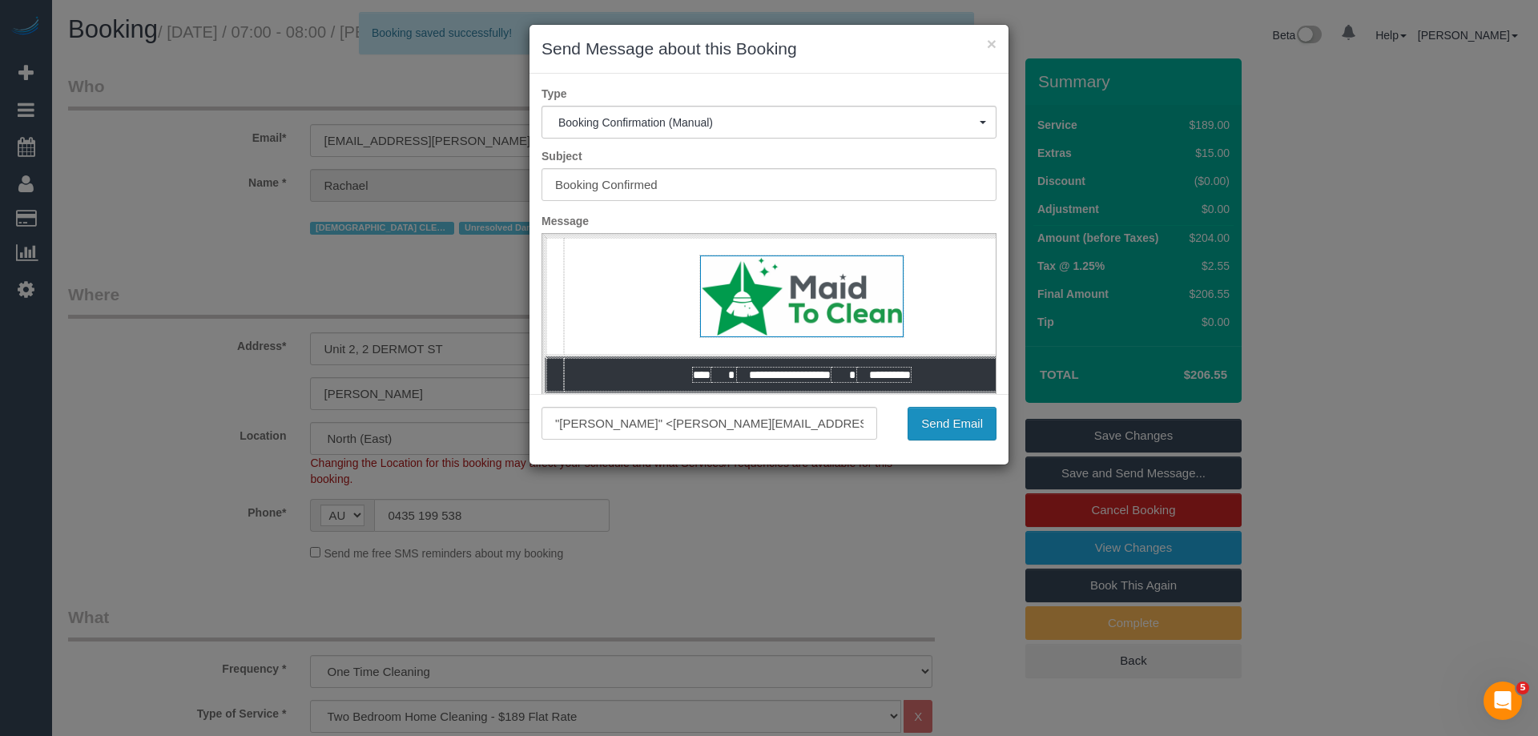
click at [968, 421] on button "Send Email" at bounding box center [952, 424] width 89 height 34
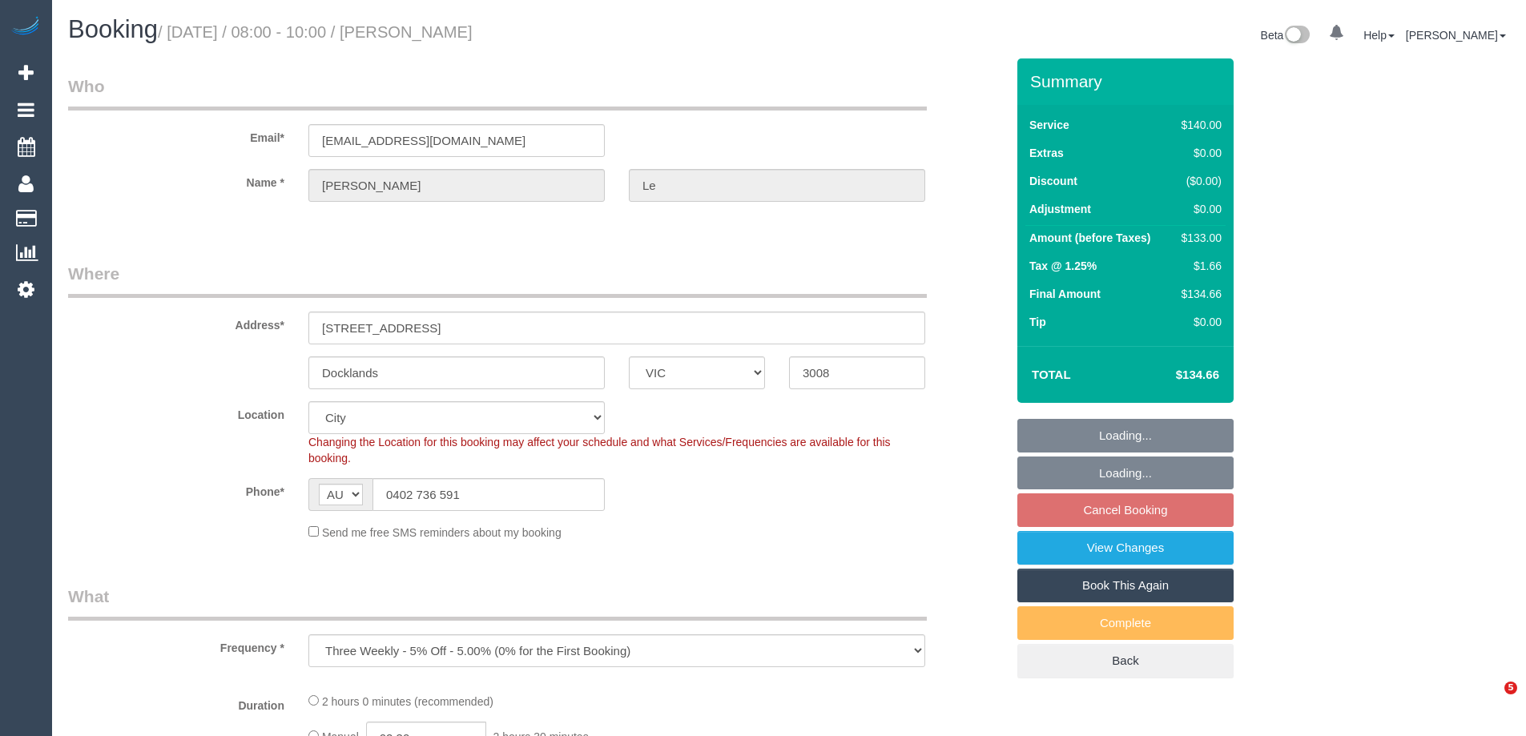
select select "VIC"
select select "object:851"
select select "string:stripe-pm_1RTPOD2GScqysDRVaeuPveAc"
select select "number:28"
select select "number:14"
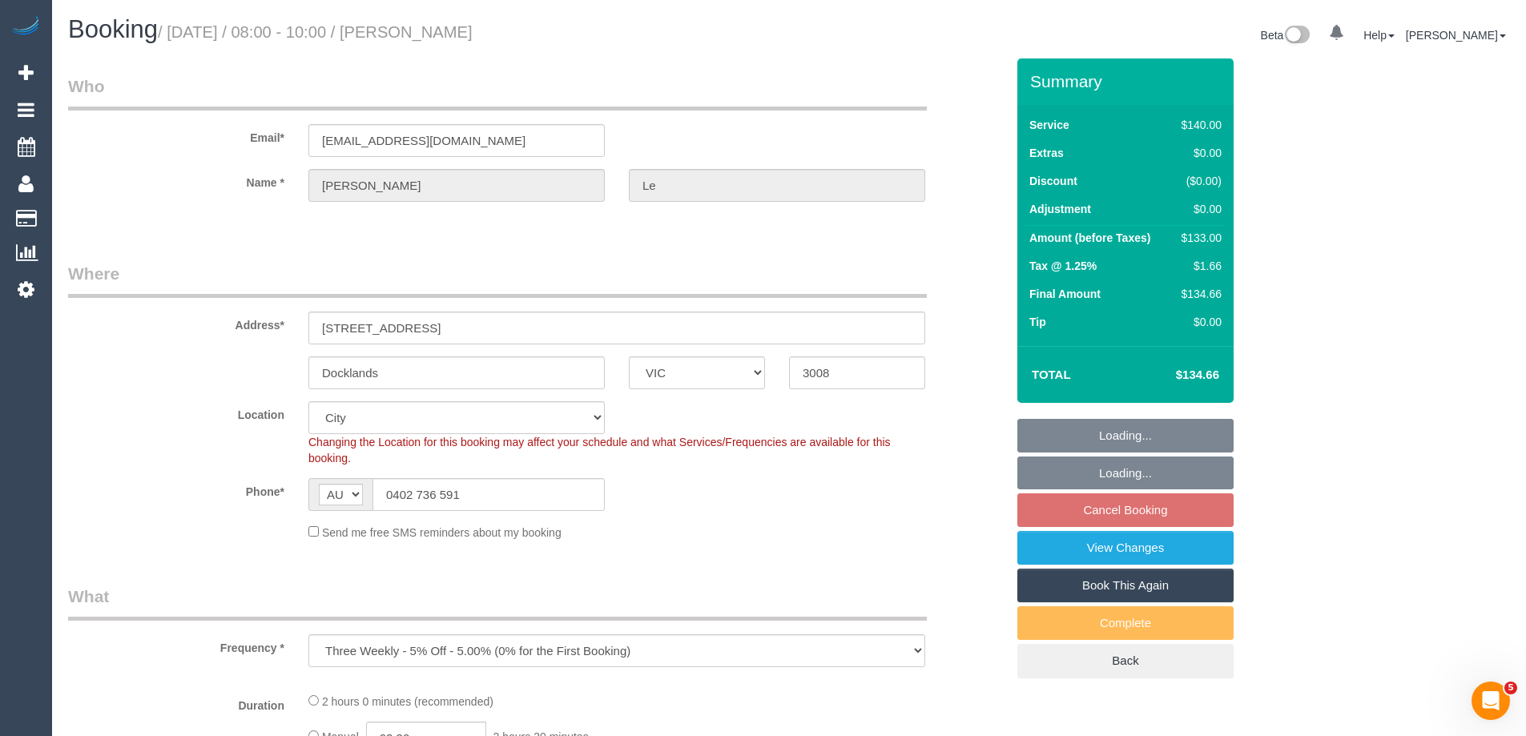
select select "number:20"
select select "number:23"
select select "number:34"
select select "number:12"
select select "spot2"
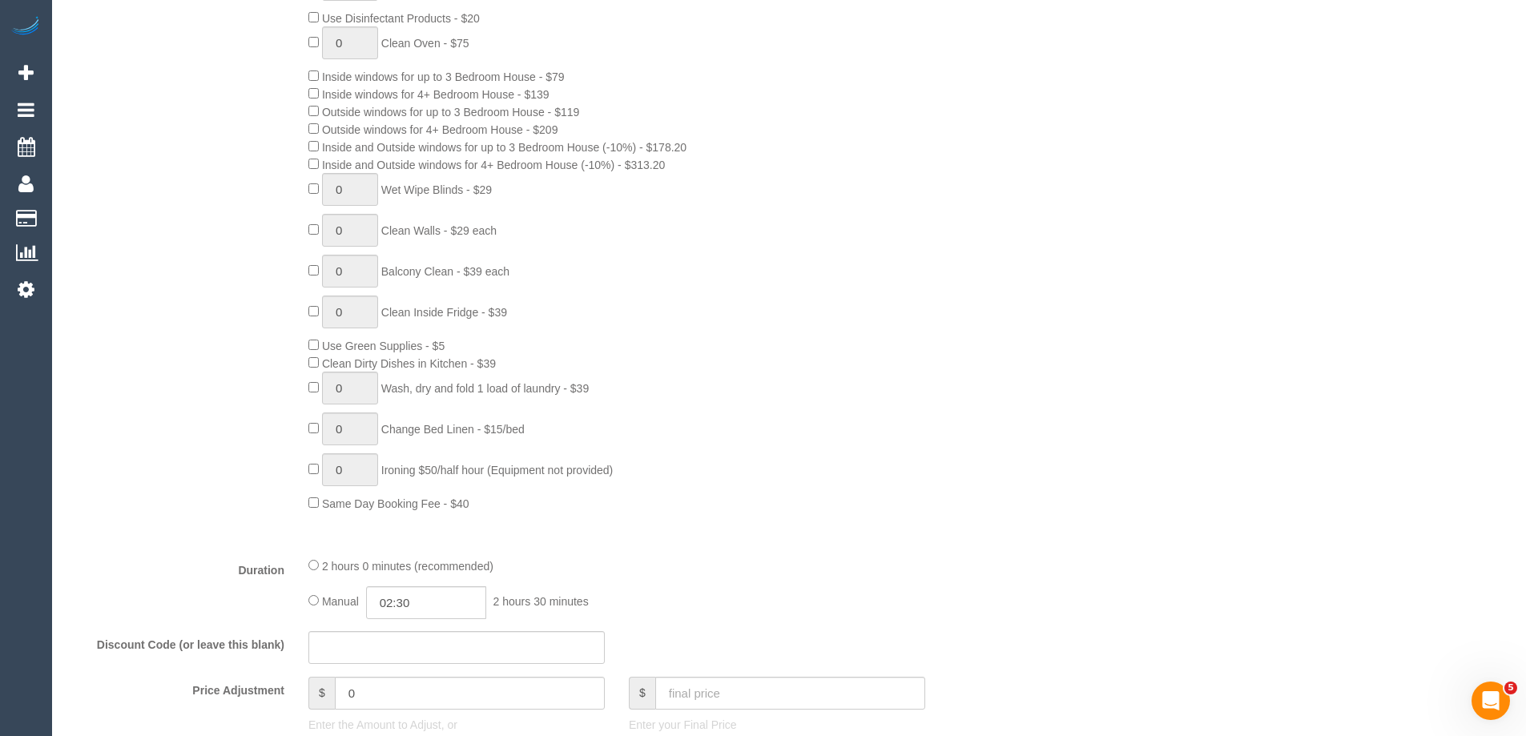
scroll to position [1121, 0]
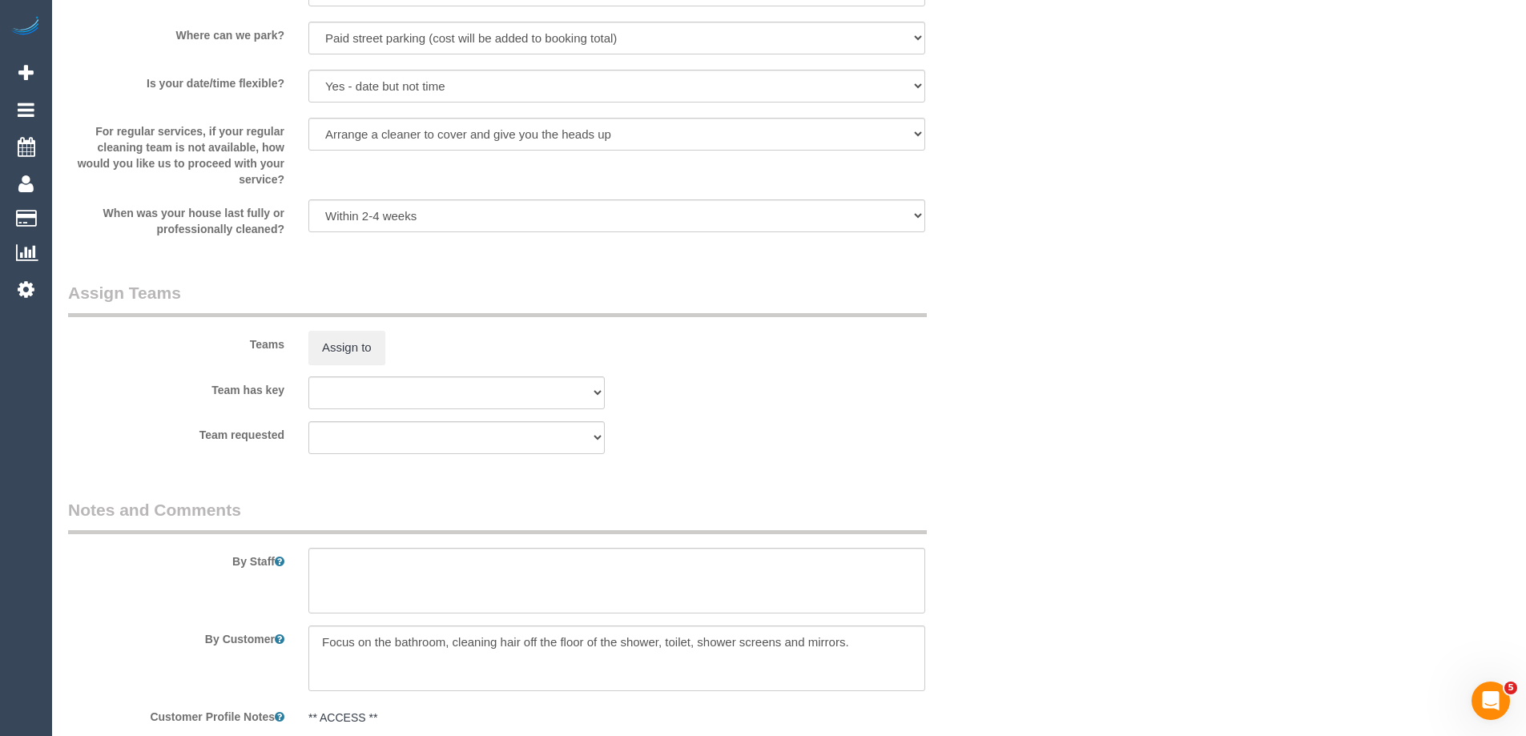
select select "spot27"
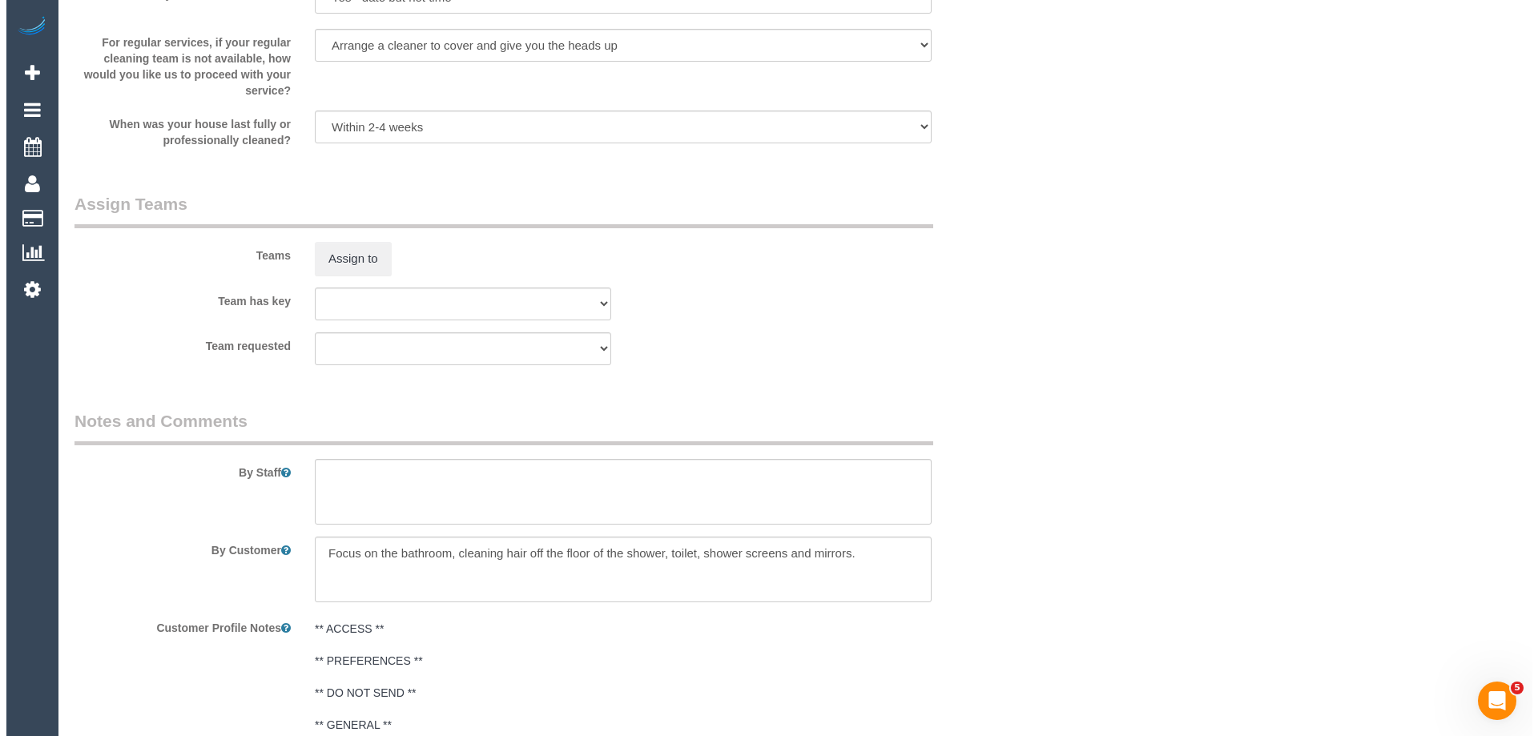
scroll to position [0, 0]
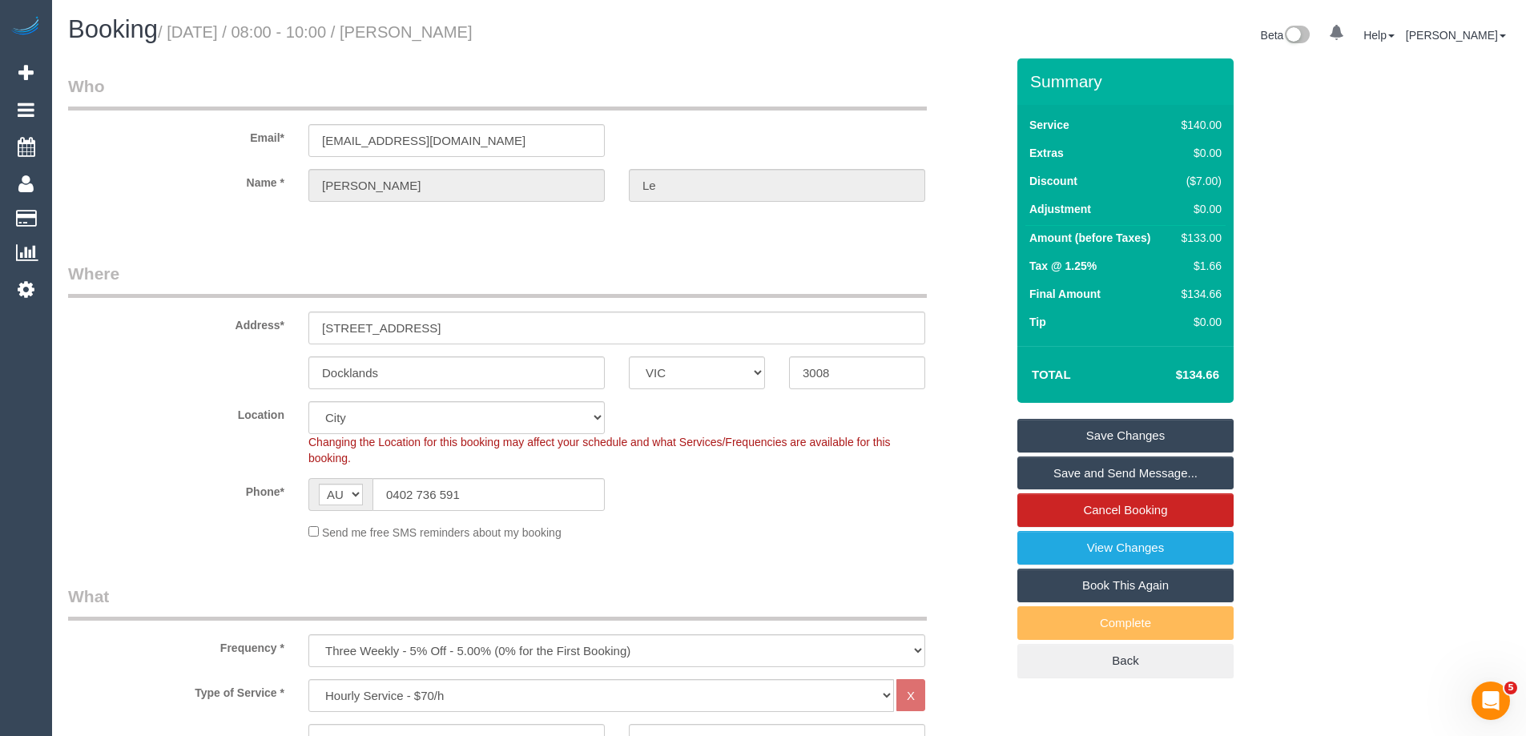
click at [1098, 427] on link "Save Changes" at bounding box center [1125, 436] width 216 height 34
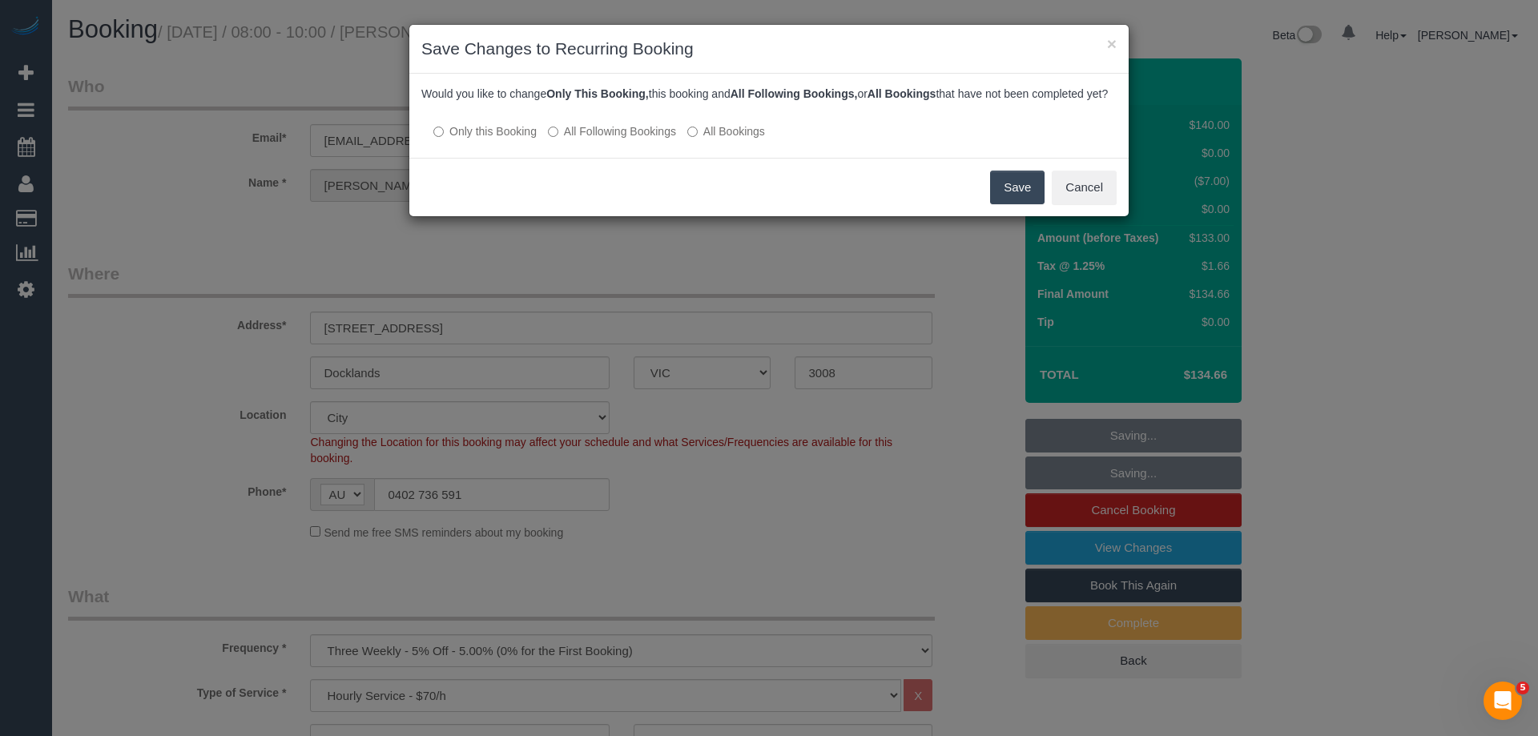
click at [600, 139] on label "All Following Bookings" at bounding box center [612, 131] width 128 height 16
click at [1021, 191] on button "Save" at bounding box center [1017, 188] width 54 height 34
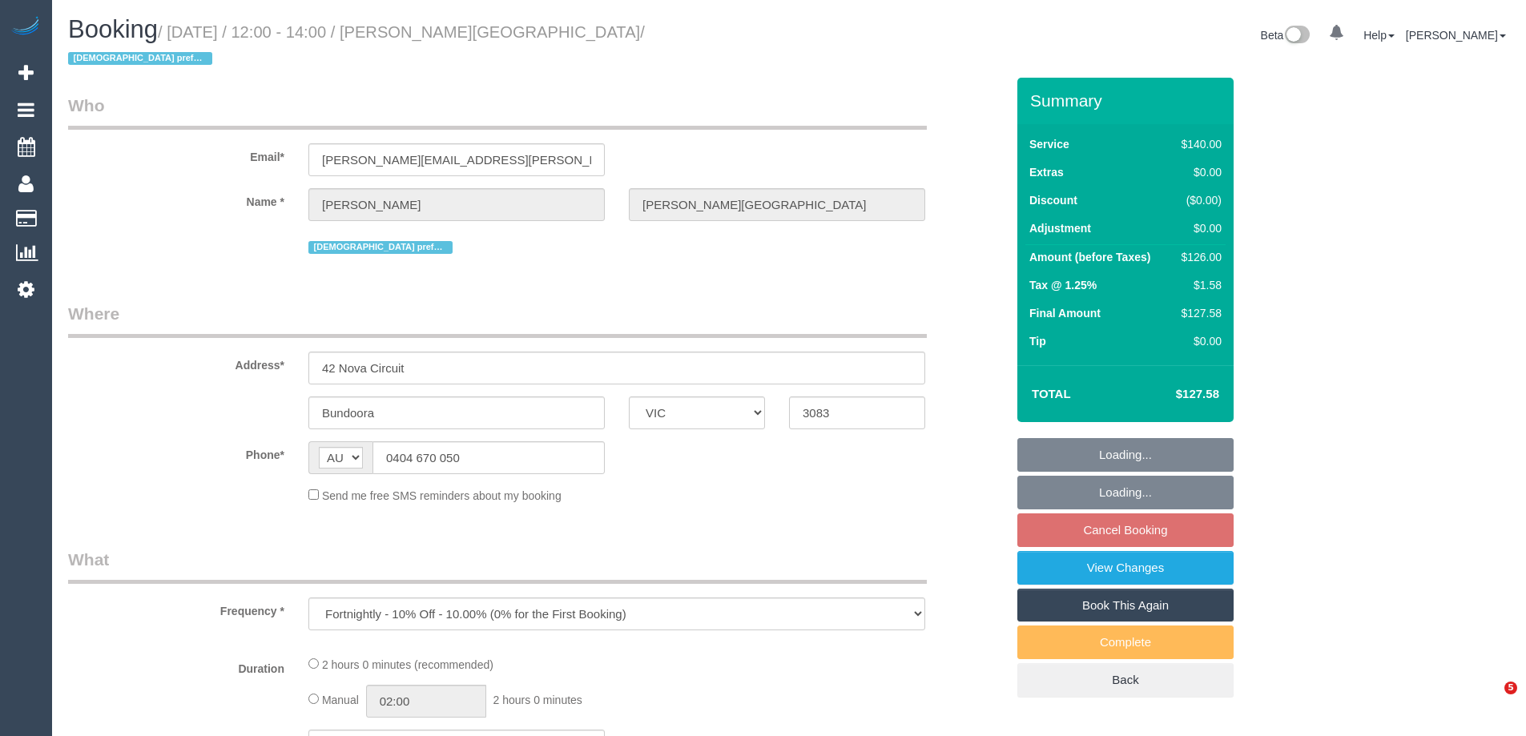
select select "VIC"
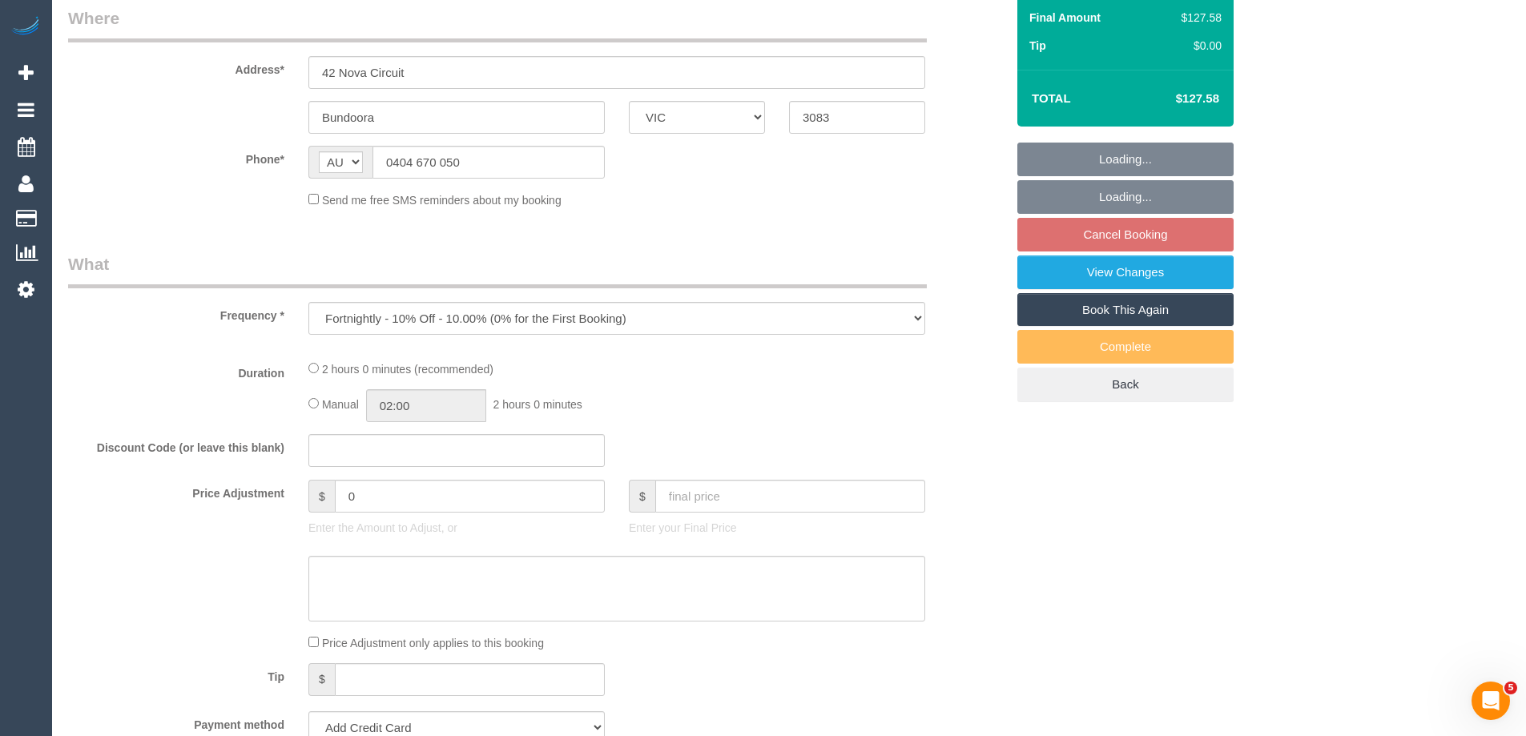
scroll to position [401, 0]
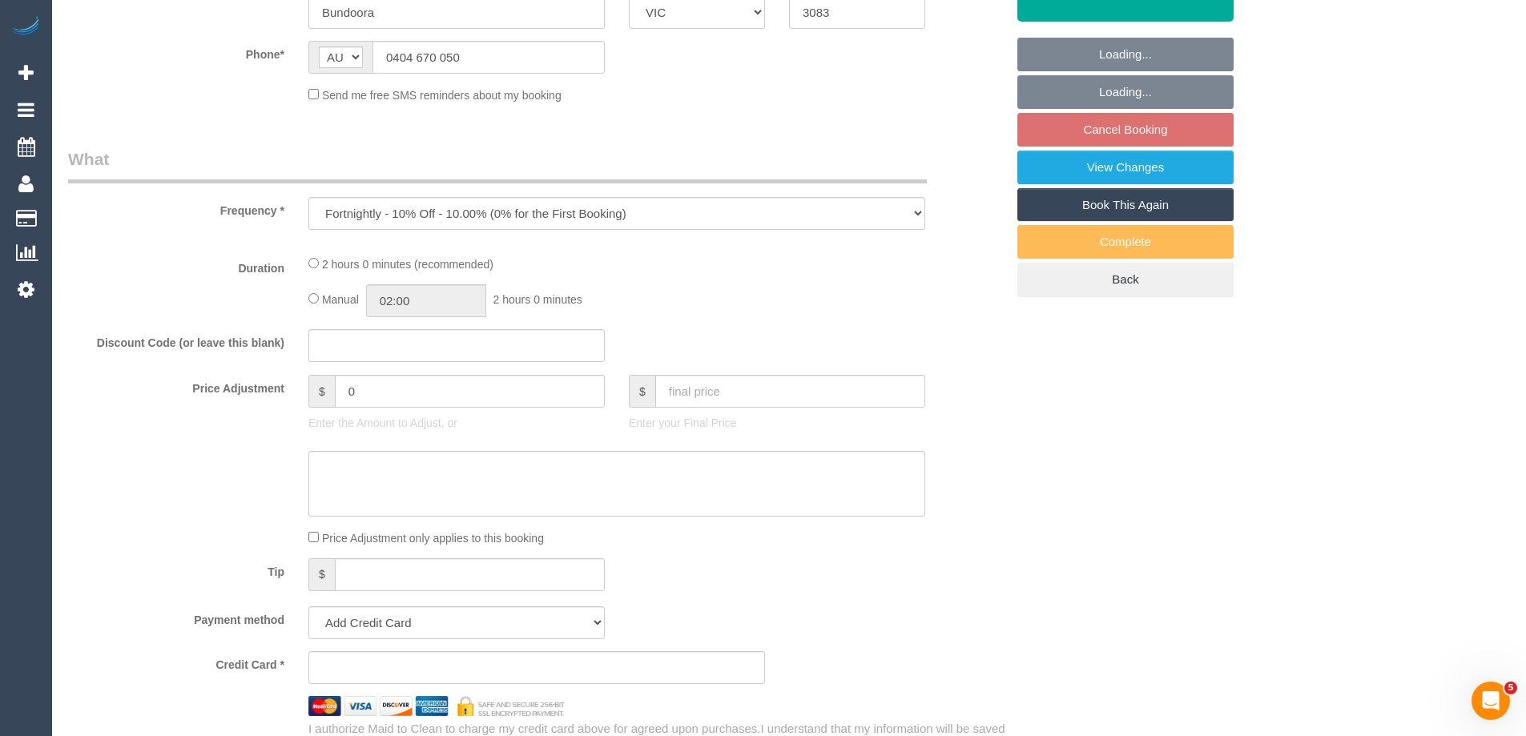
select select "string:stripe-pm_1RocNB2GScqysDRVa4bzwOta"
select select "number:29"
select select "number:14"
select select "number:19"
select select "number:24"
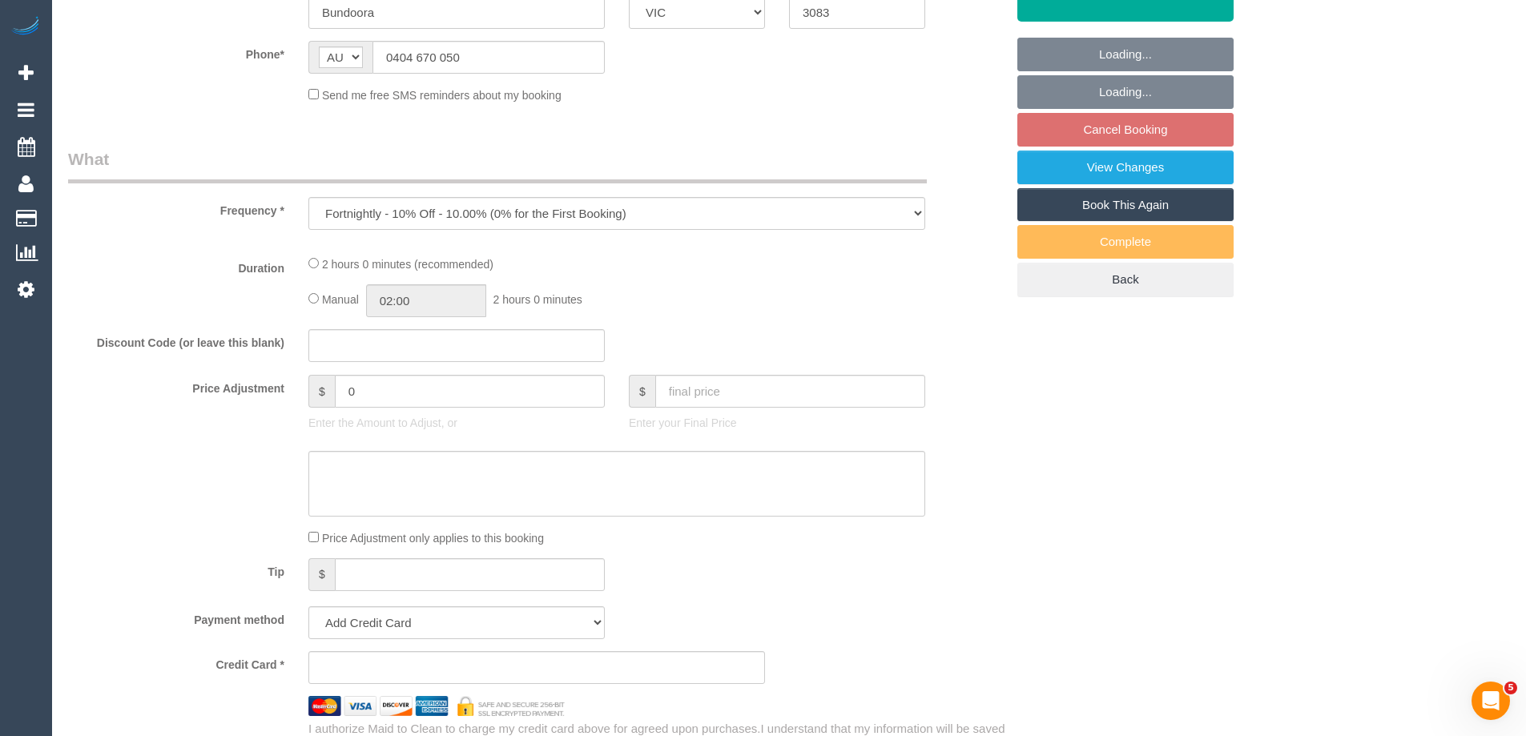
select select "number:34"
select select "number:11"
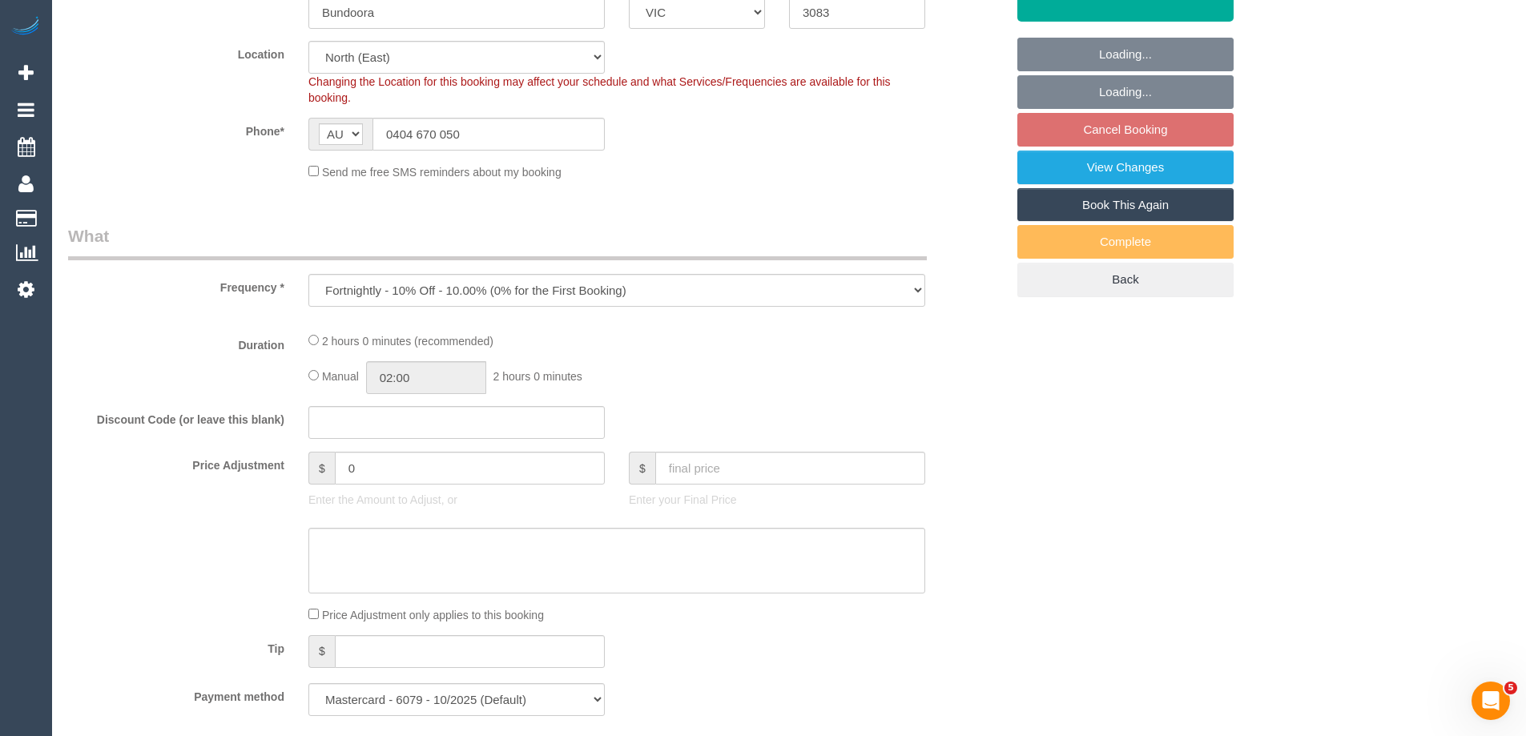
select select "object:1275"
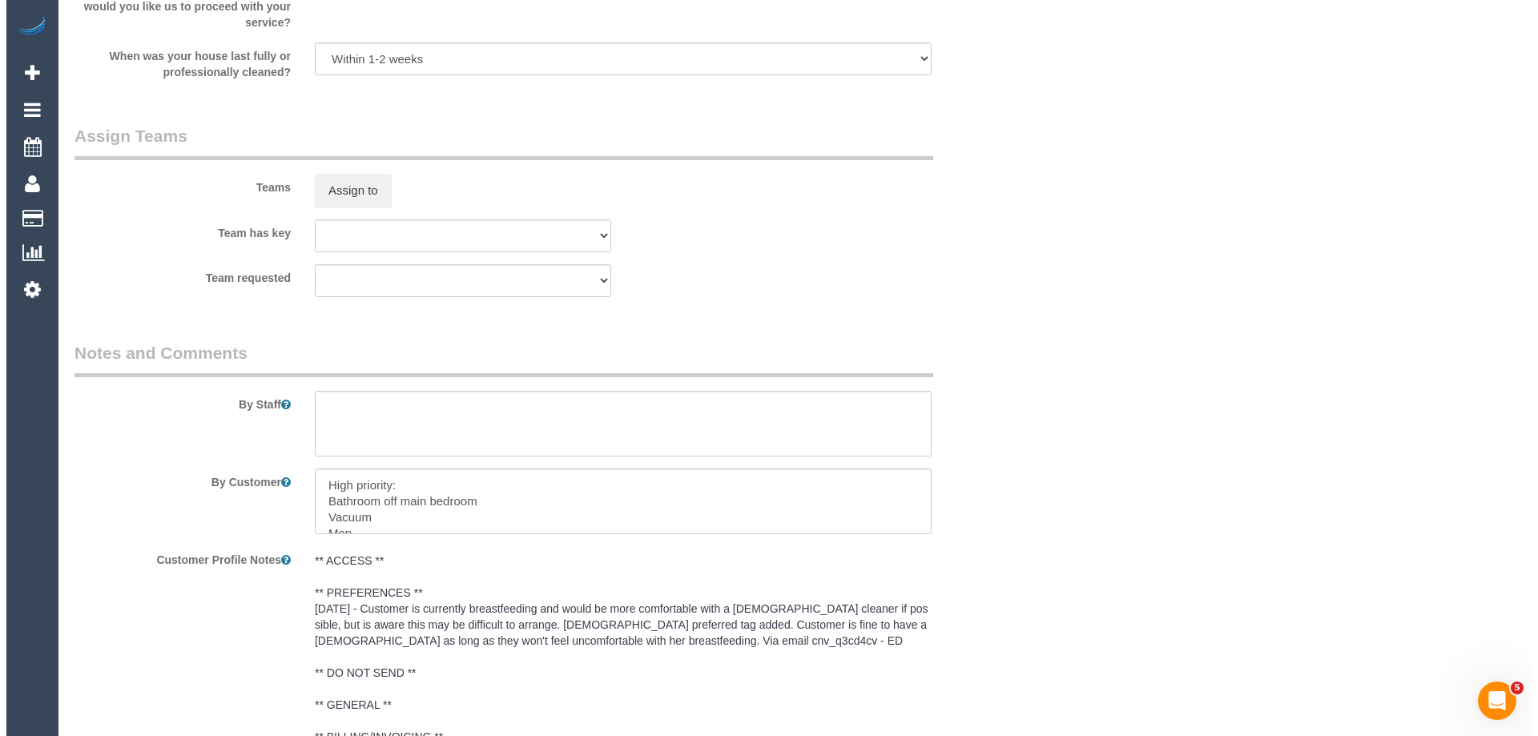
scroll to position [2483, 0]
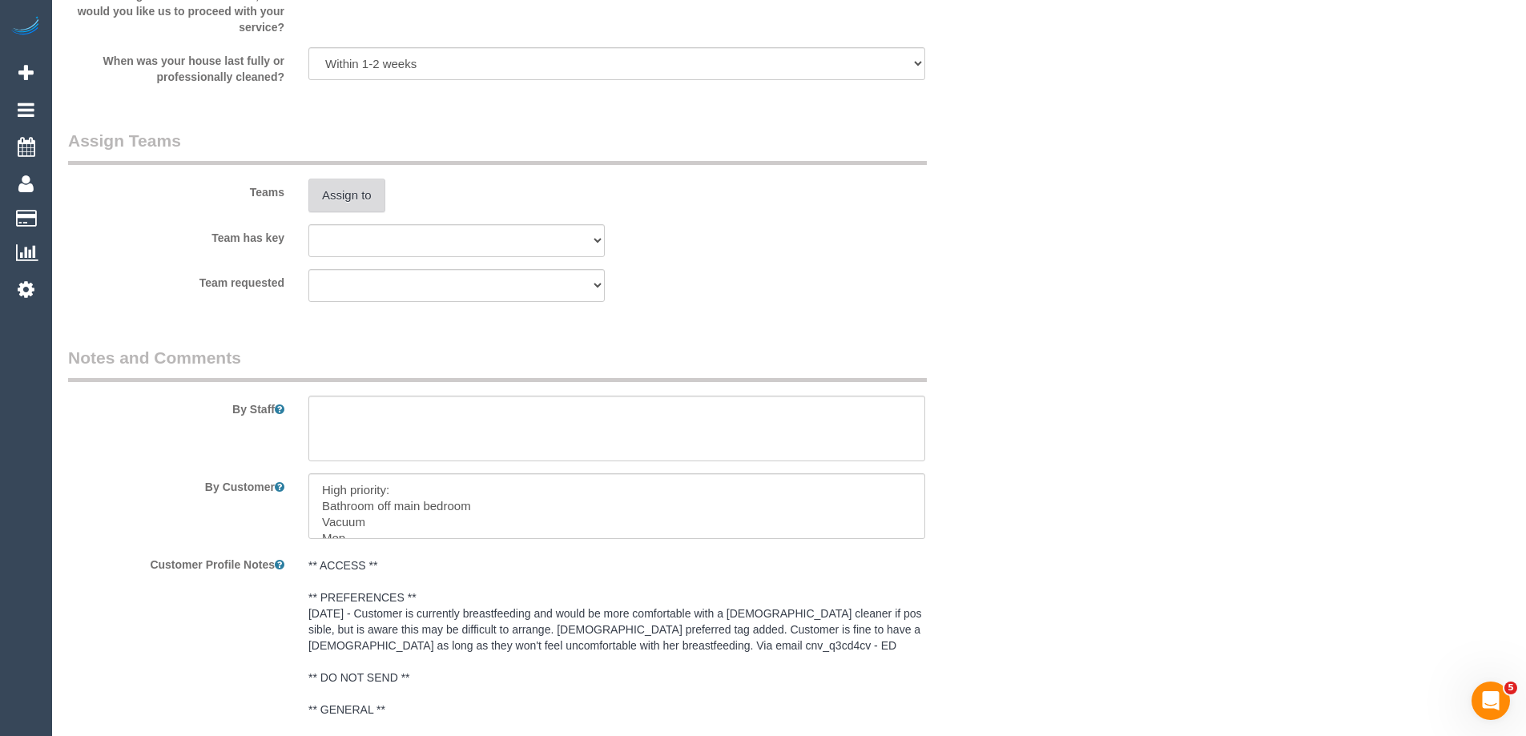
click at [343, 179] on button "Assign to" at bounding box center [346, 196] width 77 height 34
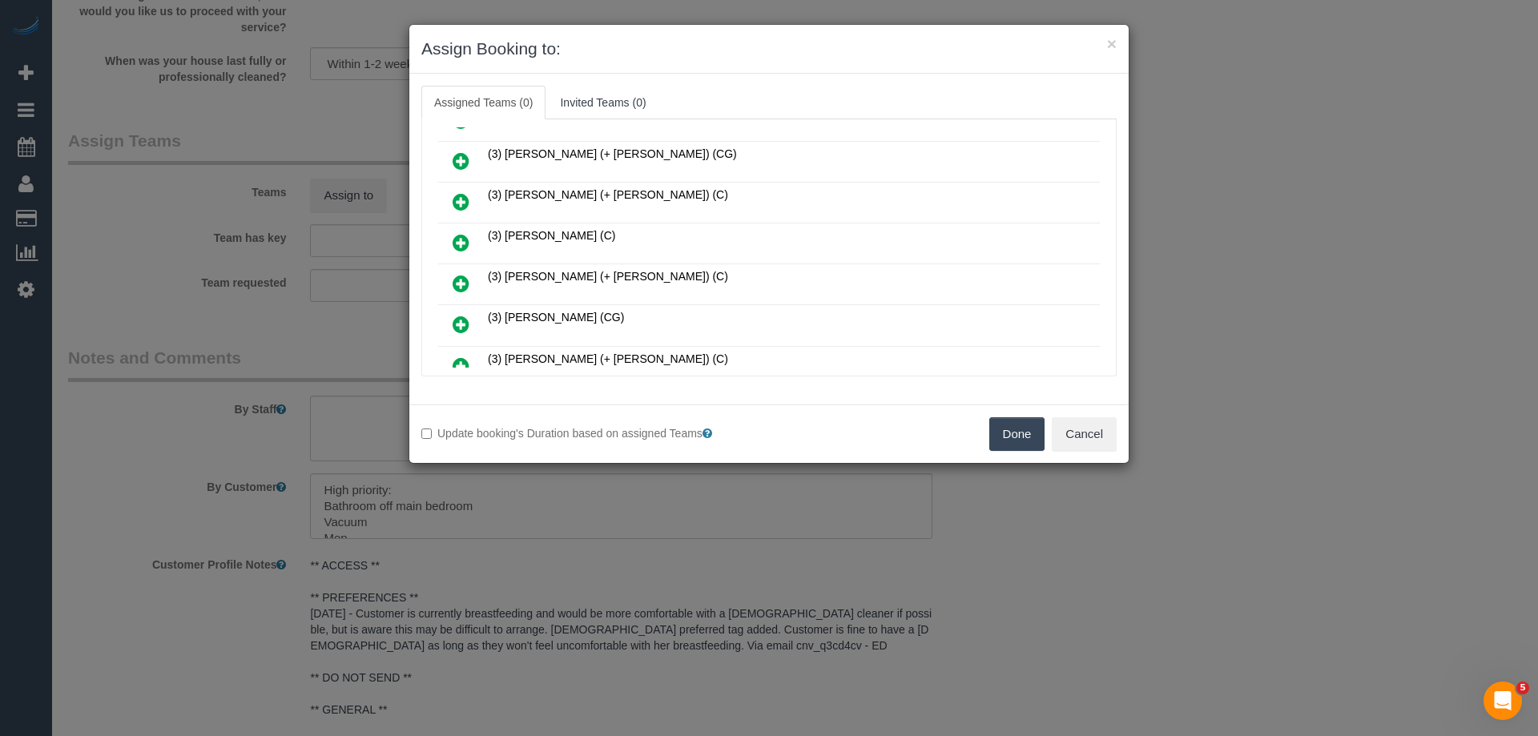
scroll to position [401, 0]
click at [464, 290] on icon at bounding box center [461, 285] width 17 height 19
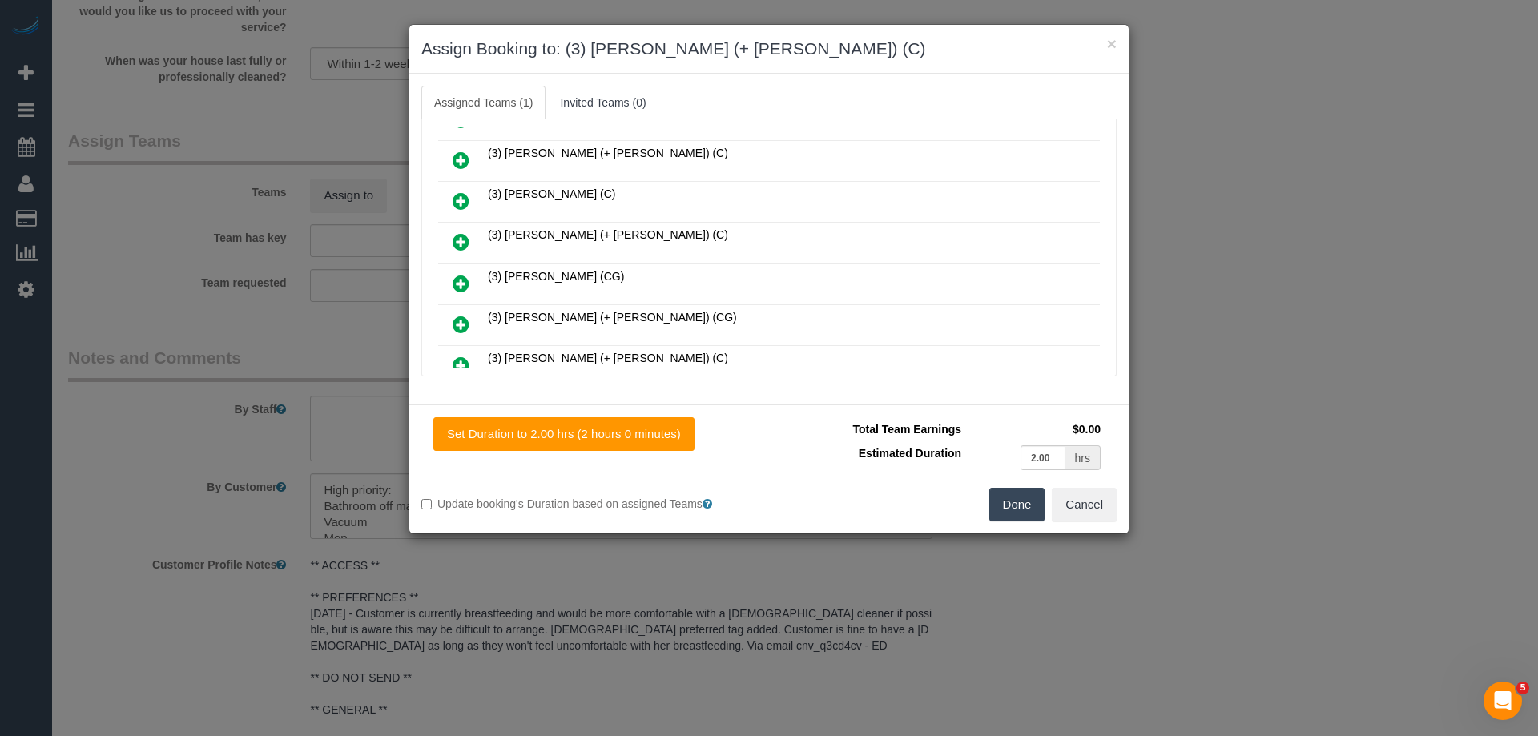
scroll to position [439, 0]
click at [461, 321] on icon at bounding box center [461, 326] width 17 height 19
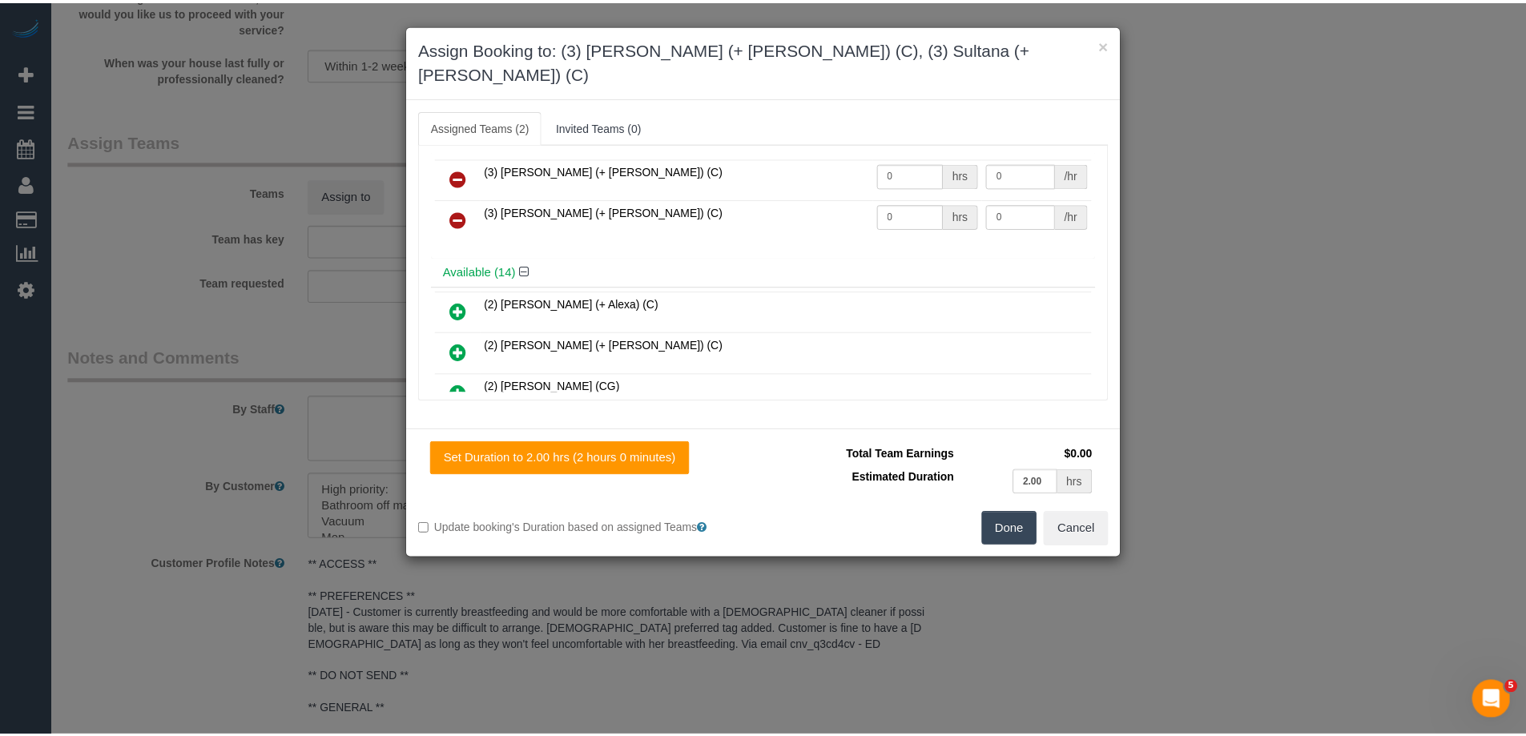
scroll to position [0, 0]
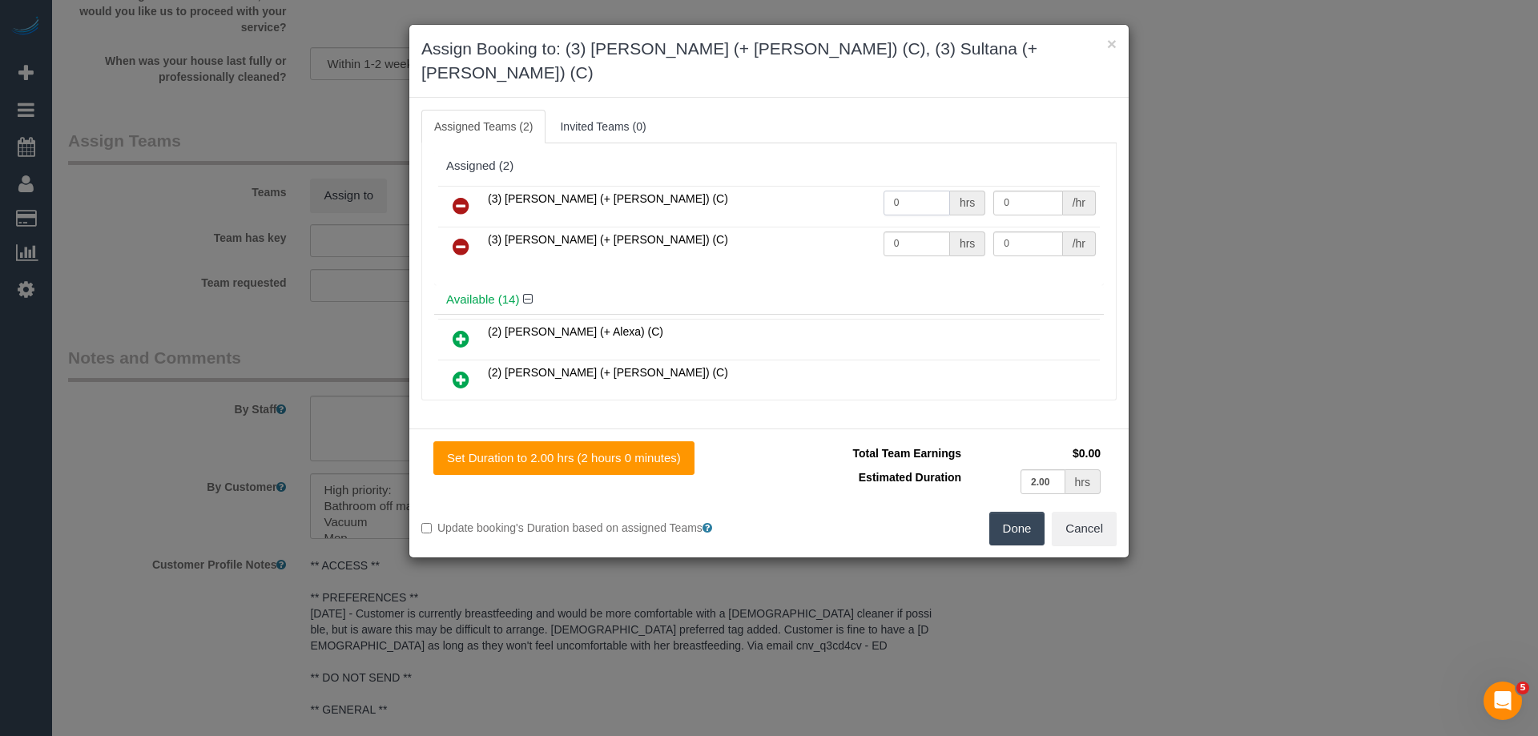
drag, startPoint x: 919, startPoint y: 175, endPoint x: 842, endPoint y: 171, distance: 77.0
click at [842, 186] on tr "(3) Sabbir (+ Sultana) (C) 0 hrs 0 /hr" at bounding box center [769, 206] width 662 height 41
type input "1"
click at [844, 227] on tr "(3) Sultana (+ Sabbir) (C) 0 hrs 0 /hr" at bounding box center [769, 247] width 662 height 41
type input "1"
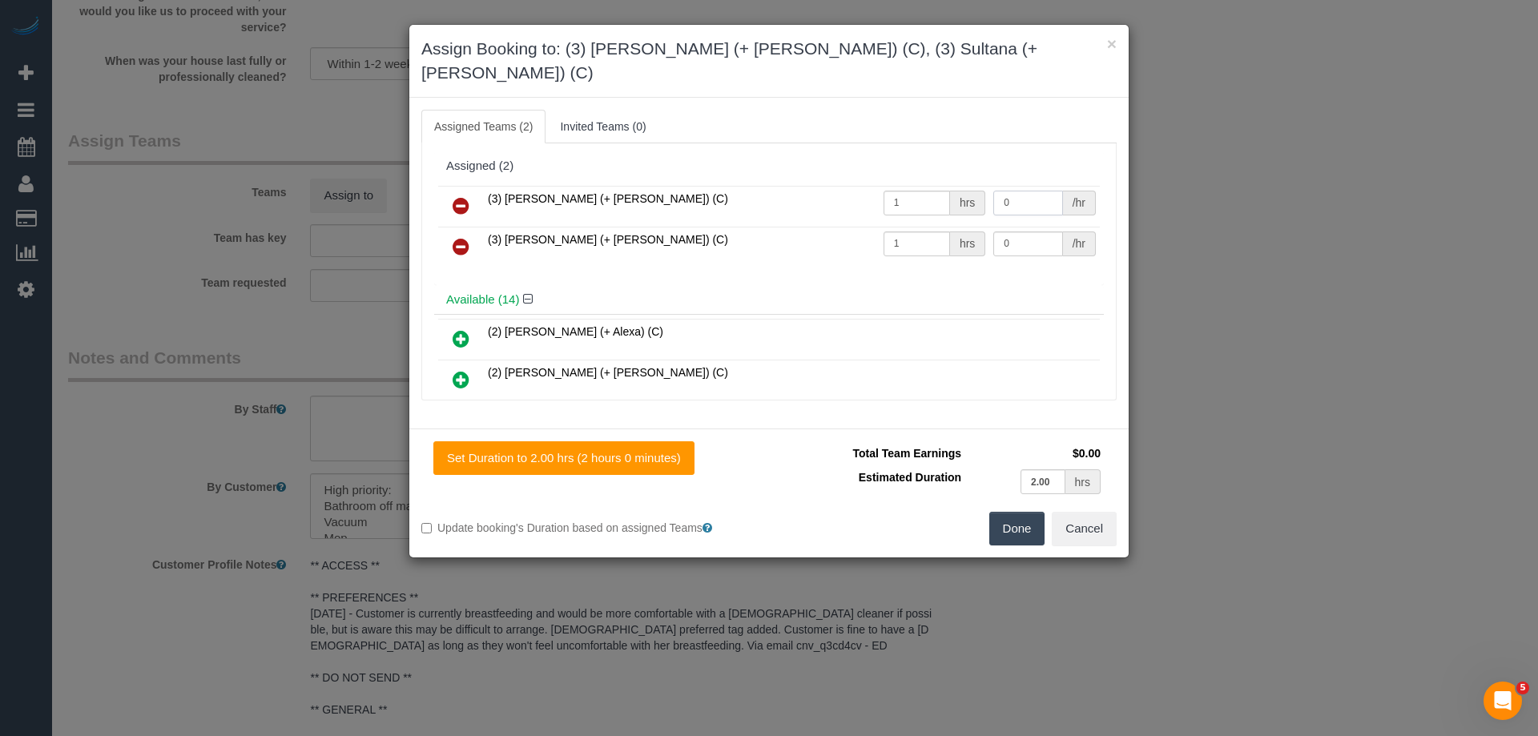
drag, startPoint x: 1015, startPoint y: 179, endPoint x: 977, endPoint y: 179, distance: 38.5
click at [977, 186] on tr "(3) Sabbir (+ Sultana) (C) 1 hrs 0 /hr" at bounding box center [769, 206] width 662 height 41
type input "35"
drag, startPoint x: 1012, startPoint y: 214, endPoint x: 920, endPoint y: 207, distance: 91.5
click at [920, 227] on tr "(3) Sultana (+ Sabbir) (C) 1 hrs 0 /hr" at bounding box center [769, 247] width 662 height 41
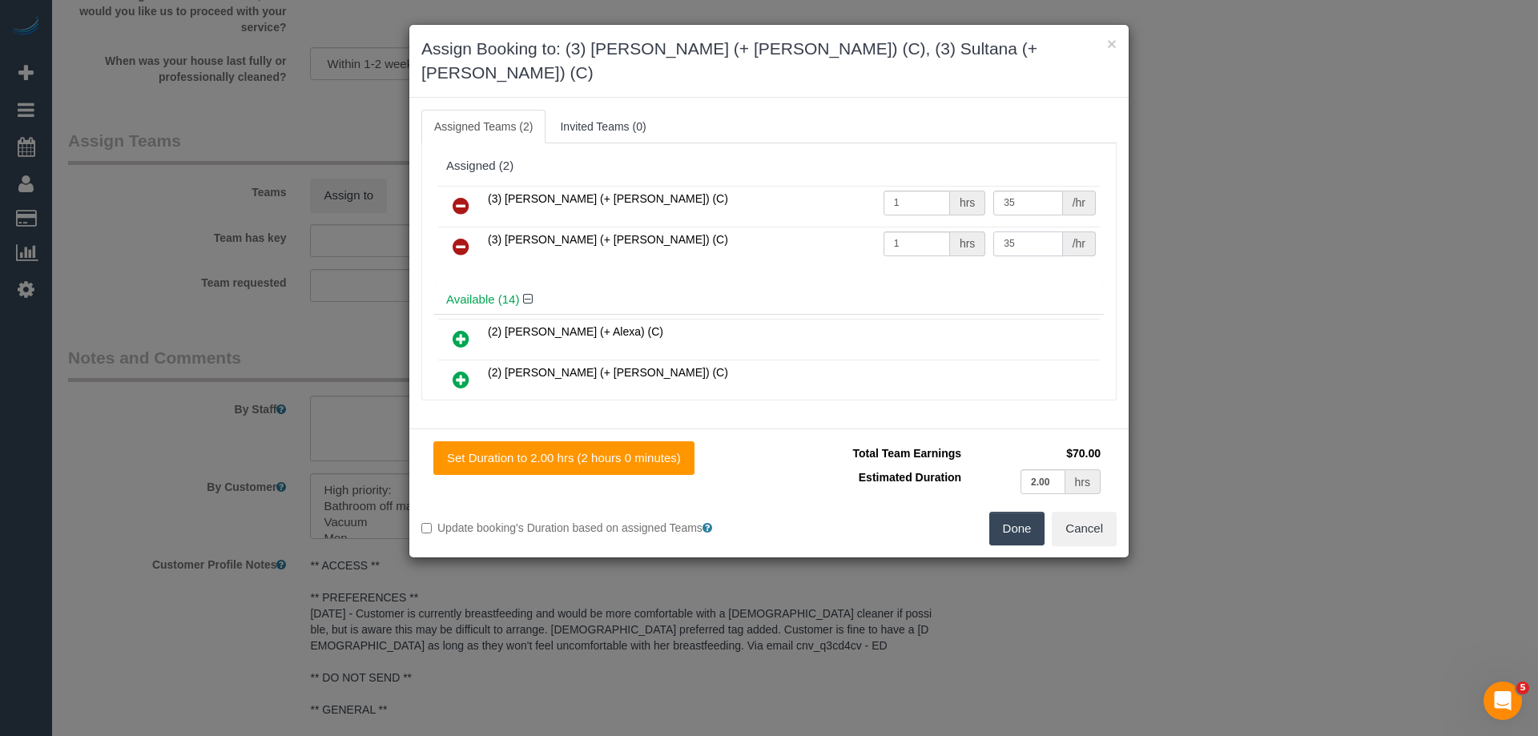
type input "35"
click at [1017, 513] on button "Done" at bounding box center [1017, 529] width 56 height 34
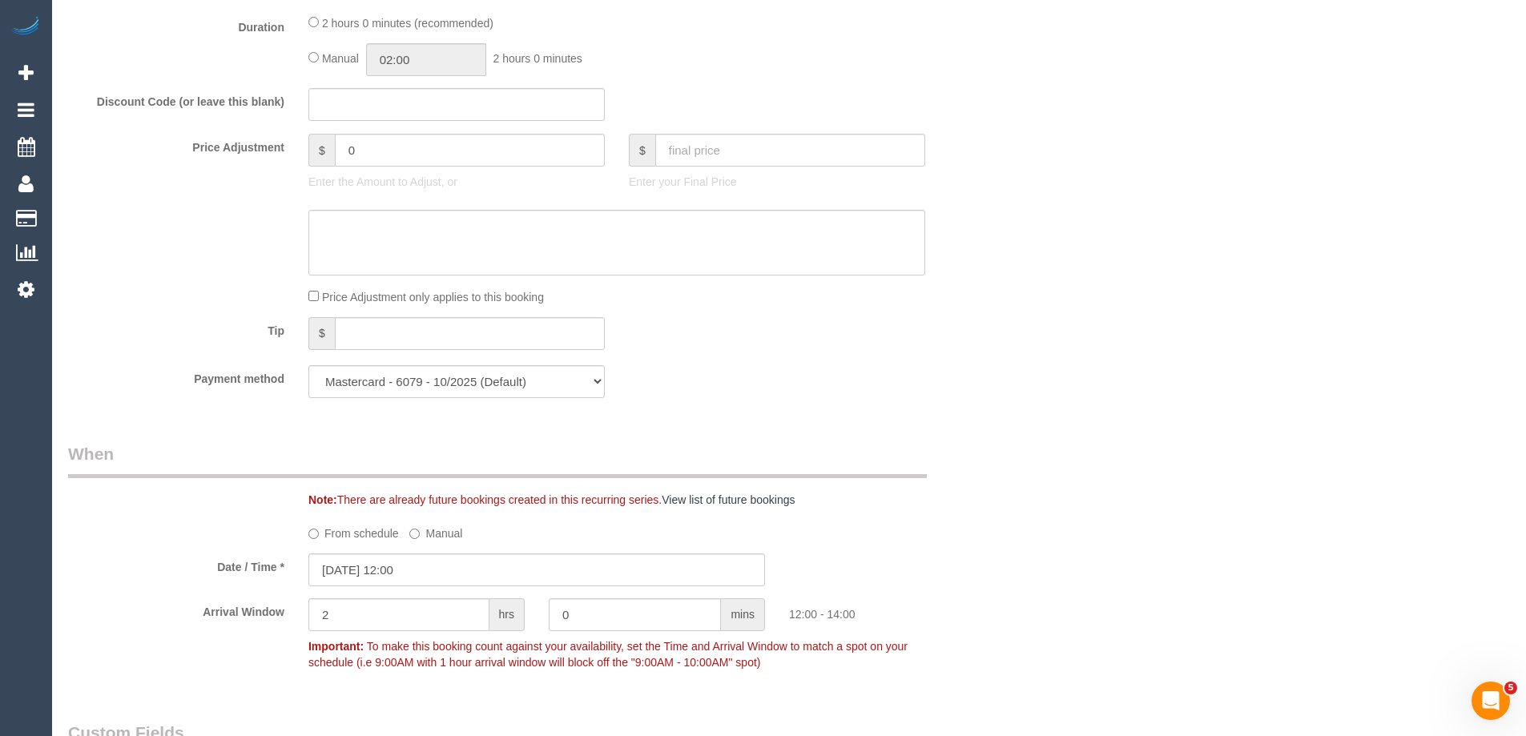
scroll to position [1383, 0]
drag, startPoint x: 407, startPoint y: 46, endPoint x: 420, endPoint y: 52, distance: 14.0
click at [408, 47] on input "02:00" at bounding box center [426, 60] width 120 height 33
type input "01:00"
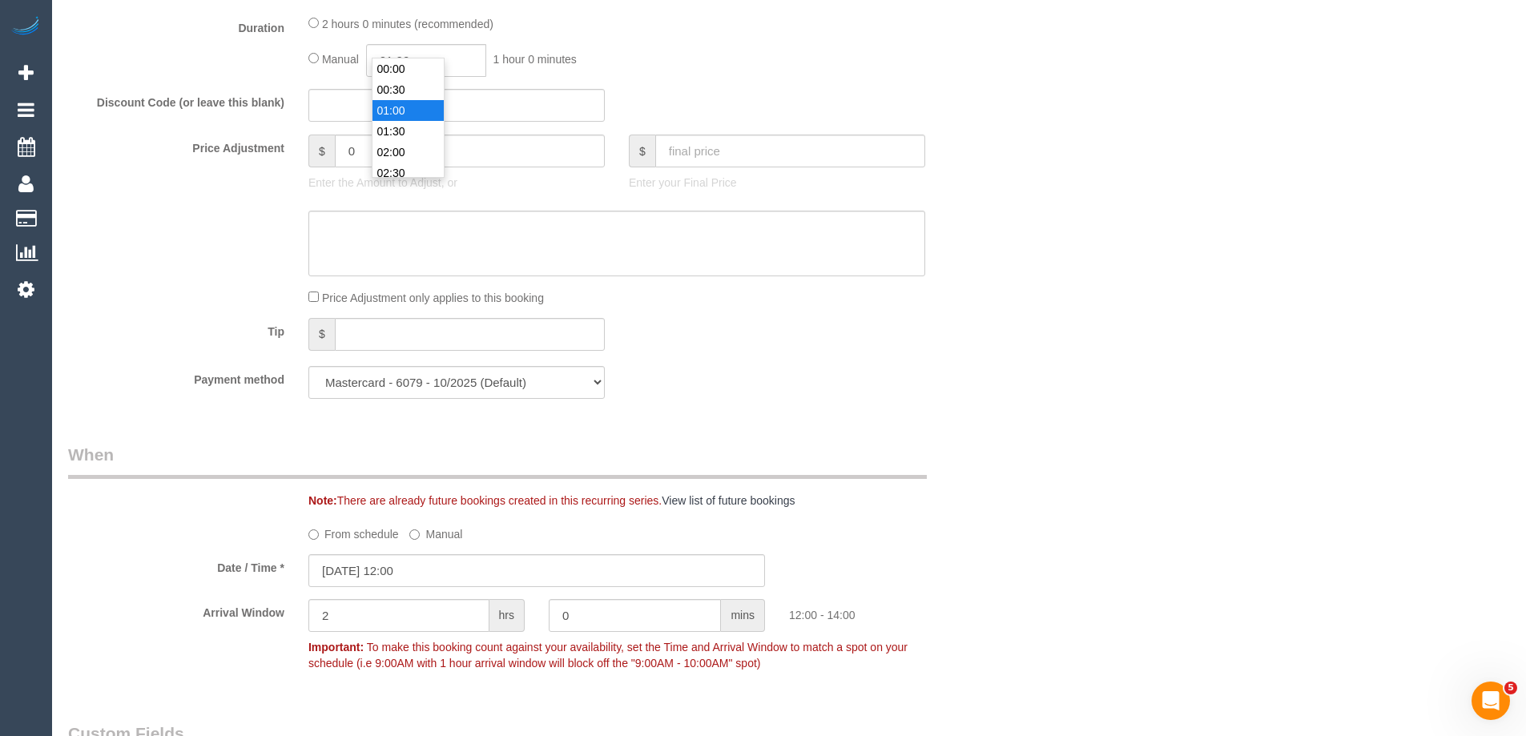
click at [401, 107] on li "01:00" at bounding box center [407, 110] width 71 height 21
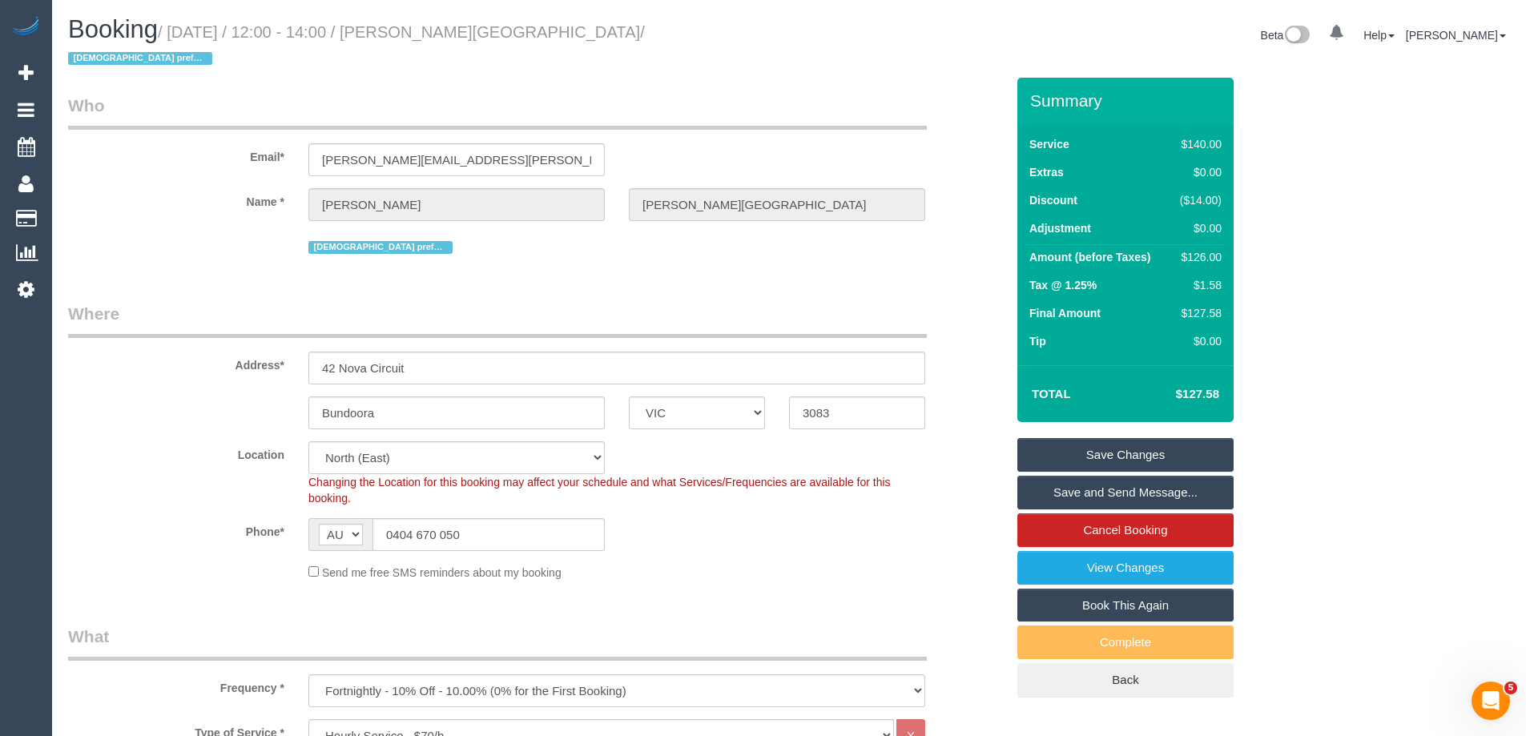
drag, startPoint x: 547, startPoint y: 34, endPoint x: 421, endPoint y: 33, distance: 125.8
click at [421, 33] on small "/ October 09, 2025 / 12:00 - 14:00 / Kelly Ellison-Lyon / Female preferred" at bounding box center [356, 45] width 577 height 45
copy small "Kelly Ellison-Lyon"
click at [1060, 476] on link "Save and Send Message..." at bounding box center [1125, 493] width 216 height 34
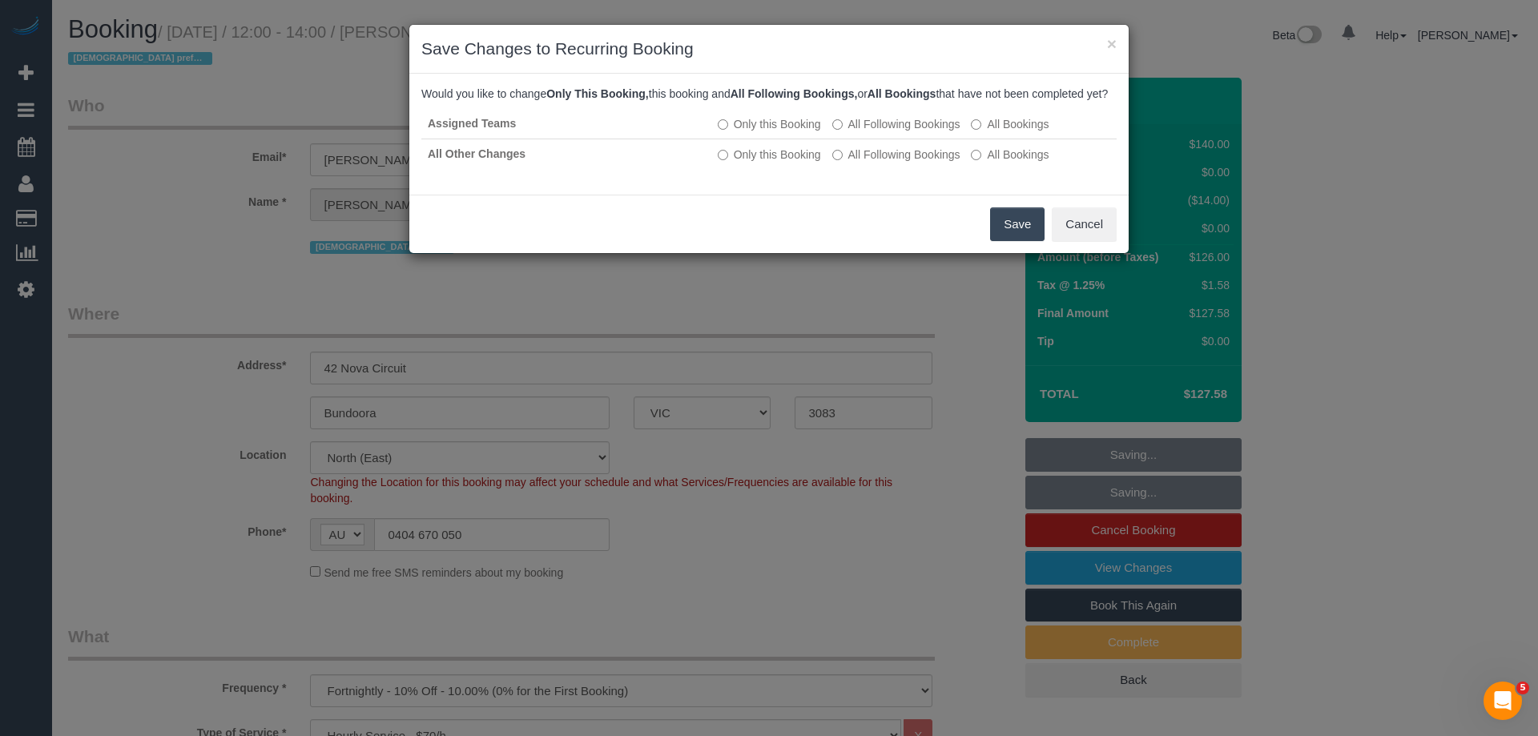
click at [1013, 241] on button "Save" at bounding box center [1017, 224] width 54 height 34
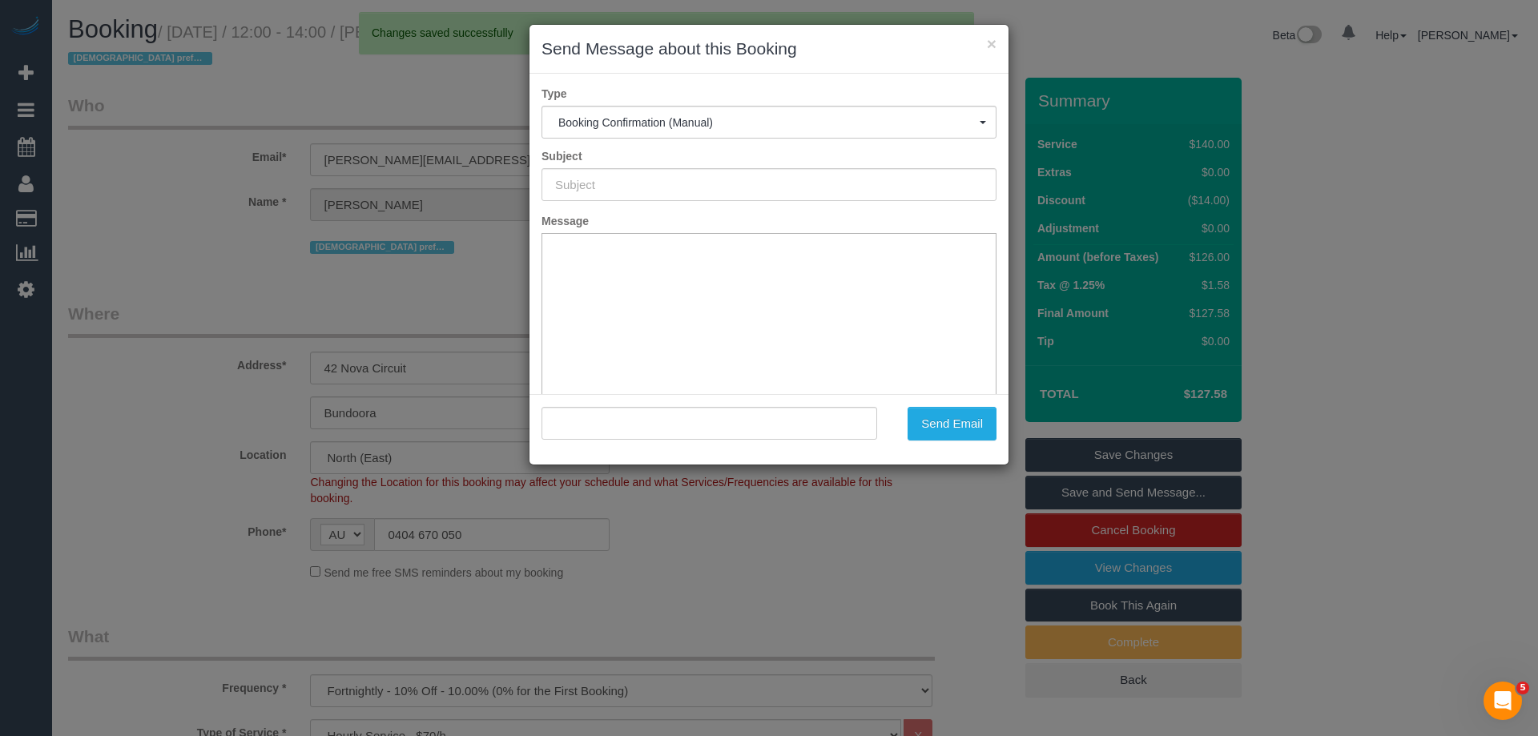
type input "Booking Confirmed"
type input ""Kelly Ellison-Lyon" <kelly.m.lyon@hotmail.com>"
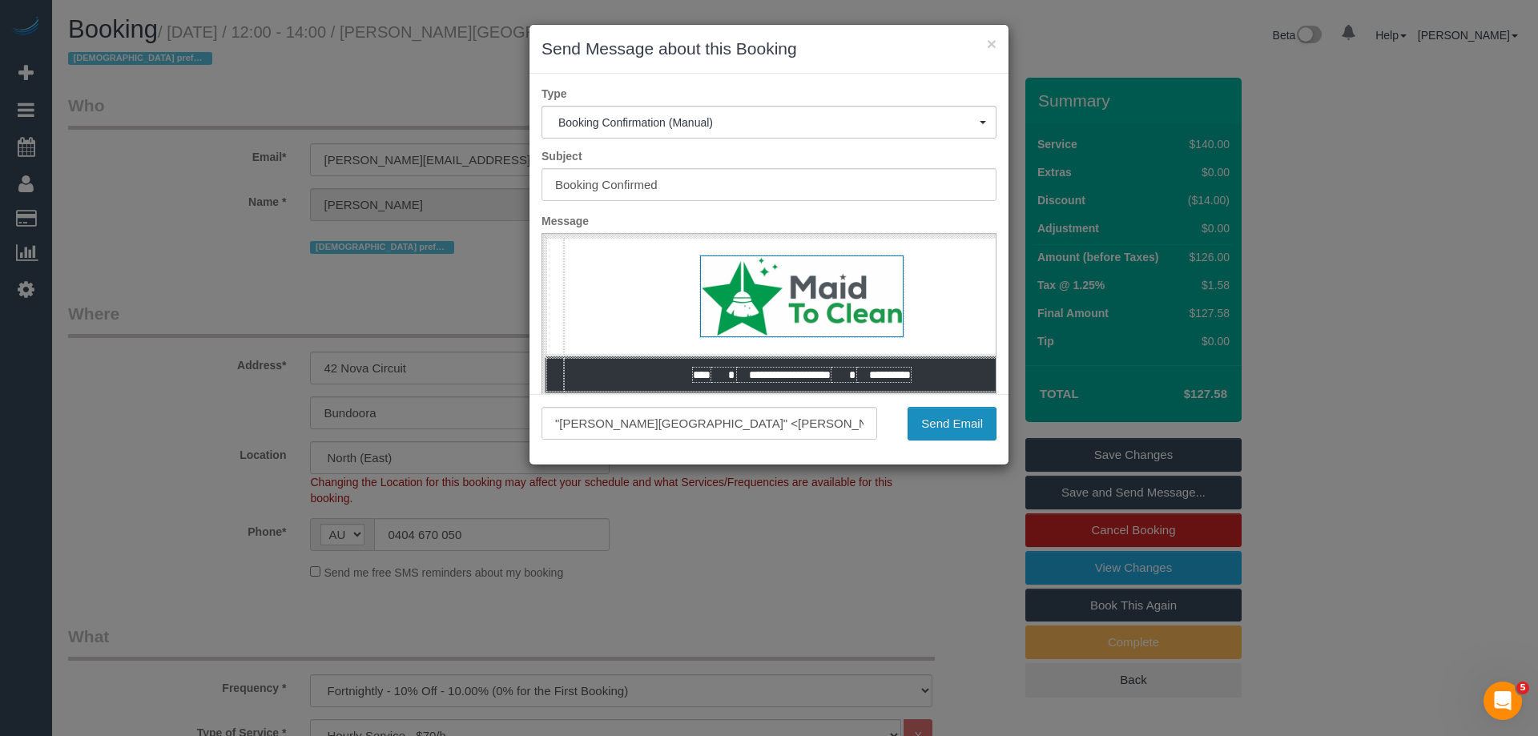
click at [950, 424] on button "Send Email" at bounding box center [952, 424] width 89 height 34
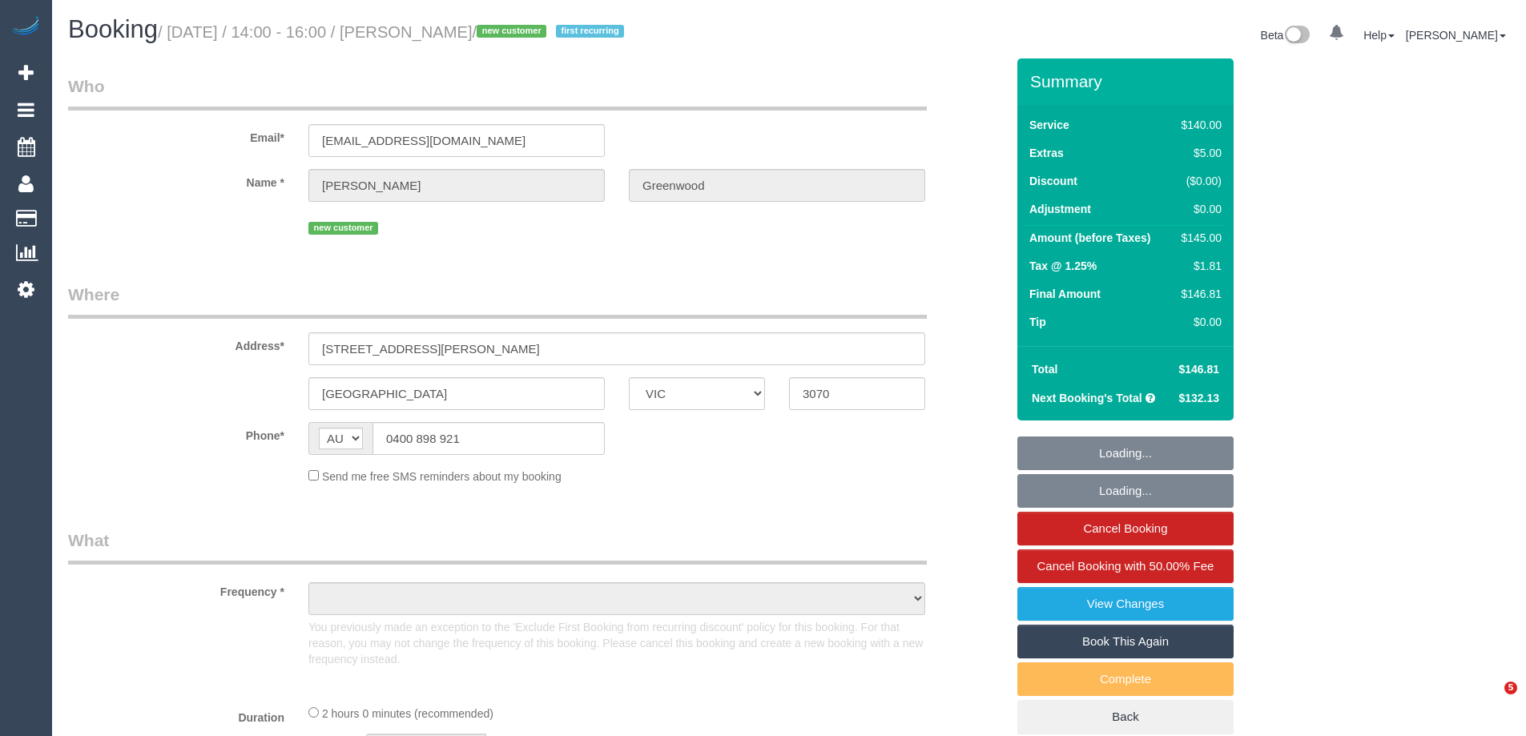
select select "VIC"
select select "object:926"
select select "string:stripe-pm_1SDGMS2GScqysDRVAAKW28ZD"
select select "number:28"
select select "number:14"
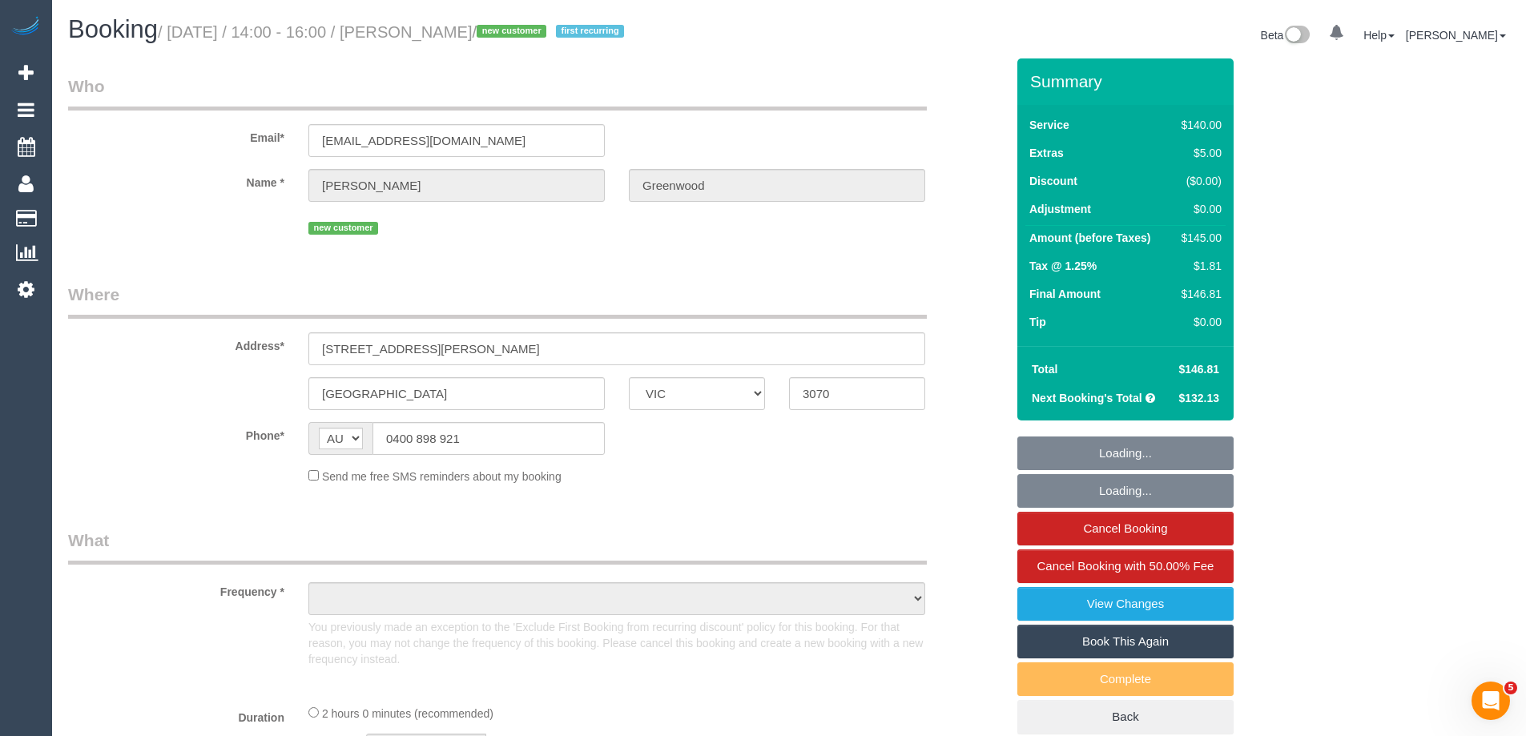
select select "number:19"
select select "number:23"
select select "number:34"
select select "number:26"
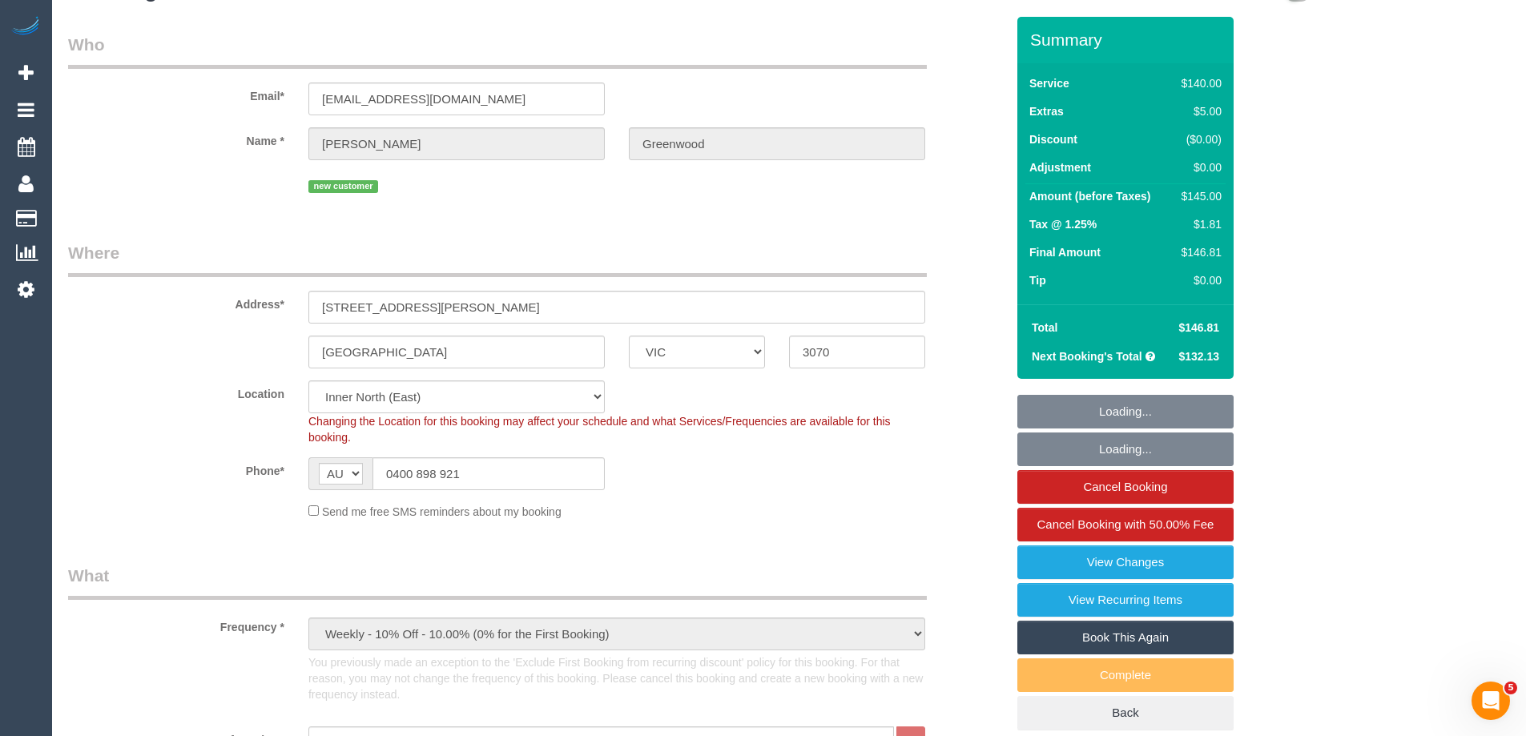
select select "object:1693"
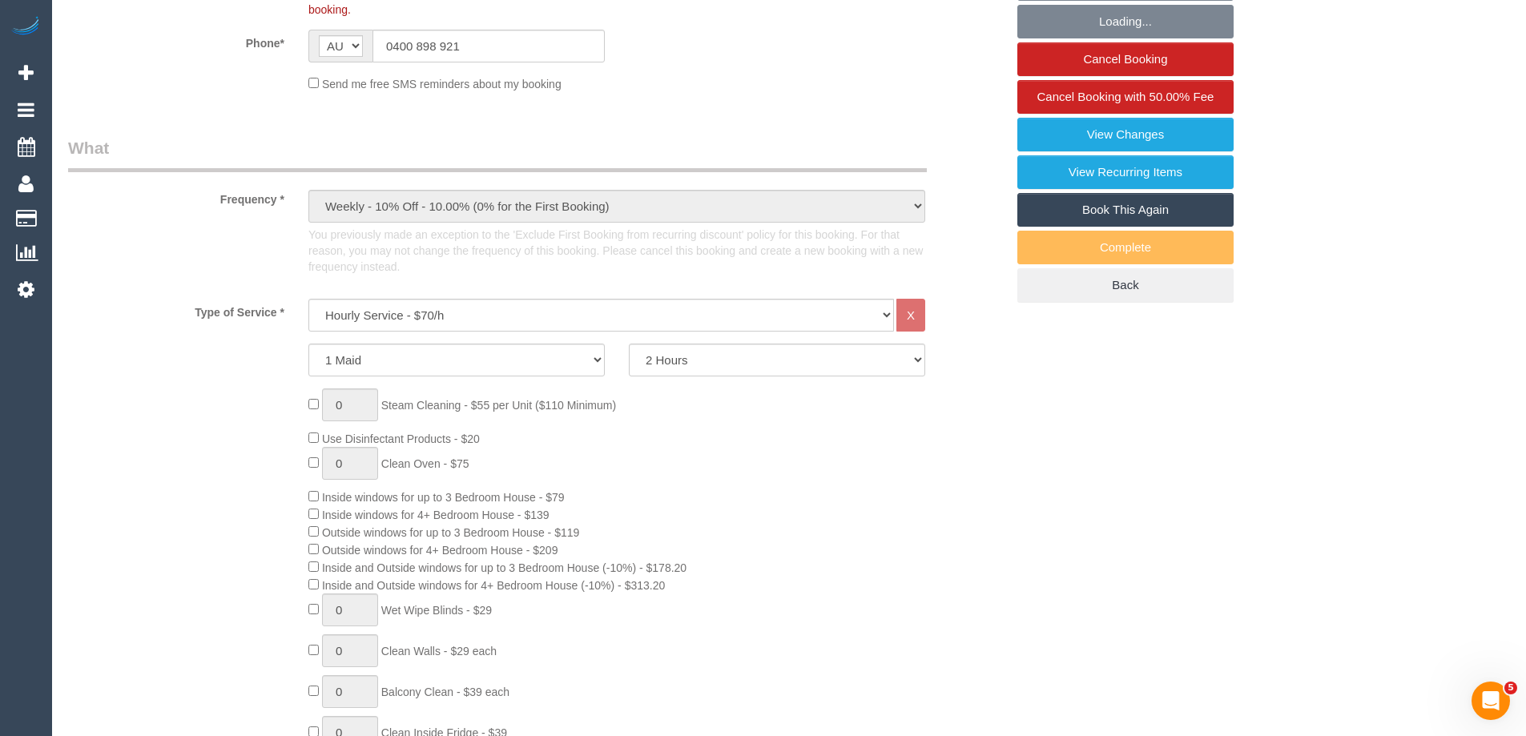
scroll to position [481, 0]
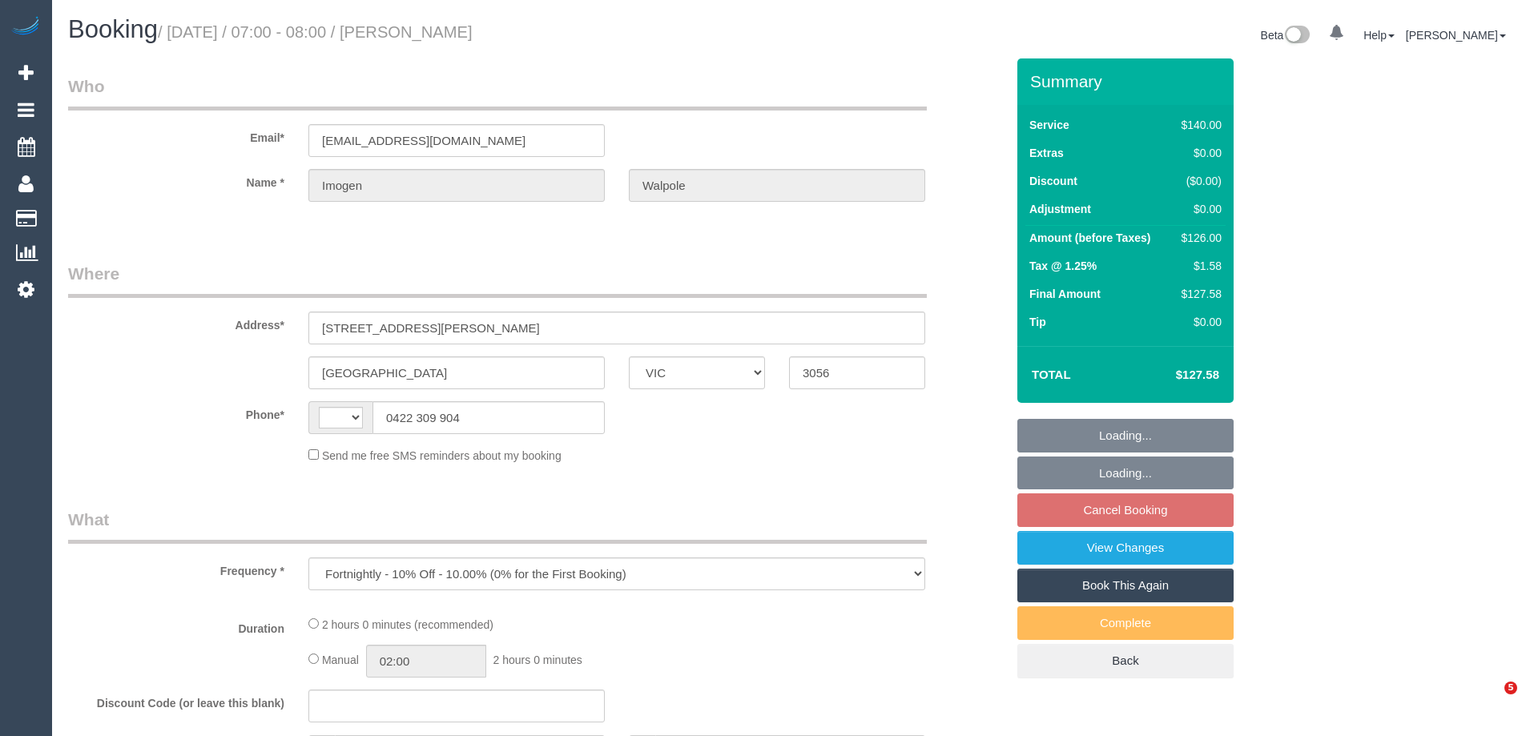
select select "VIC"
select select "object:909"
select select "string:AU"
select select "string:stripe-pm_1LFWOc2GScqysDRVMdzLkIZ3"
select select "number:29"
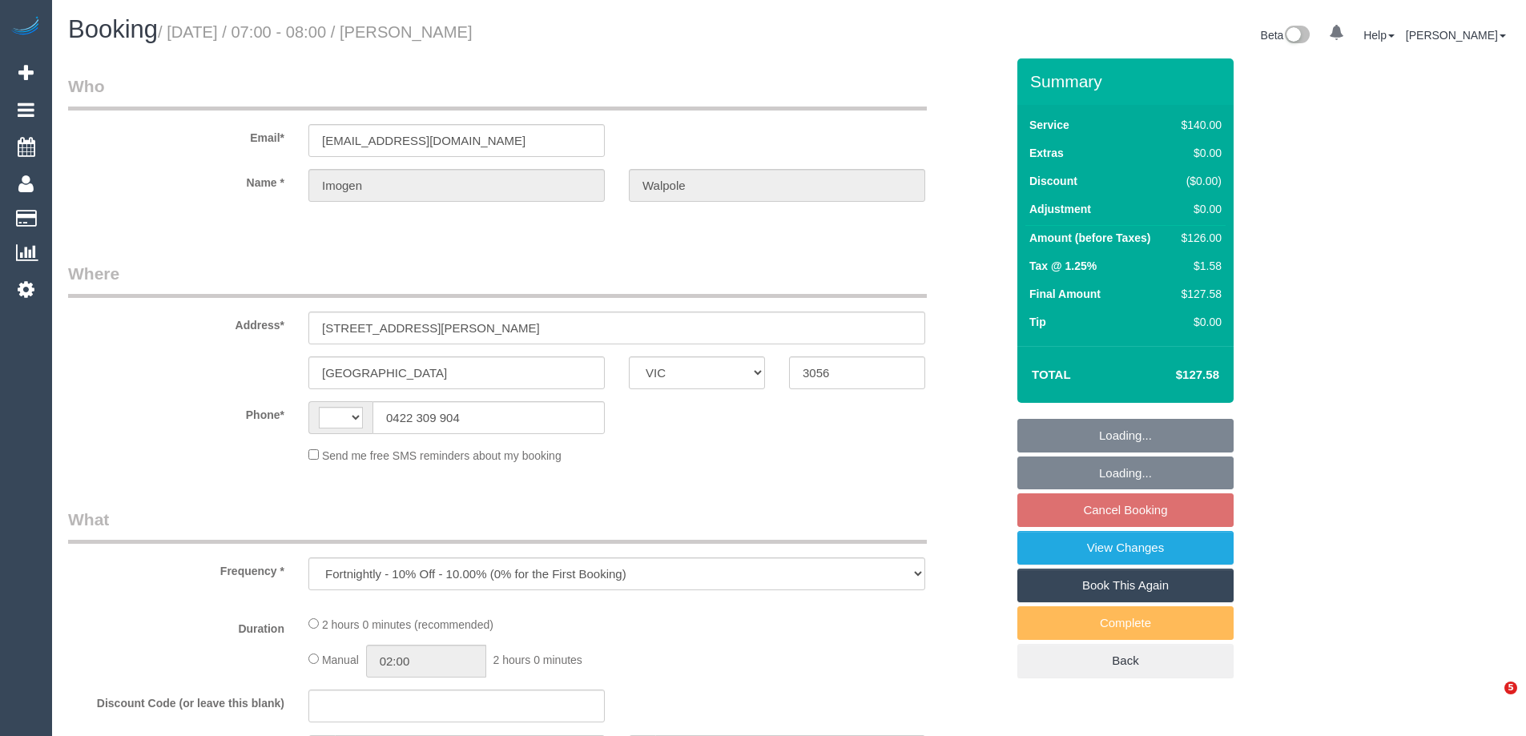
select select "number:16"
select select "number:19"
select select "number:24"
select select "number:34"
select select "number:11"
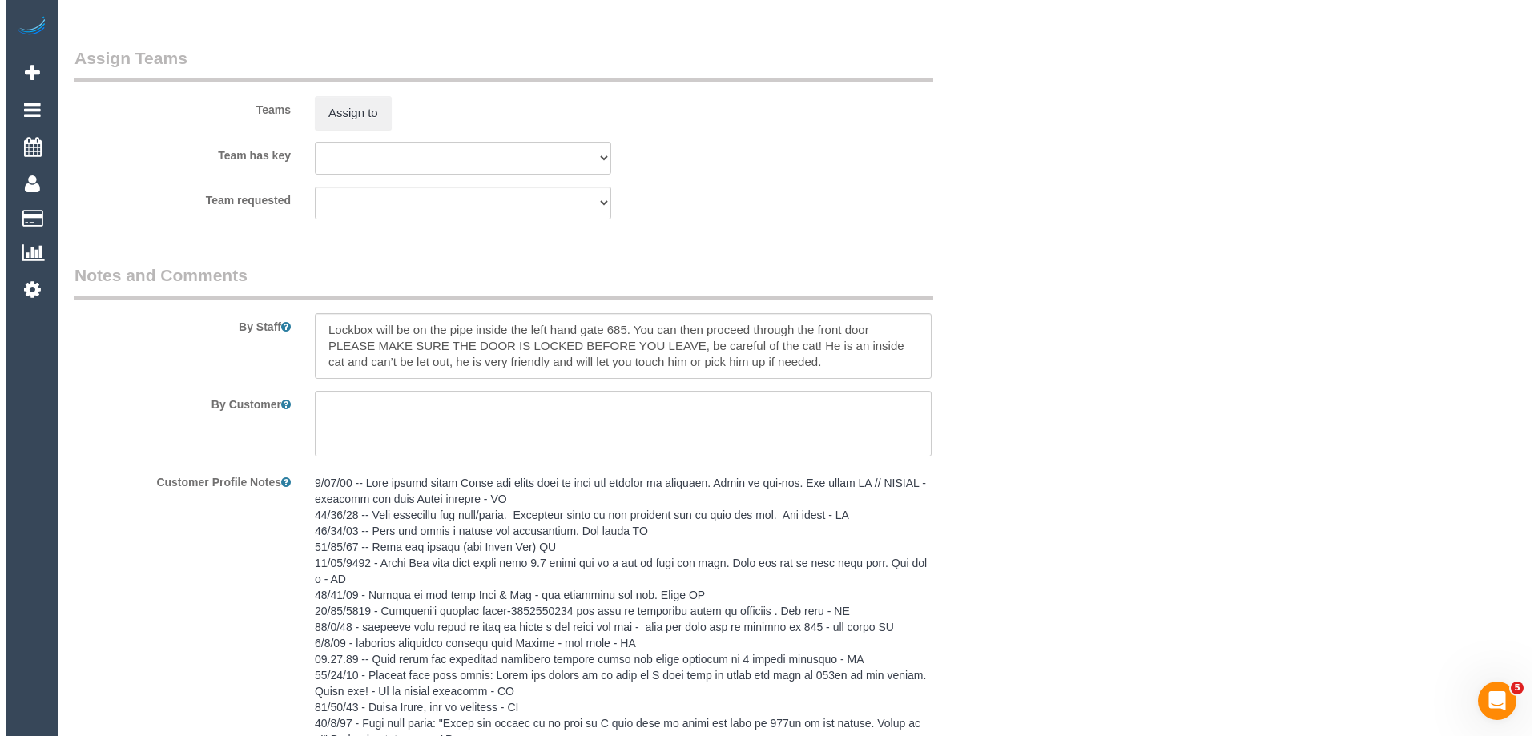
scroll to position [2461, 0]
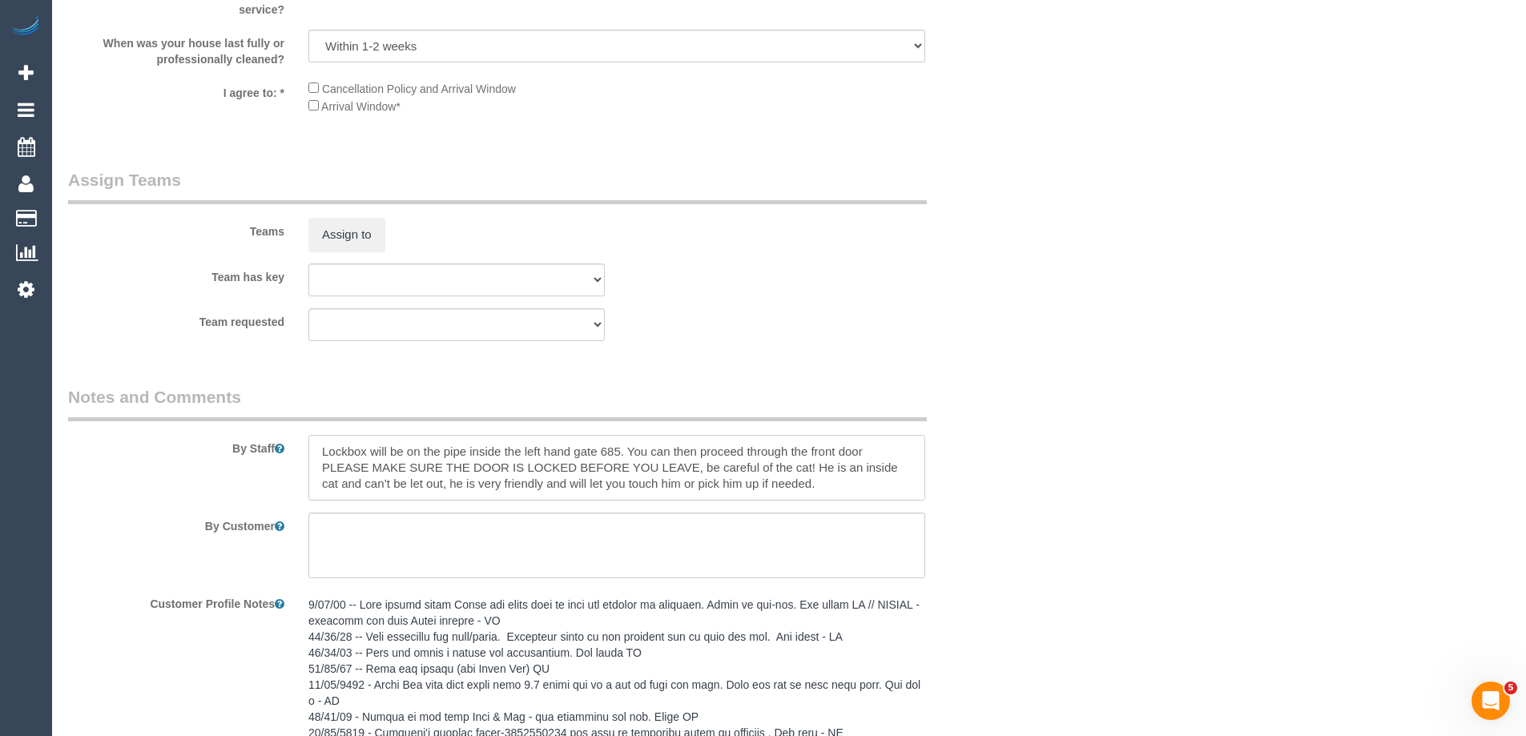
click at [315, 450] on textarea at bounding box center [616, 468] width 617 height 66
type textarea "*Cover* Lockbox will be on the pipe inside the left hand gate 685. You can then…"
click at [332, 225] on button "Assign to" at bounding box center [346, 235] width 77 height 34
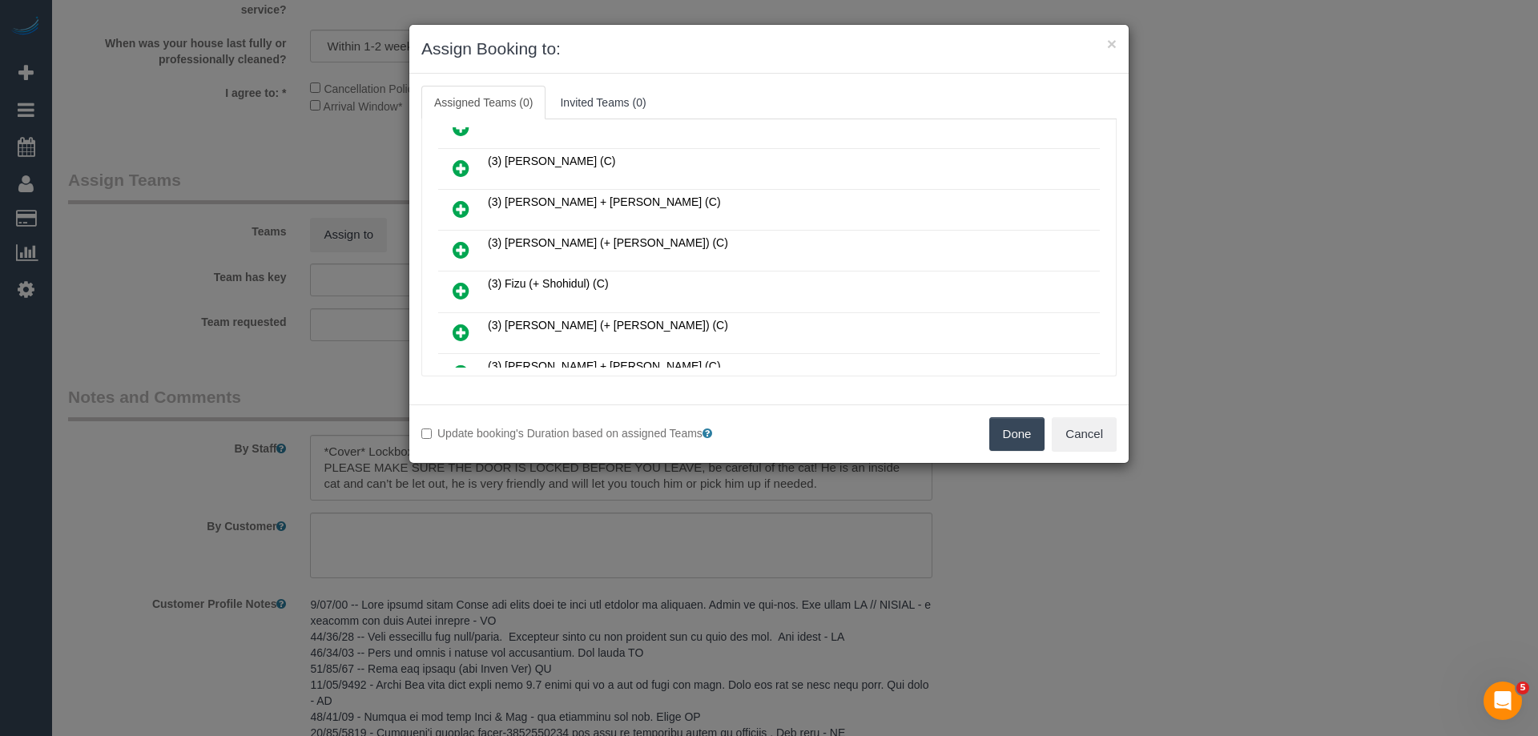
scroll to position [561, 0]
click at [461, 253] on icon at bounding box center [461, 248] width 17 height 19
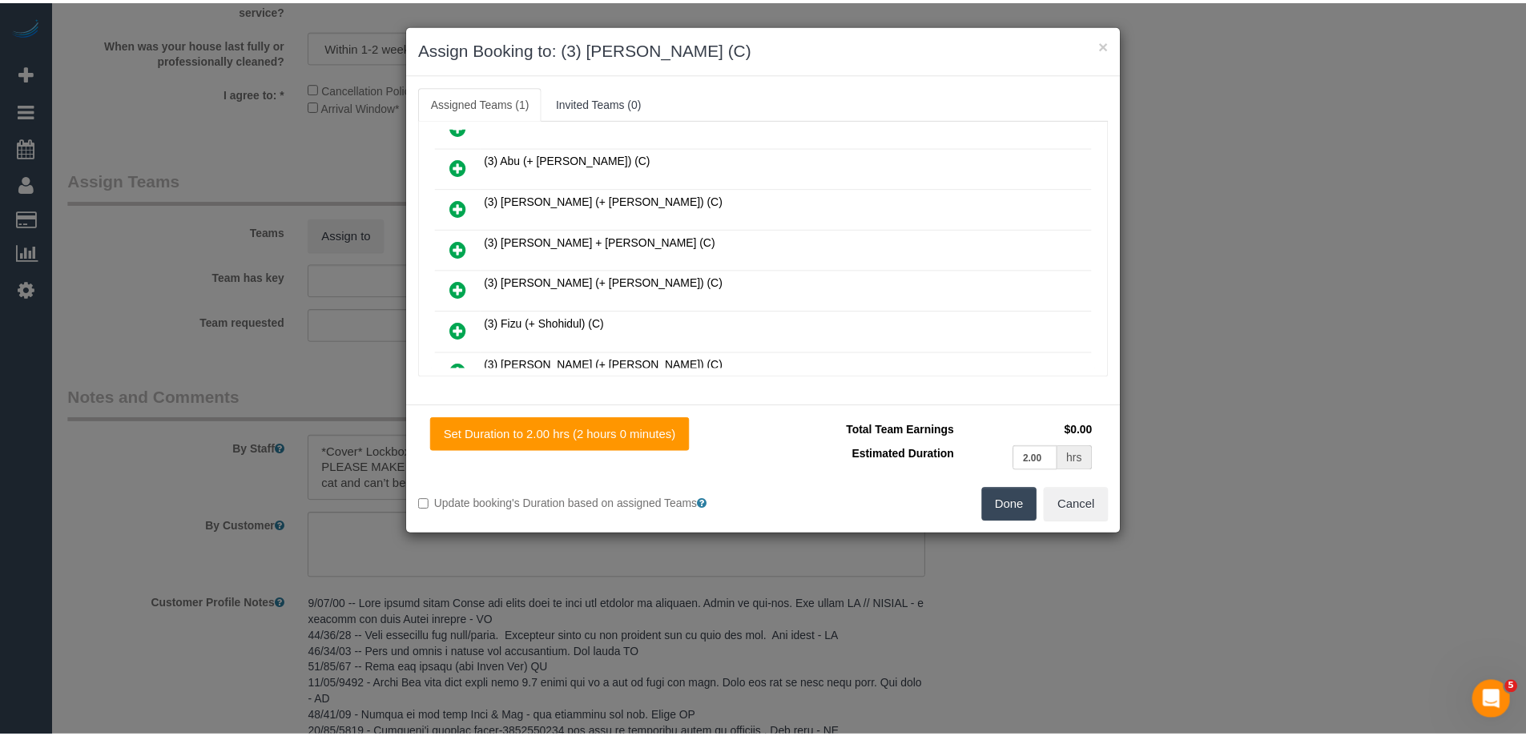
scroll to position [0, 0]
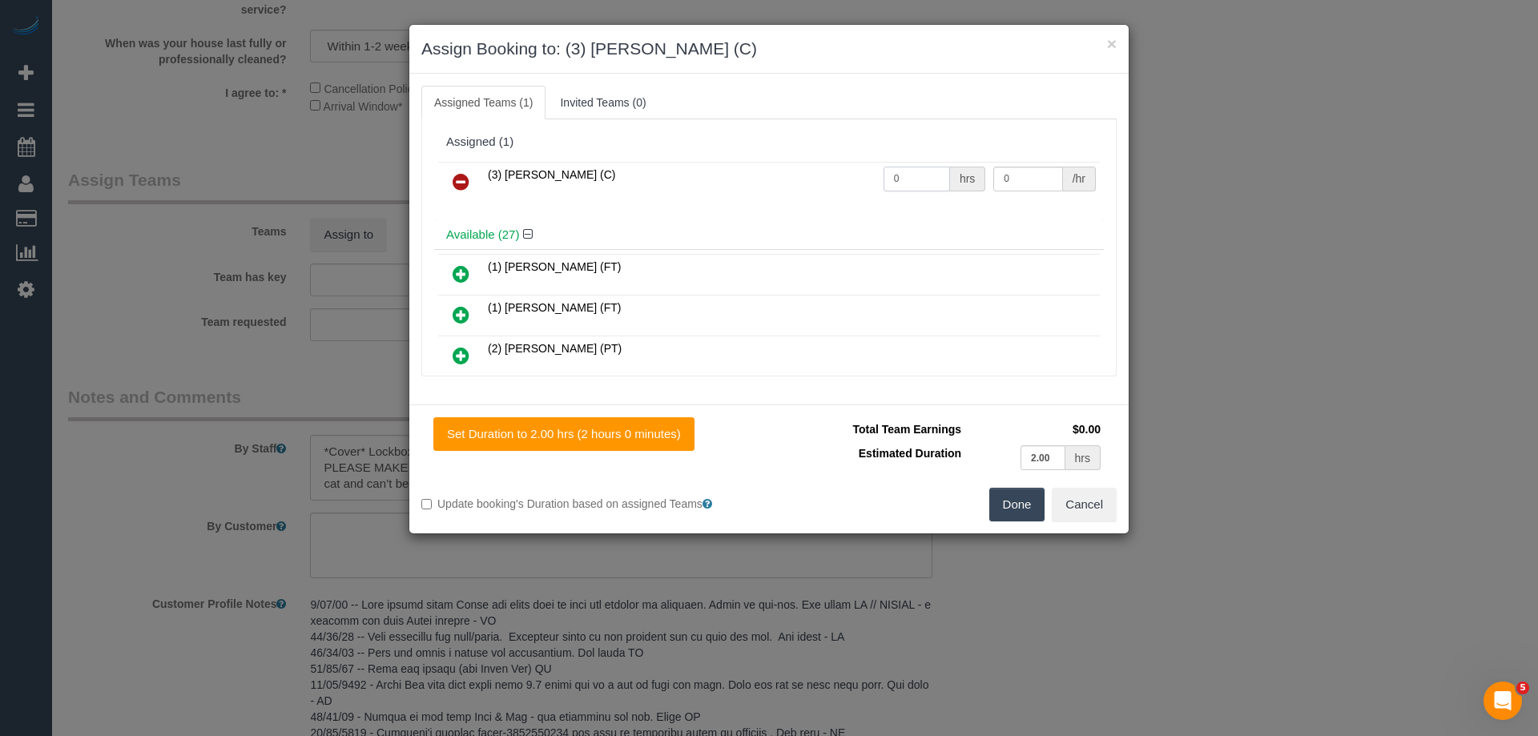
drag, startPoint x: 912, startPoint y: 171, endPoint x: 819, endPoint y: 171, distance: 92.1
click at [832, 171] on tr "(3) Barun Chand (C) 0 hrs 0 /hr" at bounding box center [769, 182] width 662 height 41
type input "2"
drag, startPoint x: 1028, startPoint y: 178, endPoint x: 909, endPoint y: 171, distance: 118.8
click at [929, 166] on tr "(3) Barun Chand (C) 2 hrs 0 /hr" at bounding box center [769, 182] width 662 height 41
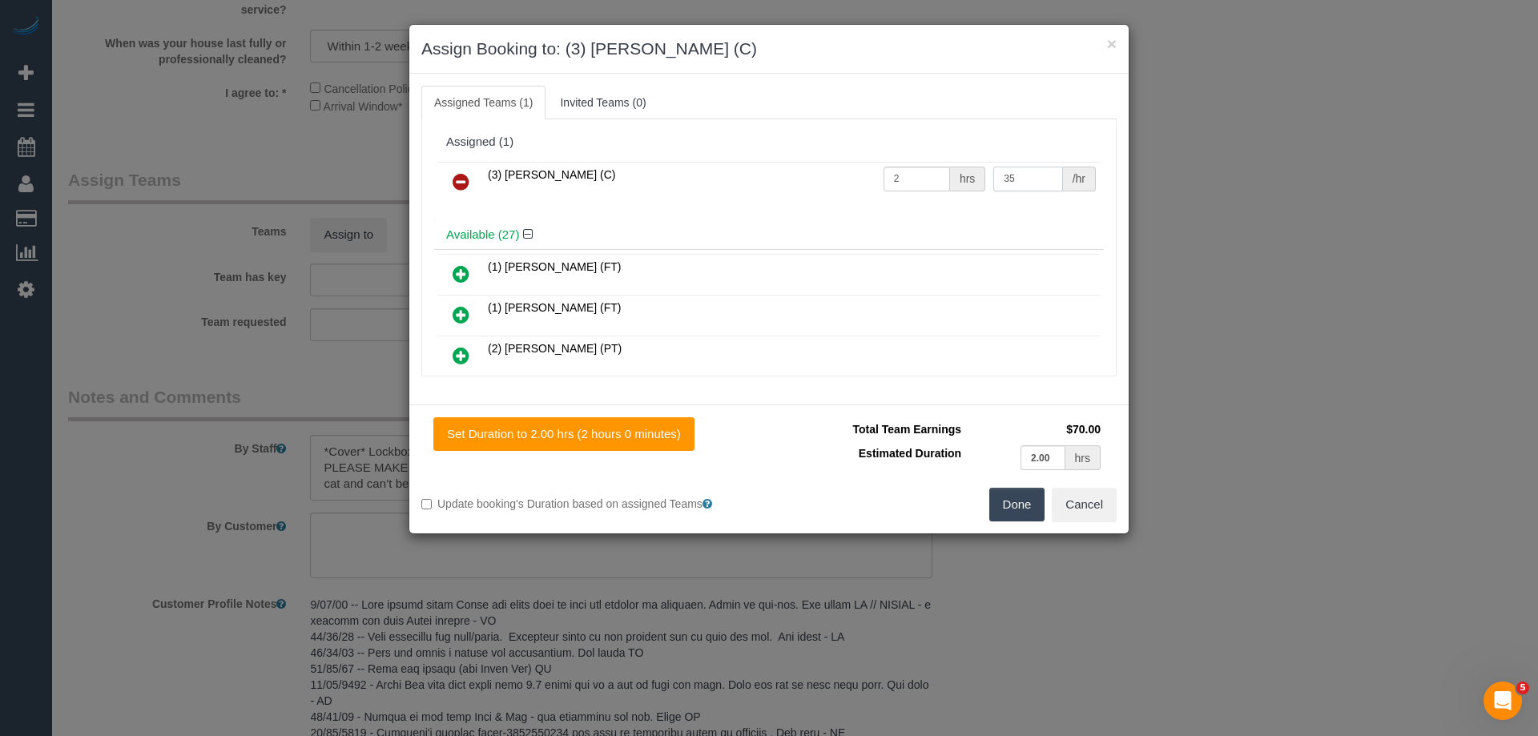
type input "35"
click at [1013, 504] on button "Done" at bounding box center [1017, 505] width 56 height 34
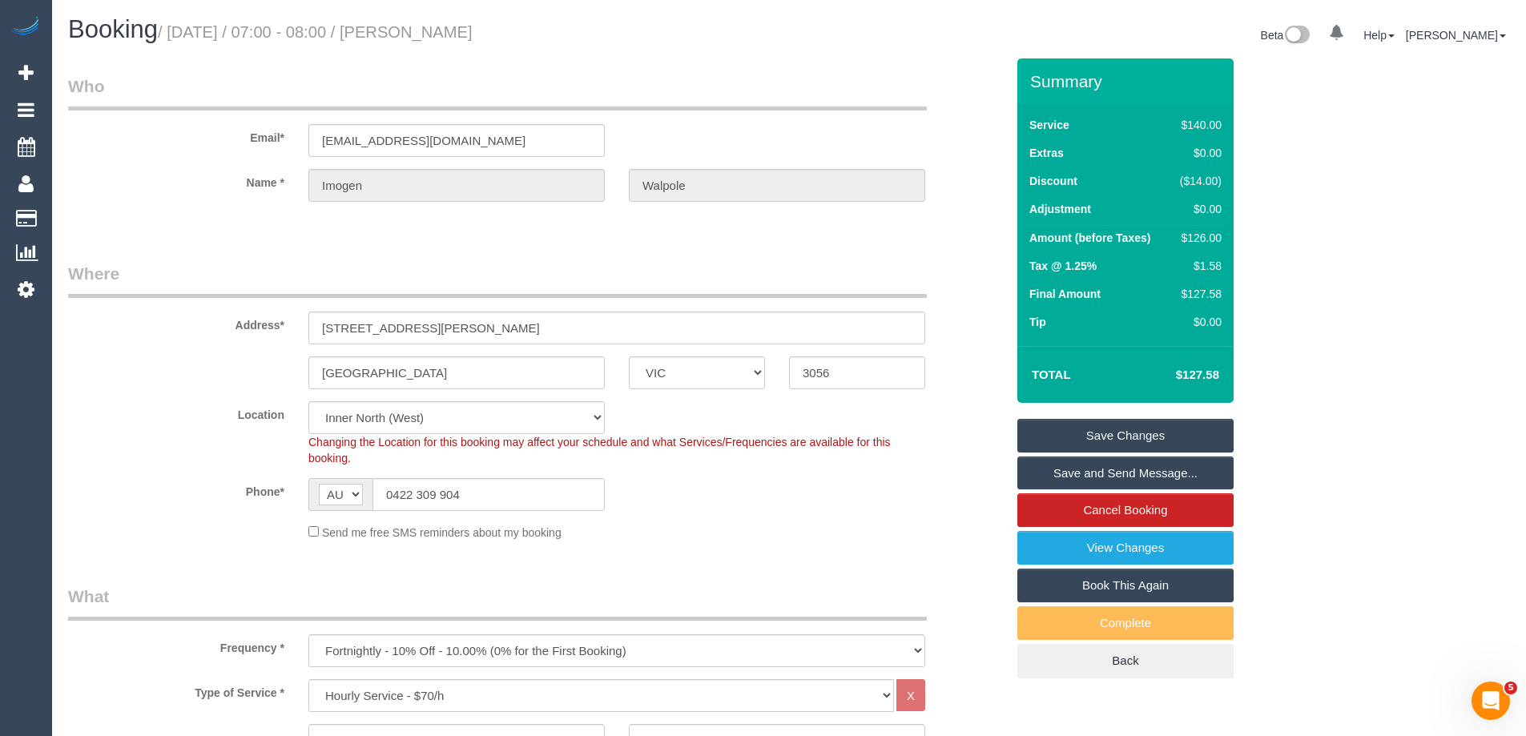
drag, startPoint x: 510, startPoint y: 22, endPoint x: 421, endPoint y: 28, distance: 89.1
click at [421, 28] on h1 "Booking / October 09, 2025 / 07:00 - 08:00 / Imogen Walpole" at bounding box center [422, 29] width 709 height 27
copy small "Imogen Walpole"
click at [1088, 477] on link "Save and Send Message..." at bounding box center [1125, 474] width 216 height 34
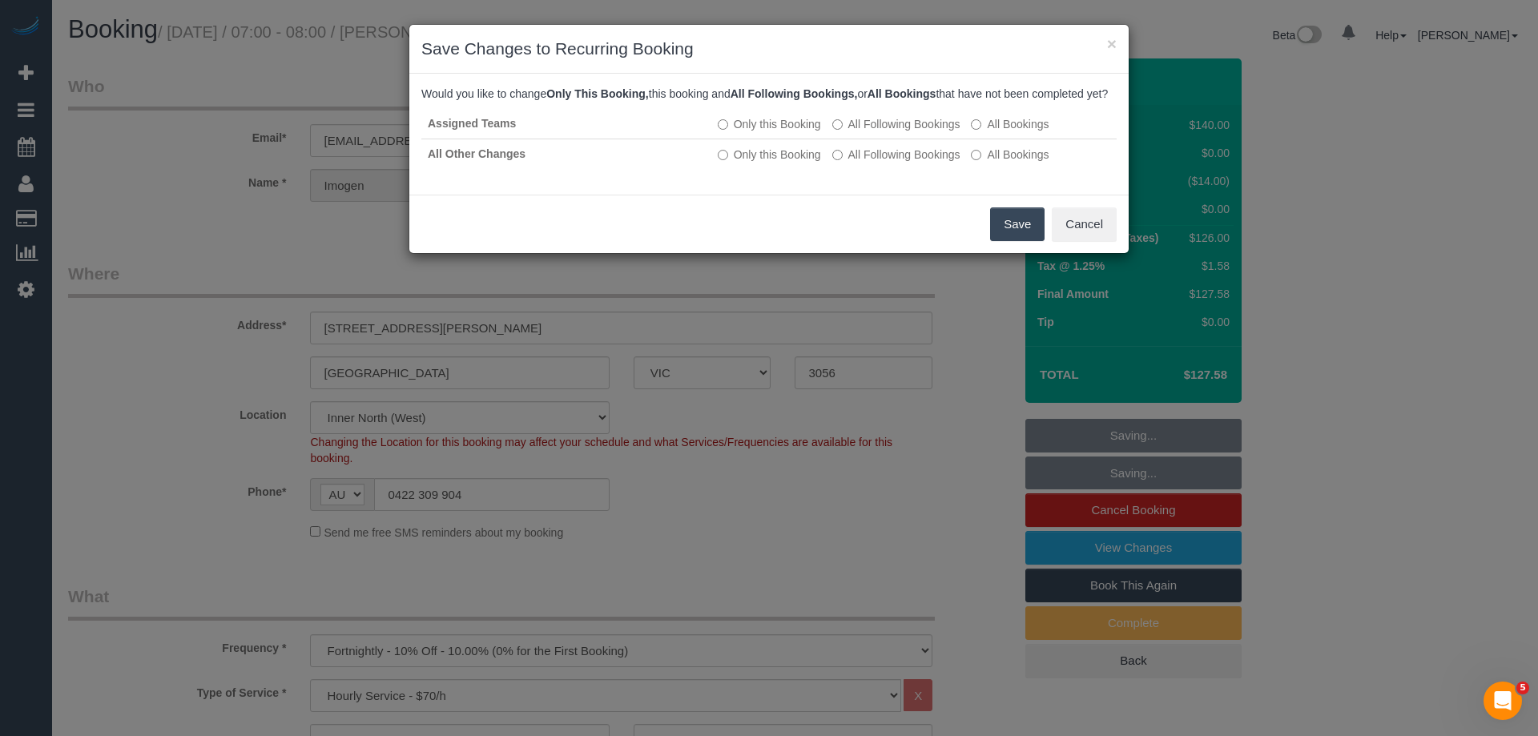
click at [1017, 236] on button "Save" at bounding box center [1017, 224] width 54 height 34
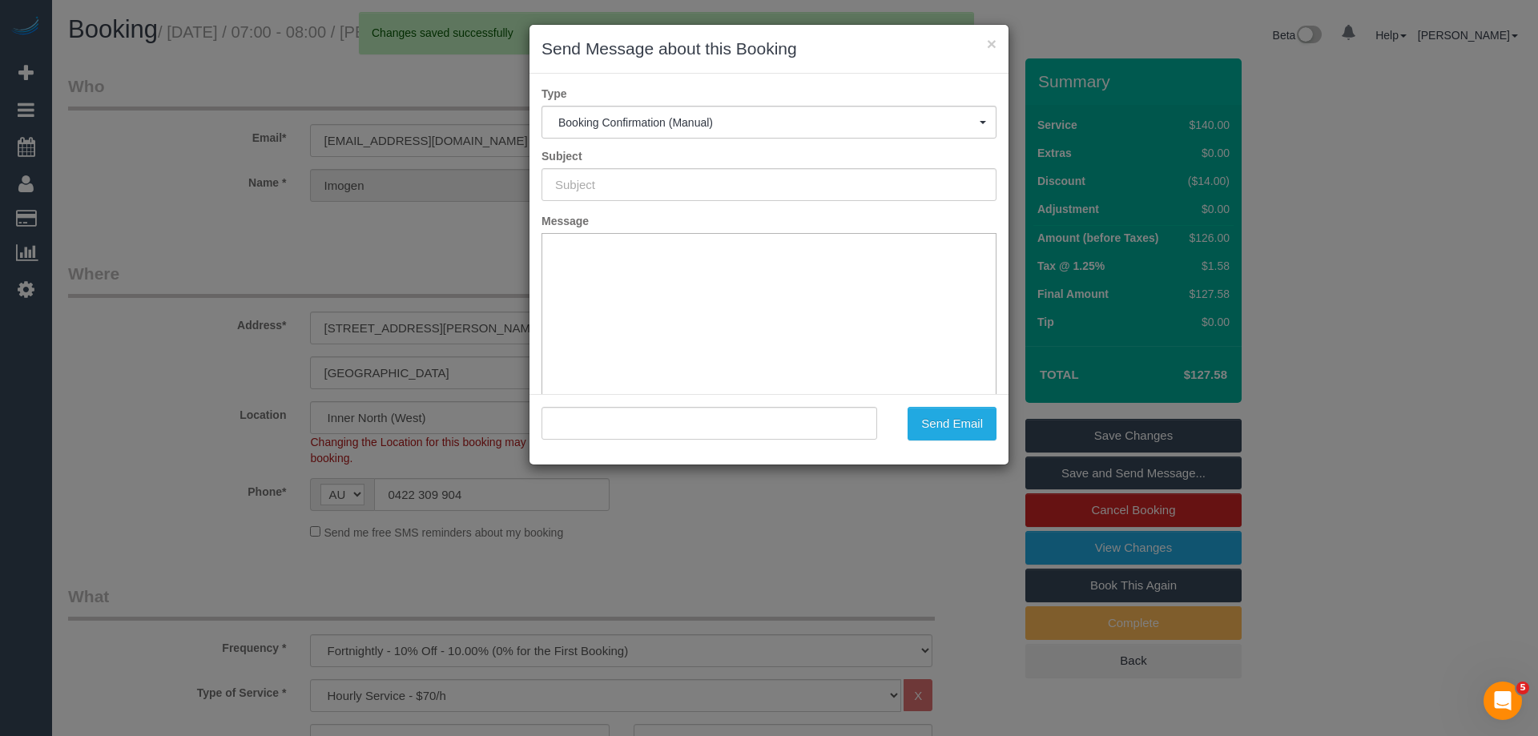
type input "Booking Confirmed"
type input ""Imogen Walpole" <irwalpole@gmail.com>"
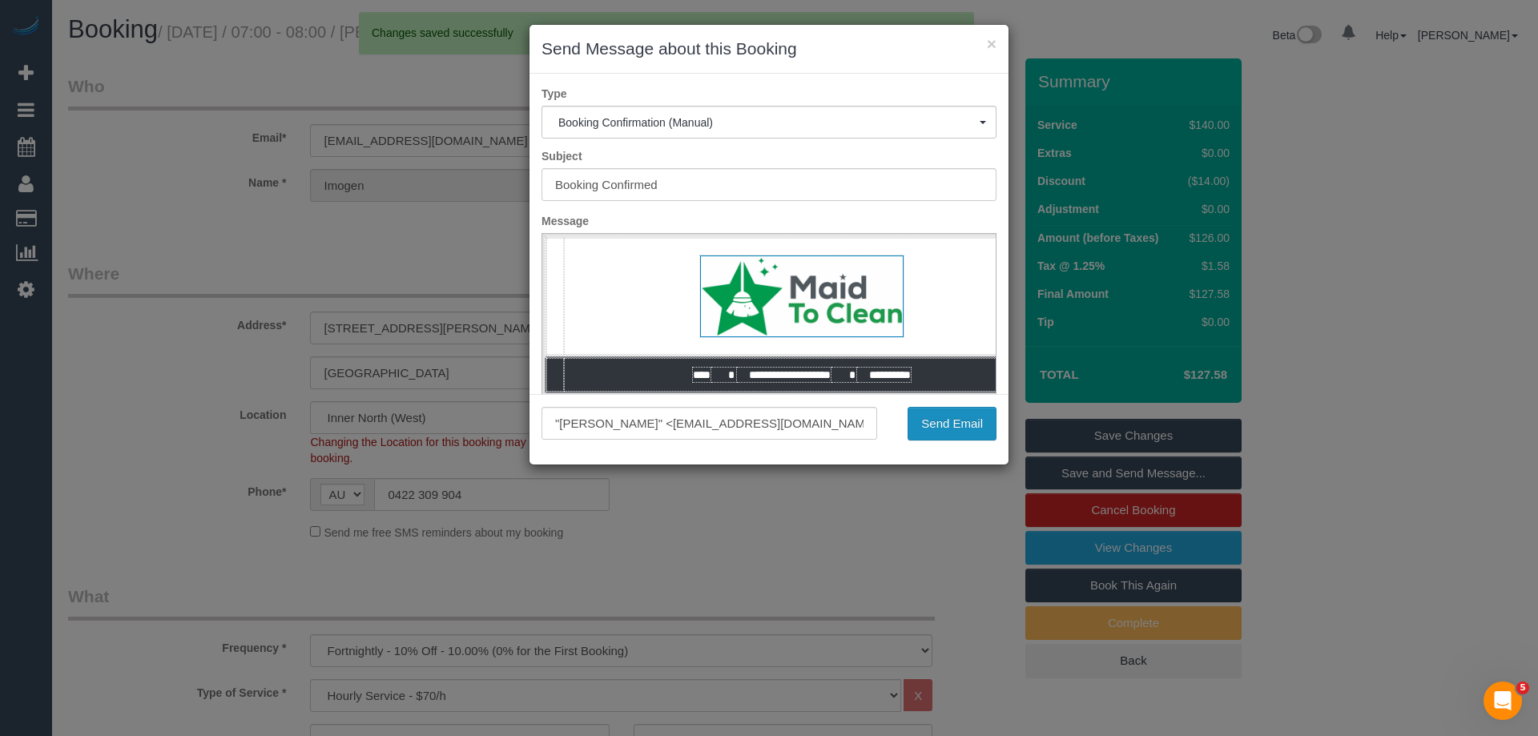
click at [940, 421] on button "Send Email" at bounding box center [952, 424] width 89 height 34
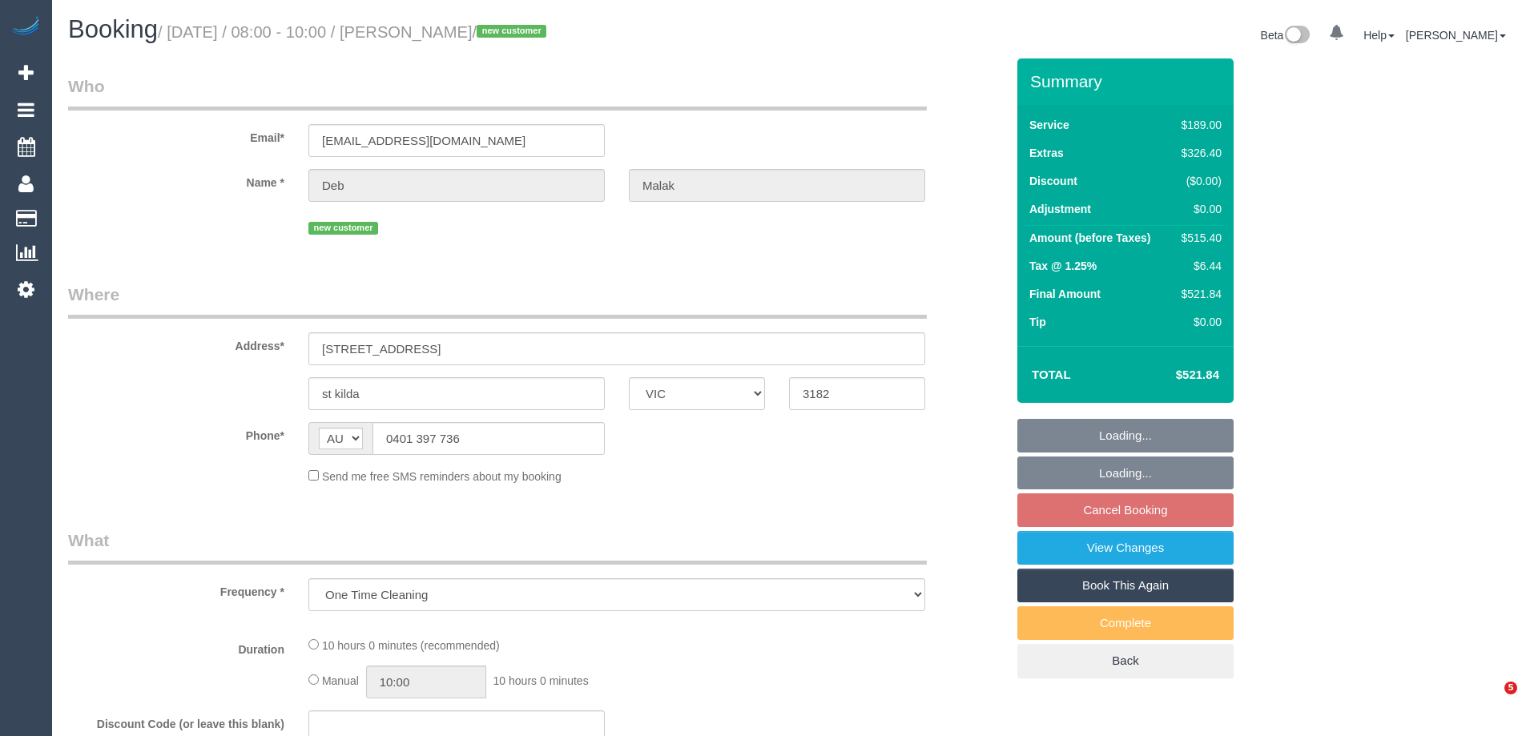
select select "VIC"
select select "string:stripe-pm_1S8r5P2GScqysDRVAs3kRvaG"
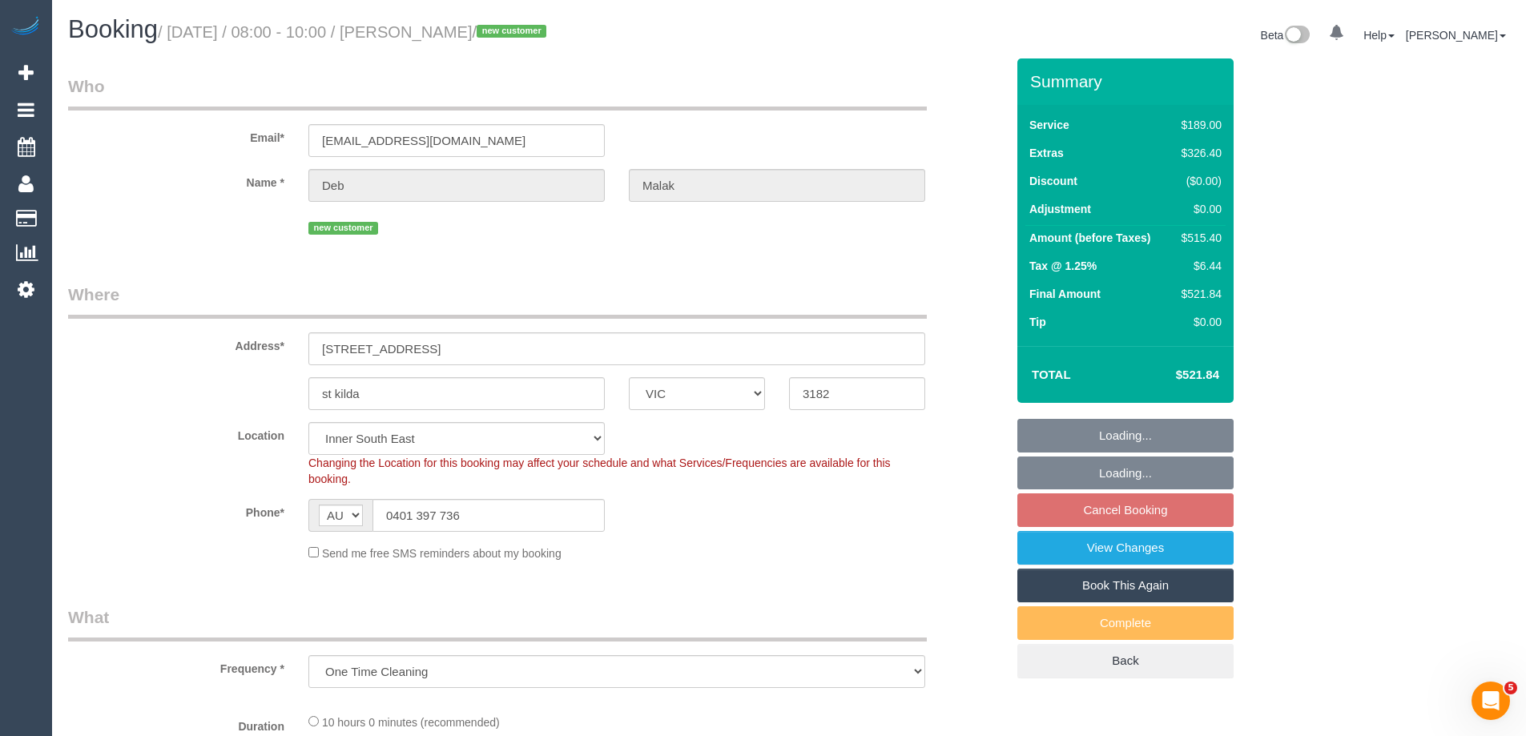
select select "object:538"
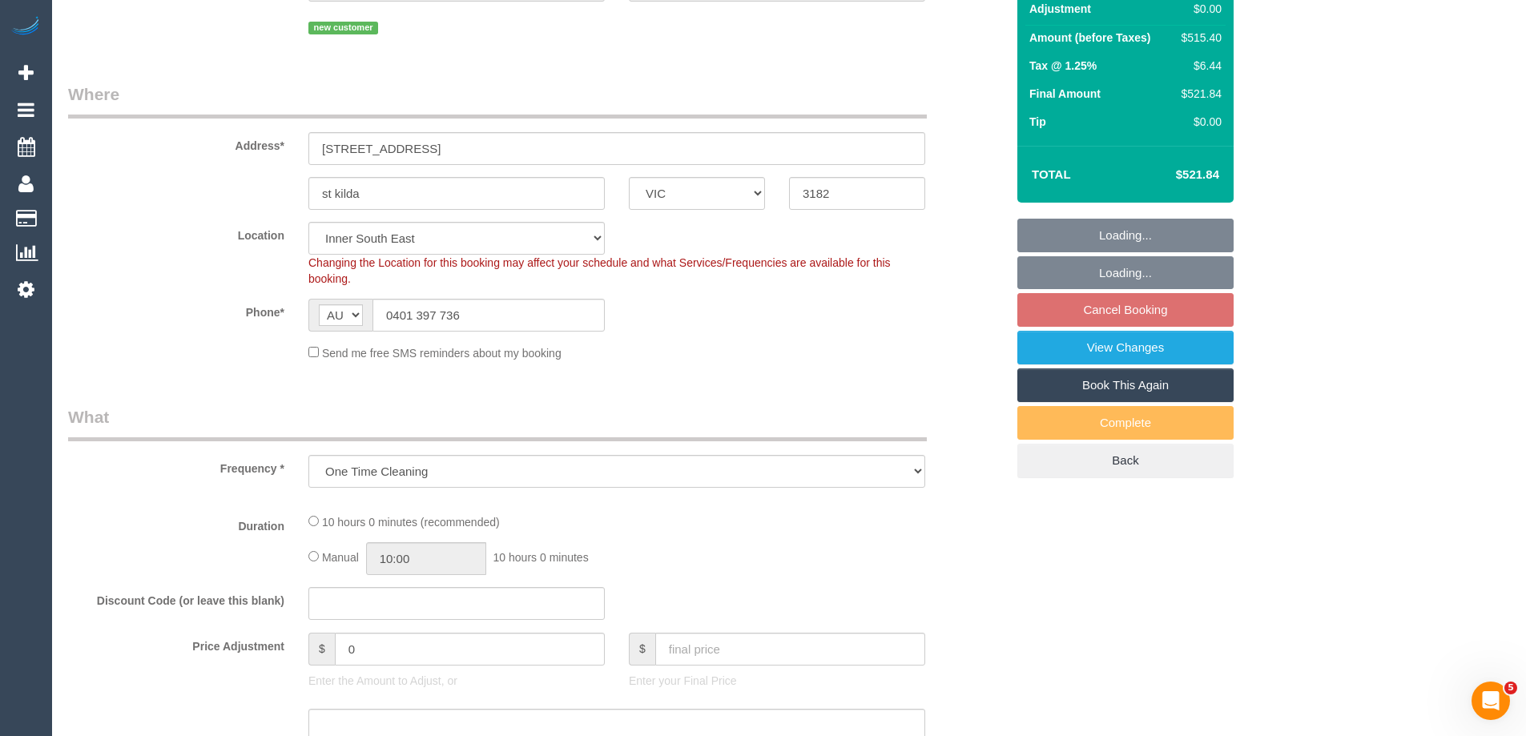
select select "number:28"
select select "number:17"
select select "number:18"
select select "number:25"
select select "number:26"
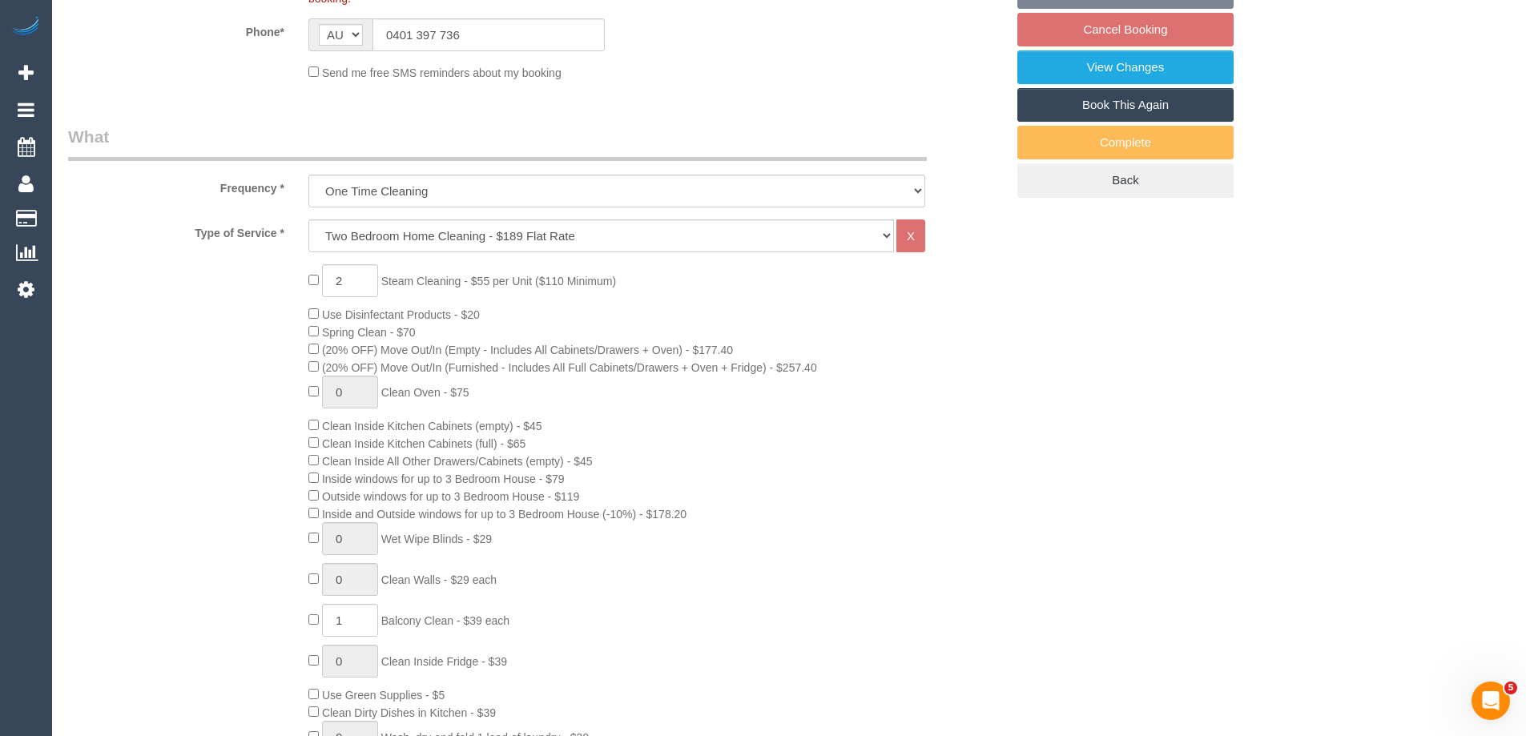
select select "spot2"
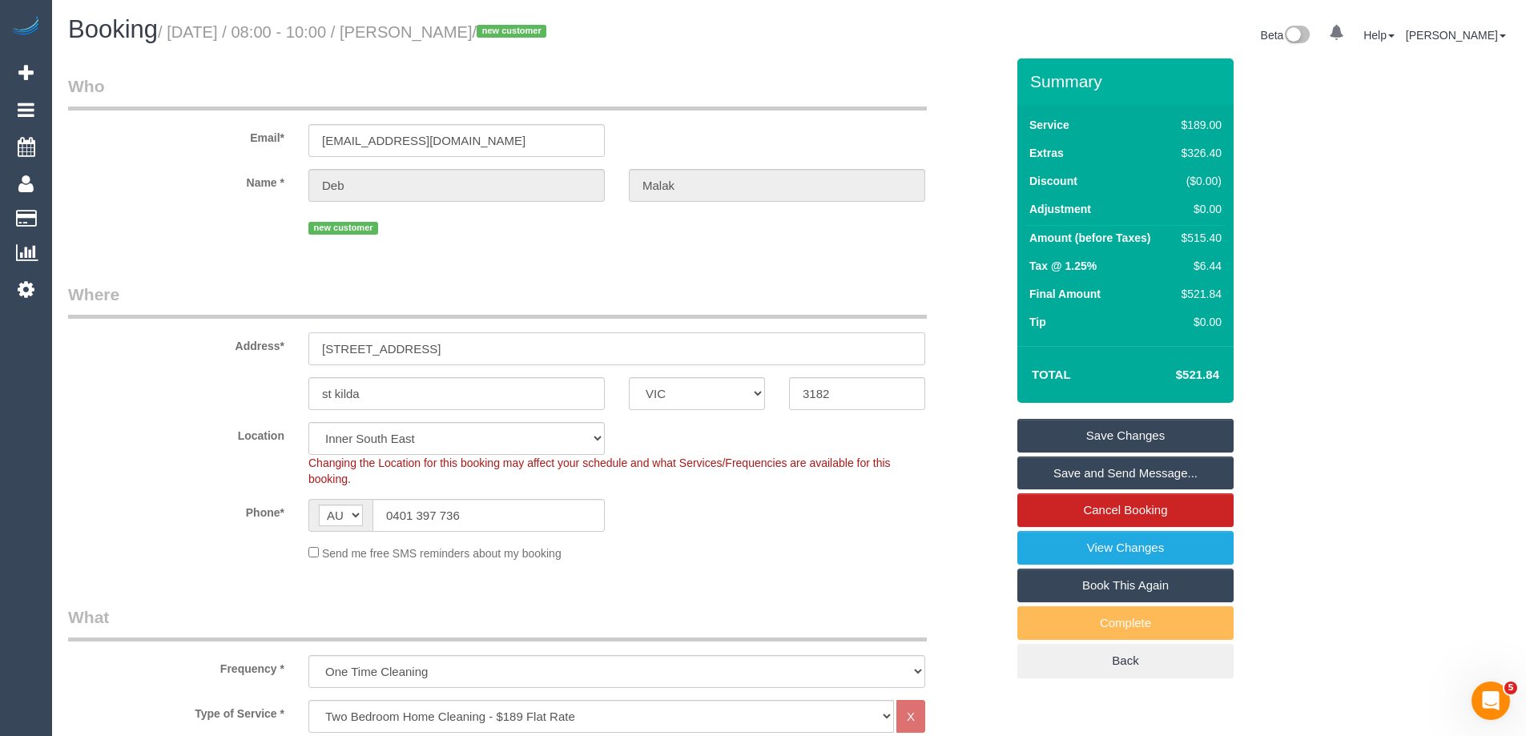
drag, startPoint x: 456, startPoint y: 351, endPoint x: 254, endPoint y: 347, distance: 201.9
click at [255, 346] on div "Address* [STREET_ADDRESS]" at bounding box center [536, 324] width 961 height 83
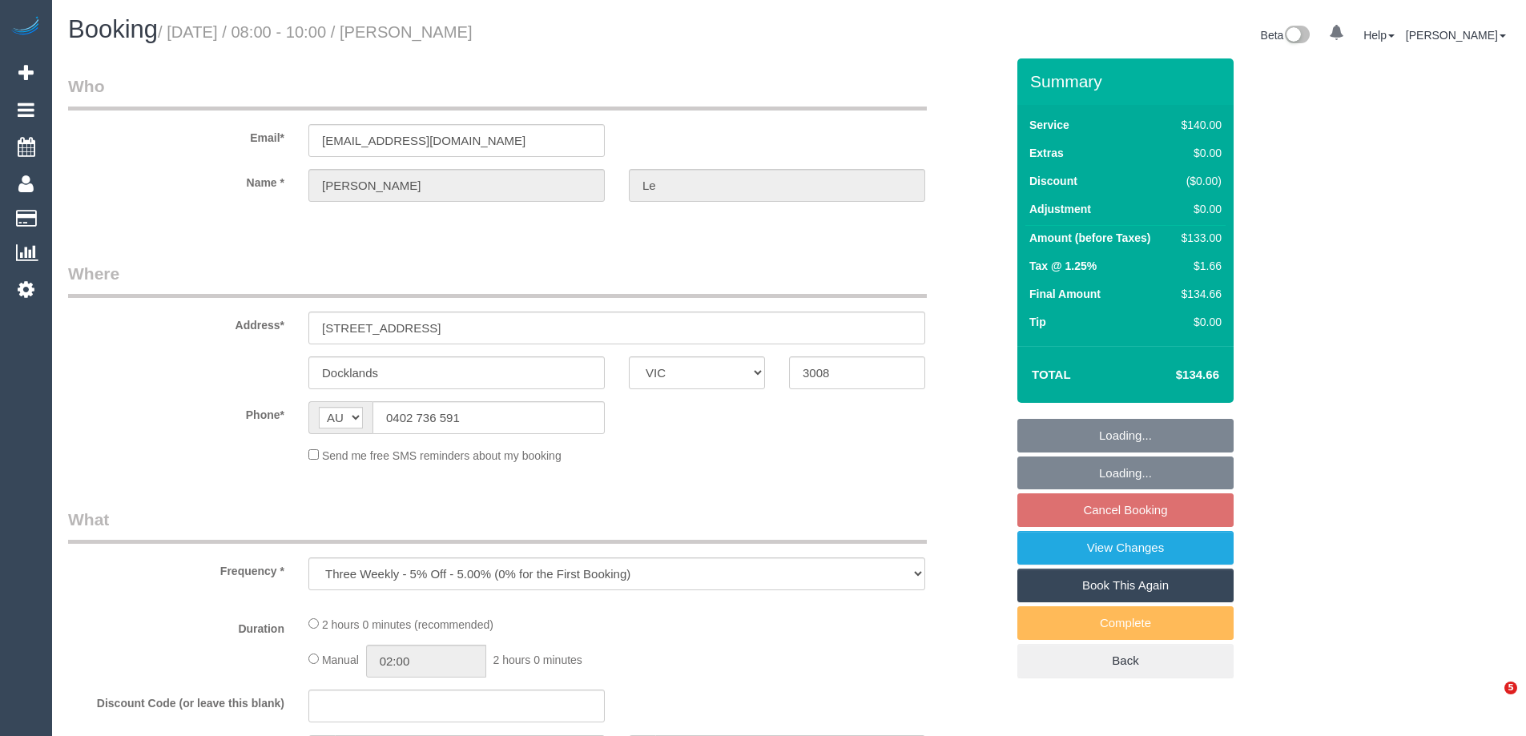
select select "VIC"
select select "string:stripe-pm_1RTPOD2GScqysDRVaeuPveAc"
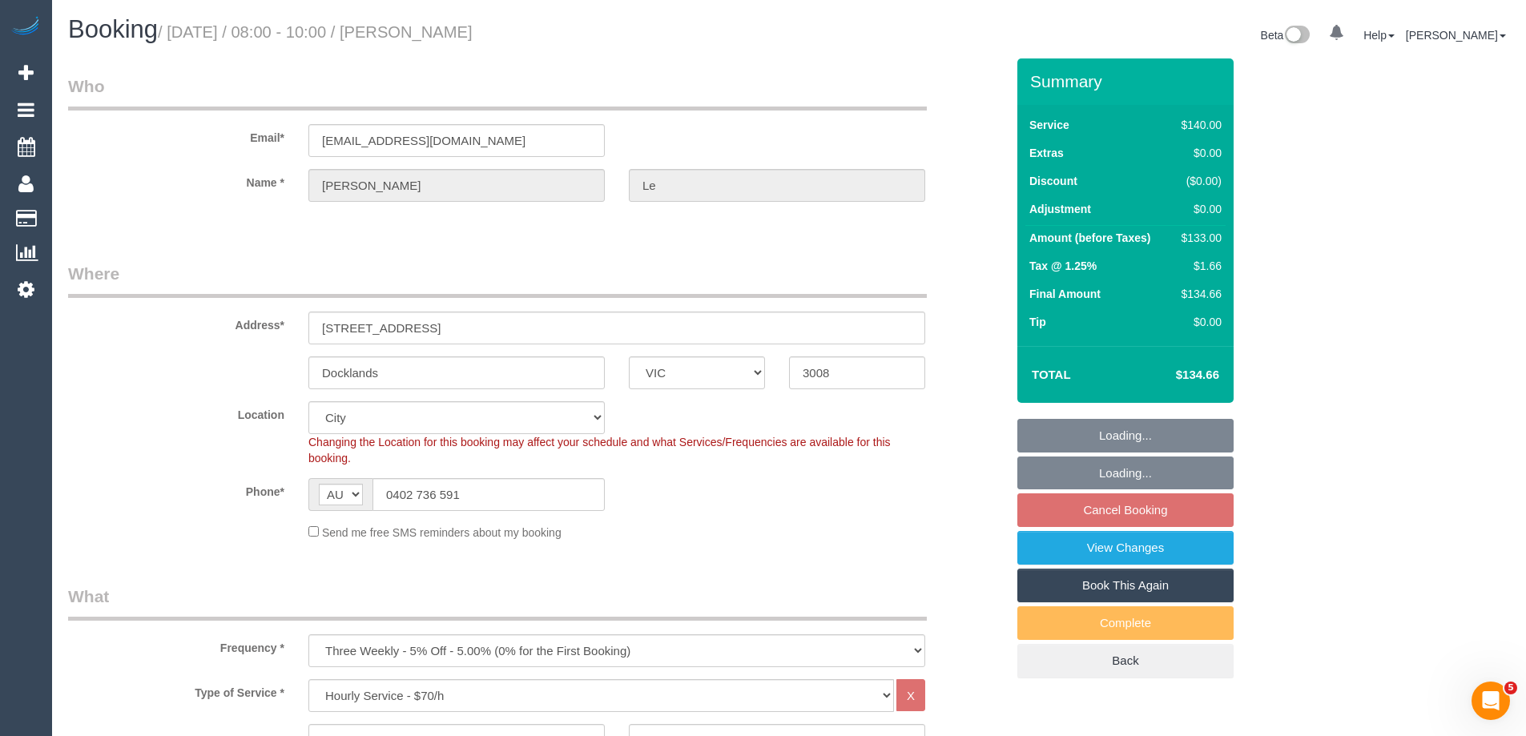
select select "number:28"
select select "number:14"
select select "number:20"
select select "number:23"
select select "number:34"
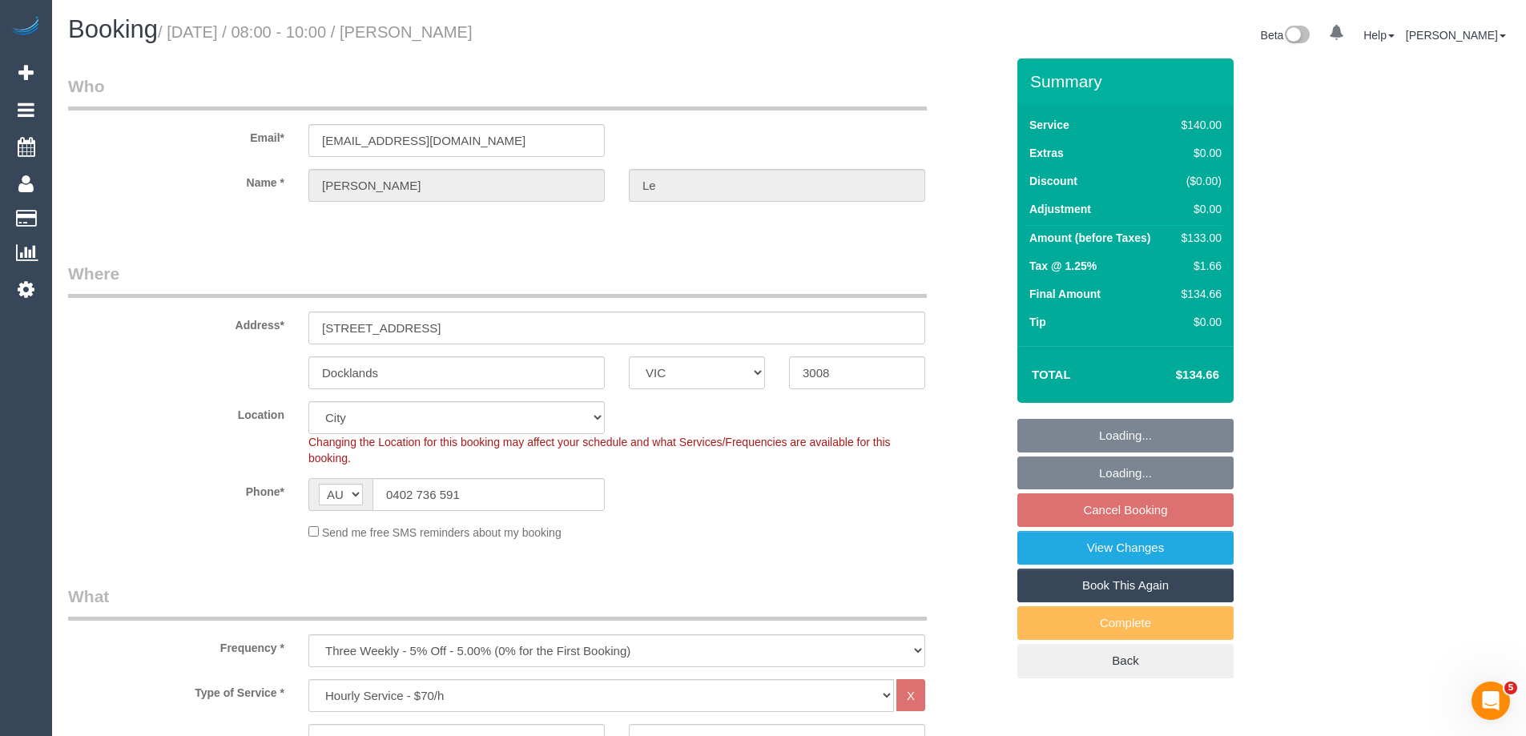
select select "number:12"
select select "object:851"
select select "spot2"
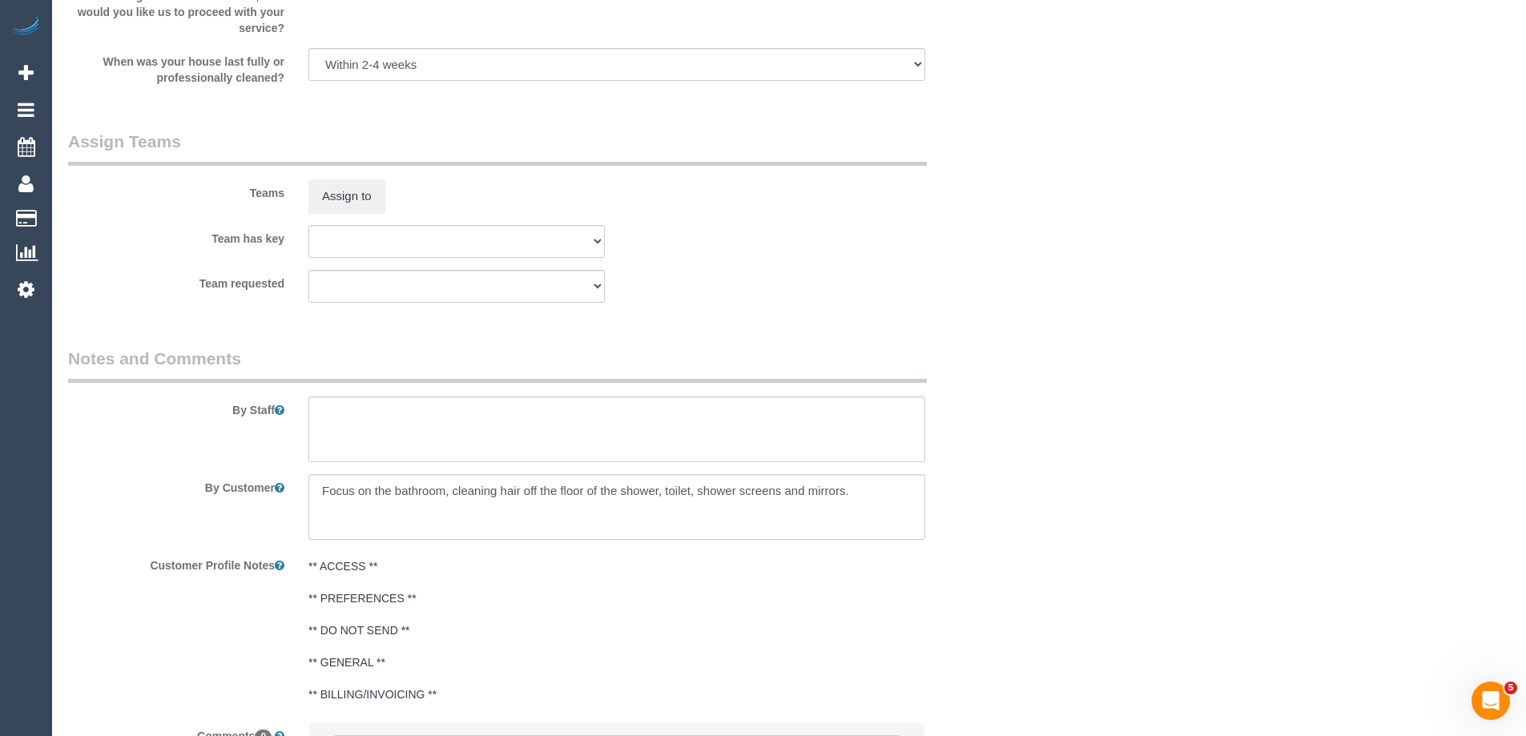
scroll to position [2323, 0]
click at [343, 207] on button "Assign to" at bounding box center [346, 200] width 77 height 34
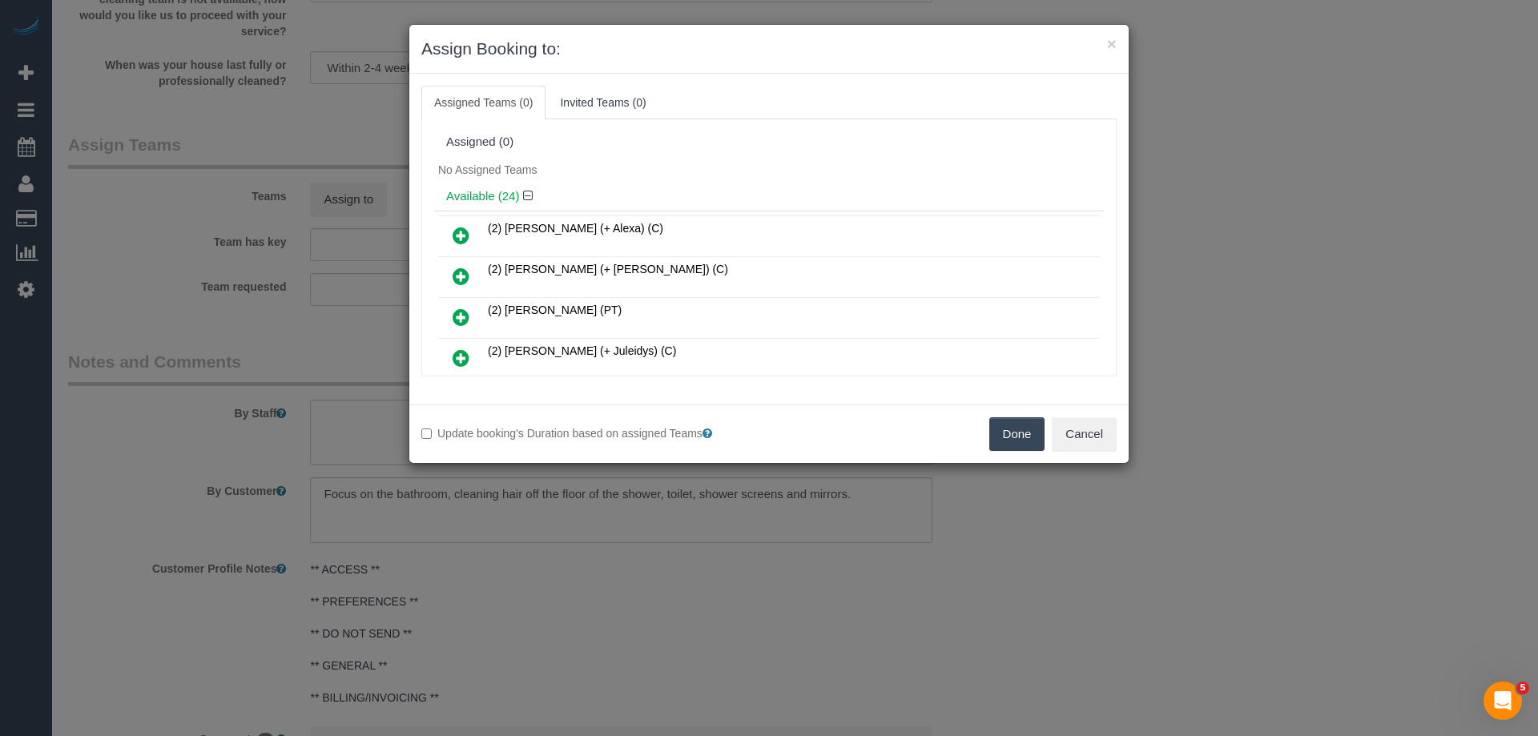
click at [451, 316] on link at bounding box center [461, 318] width 38 height 32
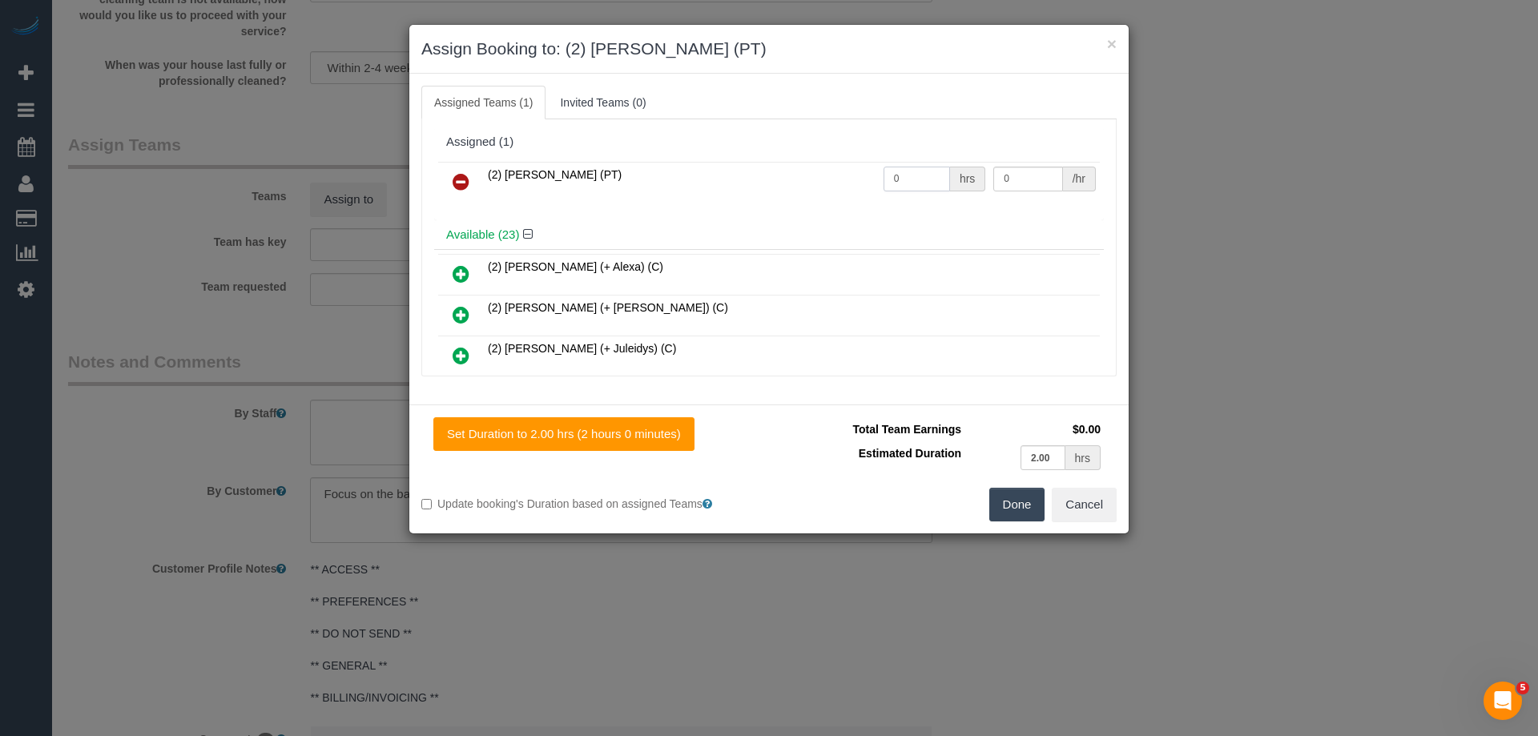
drag, startPoint x: 910, startPoint y: 174, endPoint x: 835, endPoint y: 174, distance: 75.3
click at [836, 174] on tr "(2) [PERSON_NAME] (PT) 0 hrs 0 /hr" at bounding box center [769, 182] width 662 height 41
type input "2"
drag, startPoint x: 1018, startPoint y: 175, endPoint x: 891, endPoint y: 175, distance: 127.4
click at [891, 175] on tr "(2) [PERSON_NAME] (PT) 2 hrs 0 /hr" at bounding box center [769, 182] width 662 height 41
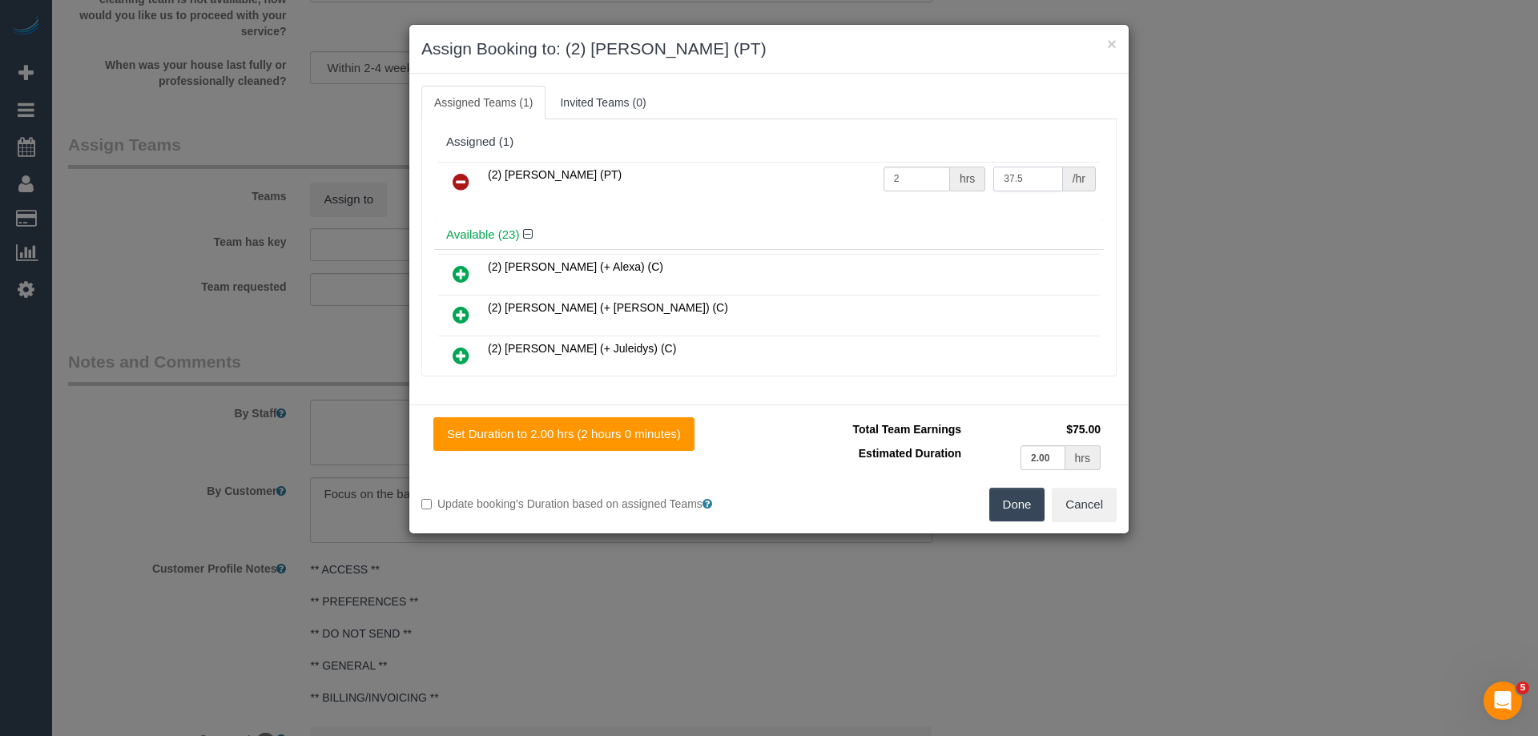
type input "37.5"
drag, startPoint x: 1013, startPoint y: 517, endPoint x: 1016, endPoint y: 502, distance: 14.8
click at [1014, 509] on button "Done" at bounding box center [1017, 505] width 56 height 34
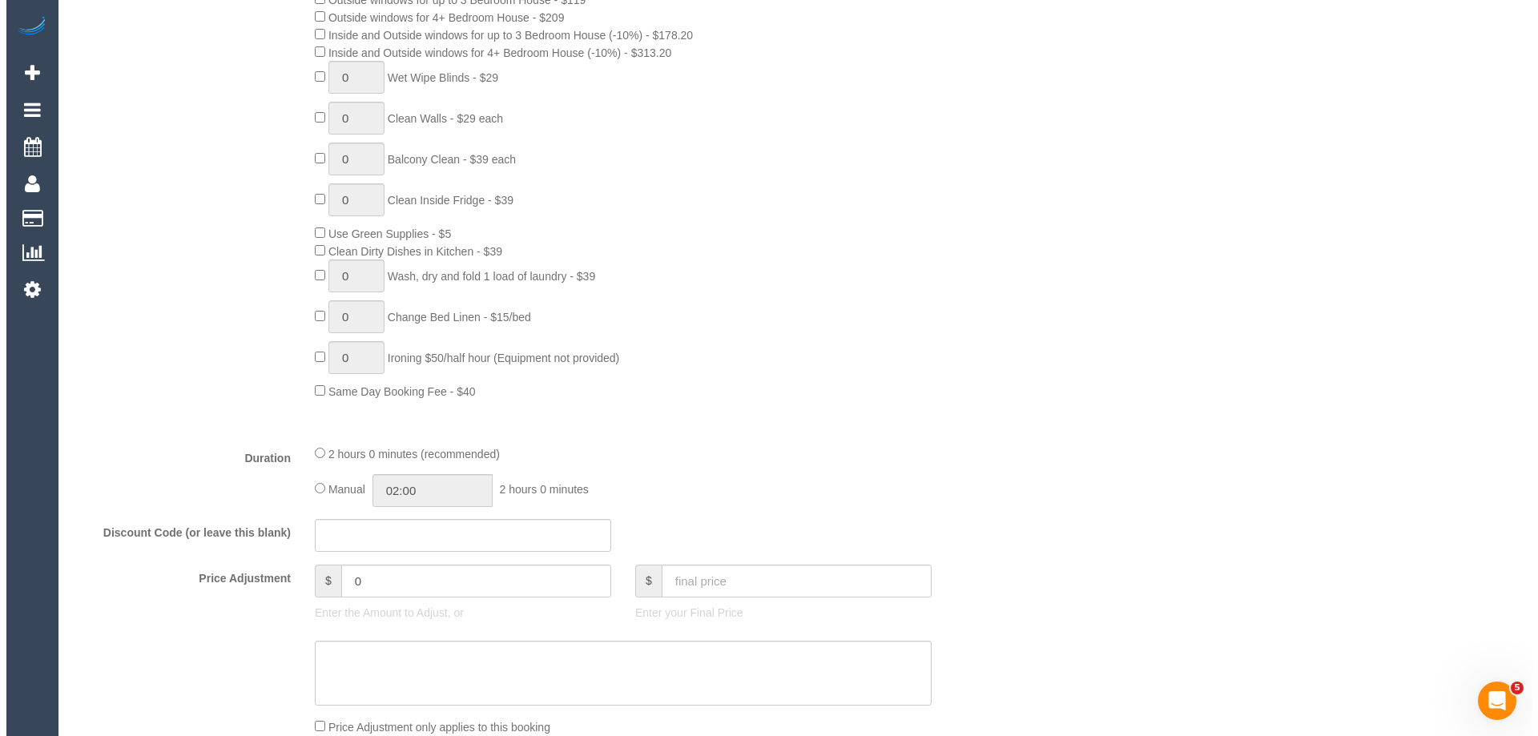
scroll to position [0, 0]
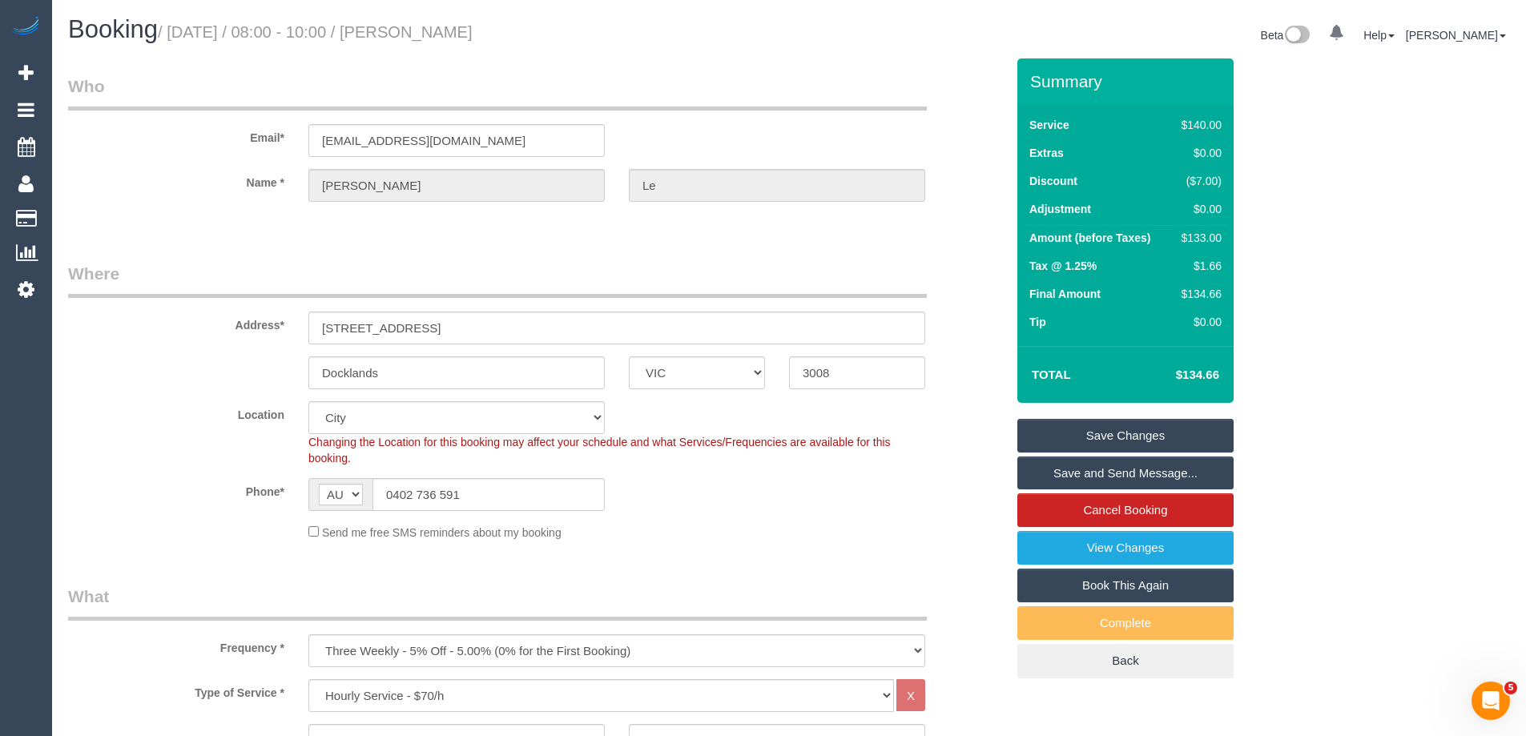
drag, startPoint x: 497, startPoint y: 33, endPoint x: 420, endPoint y: 31, distance: 76.9
click at [420, 31] on h1 "Booking / [DATE] / 08:00 - 10:00 / [PERSON_NAME]" at bounding box center [422, 29] width 709 height 27
copy small "[PERSON_NAME]"
click at [1087, 425] on link "Save Changes" at bounding box center [1125, 436] width 216 height 34
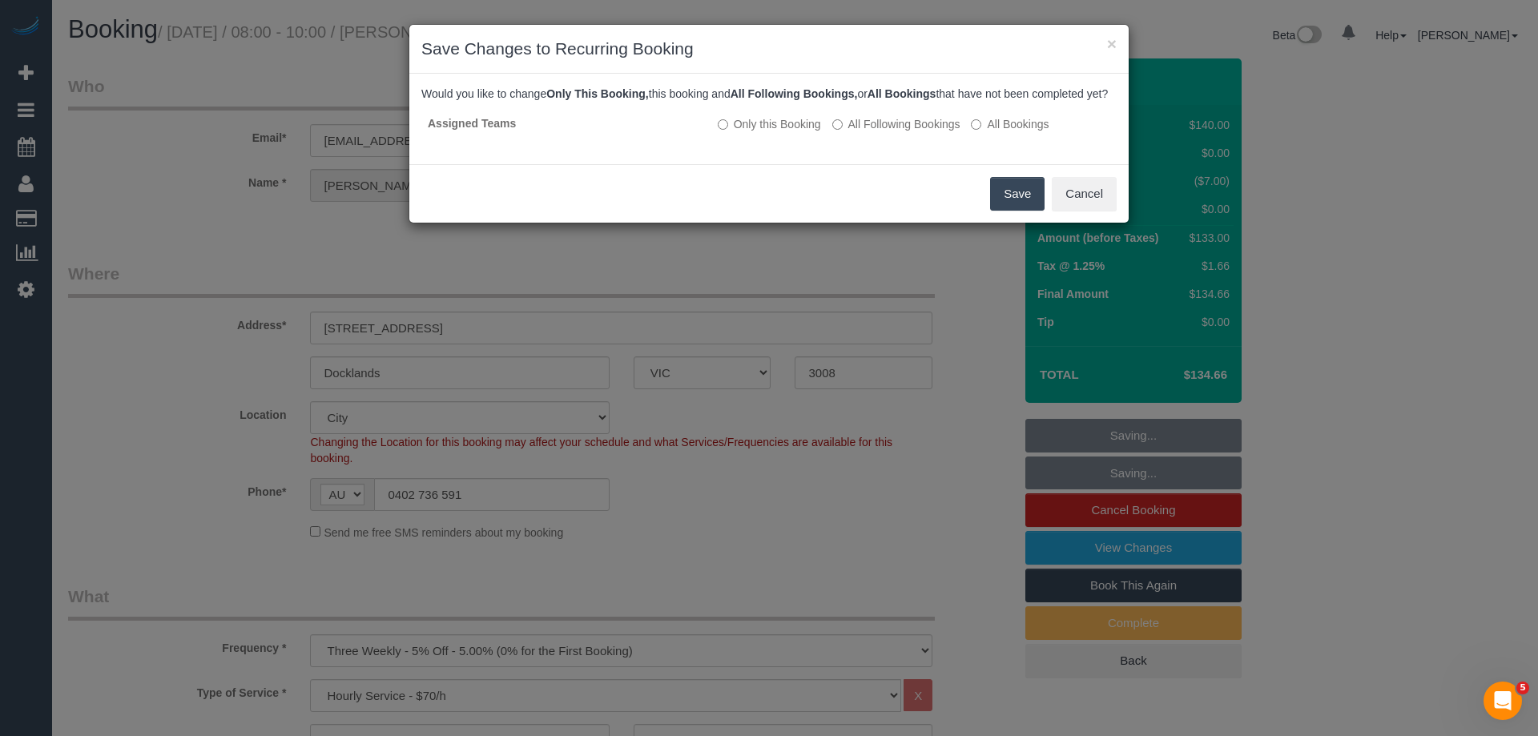
click at [1009, 207] on button "Save" at bounding box center [1017, 194] width 54 height 34
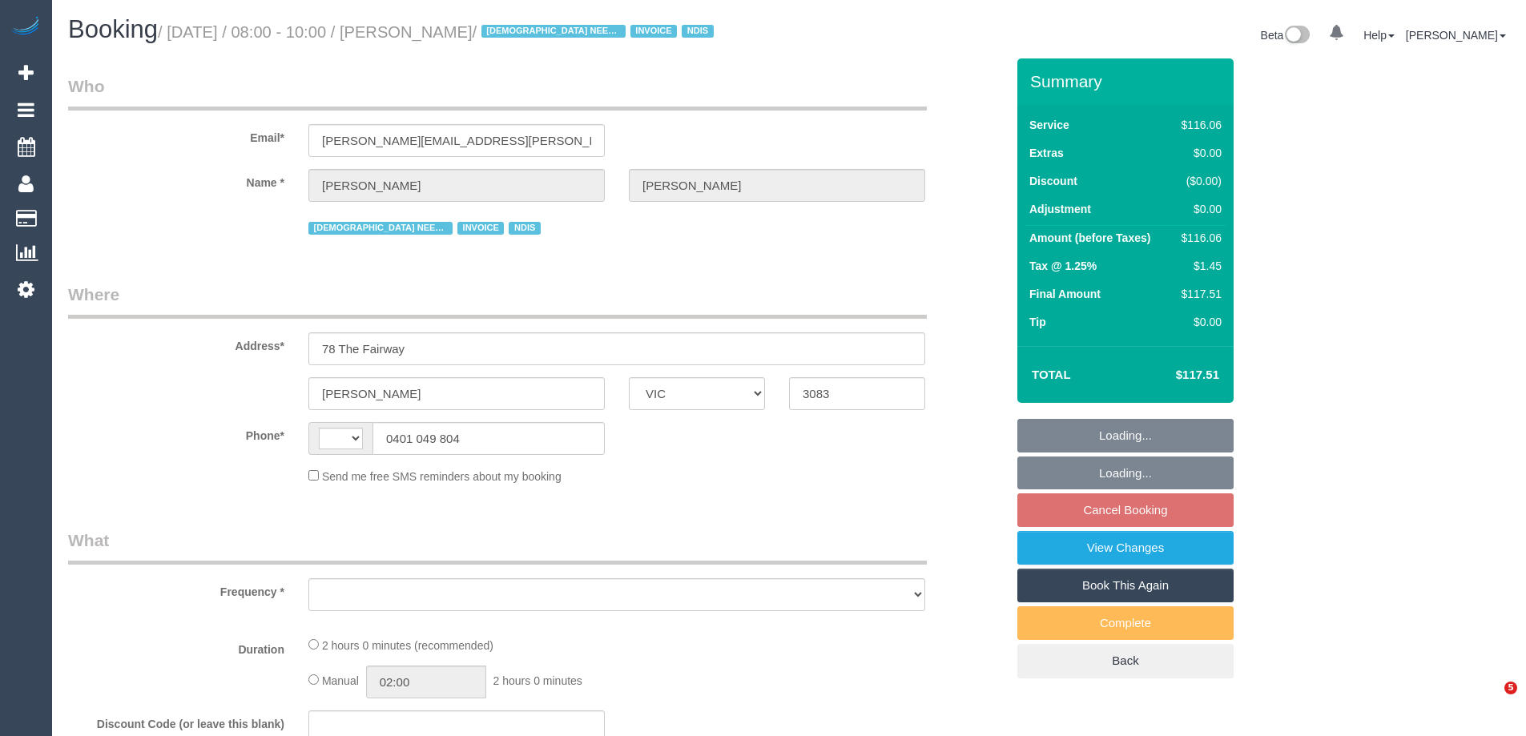
select select "VIC"
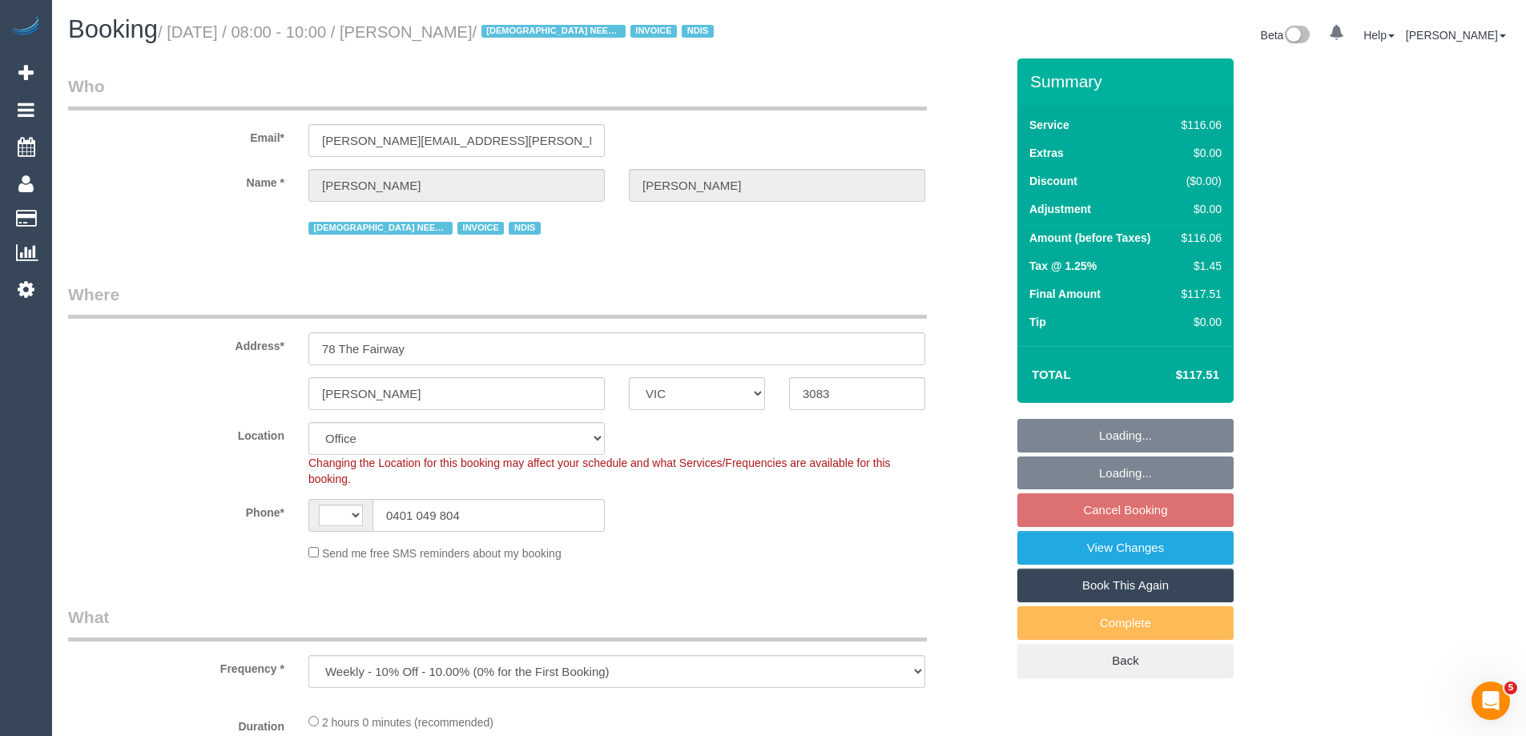
select select "object:530"
select select "string:AU"
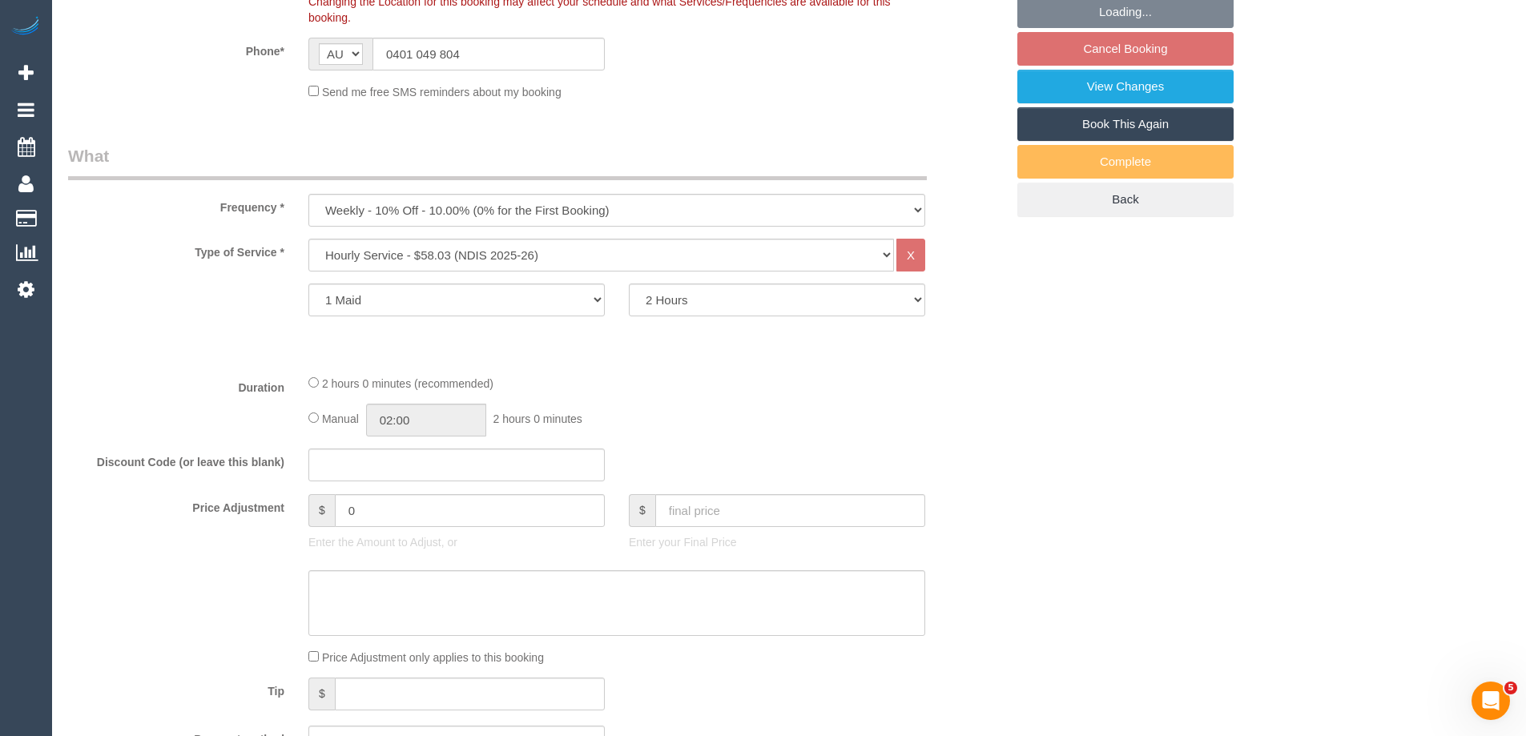
select select "number:29"
select select "number:14"
select select "number:18"
select select "number:24"
select select "number:35"
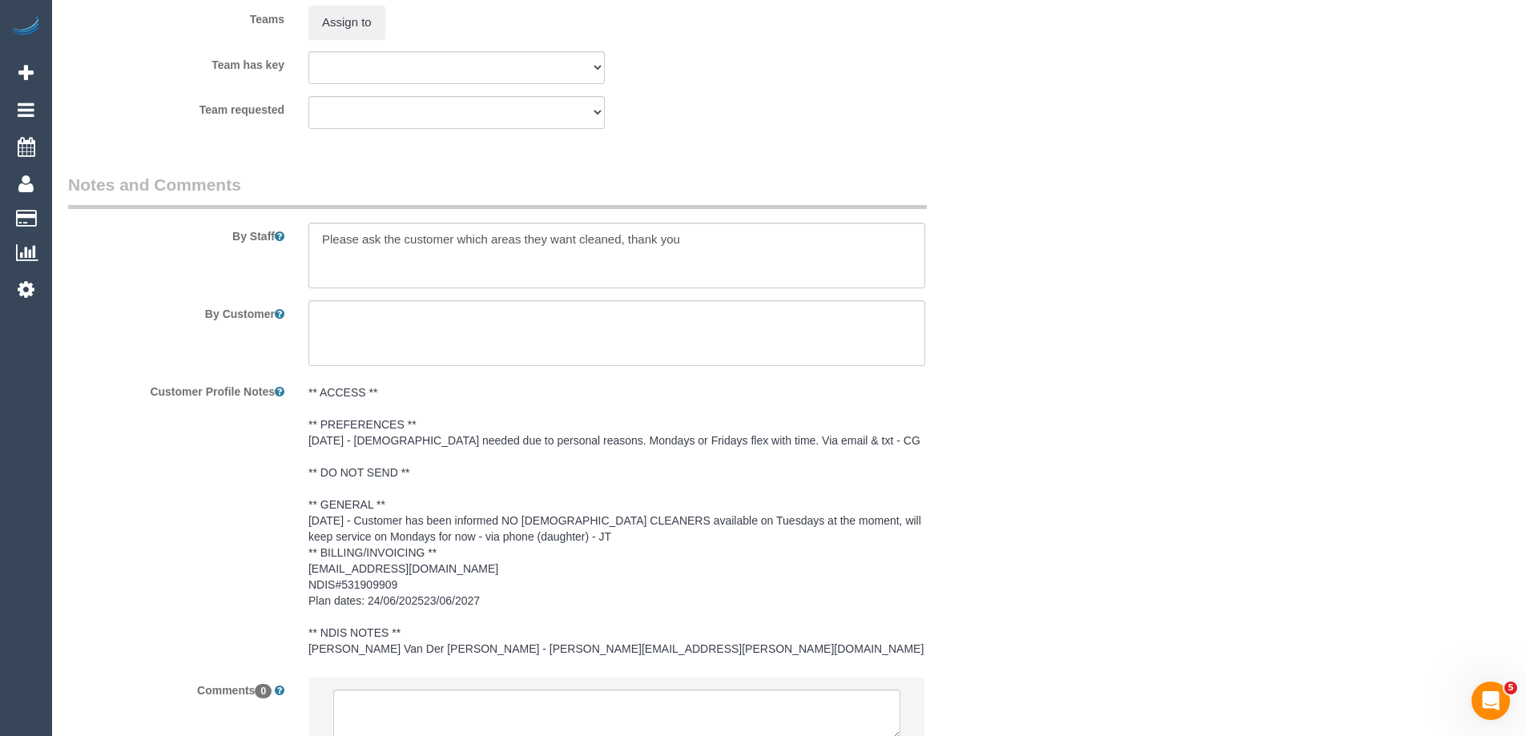
scroll to position [2198, 0]
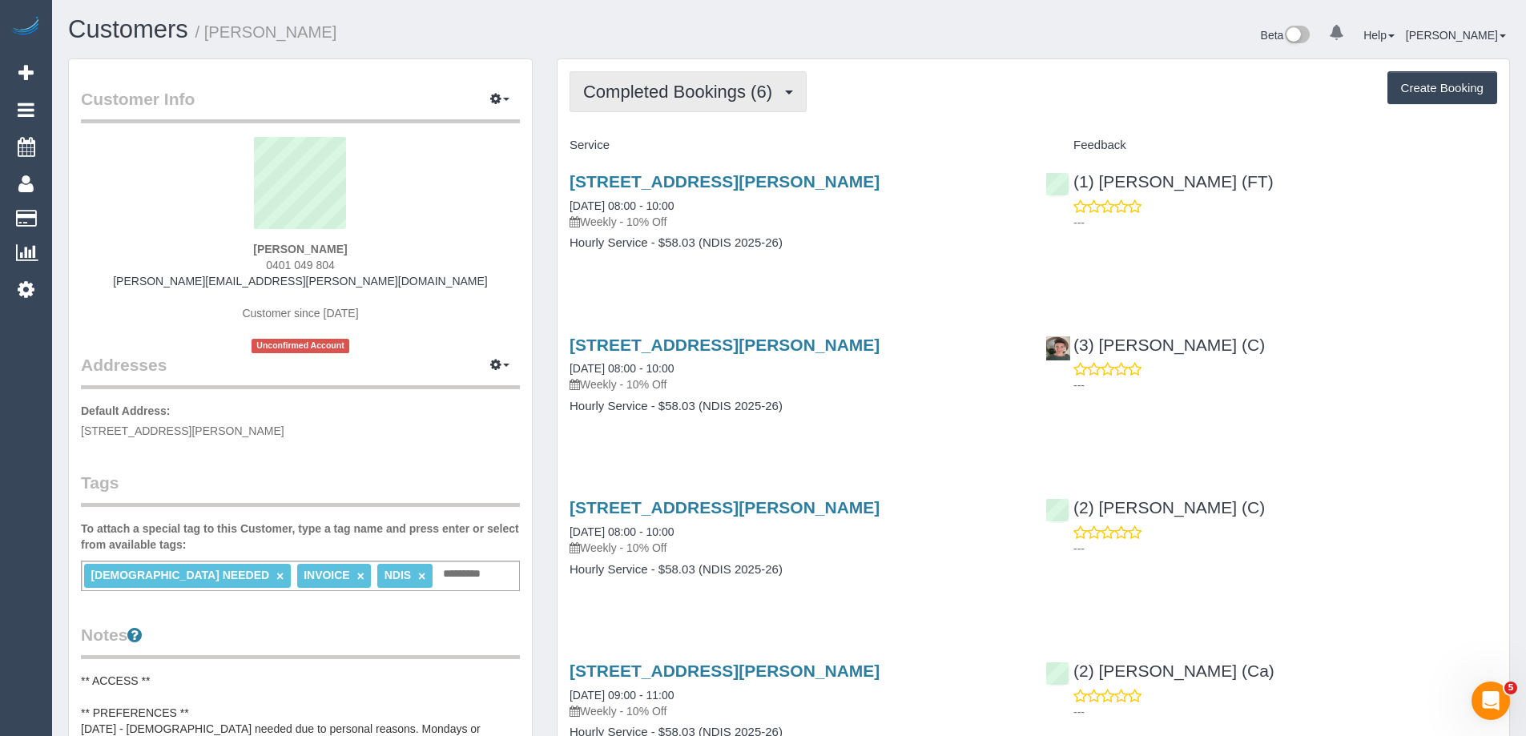
click at [755, 99] on span "Completed Bookings (6)" at bounding box center [681, 92] width 197 height 20
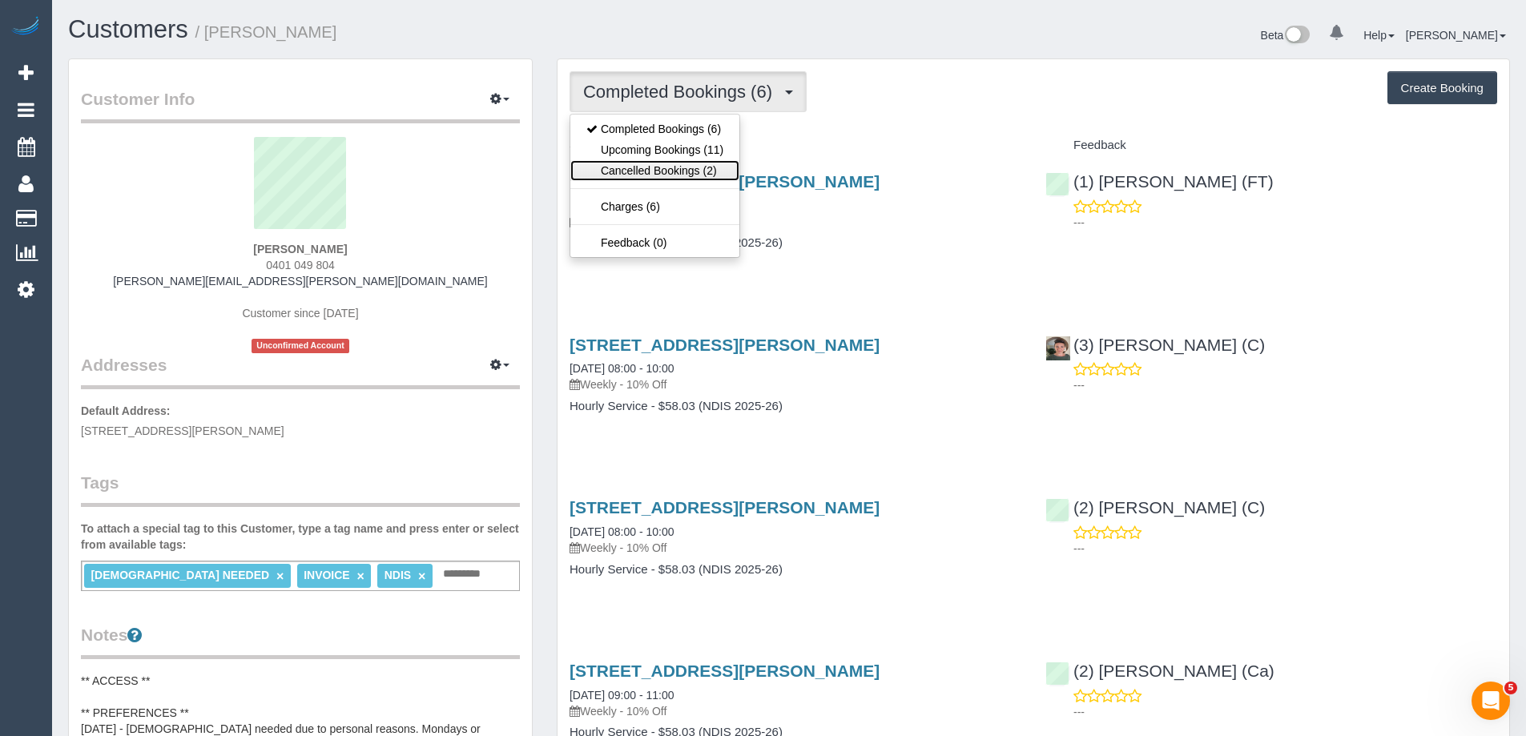
click at [702, 165] on link "Cancelled Bookings (2)" at bounding box center [654, 170] width 169 height 21
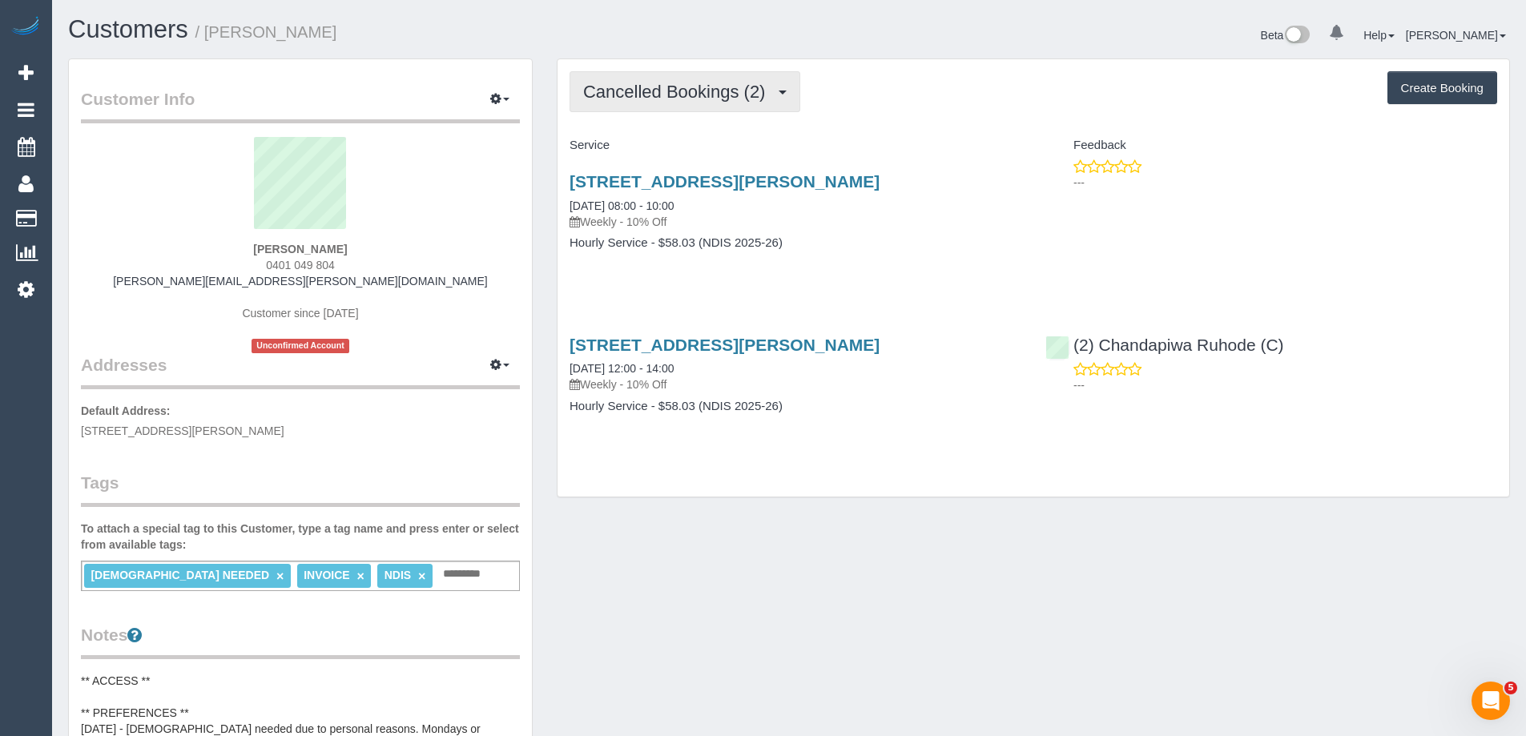
click at [709, 93] on span "Cancelled Bookings (2)" at bounding box center [678, 92] width 190 height 20
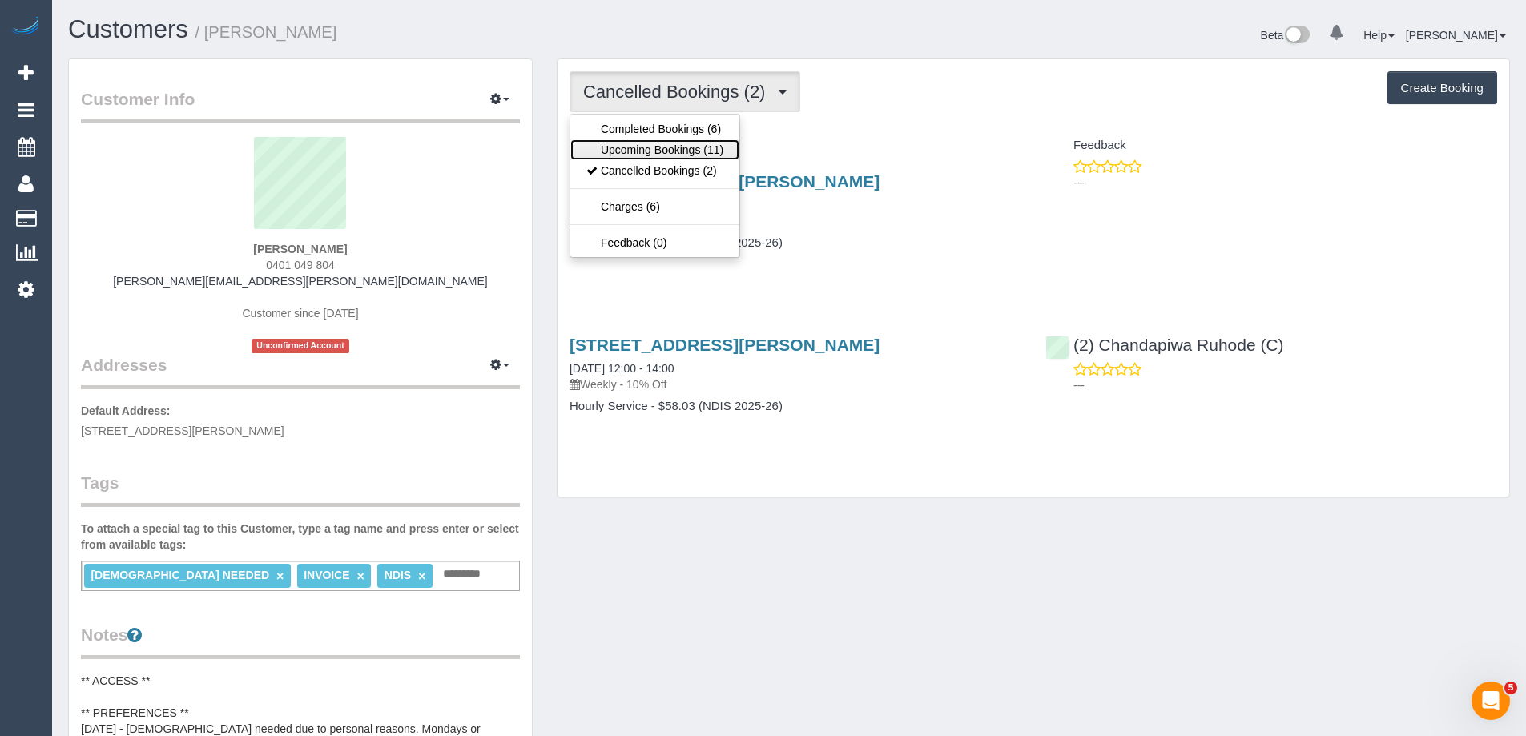
click at [699, 143] on link "Upcoming Bookings (11)" at bounding box center [654, 149] width 169 height 21
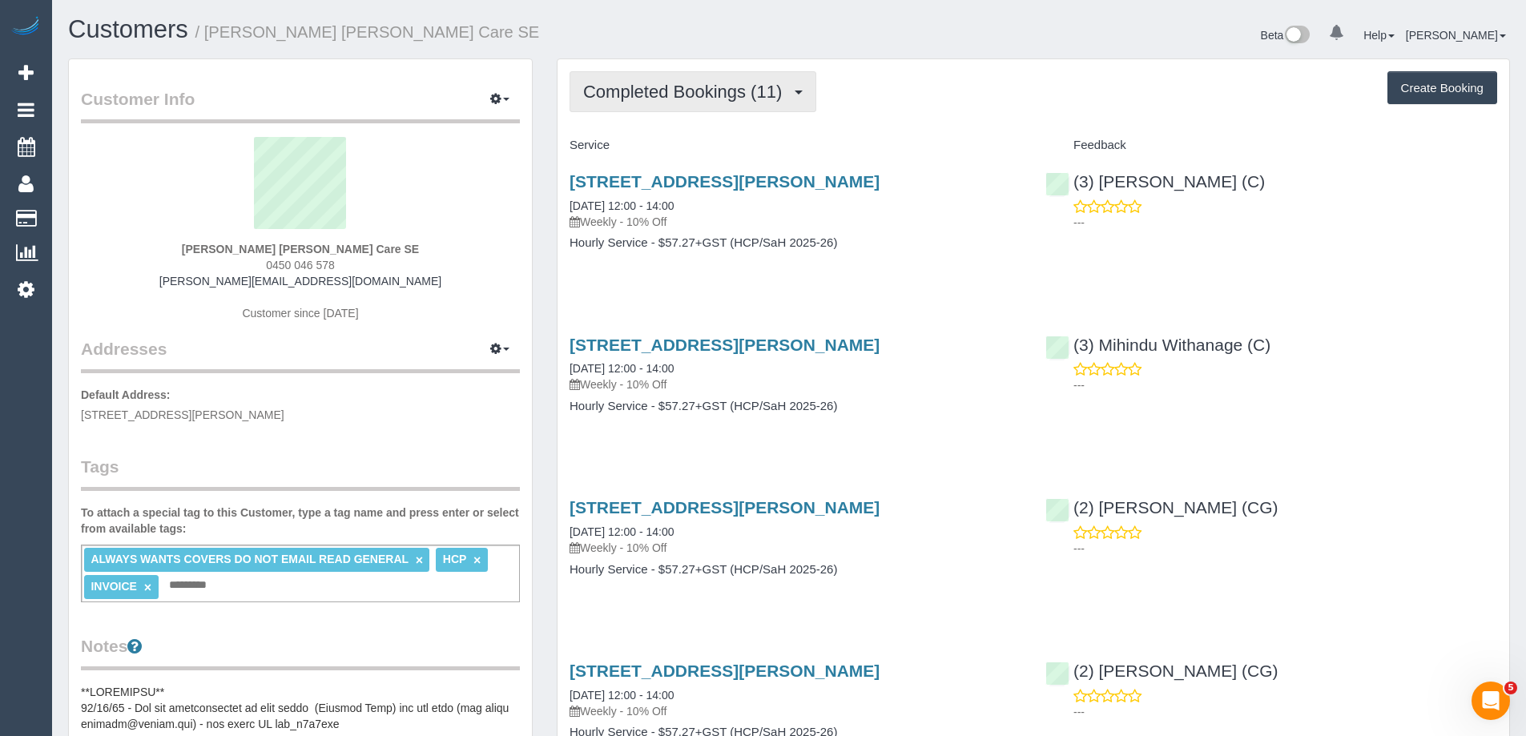
click at [713, 87] on span "Completed Bookings (11)" at bounding box center [686, 92] width 207 height 20
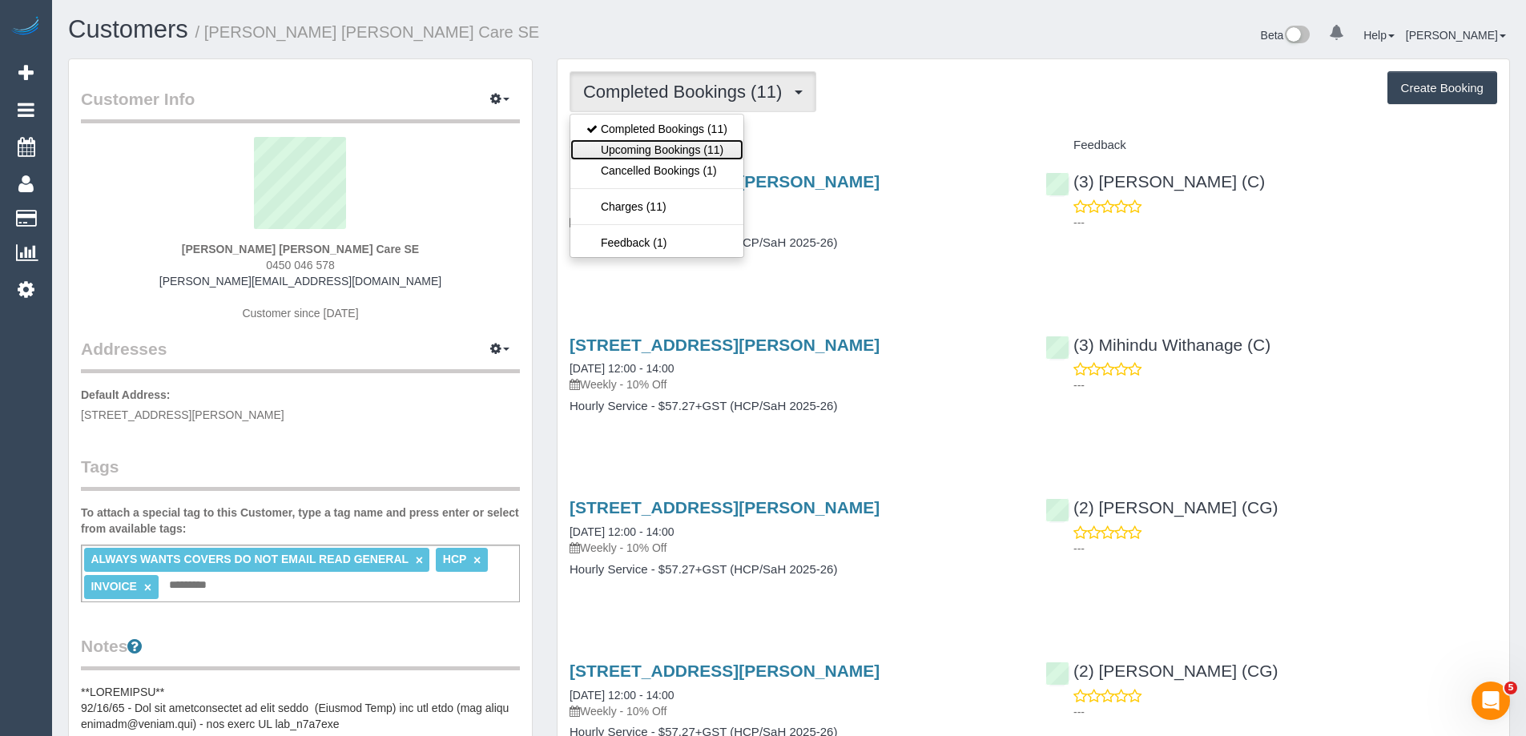
click at [706, 147] on link "Upcoming Bookings (11)" at bounding box center [656, 149] width 173 height 21
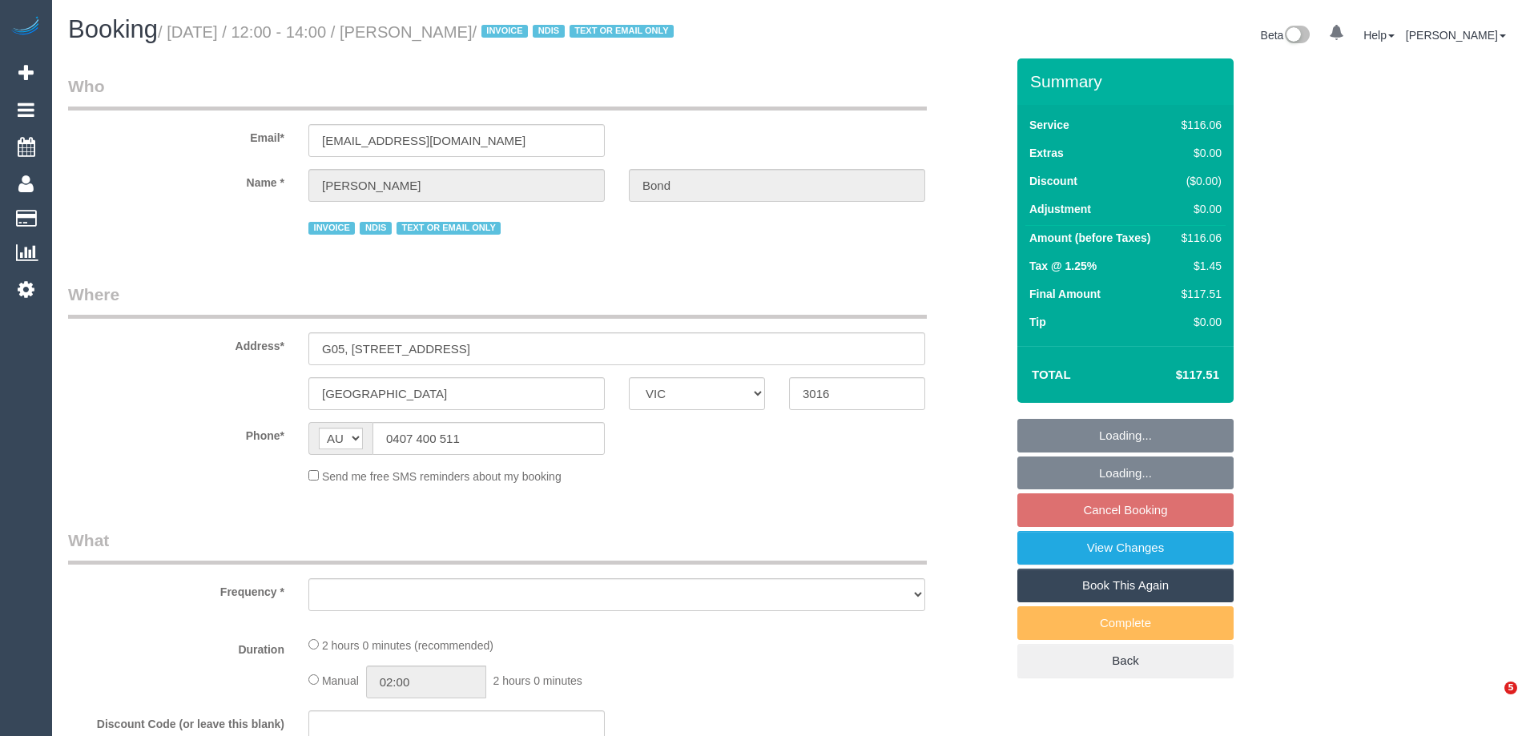
select select "VIC"
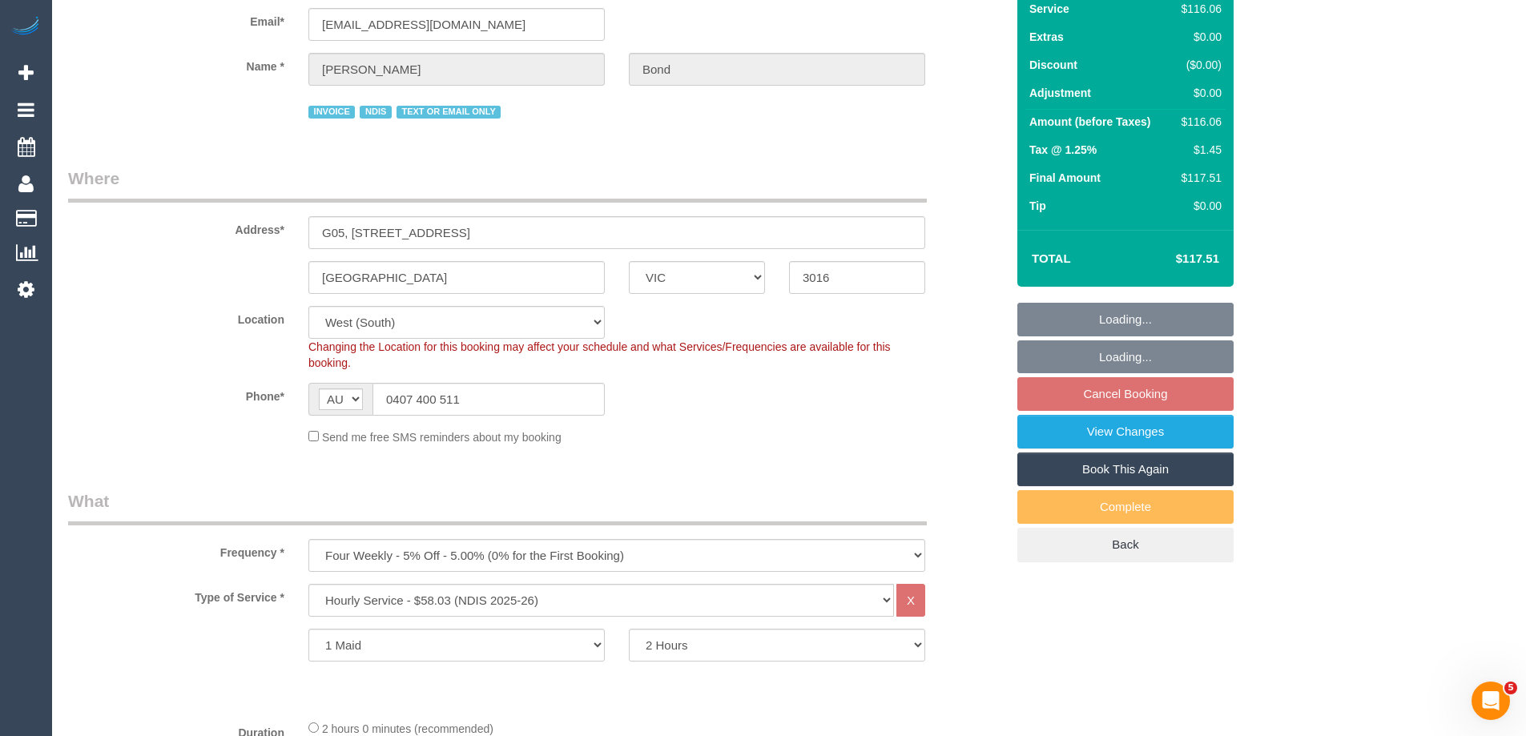
select select "object:735"
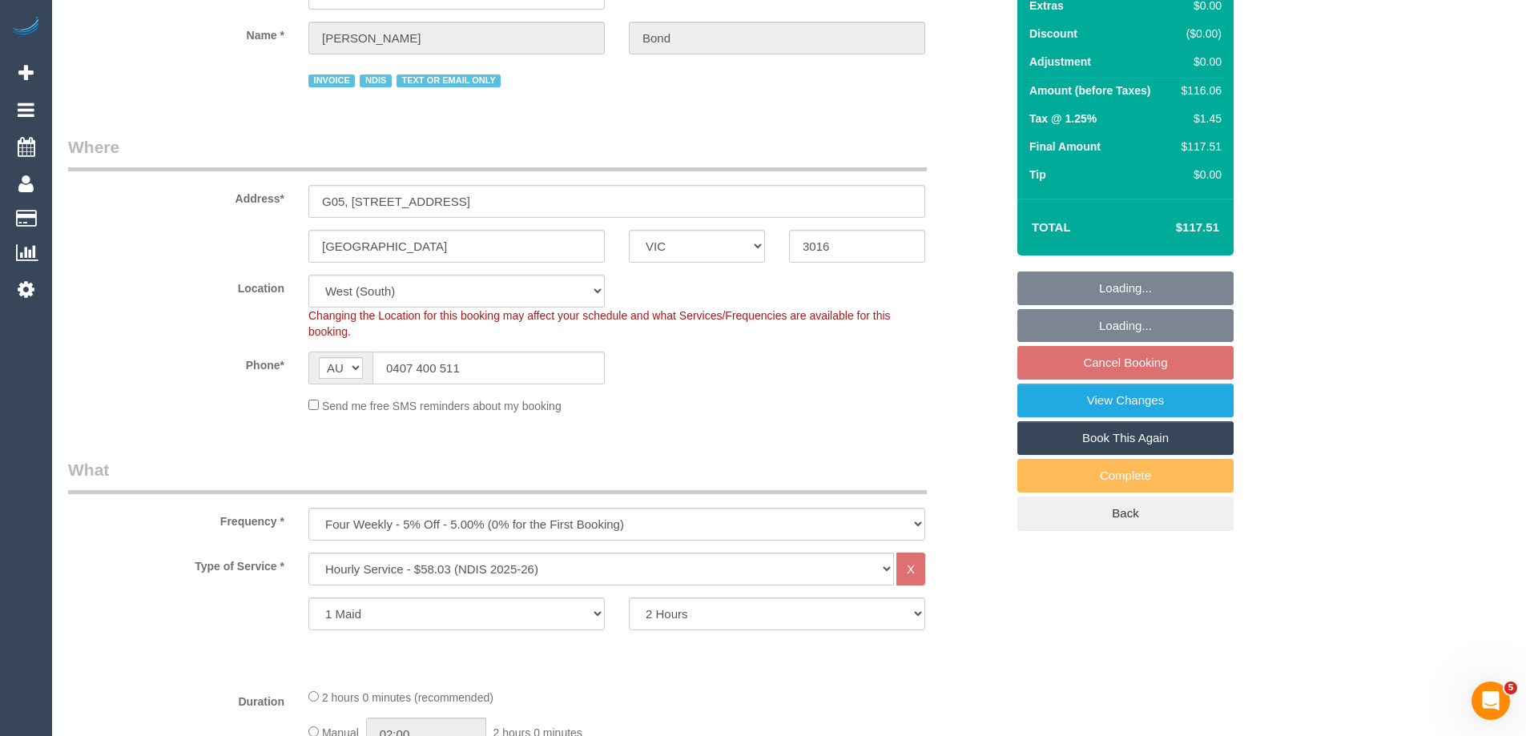
select select "number:28"
select select "number:14"
select select "number:19"
select select "number:36"
select select "number:35"
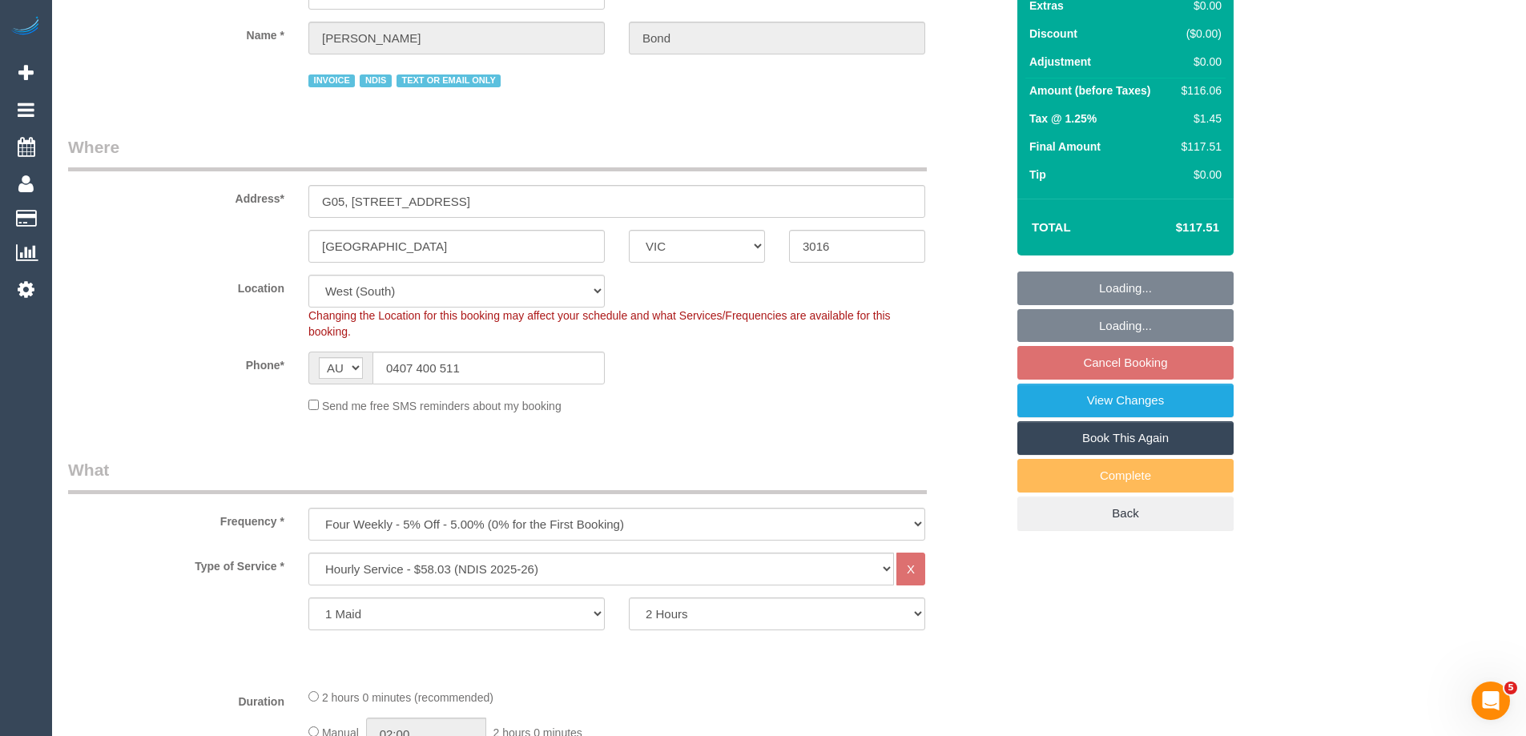
select select "number:12"
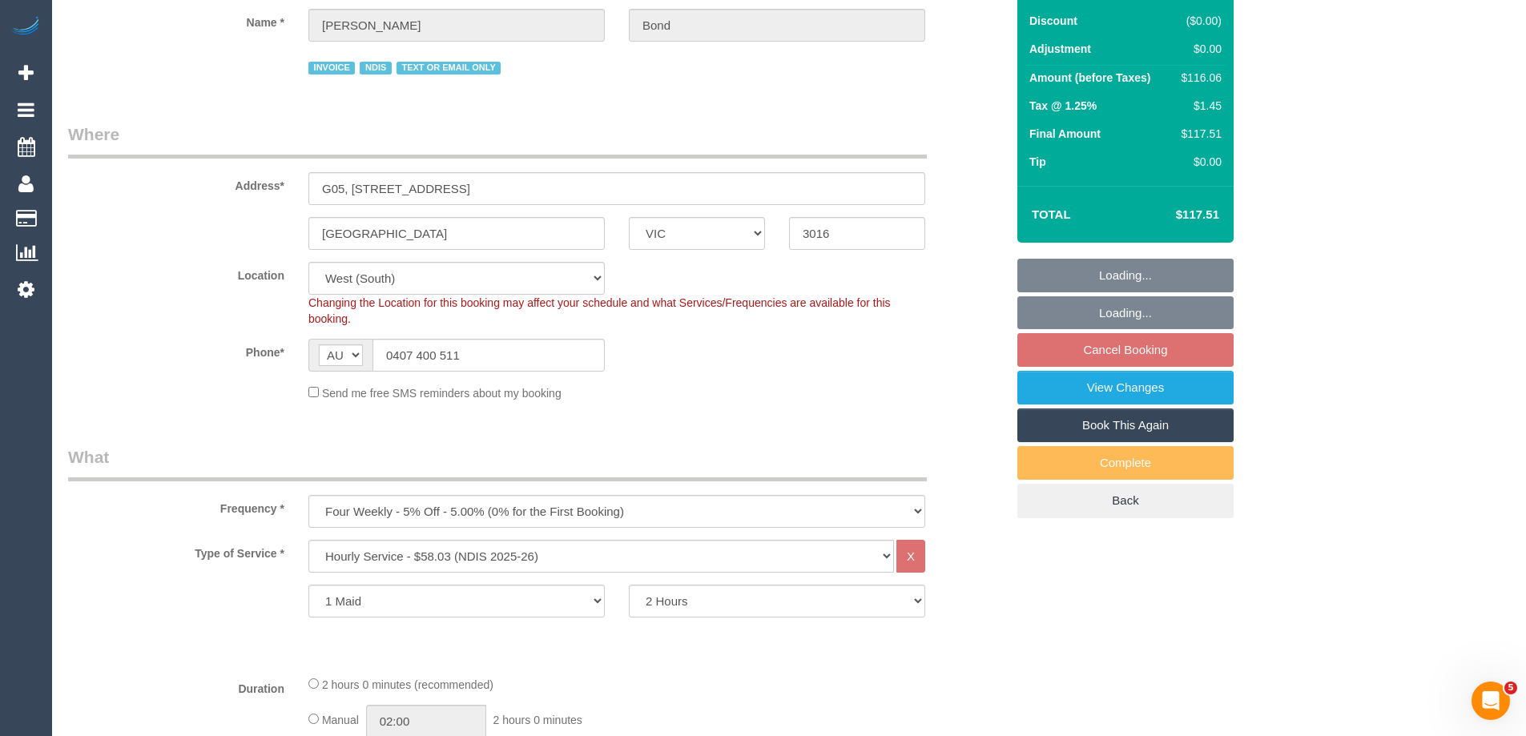
select select "spot4"
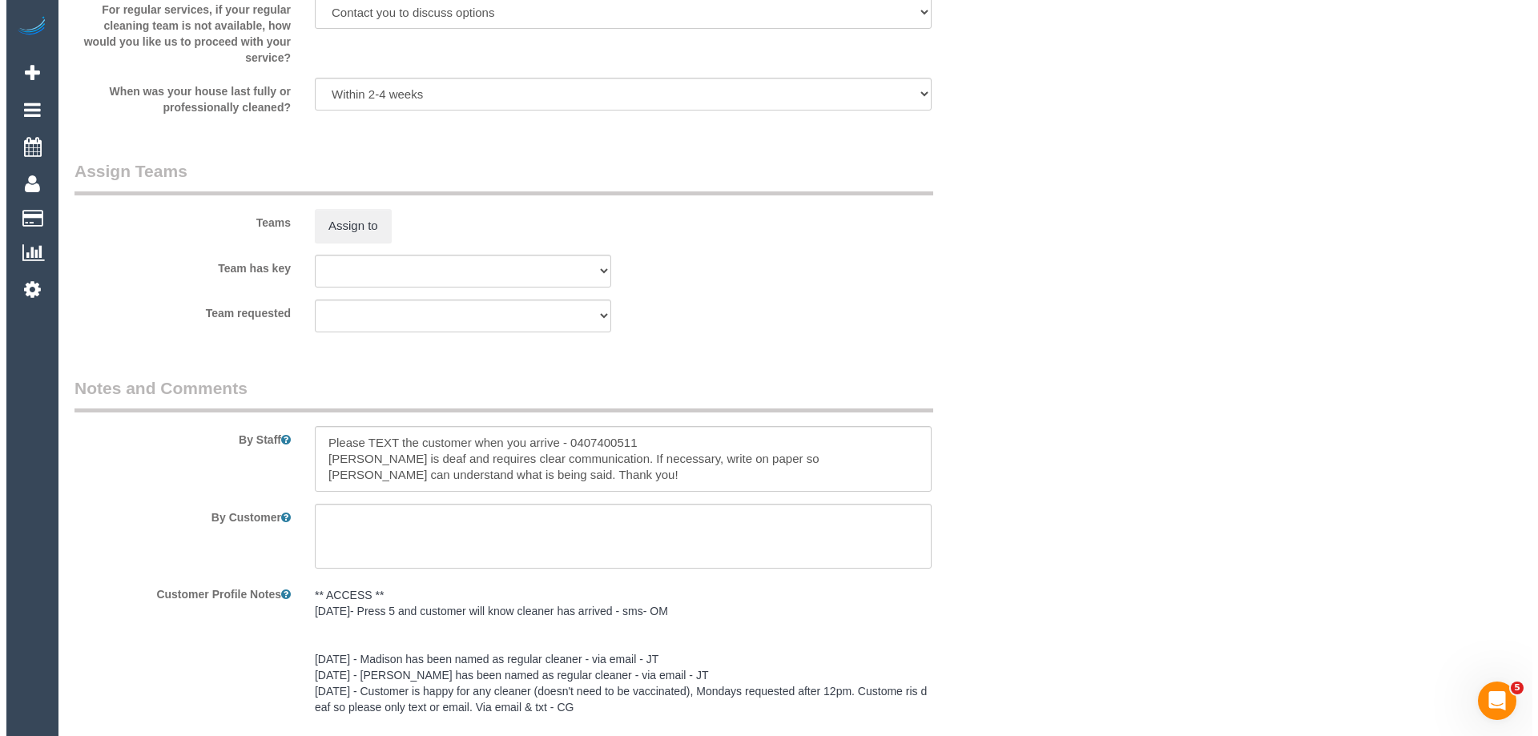
scroll to position [1693, 0]
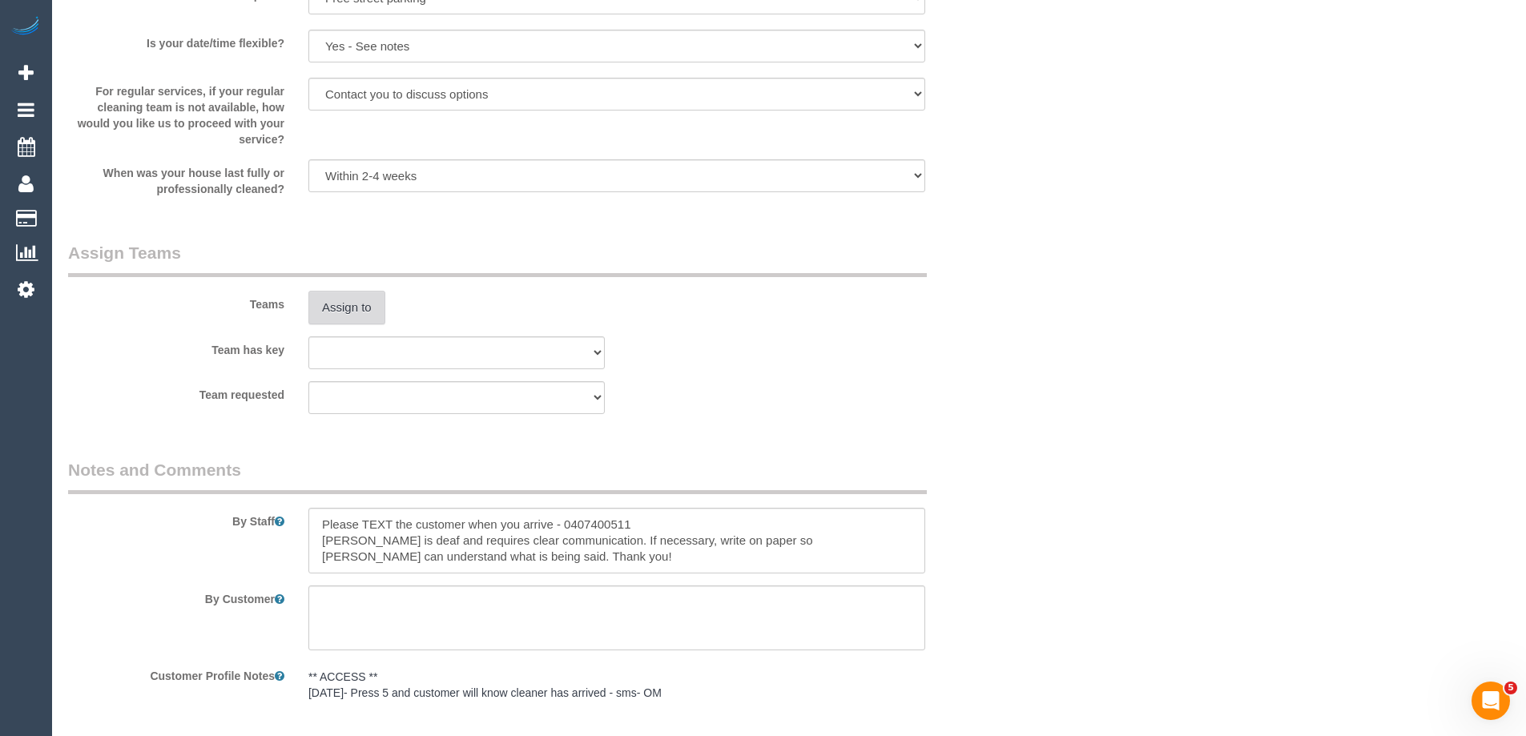
click at [356, 304] on button "Assign to" at bounding box center [346, 308] width 77 height 34
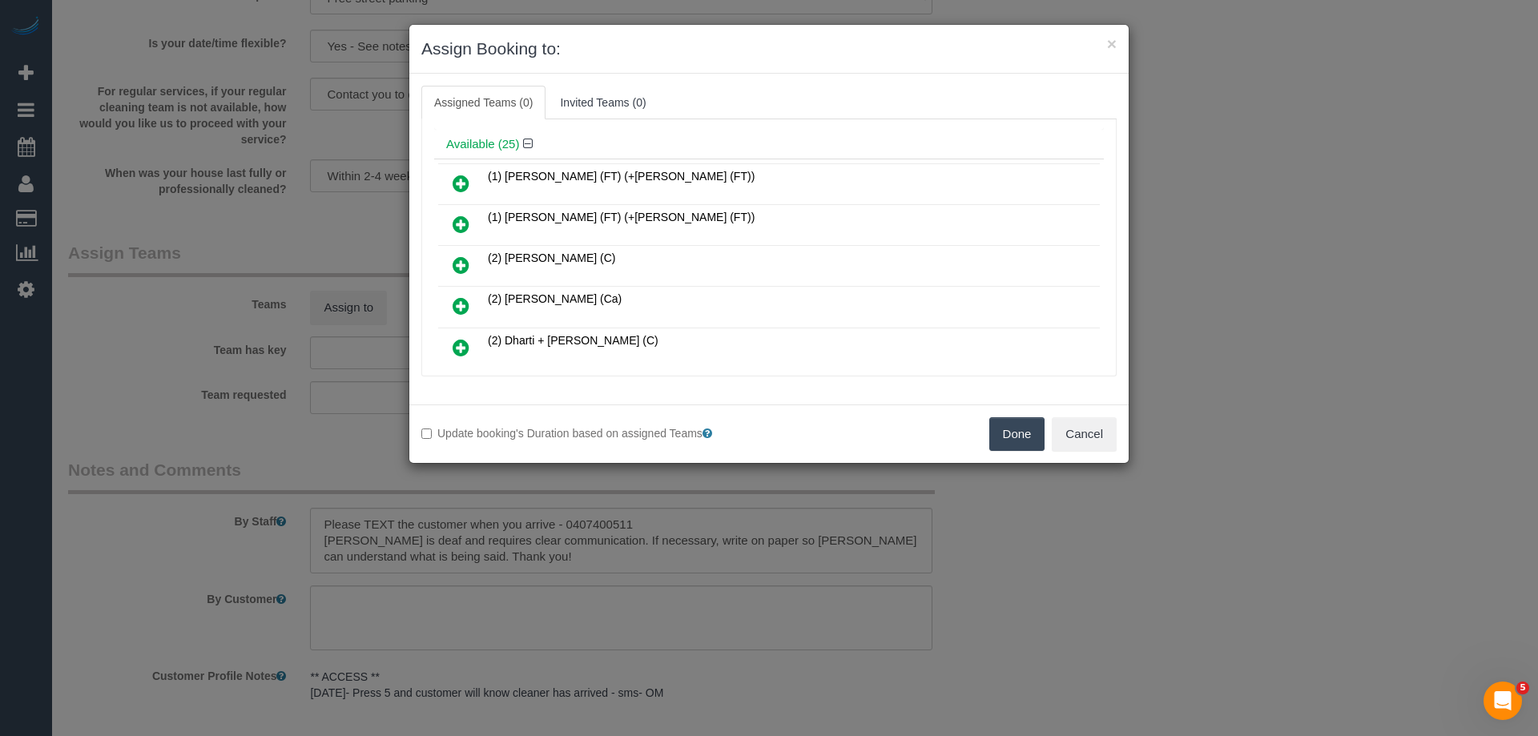
scroll to position [80, 0]
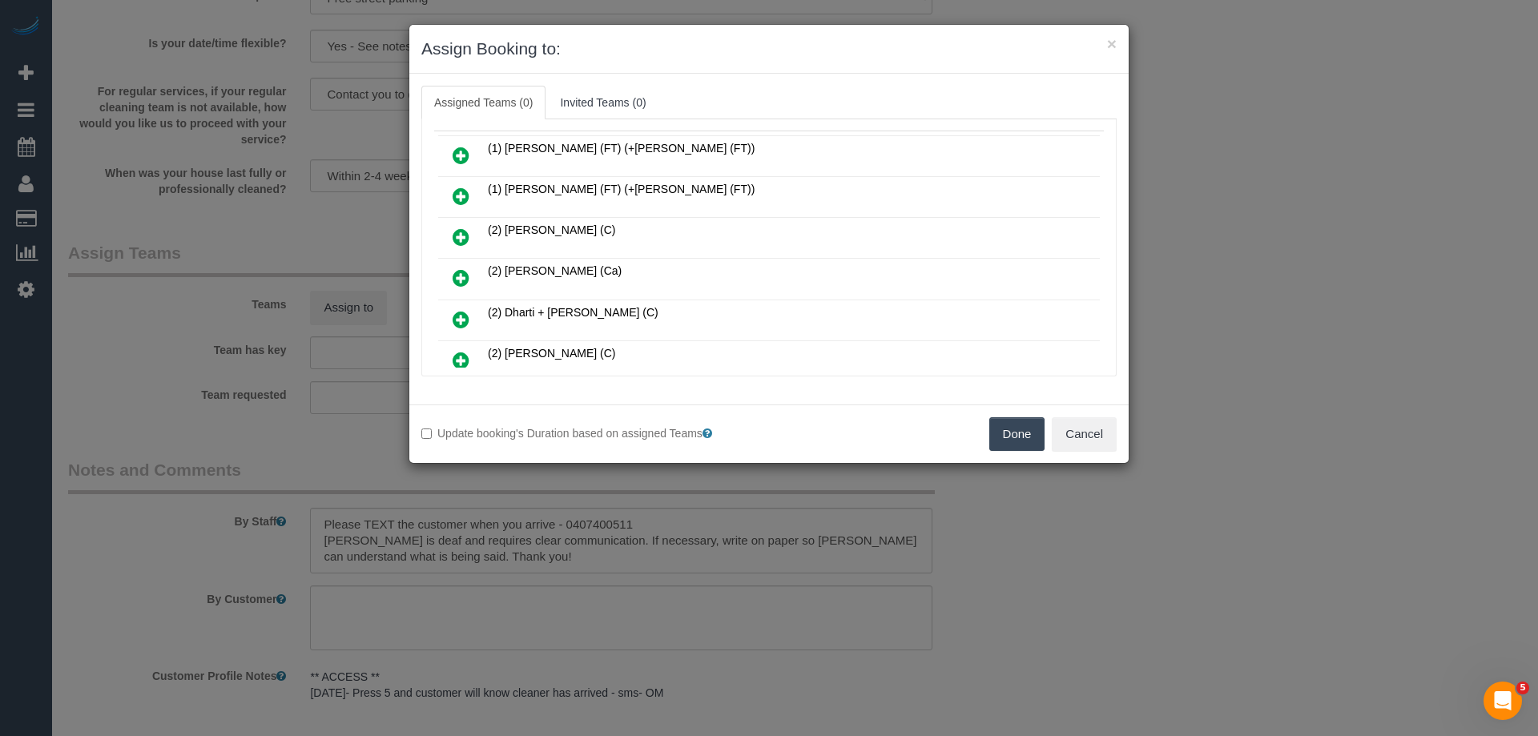
click at [464, 272] on icon at bounding box center [461, 277] width 17 height 19
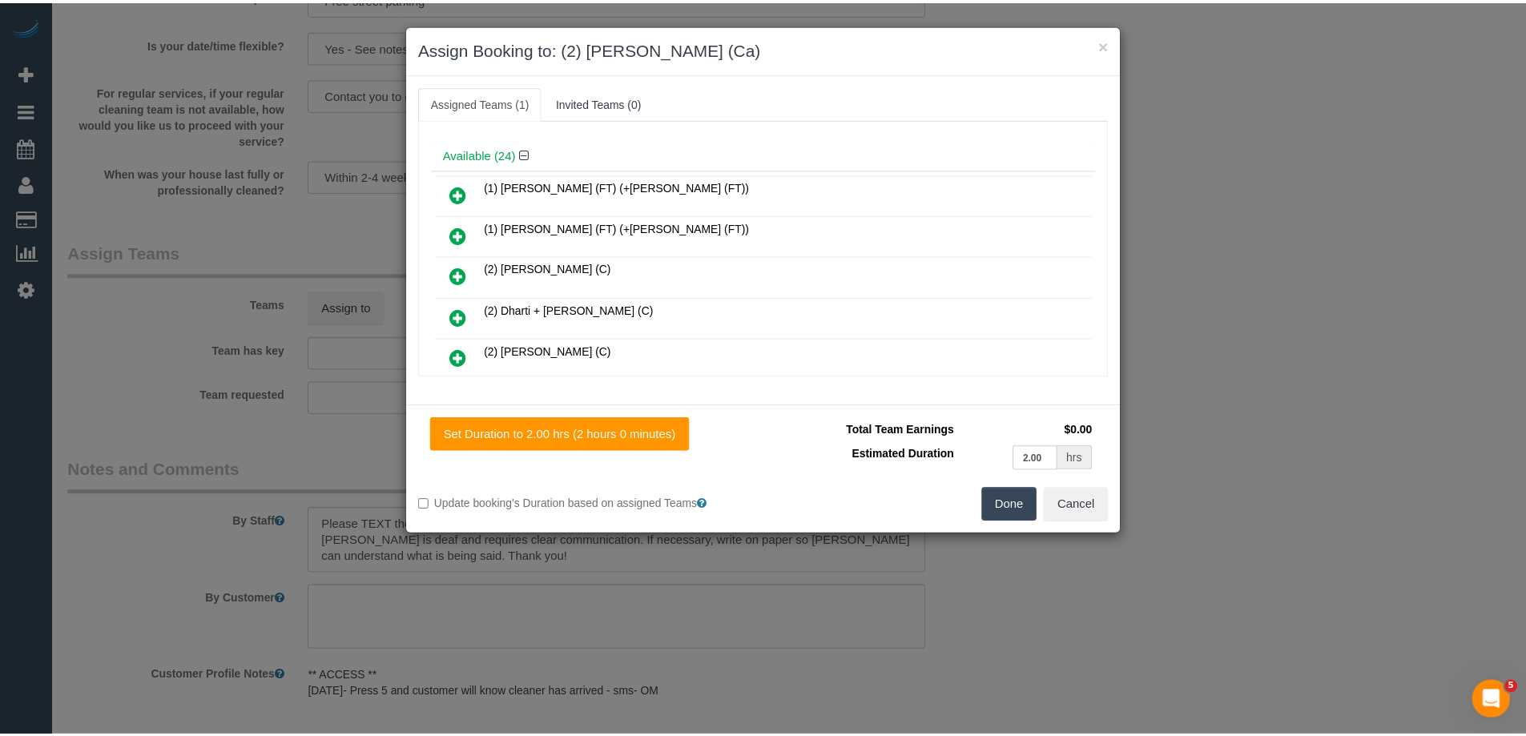
scroll to position [119, 0]
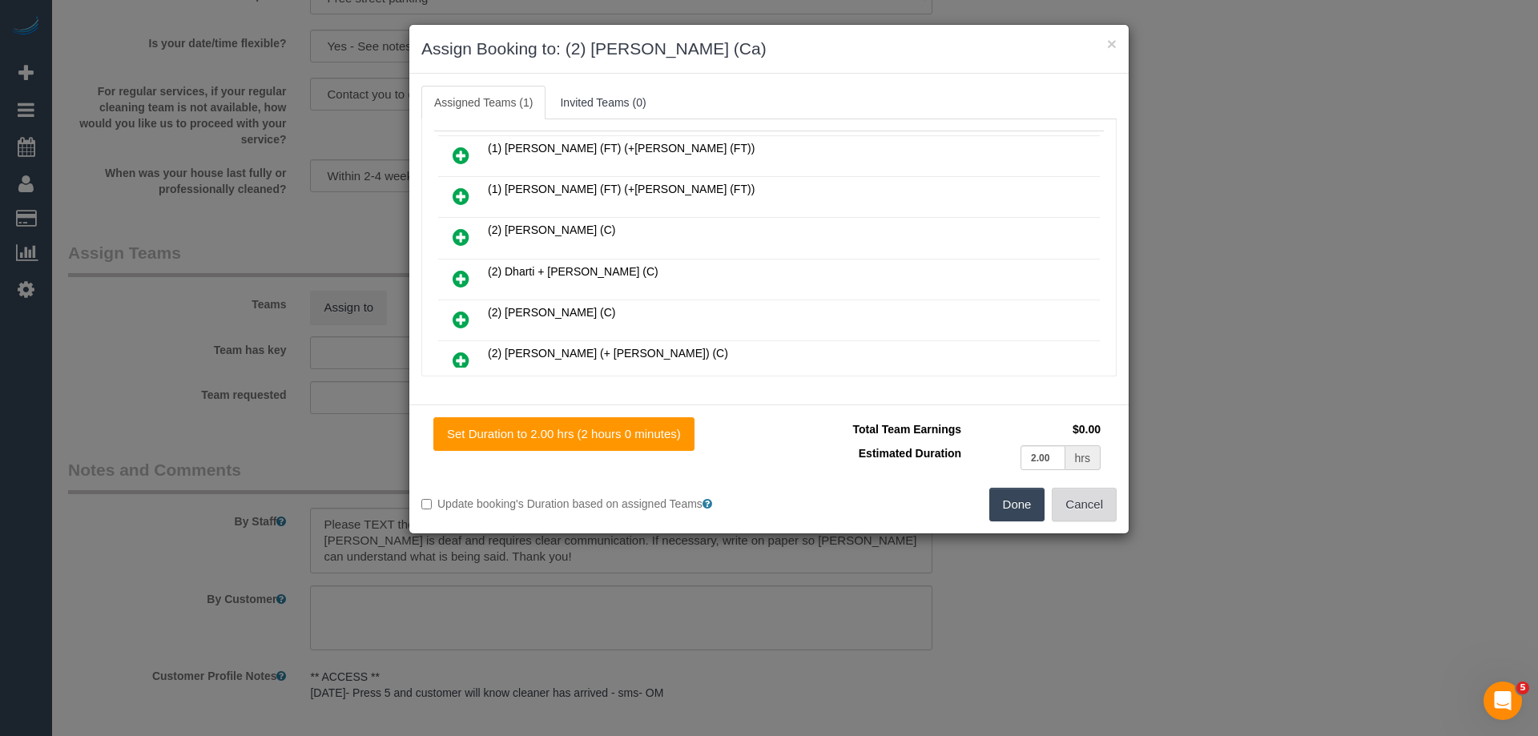
click at [1081, 503] on button "Cancel" at bounding box center [1084, 505] width 65 height 34
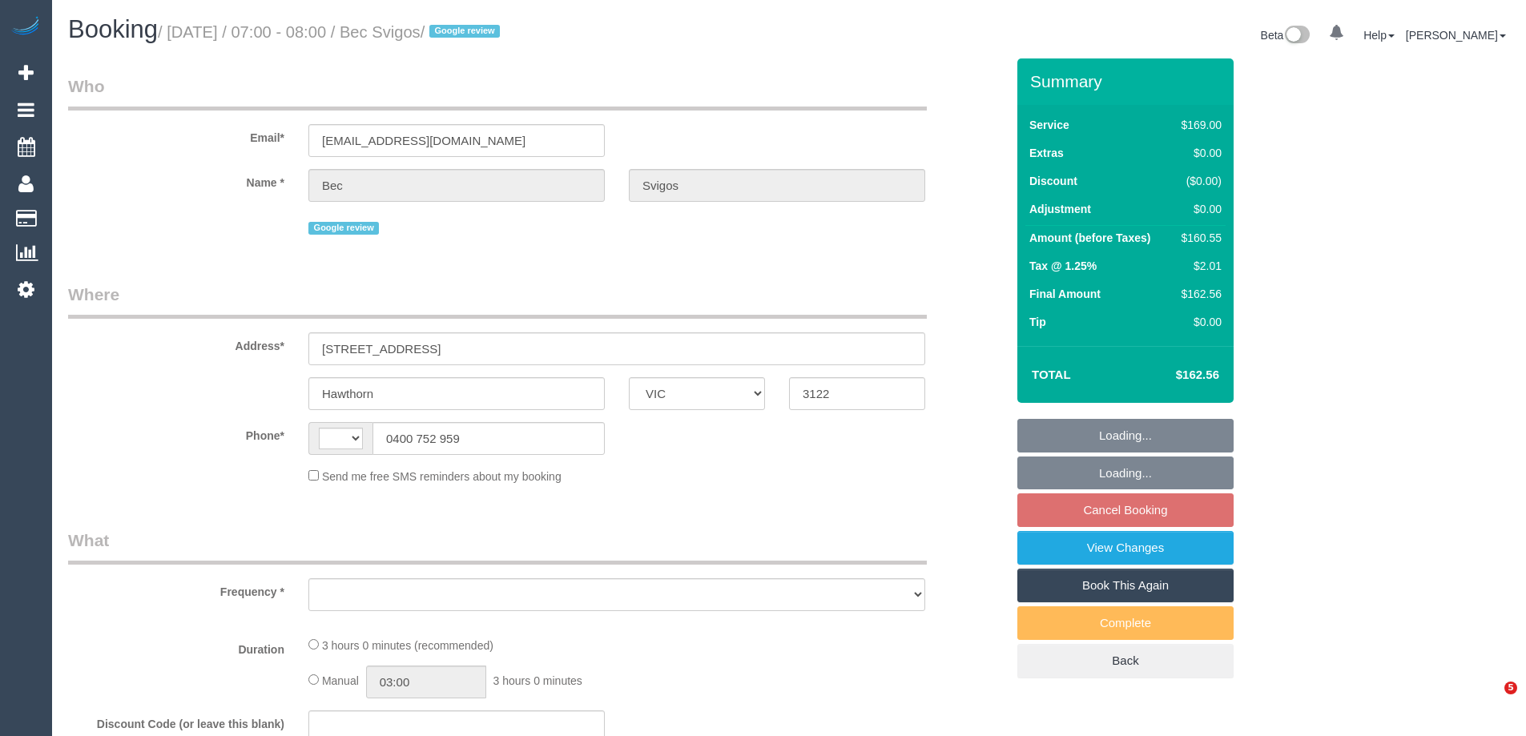
select select "VIC"
select select "string:stripe-pm_1Rs7f02GScqysDRVvmGQI0zr"
select select "number:28"
select select "number:14"
select select "number:19"
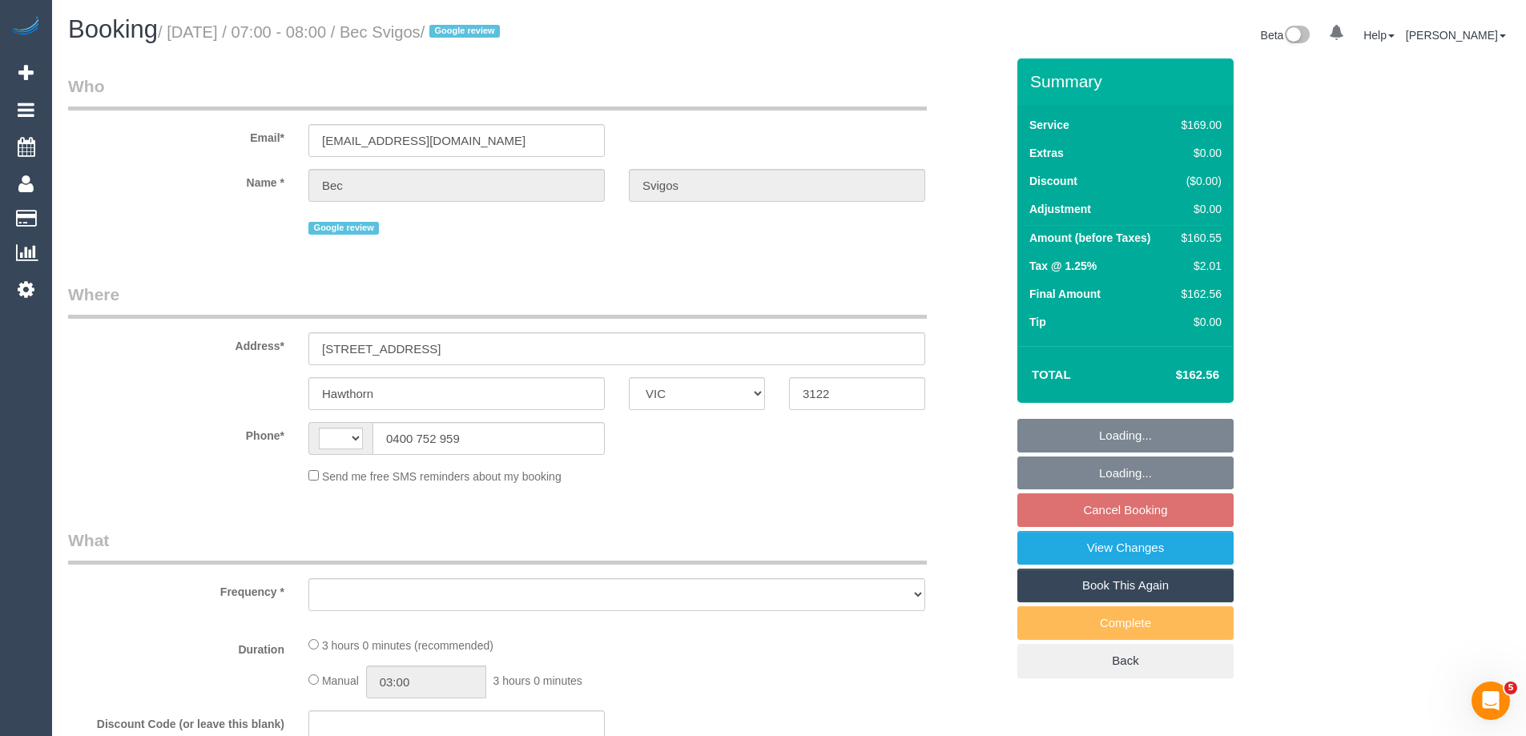
select select "number:23"
select select "number:35"
select select "number:13"
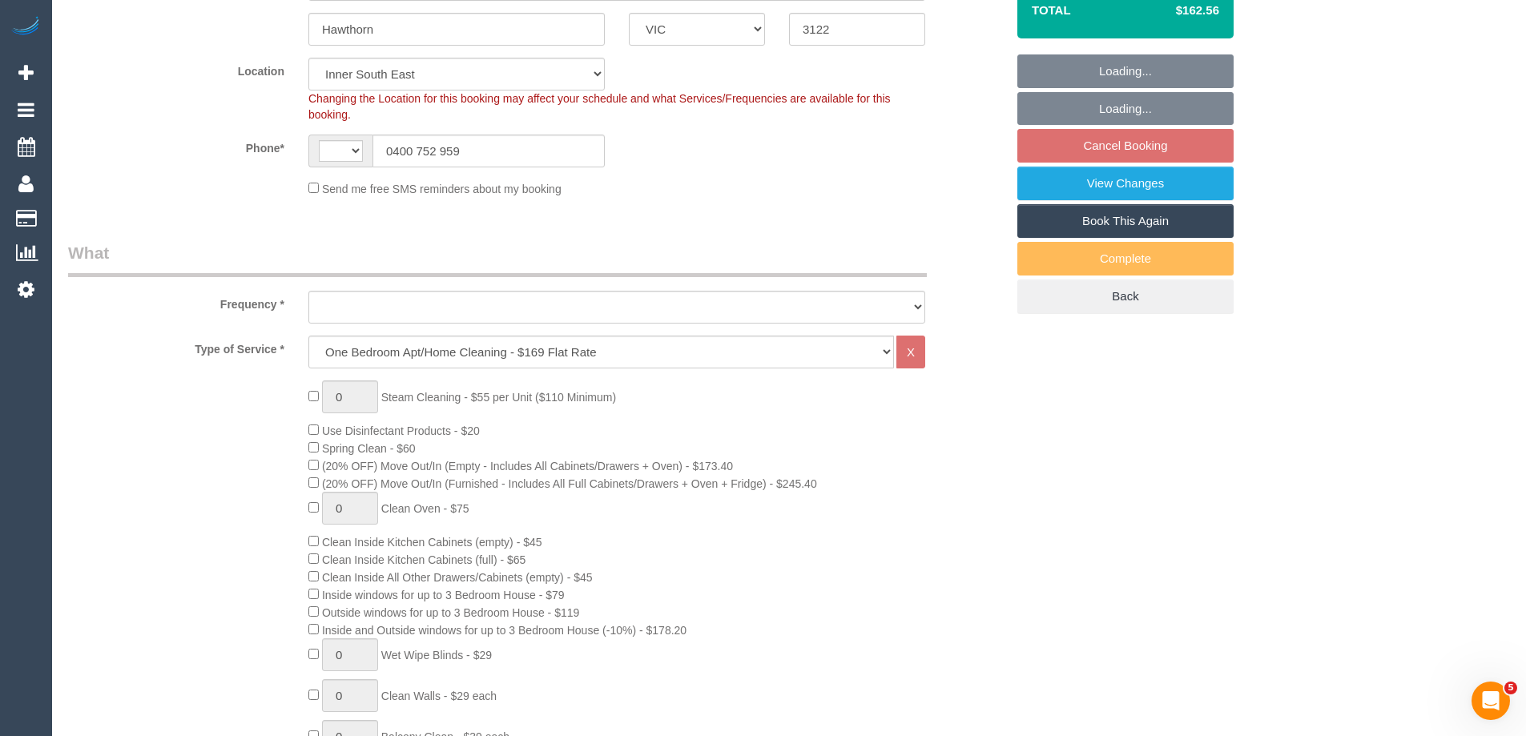
select select "string:AU"
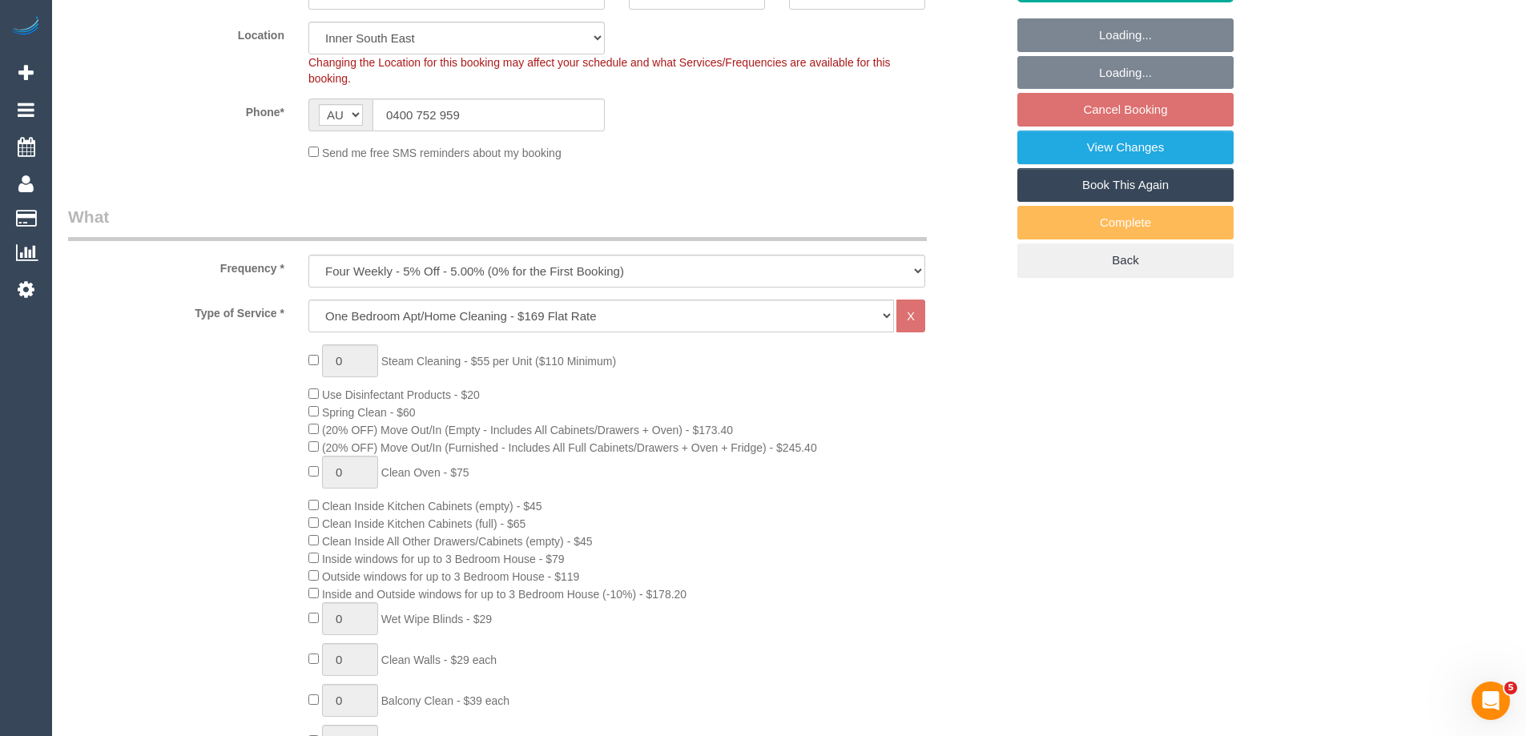
select select "object:815"
select select "spot1"
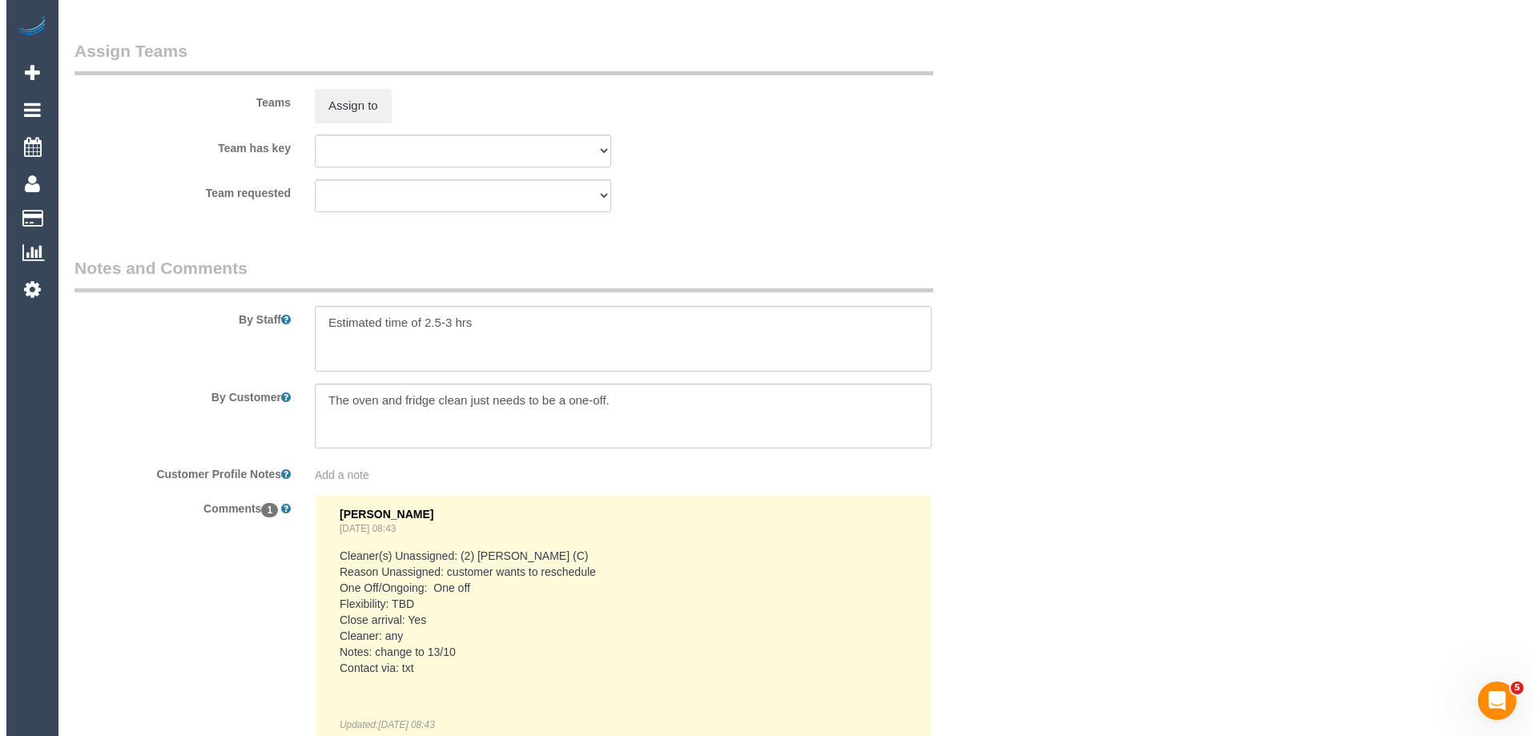
scroll to position [2474, 0]
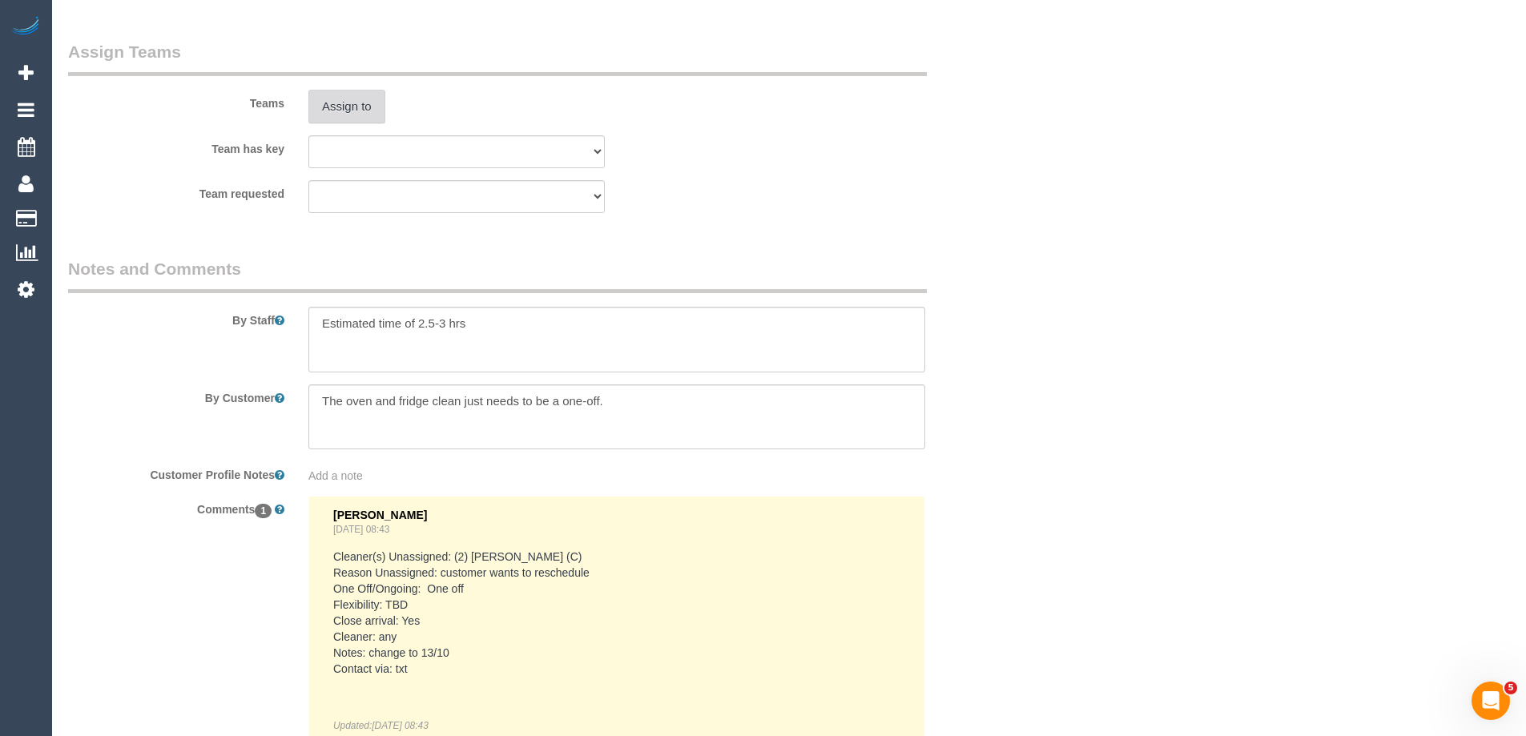
click at [360, 95] on button "Assign to" at bounding box center [346, 107] width 77 height 34
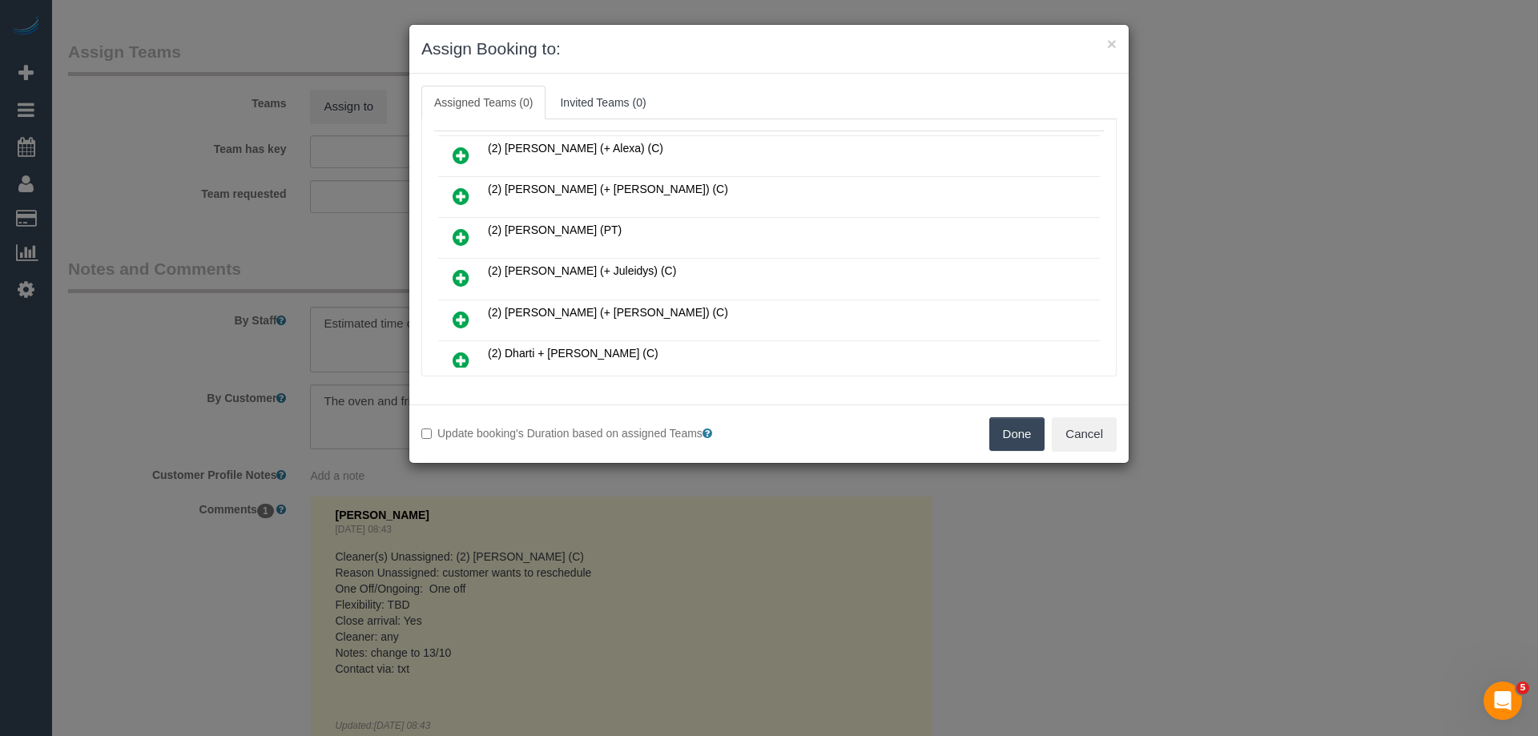
click at [456, 268] on icon at bounding box center [461, 277] width 17 height 19
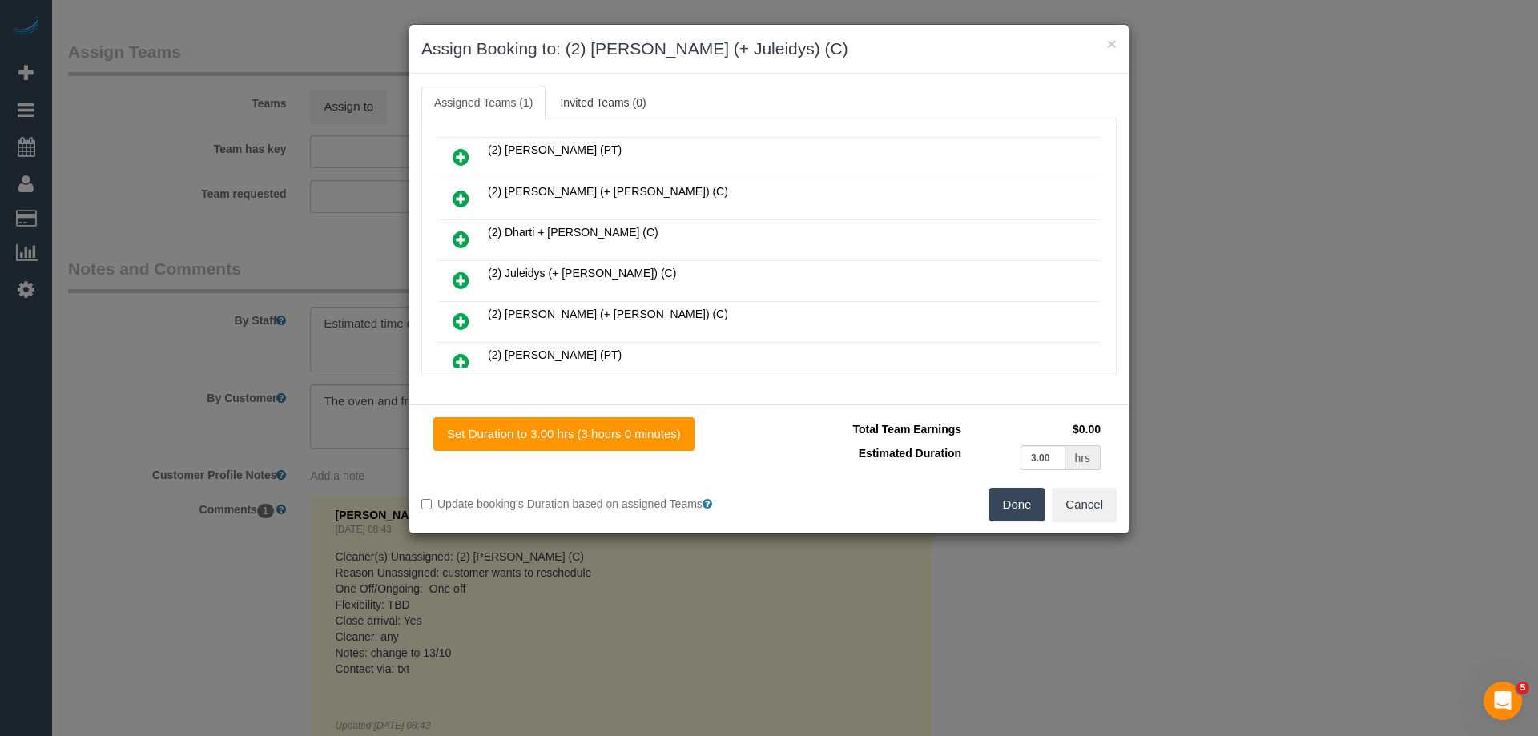
drag, startPoint x: 475, startPoint y: 276, endPoint x: 467, endPoint y: 283, distance: 10.8
click at [473, 277] on link at bounding box center [461, 281] width 38 height 32
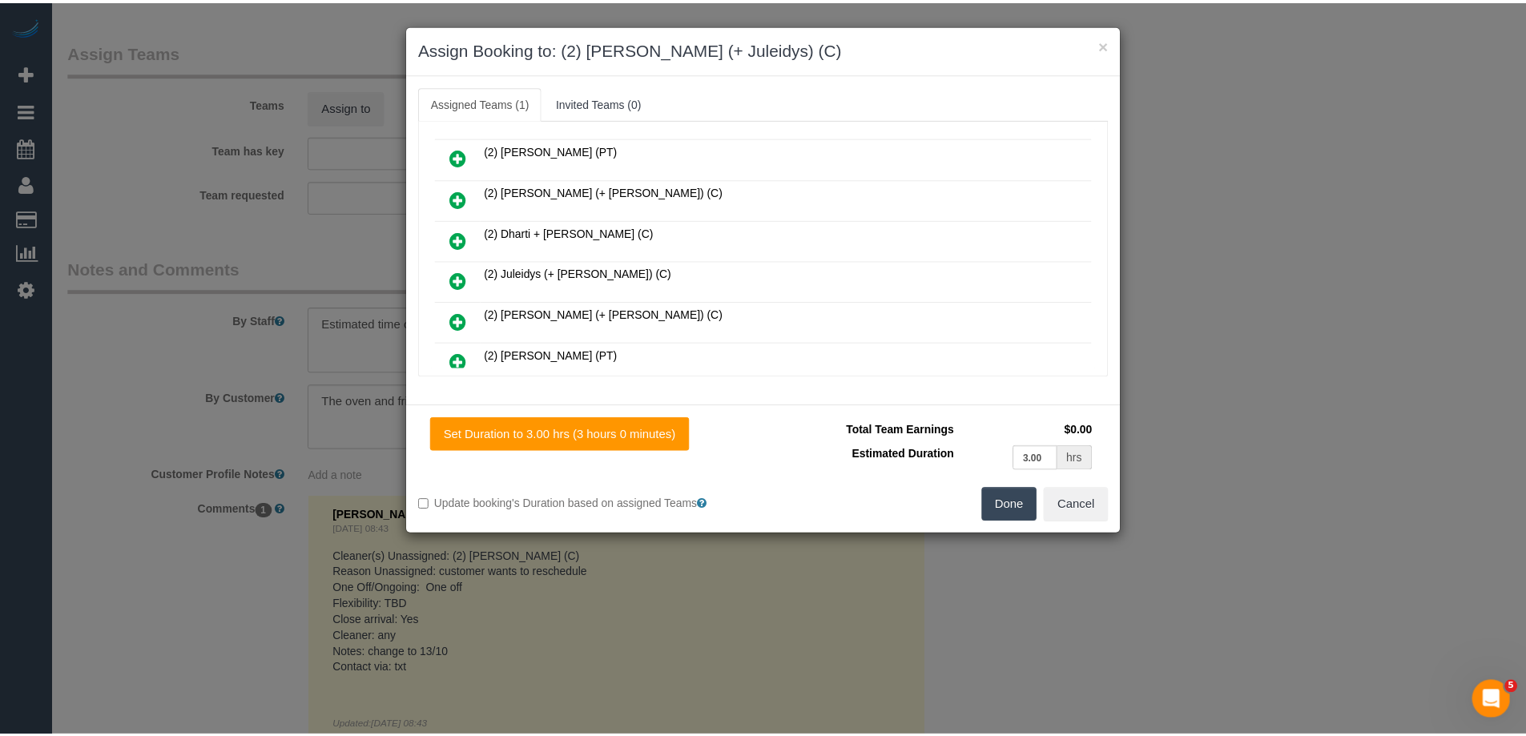
scroll to position [240, 0]
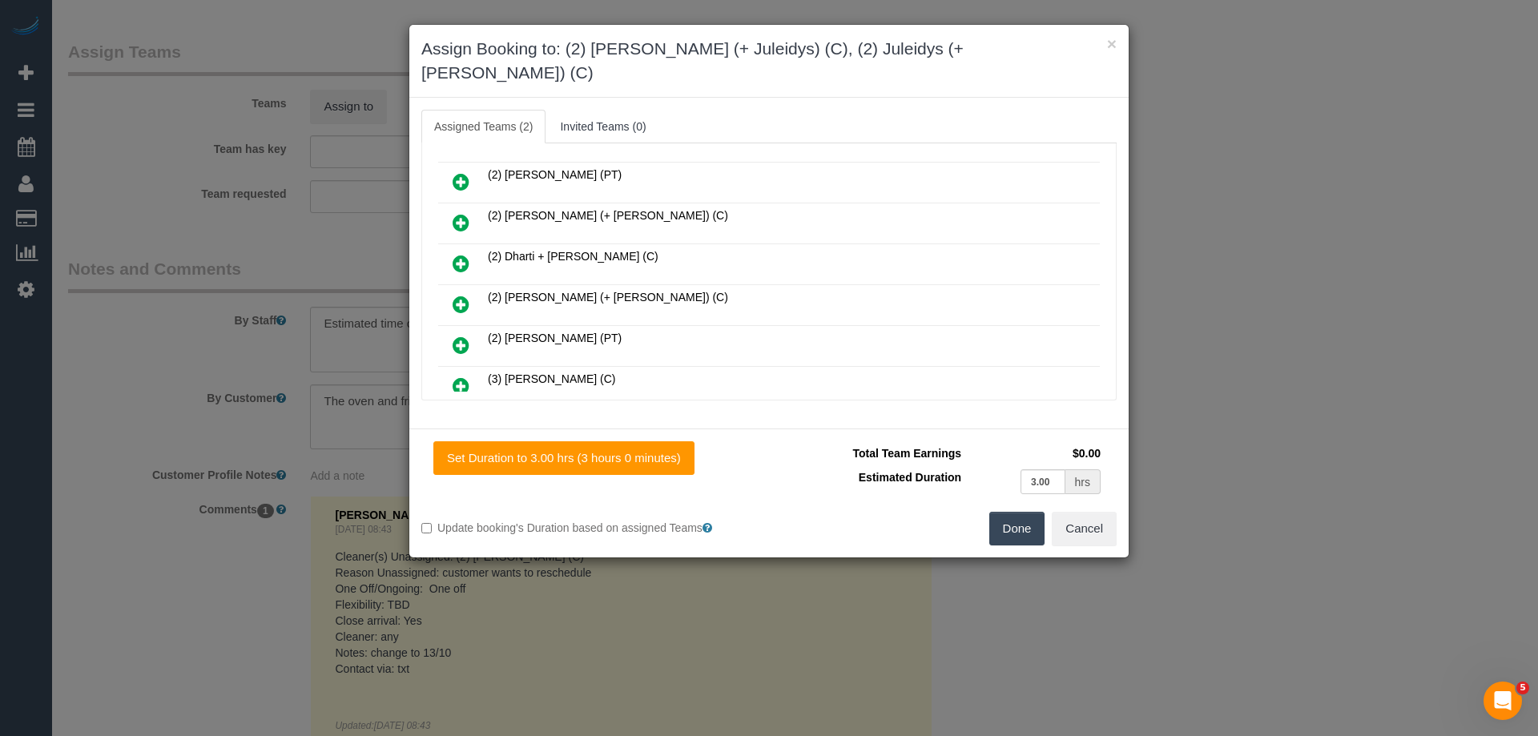
click at [1024, 512] on button "Done" at bounding box center [1017, 529] width 56 height 34
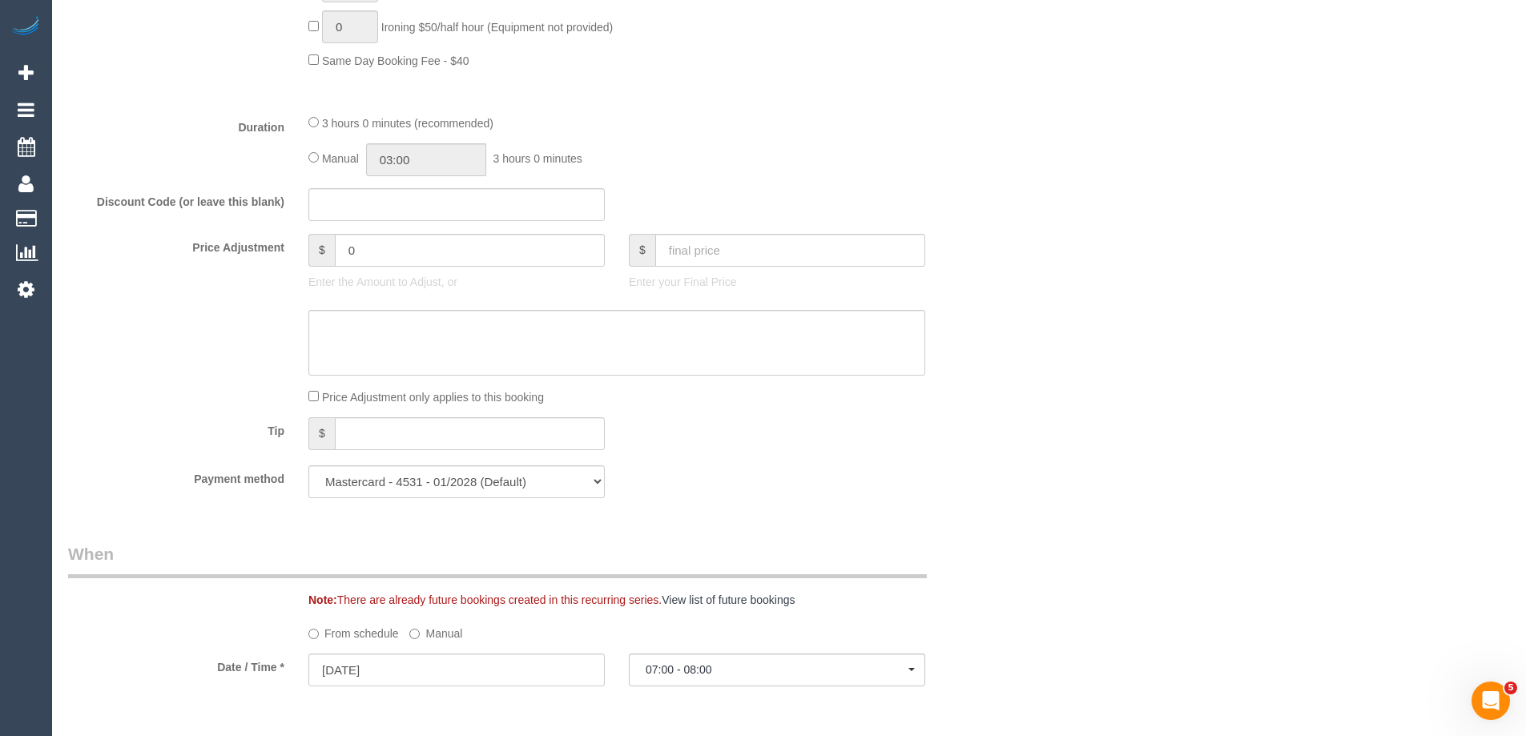
scroll to position [1282, 0]
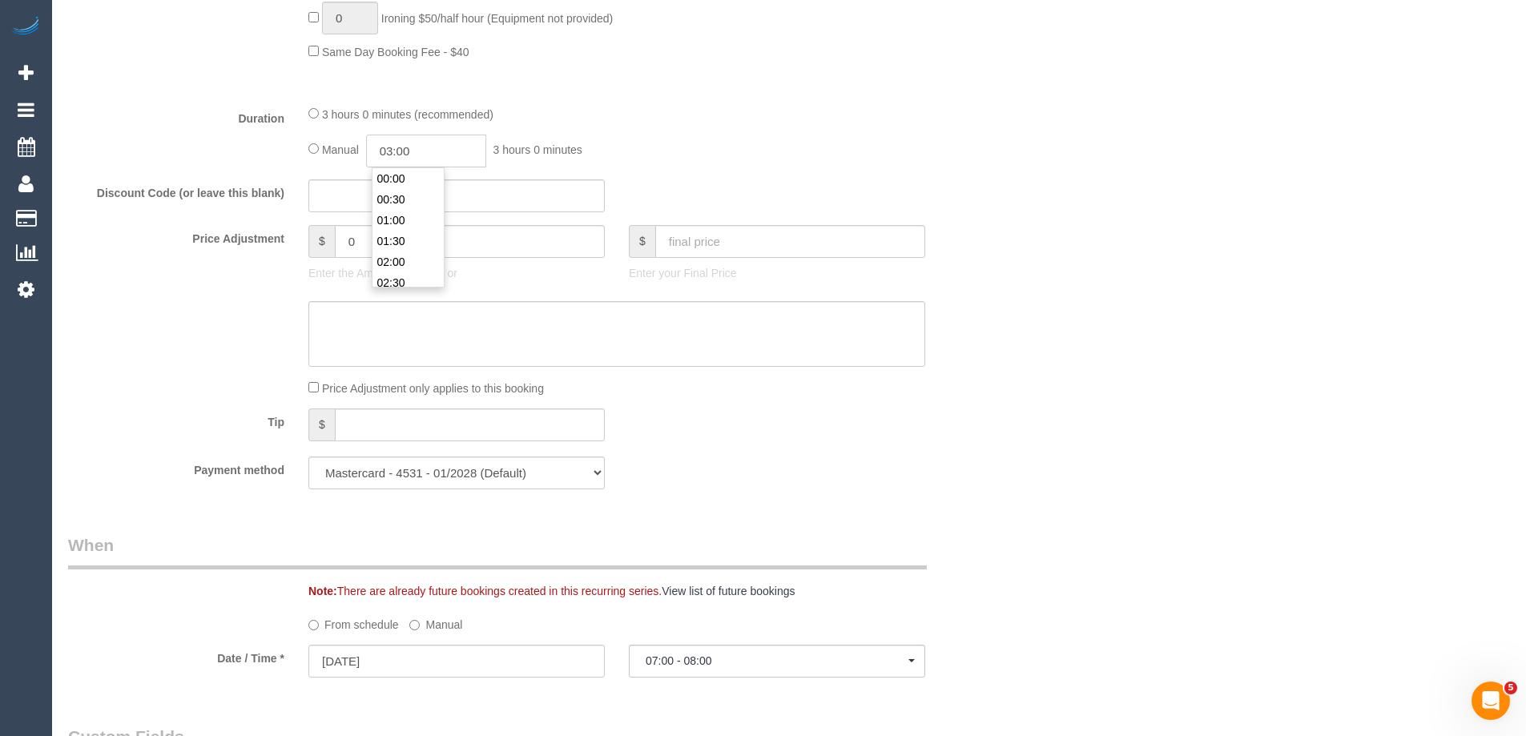
click at [409, 154] on input "03:00" at bounding box center [426, 151] width 120 height 33
type input "01:30"
click at [401, 201] on li "01:30" at bounding box center [407, 201] width 71 height 21
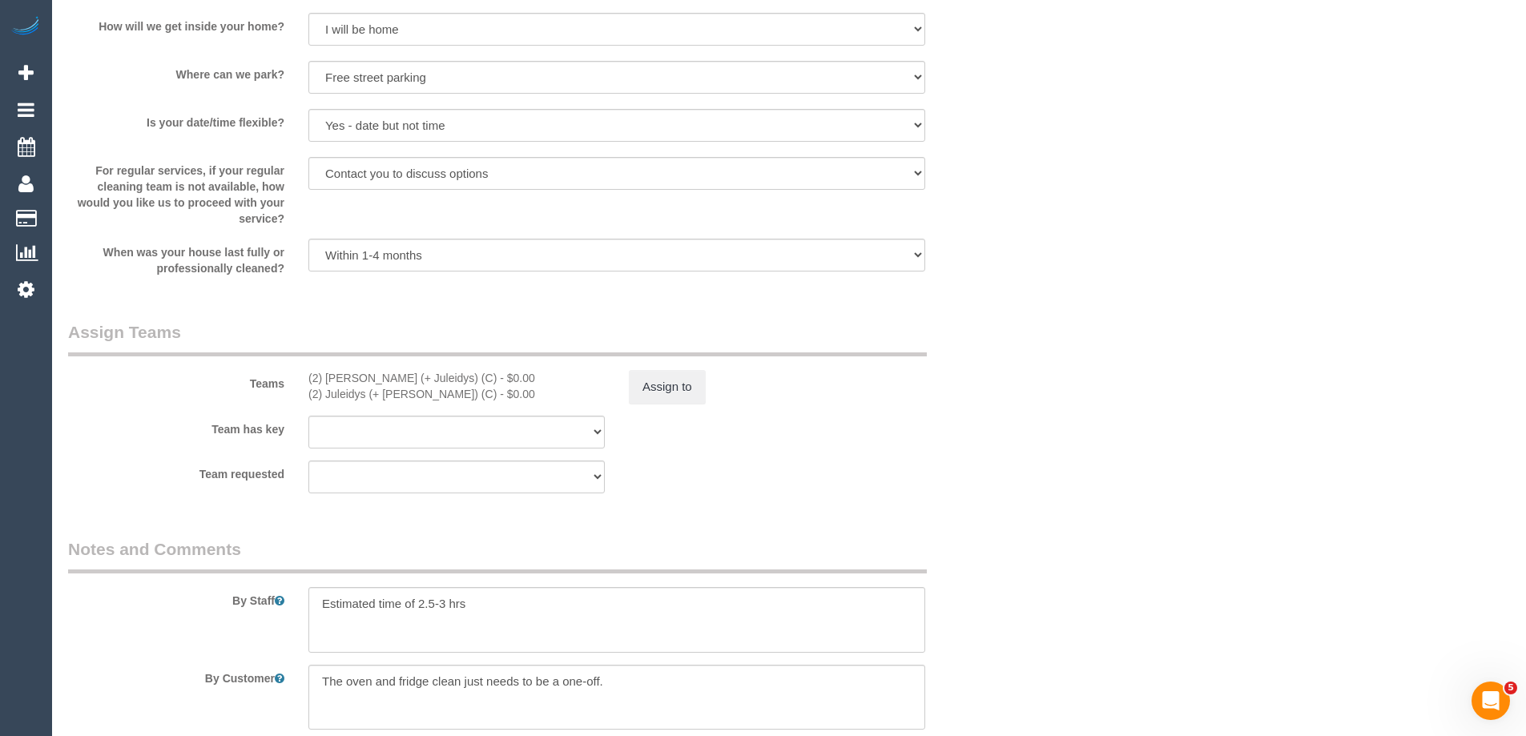
select select "spot26"
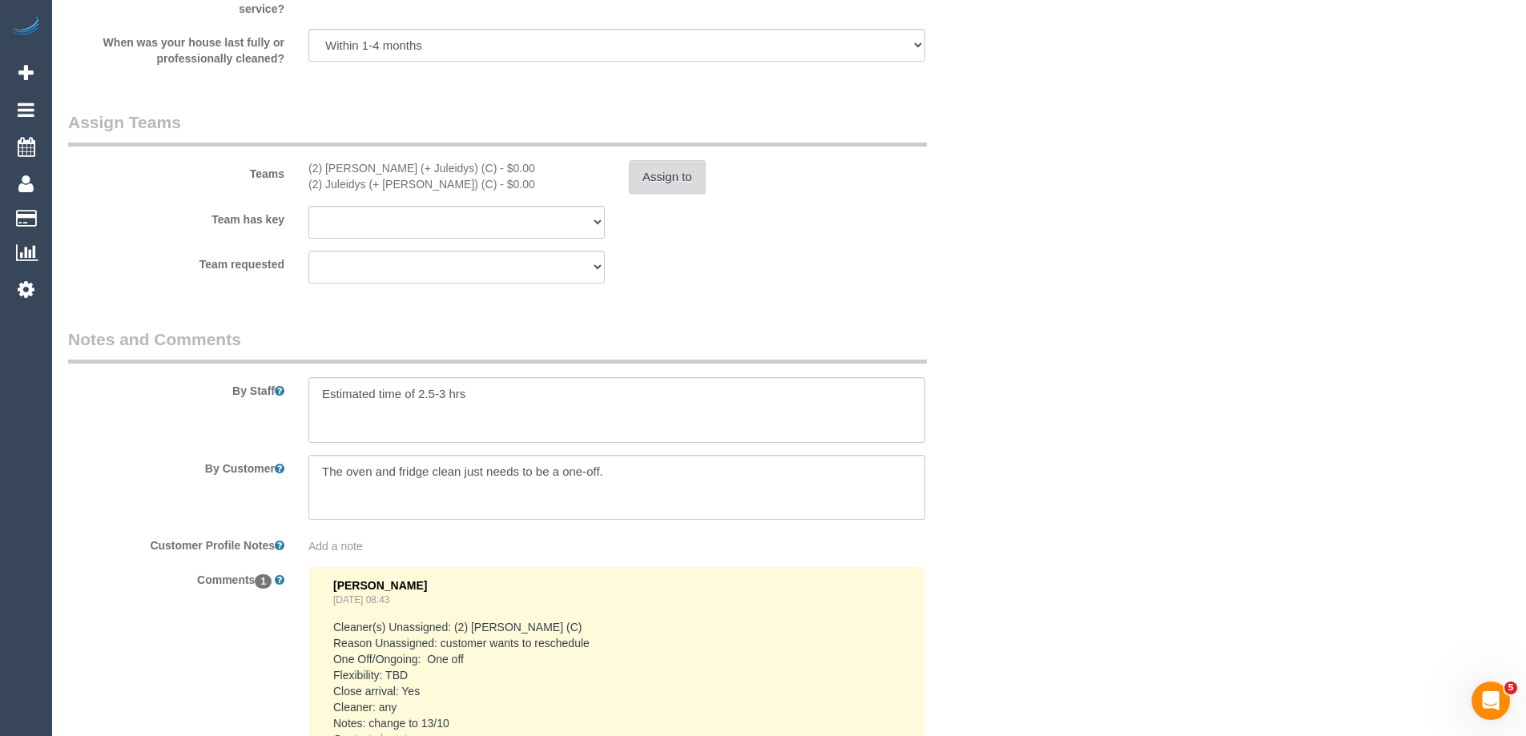
click at [666, 179] on button "Assign to" at bounding box center [667, 177] width 77 height 34
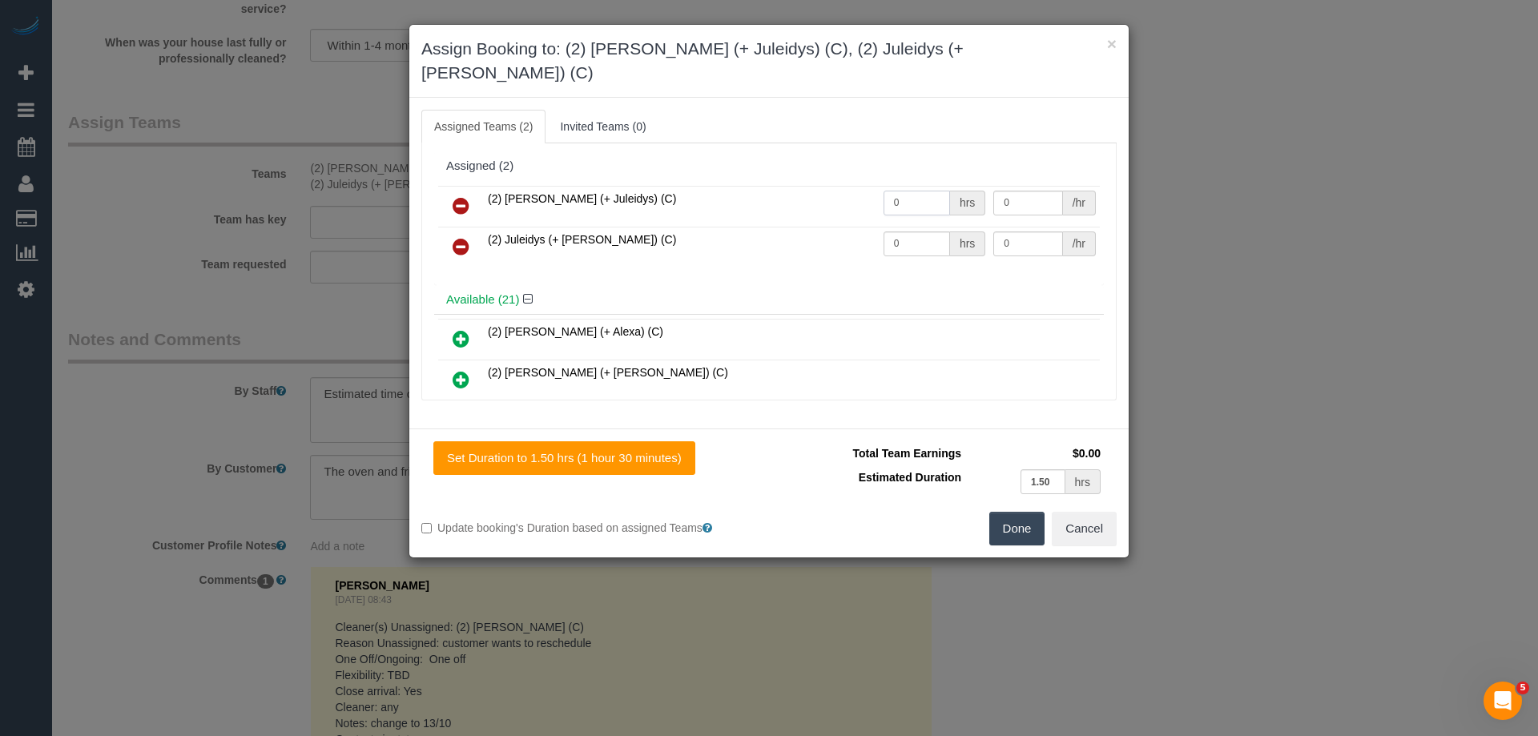
drag, startPoint x: 857, startPoint y: 170, endPoint x: 907, endPoint y: 210, distance: 63.8
click at [823, 186] on tr "(2) Cris (+ Juleidys) (C) 0 hrs 0 /hr" at bounding box center [769, 206] width 662 height 41
type input "1"
drag, startPoint x: 916, startPoint y: 215, endPoint x: 877, endPoint y: 215, distance: 38.5
click at [899, 232] on input "0" at bounding box center [917, 244] width 66 height 25
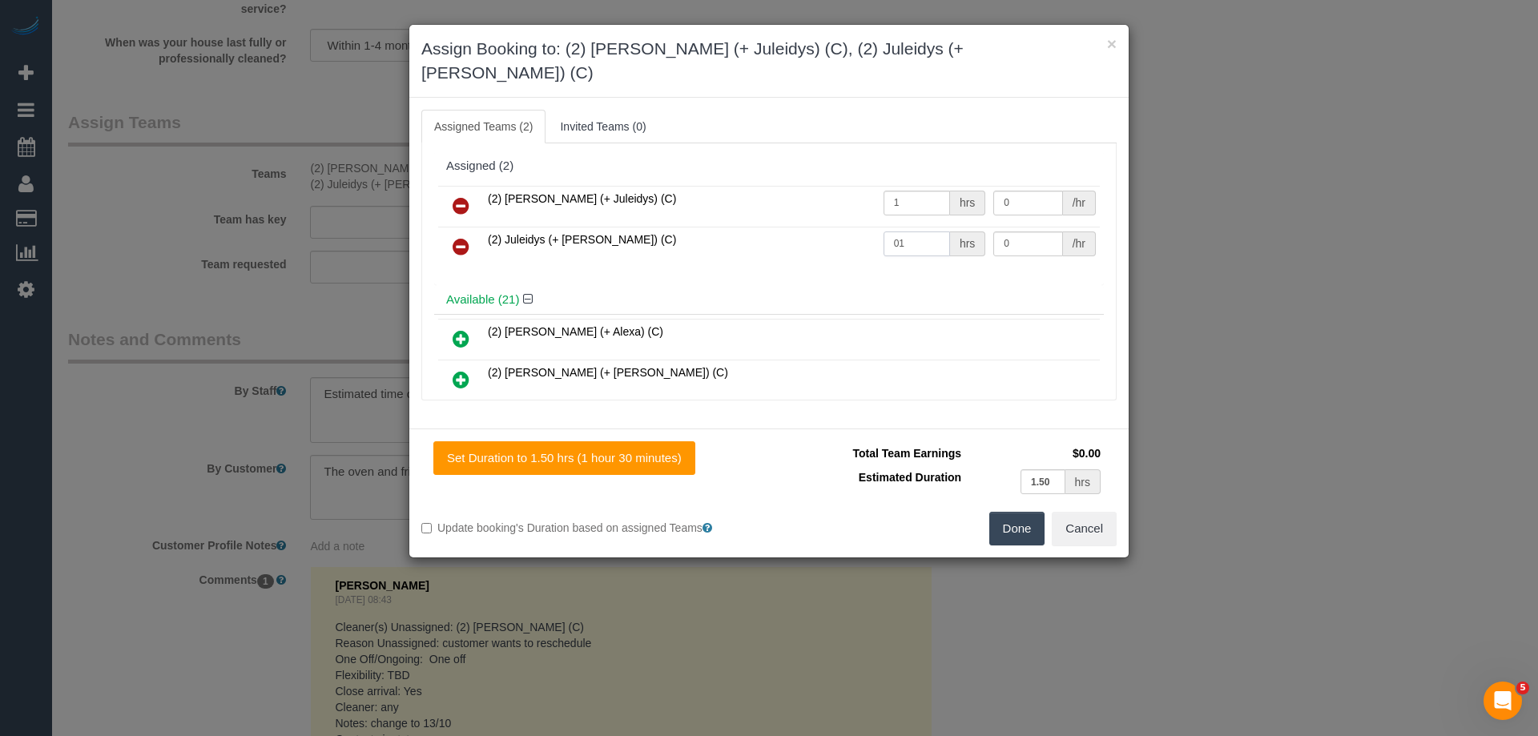
drag, startPoint x: 910, startPoint y: 215, endPoint x: 773, endPoint y: 217, distance: 137.0
click at [773, 227] on tr "(2) Juleidys (+ Cris) (C) 01 hrs 0 /hr" at bounding box center [769, 247] width 662 height 41
type input "1"
drag, startPoint x: 1009, startPoint y: 178, endPoint x: 982, endPoint y: 194, distance: 30.9
click at [956, 186] on tr "(2) Cris (+ Juleidys) (C) 1 hrs 0 /hr" at bounding box center [769, 206] width 662 height 41
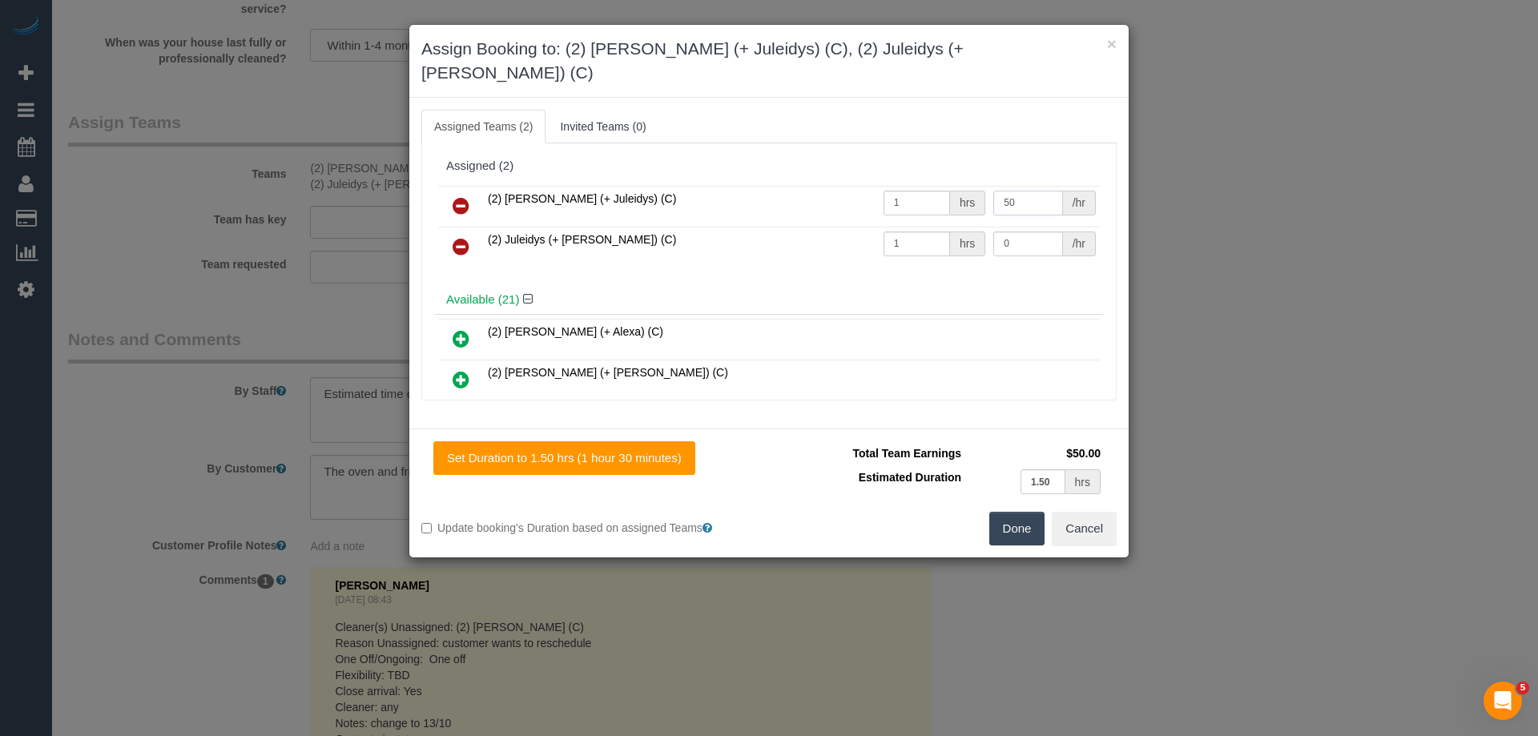
type input "50"
drag, startPoint x: 932, startPoint y: 222, endPoint x: 888, endPoint y: 208, distance: 46.1
click at [904, 227] on tr "(2) Juleidys (+ Cris) (C) 1 hrs 0 /hr" at bounding box center [769, 247] width 662 height 41
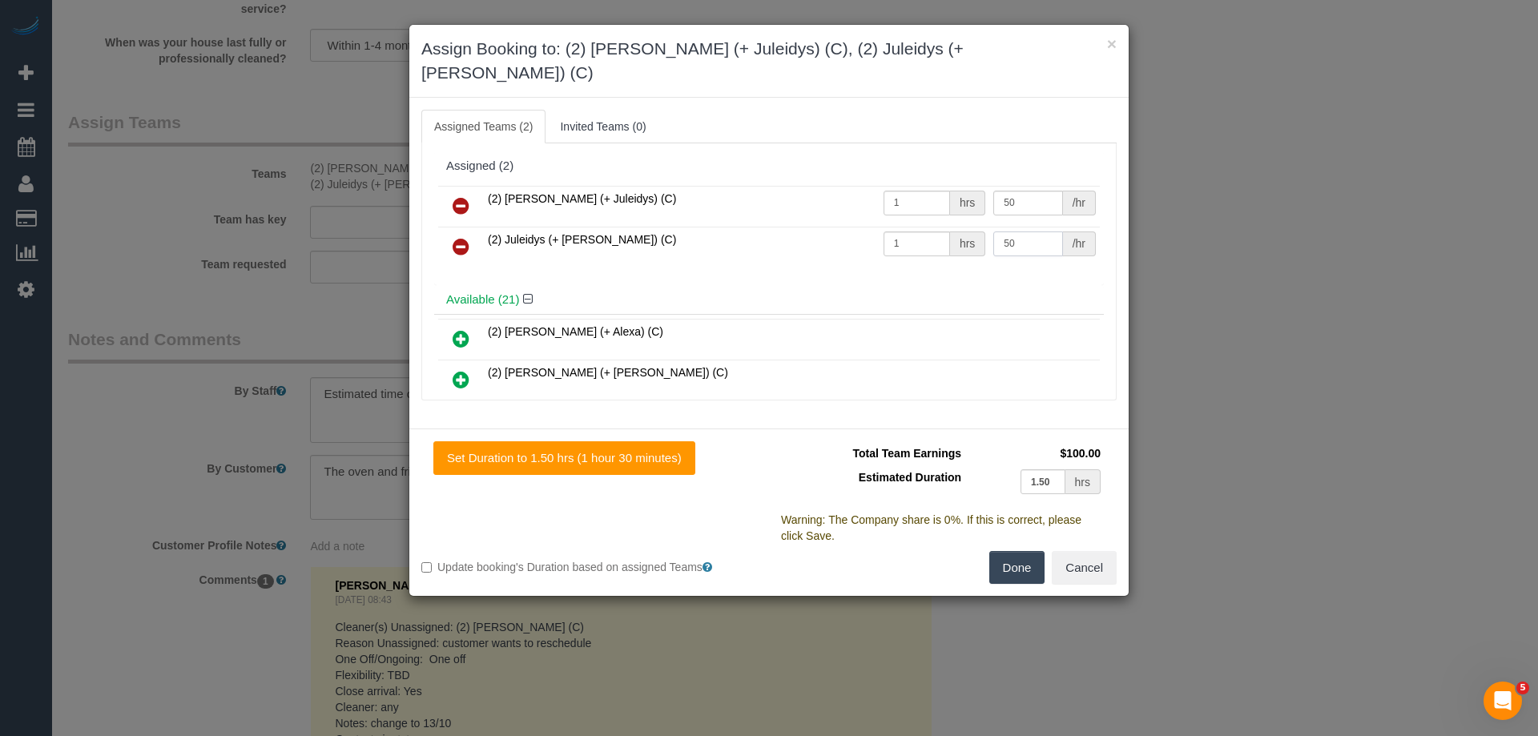
type input "50"
click at [1017, 551] on button "Done" at bounding box center [1017, 568] width 56 height 34
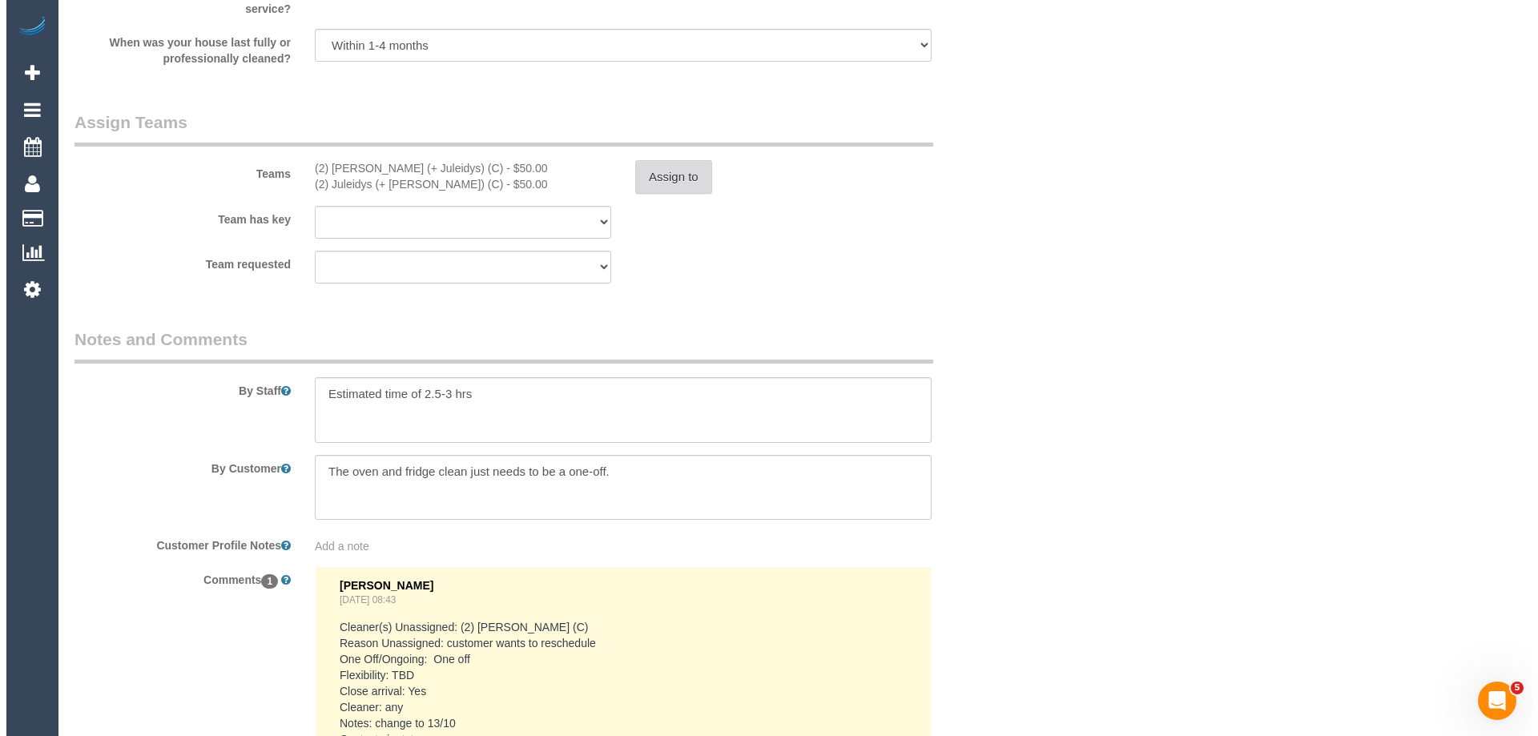
scroll to position [0, 0]
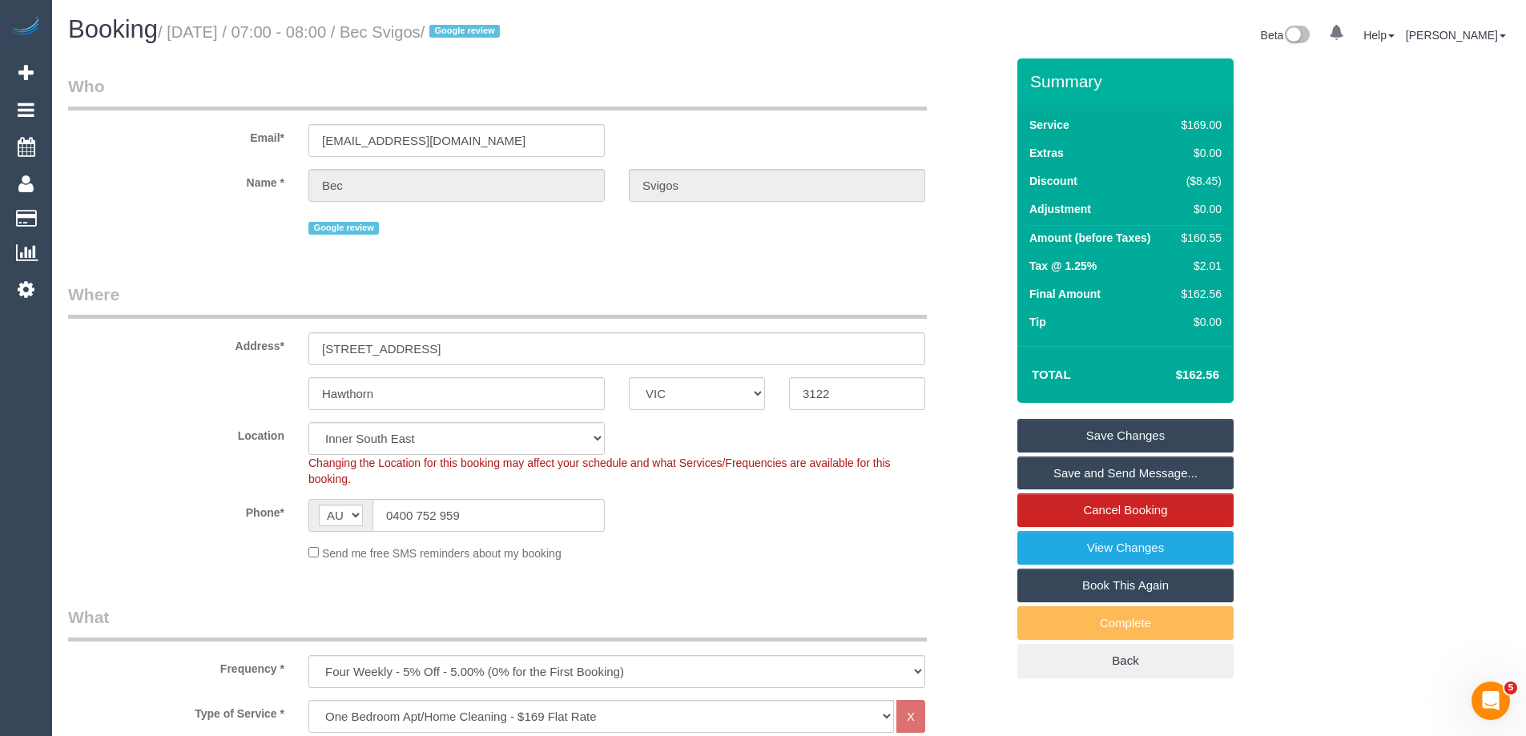
drag, startPoint x: 498, startPoint y: 34, endPoint x: 420, endPoint y: 34, distance: 78.5
click at [420, 34] on small "/ October 13, 2025 / 07:00 - 08:00 / Bec Svigos / Google review" at bounding box center [331, 32] width 347 height 18
copy small "Bec Svigos"
click at [1054, 475] on link "Save and Send Message..." at bounding box center [1125, 474] width 216 height 34
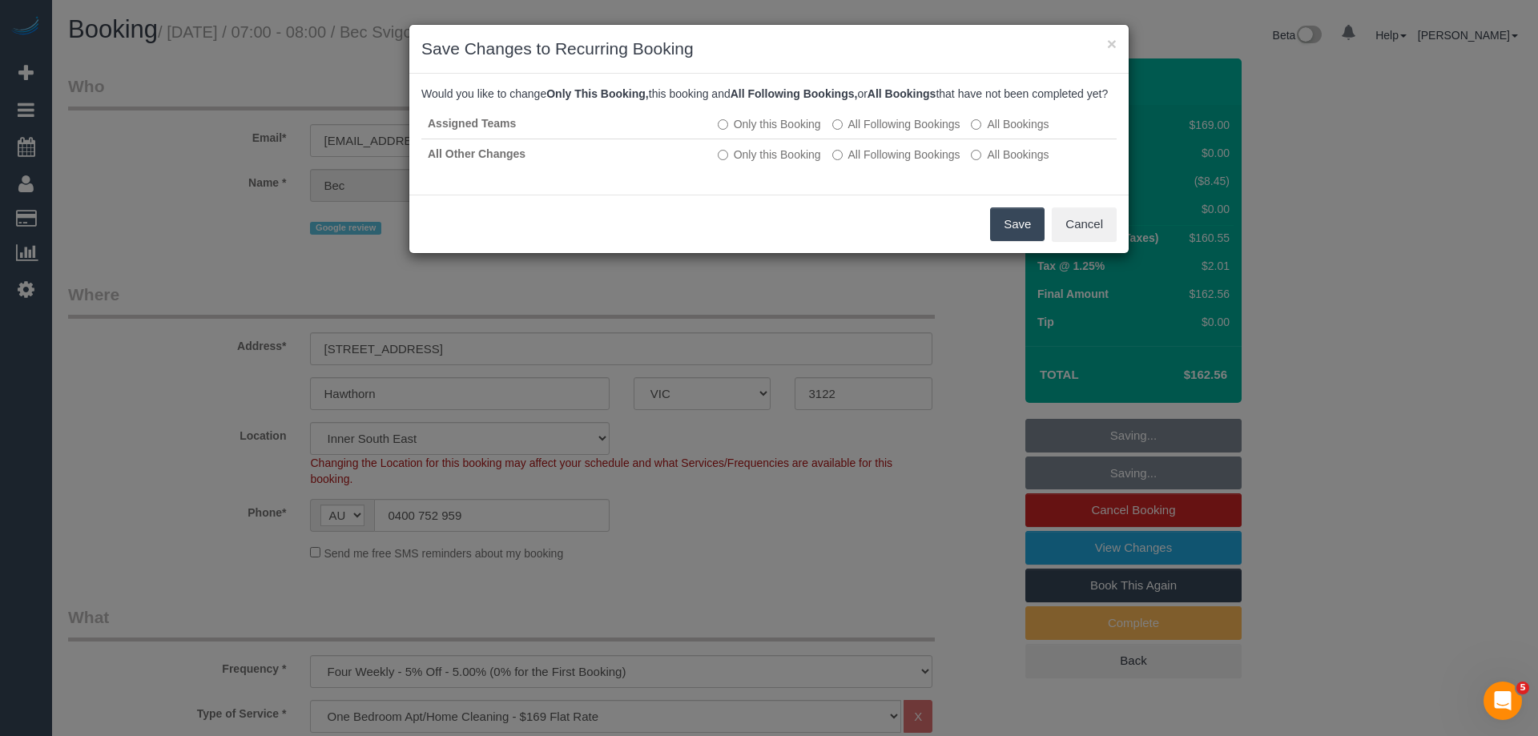
click at [1013, 238] on button "Save" at bounding box center [1017, 224] width 54 height 34
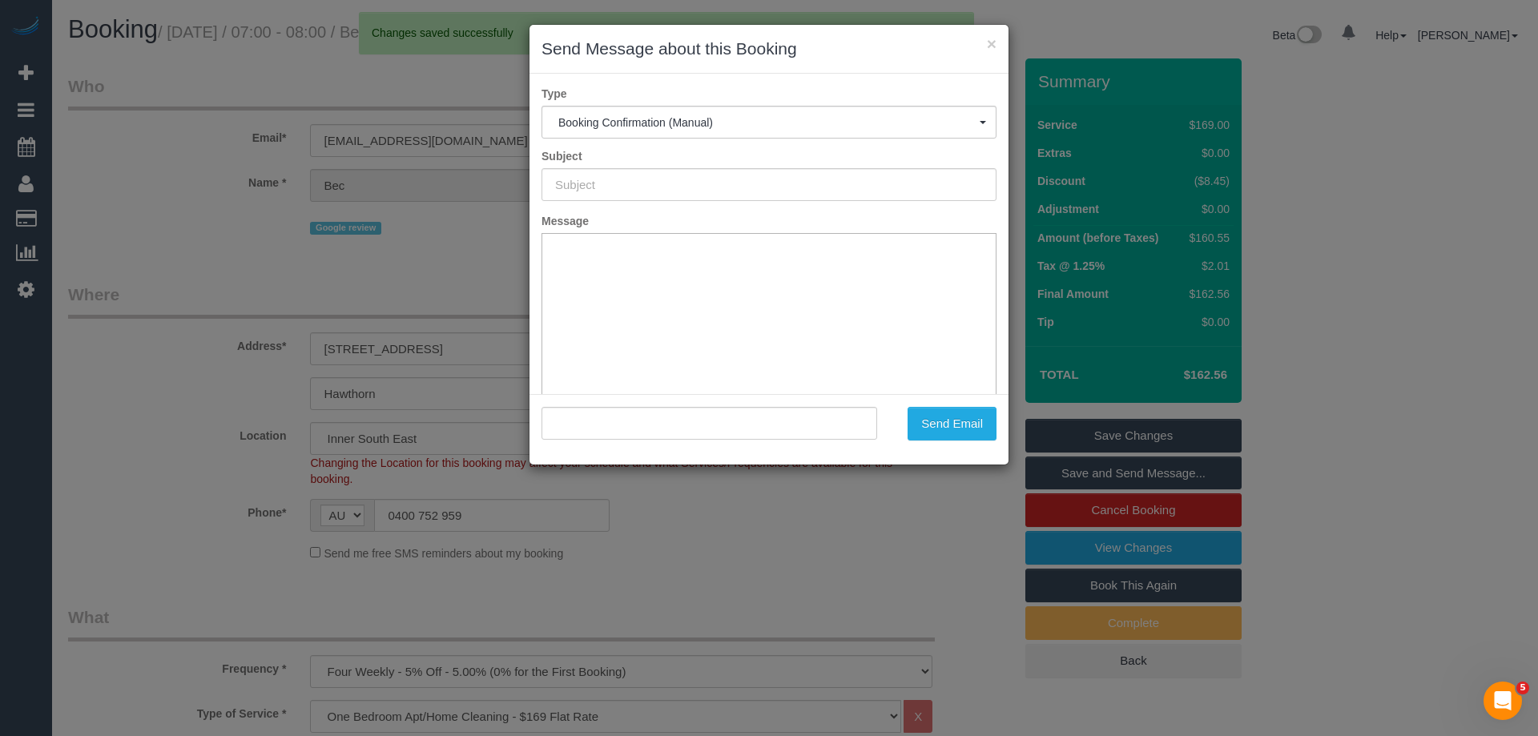
type input "Booking Confirmed"
type input ""Bec Svigos" <bec.svigos@gmail.com>"
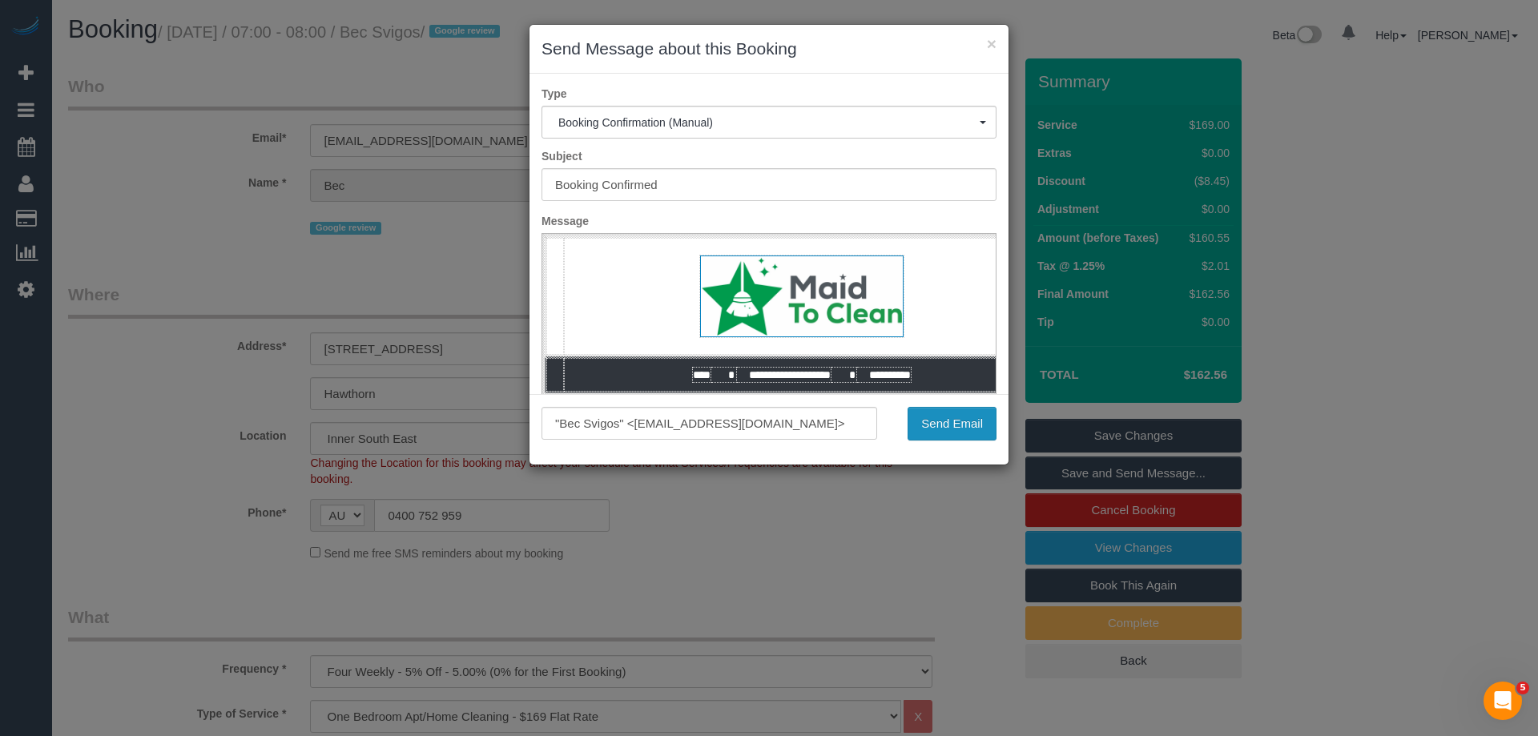
click at [944, 419] on button "Send Email" at bounding box center [952, 424] width 89 height 34
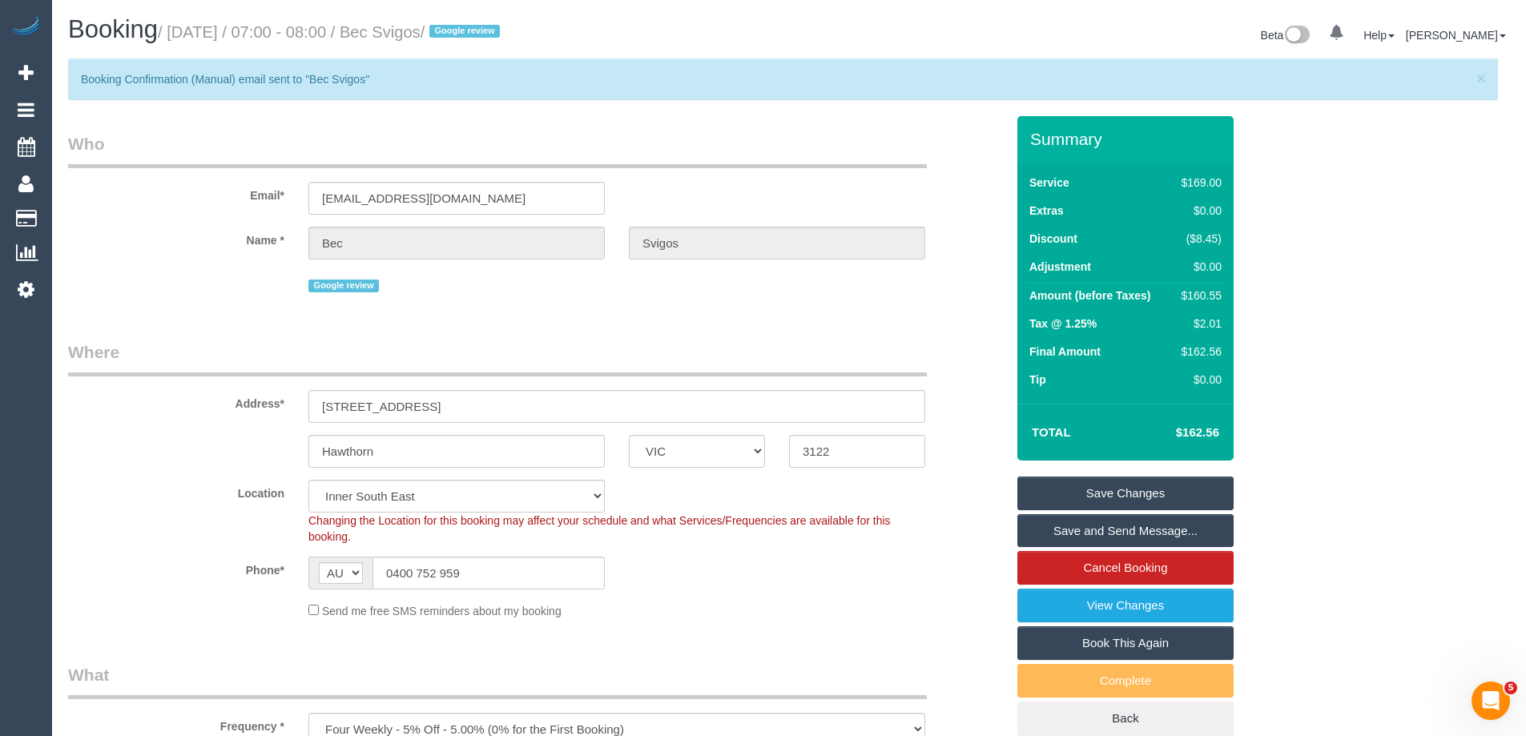
copy small "Bec Svigos"
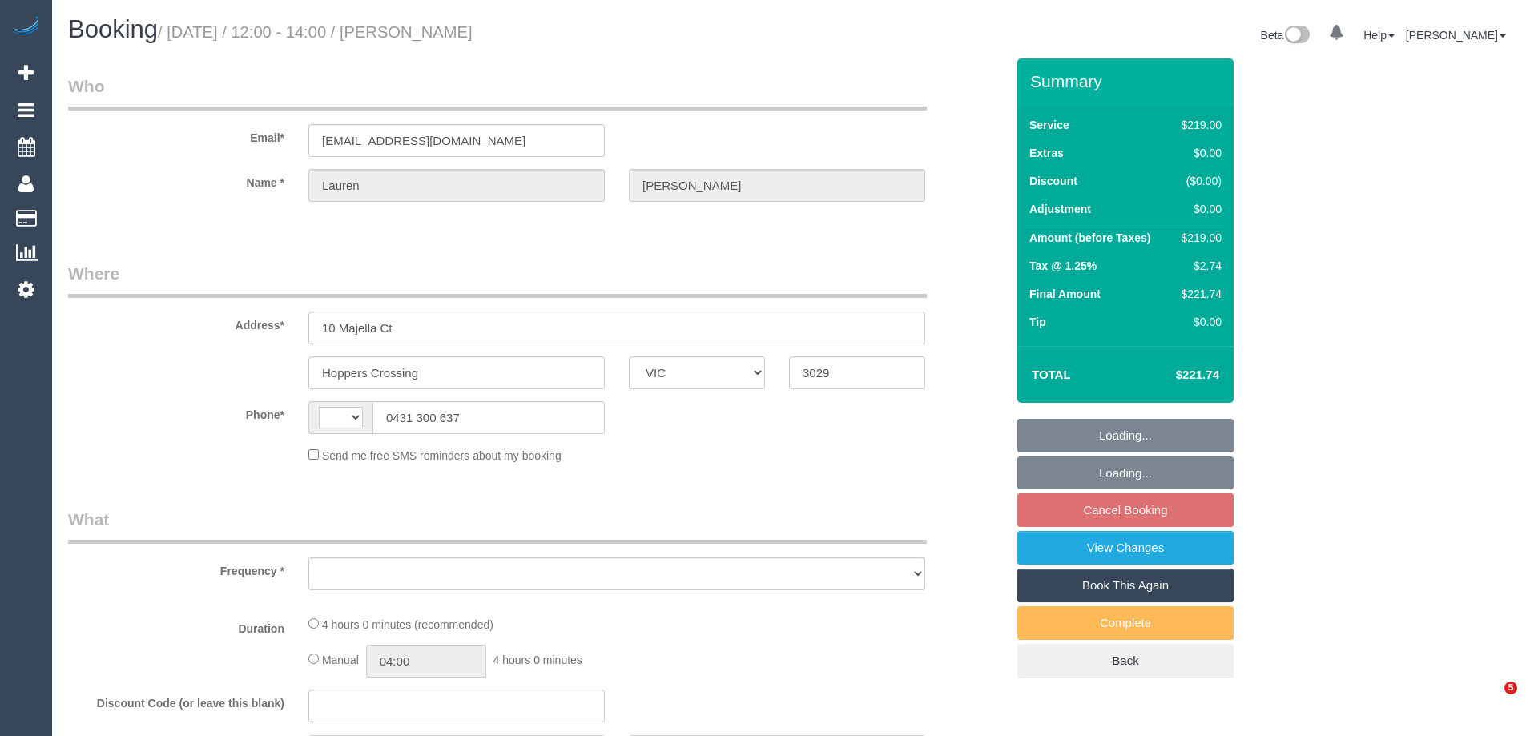
select select "VIC"
select select "string:stripe-pm_1SFQgi2GScqysDRV19sAUQIJ"
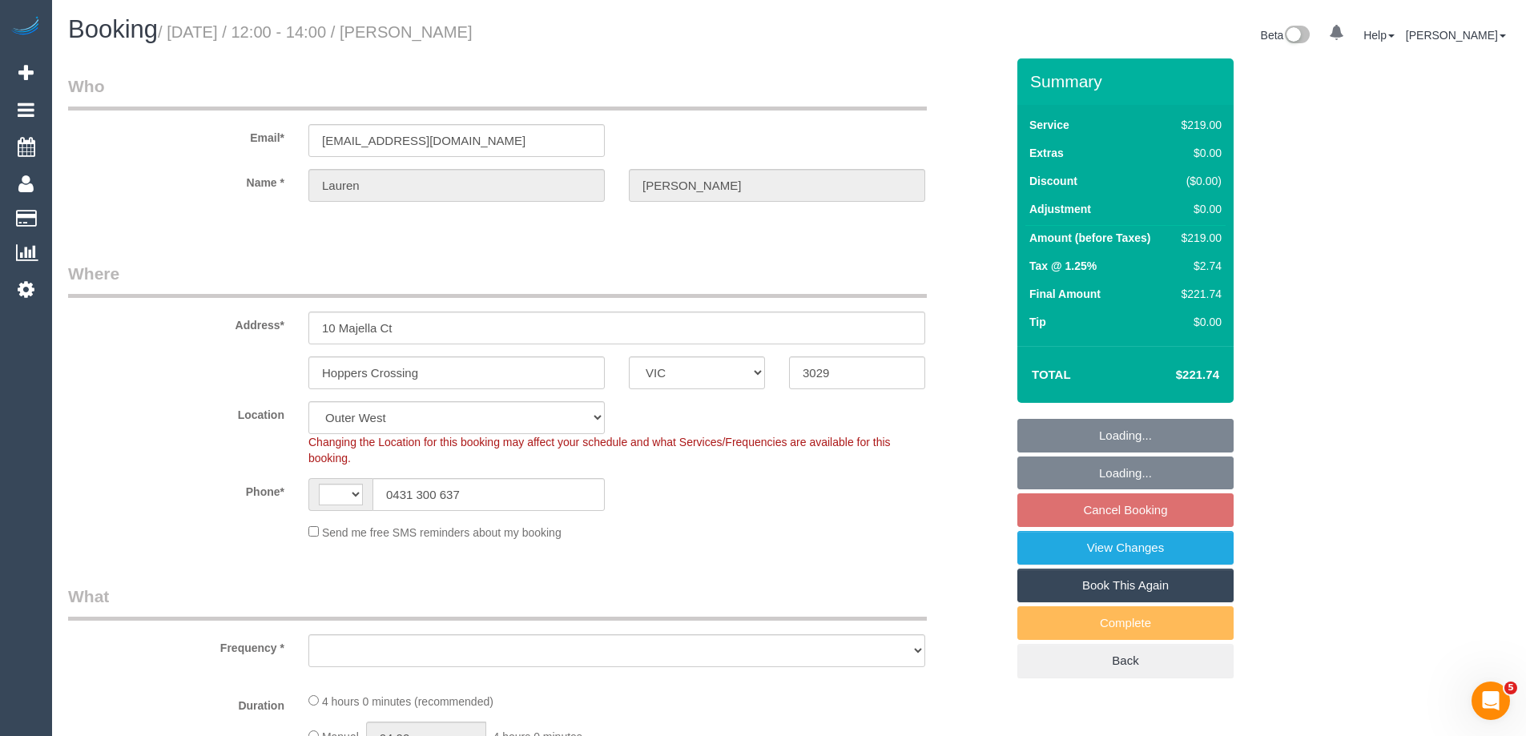
select select "string:AU"
select select "object:675"
select select "number:28"
select select "number:14"
select select "number:18"
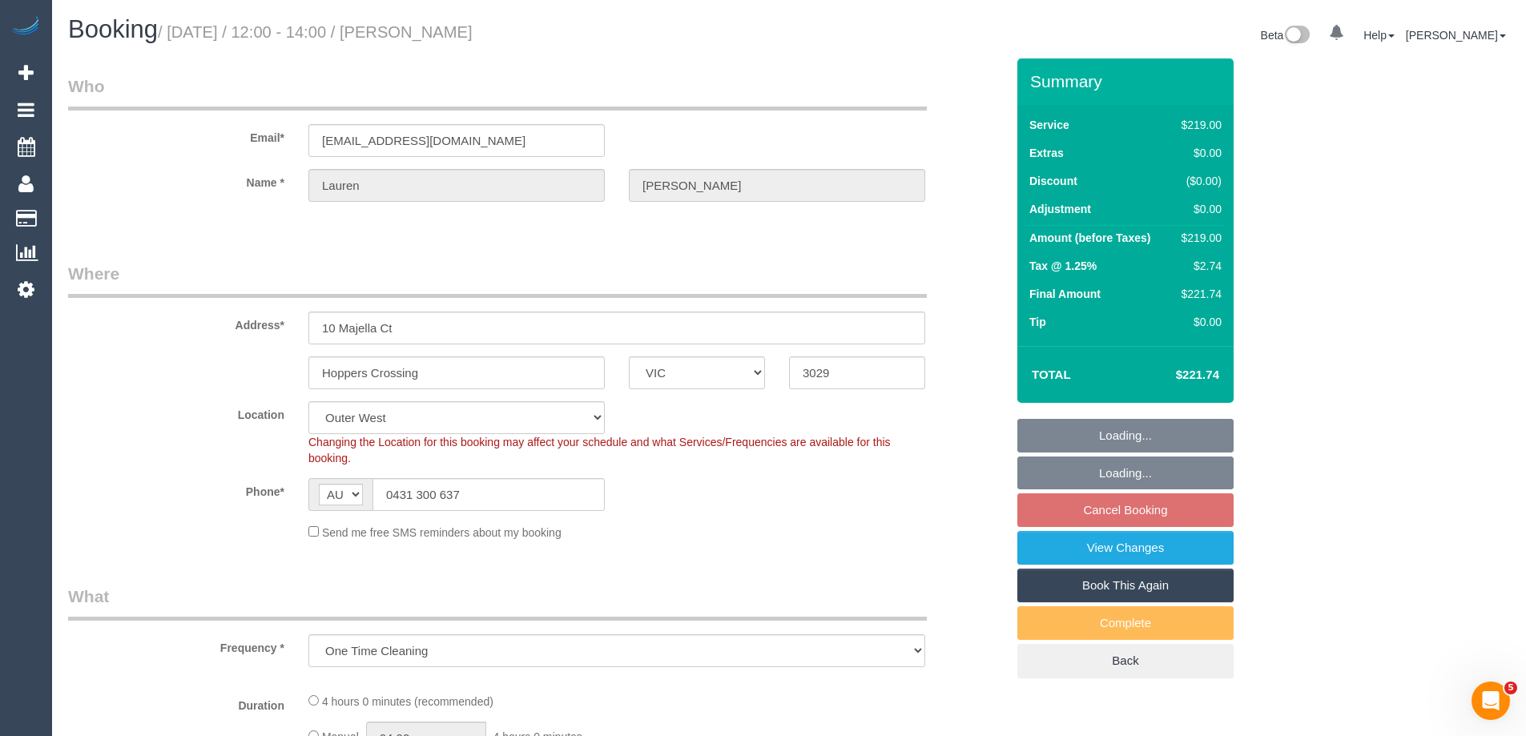
select select "number:22"
select select "number:12"
select select "spot4"
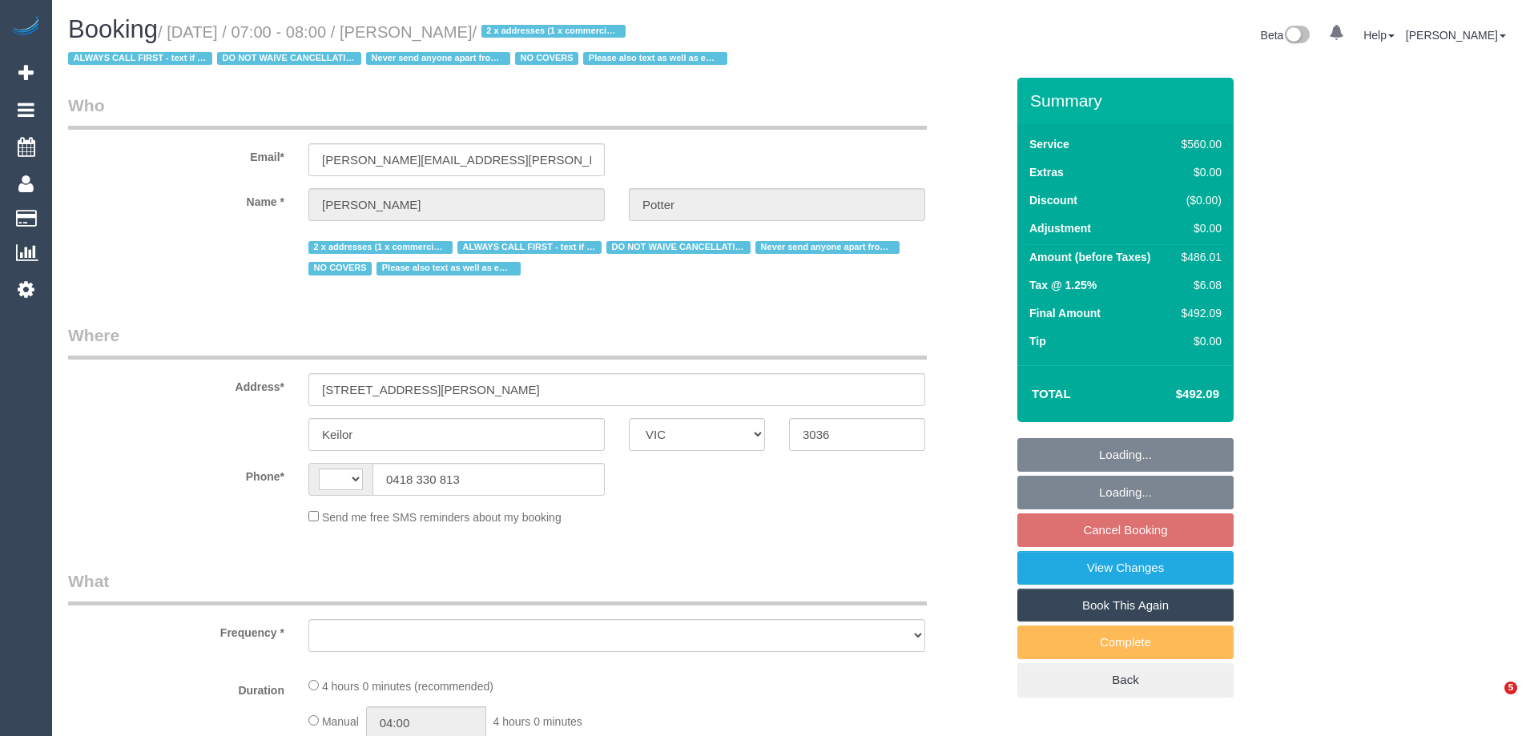
select select "VIC"
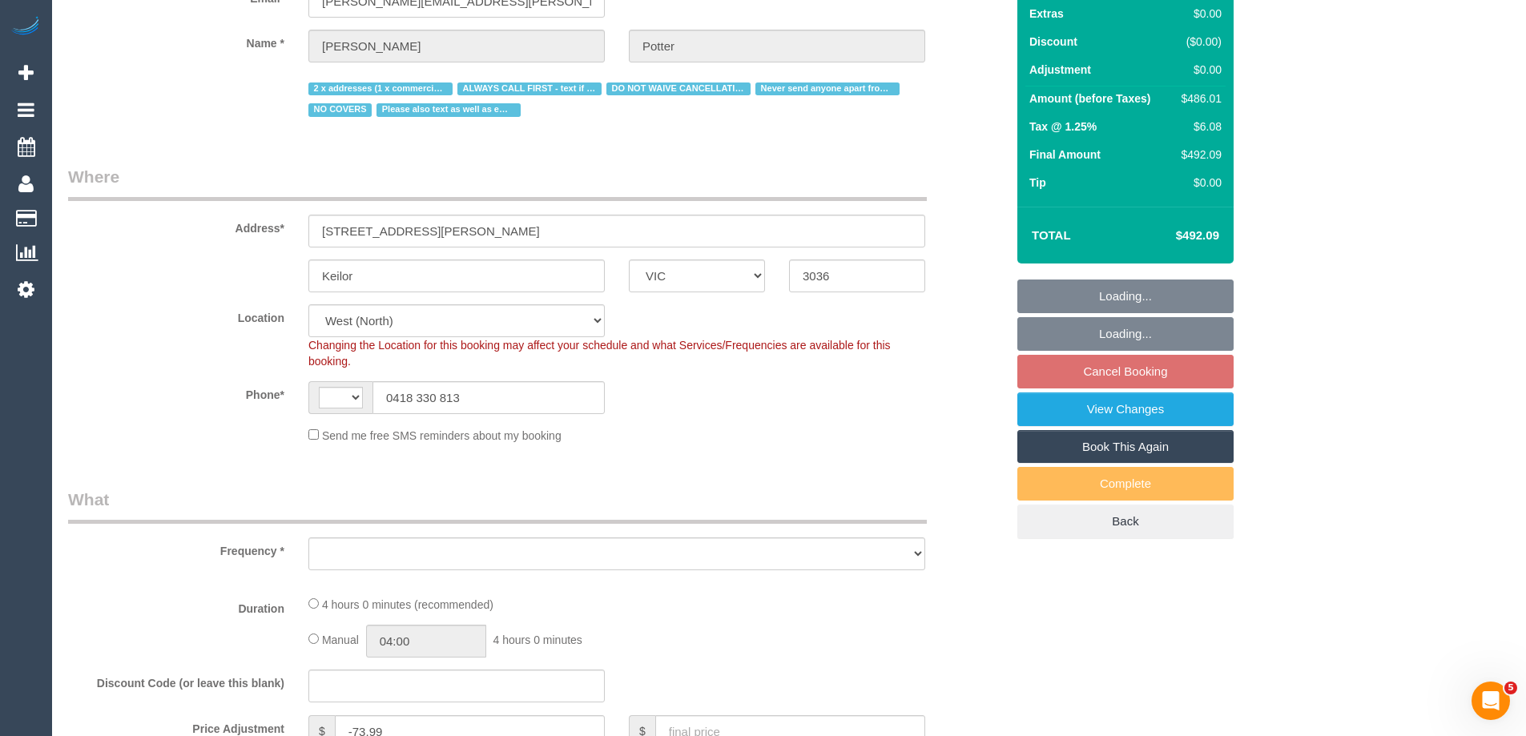
select select "string:AU"
select select "object:558"
select select "2"
select select "240"
select select "number:28"
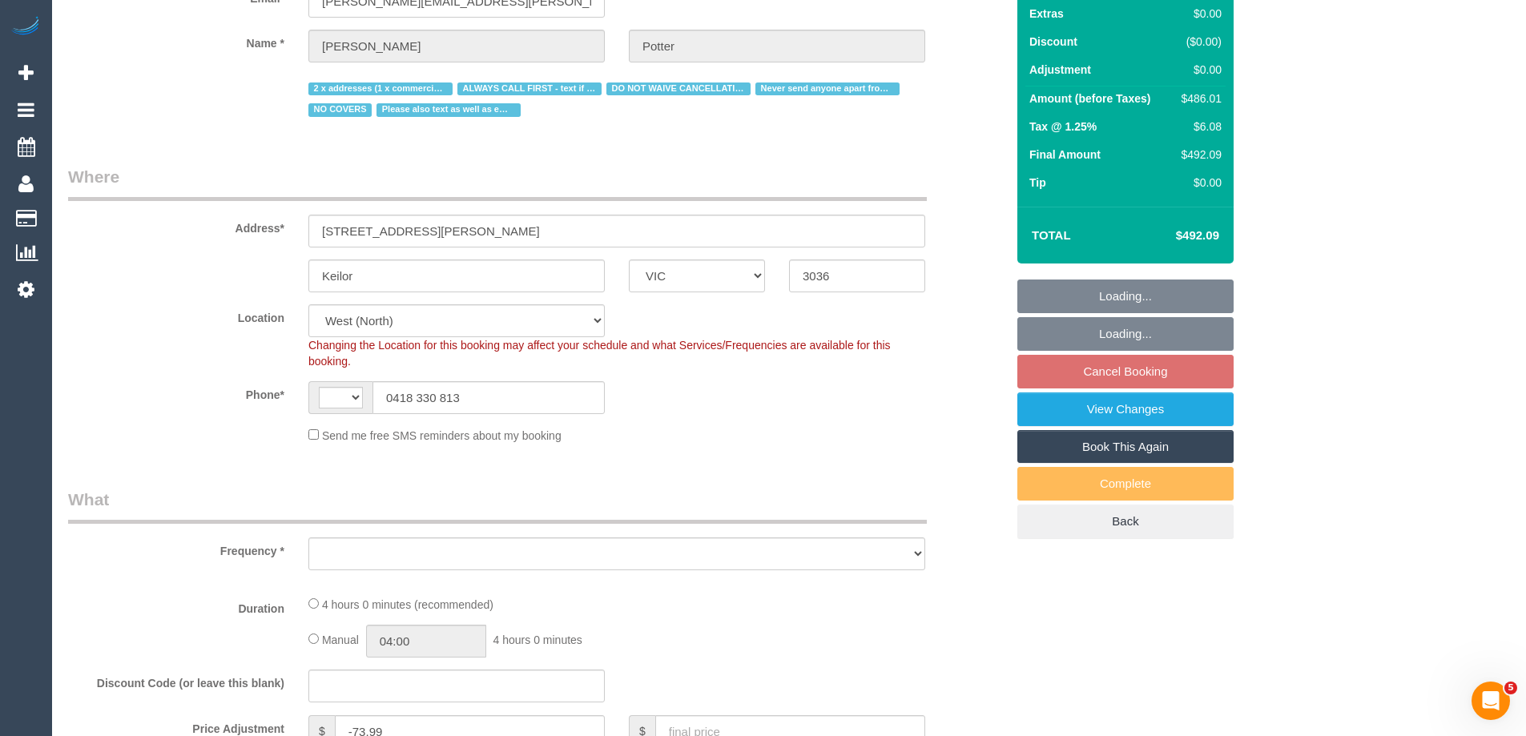
select select "number:14"
select select "number:19"
select select "number:22"
select select "number:35"
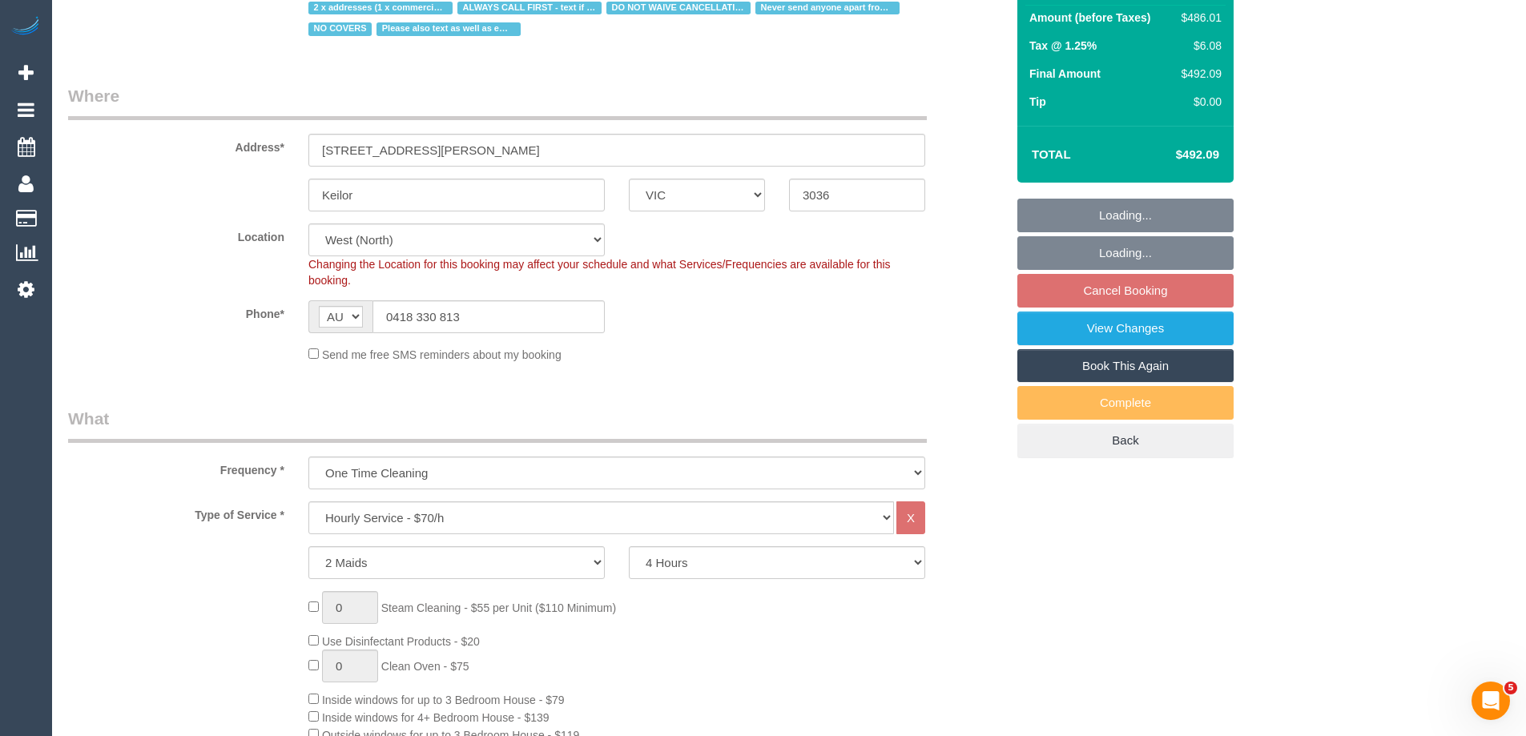
select select "object:885"
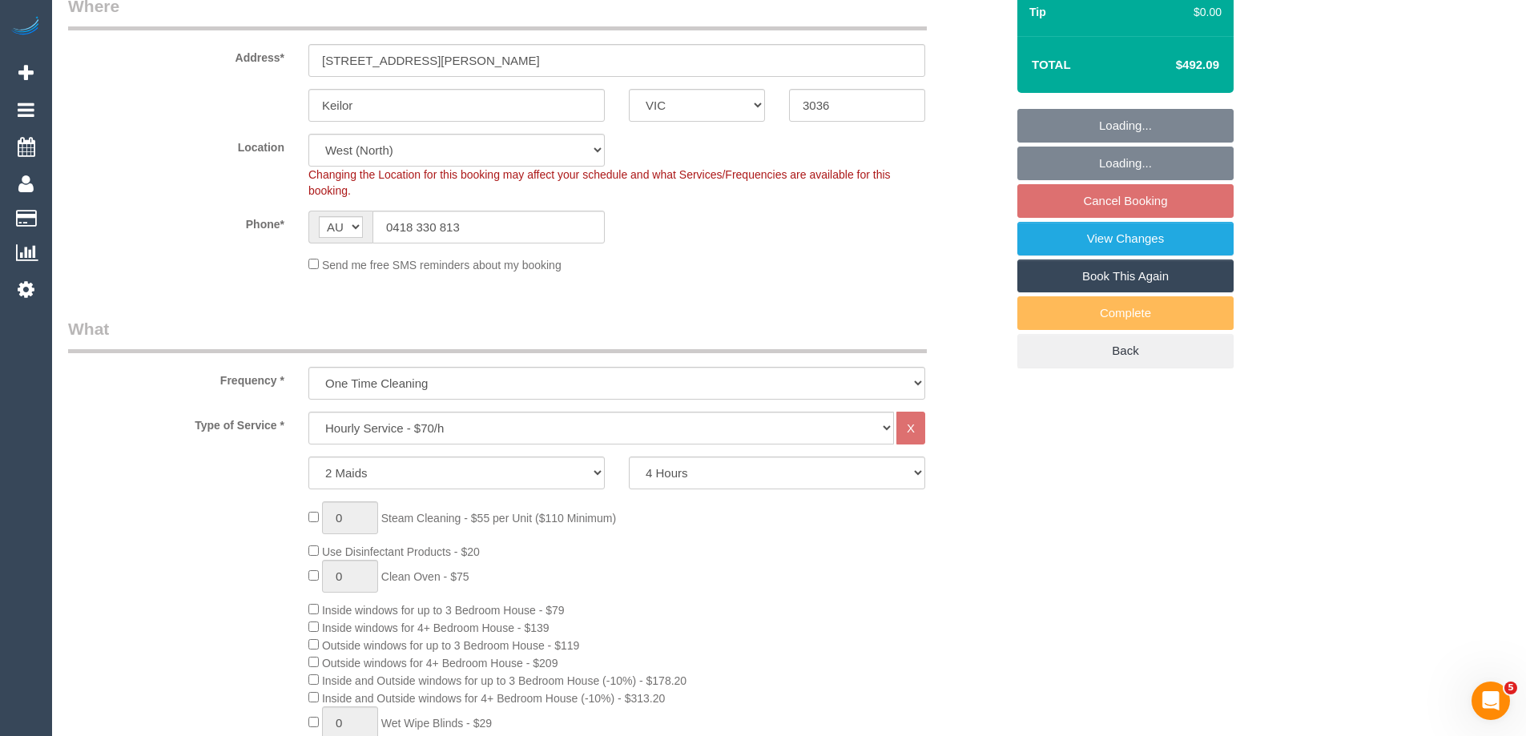
select select "spot1"
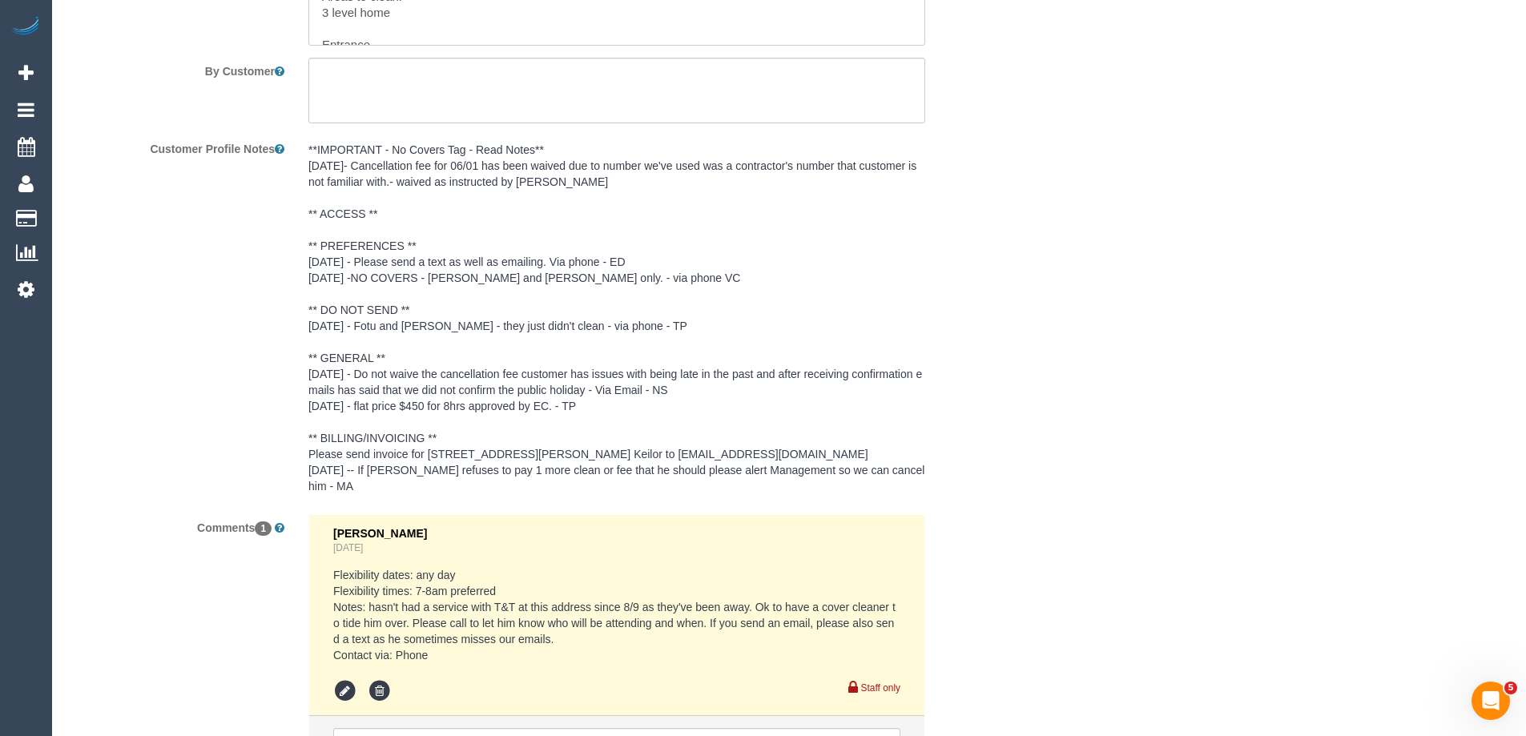
scroll to position [2884, 0]
